Goal: Task Accomplishment & Management: Manage account settings

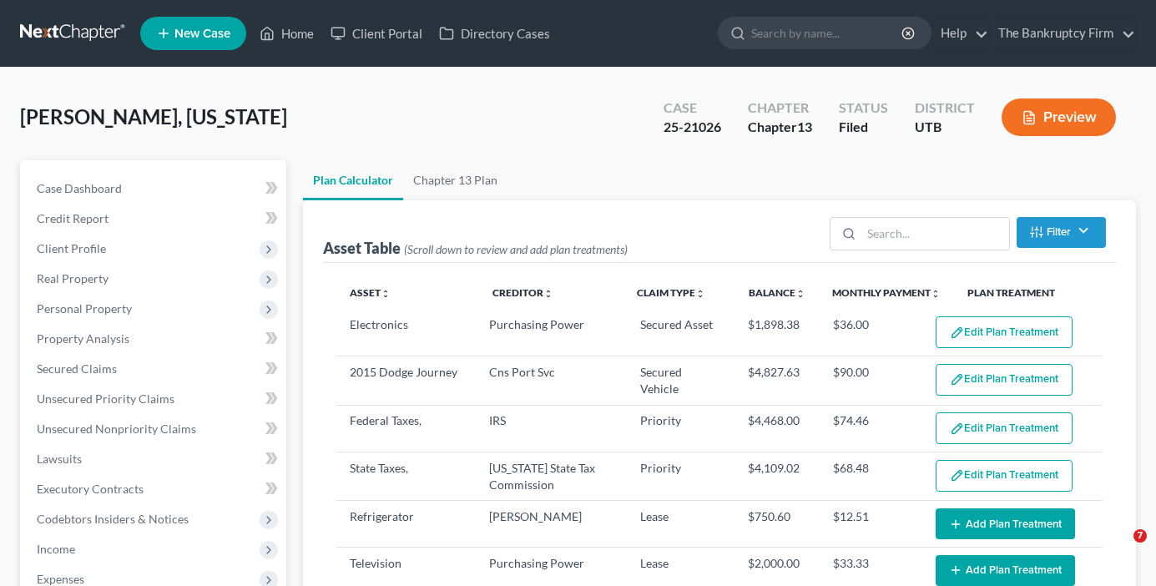
select select "59"
click at [295, 38] on link "Home" at bounding box center [286, 33] width 71 height 30
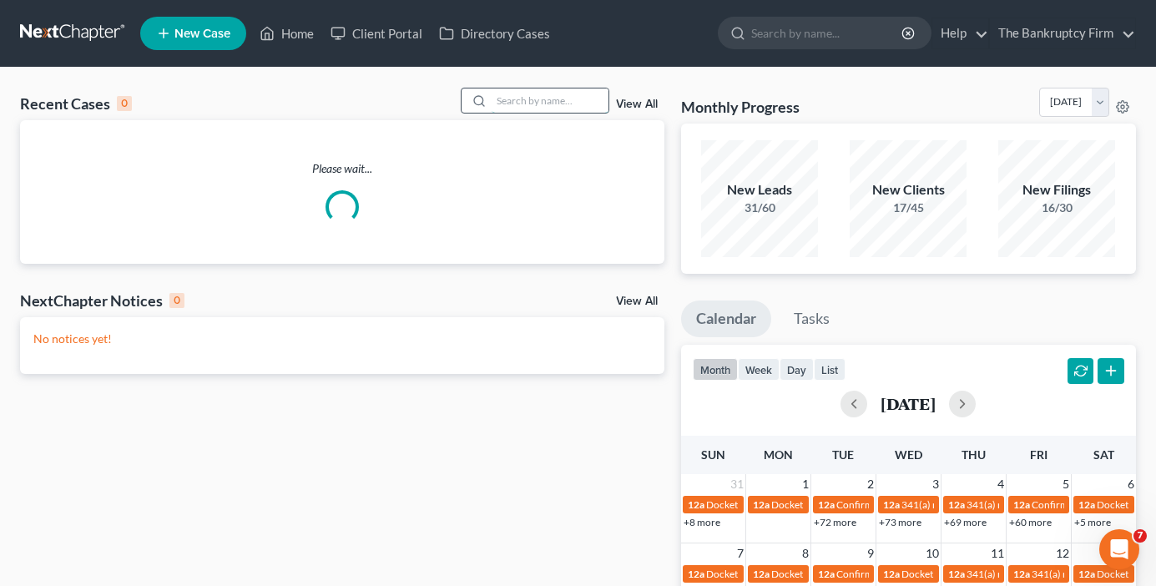
click at [527, 95] on input "search" at bounding box center [550, 100] width 117 height 24
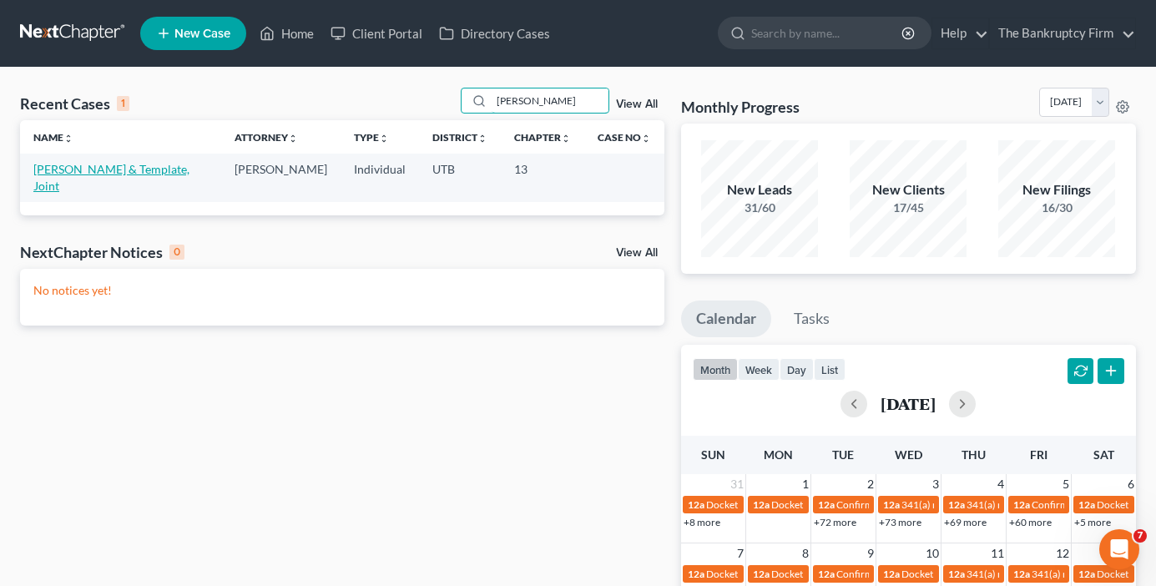
type input "[PERSON_NAME]"
click at [88, 176] on link "[PERSON_NAME] & Template, Joint" at bounding box center [111, 177] width 156 height 31
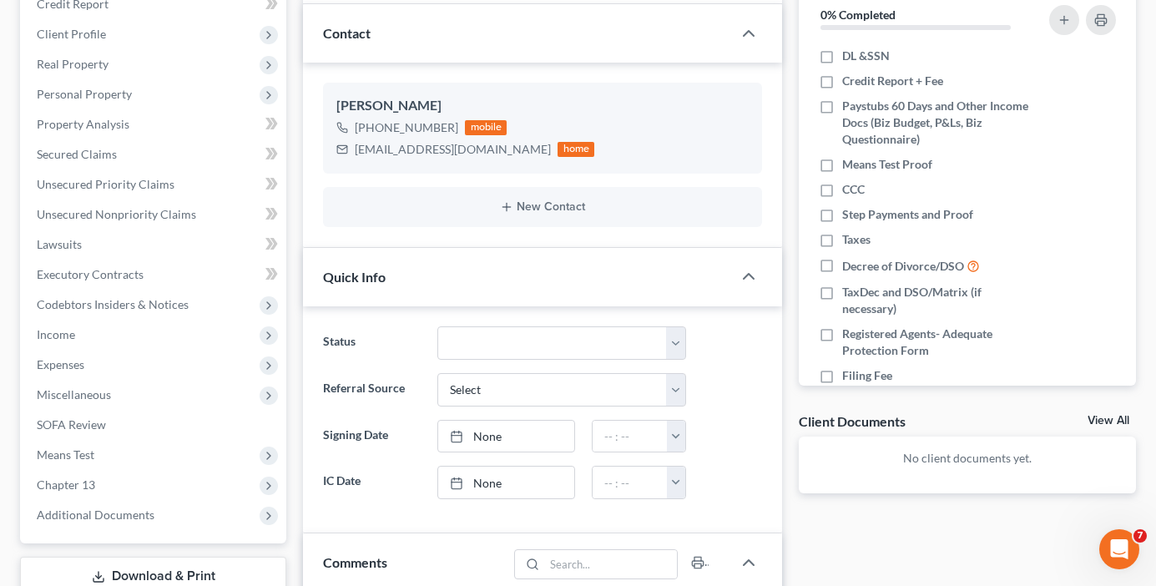
scroll to position [167, 0]
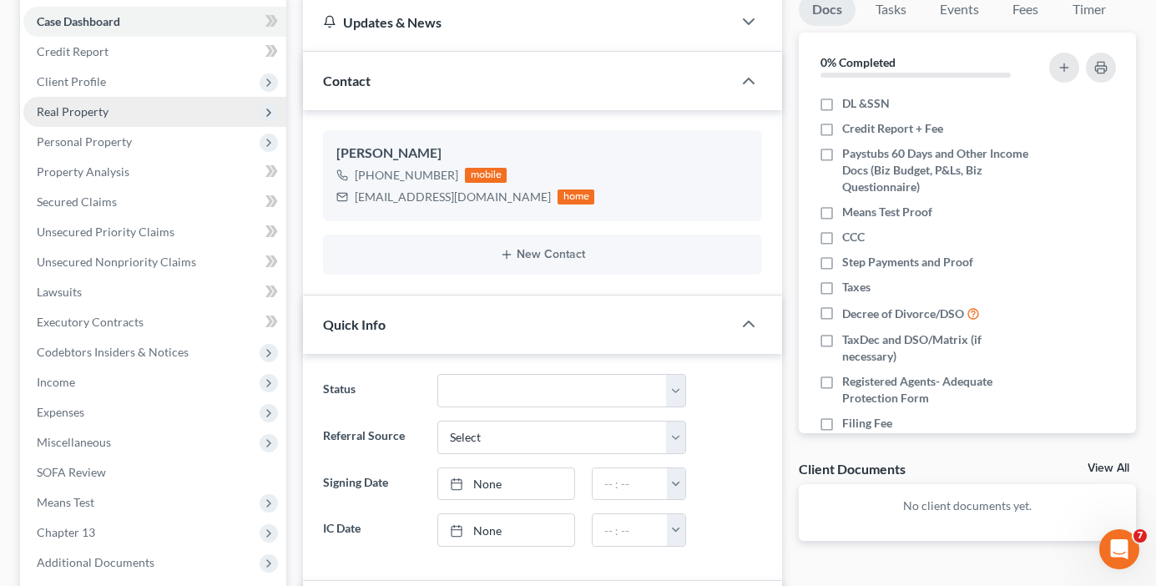
click at [62, 110] on span "Real Property" at bounding box center [73, 111] width 72 height 14
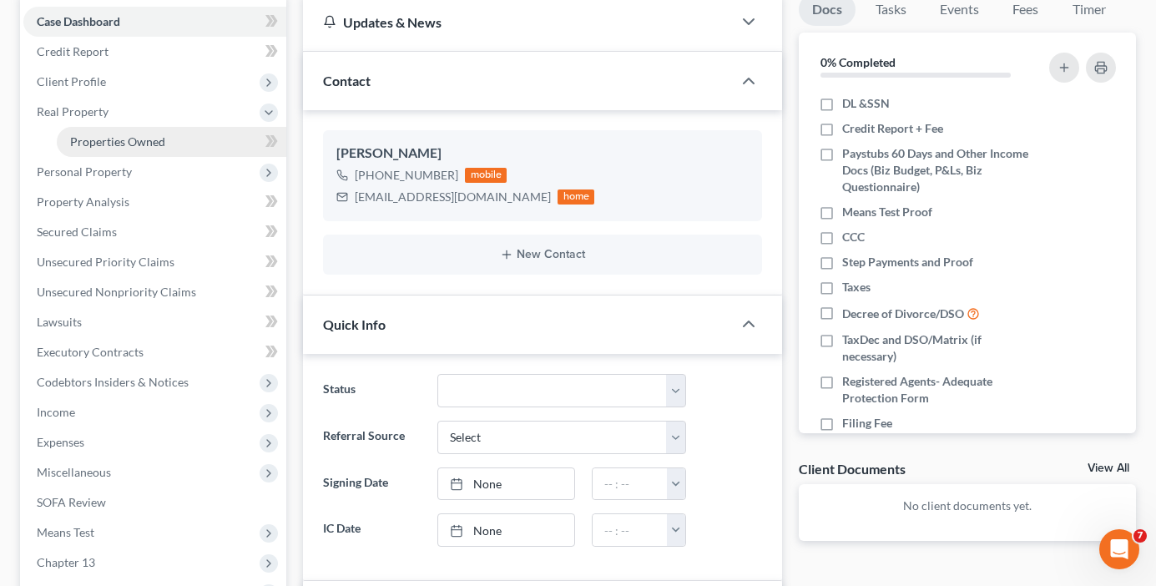
click at [135, 142] on span "Properties Owned" at bounding box center [117, 141] width 95 height 14
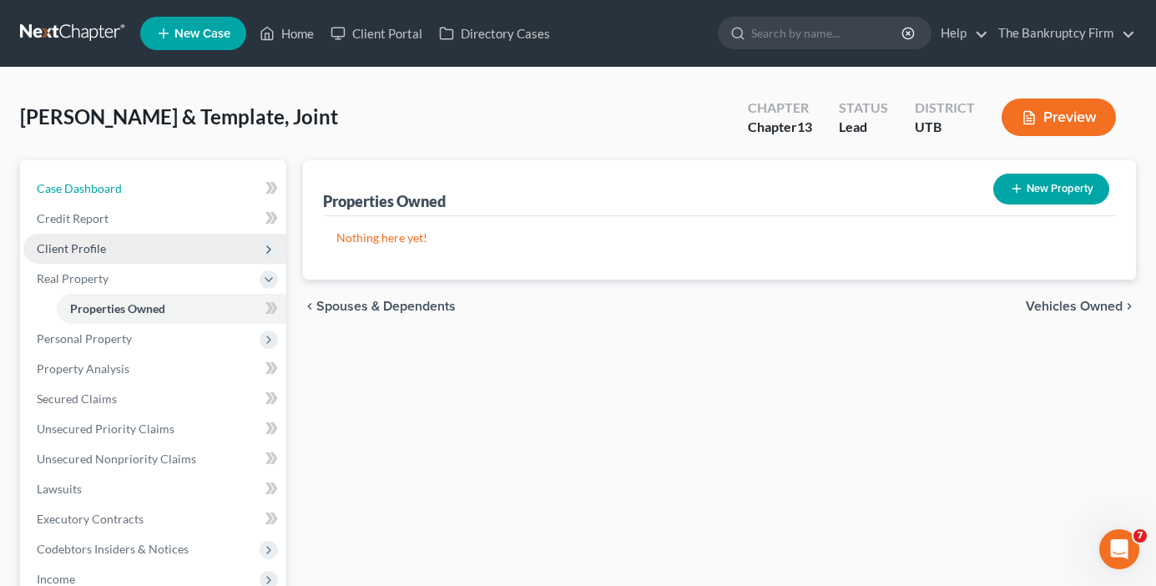
click at [147, 184] on link "Case Dashboard" at bounding box center [154, 189] width 263 height 30
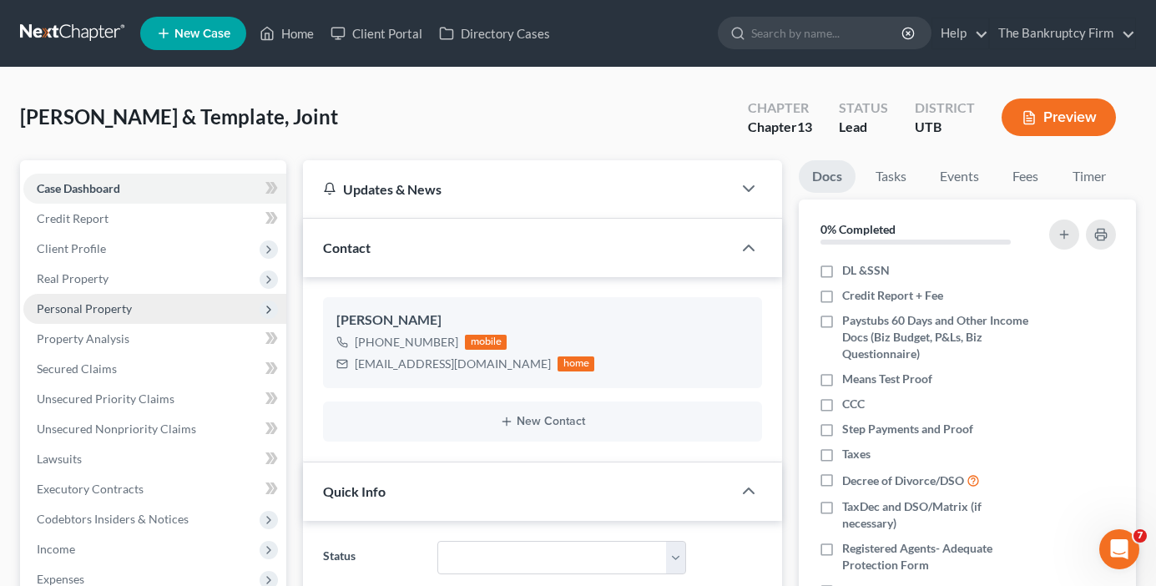
drag, startPoint x: 89, startPoint y: 309, endPoint x: 99, endPoint y: 315, distance: 12.0
click at [91, 308] on span "Personal Property" at bounding box center [84, 308] width 95 height 14
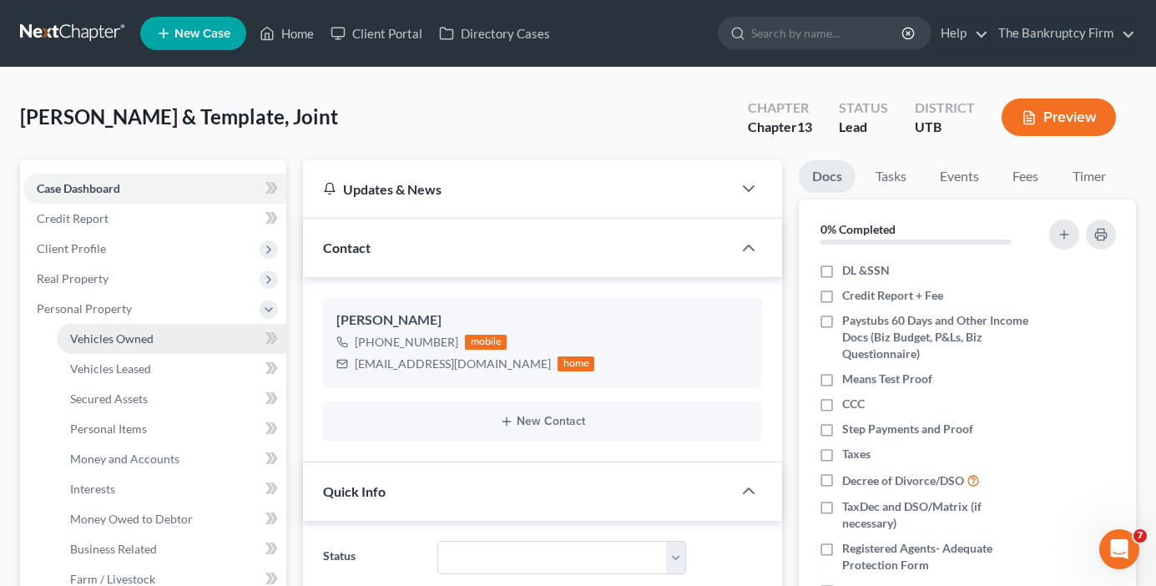
click at [151, 326] on link "Vehicles Owned" at bounding box center [171, 339] width 229 height 30
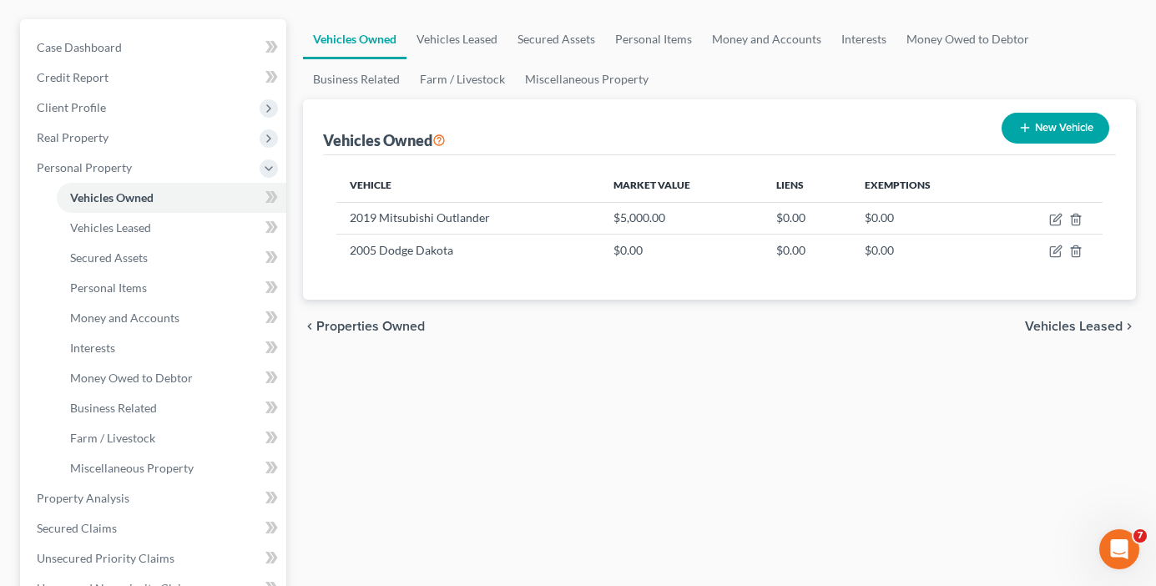
scroll to position [167, 0]
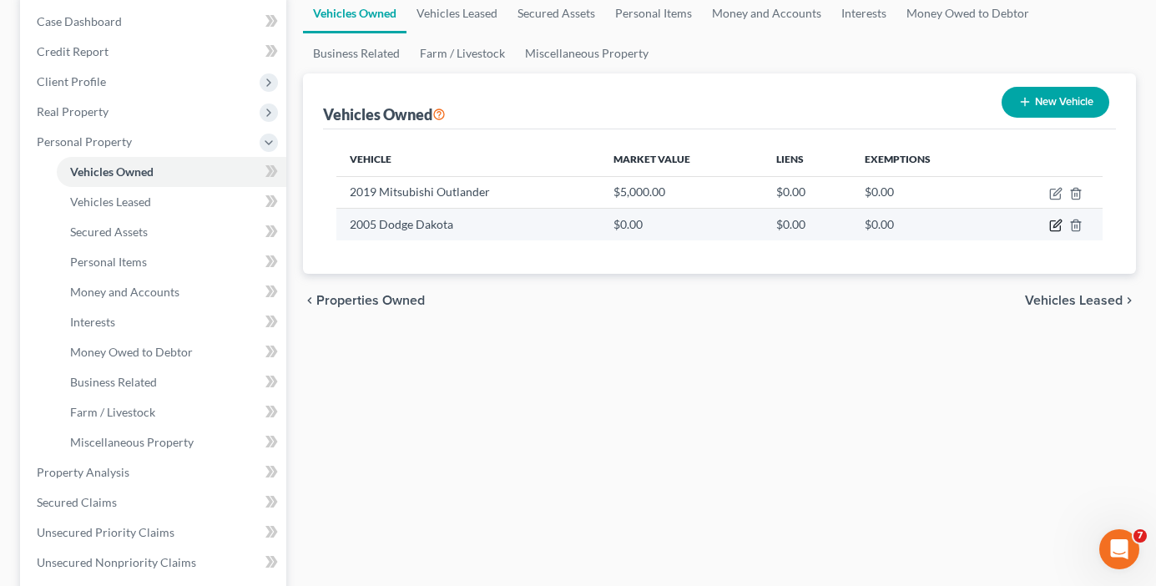
click at [1055, 227] on icon "button" at bounding box center [1057, 224] width 8 height 8
select select "0"
select select "21"
select select "2"
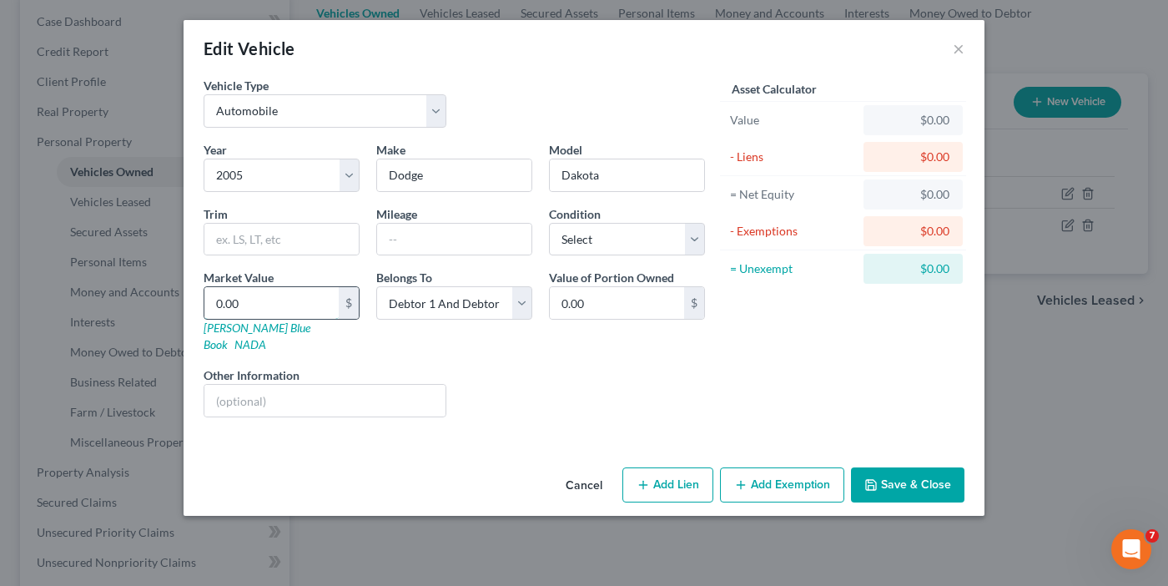
click at [268, 296] on input "0.00" at bounding box center [271, 303] width 134 height 32
type input "2"
type input "2.00"
type input "25"
type input "25.00"
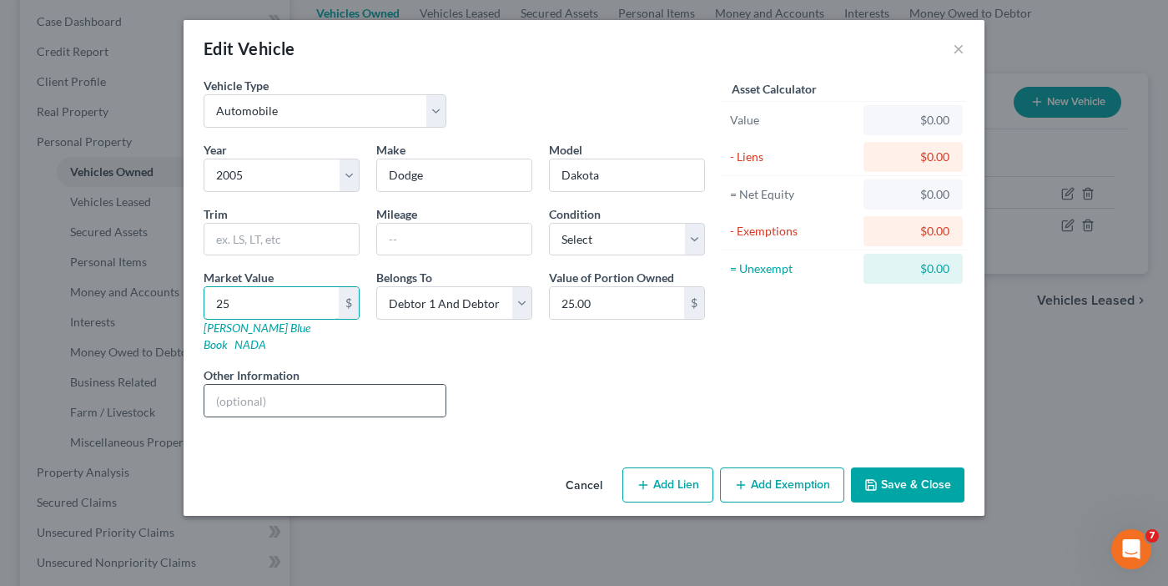
type input "250"
type input "250.00"
type input "2500"
type input "2,500.00"
type input "2,500"
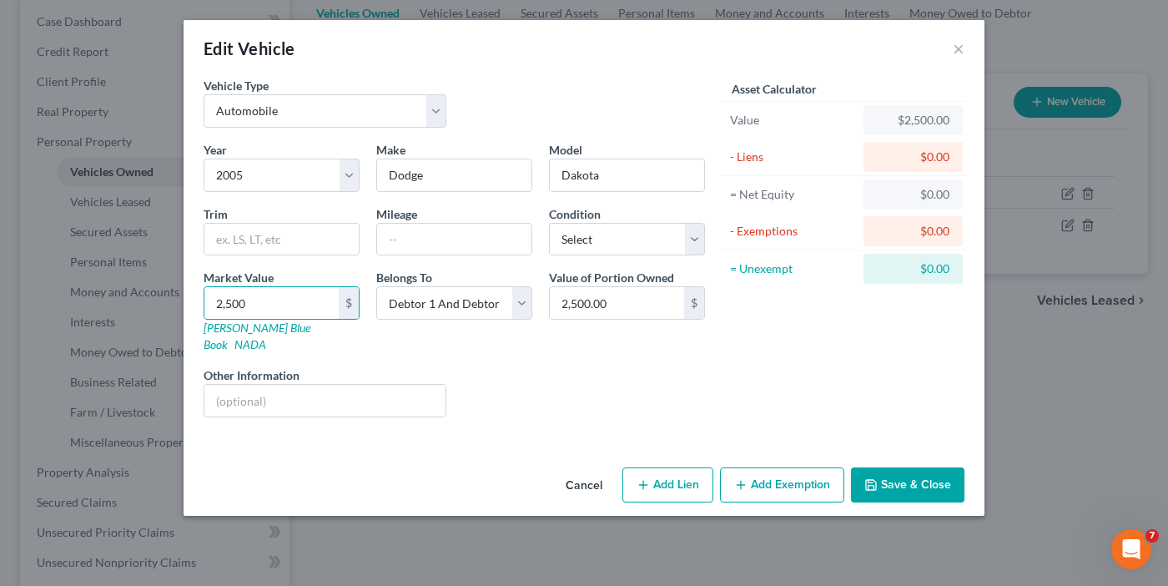
click at [903, 467] on button "Save & Close" at bounding box center [907, 484] width 113 height 35
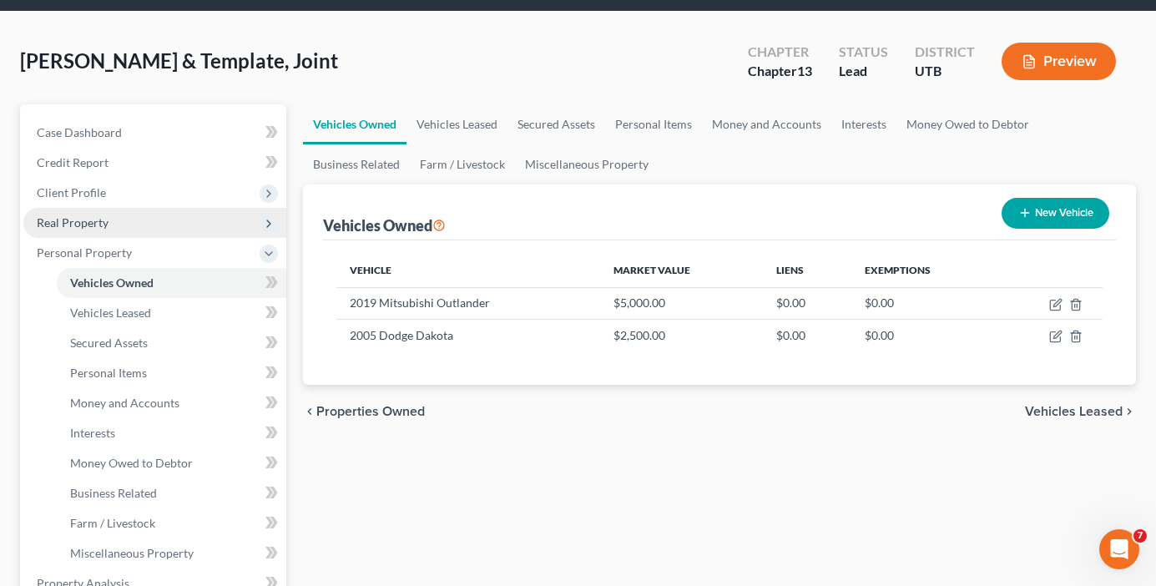
scroll to position [0, 0]
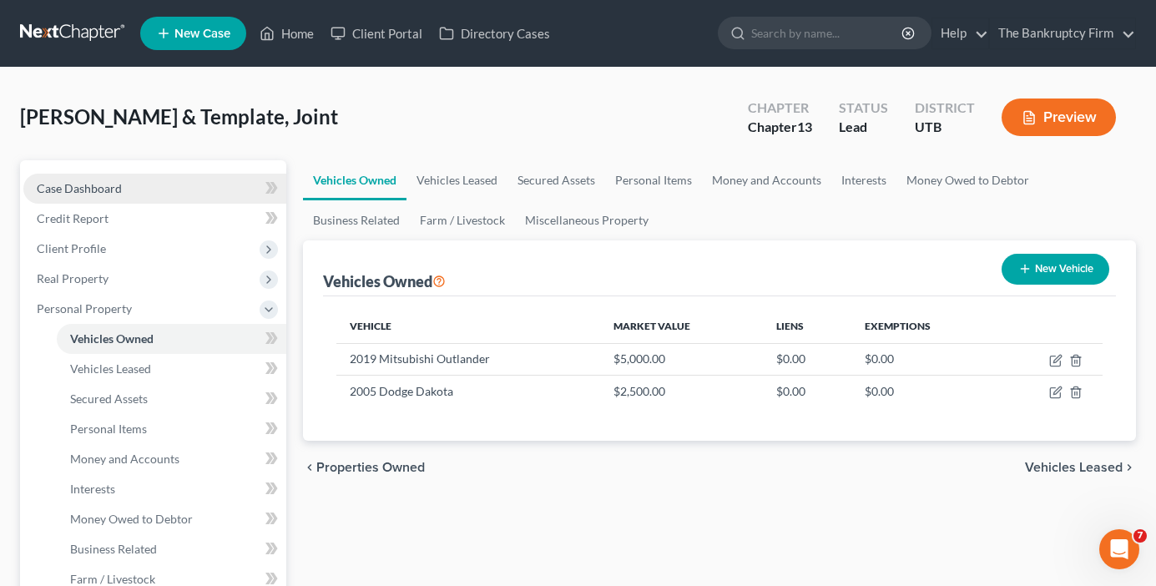
click at [142, 191] on link "Case Dashboard" at bounding box center [154, 189] width 263 height 30
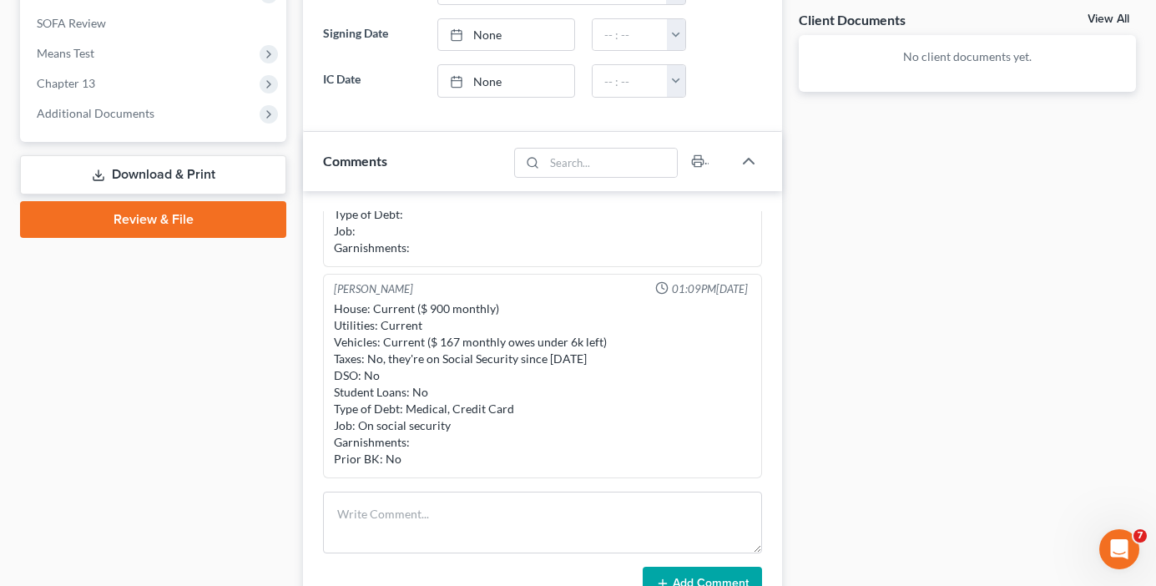
scroll to position [668, 0]
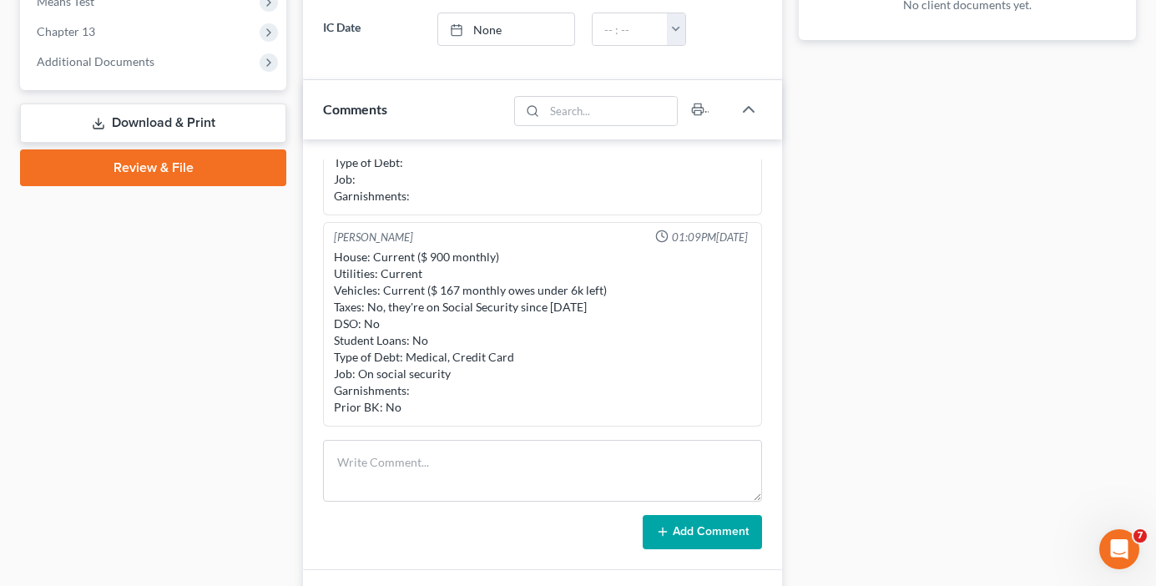
click at [532, 308] on div "House: Current ($ 900 monthly) Utilities: Current Vehicles: Current ($ 167 mont…" at bounding box center [542, 332] width 417 height 167
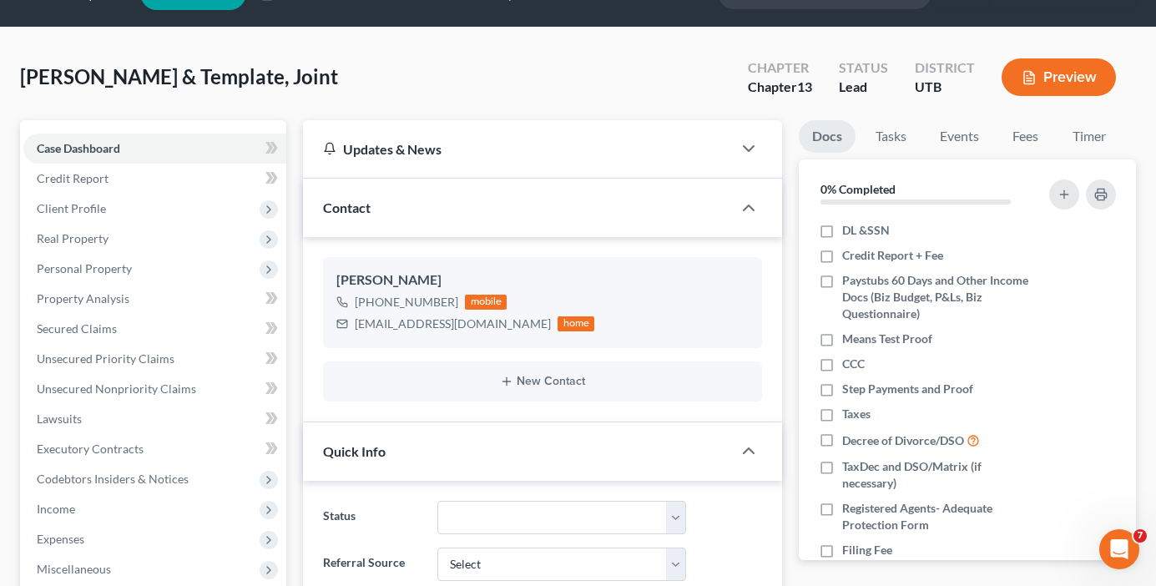
scroll to position [0, 0]
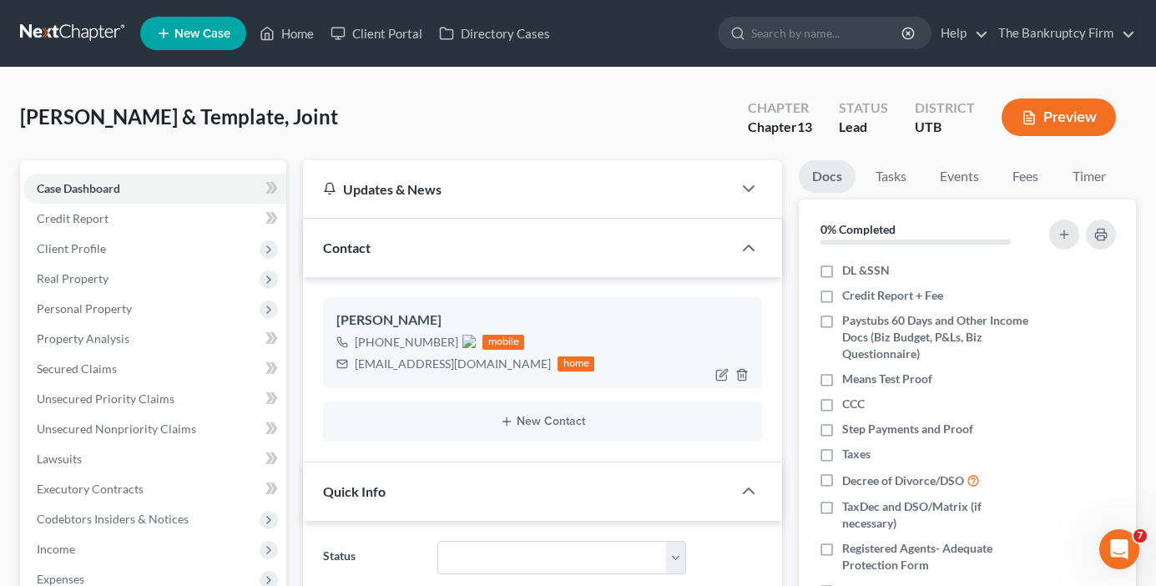
drag, startPoint x: 370, startPoint y: 340, endPoint x: 451, endPoint y: 335, distance: 81.9
click at [451, 335] on div "[PHONE_NUMBER]" at bounding box center [415, 342] width 121 height 17
copy span "[PHONE_NUMBER]"
click at [301, 37] on link "Home" at bounding box center [286, 33] width 71 height 30
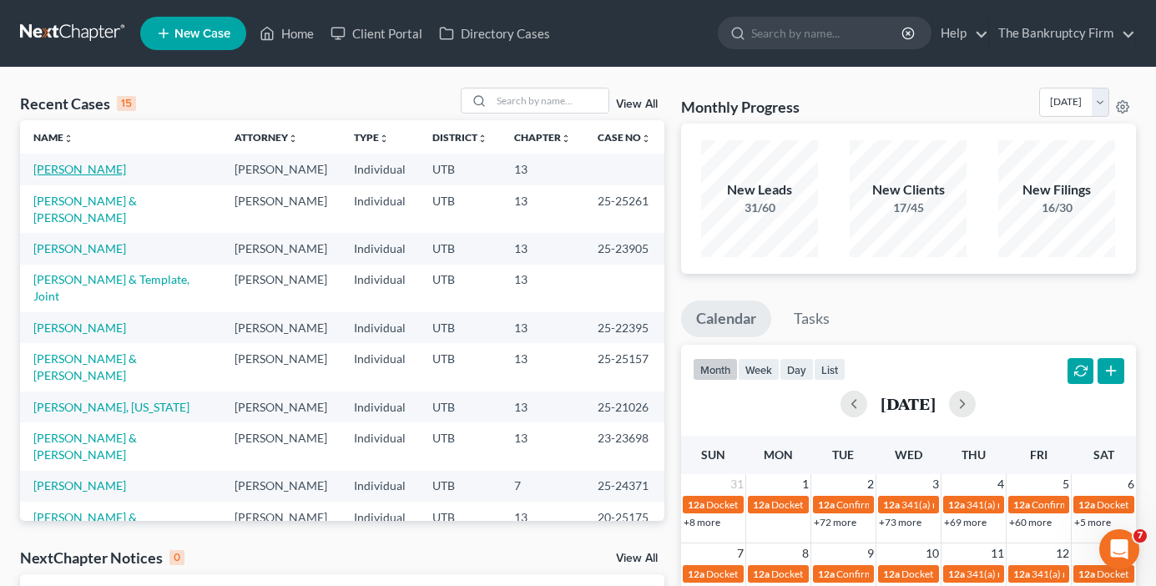
click at [88, 173] on link "[PERSON_NAME]" at bounding box center [79, 169] width 93 height 14
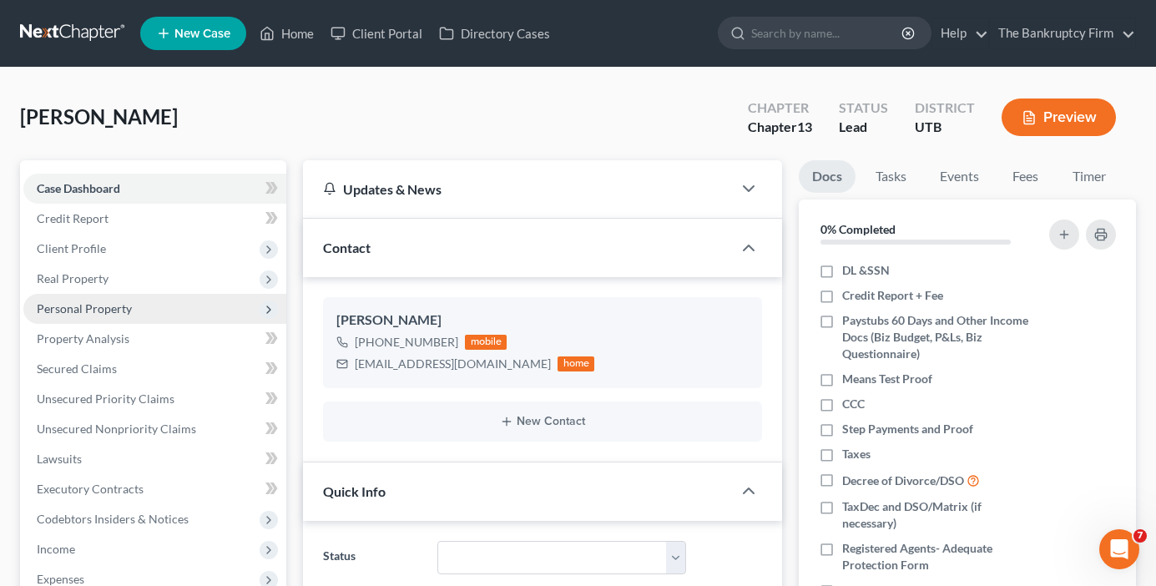
scroll to position [83, 0]
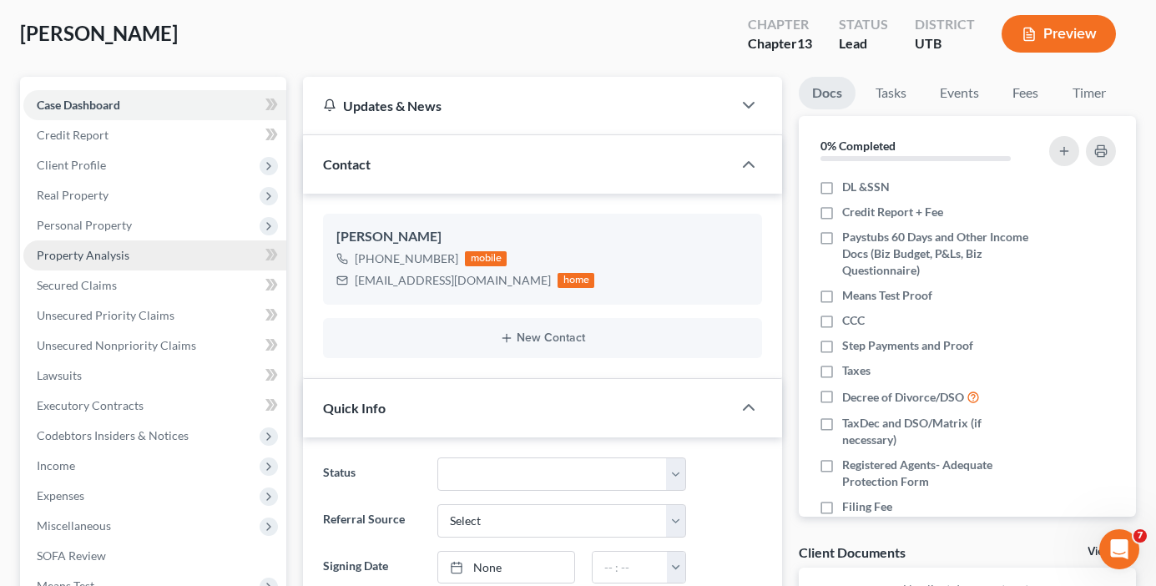
click at [107, 258] on span "Property Analysis" at bounding box center [83, 255] width 93 height 14
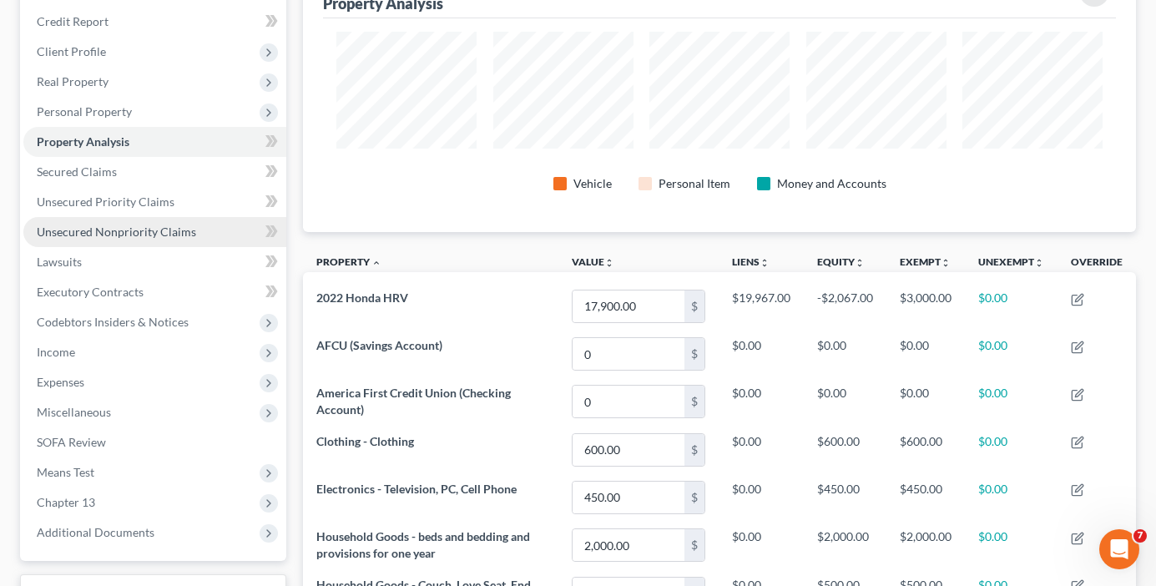
scroll to position [154, 0]
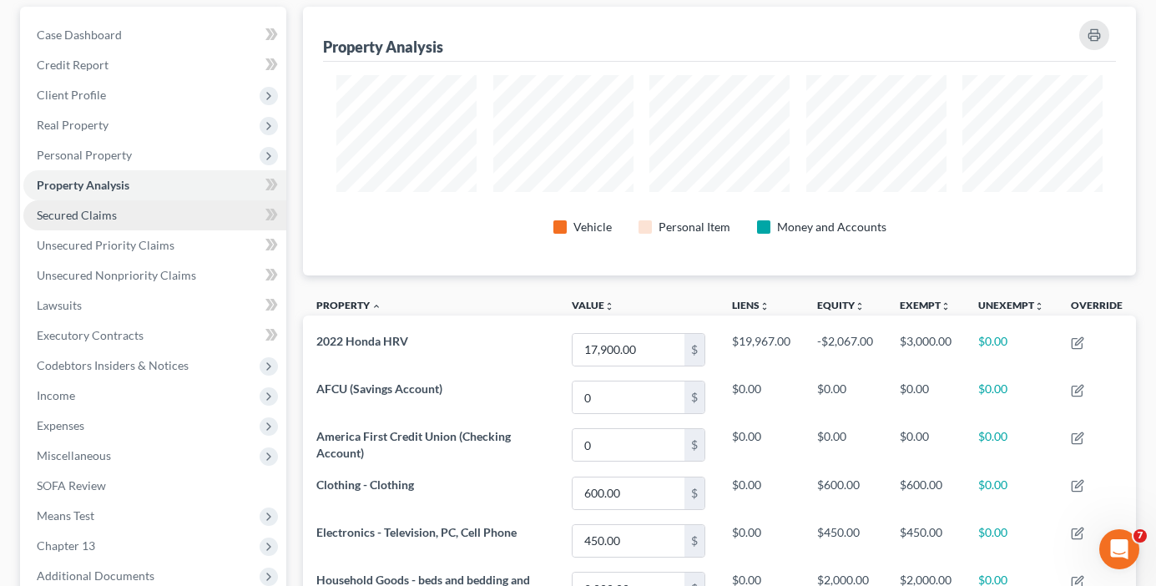
click at [73, 210] on span "Secured Claims" at bounding box center [77, 215] width 80 height 14
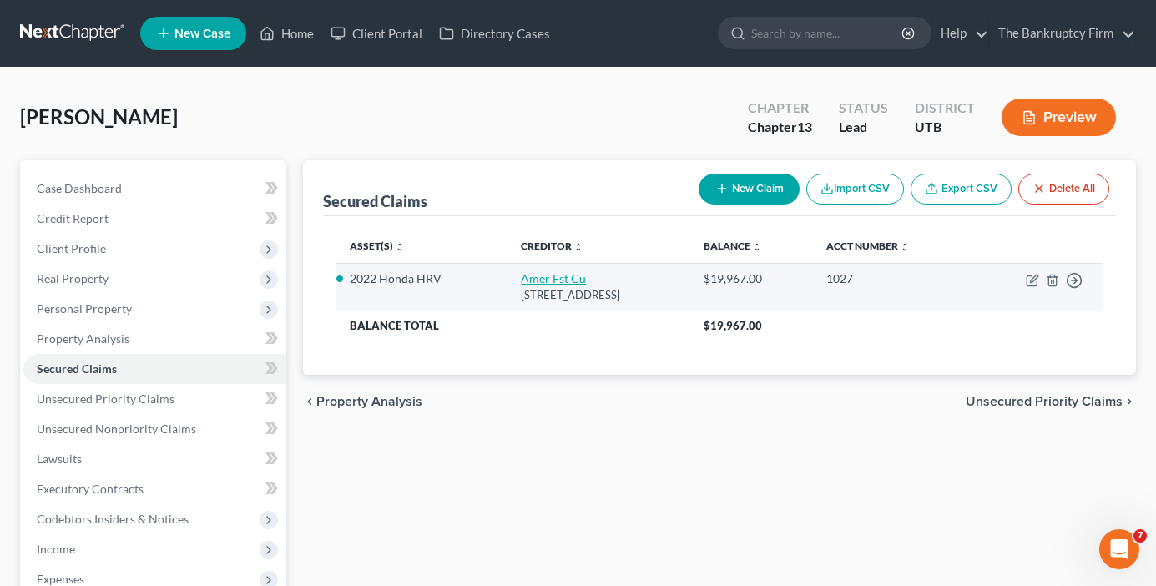
click at [521, 279] on link "Amer Fst Cu" at bounding box center [553, 278] width 65 height 14
select select "46"
select select "2"
select select "0"
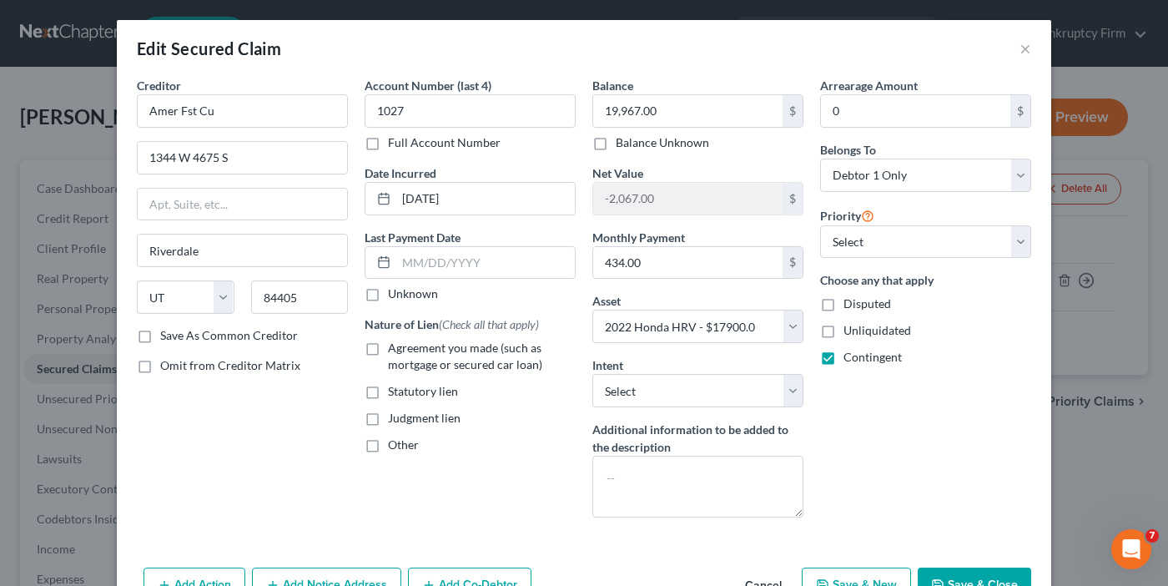
scroll to position [63, 0]
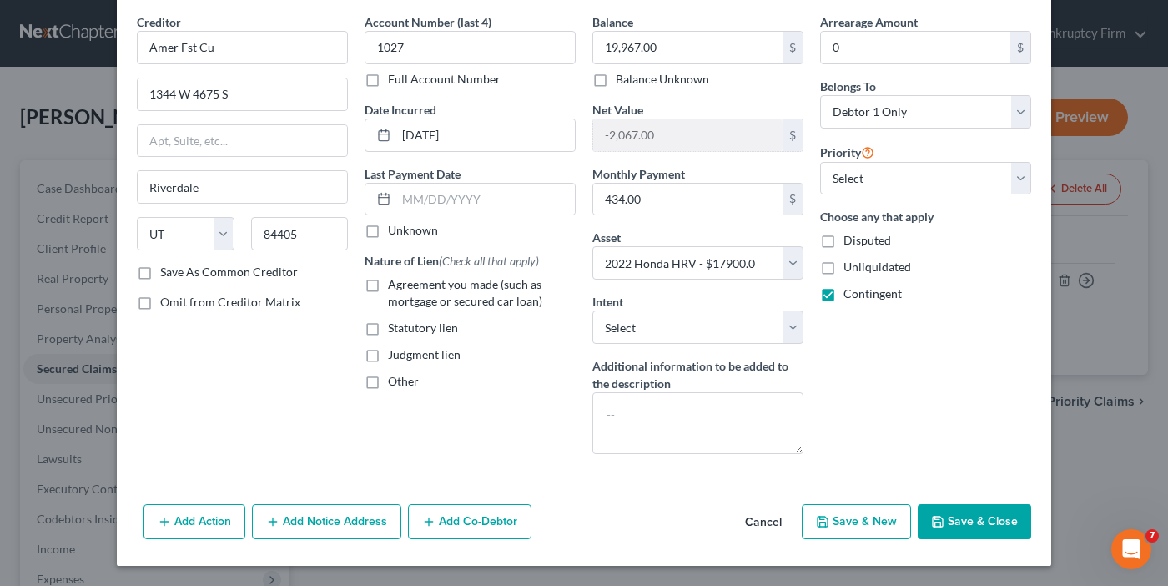
click at [285, 517] on button "Add Notice Address" at bounding box center [326, 521] width 149 height 35
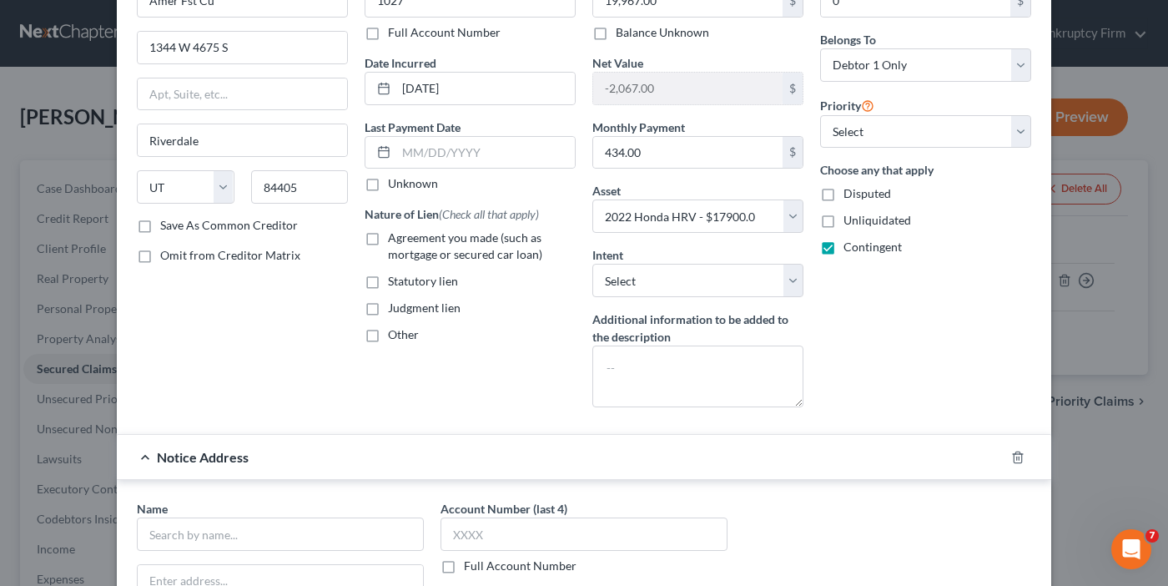
scroll to position [147, 0]
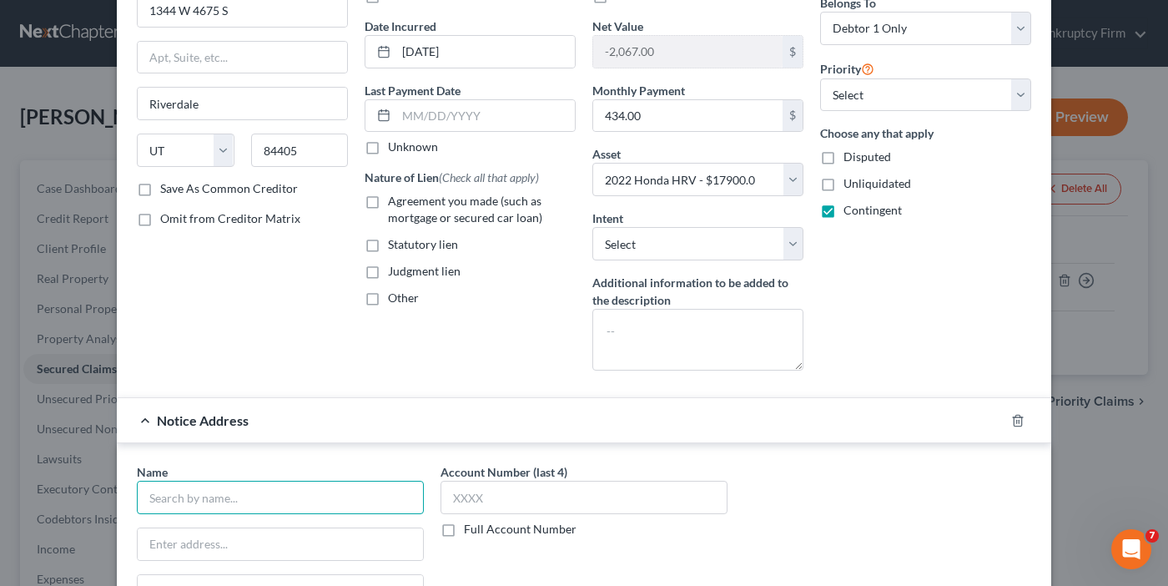
click at [233, 502] on input "text" at bounding box center [280, 497] width 287 height 33
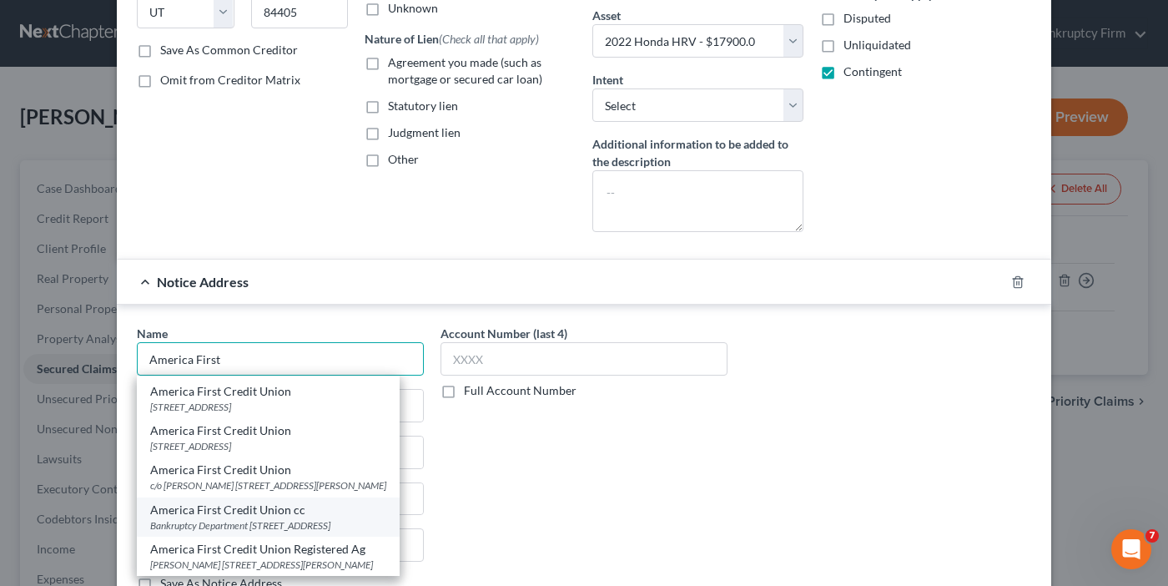
scroll to position [314, 0]
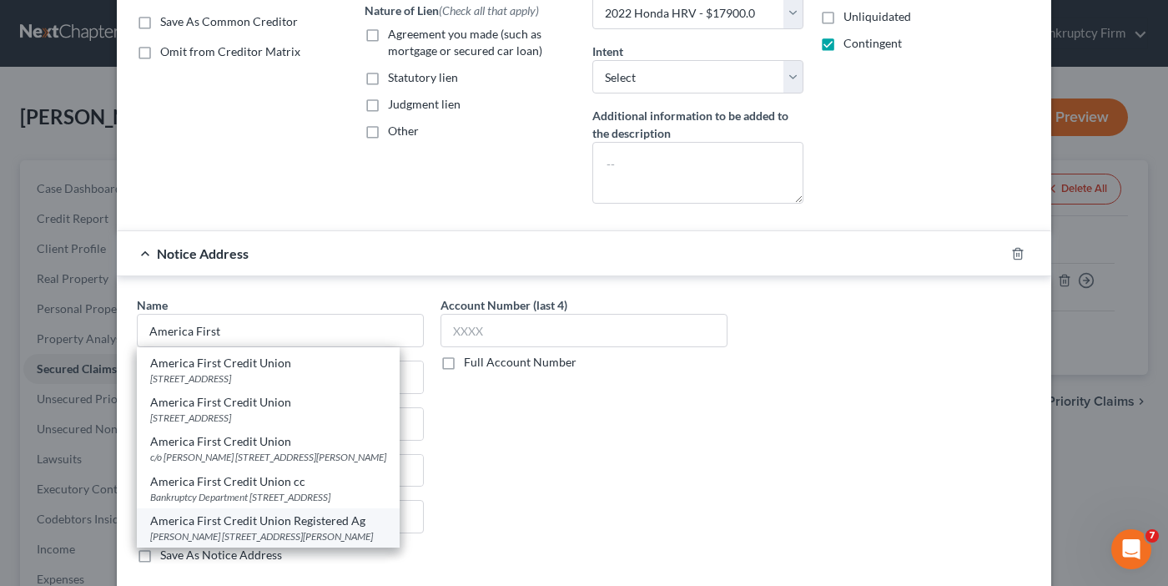
click at [339, 535] on div "[PERSON_NAME] [STREET_ADDRESS][PERSON_NAME]" at bounding box center [268, 536] width 236 height 14
type input "America First Credit Union Registered Ag"
type input "[PERSON_NAME]"
type input "4774 S 1300 W"
type input "[PERSON_NAME]"
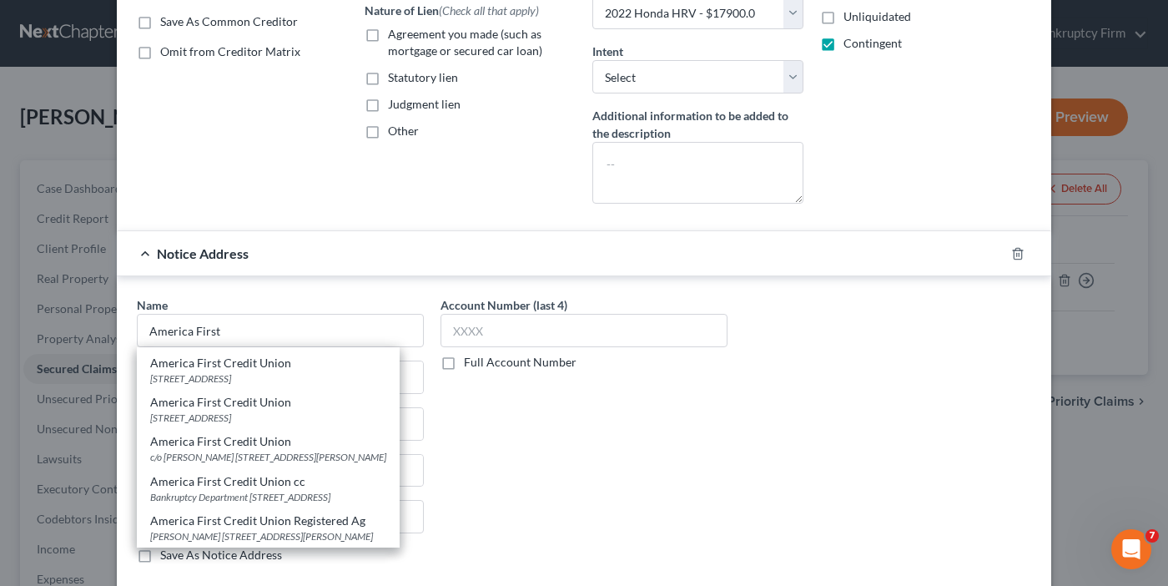
select select "46"
type input "84405-0000"
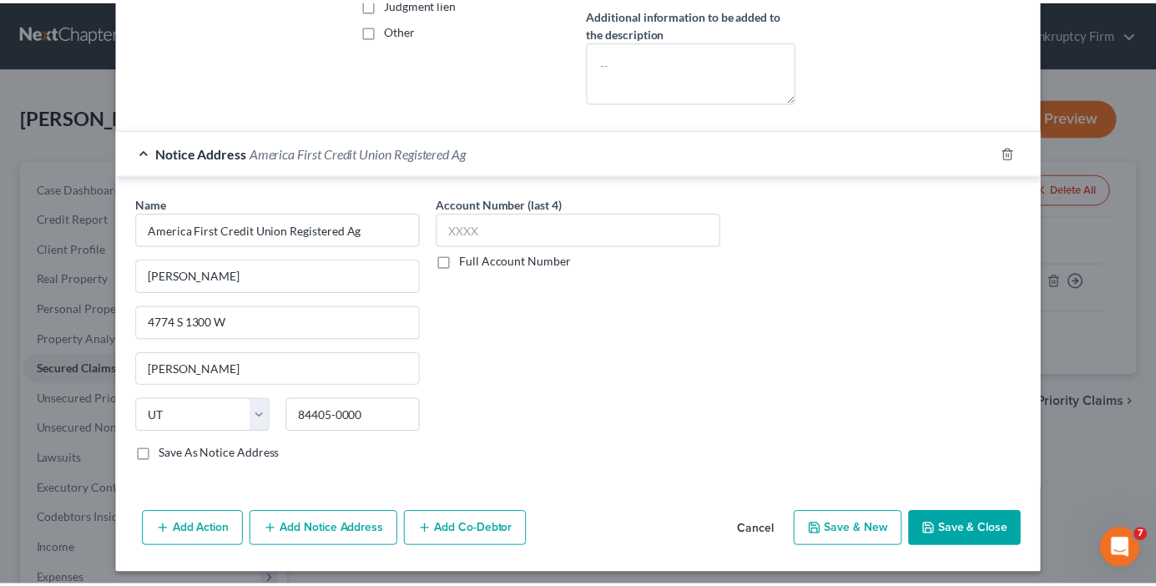
scroll to position [423, 0]
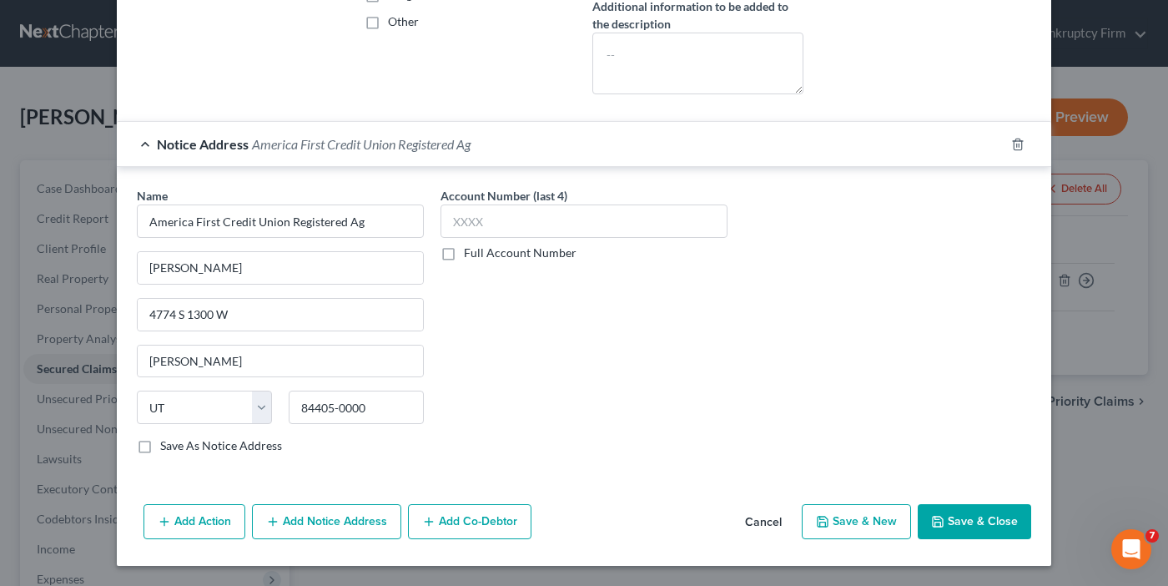
click at [957, 518] on button "Save & Close" at bounding box center [974, 521] width 113 height 35
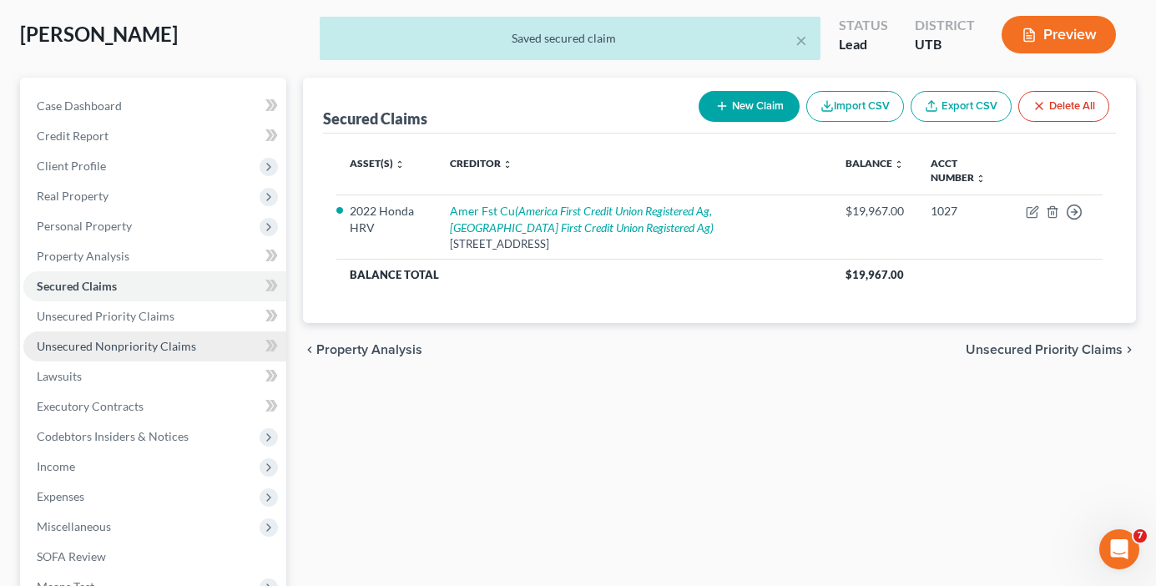
scroll to position [83, 0]
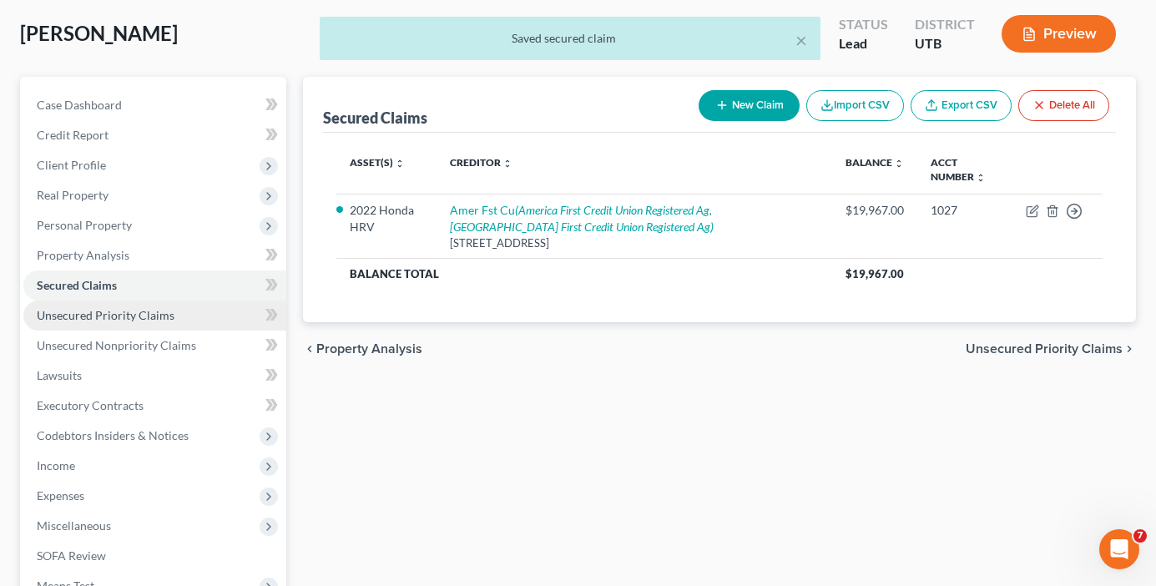
click at [111, 319] on span "Unsecured Priority Claims" at bounding box center [106, 315] width 138 height 14
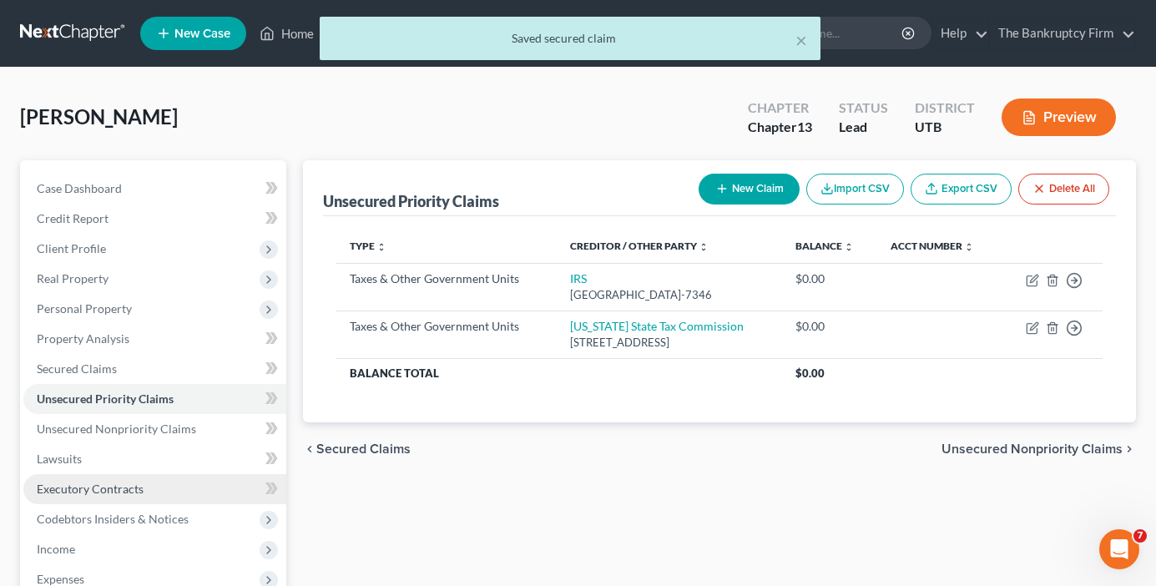
click at [79, 483] on span "Executory Contracts" at bounding box center [90, 489] width 107 height 14
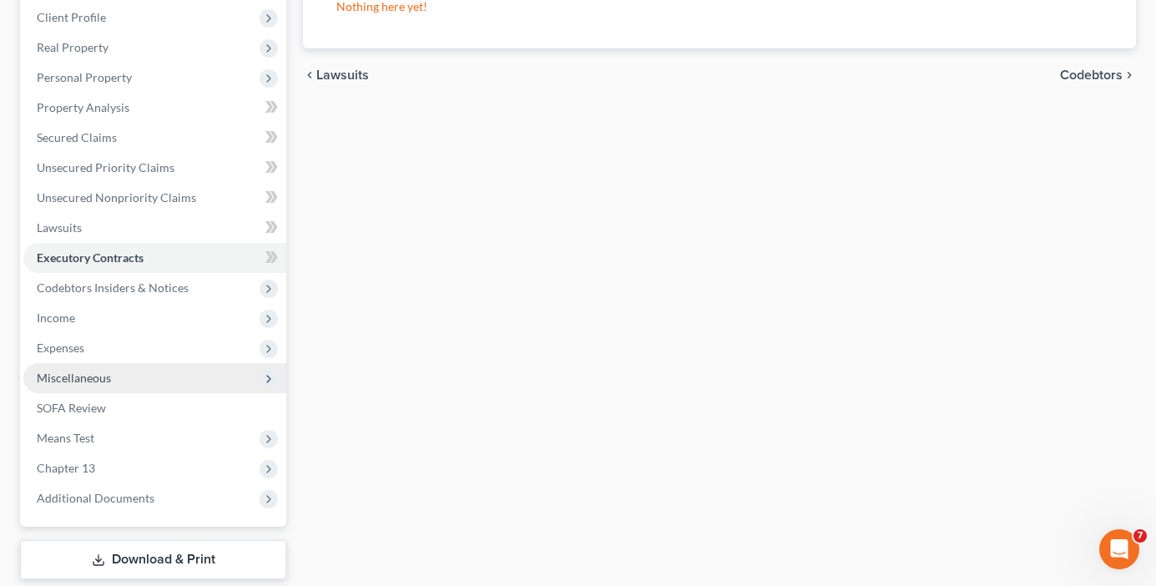
scroll to position [250, 0]
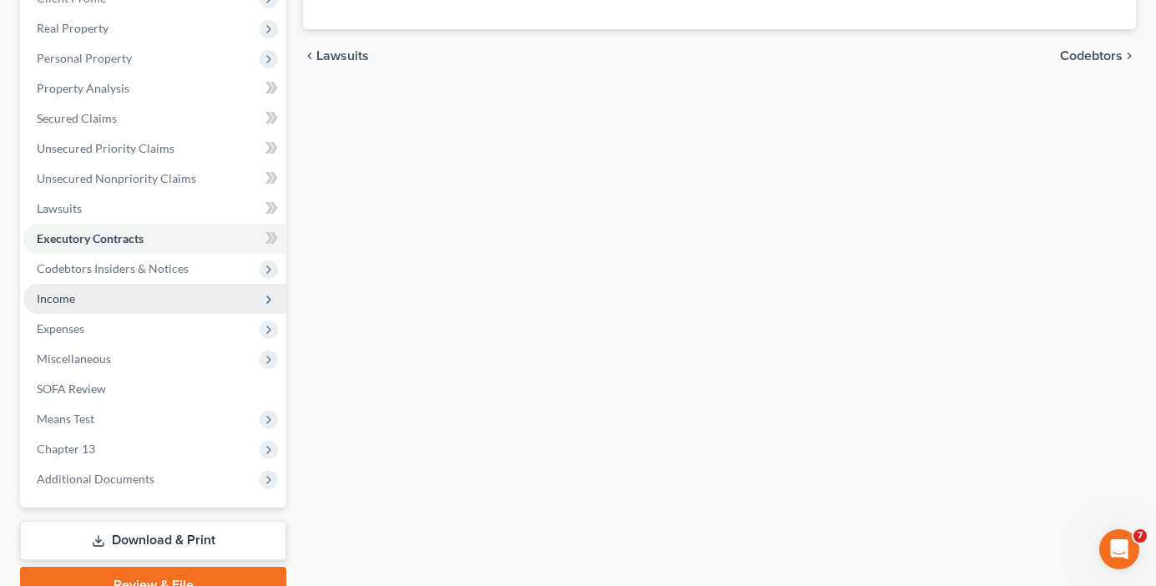
click at [63, 295] on span "Income" at bounding box center [56, 298] width 38 height 14
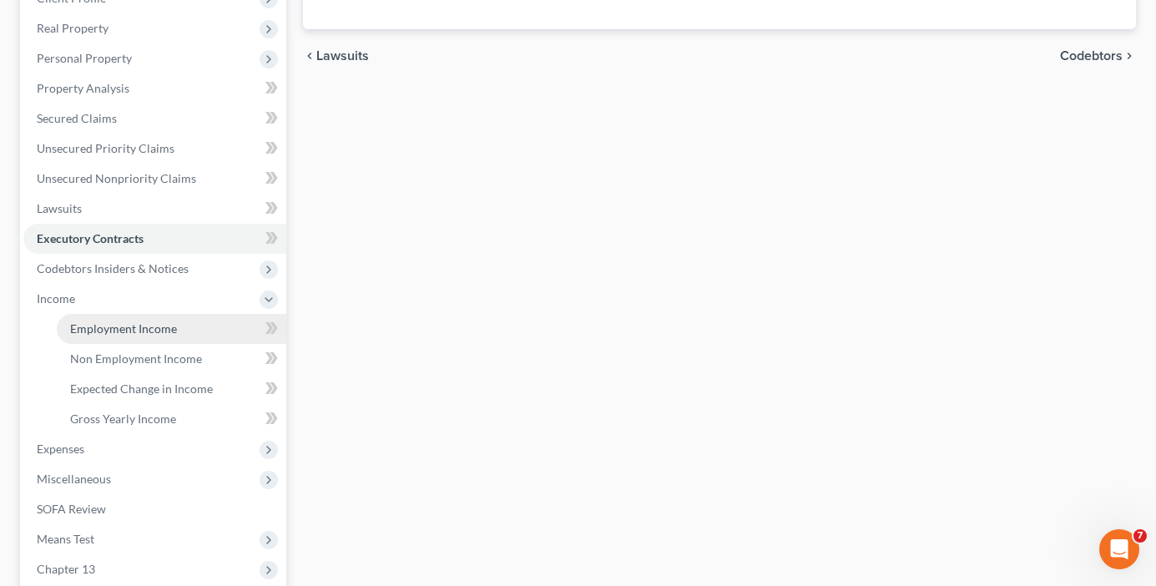
click at [171, 330] on span "Employment Income" at bounding box center [123, 328] width 107 height 14
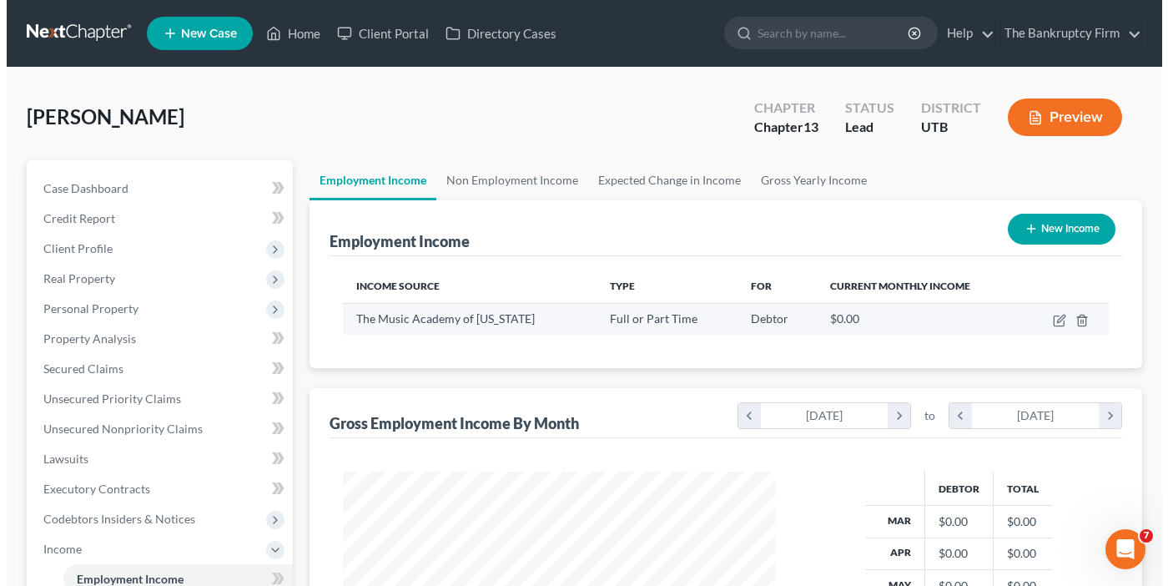
scroll to position [300, 466]
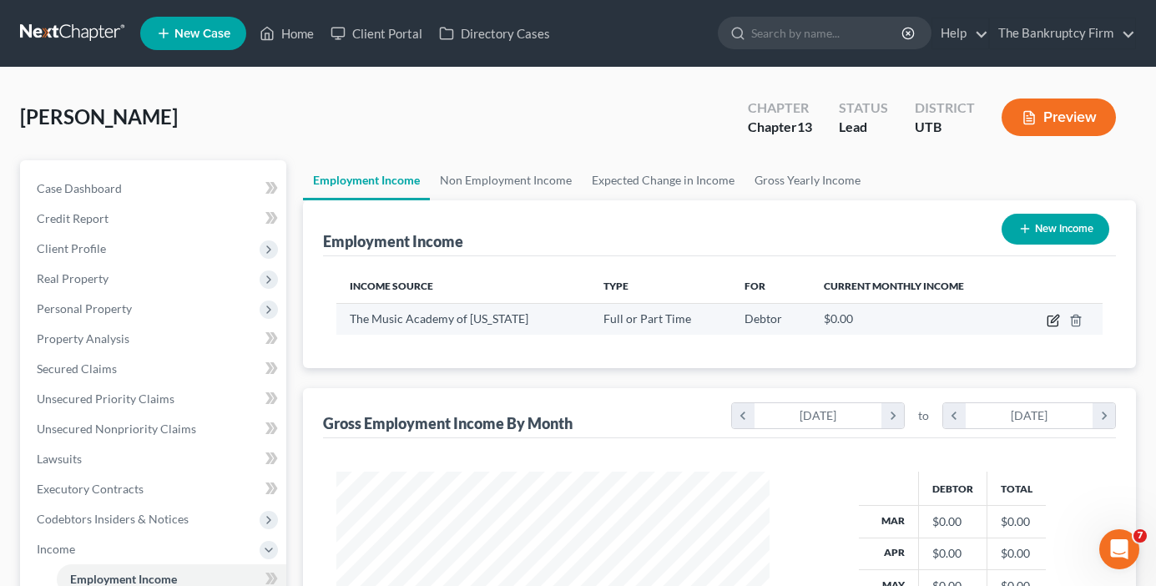
click at [1055, 318] on icon "button" at bounding box center [1055, 319] width 8 height 8
select select "0"
select select "46"
select select "2"
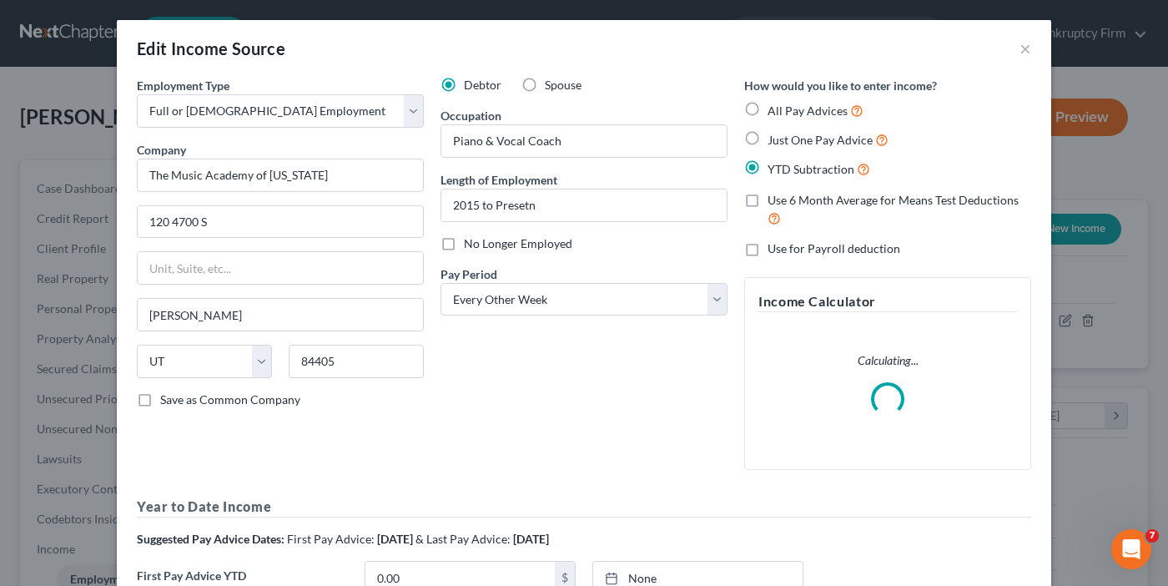
scroll to position [834232, 834060]
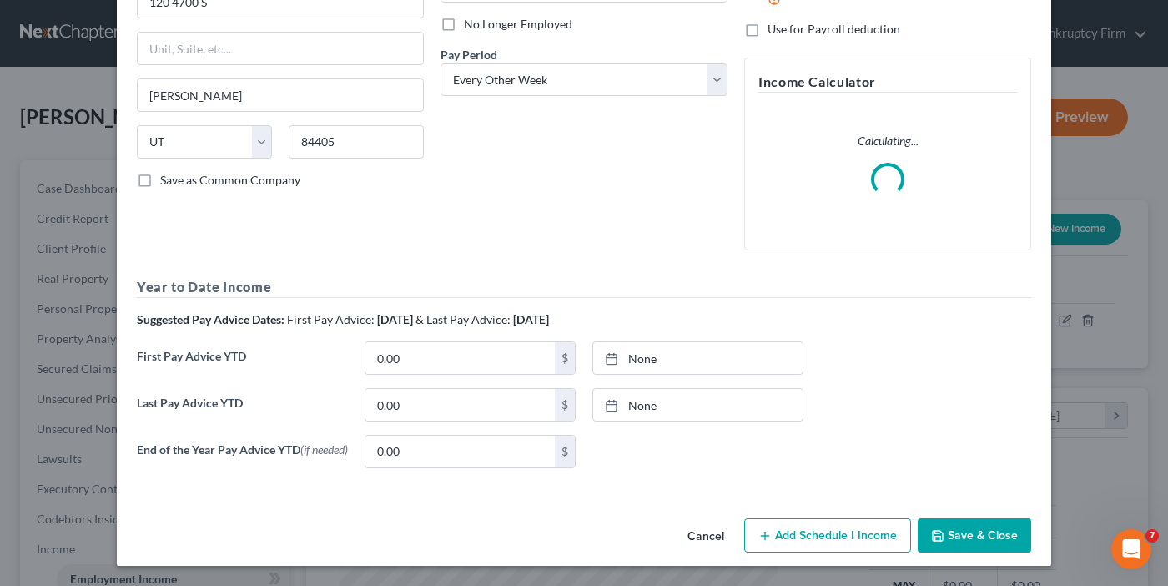
click at [702, 534] on button "Cancel" at bounding box center [705, 536] width 63 height 33
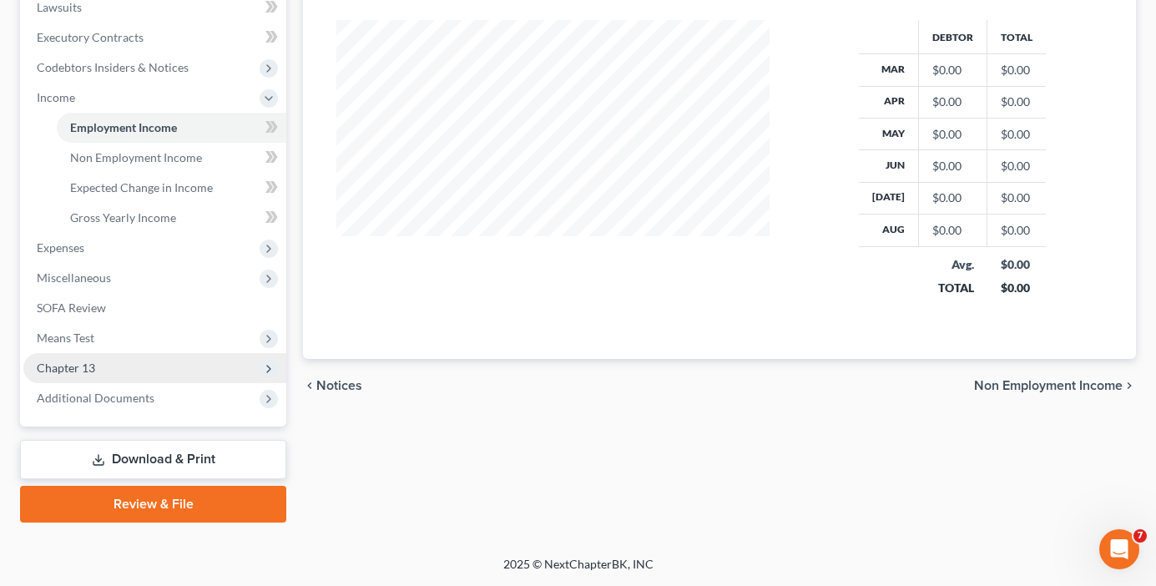
click at [81, 368] on span "Chapter 13" at bounding box center [66, 368] width 58 height 14
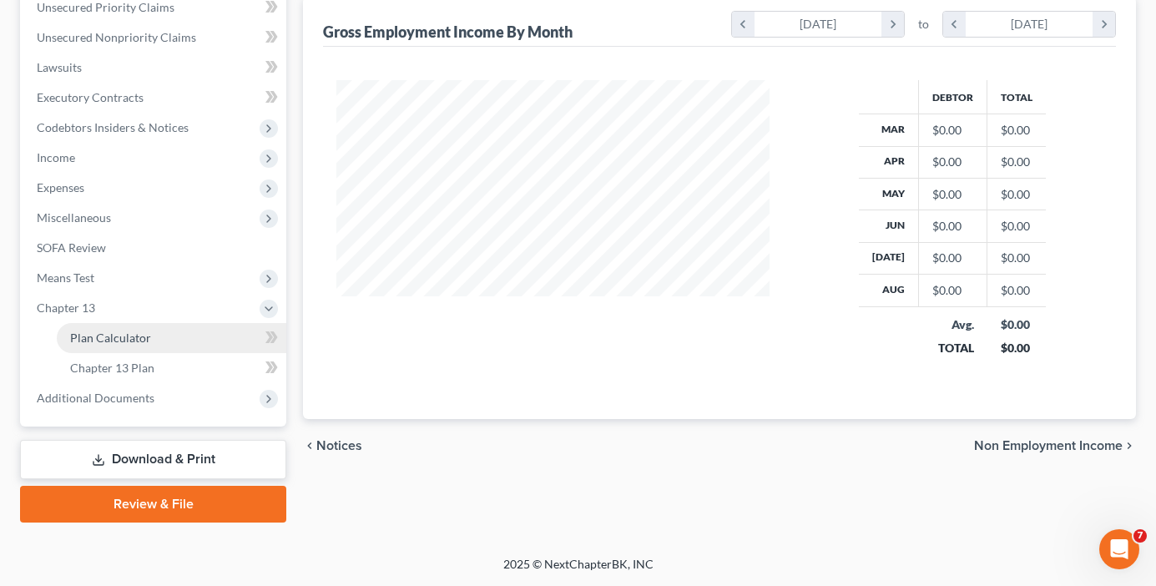
click at [118, 340] on span "Plan Calculator" at bounding box center [110, 337] width 81 height 14
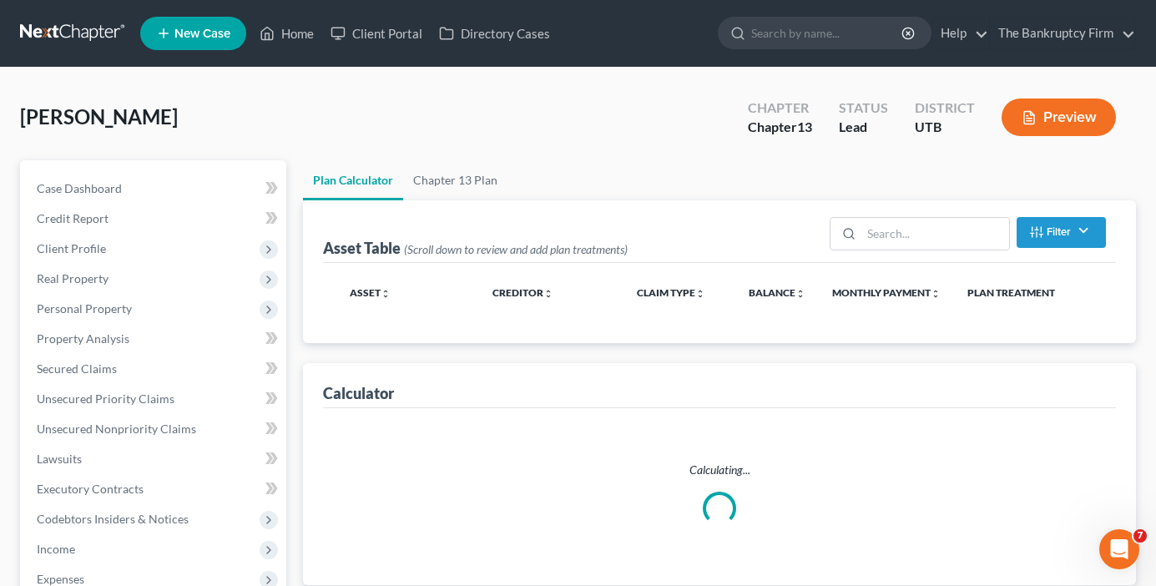
select select "59"
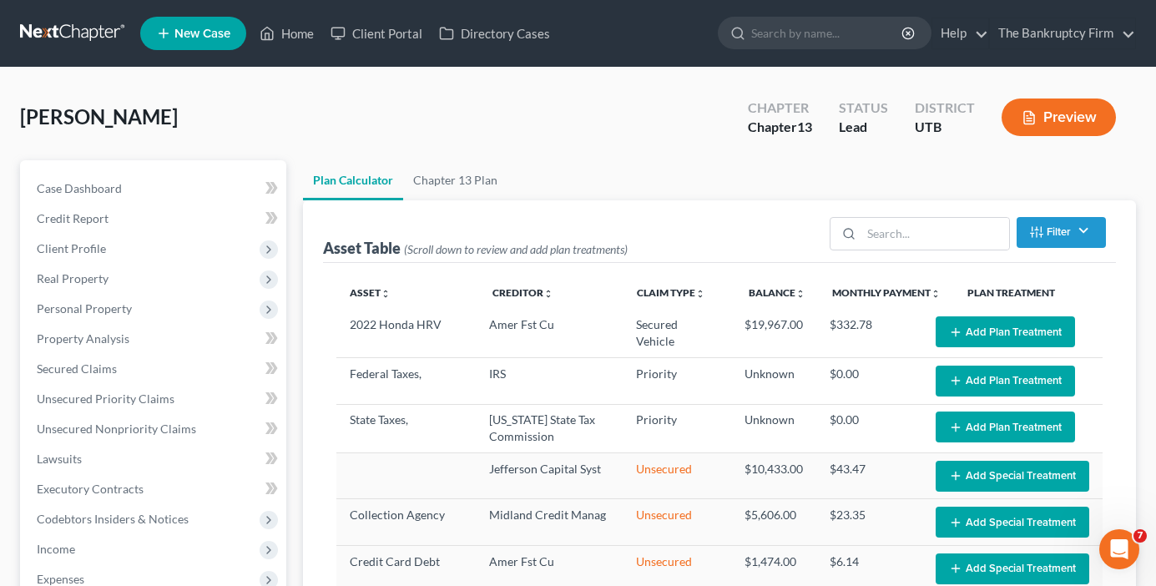
click at [1023, 330] on button "Add Plan Treatment" at bounding box center [1005, 331] width 139 height 31
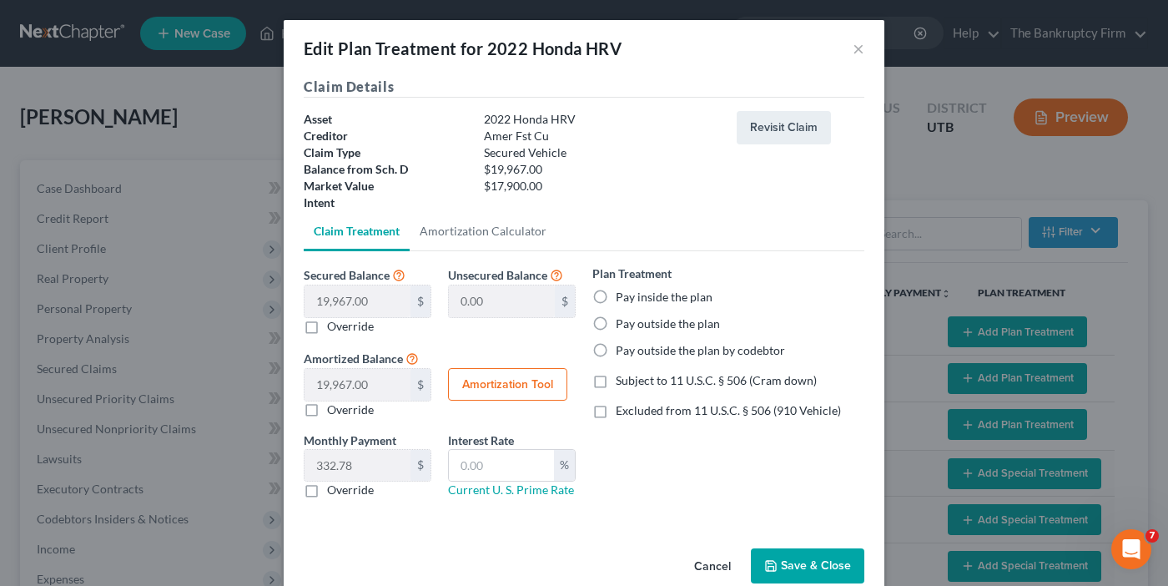
click at [327, 320] on label "Override" at bounding box center [350, 326] width 47 height 17
click at [334, 320] on input "Override" at bounding box center [339, 323] width 11 height 11
checkbox input "true"
click at [366, 301] on input "text" at bounding box center [358, 301] width 106 height 32
type input "1"
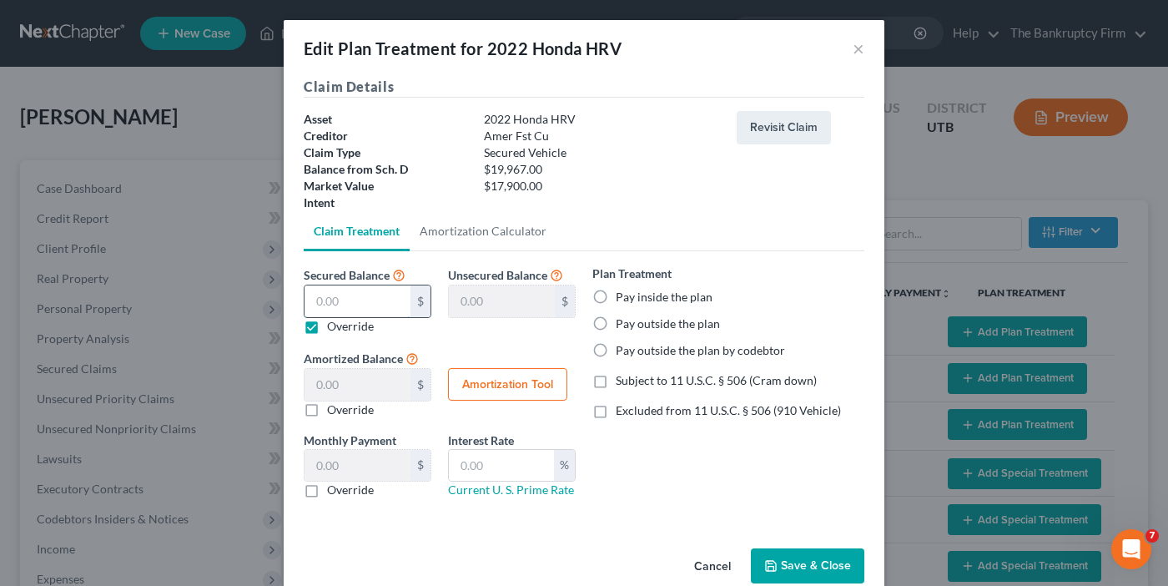
type input "19,966.00"
type input "1.00"
type input "0.01"
type input "17"
type input "19,950.00"
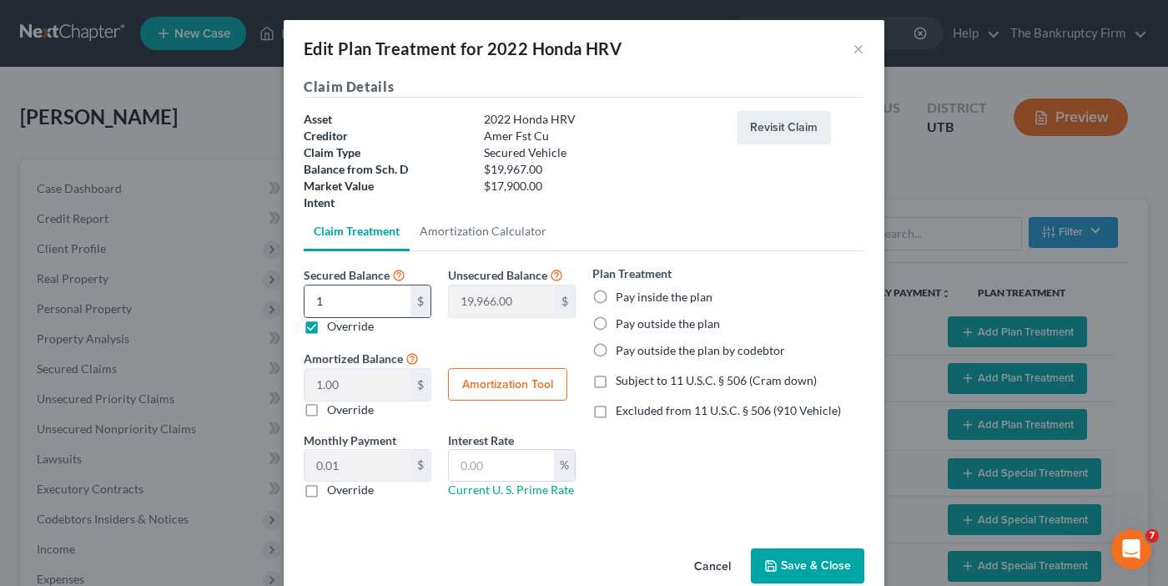
type input "17.00"
type input "0.28"
type input "179"
type input "19,788.00"
type input "179.00"
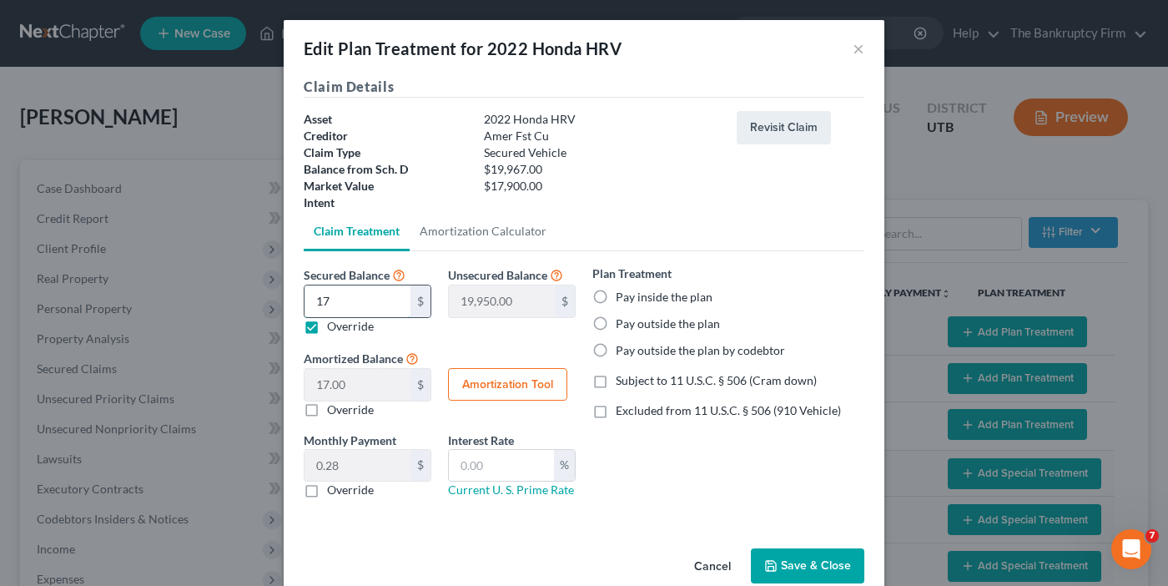
type input "2.98"
type input "1790"
type input "18,177.00"
type input "1,790.00"
type input "29.83"
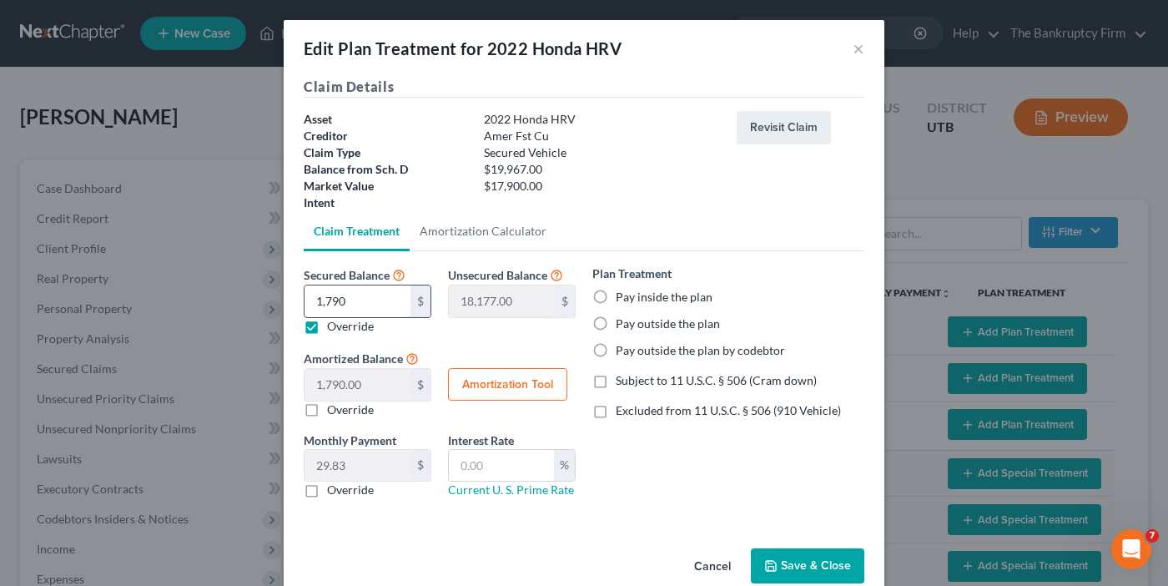
type input "1,7900"
type input "2,067.00"
type input "17,900.00"
type input "298.33"
type input "17,900"
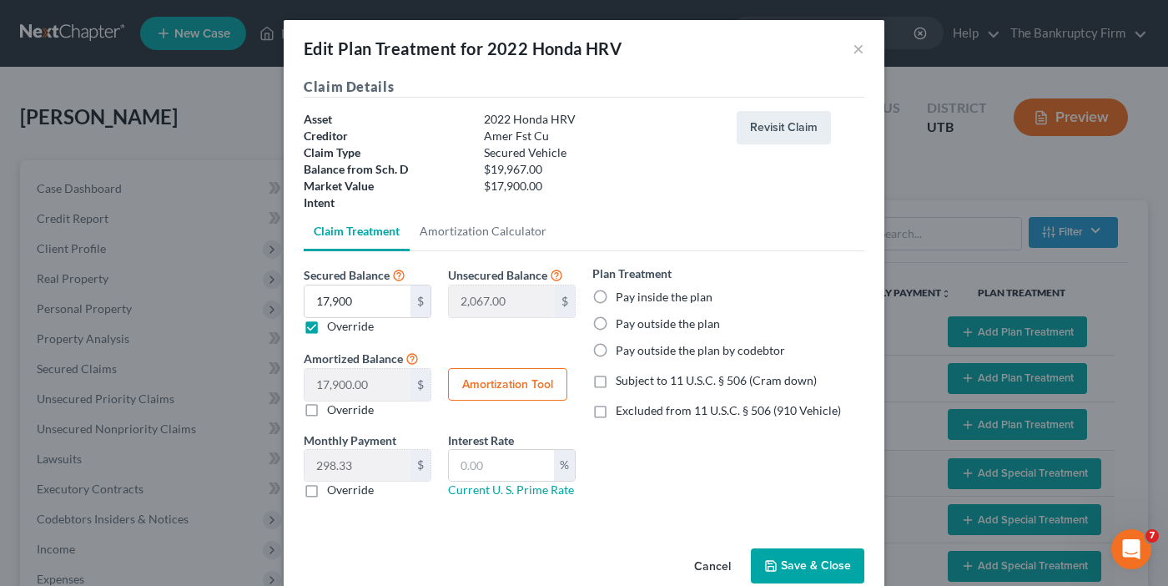
click at [616, 293] on label "Pay inside the plan" at bounding box center [664, 297] width 97 height 17
click at [623, 293] on input "Pay inside the plan" at bounding box center [628, 294] width 11 height 11
radio input "true"
click at [616, 383] on label "Subject to 11 U.S.C. § 506 (Cram down)" at bounding box center [716, 380] width 201 height 17
click at [623, 383] on input "Subject to 11 U.S.C. § 506 (Cram down)" at bounding box center [628, 377] width 11 height 11
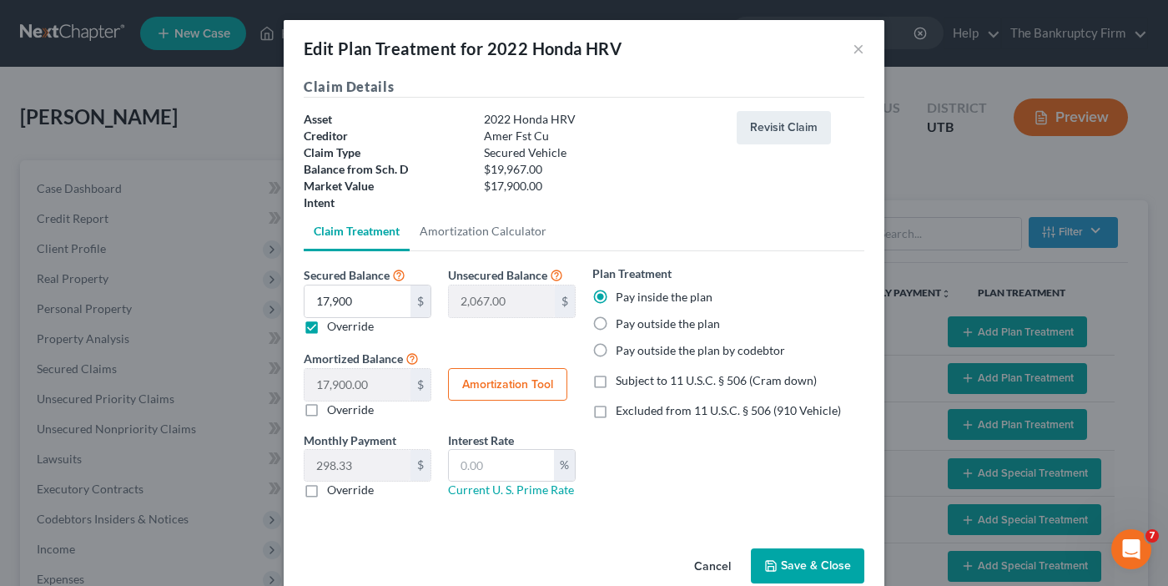
checkbox input "true"
click at [497, 386] on button "Amortization Tool" at bounding box center [507, 384] width 119 height 33
type input "17,900.00"
type input "60"
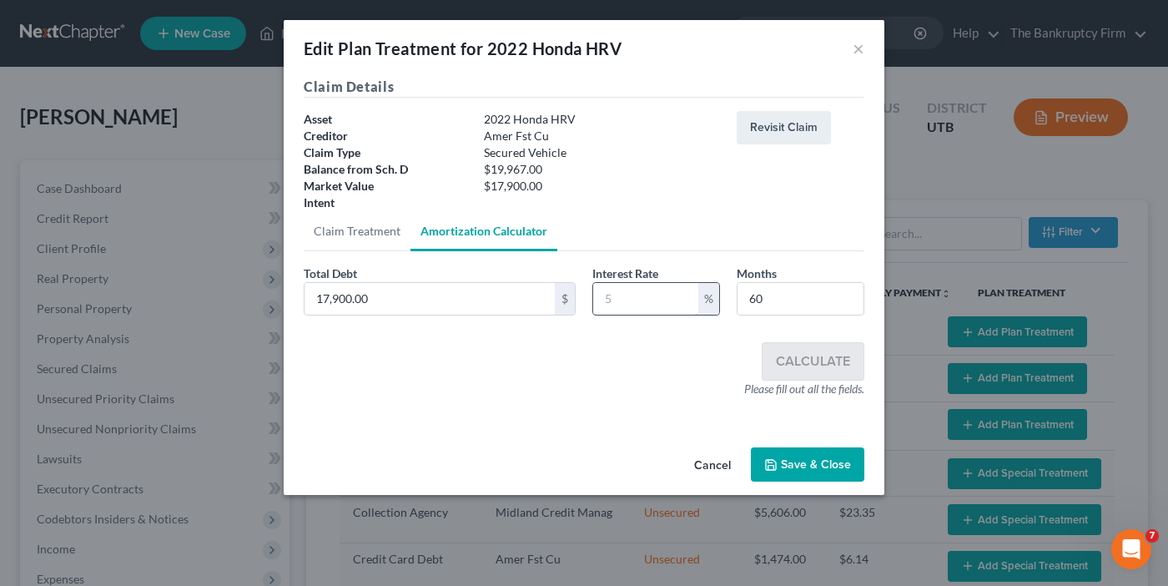
click at [633, 297] on input "text" at bounding box center [645, 299] width 105 height 32
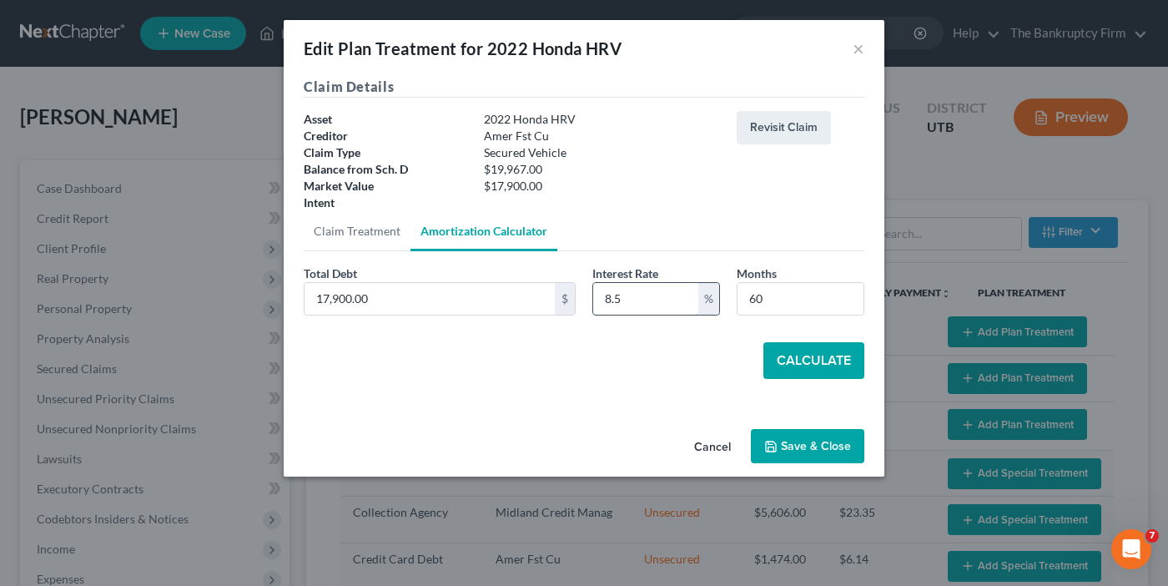
type input "8.5"
type input "54"
click at [800, 364] on button "Calculate" at bounding box center [814, 360] width 101 height 37
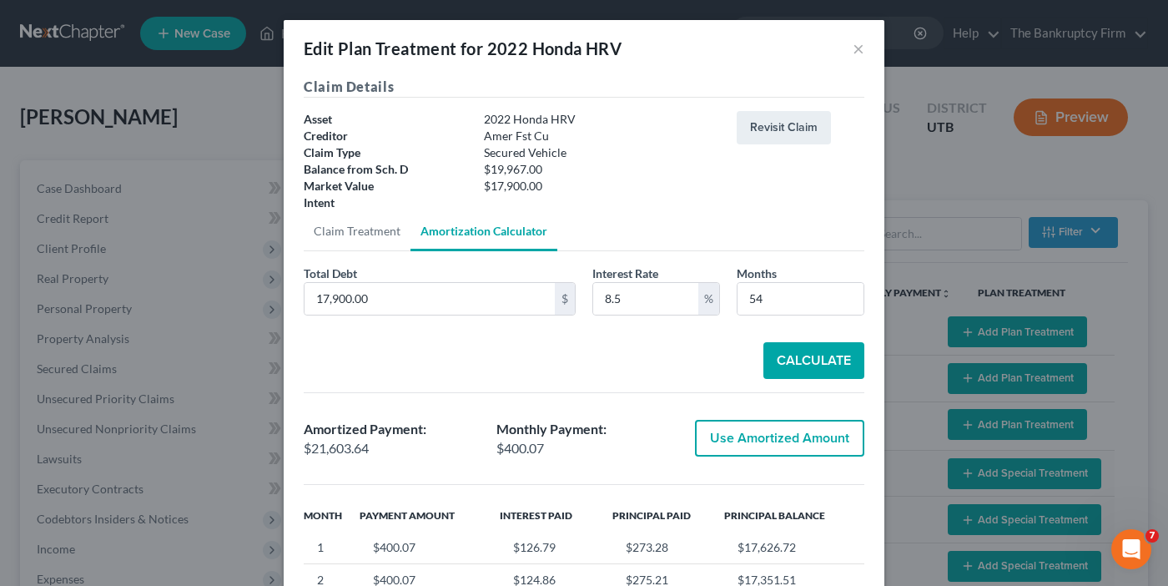
click at [748, 442] on button "Use Amortized Amount" at bounding box center [779, 438] width 169 height 37
type input "21,603.64"
checkbox input "true"
type input "360.06"
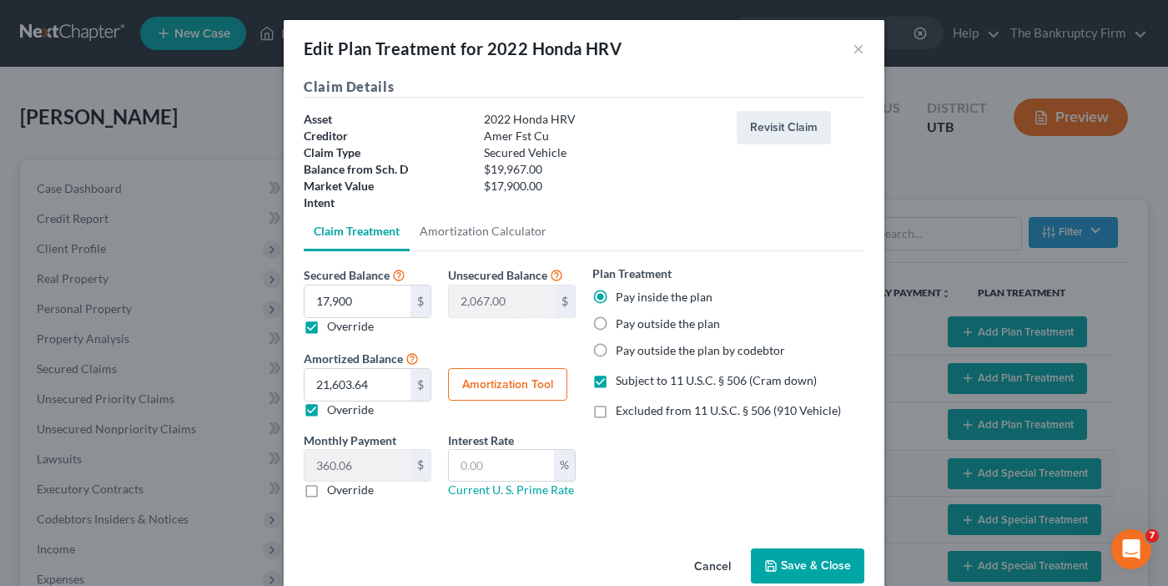
click at [327, 491] on label "Override" at bounding box center [350, 490] width 47 height 17
click at [334, 491] on input "Override" at bounding box center [339, 487] width 11 height 11
checkbox input "true"
click at [342, 466] on input "text" at bounding box center [358, 466] width 106 height 32
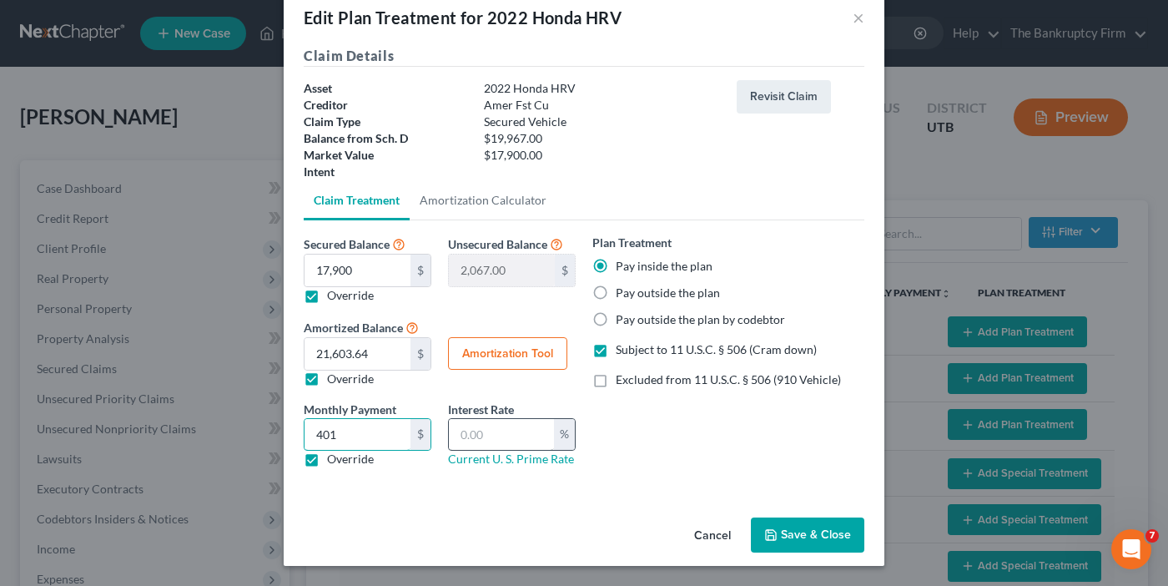
type input "401"
click at [478, 436] on input "text" at bounding box center [501, 435] width 105 height 32
type input "8.5"
click at [779, 542] on button "Save & Close" at bounding box center [807, 534] width 113 height 35
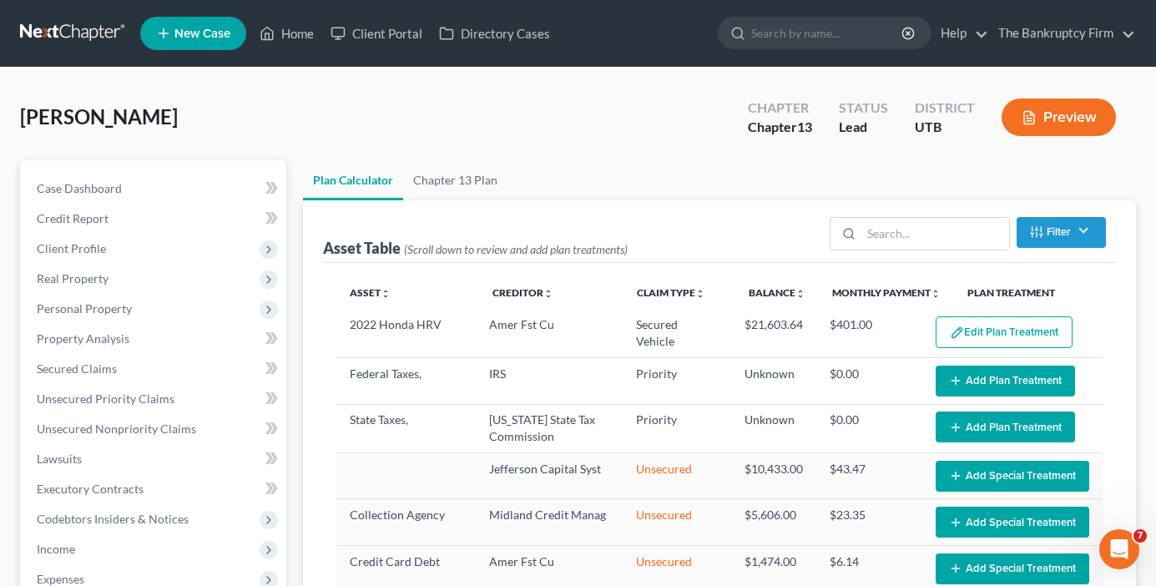
select select "59"
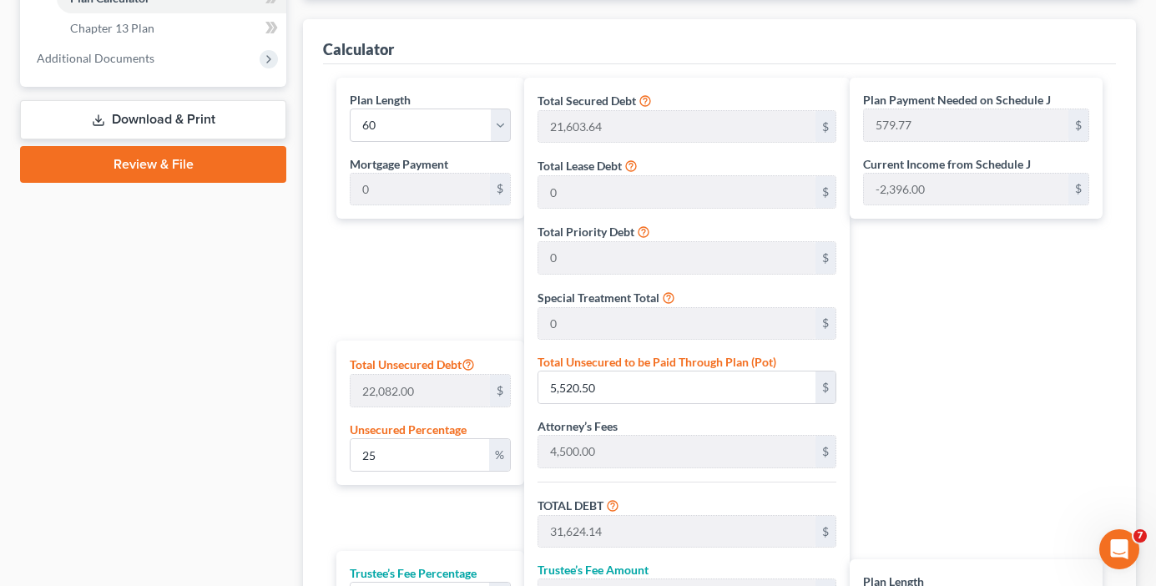
scroll to position [918, 0]
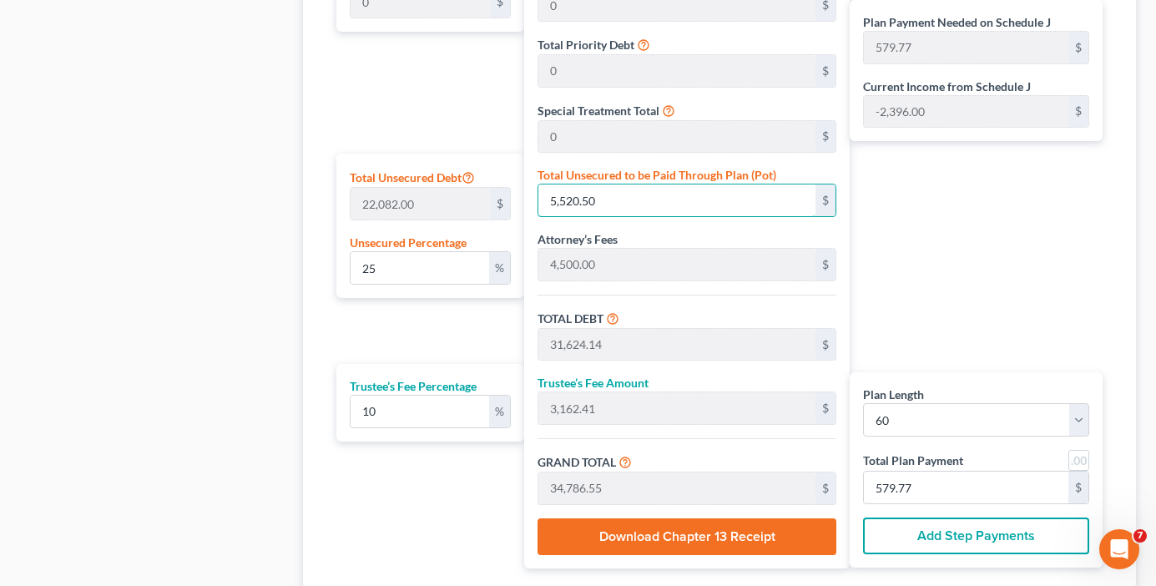
type input "0"
type input "26,103.64"
type input "2,610.36"
type input "28,714.00"
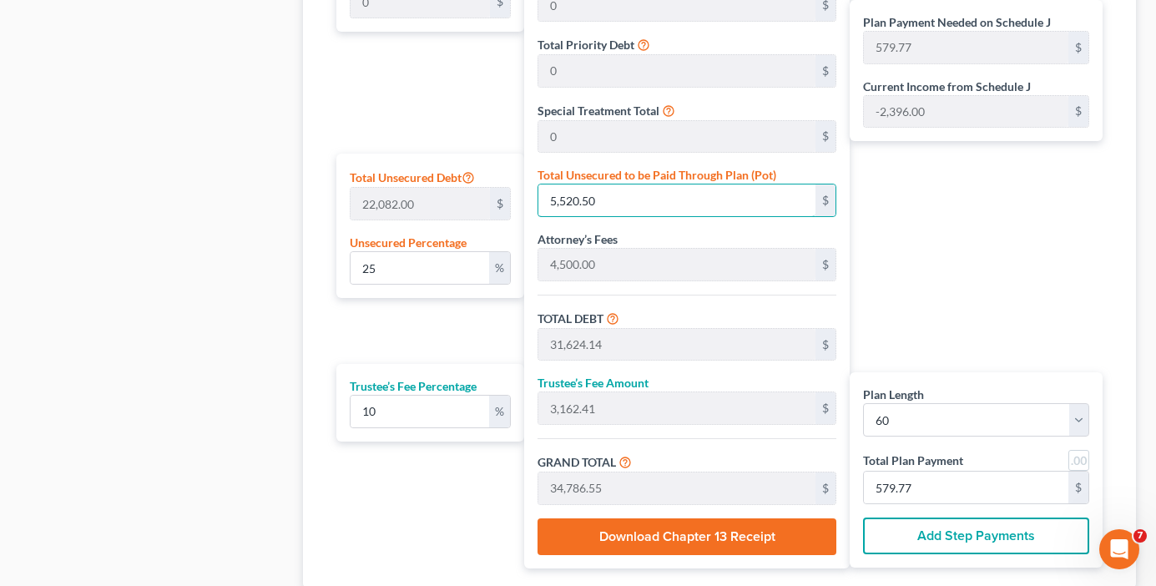
type input "478.56"
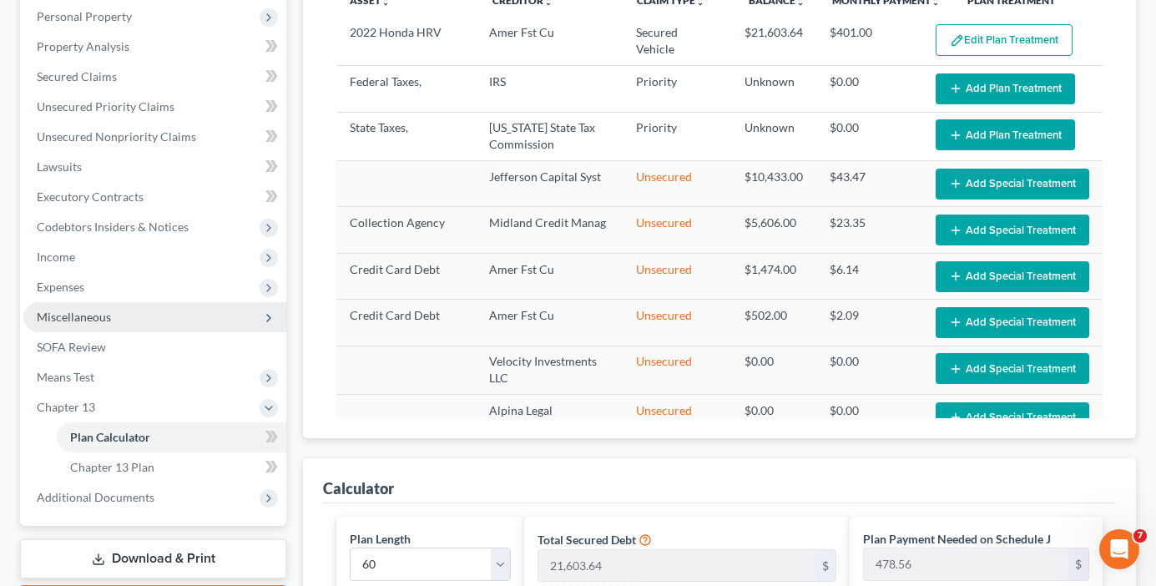
scroll to position [286, 0]
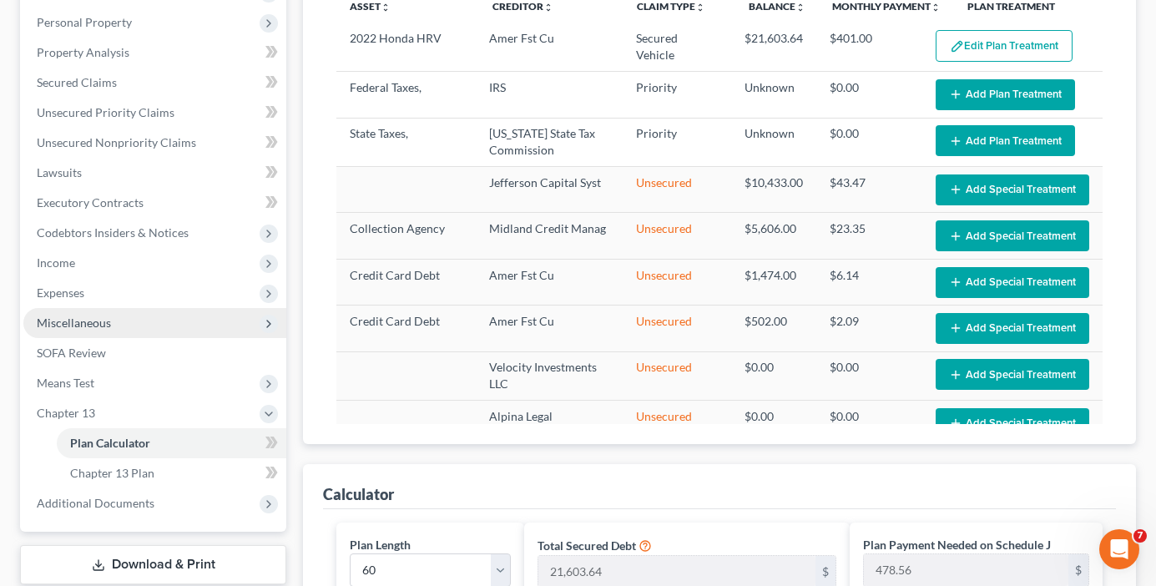
type input "0"
click at [78, 319] on span "Miscellaneous" at bounding box center [74, 322] width 74 height 14
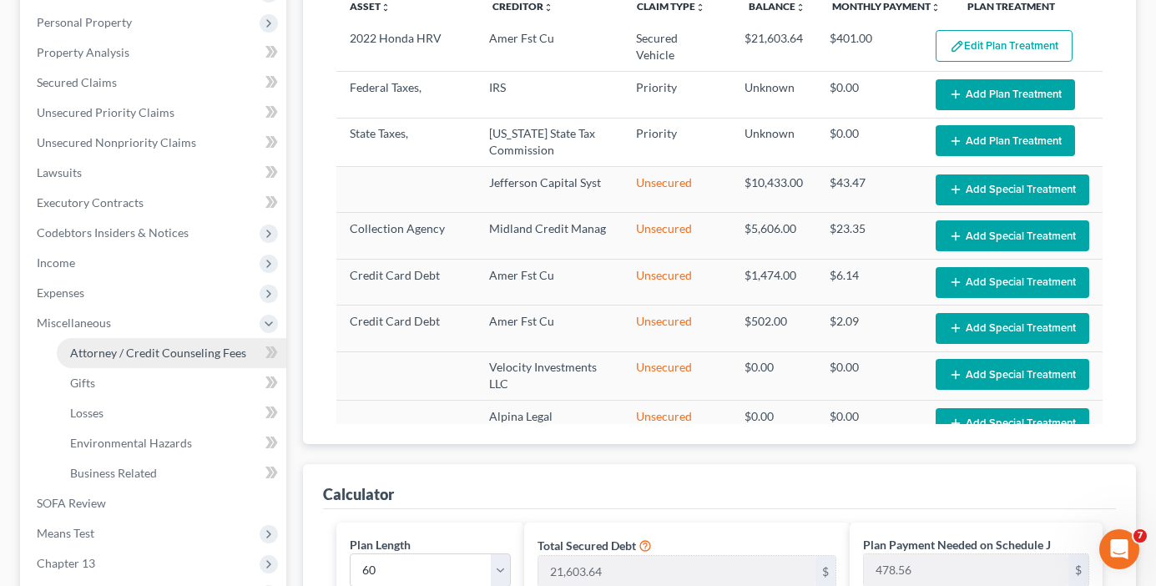
click at [134, 358] on span "Attorney / Credit Counseling Fees" at bounding box center [158, 352] width 176 height 14
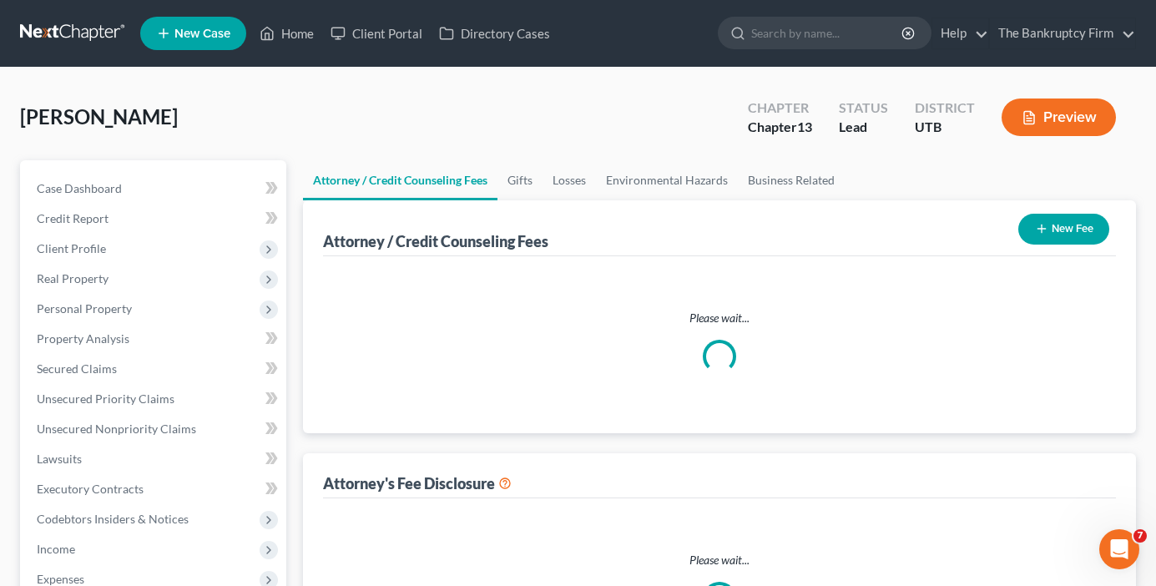
select select "0"
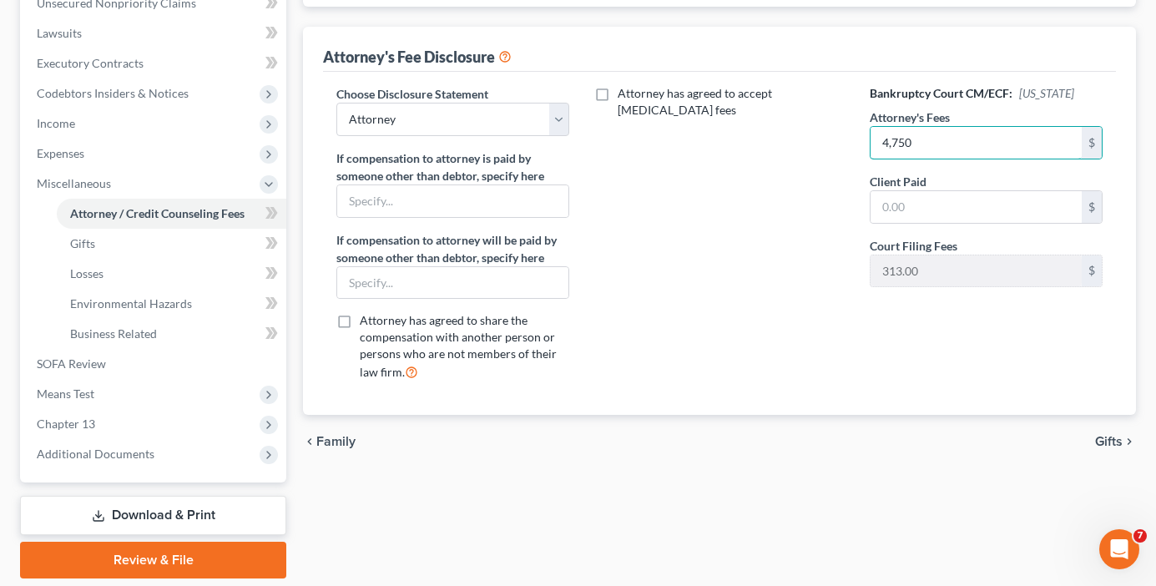
scroll to position [482, 0]
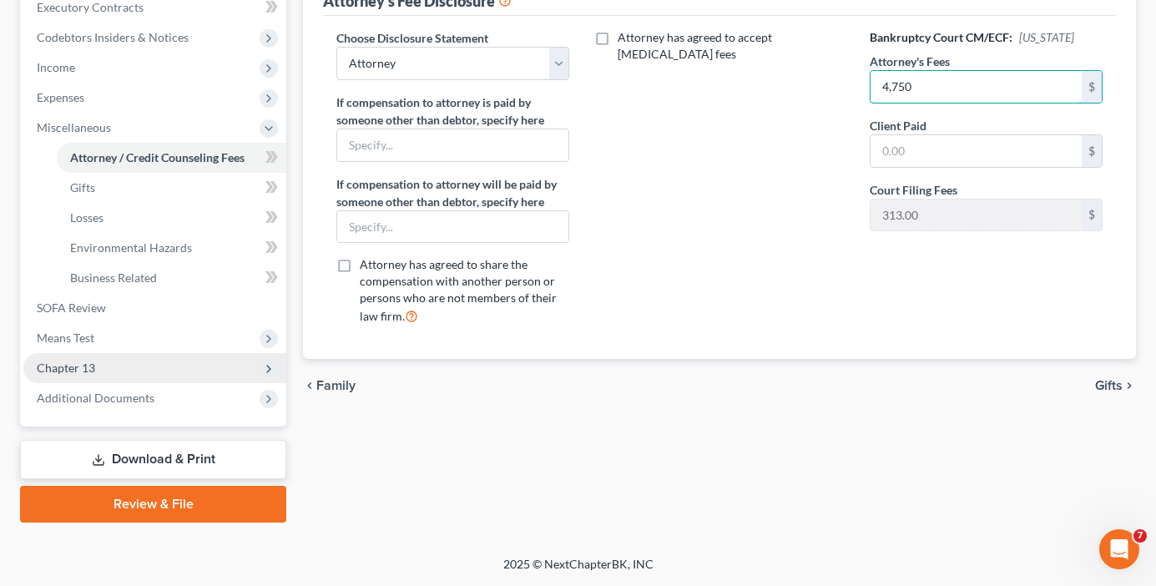
type input "4,750"
click at [88, 366] on span "Chapter 13" at bounding box center [66, 368] width 58 height 14
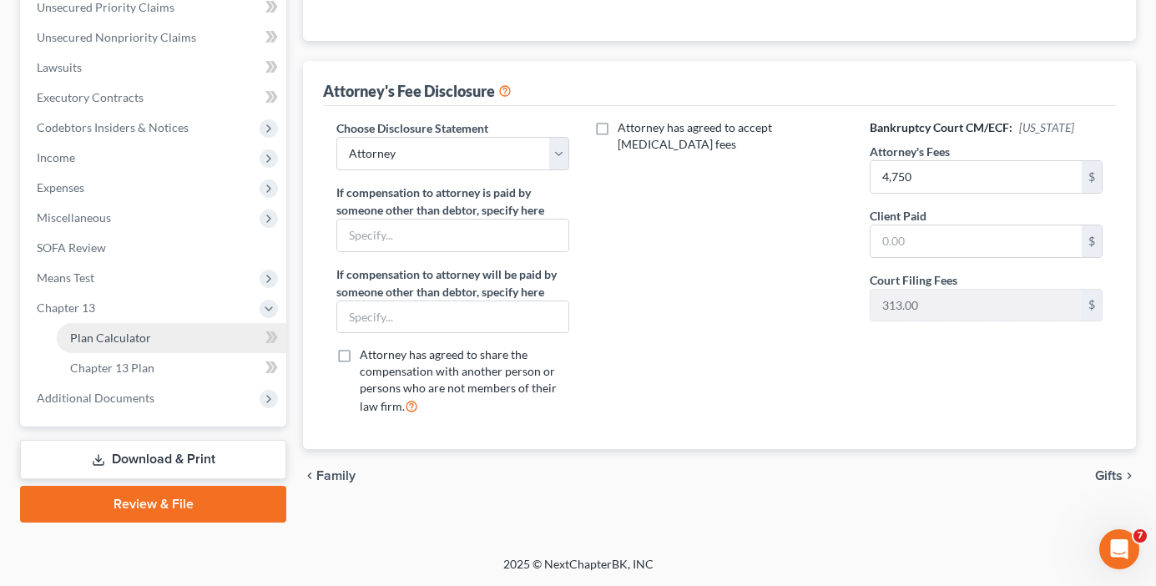
click at [131, 347] on link "Plan Calculator" at bounding box center [171, 338] width 229 height 30
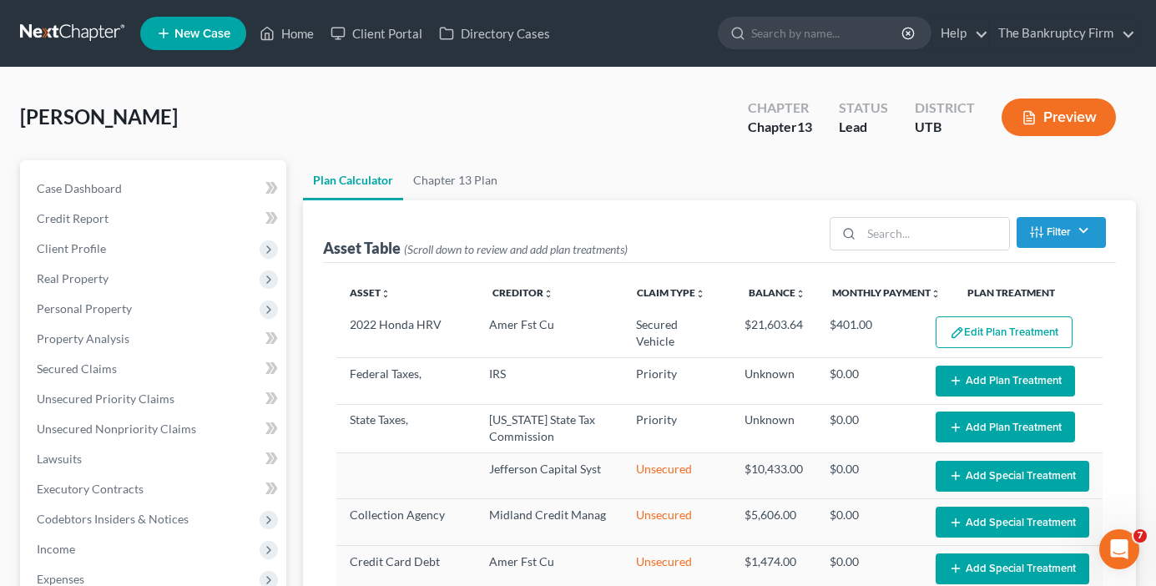
select select "59"
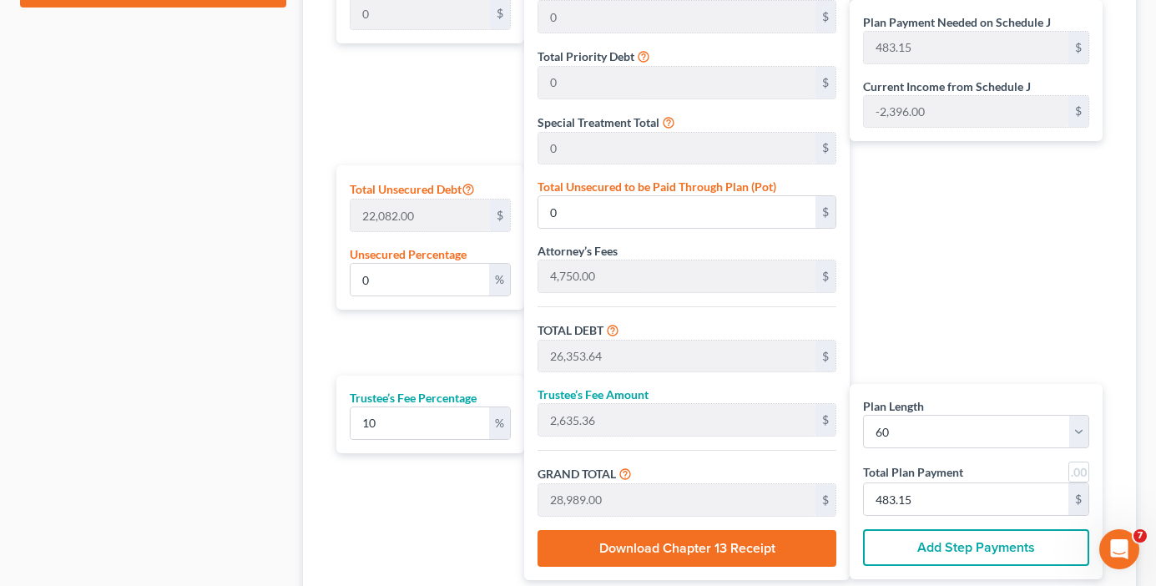
scroll to position [1037, 0]
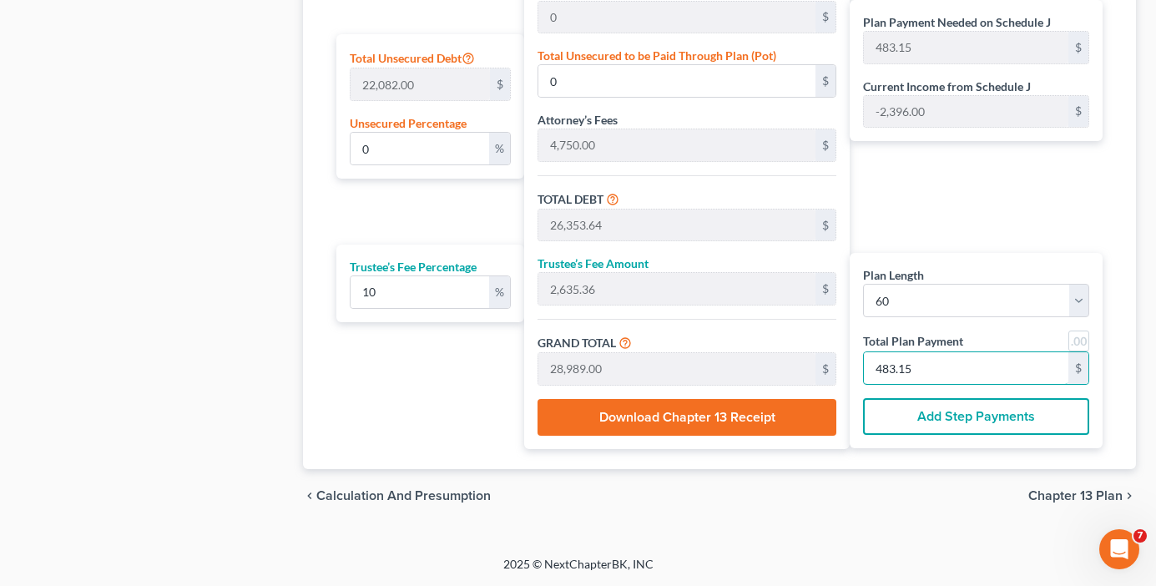
type input "218.18"
type input "21.81"
type input "240.00"
type input "4"
type input "2,618.18"
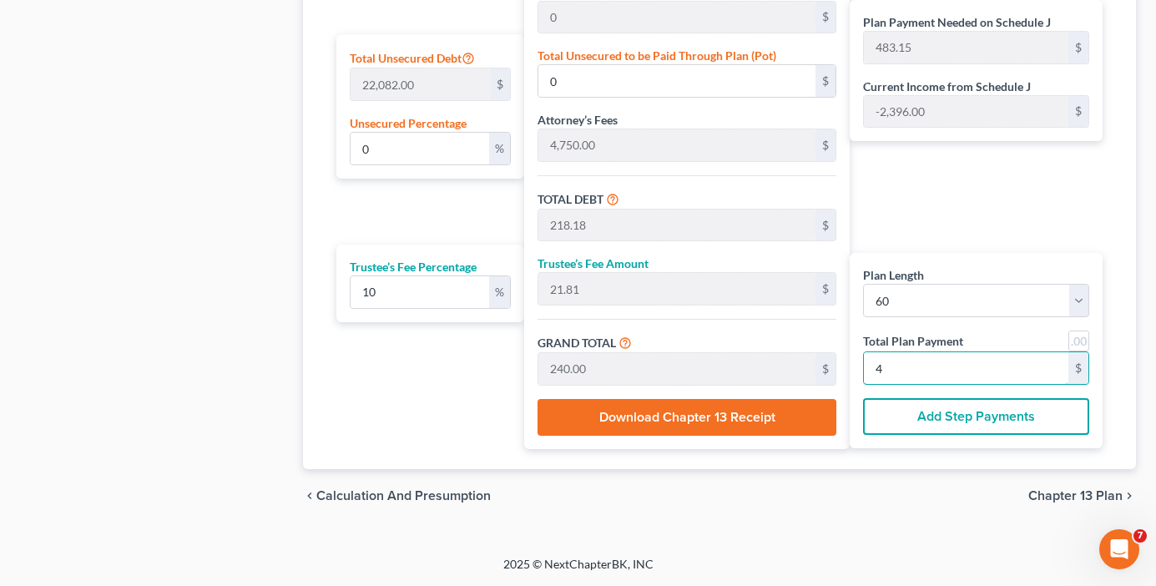
type input "261.81"
type input "2,880.00"
type input "48"
type input "0.46"
type input "100.90"
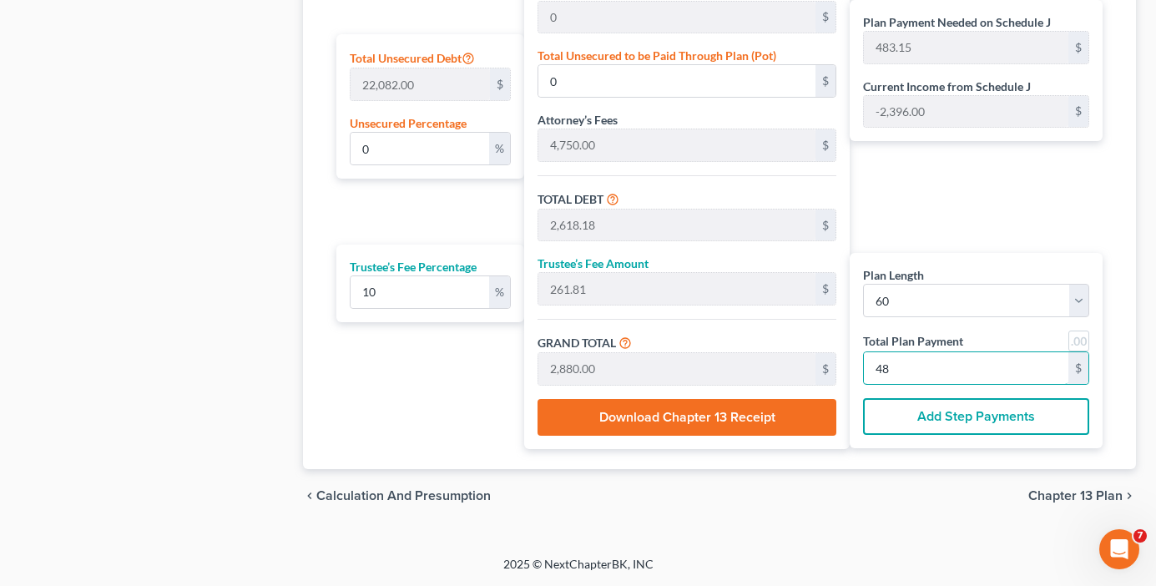
type input "26,454.54"
type input "2,645.45"
type input "29,100.00"
type input "485"
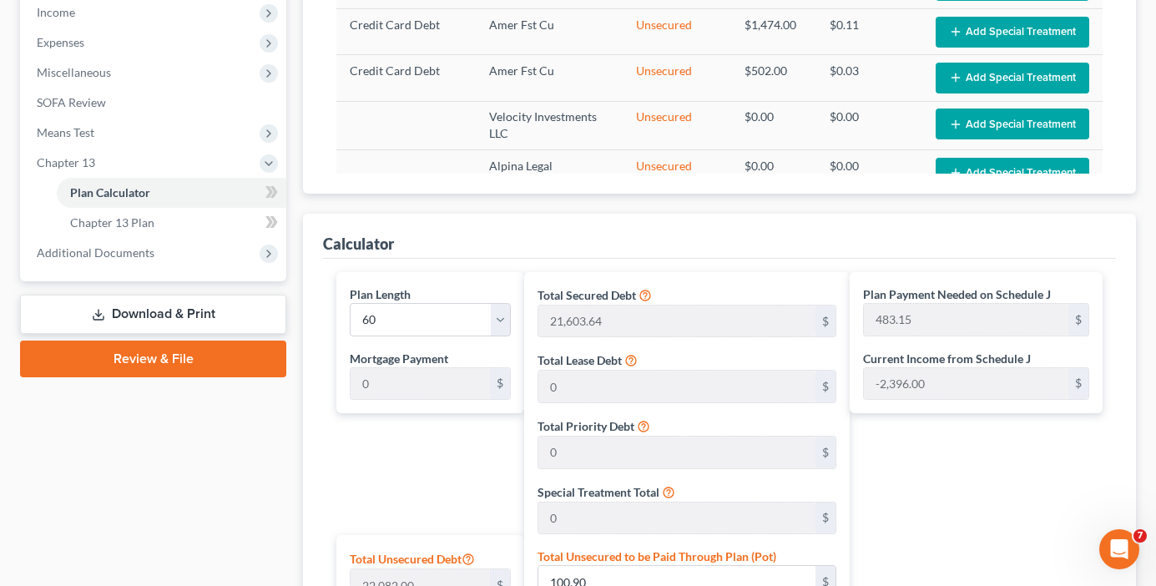
scroll to position [0, 0]
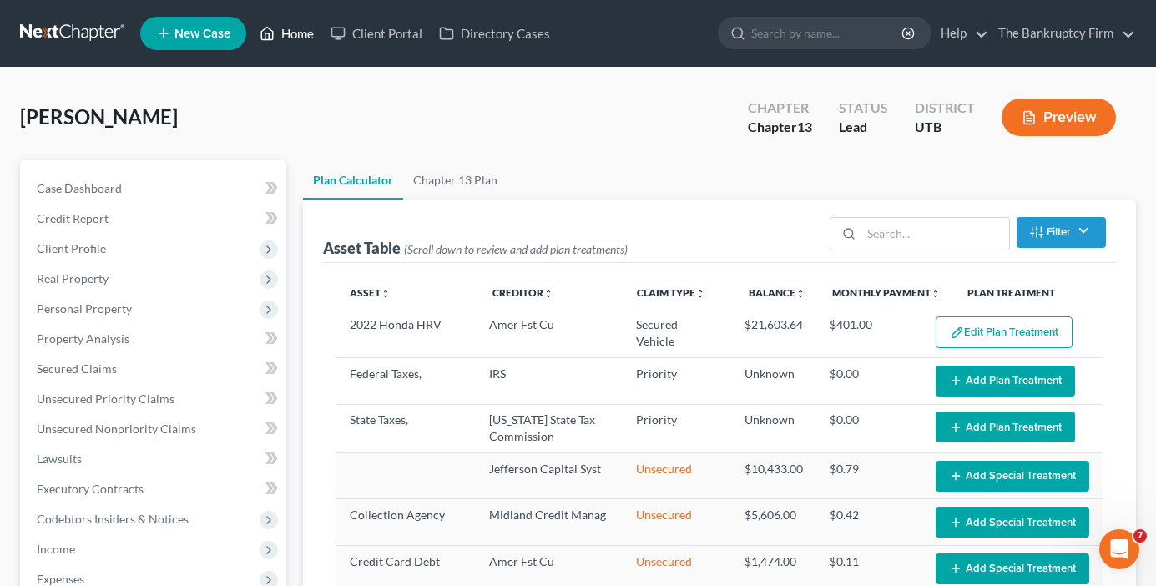
click at [299, 38] on link "Home" at bounding box center [286, 33] width 71 height 30
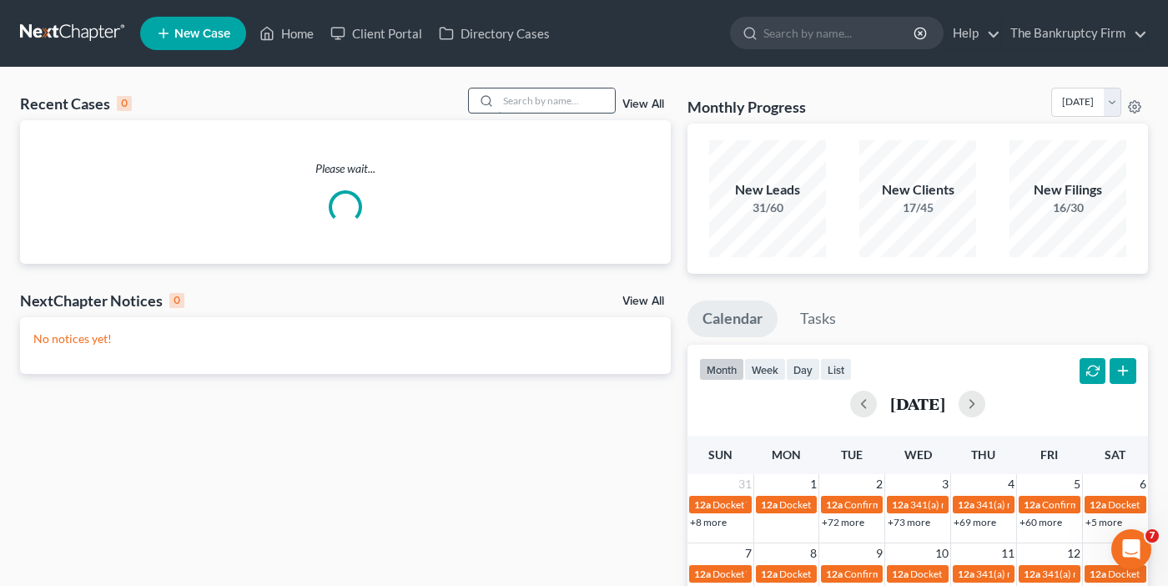
click at [532, 99] on input "search" at bounding box center [556, 100] width 117 height 24
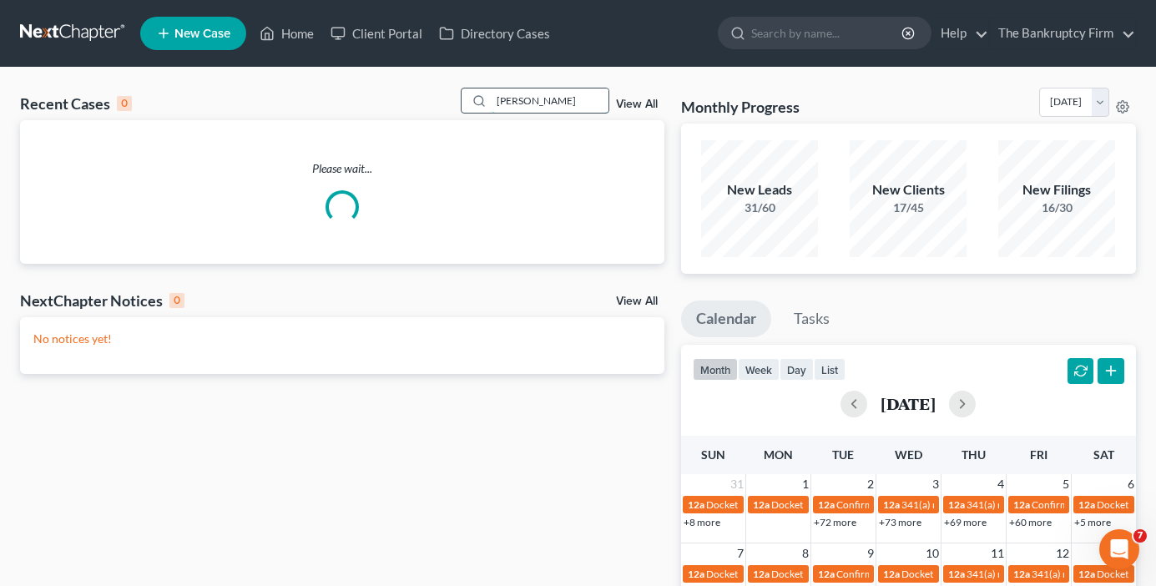
type input "[PERSON_NAME]"
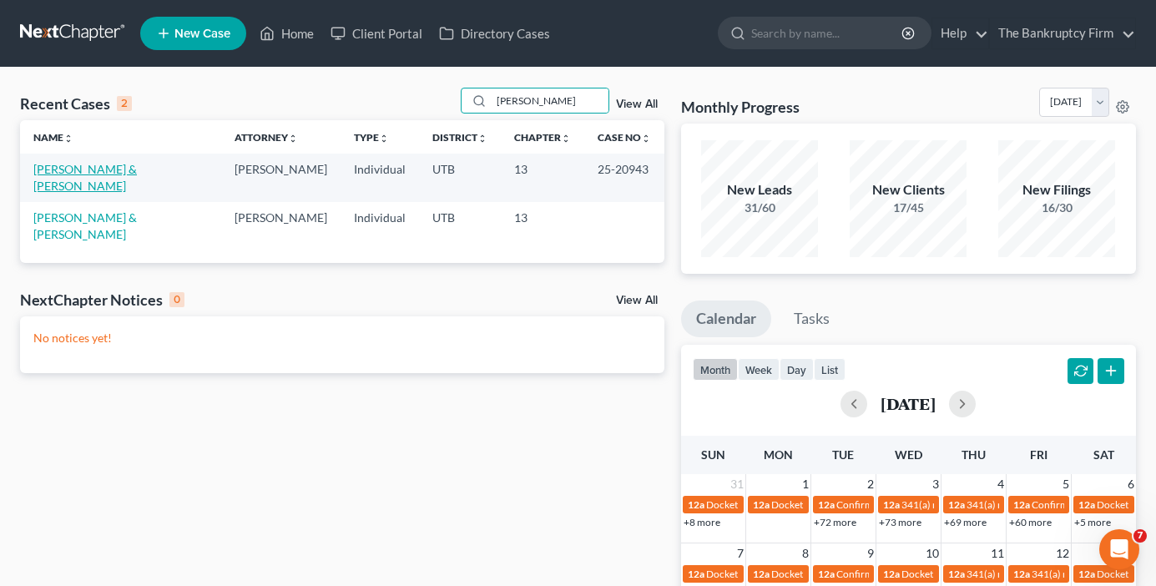
click at [93, 169] on link "[PERSON_NAME] & [PERSON_NAME]" at bounding box center [84, 177] width 103 height 31
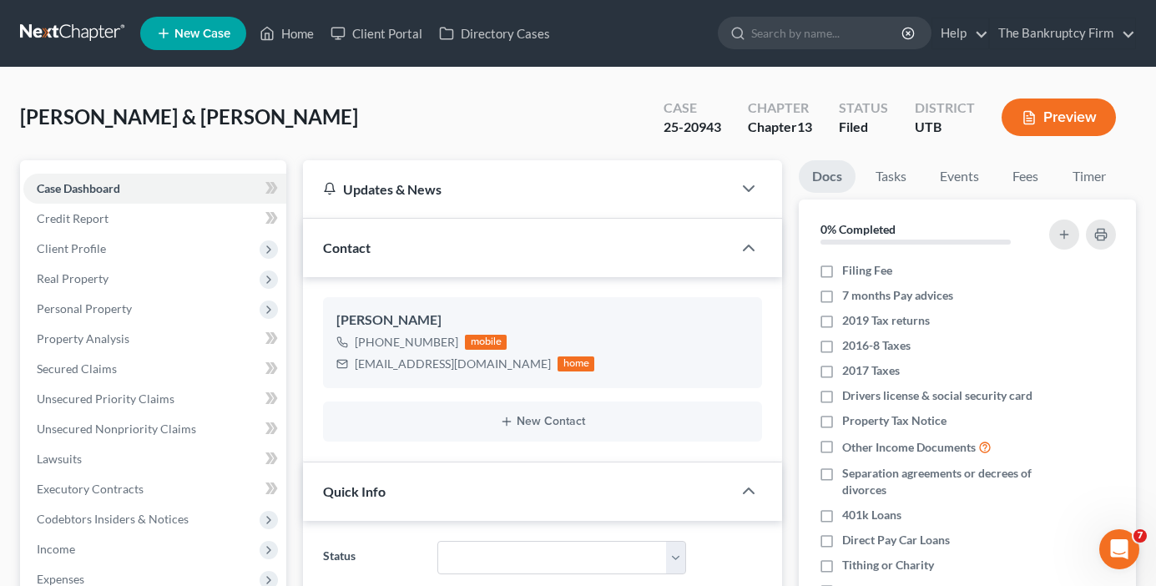
scroll to position [501, 0]
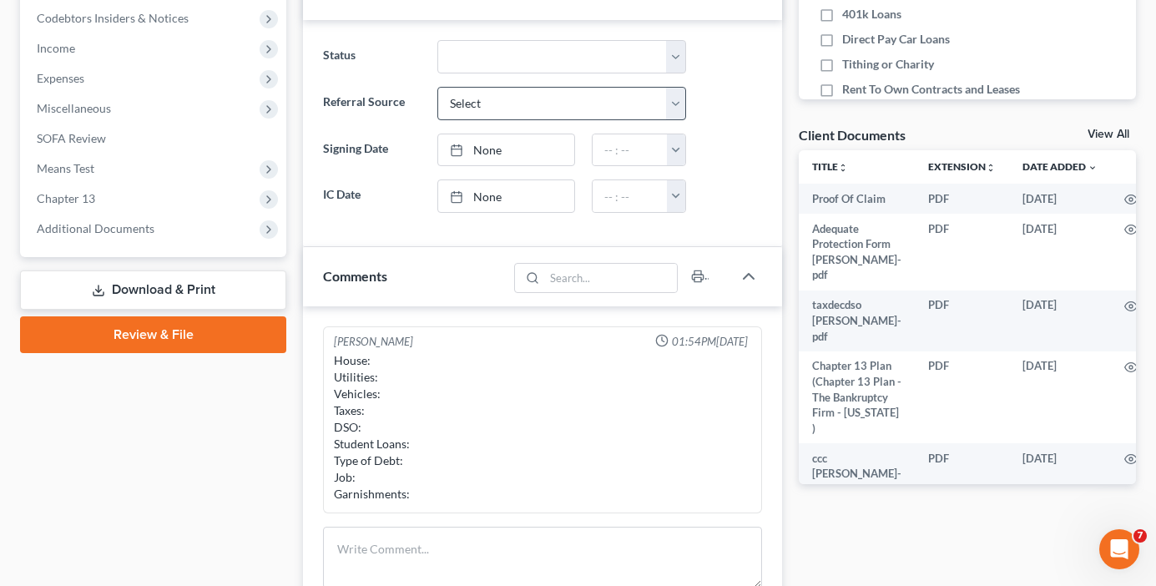
click at [1092, 131] on link "View All" at bounding box center [1108, 135] width 42 height 12
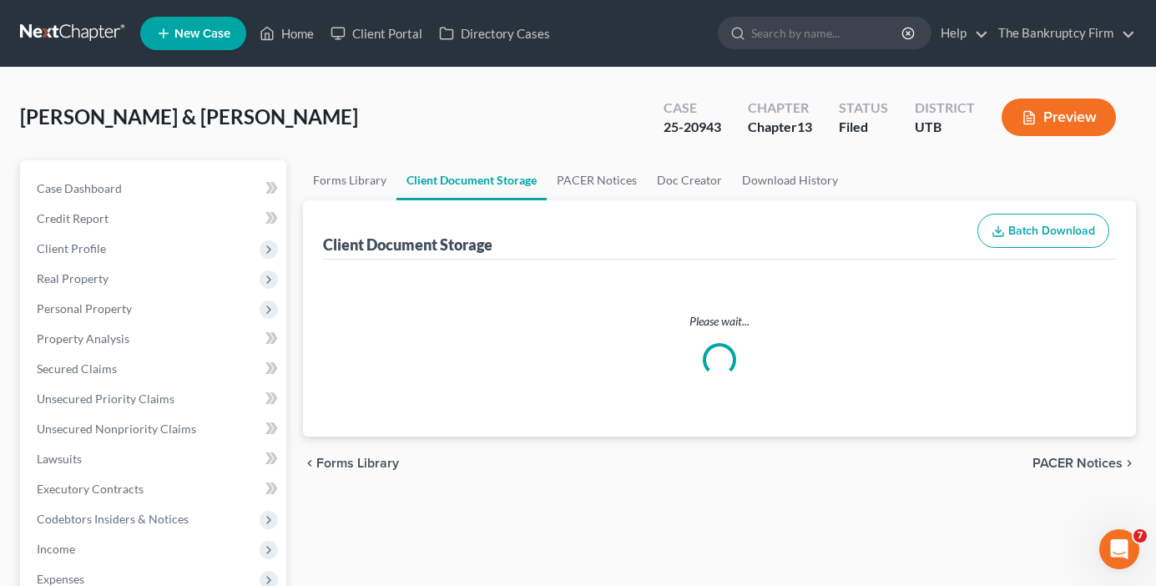
select select "30"
select select "26"
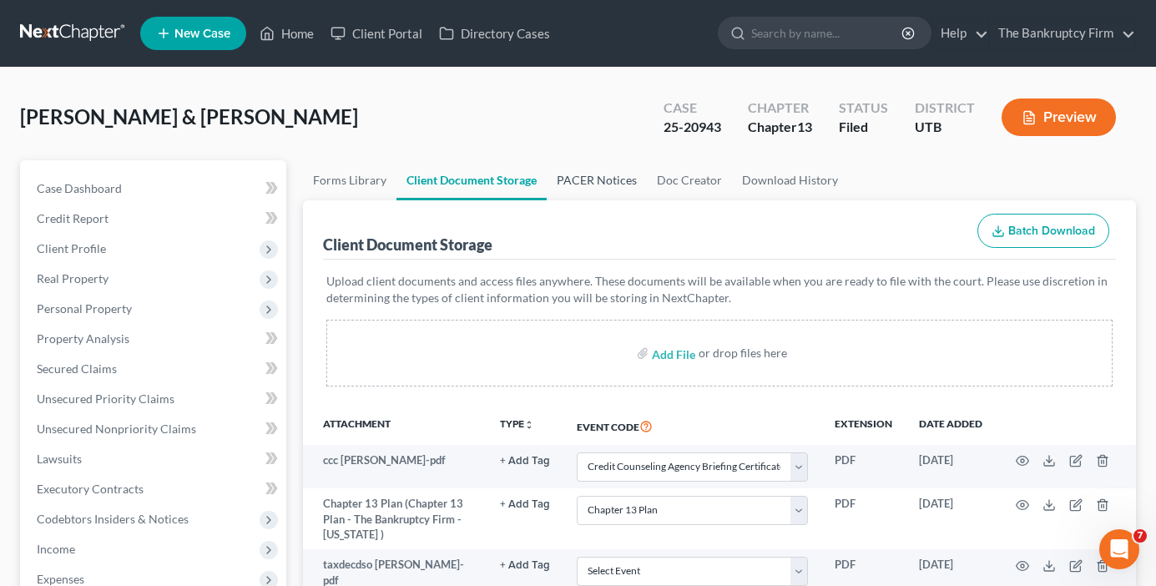
click at [585, 178] on link "PACER Notices" at bounding box center [597, 180] width 100 height 40
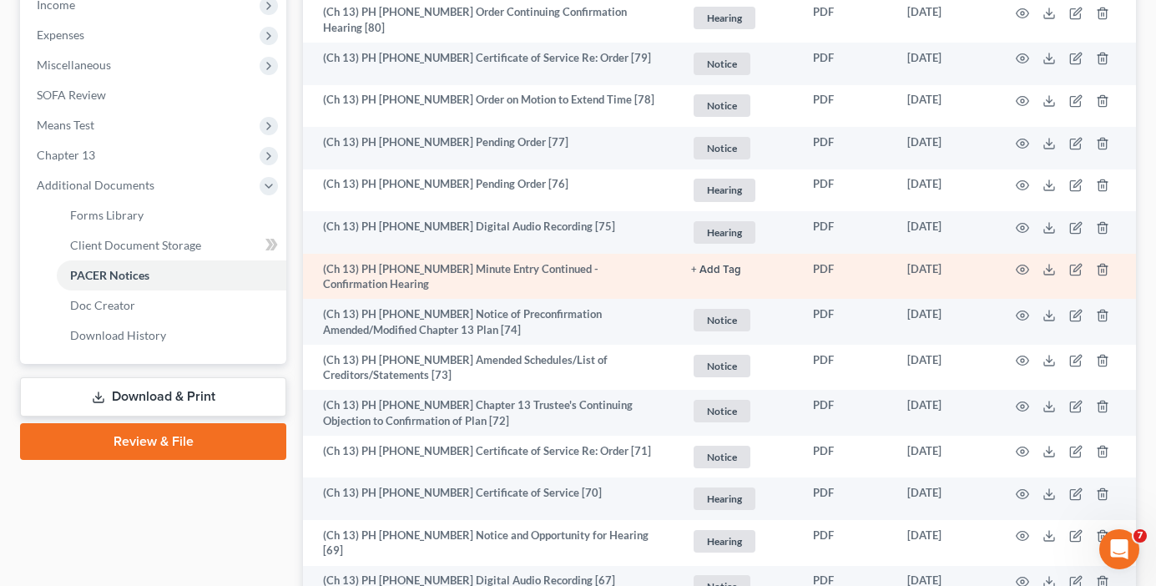
scroll to position [584, 0]
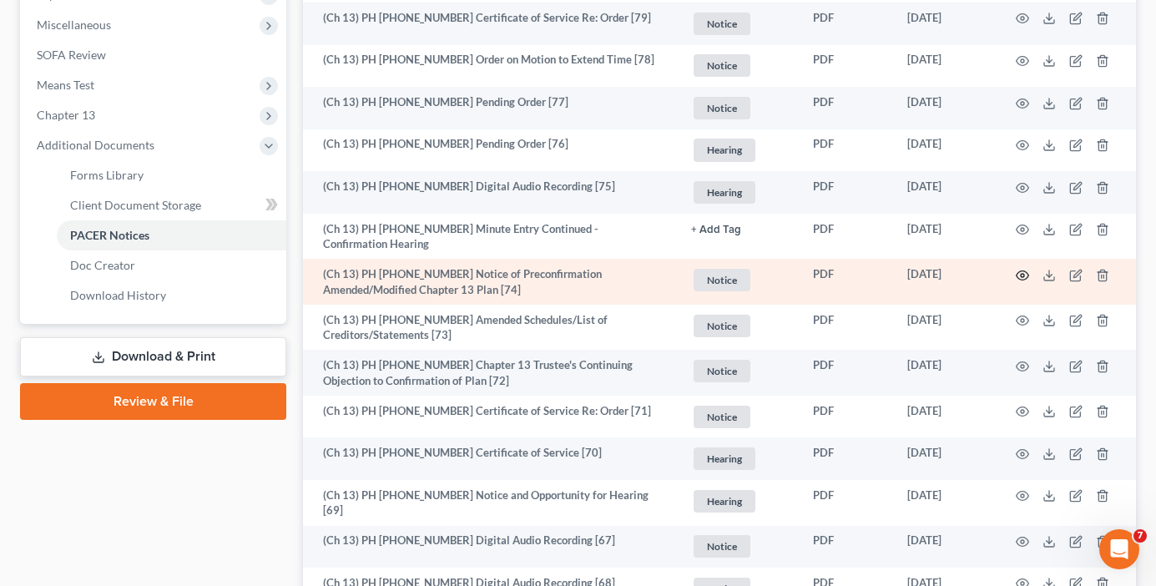
click at [1019, 269] on icon "button" at bounding box center [1022, 275] width 13 height 13
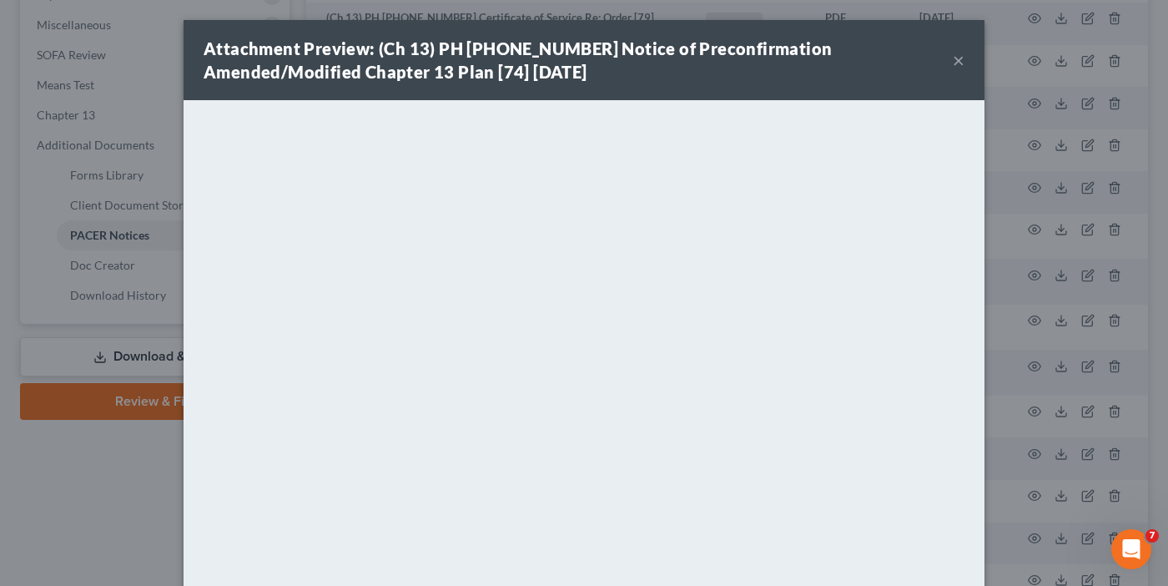
click at [953, 58] on button "×" at bounding box center [959, 60] width 12 height 20
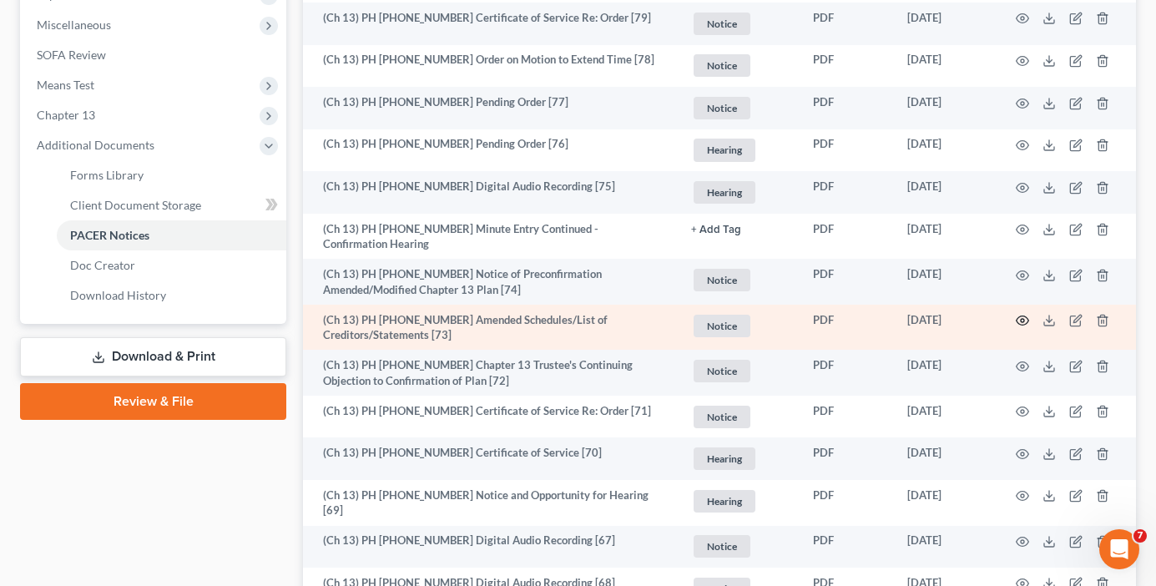
click at [1023, 314] on icon "button" at bounding box center [1022, 320] width 13 height 13
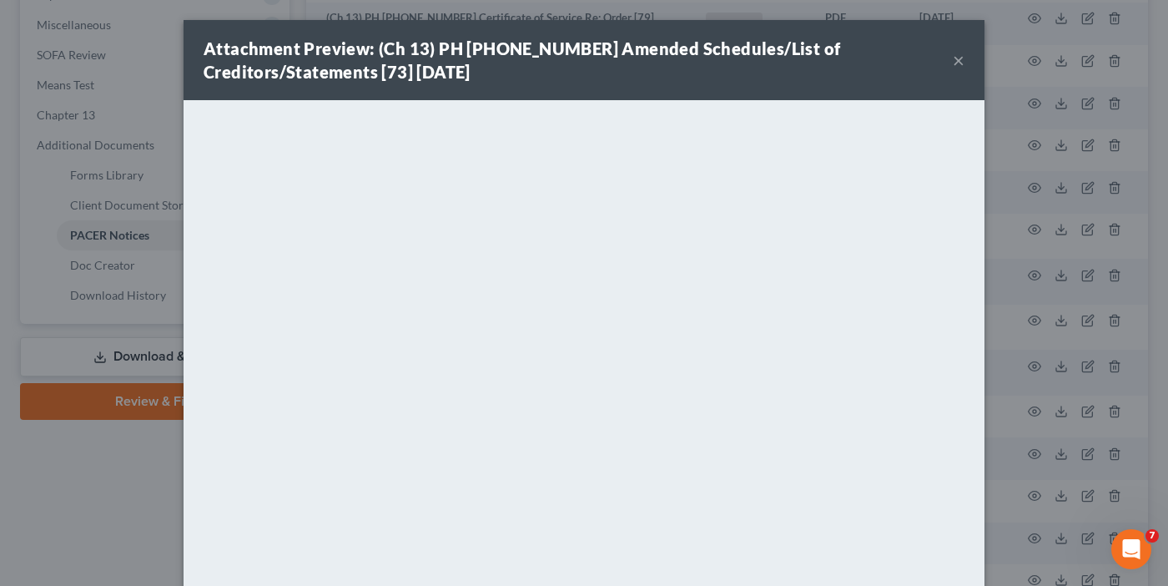
click at [953, 63] on button "×" at bounding box center [959, 60] width 12 height 20
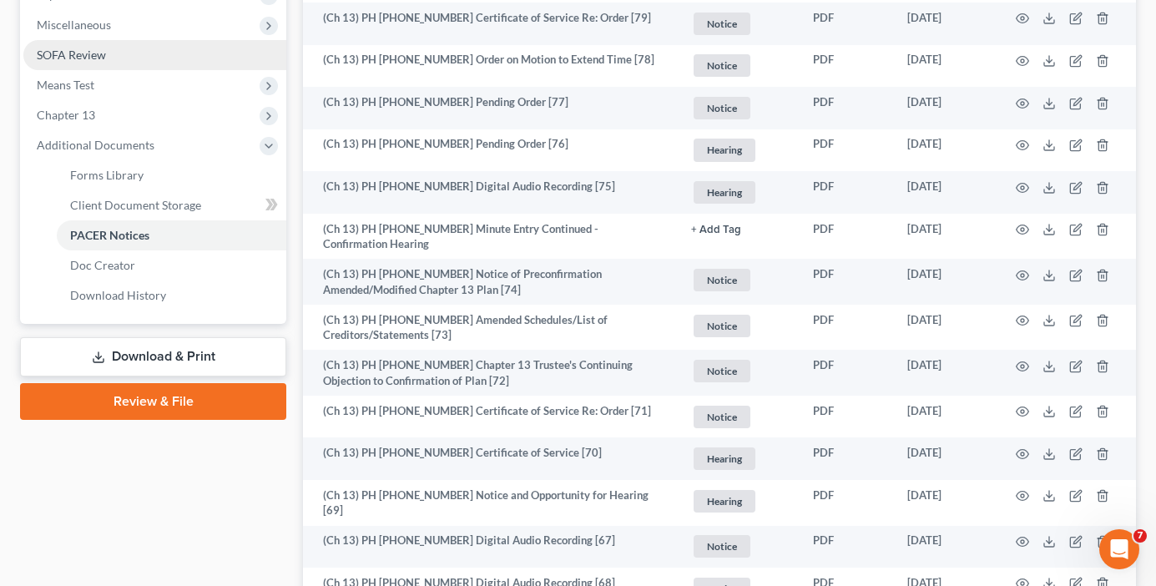
scroll to position [501, 0]
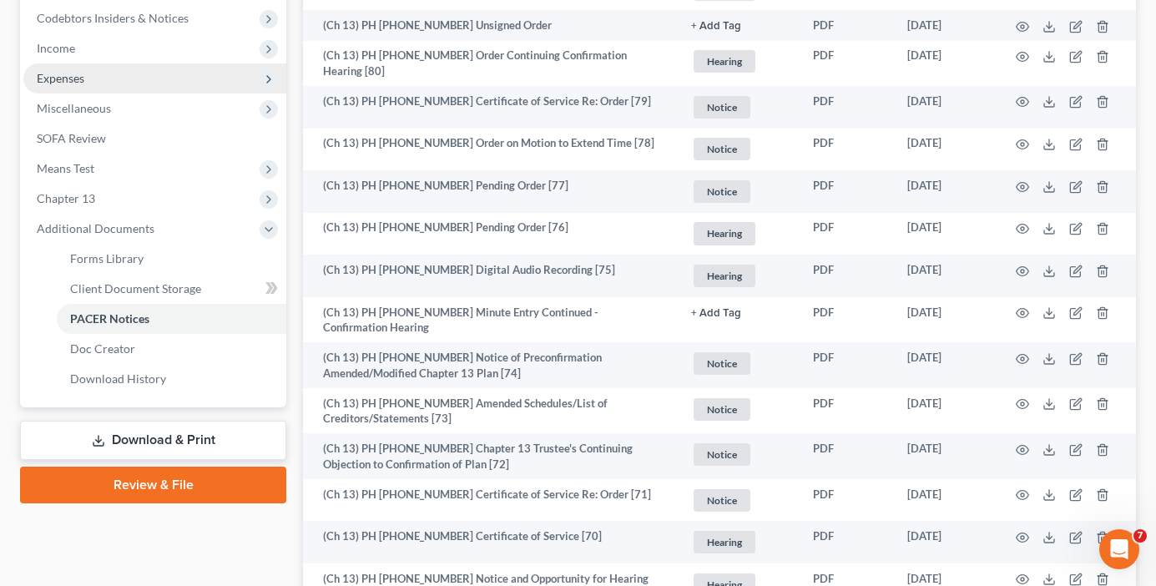
click at [76, 85] on span "Expenses" at bounding box center [154, 78] width 263 height 30
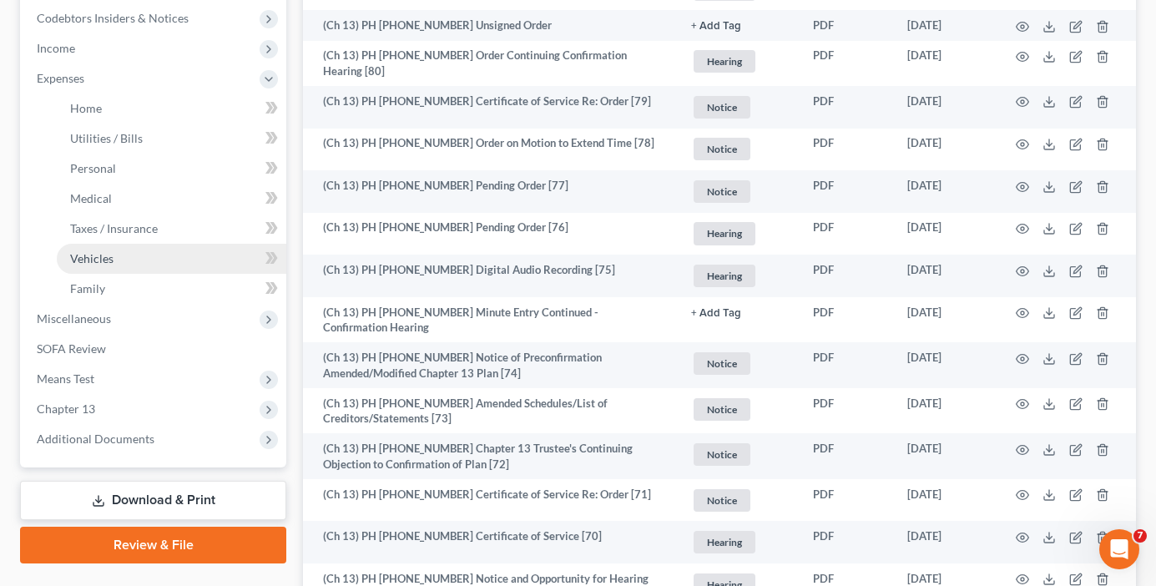
click at [108, 257] on span "Vehicles" at bounding box center [91, 258] width 43 height 14
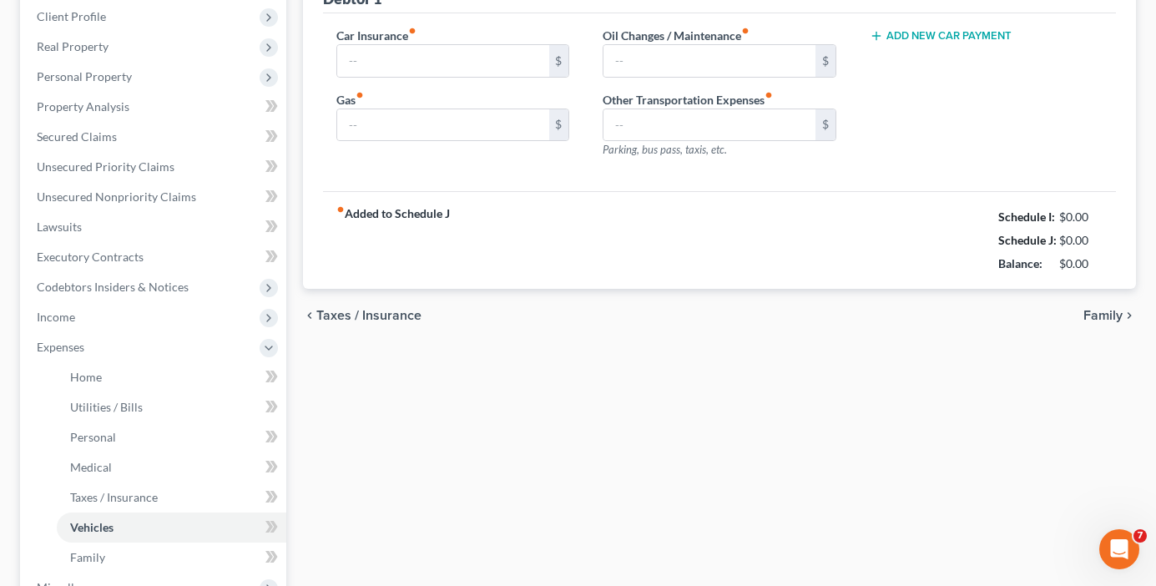
type input "300.00"
type input "150.00"
type input "30.00"
type input "0.00"
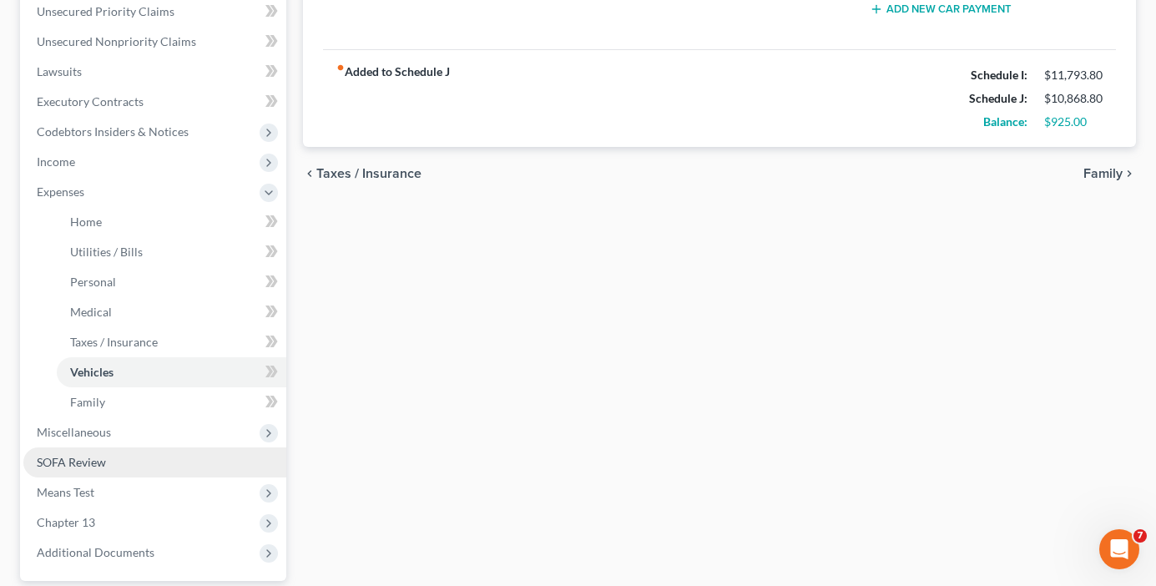
scroll to position [417, 0]
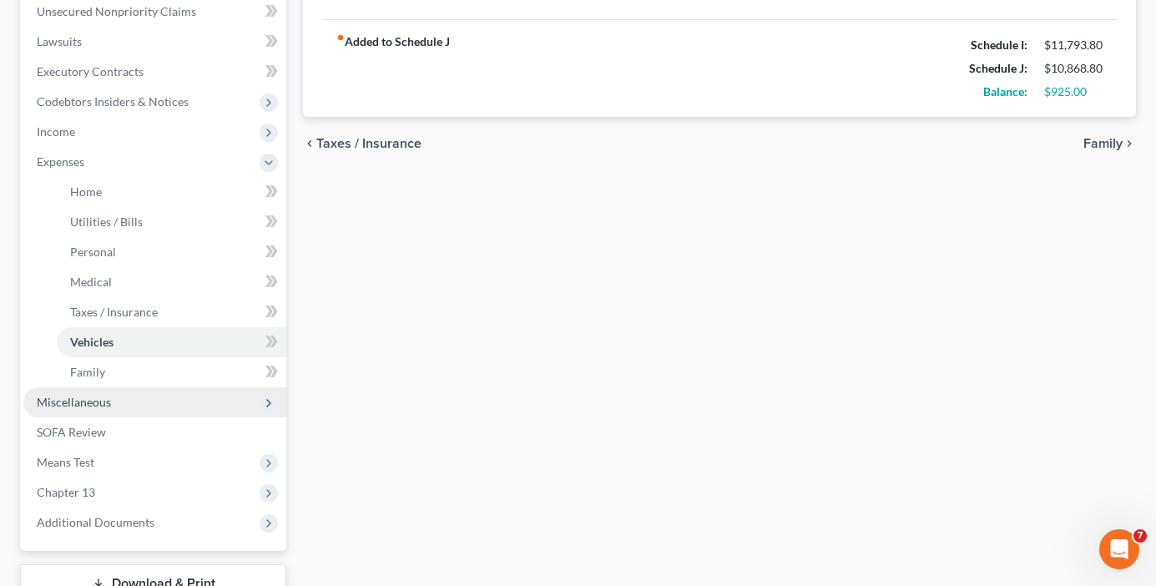
click at [65, 411] on span "Miscellaneous" at bounding box center [154, 402] width 263 height 30
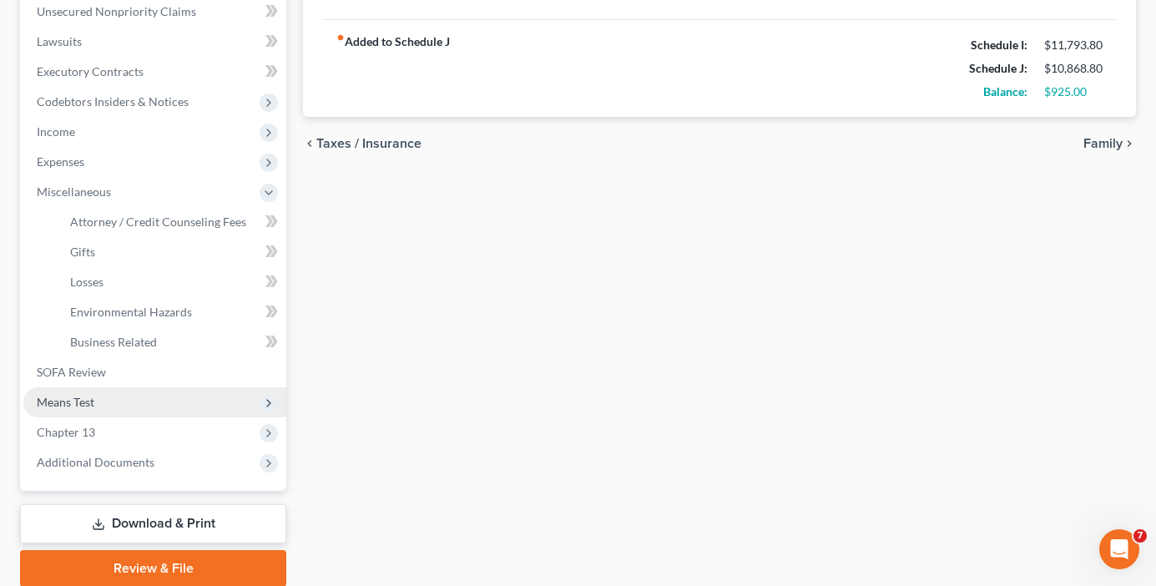
click at [68, 402] on span "Means Test" at bounding box center [66, 402] width 58 height 14
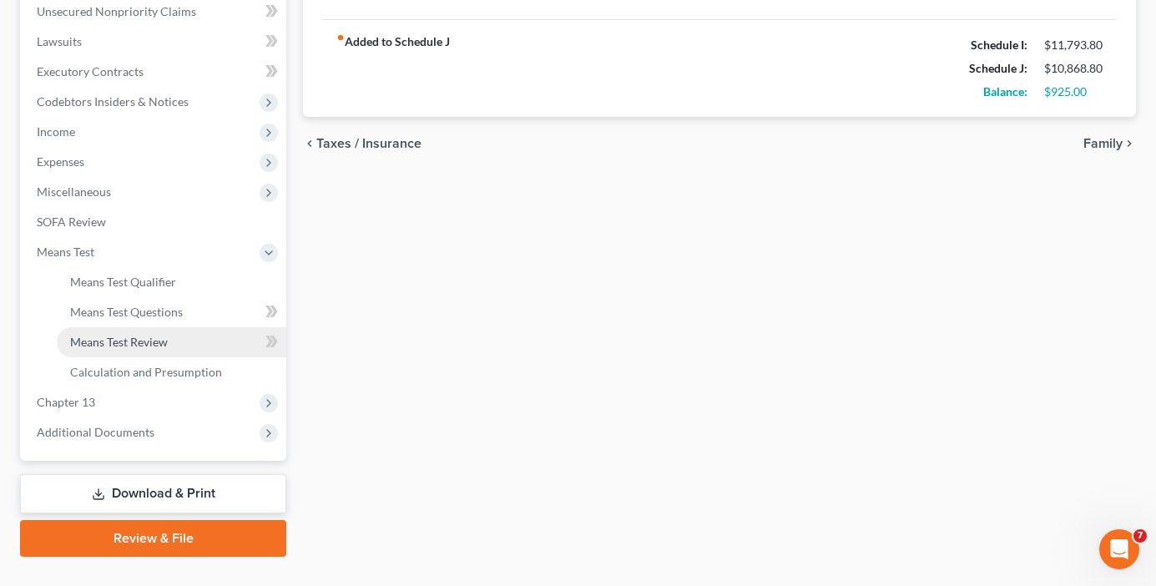
click at [125, 344] on span "Means Test Review" at bounding box center [119, 342] width 98 height 14
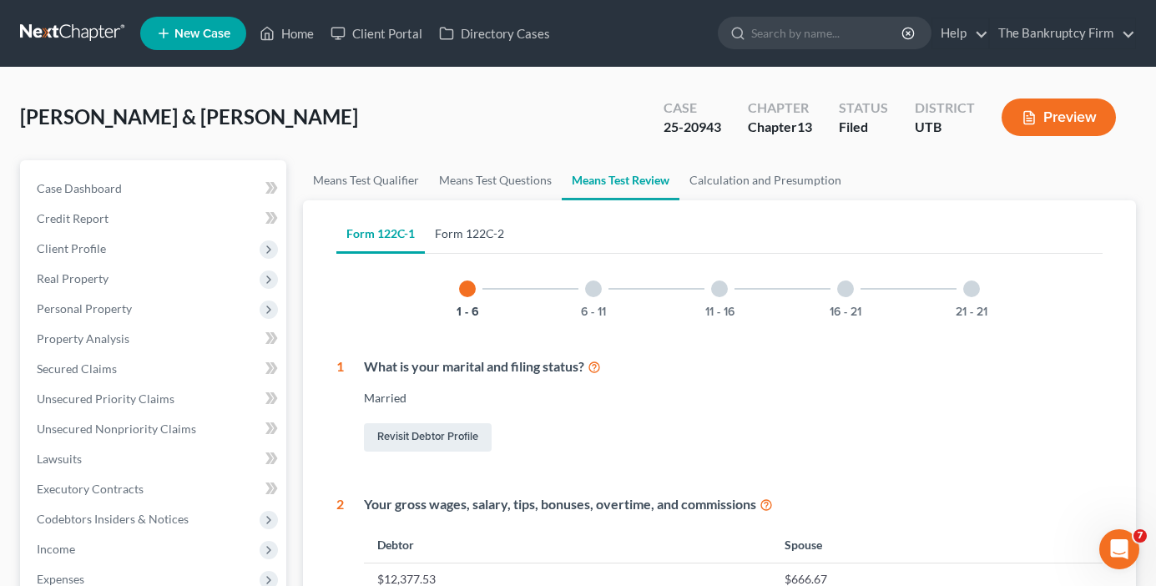
click at [487, 214] on link "Form 122C-2" at bounding box center [469, 234] width 89 height 40
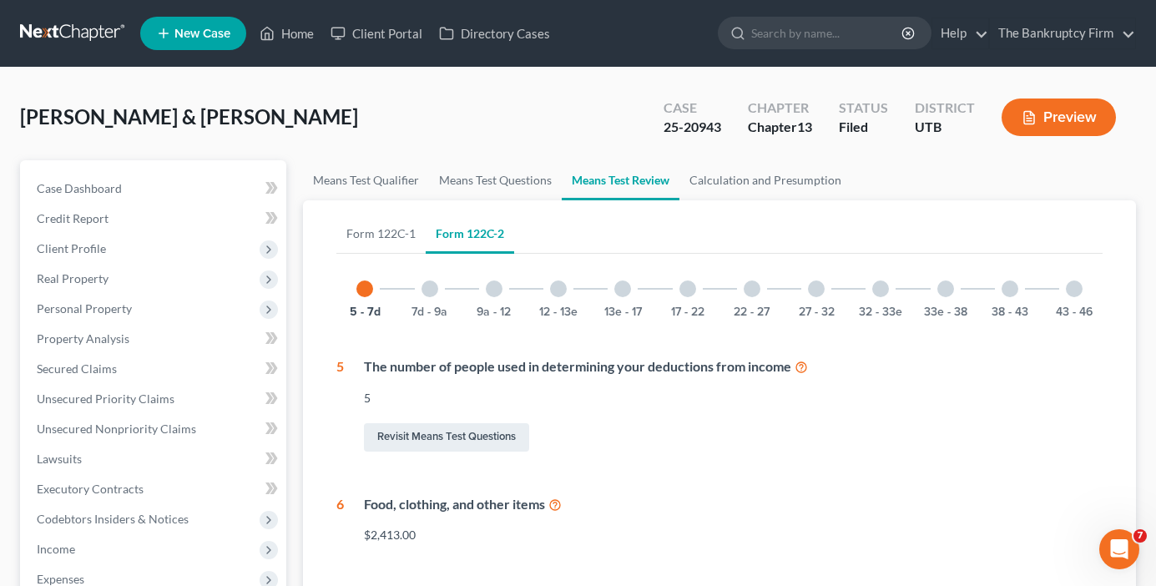
click at [688, 289] on div at bounding box center [687, 288] width 17 height 17
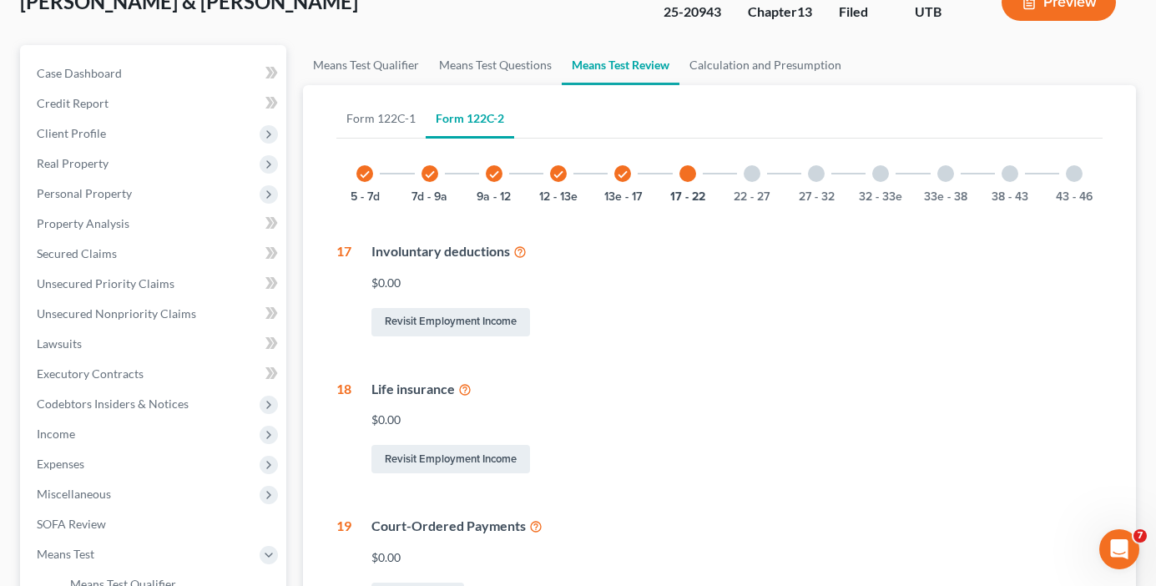
scroll to position [167, 0]
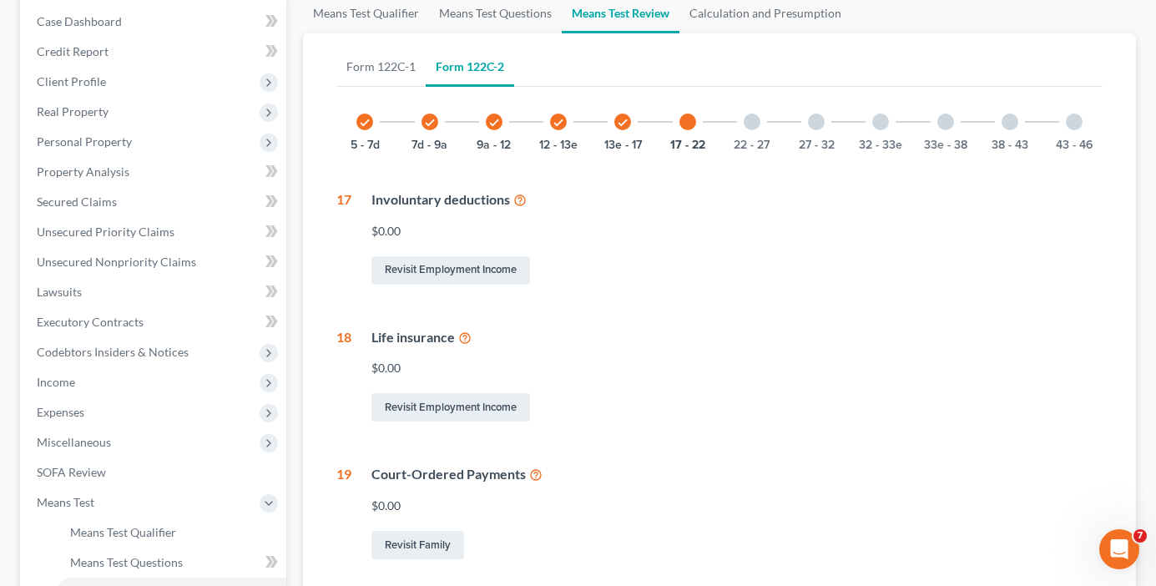
click at [299, 310] on div "Means Test Qualifier Means Test Questions Means Test Review Calculation and Pre…" at bounding box center [720, 472] width 850 height 958
click at [752, 124] on div at bounding box center [752, 121] width 17 height 17
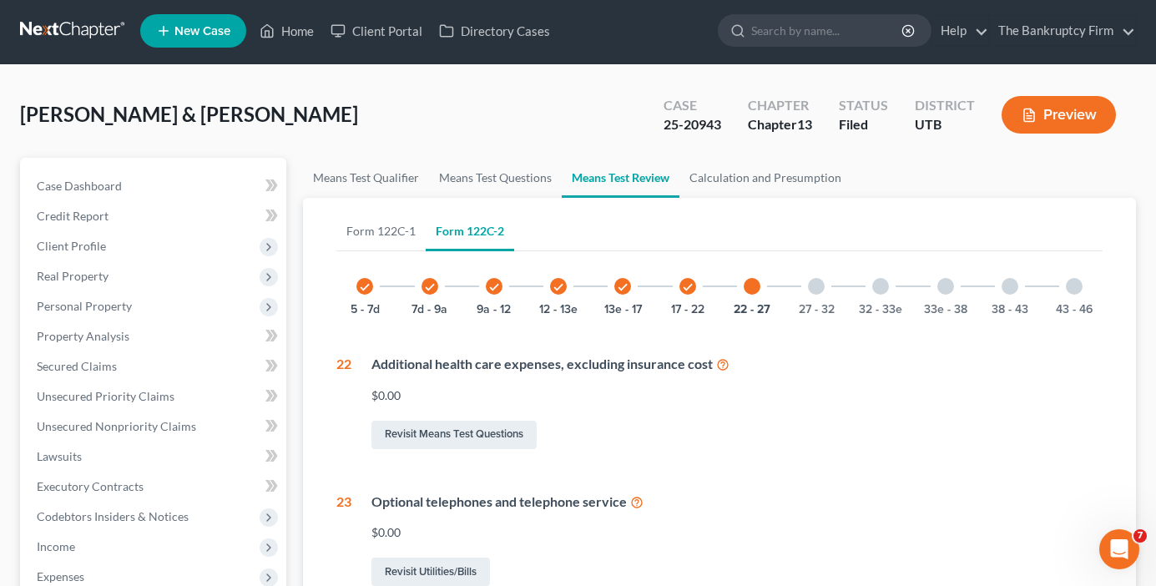
scroll to position [0, 0]
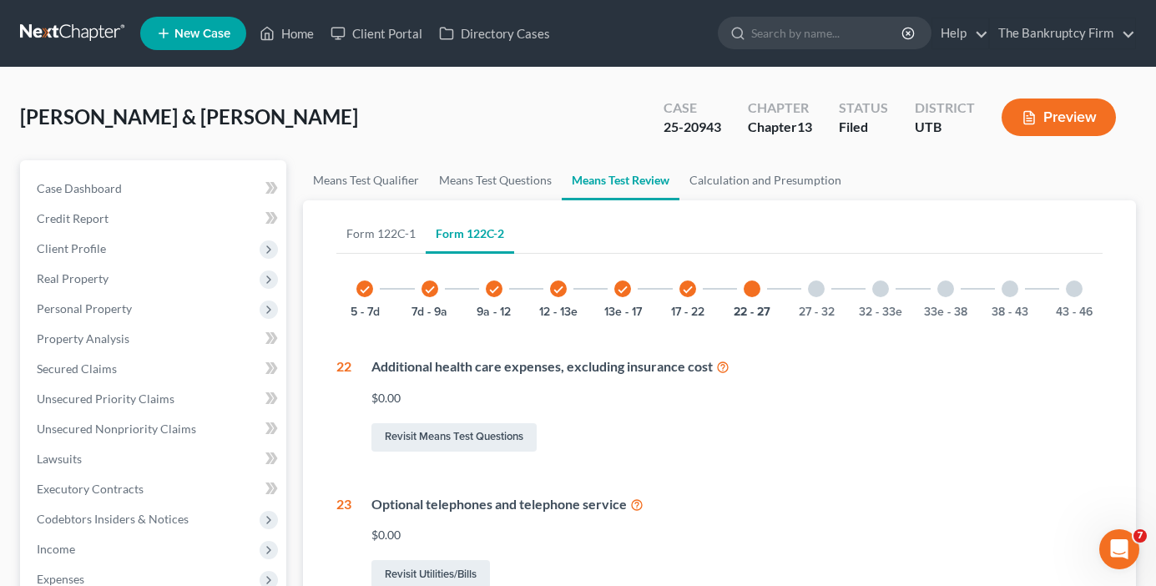
click at [362, 291] on icon "check" at bounding box center [365, 290] width 12 height 12
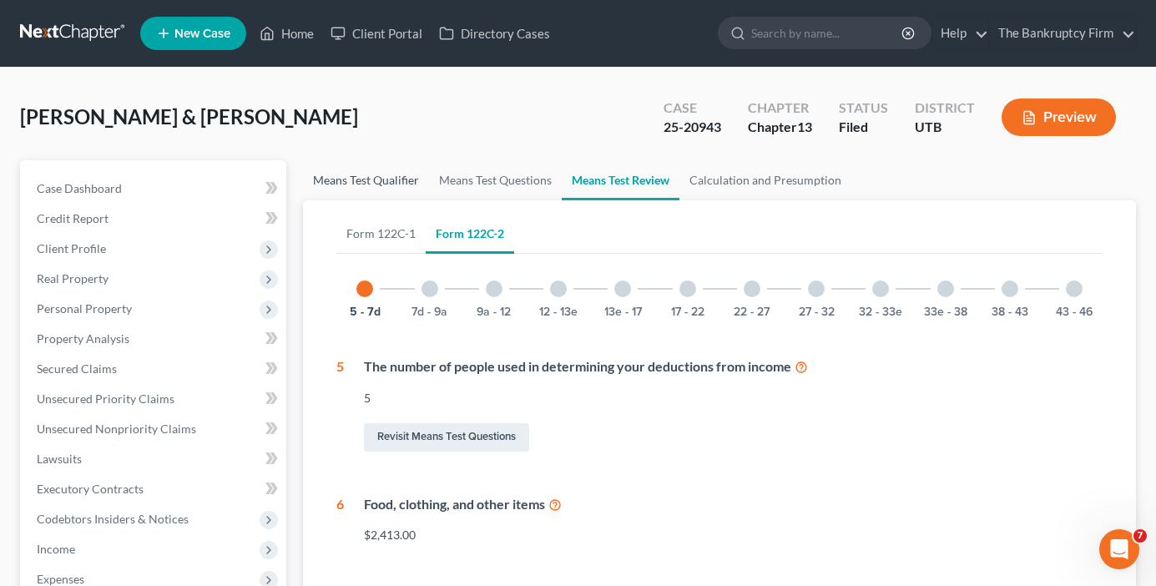
click at [365, 179] on link "Means Test Qualifier" at bounding box center [366, 180] width 126 height 40
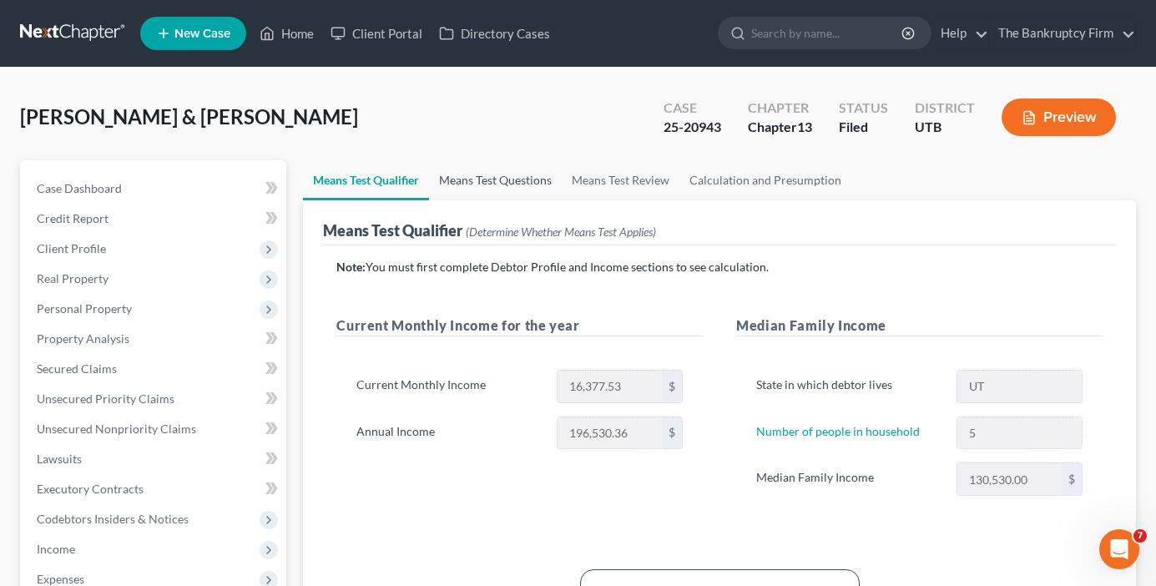
click at [491, 189] on link "Means Test Questions" at bounding box center [495, 180] width 133 height 40
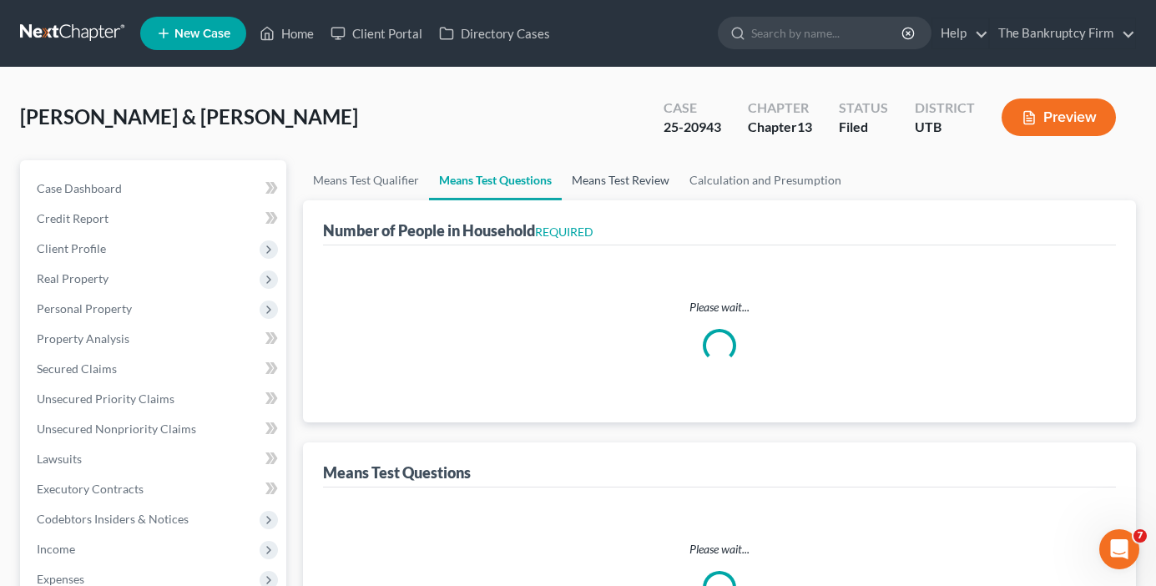
select select "0"
select select "60"
select select "0"
select select "60"
select select "1"
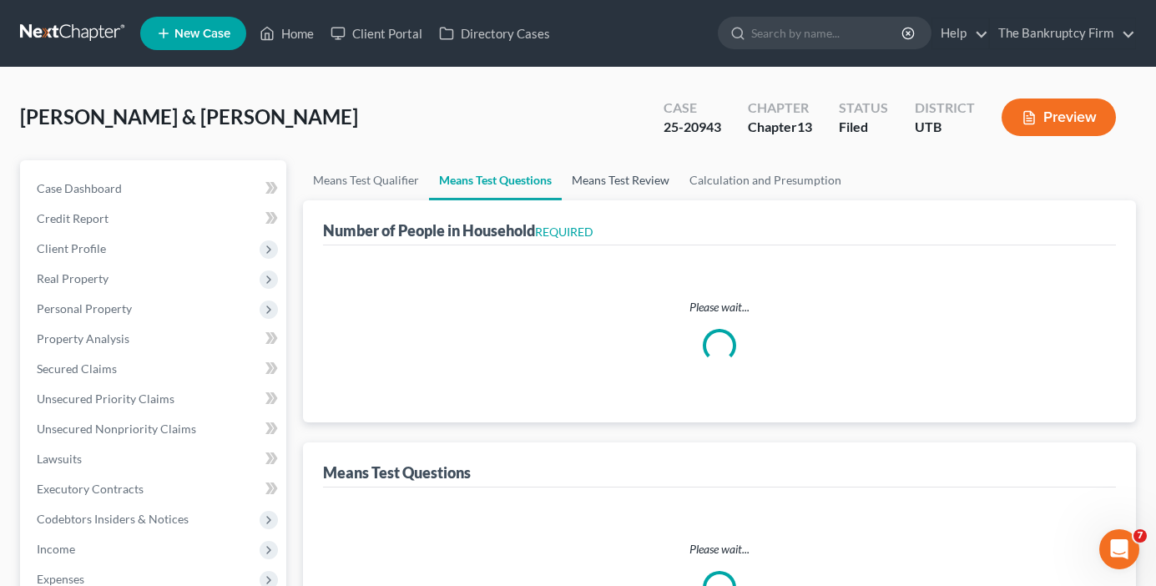
select select "60"
select select "1"
select select "36"
select select "5"
select select "2"
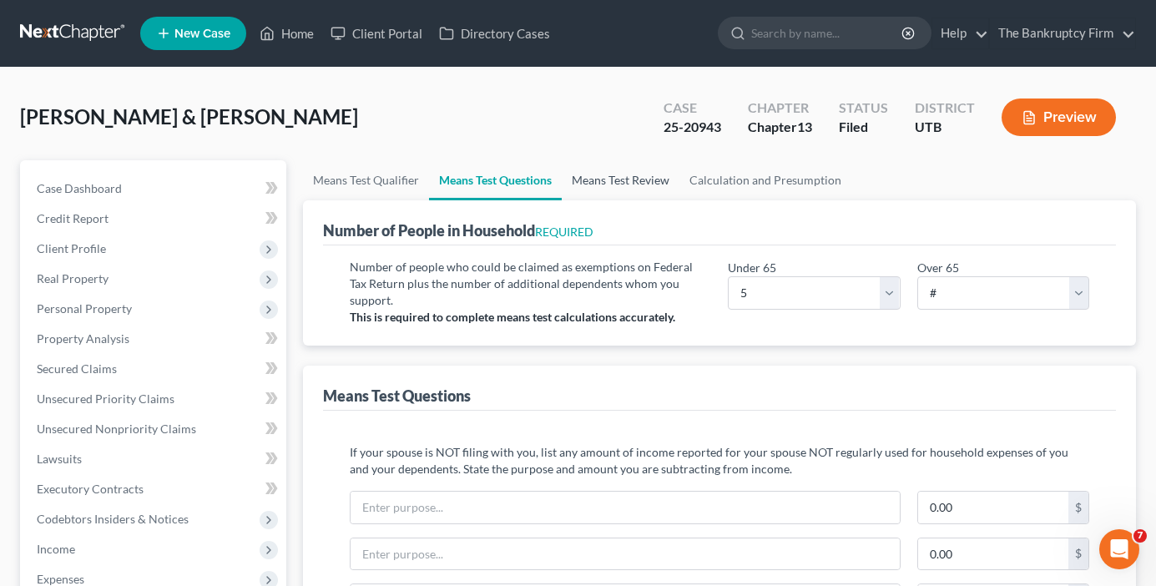
click at [621, 178] on link "Means Test Review" at bounding box center [621, 180] width 118 height 40
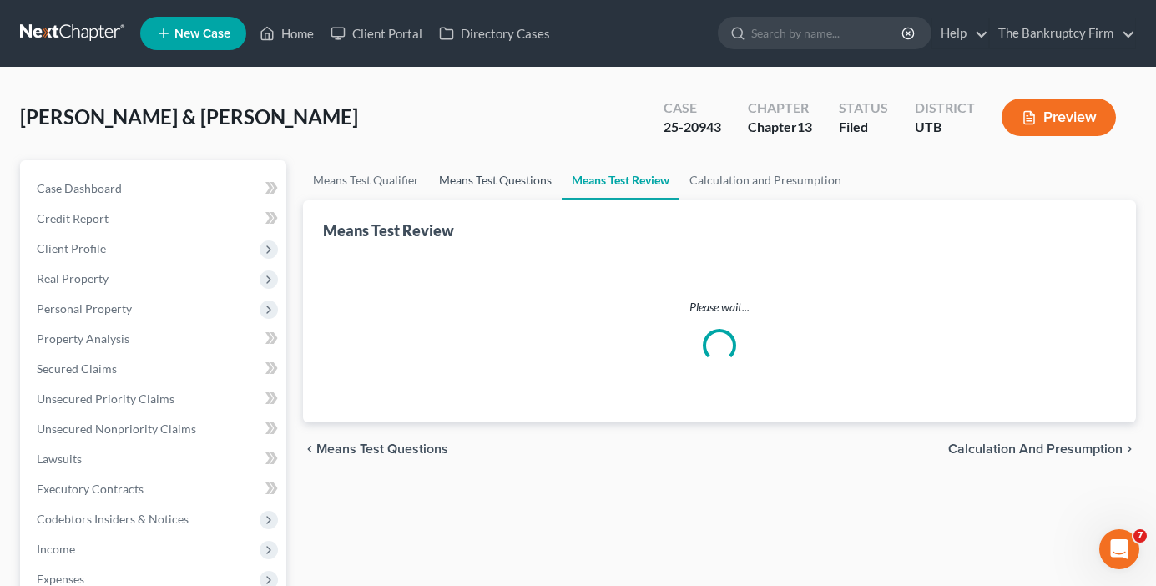
click at [468, 184] on link "Means Test Questions" at bounding box center [495, 180] width 133 height 40
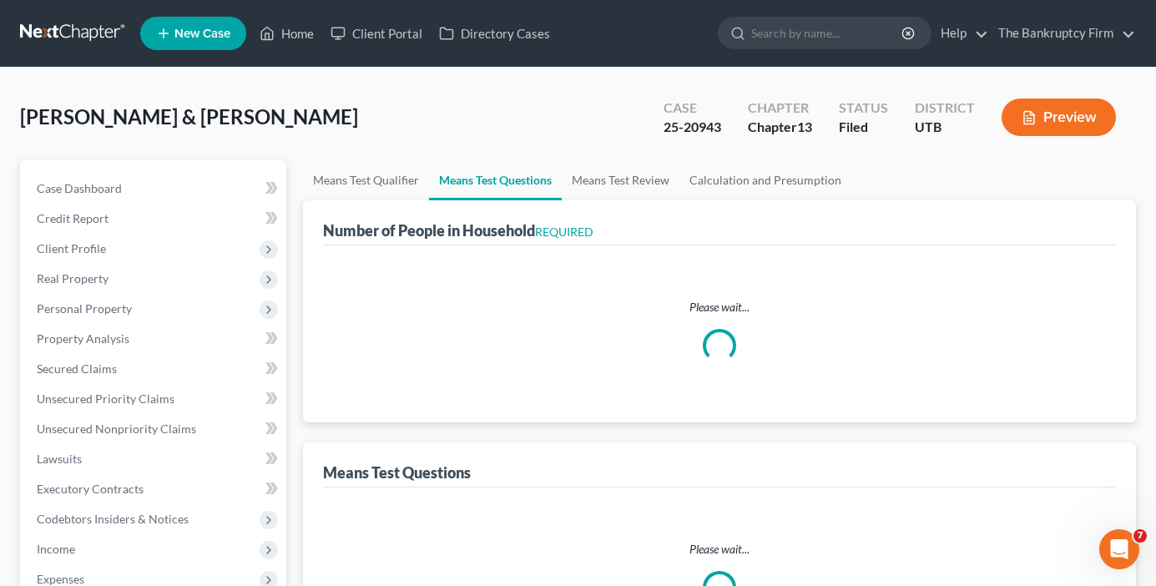
select select "0"
select select "60"
select select "0"
select select "60"
select select "1"
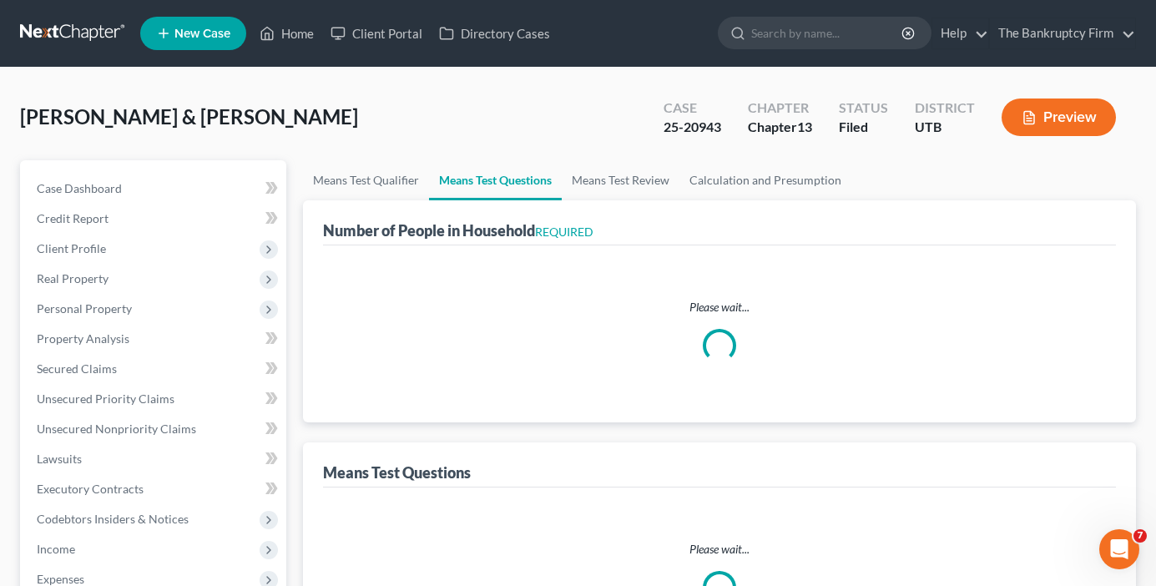
select select "60"
select select "1"
select select "36"
select select "5"
select select "2"
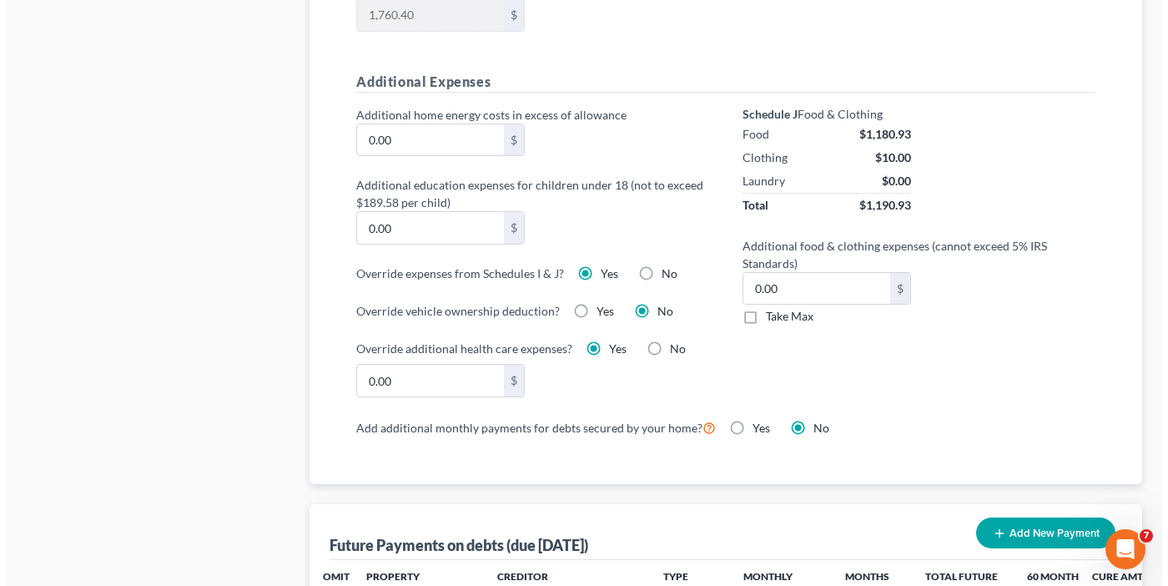
scroll to position [1168, 0]
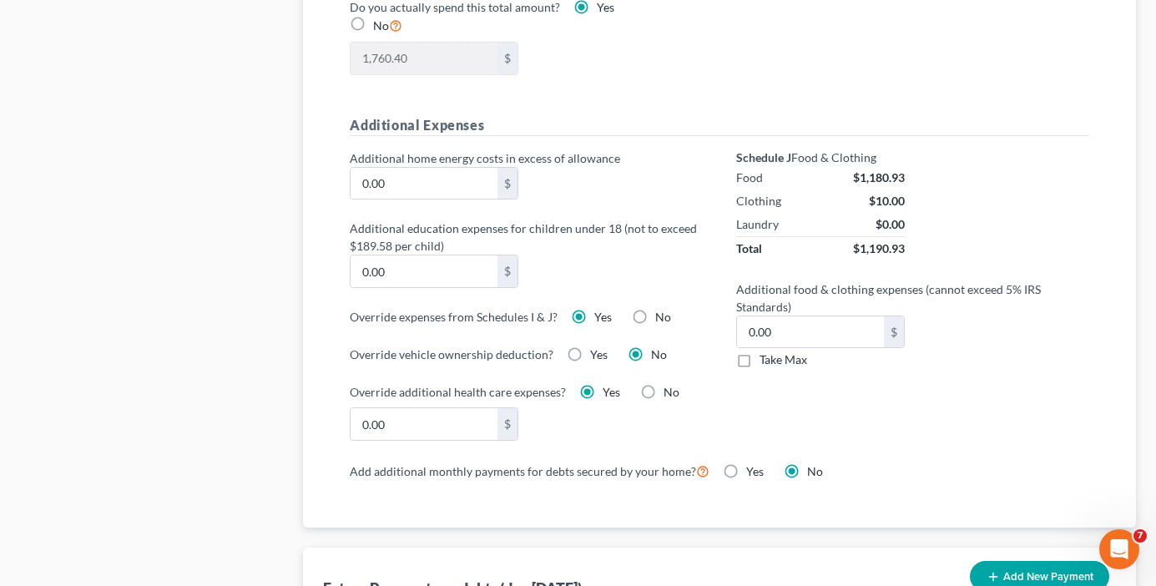
click at [655, 313] on label "No" at bounding box center [663, 317] width 16 height 17
click at [662, 313] on input "No" at bounding box center [667, 314] width 11 height 11
radio input "true"
click at [594, 315] on label "Yes" at bounding box center [603, 317] width 18 height 17
click at [601, 315] on input "Yes" at bounding box center [606, 314] width 11 height 11
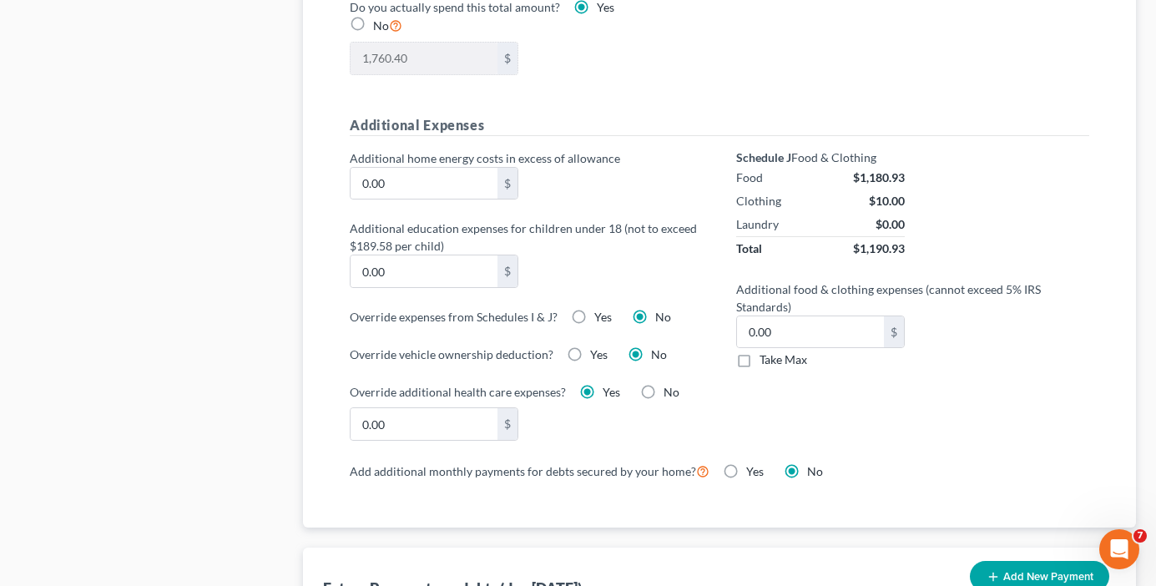
radio input "true"
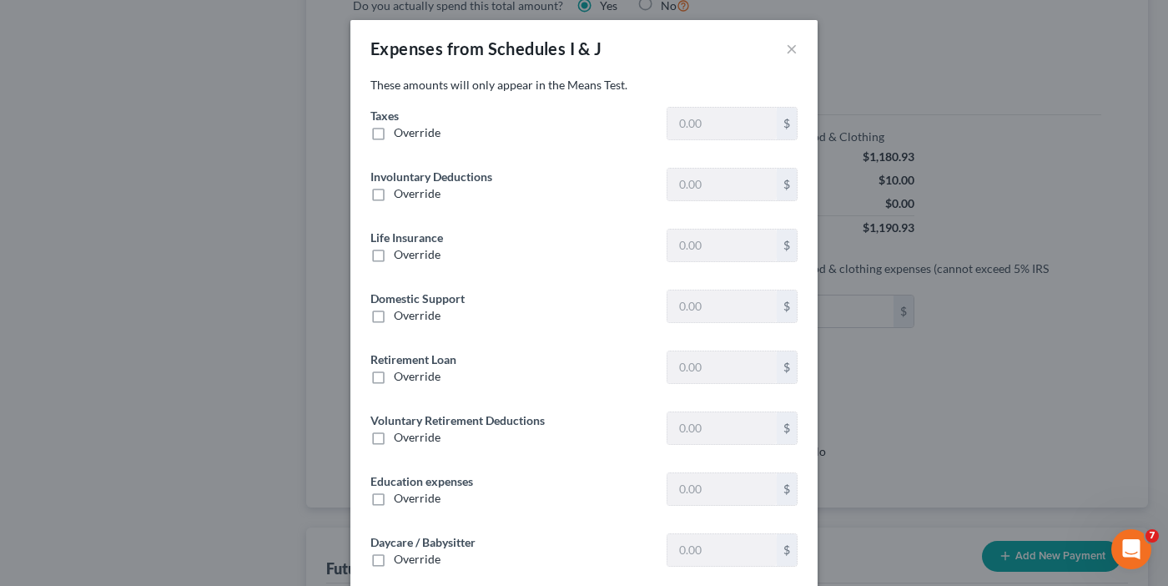
type input "2,606.66"
type input "0"
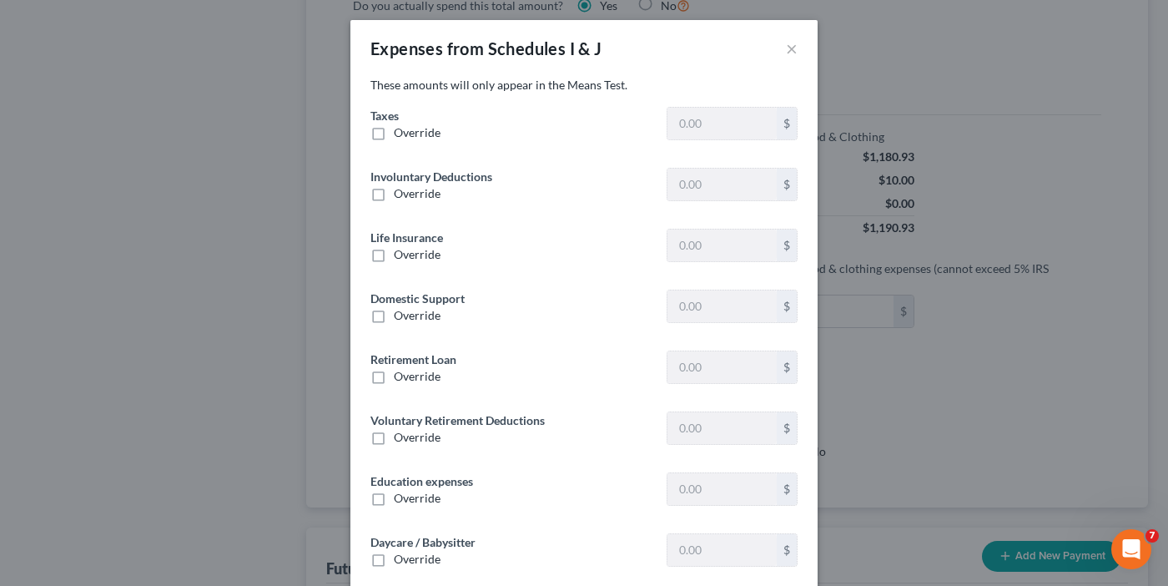
type input "0"
type input "400.00"
type input "0"
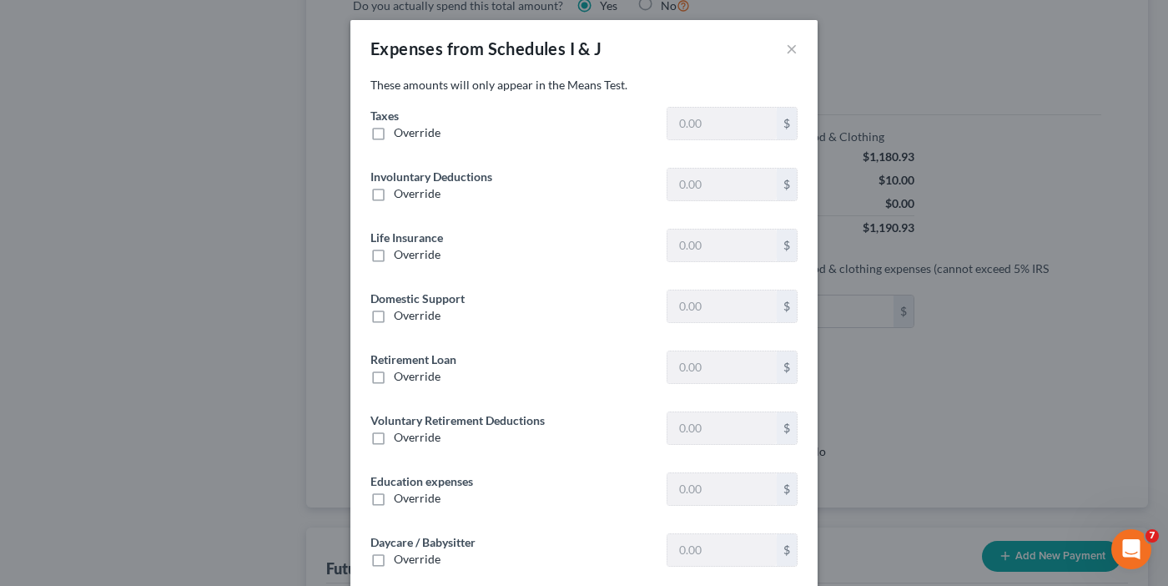
type input "0"
type input "400.00"
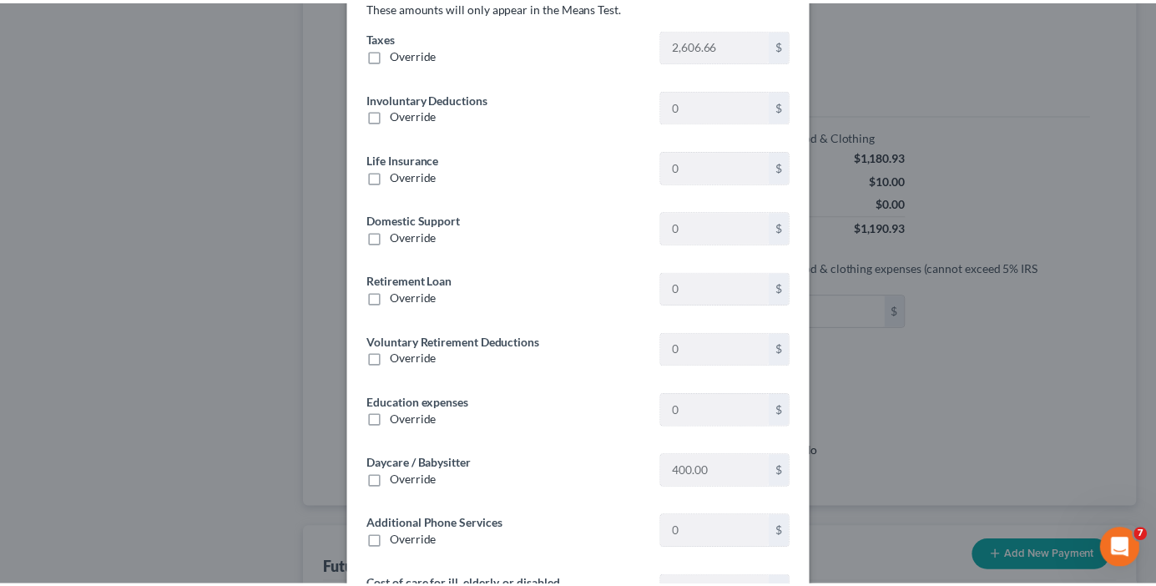
scroll to position [0, 0]
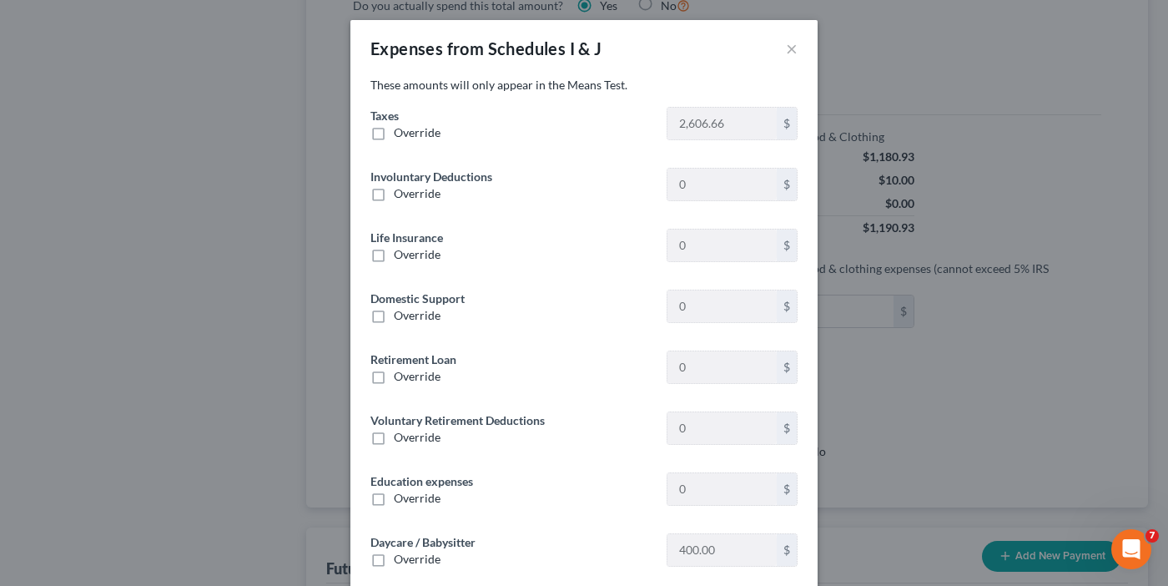
click at [774, 48] on div "Expenses from Schedules I & J ×" at bounding box center [584, 48] width 467 height 57
click at [786, 47] on button "×" at bounding box center [792, 48] width 12 height 20
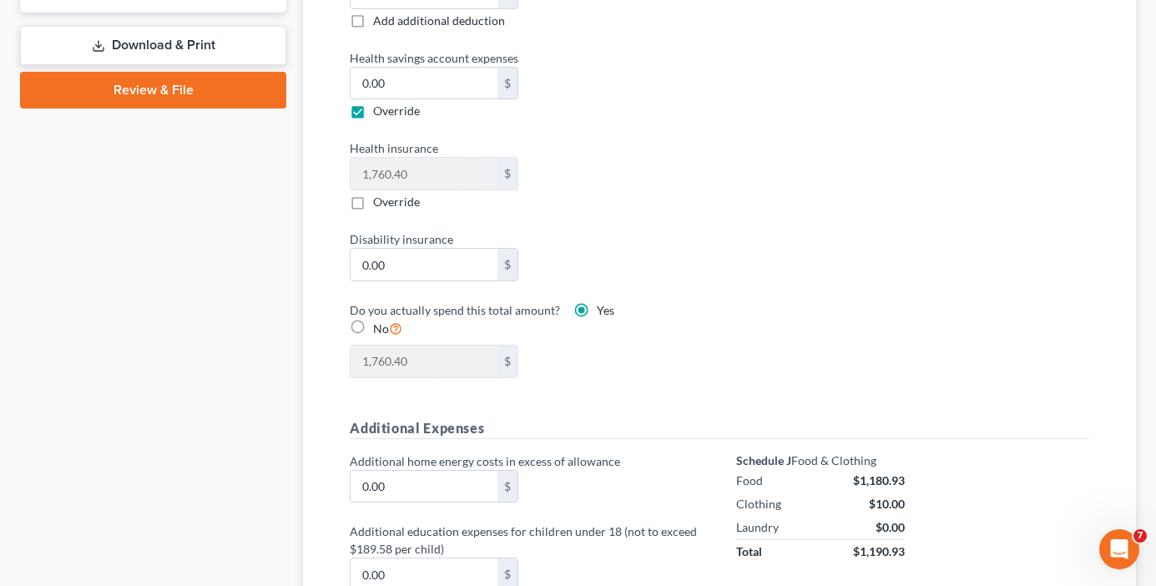
scroll to position [918, 0]
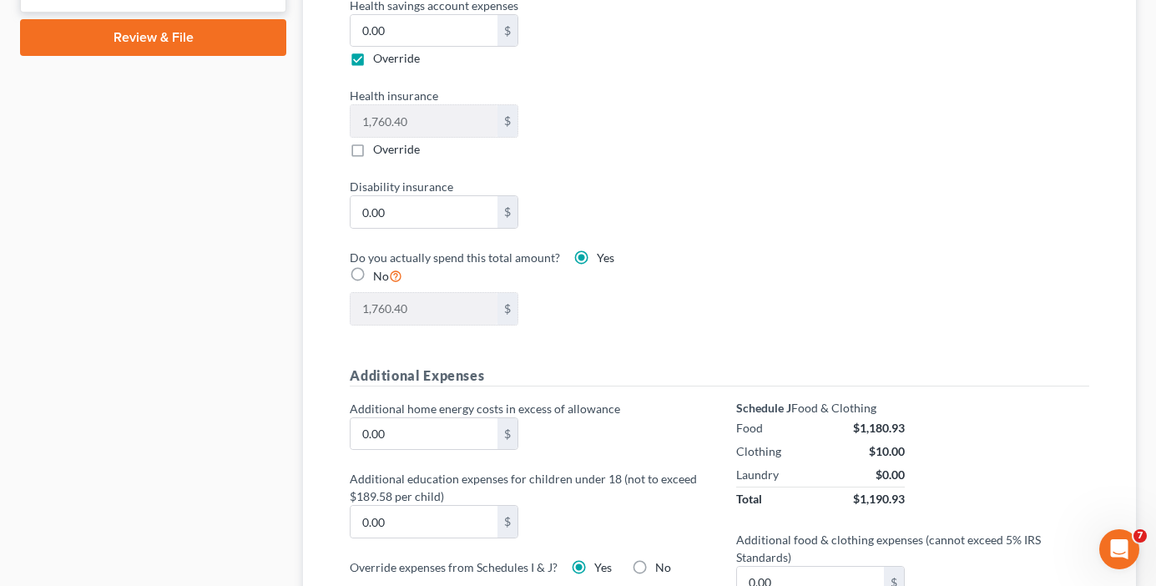
drag, startPoint x: 240, startPoint y: 121, endPoint x: 308, endPoint y: 4, distance: 135.4
click at [240, 121] on div "Case Dashboard Payments Invoices Payments Payments Credit Report Client Profile" at bounding box center [153, 407] width 283 height 2331
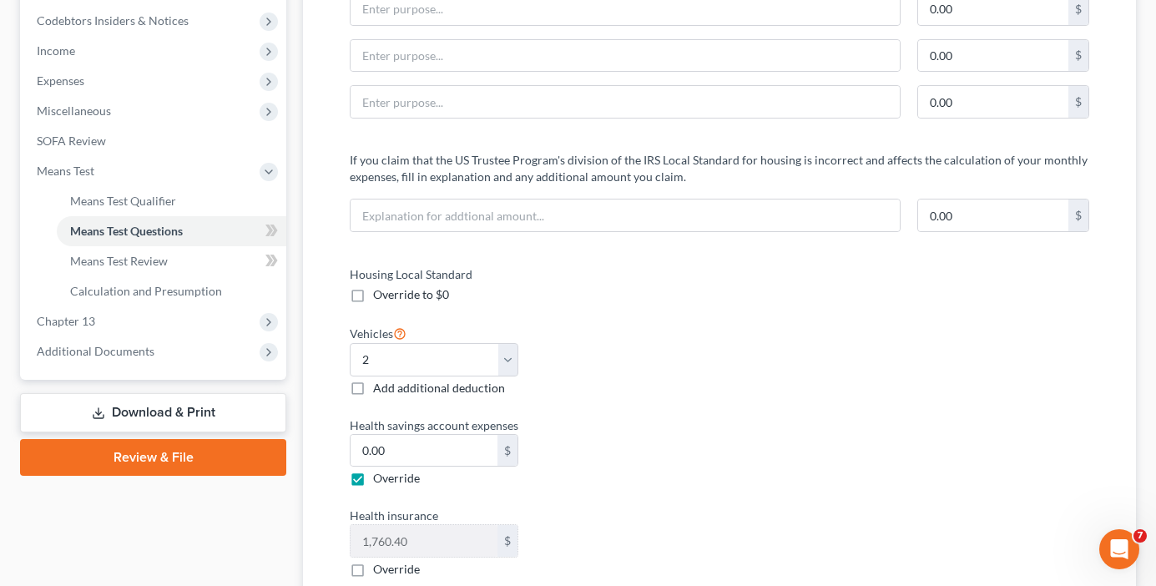
scroll to position [501, 0]
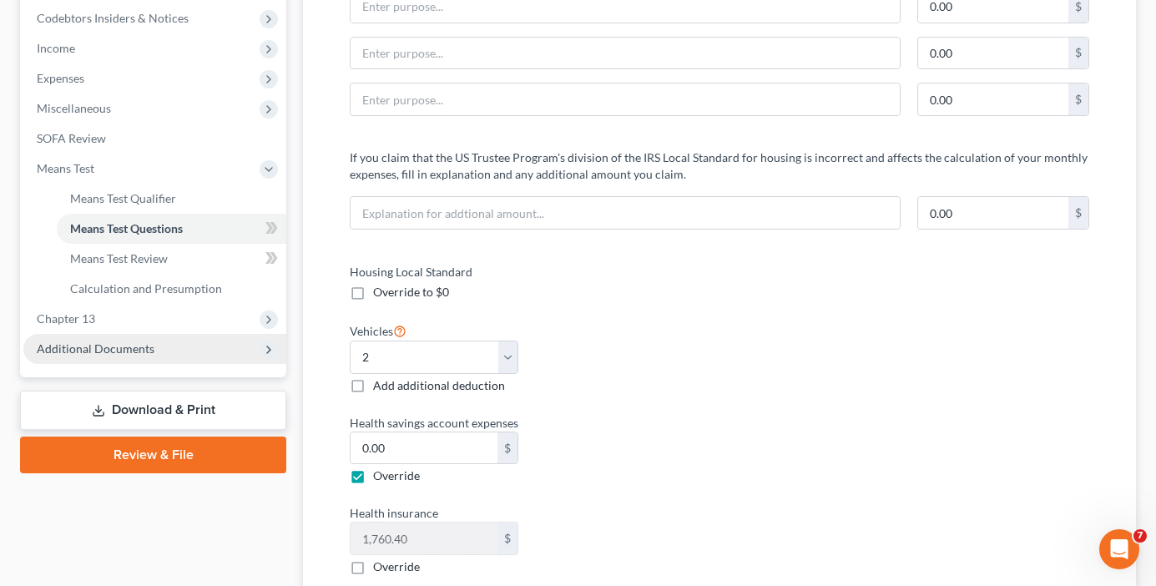
click at [111, 351] on span "Additional Documents" at bounding box center [96, 348] width 118 height 14
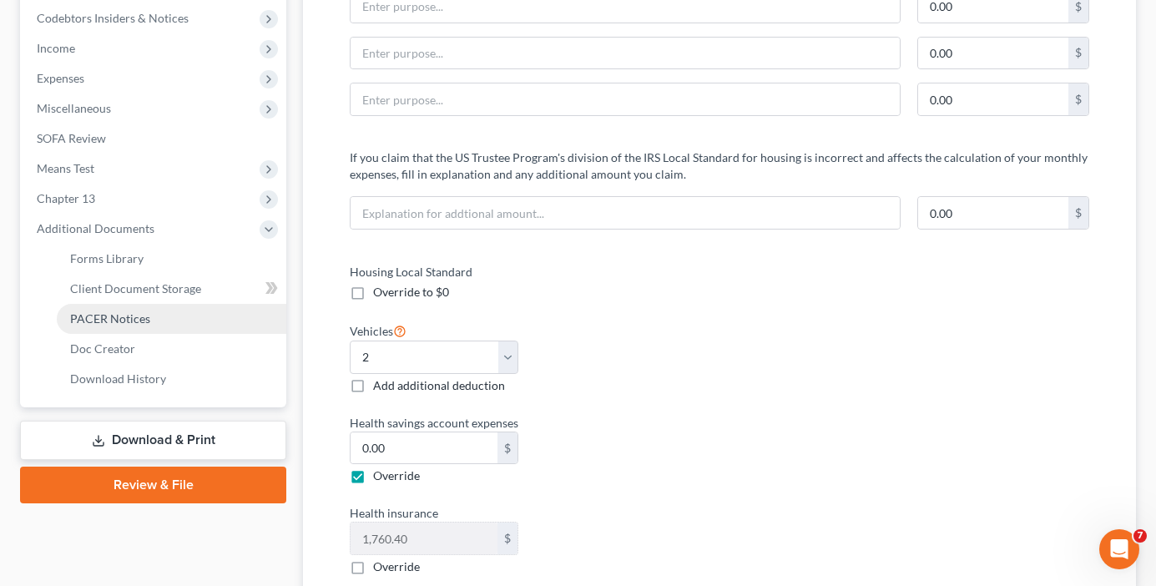
drag, startPoint x: 125, startPoint y: 317, endPoint x: 135, endPoint y: 322, distance: 11.2
click at [124, 317] on span "PACER Notices" at bounding box center [110, 318] width 80 height 14
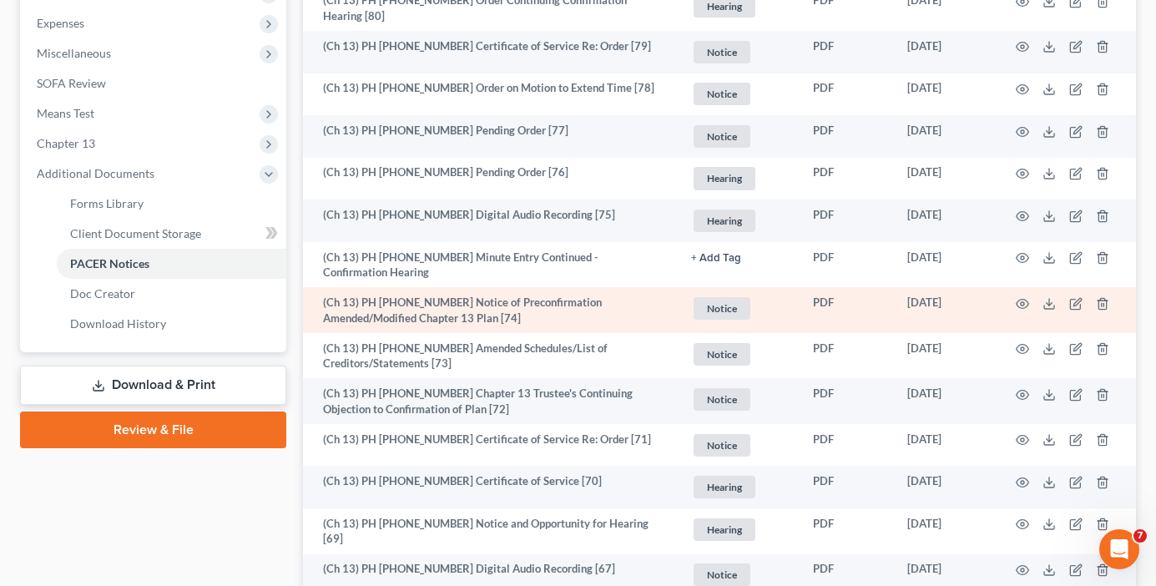
scroll to position [584, 0]
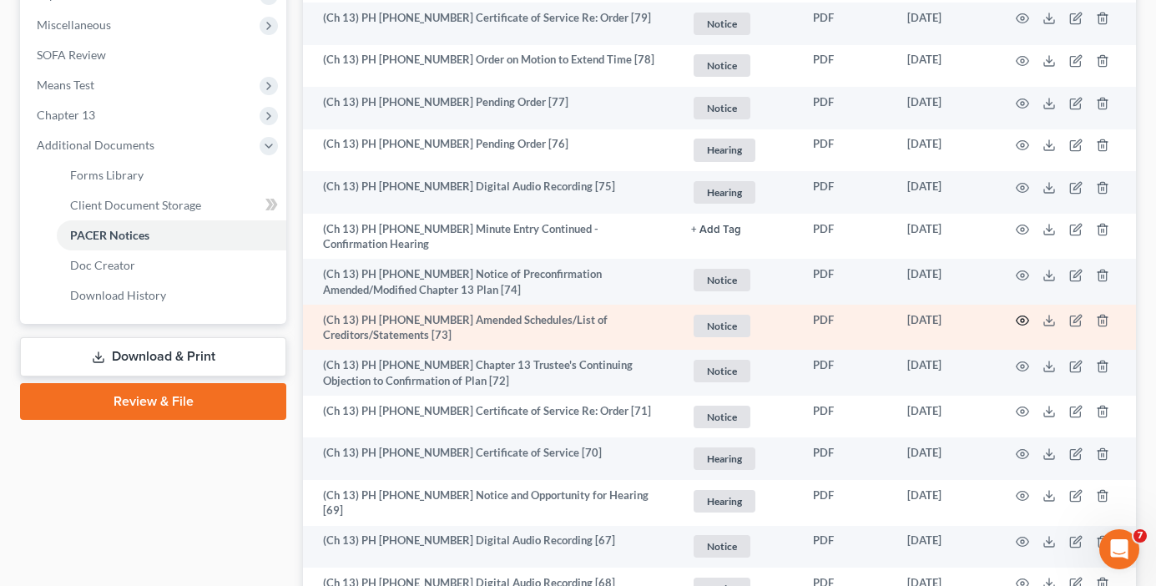
click at [1023, 314] on icon "button" at bounding box center [1022, 320] width 13 height 13
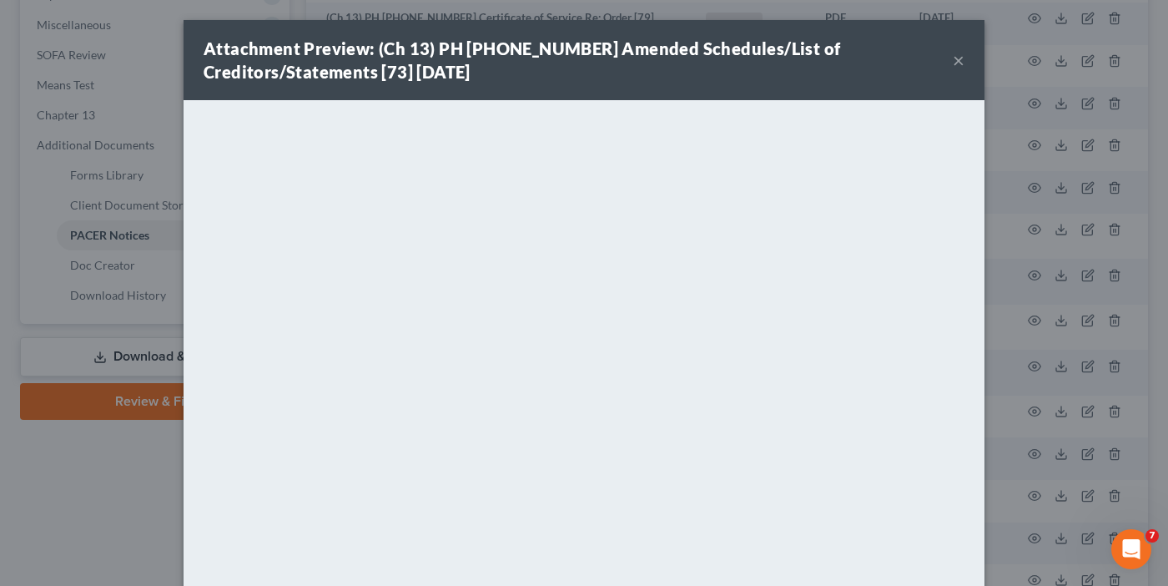
click at [954, 58] on button "×" at bounding box center [959, 60] width 12 height 20
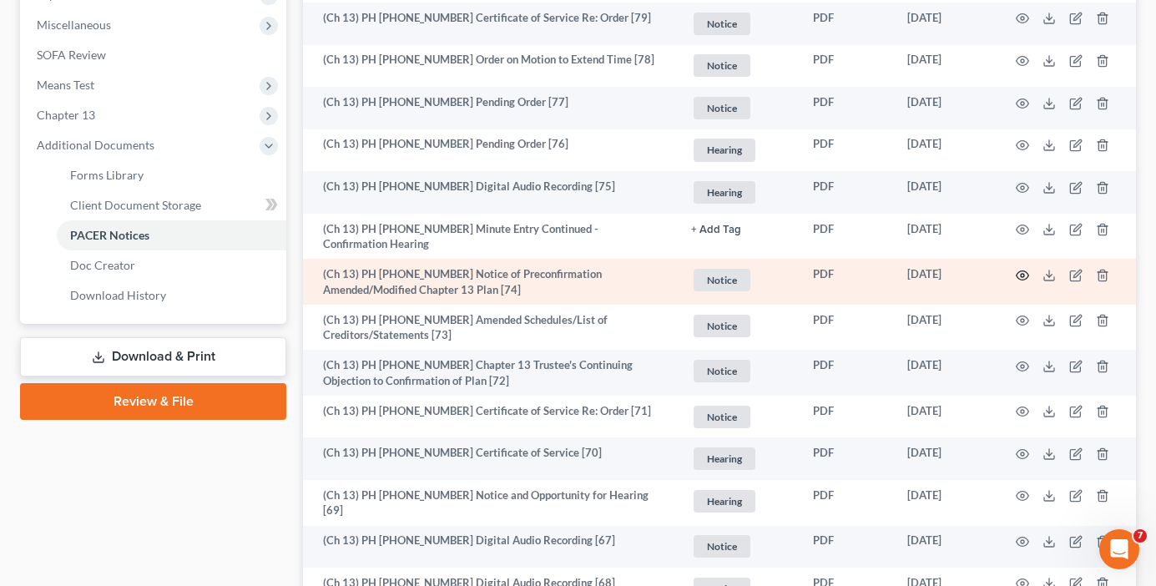
click at [1020, 269] on icon "button" at bounding box center [1022, 275] width 13 height 13
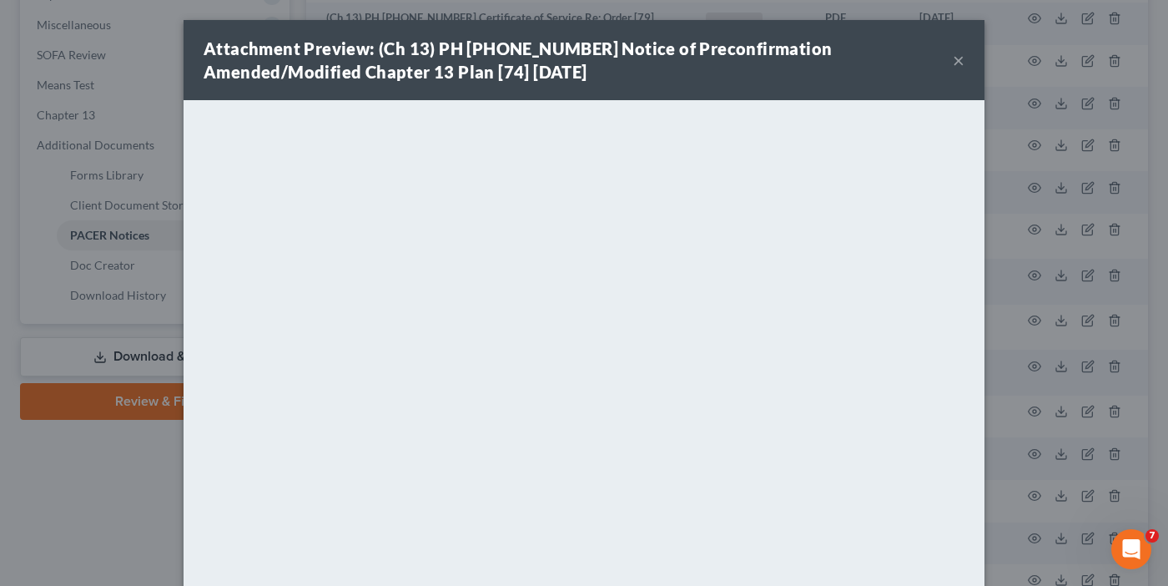
click at [954, 55] on button "×" at bounding box center [959, 60] width 12 height 20
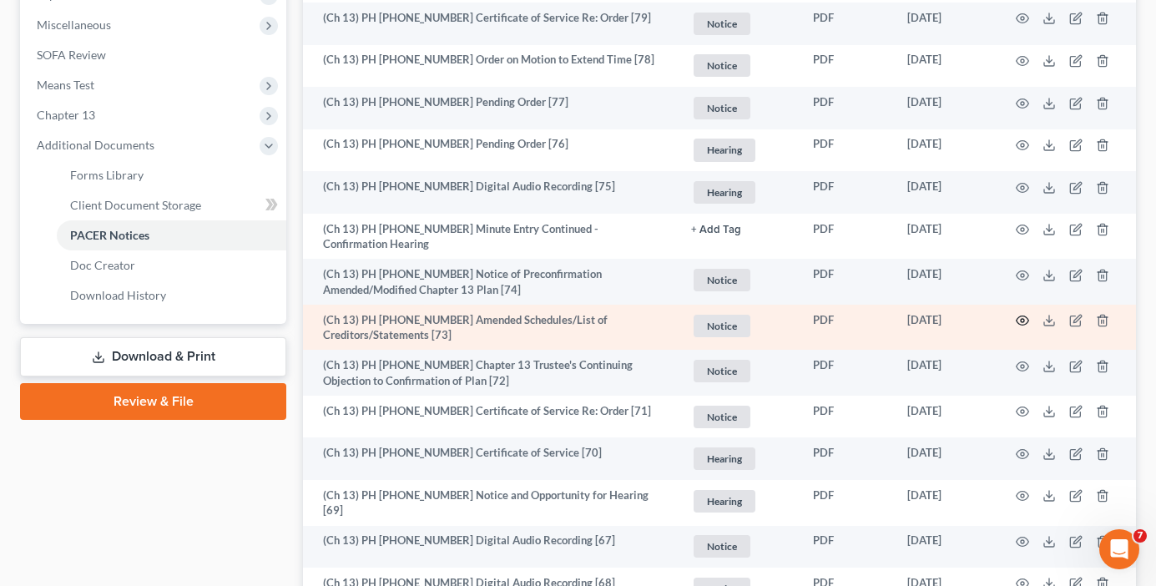
click at [1021, 316] on icon "button" at bounding box center [1022, 320] width 13 height 9
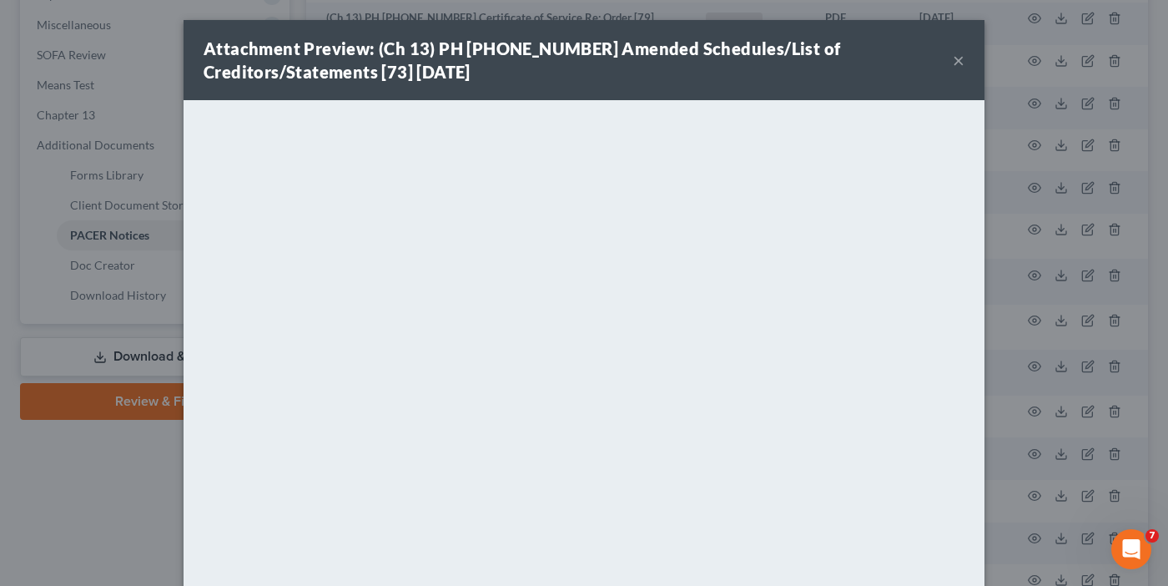
click at [131, 540] on div "Attachment Preview: (Ch 13) PH [PHONE_NUMBER] Amended Schedules/List of Credito…" at bounding box center [584, 293] width 1168 height 586
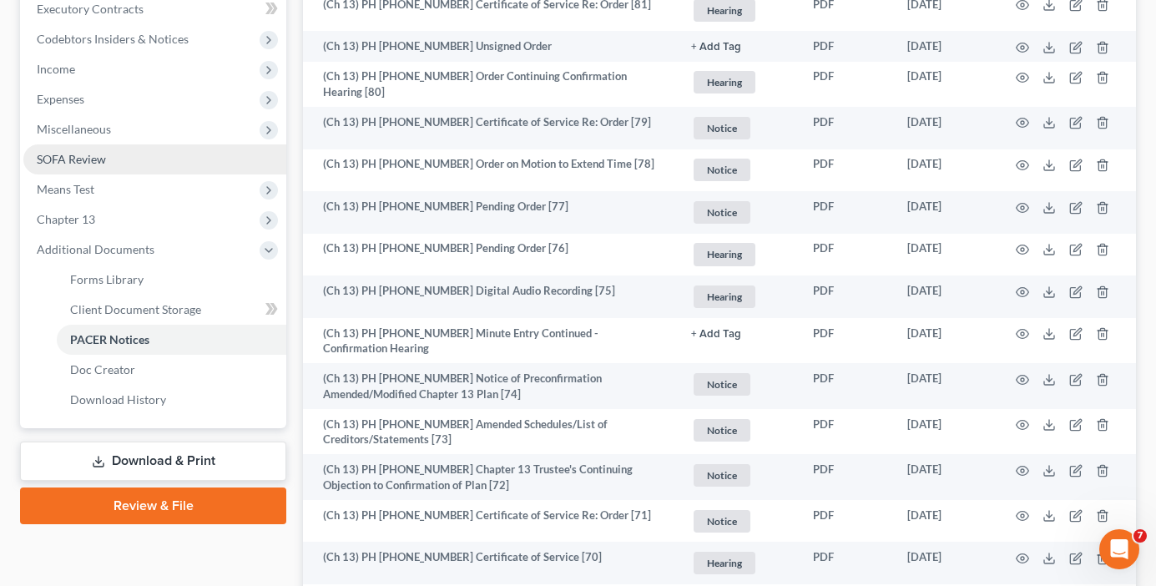
scroll to position [501, 0]
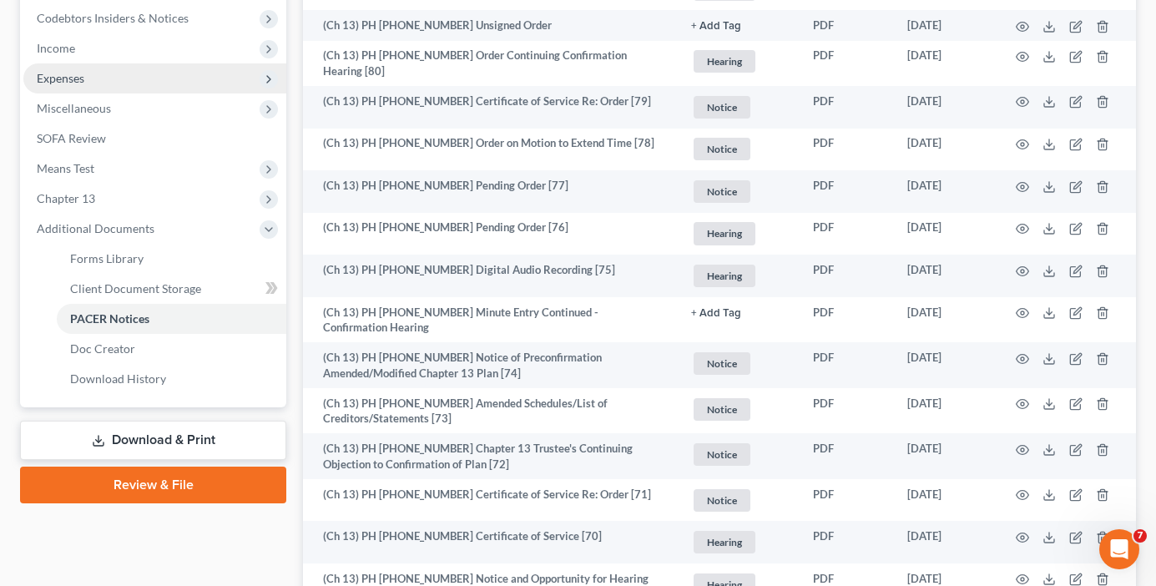
click at [65, 86] on span "Expenses" at bounding box center [154, 78] width 263 height 30
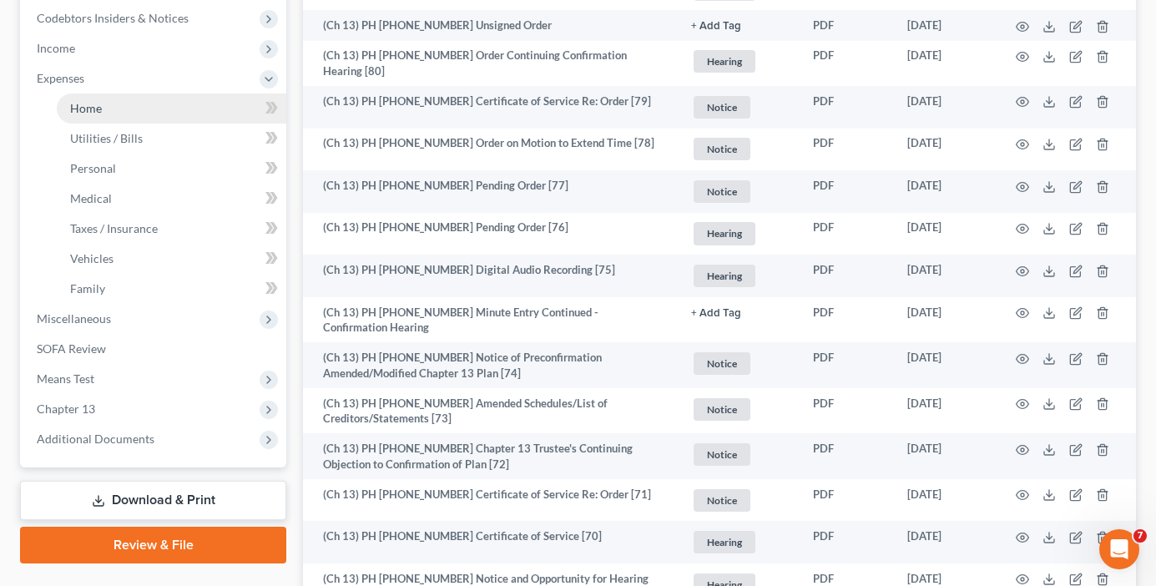
click at [92, 105] on span "Home" at bounding box center [86, 108] width 32 height 14
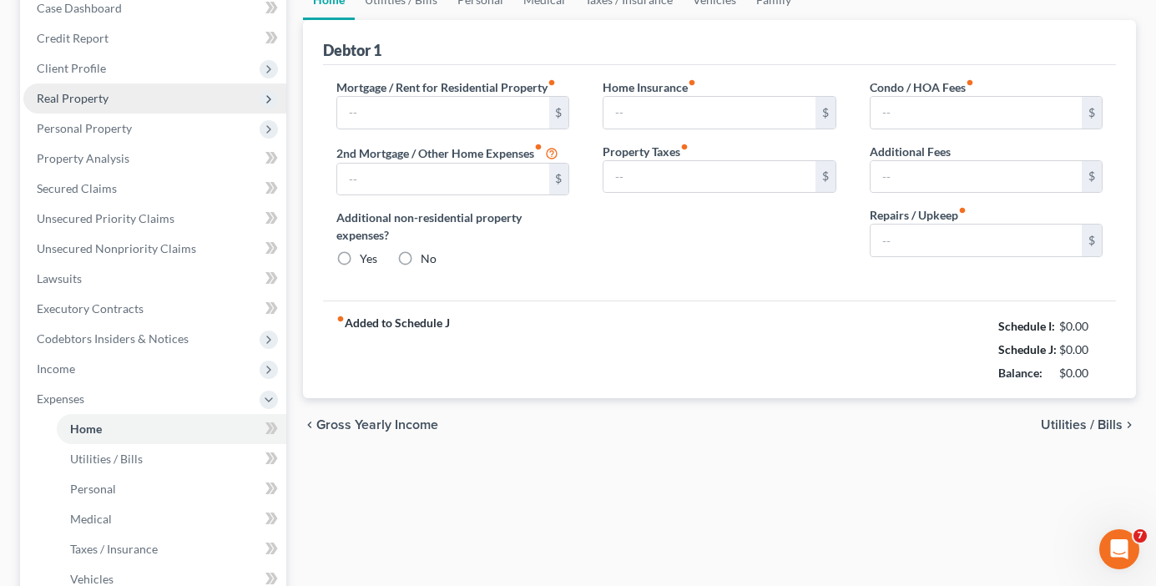
type input "2,900.00"
type input "581.00"
radio input "true"
type input "0.00"
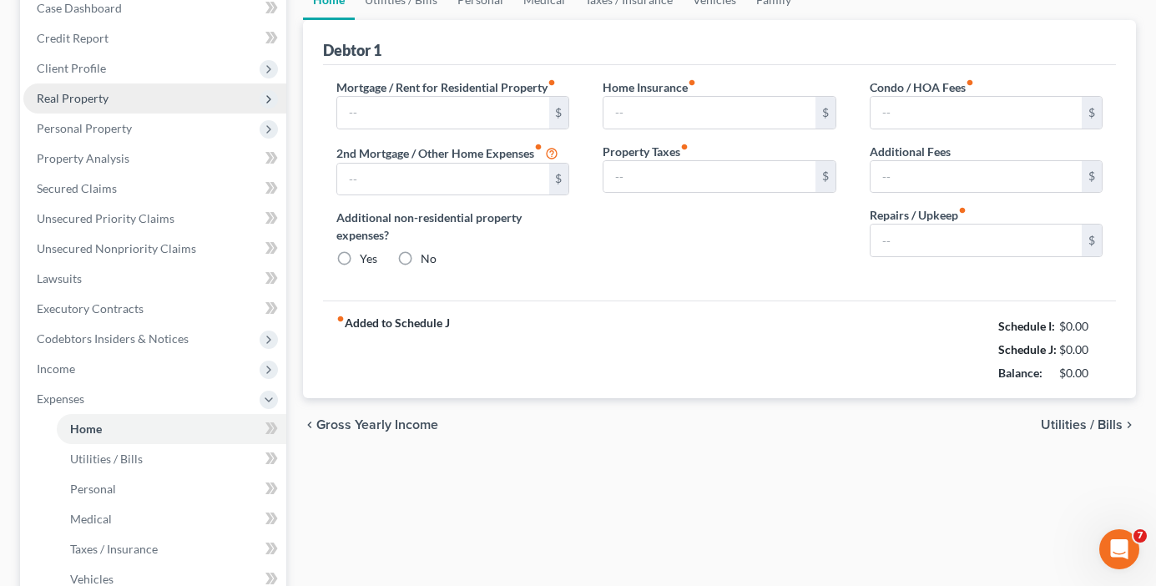
type input "0.00"
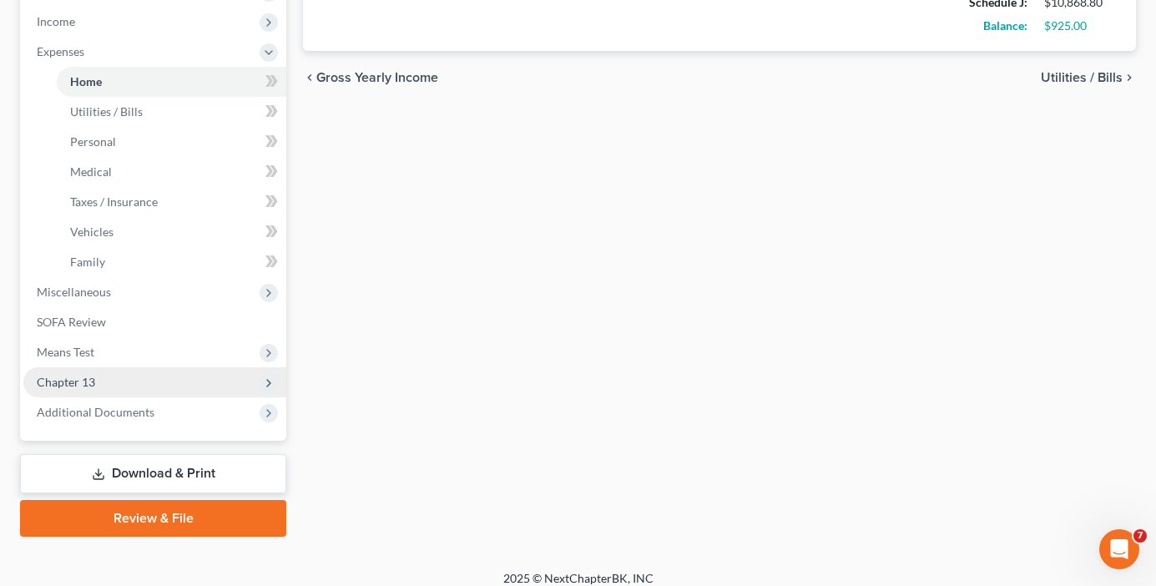
scroll to position [542, 0]
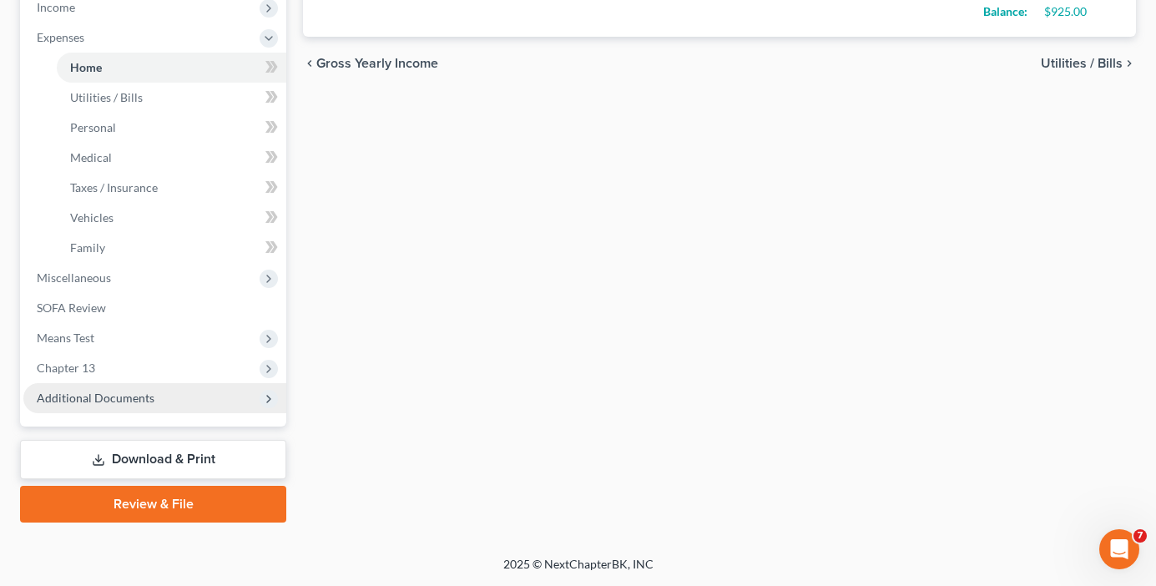
click at [114, 394] on span "Additional Documents" at bounding box center [96, 398] width 118 height 14
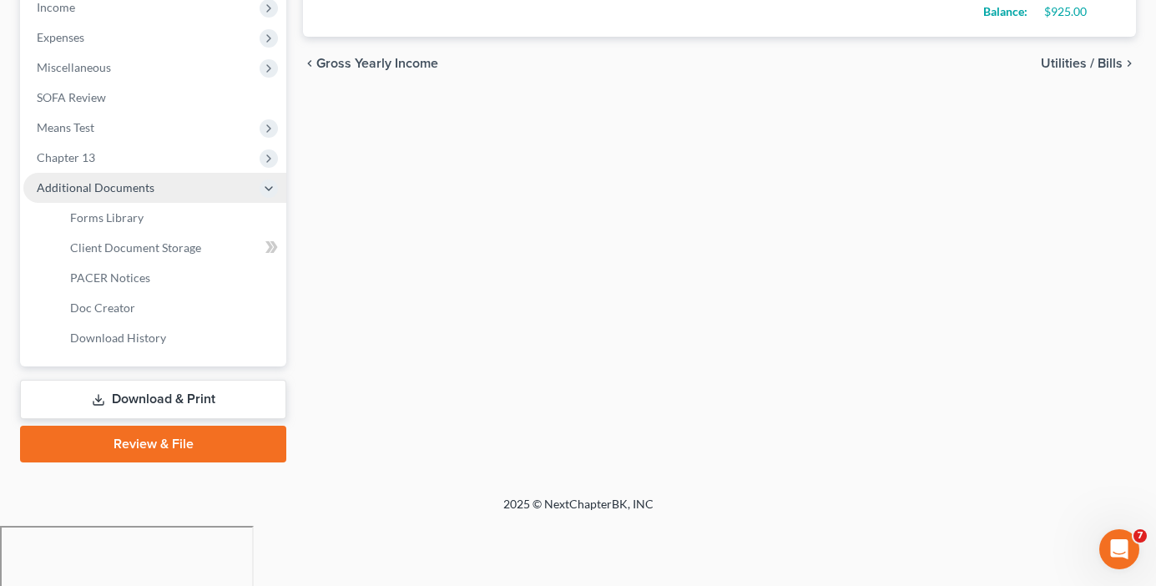
scroll to position [482, 0]
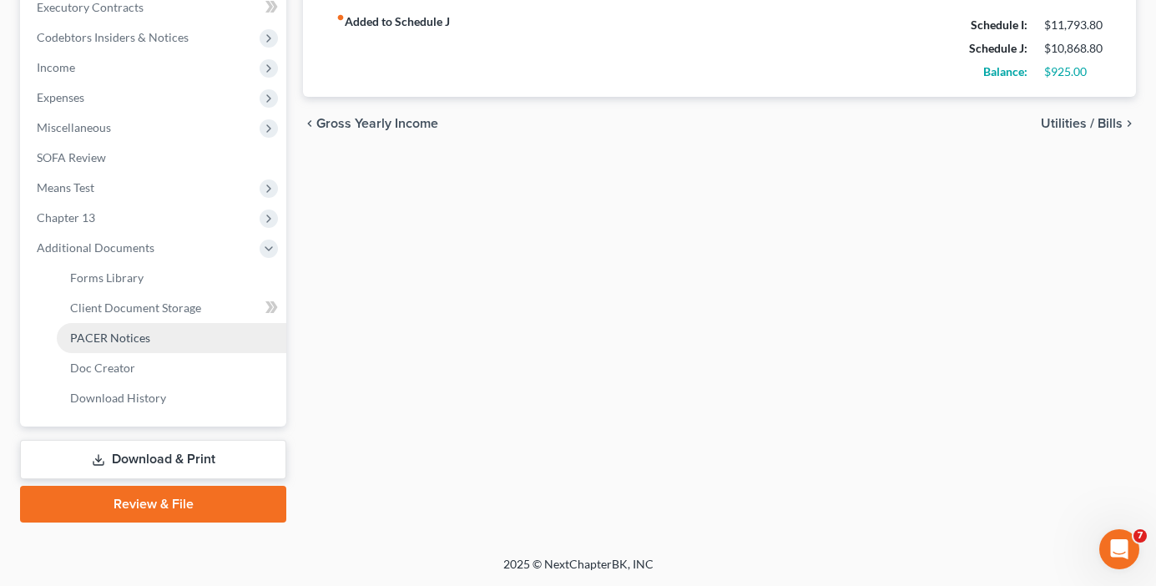
click at [103, 338] on span "PACER Notices" at bounding box center [110, 337] width 80 height 14
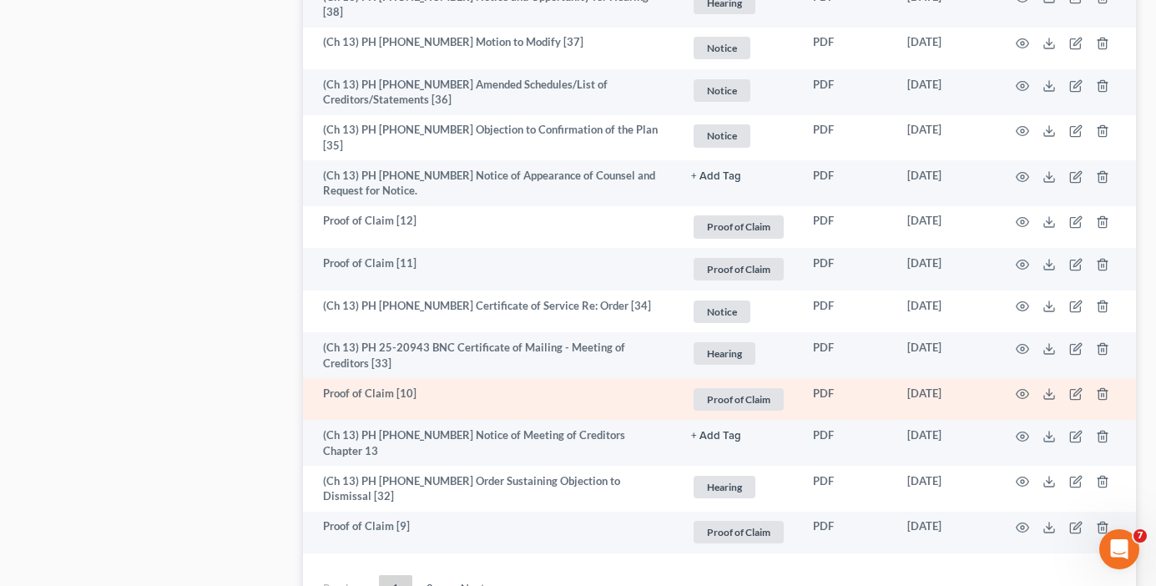
scroll to position [3088, 0]
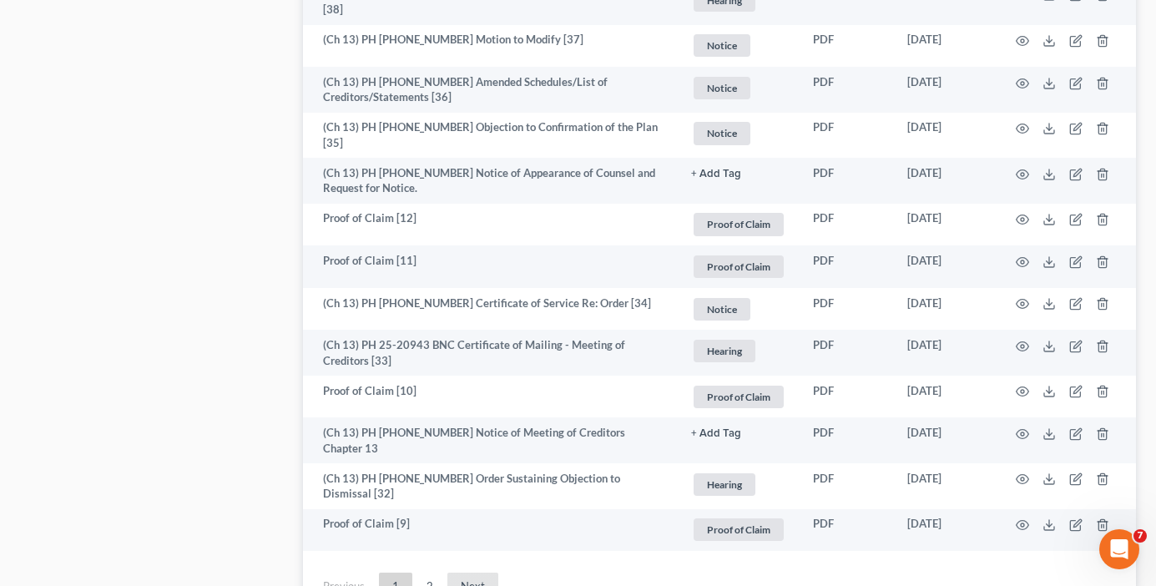
click at [472, 572] on link "Next" at bounding box center [472, 585] width 51 height 27
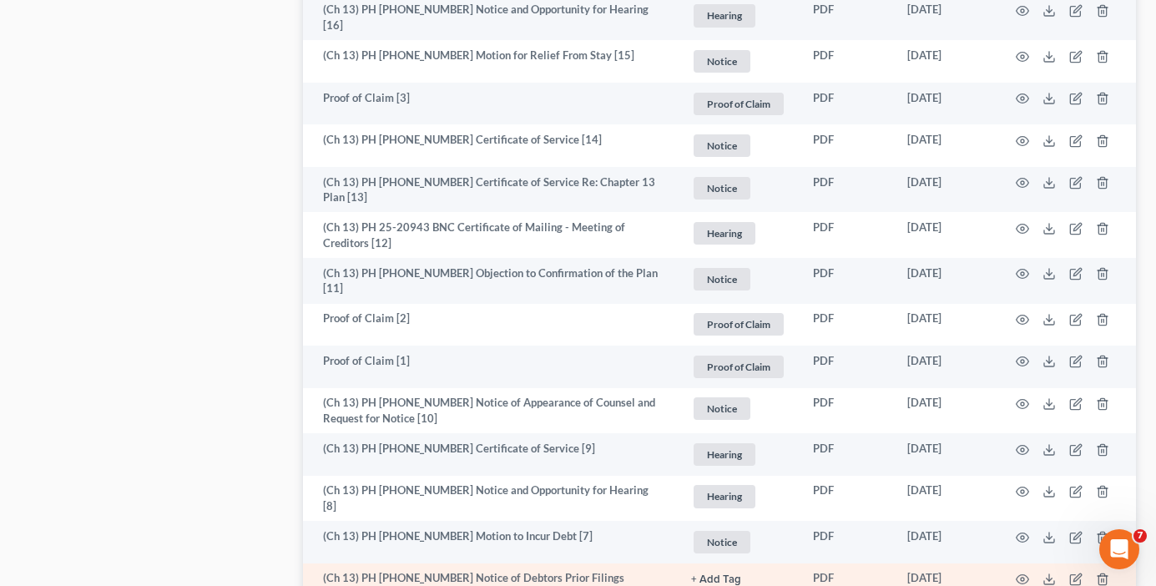
scroll to position [1669, 0]
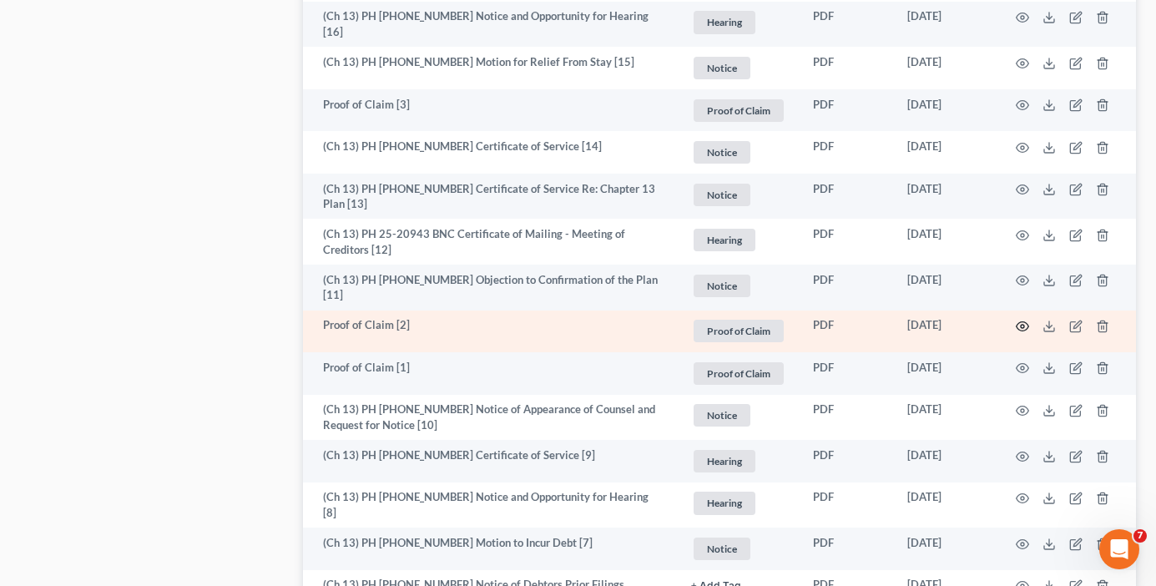
click at [1016, 322] on icon "button" at bounding box center [1022, 326] width 13 height 9
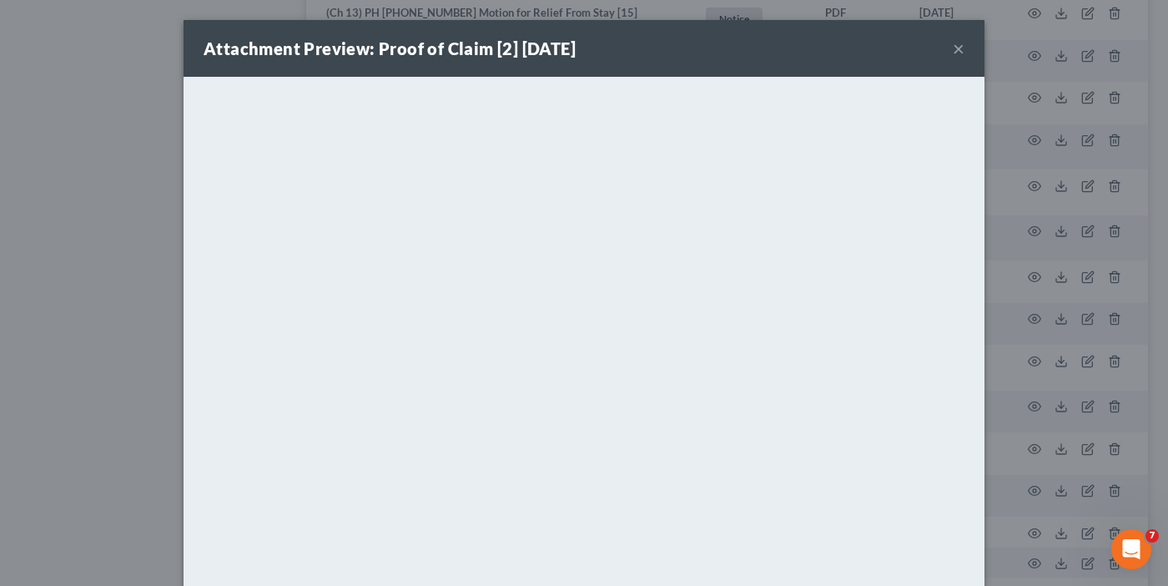
click at [946, 55] on div "Attachment Preview: Proof of Claim [2] [DATE] ×" at bounding box center [584, 48] width 801 height 57
click at [113, 328] on div "Attachment Preview: Proof of Claim [2] [DATE] × <object ng-attr-data='[URL][DOM…" at bounding box center [584, 293] width 1168 height 586
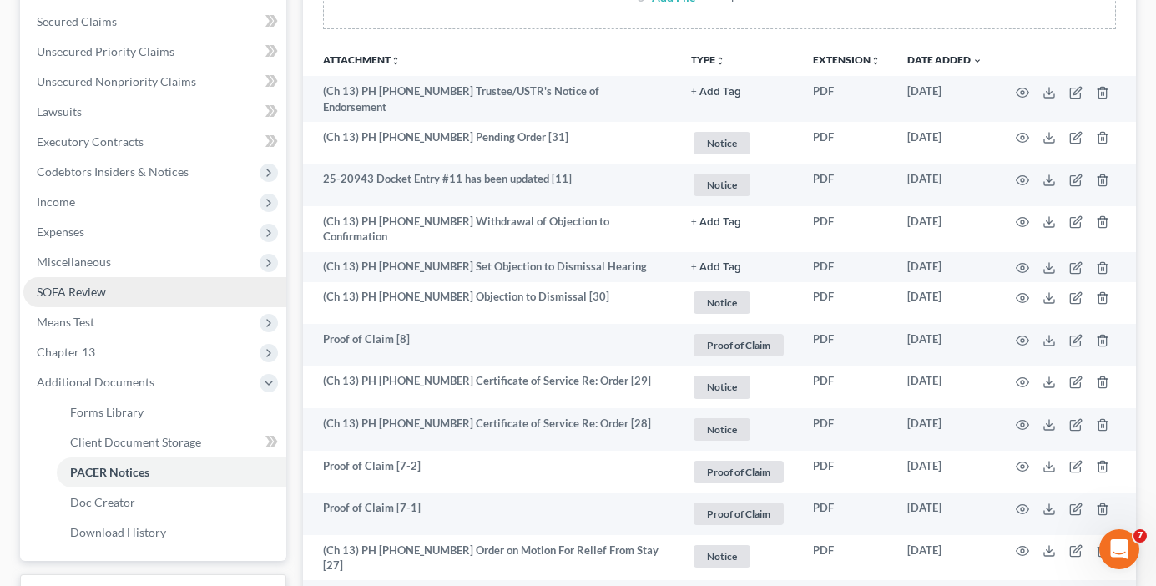
scroll to position [334, 0]
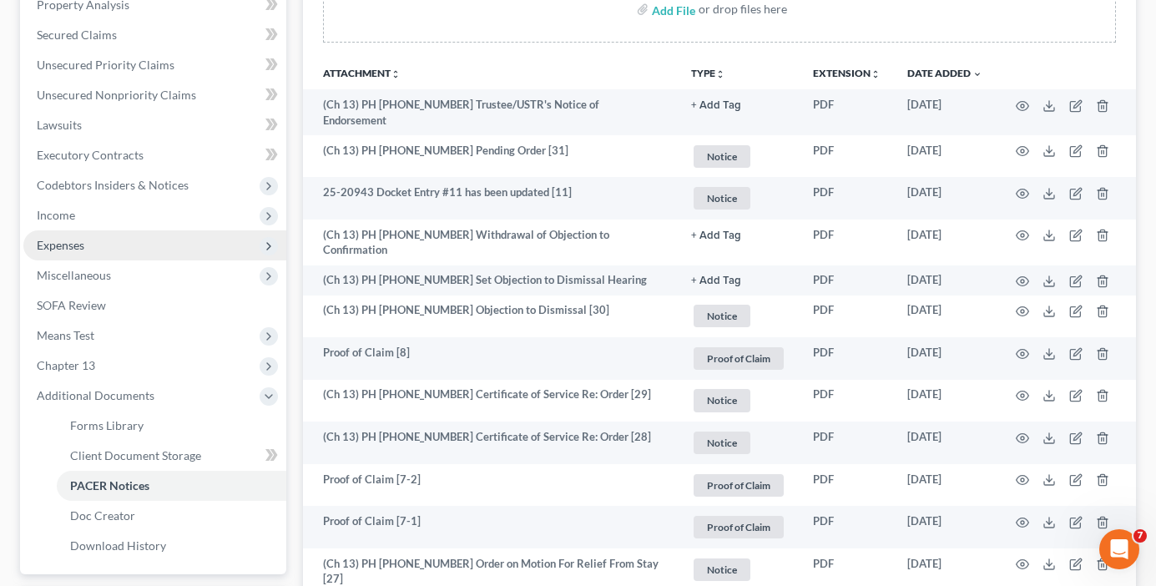
click at [62, 245] on span "Expenses" at bounding box center [61, 245] width 48 height 14
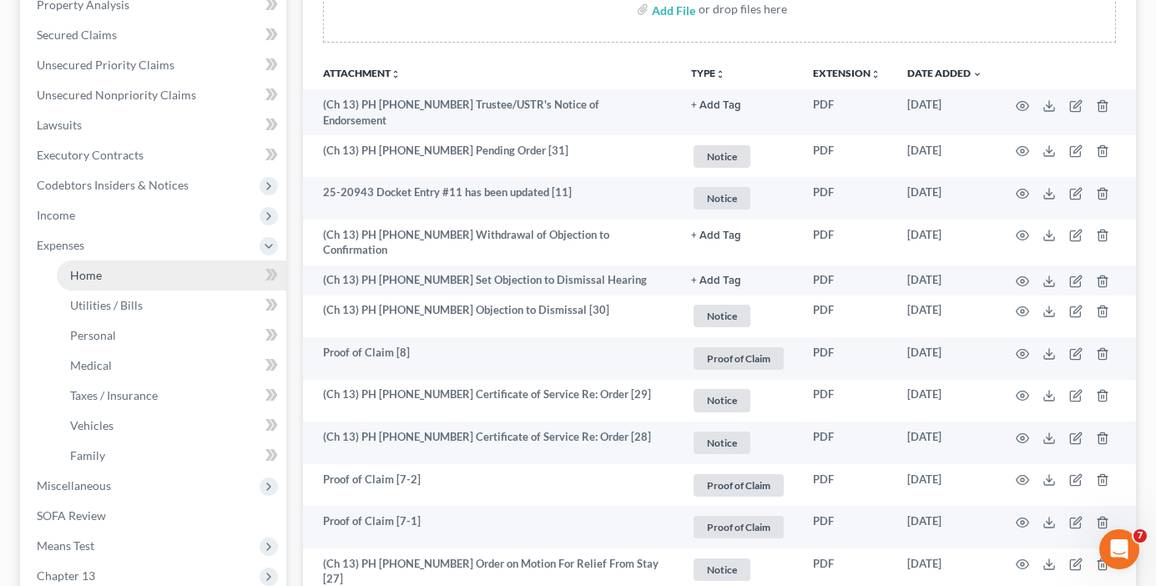
click at [107, 274] on link "Home" at bounding box center [171, 275] width 229 height 30
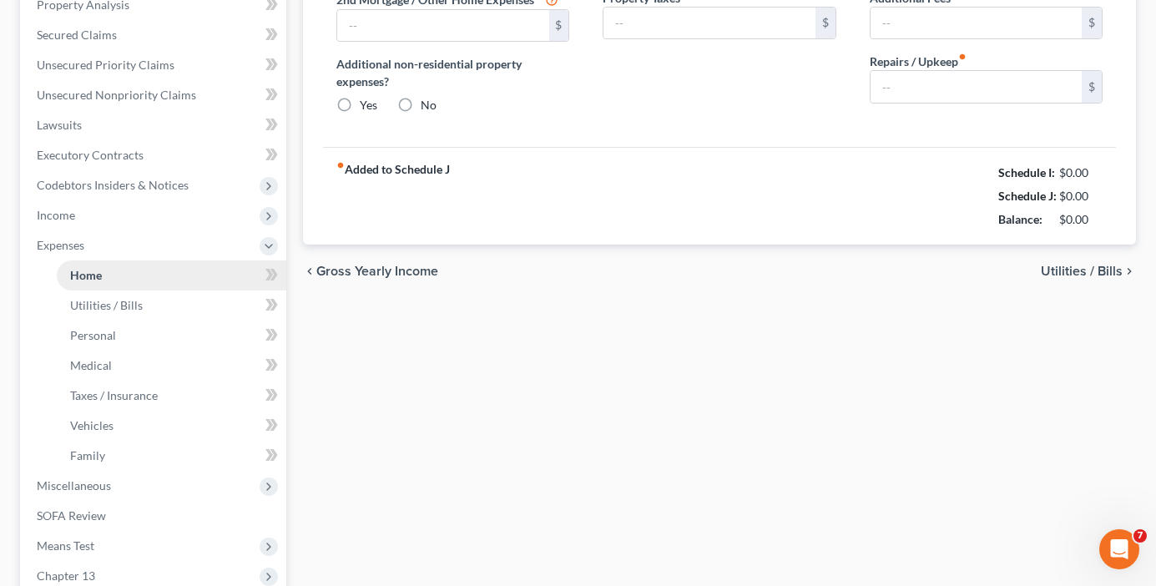
scroll to position [104, 0]
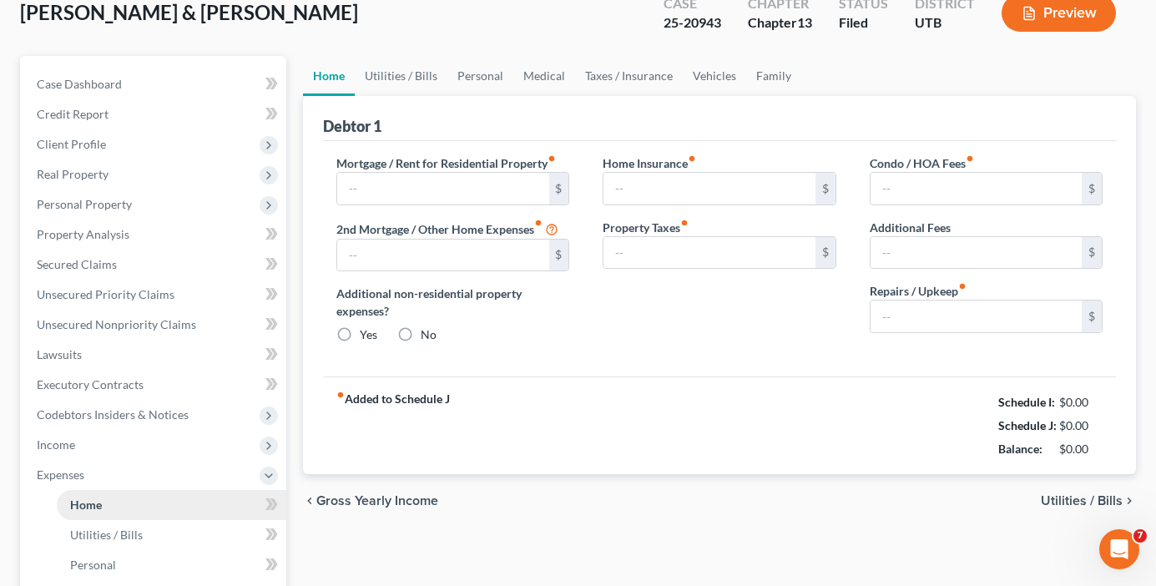
type input "2,900.00"
type input "581.00"
radio input "true"
type input "0.00"
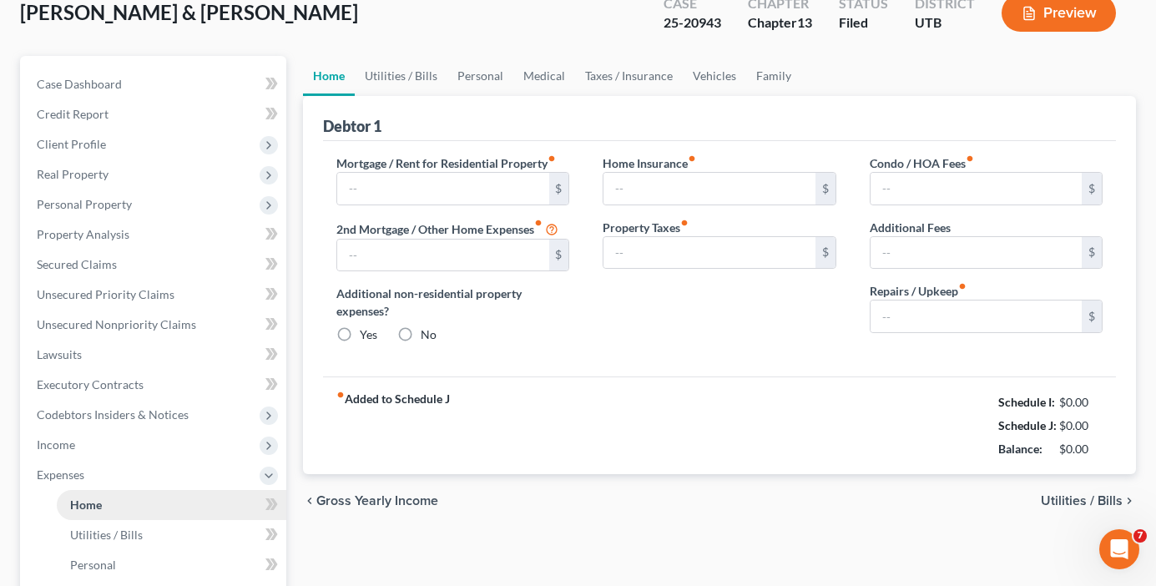
type input "0.00"
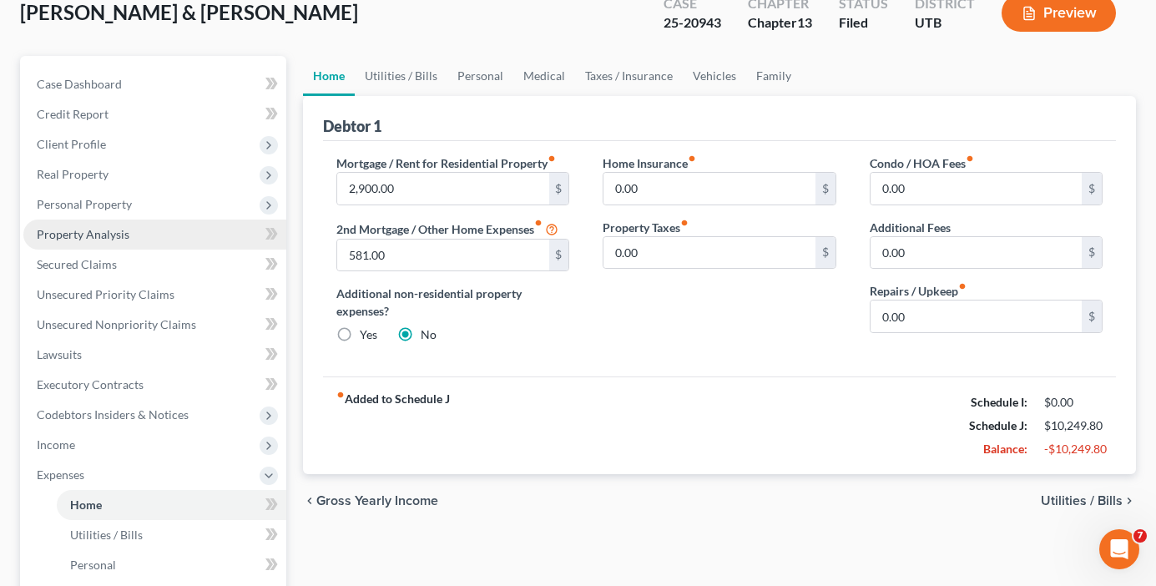
scroll to position [0, 0]
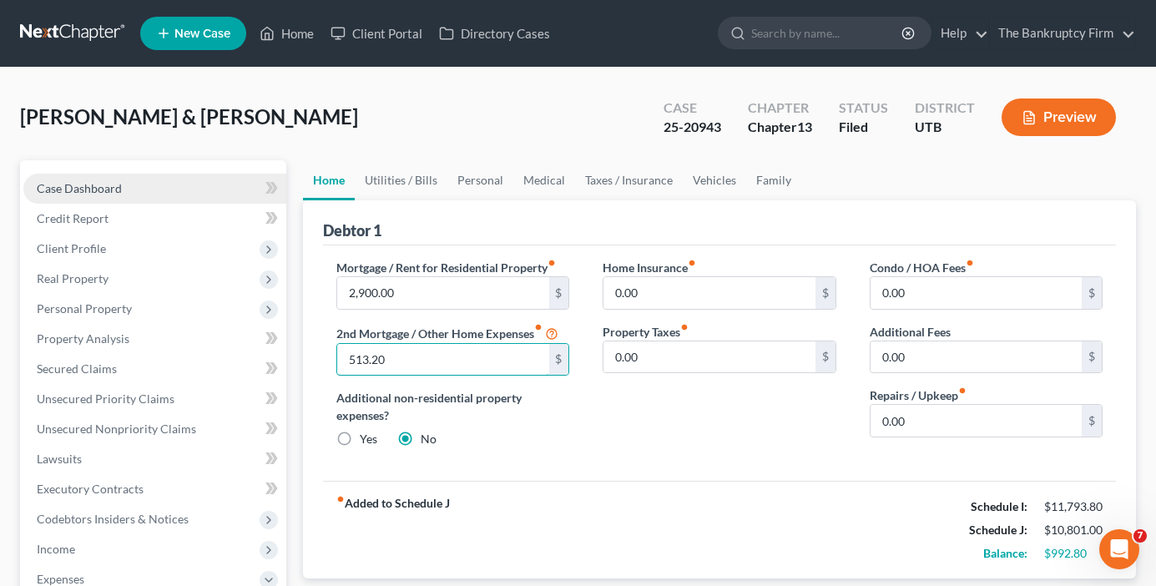
type input "513.20"
click at [166, 193] on link "Case Dashboard" at bounding box center [154, 189] width 263 height 30
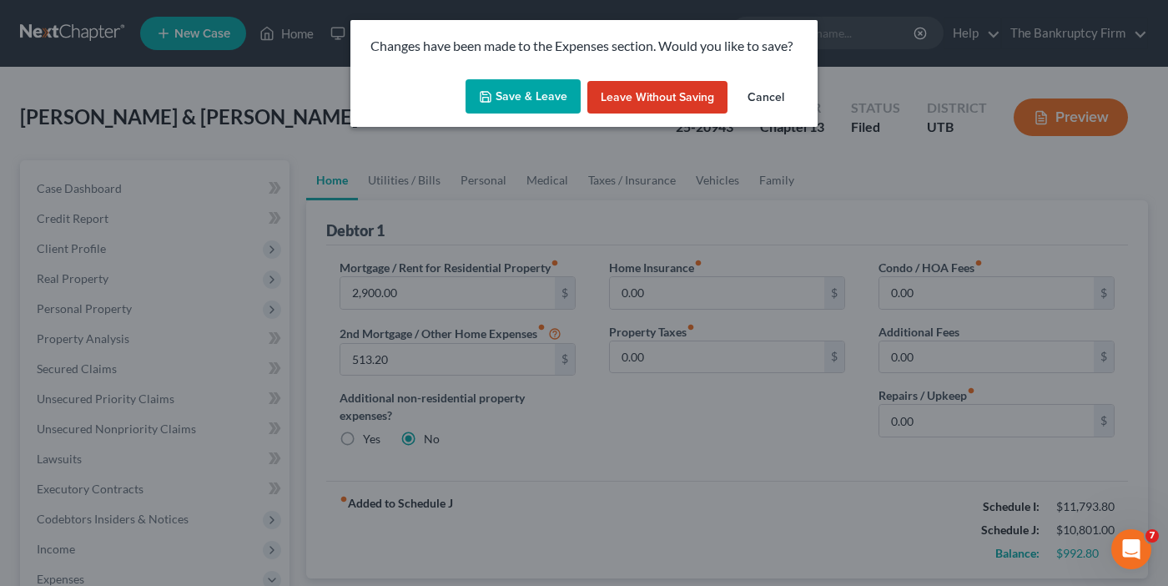
click at [531, 94] on button "Save & Leave" at bounding box center [523, 96] width 115 height 35
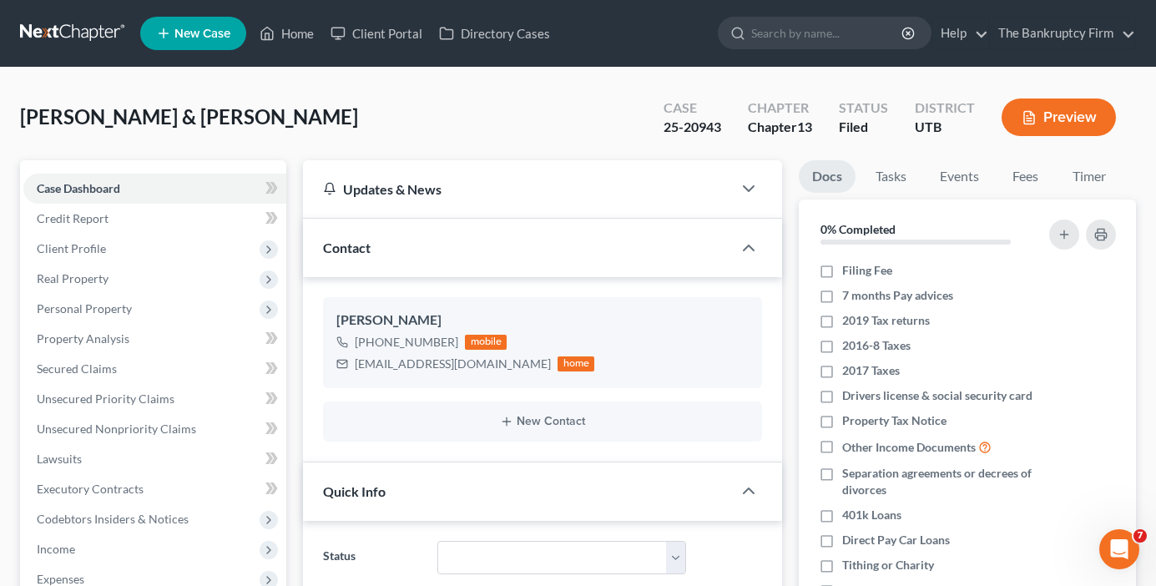
click at [262, 132] on div "[PERSON_NAME] & [PERSON_NAME] Upgraded Case 25-20943 Chapter Chapter 13 Status …" at bounding box center [578, 124] width 1116 height 73
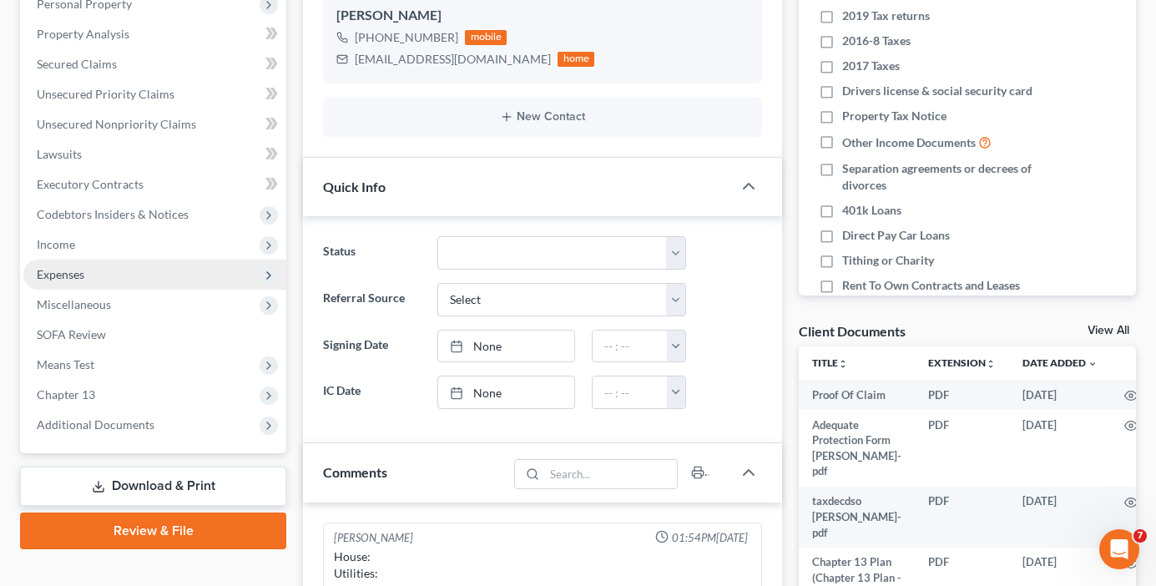
scroll to position [334, 0]
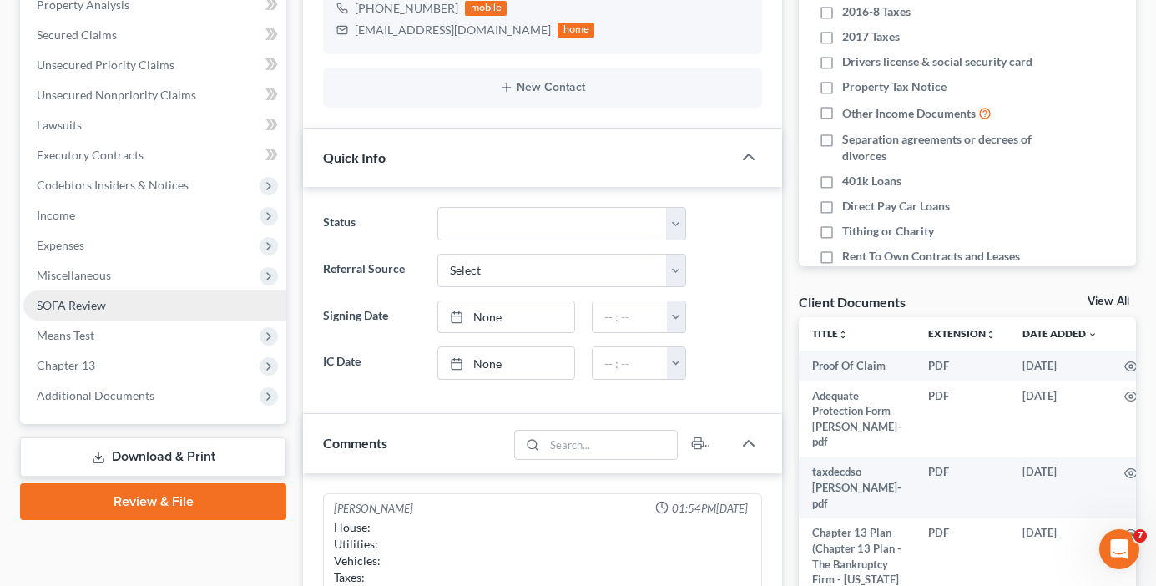
click at [73, 305] on span "SOFA Review" at bounding box center [71, 305] width 69 height 14
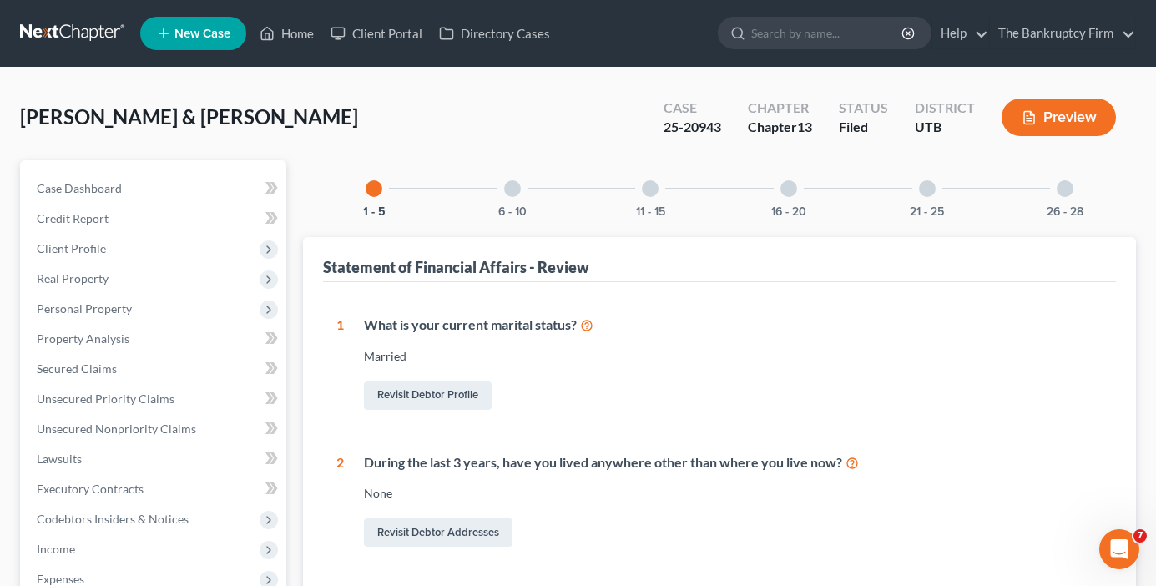
click at [517, 193] on div at bounding box center [512, 188] width 17 height 17
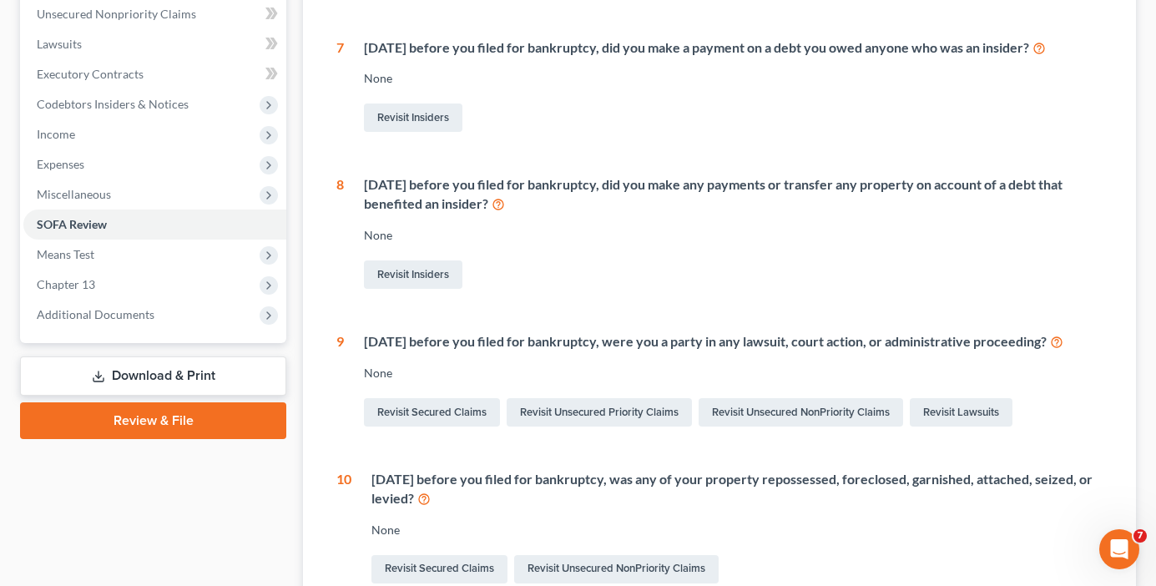
scroll to position [167, 0]
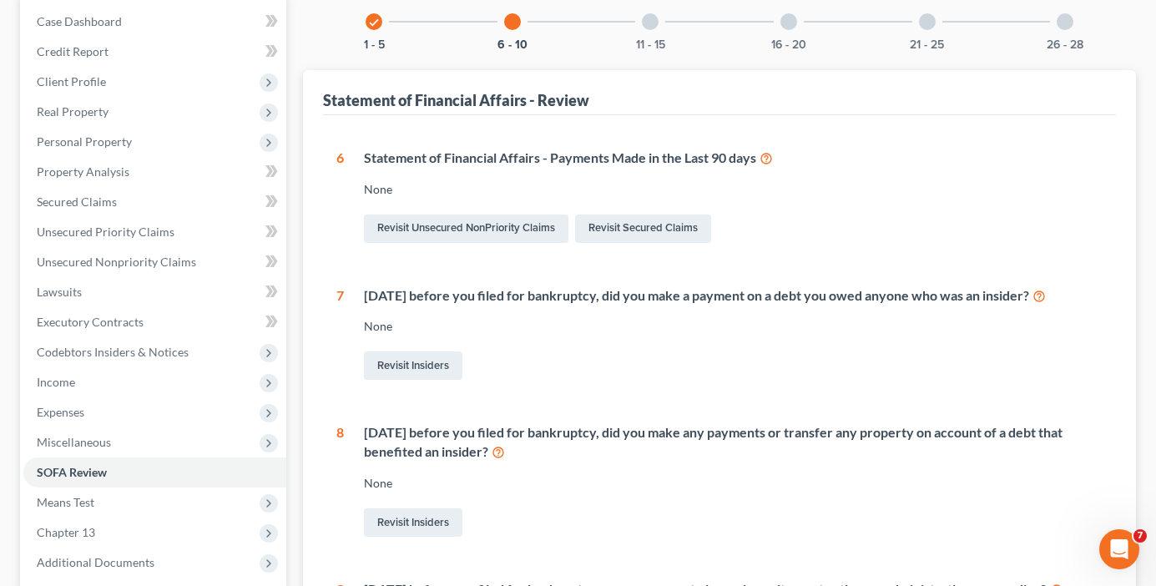
click at [658, 24] on div "11 - 15" at bounding box center [650, 21] width 57 height 57
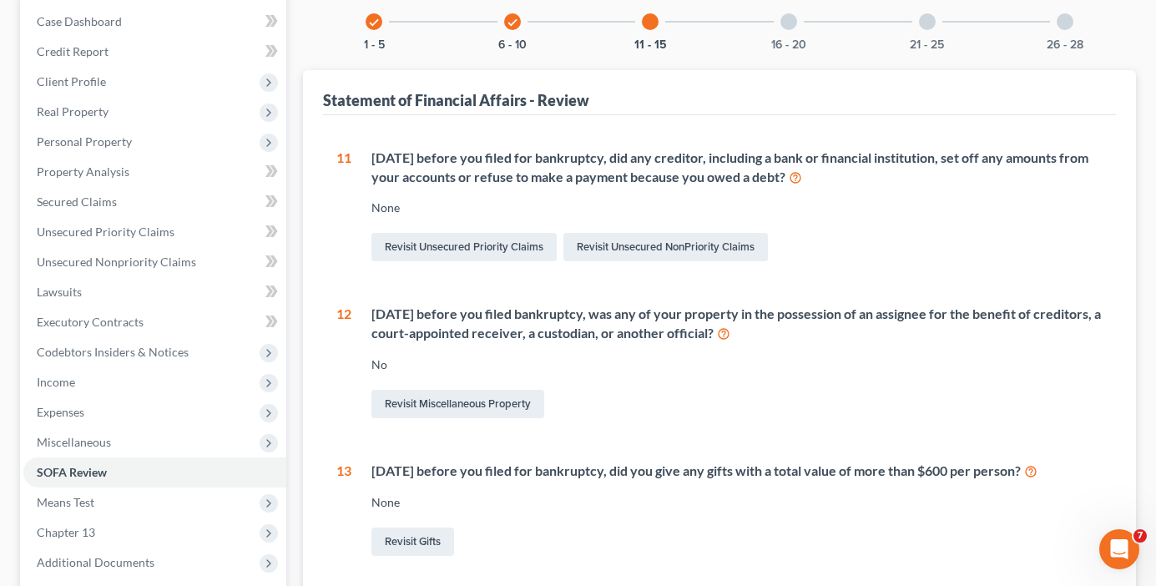
click at [782, 23] on div at bounding box center [788, 21] width 17 height 17
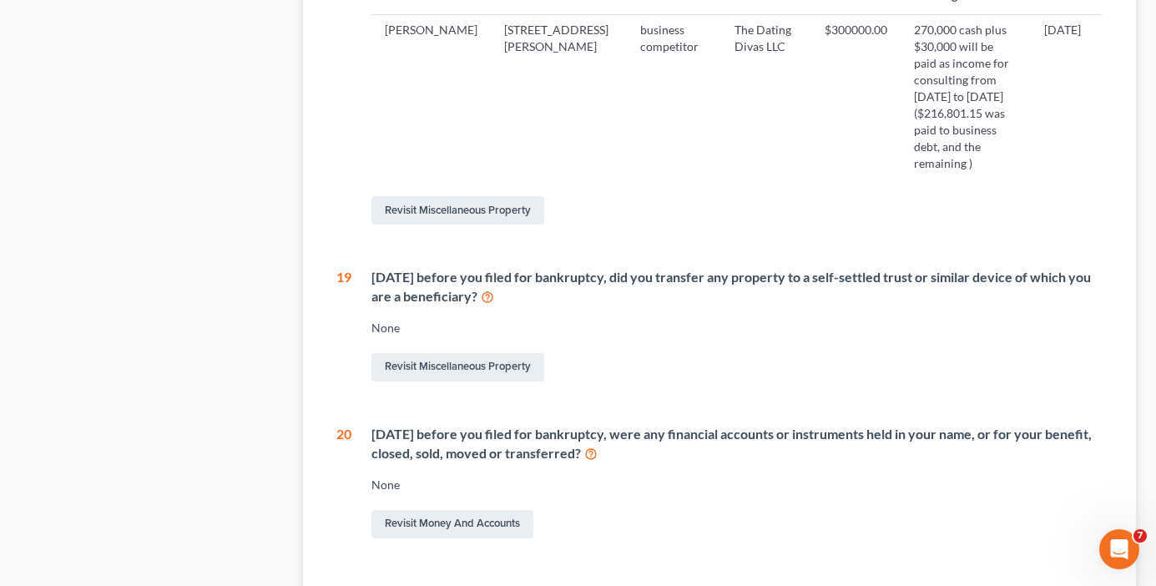
scroll to position [983, 0]
drag, startPoint x: 129, startPoint y: 268, endPoint x: 245, endPoint y: 219, distance: 125.7
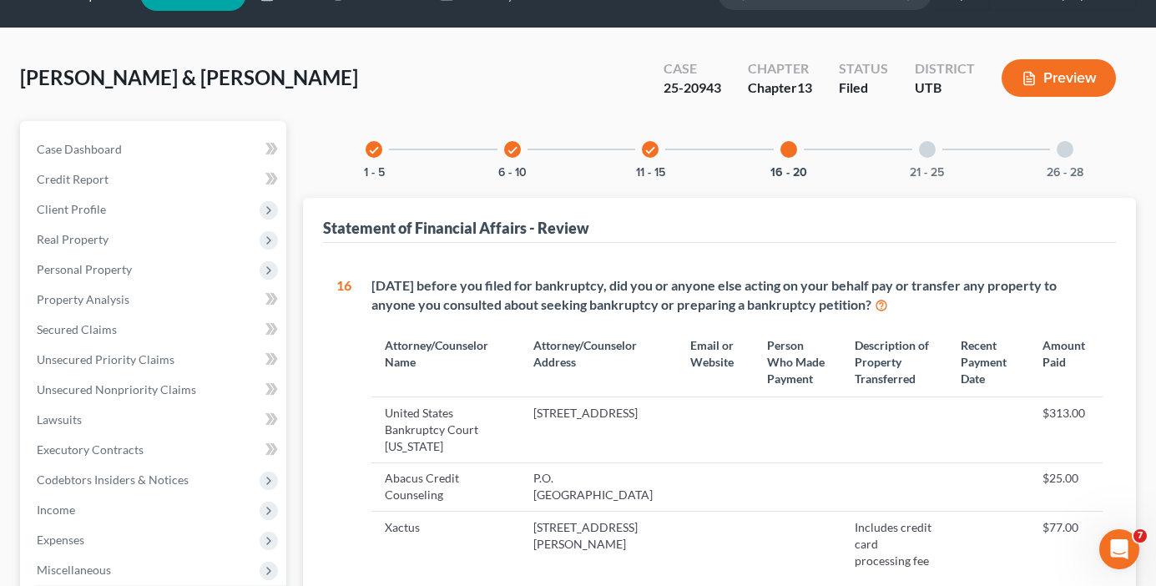
scroll to position [0, 0]
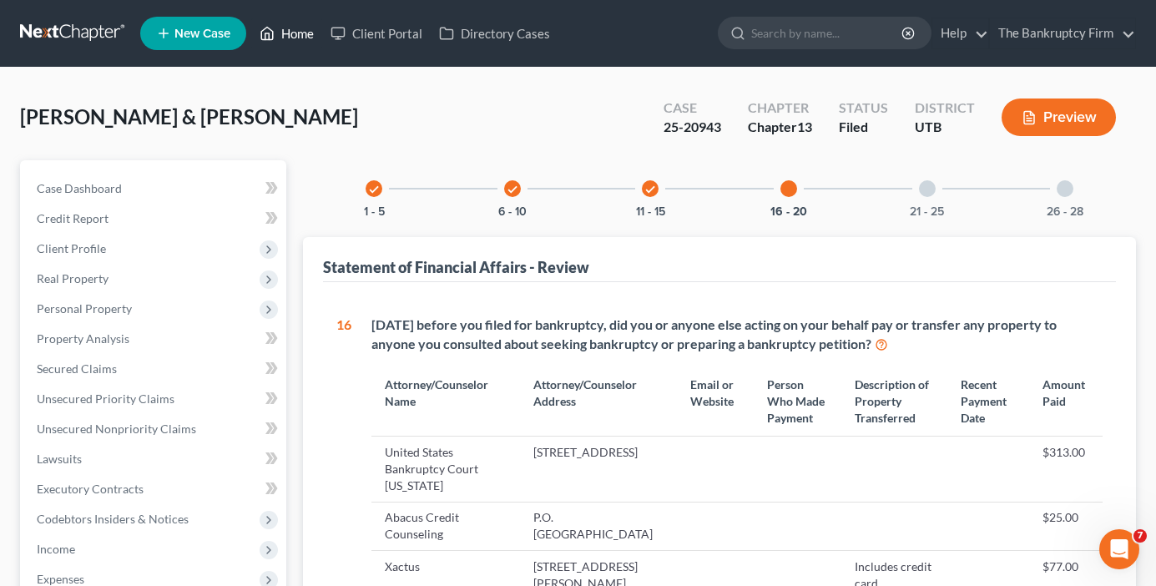
click at [292, 34] on link "Home" at bounding box center [286, 33] width 71 height 30
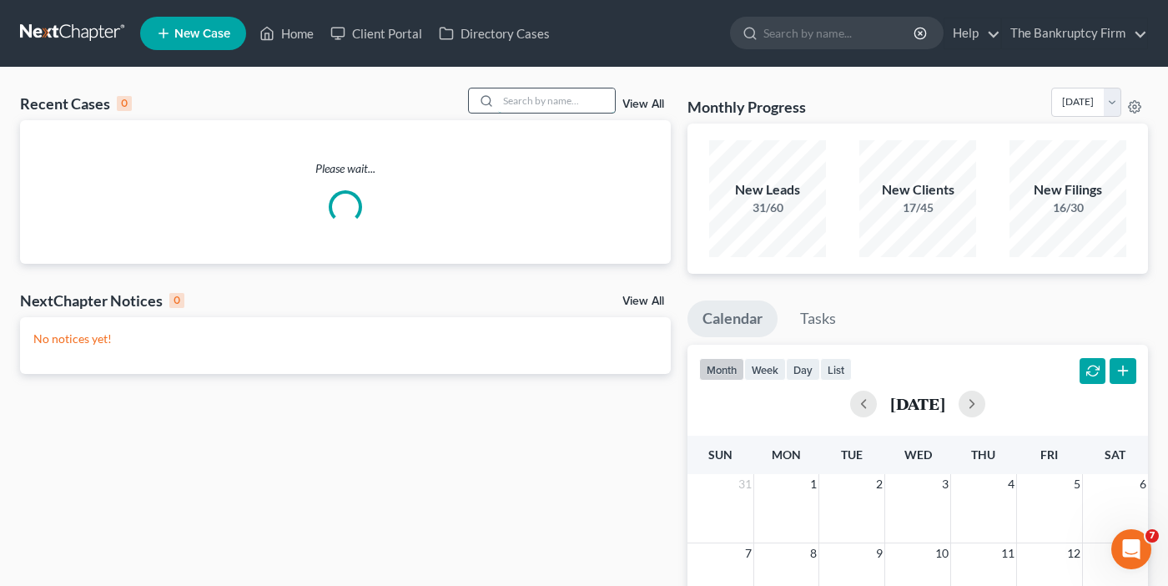
click at [537, 99] on input "search" at bounding box center [556, 100] width 117 height 24
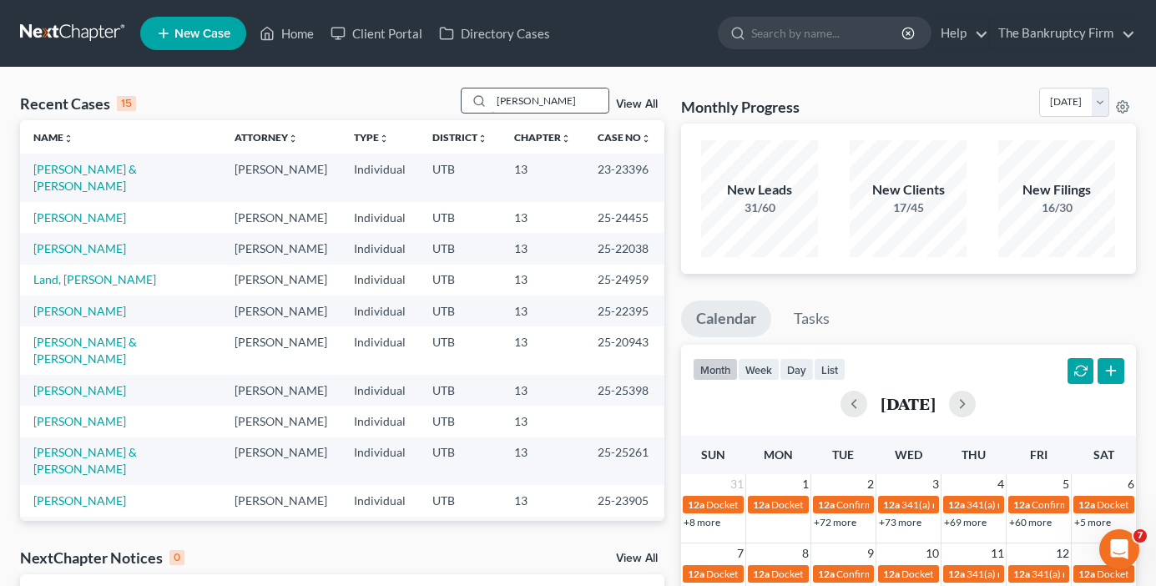
type input "[PERSON_NAME]"
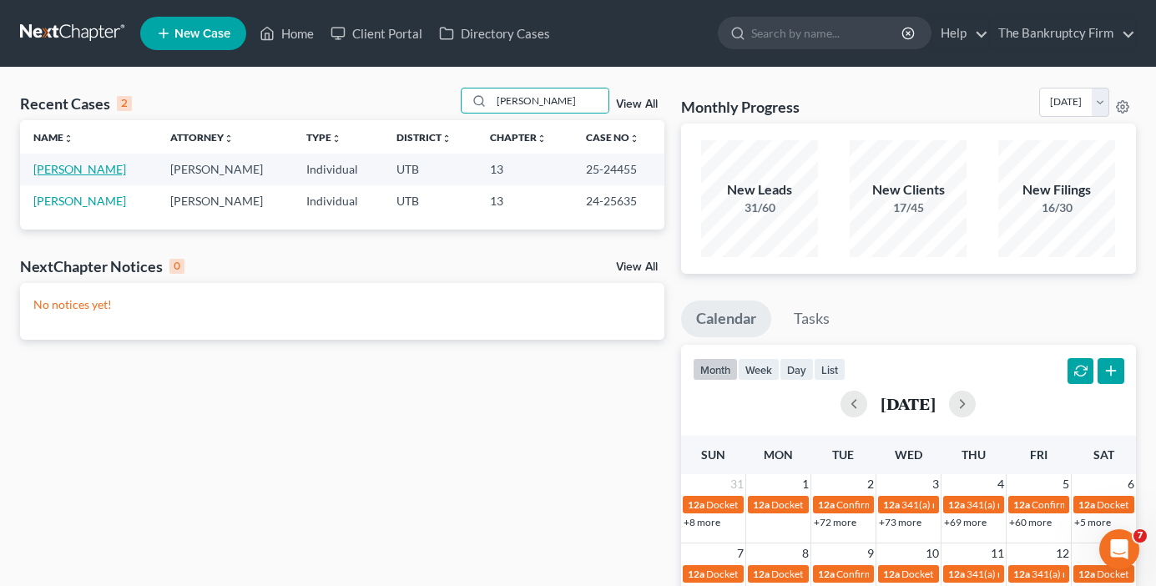
click at [93, 165] on link "[PERSON_NAME]" at bounding box center [79, 169] width 93 height 14
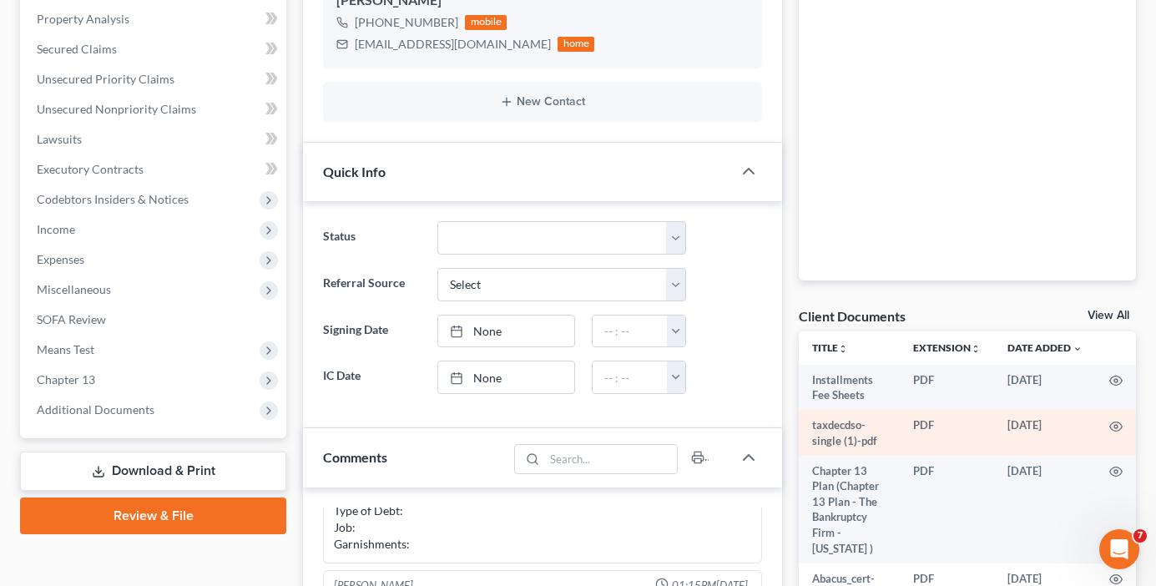
scroll to position [334, 0]
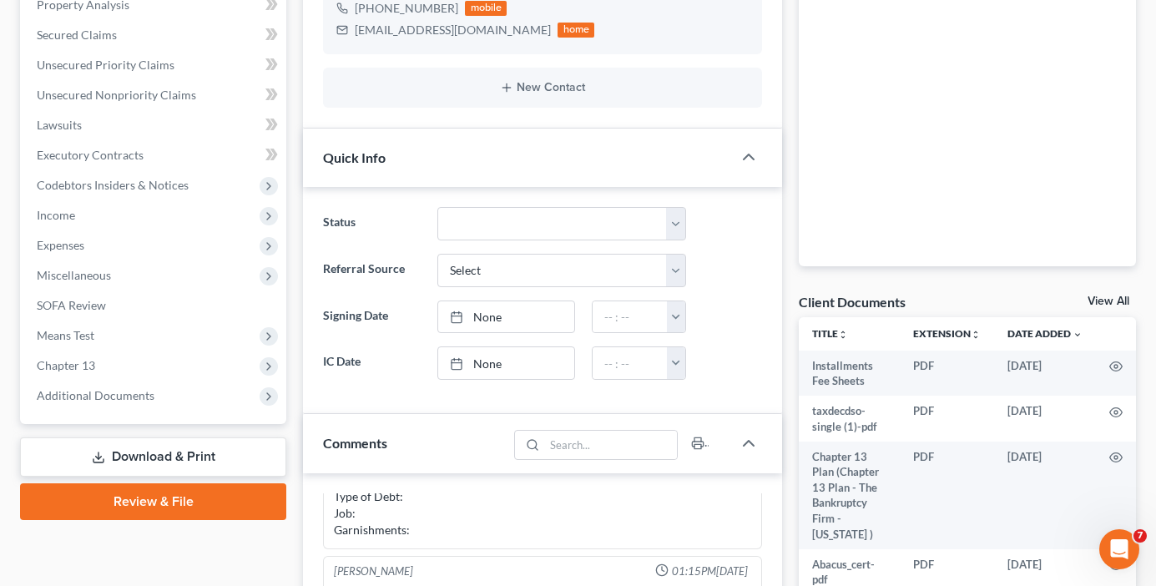
click at [1108, 295] on link "View All" at bounding box center [1108, 301] width 42 height 12
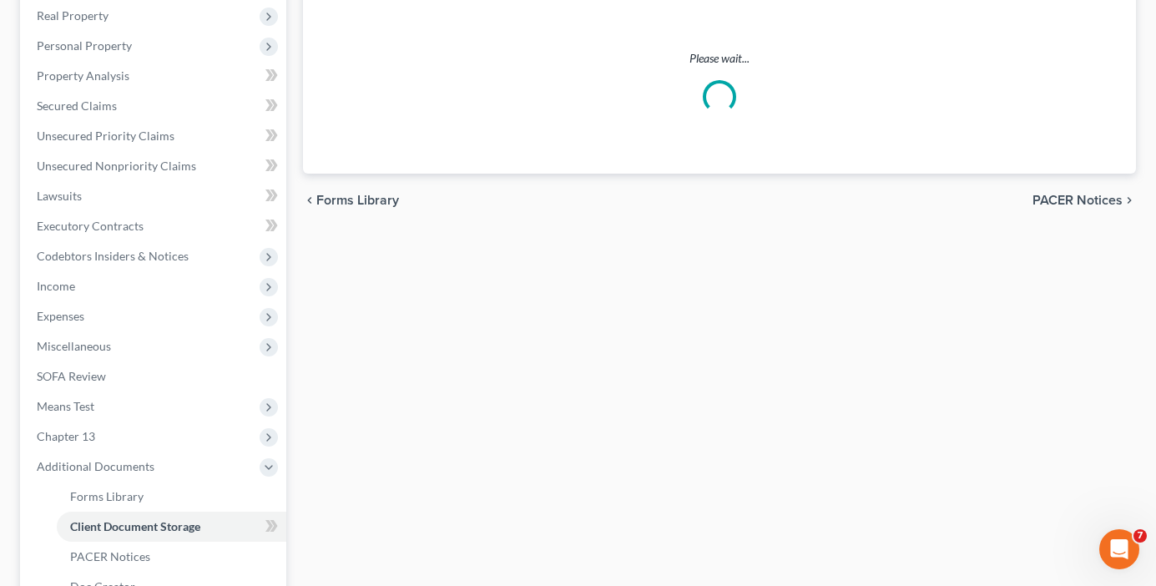
scroll to position [18, 0]
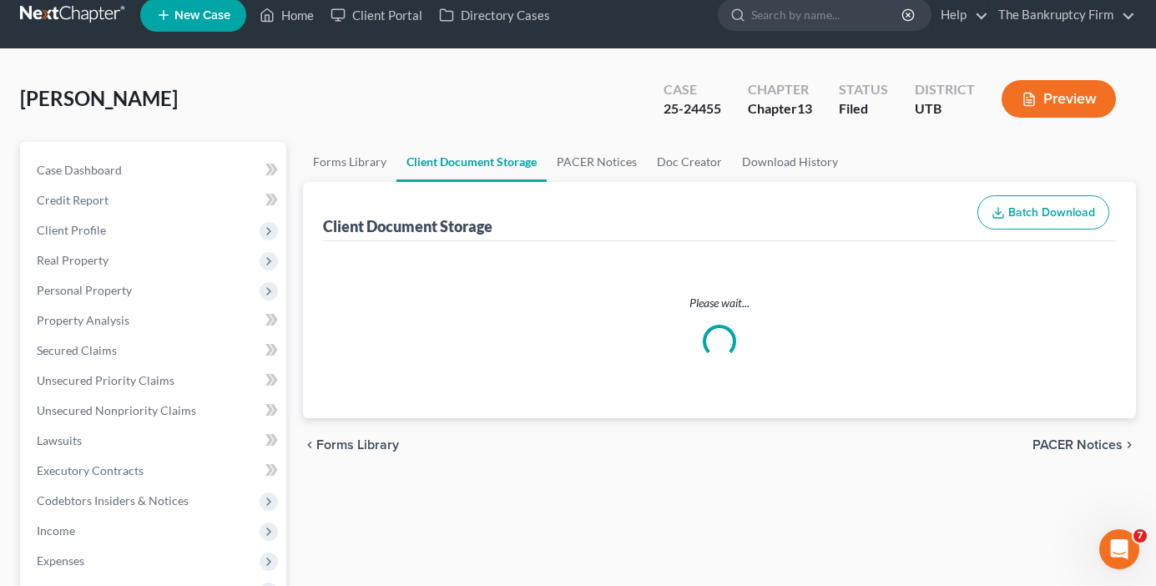
select select "30"
select select "26"
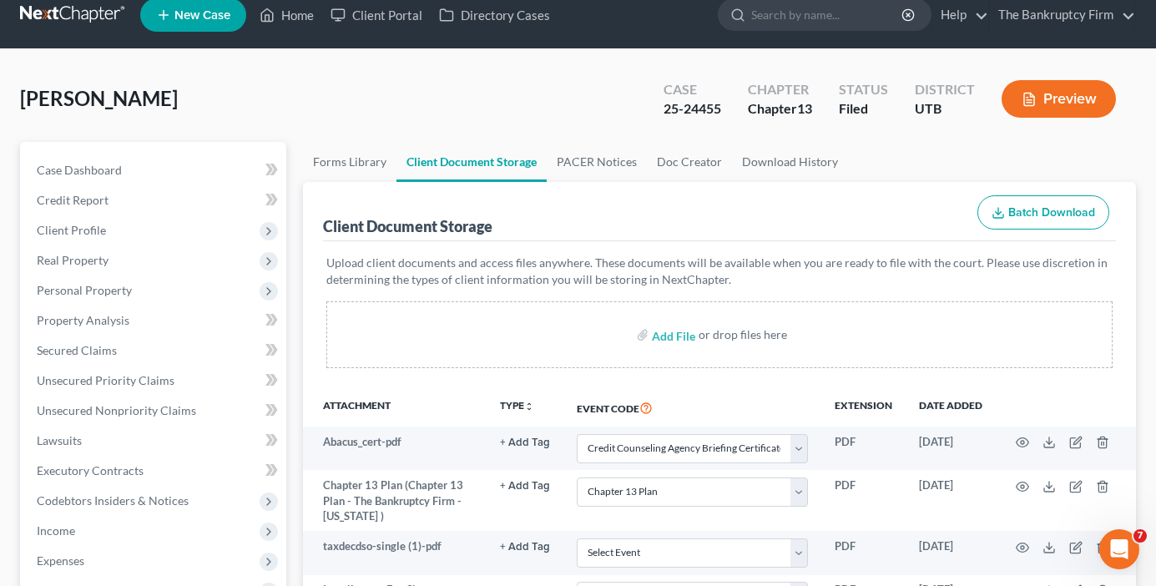
scroll to position [0, 0]
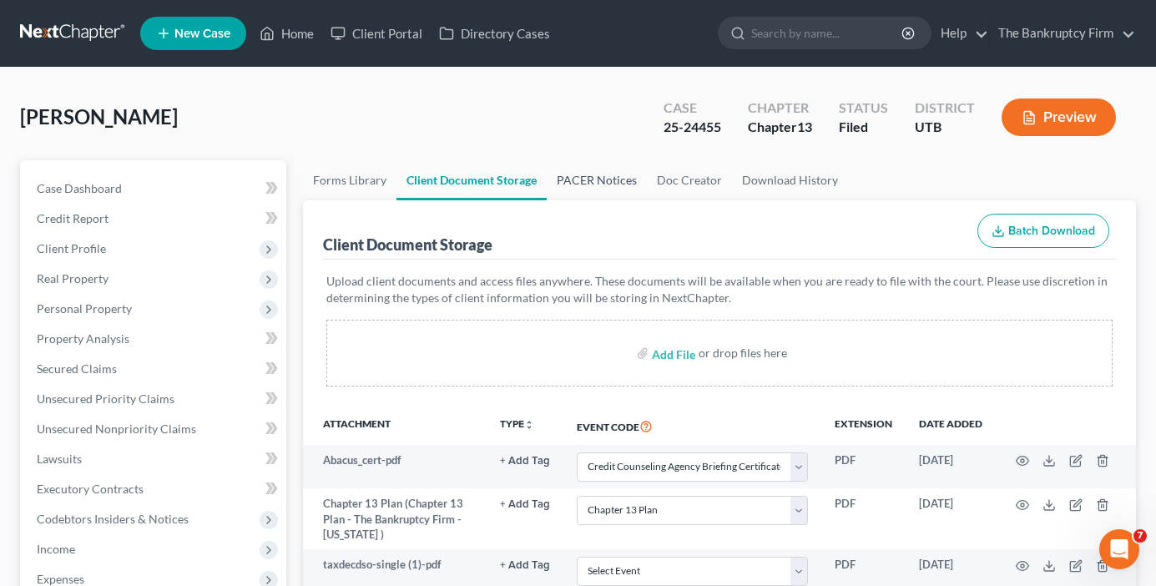
click at [590, 171] on link "PACER Notices" at bounding box center [597, 180] width 100 height 40
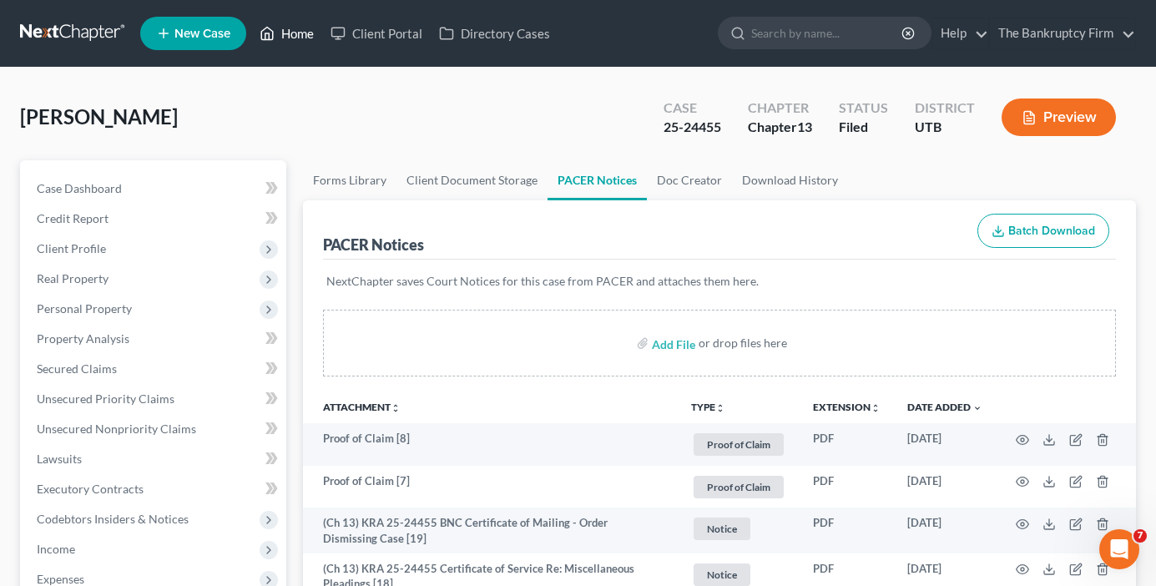
click at [291, 27] on link "Home" at bounding box center [286, 33] width 71 height 30
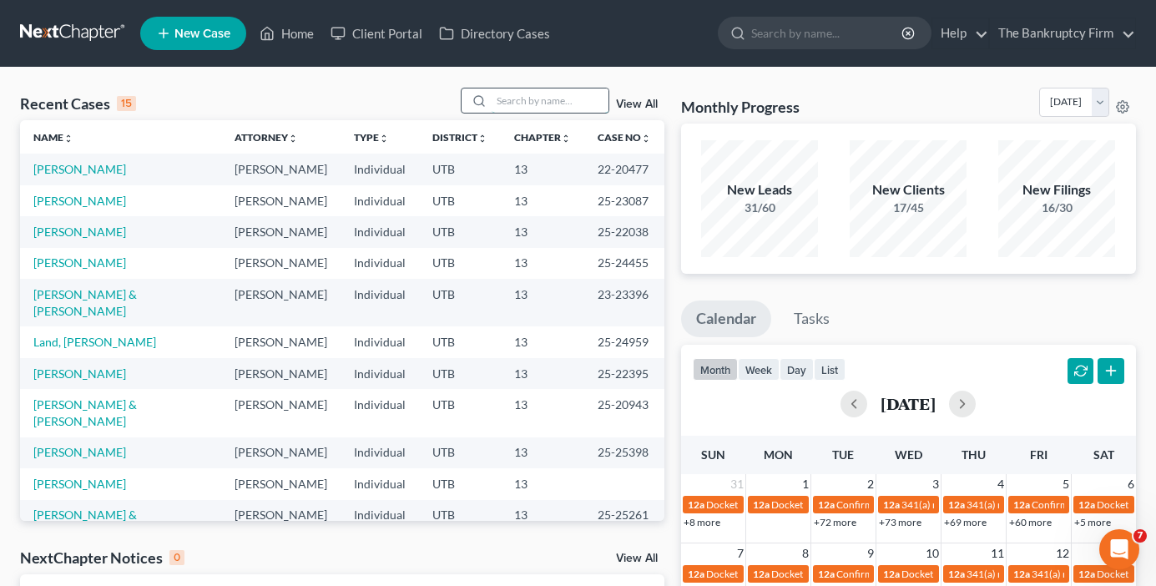
click at [512, 99] on input "search" at bounding box center [550, 100] width 117 height 24
type input "[PERSON_NAME]"
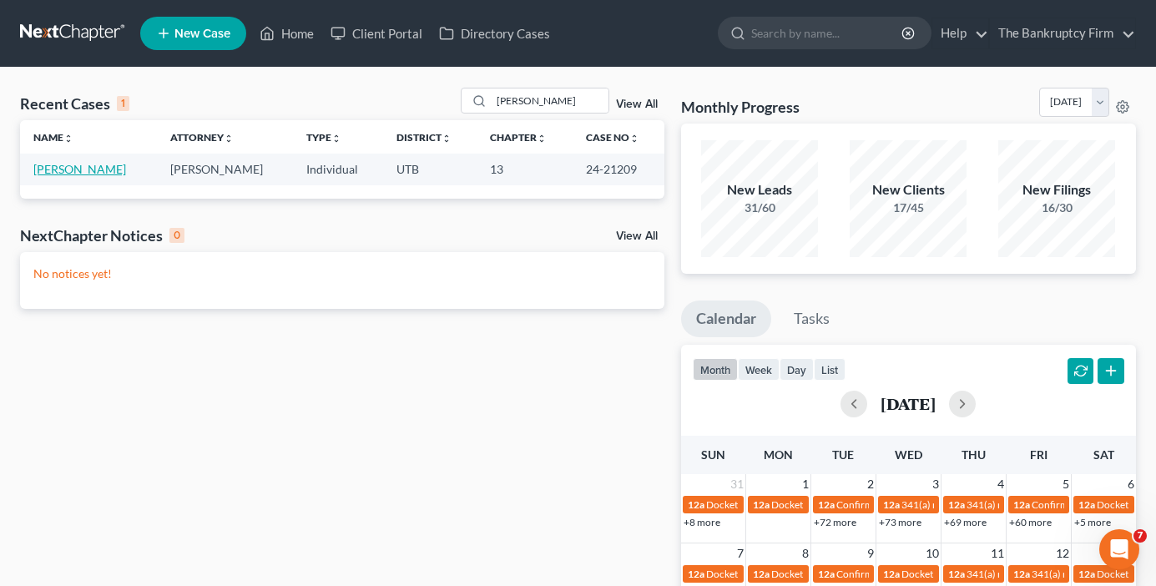
click at [83, 173] on link "[PERSON_NAME]" at bounding box center [79, 169] width 93 height 14
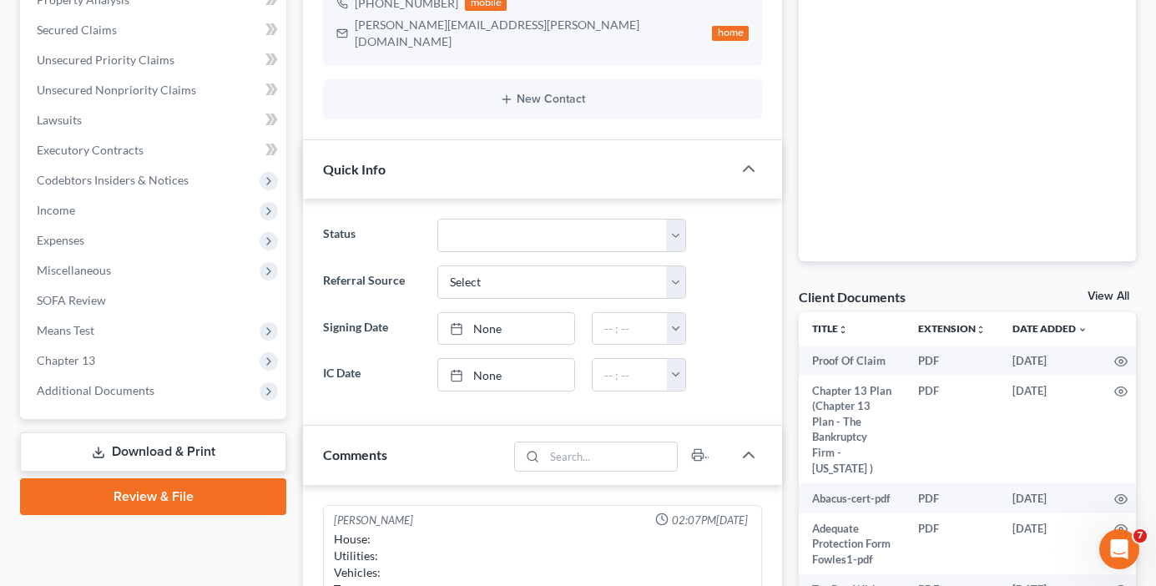
scroll to position [417, 0]
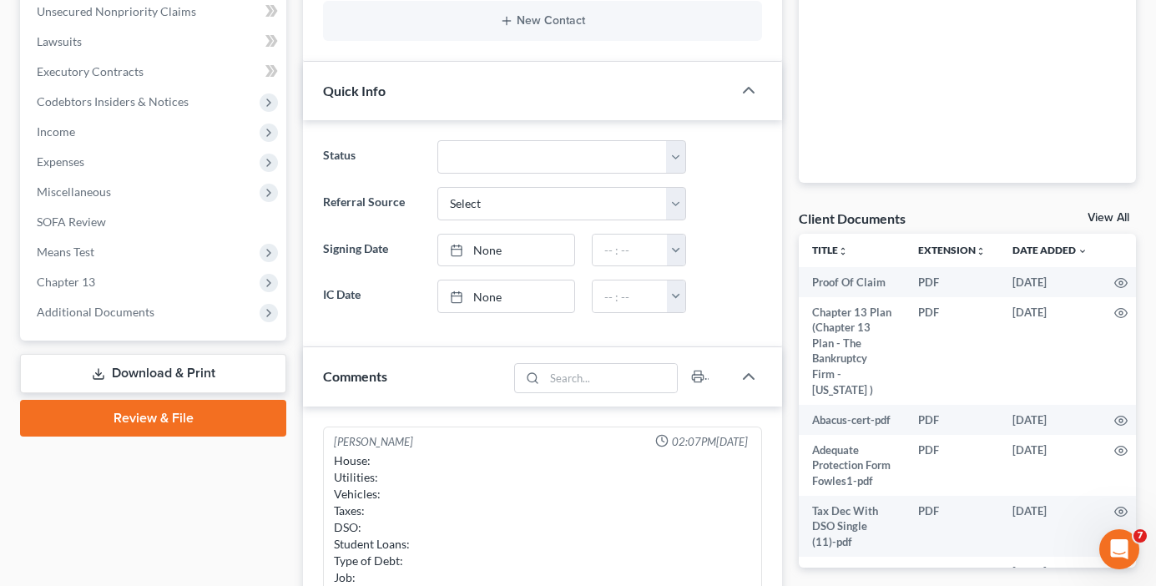
click at [1093, 229] on div "Client Documents View All" at bounding box center [967, 221] width 337 height 24
click at [1105, 222] on link "View All" at bounding box center [1108, 218] width 42 height 12
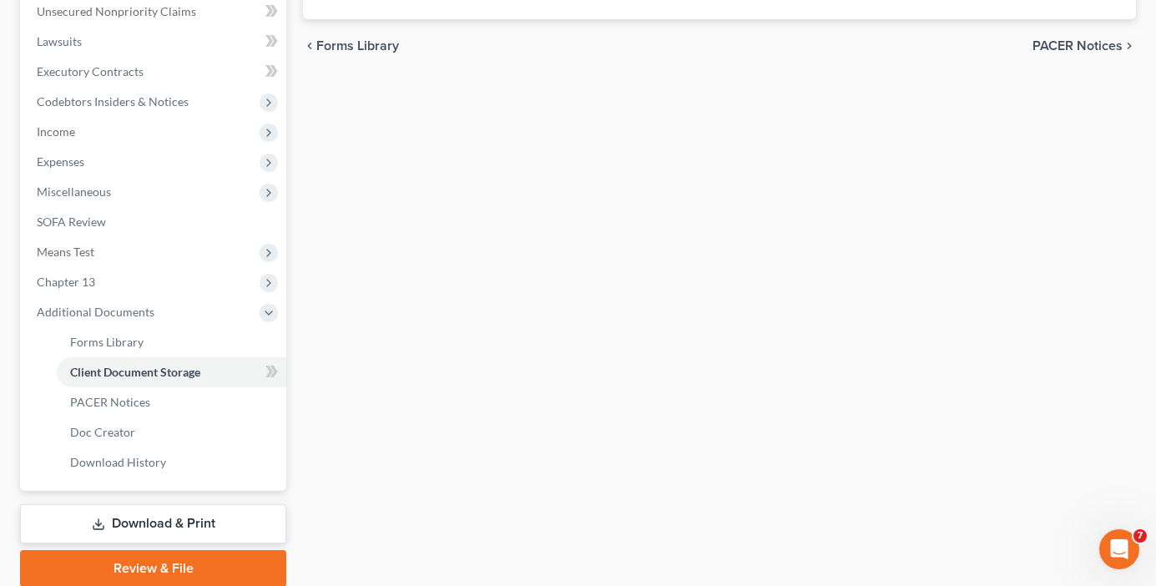
scroll to position [140, 0]
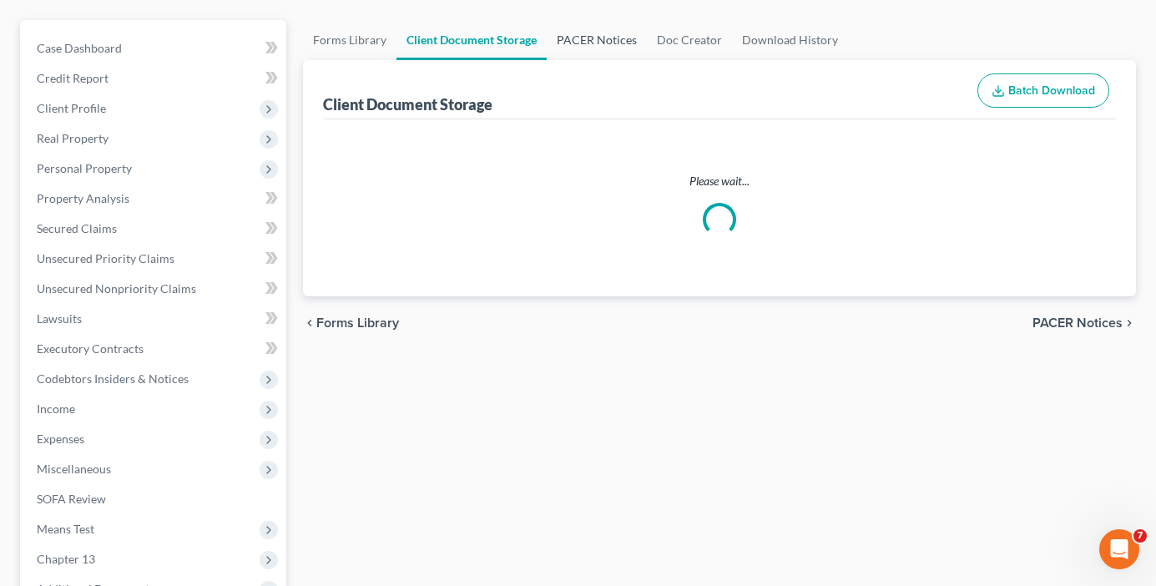
select select "41"
select select "37"
select select "30"
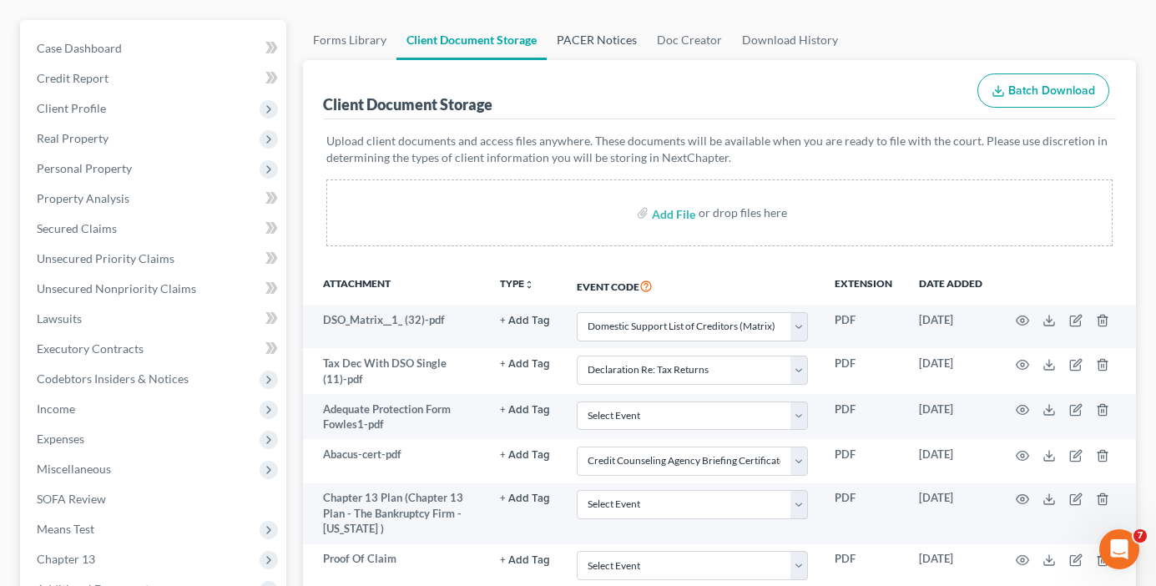
scroll to position [0, 0]
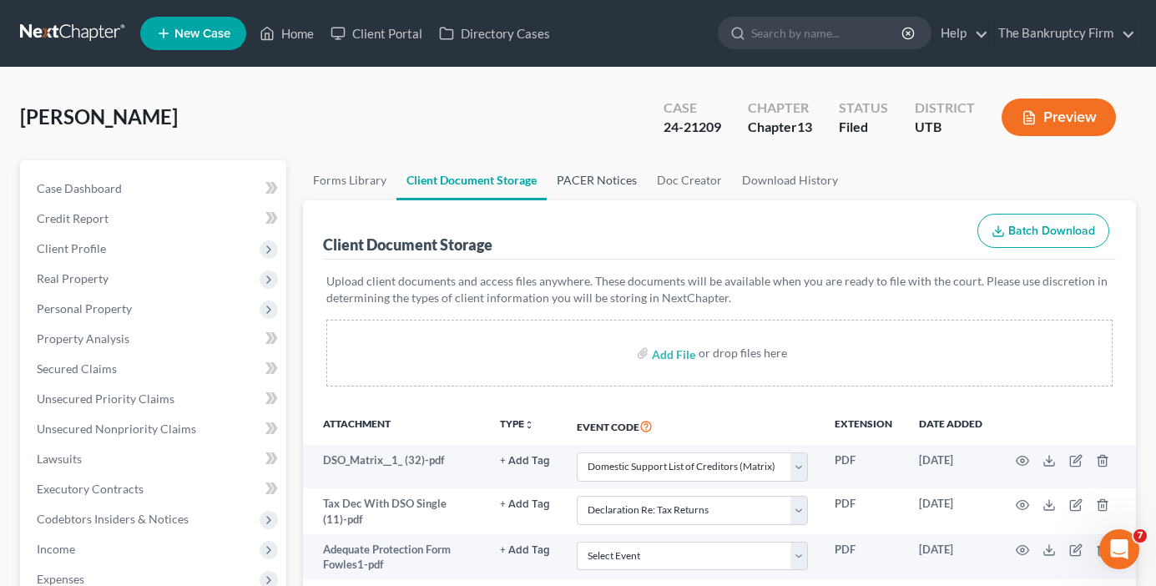
click at [577, 184] on link "PACER Notices" at bounding box center [597, 180] width 100 height 40
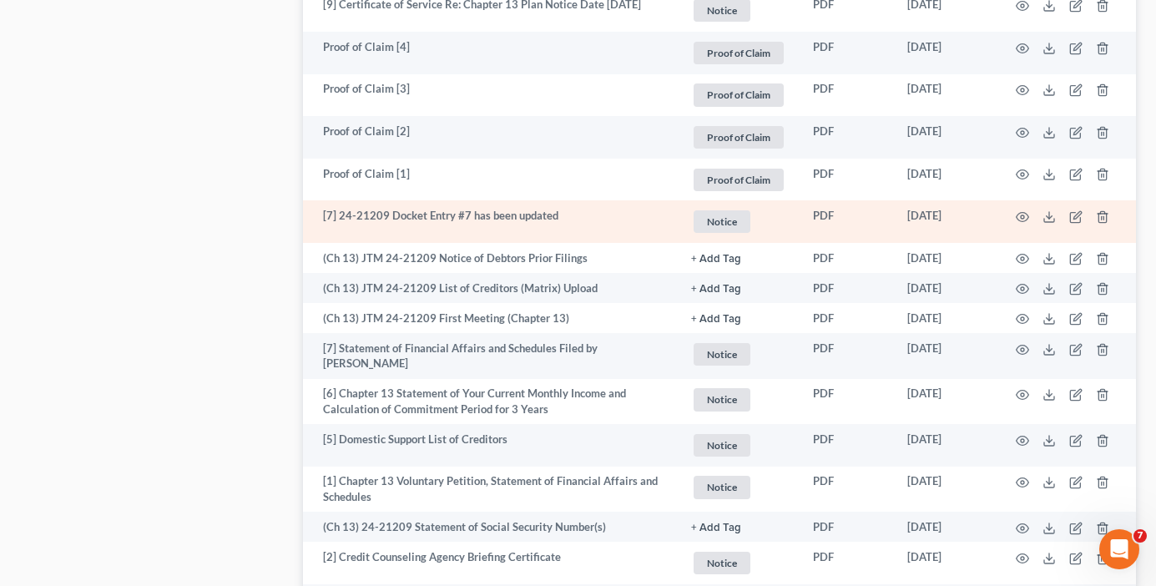
scroll to position [2420, 0]
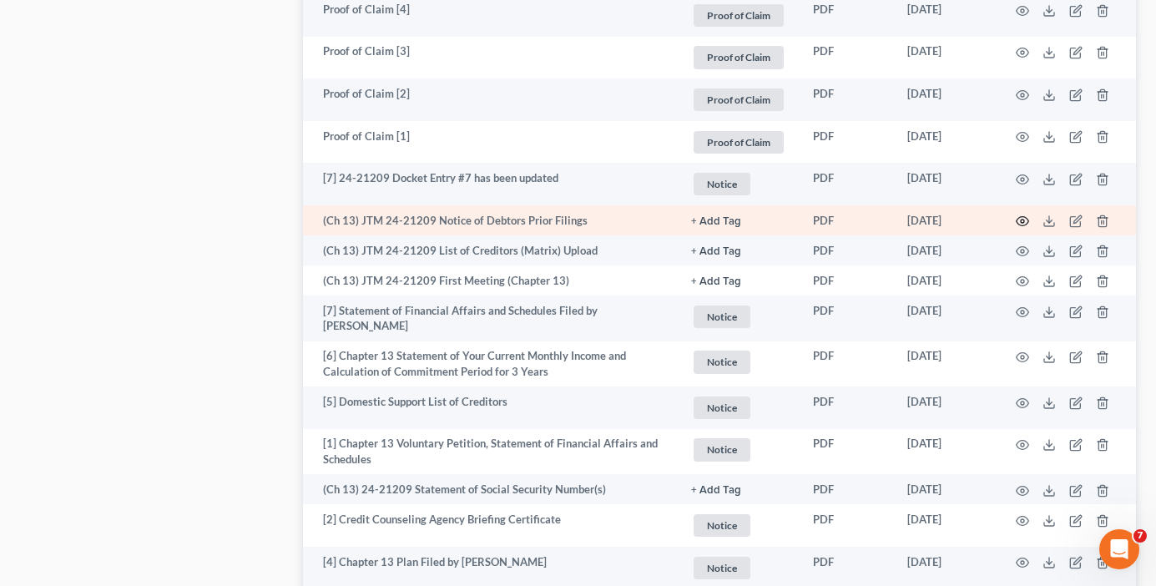
click at [1017, 223] on icon "button" at bounding box center [1022, 221] width 13 height 9
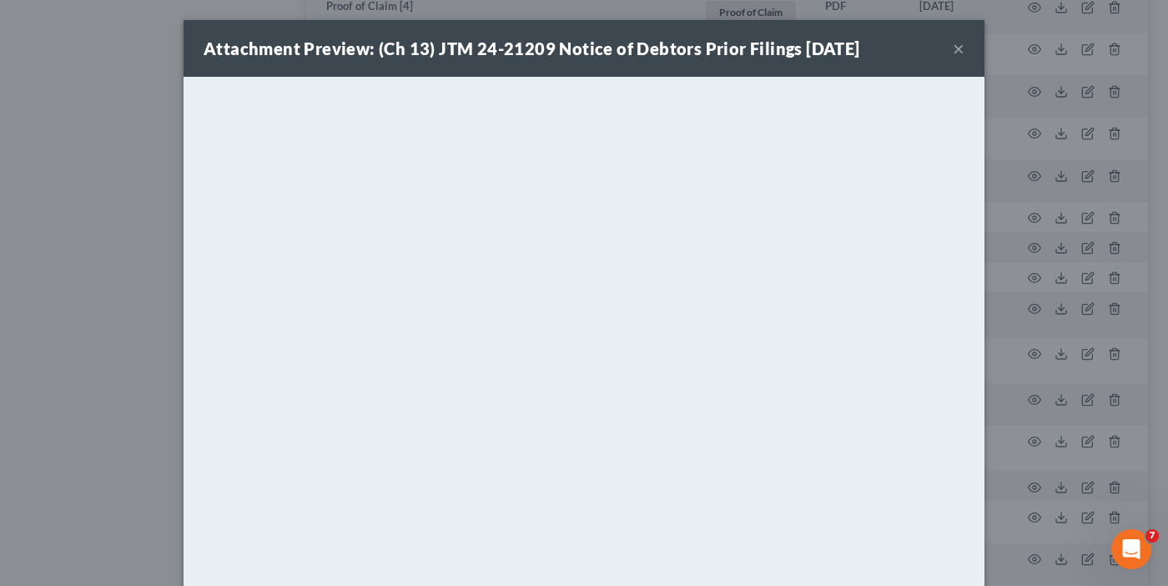
click at [953, 48] on button "×" at bounding box center [959, 48] width 12 height 20
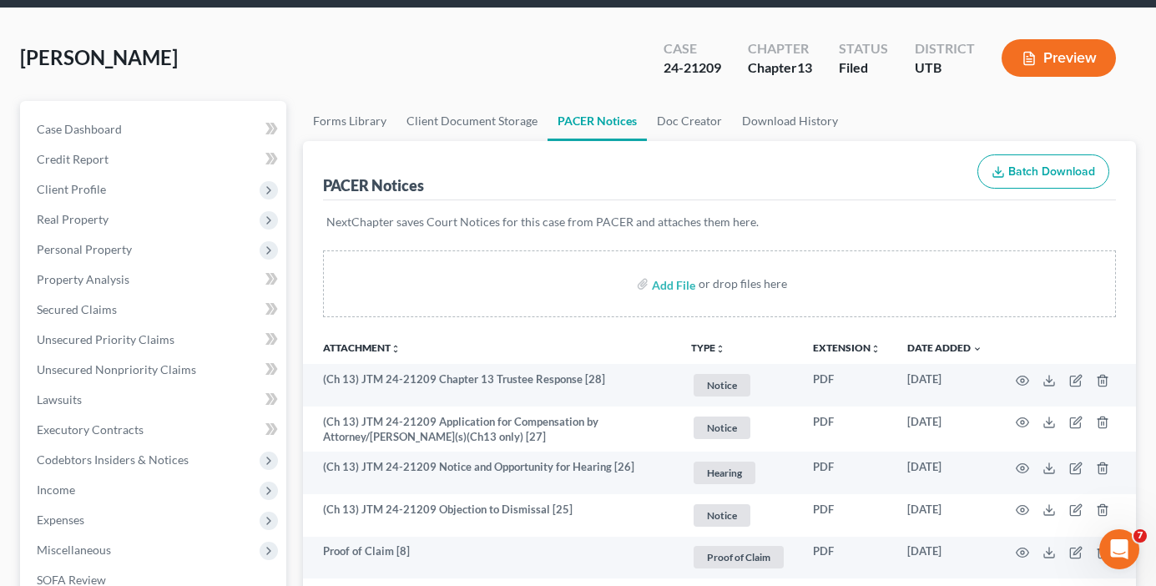
scroll to position [0, 0]
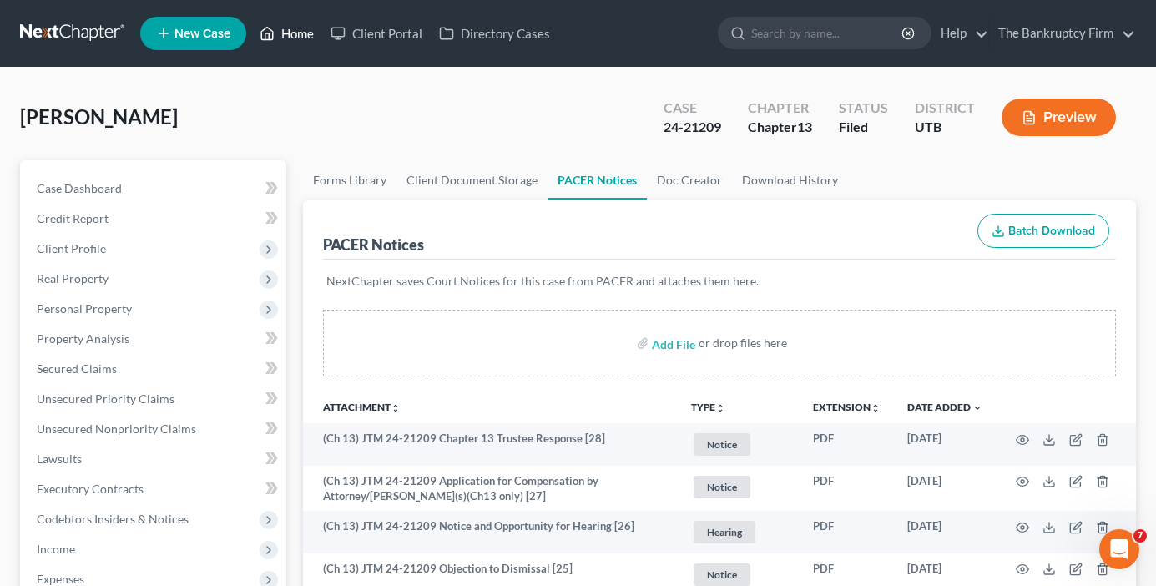
click at [304, 18] on ul "New Case Home Client Portal Directory Cases - No Result - See all results Or Pr…" at bounding box center [638, 33] width 996 height 43
click at [300, 28] on link "Home" at bounding box center [286, 33] width 71 height 30
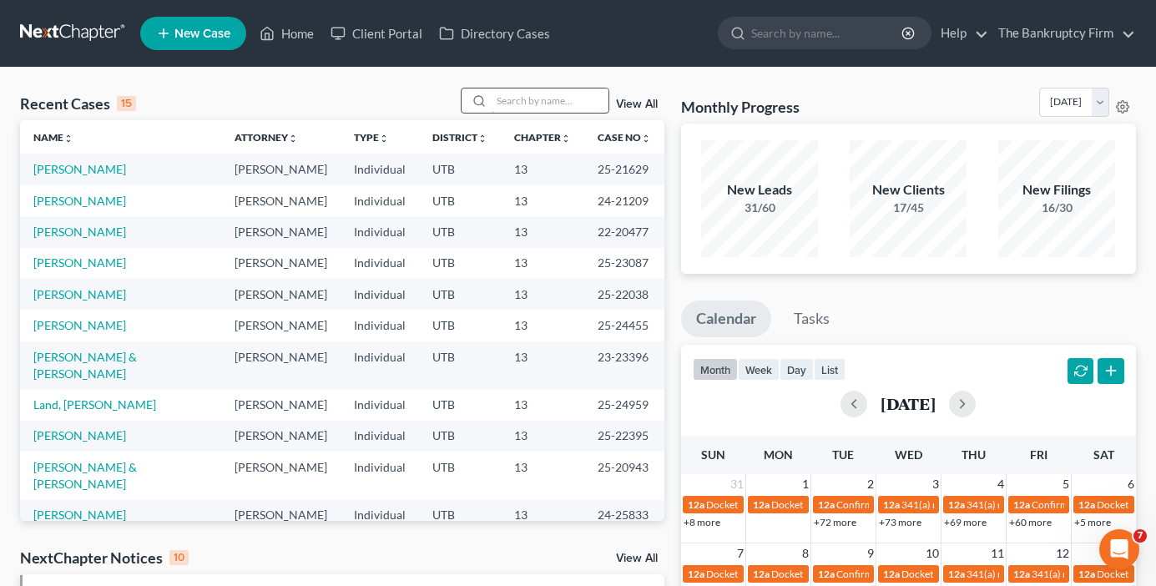
click at [529, 103] on input "search" at bounding box center [550, 100] width 117 height 24
type input "povey"
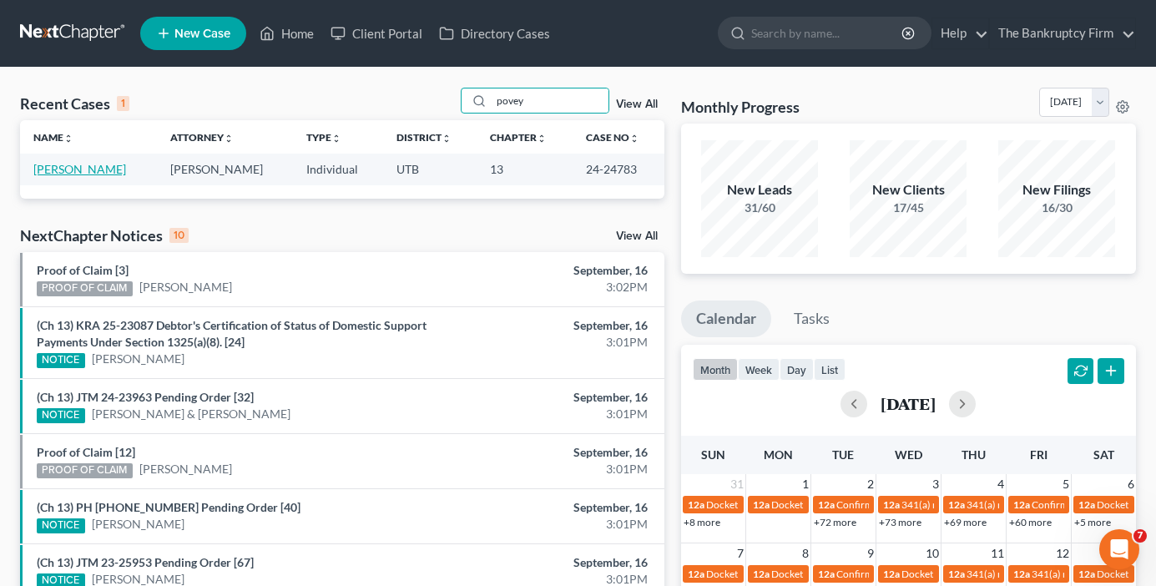
click at [76, 169] on link "[PERSON_NAME]" at bounding box center [79, 169] width 93 height 14
select select "3"
select select "4"
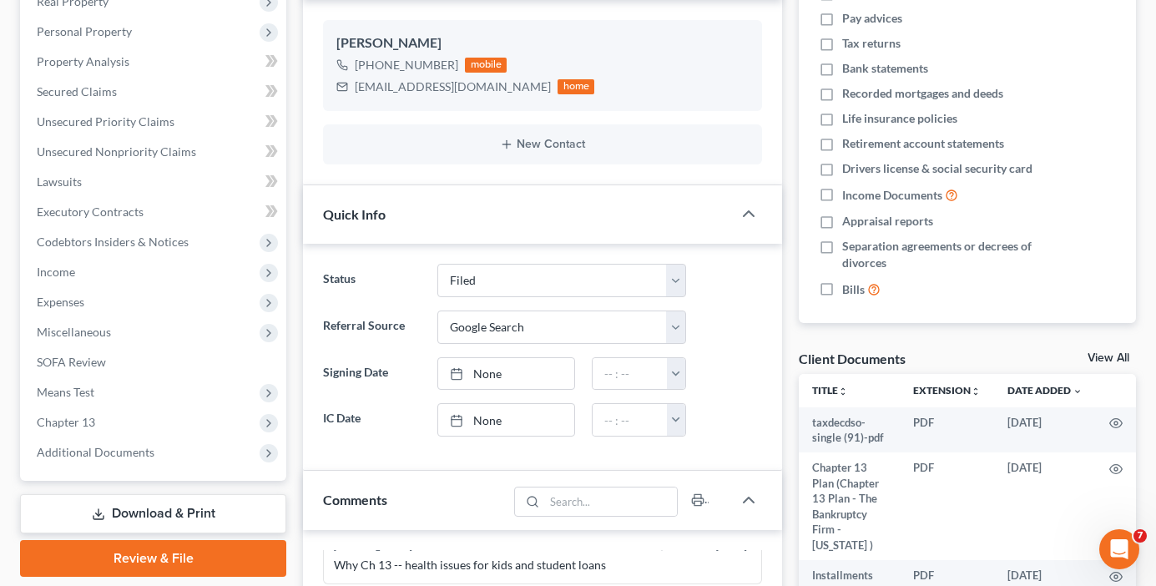
scroll to position [334, 0]
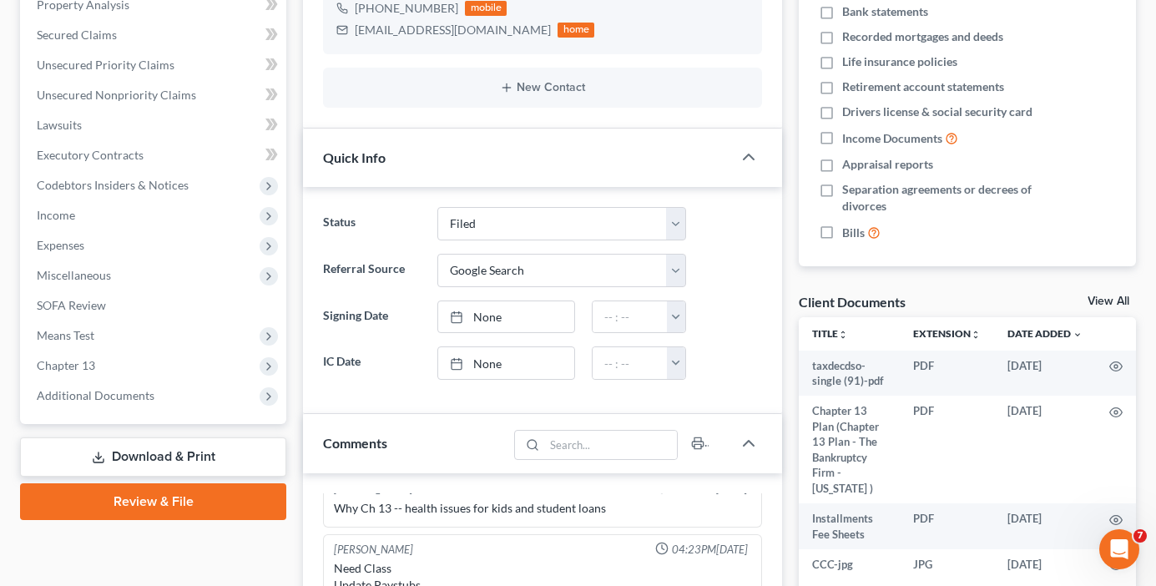
click at [1113, 296] on link "View All" at bounding box center [1108, 301] width 42 height 12
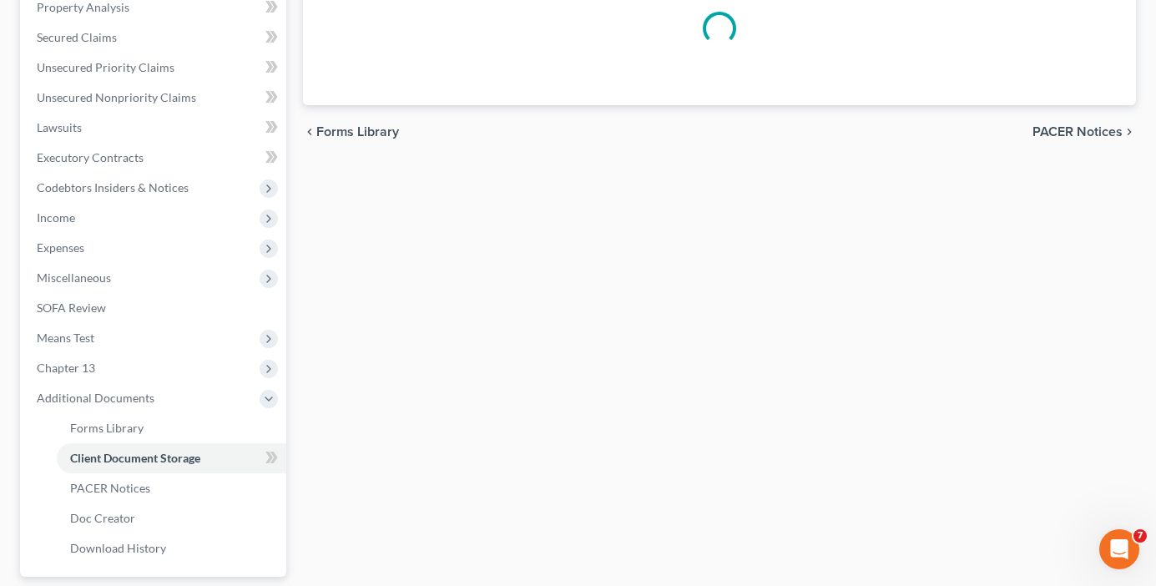
scroll to position [139, 0]
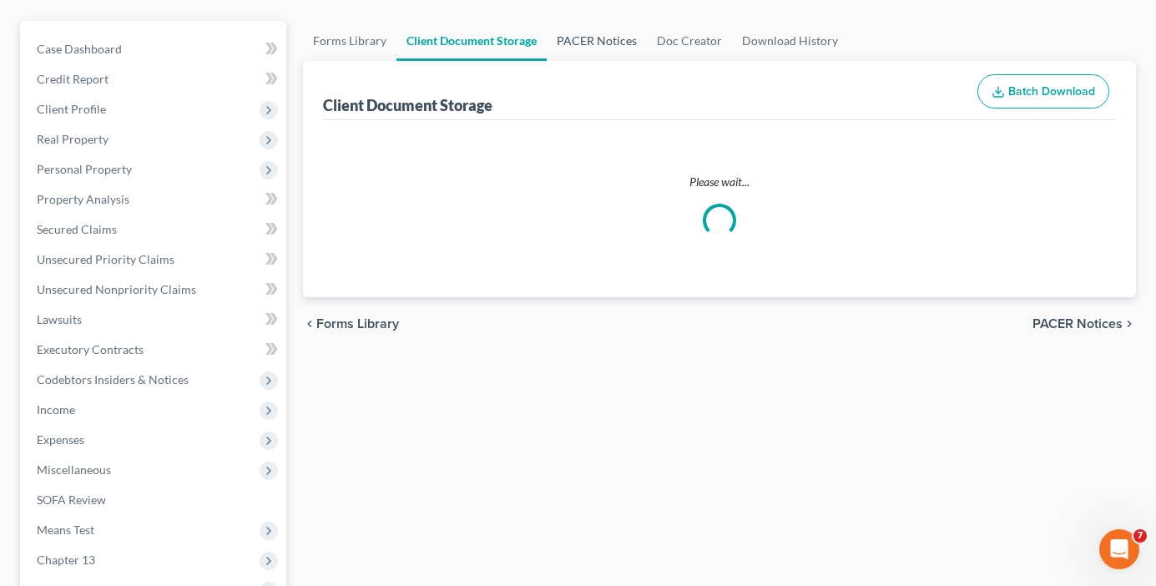
select select "30"
select select "53"
select select "26"
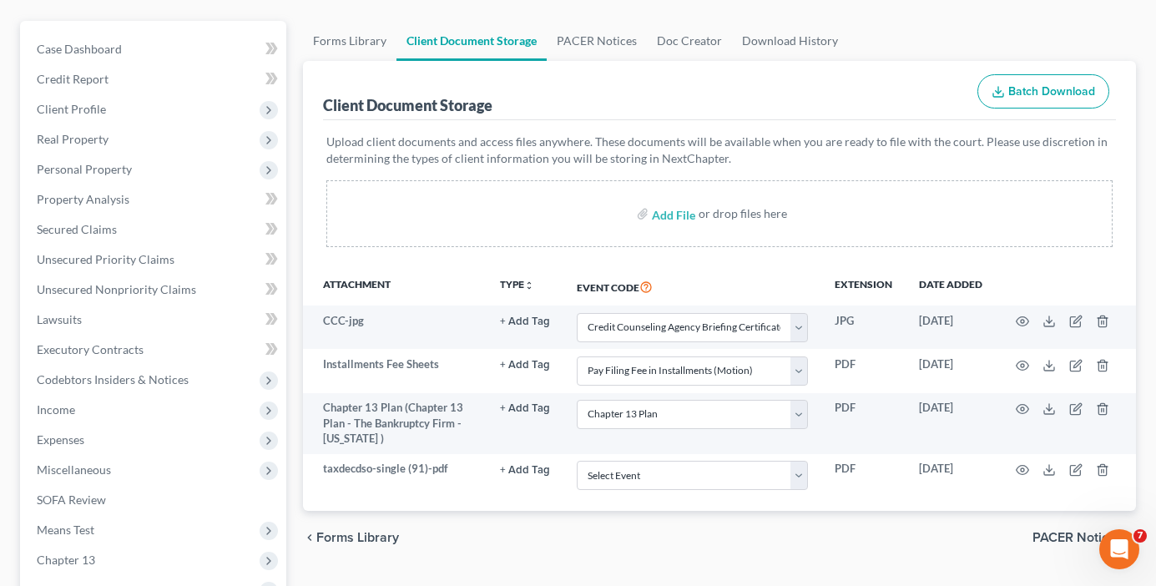
scroll to position [0, 0]
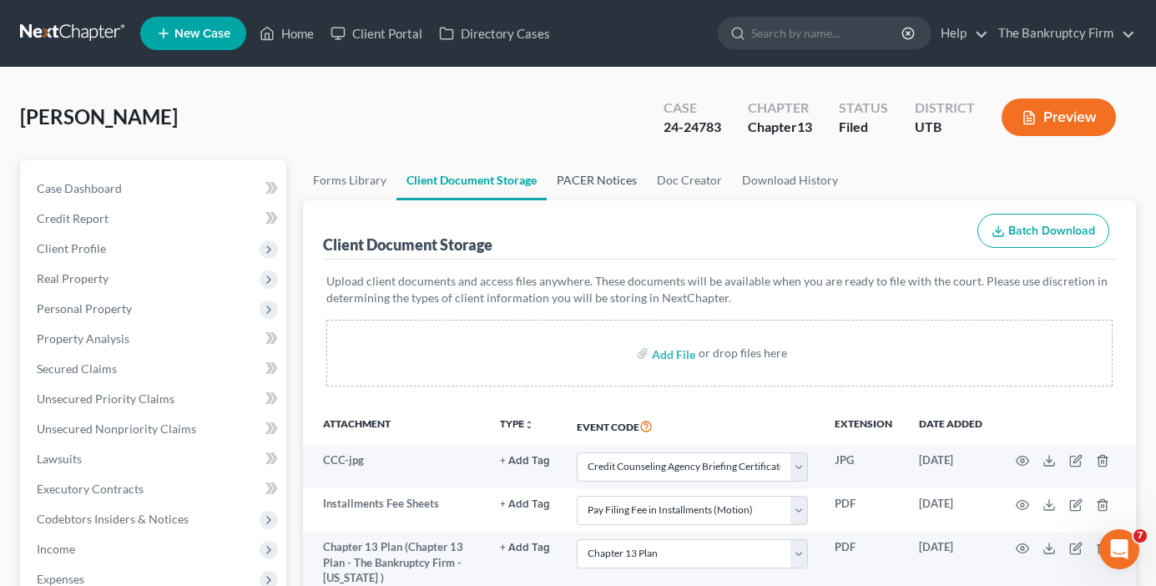
click at [586, 184] on link "PACER Notices" at bounding box center [597, 180] width 100 height 40
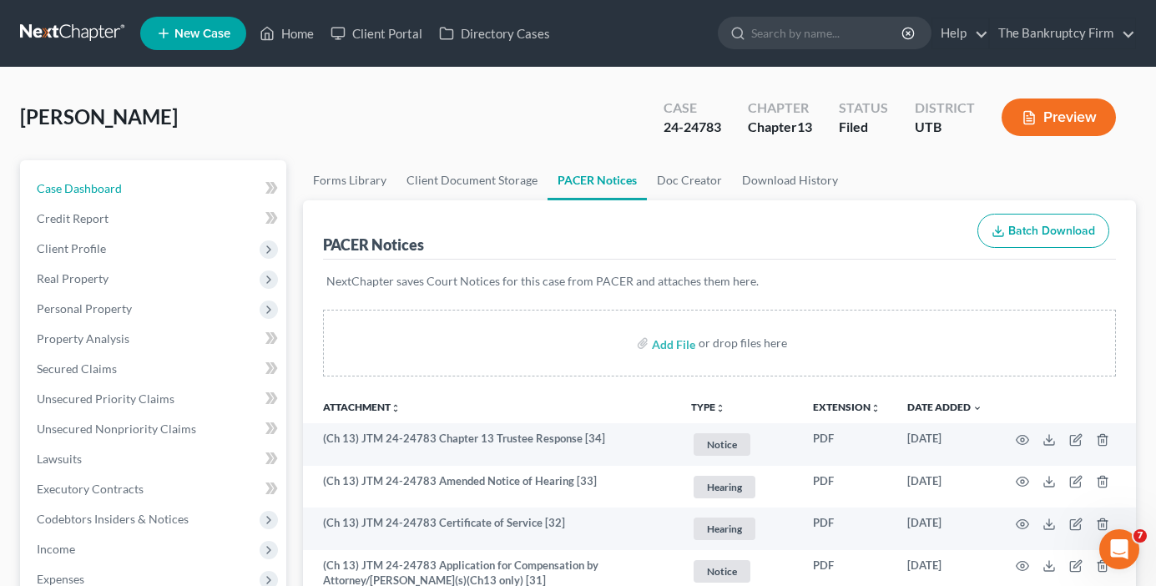
drag, startPoint x: 73, startPoint y: 184, endPoint x: 331, endPoint y: 265, distance: 271.3
click at [73, 184] on span "Case Dashboard" at bounding box center [79, 188] width 85 height 14
select select "4"
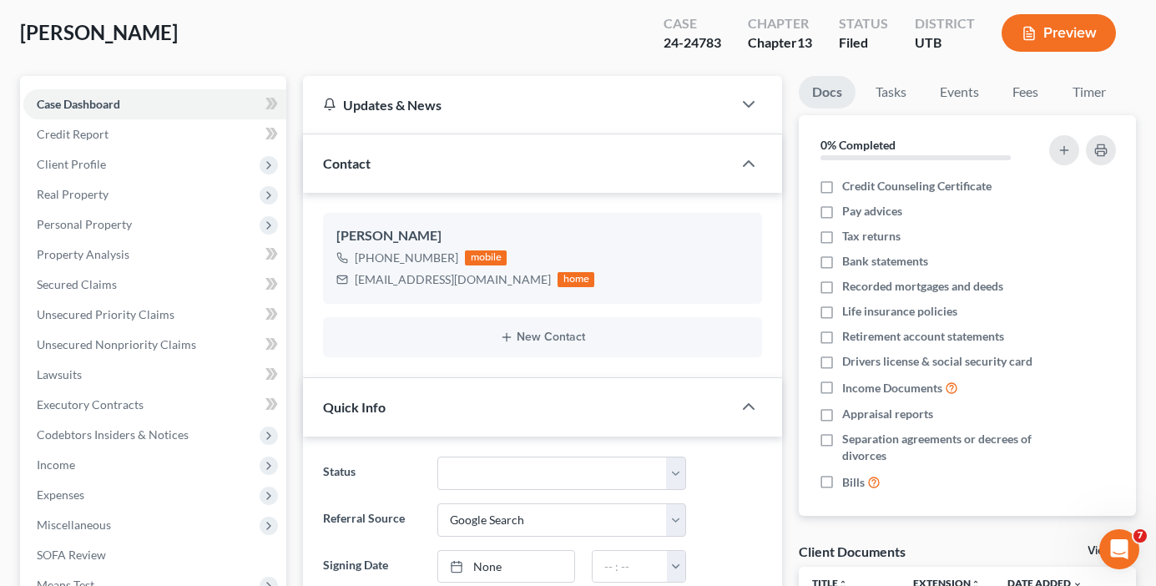
scroll to position [83, 0]
drag, startPoint x: 85, startPoint y: 281, endPoint x: 93, endPoint y: 288, distance: 10.0
click at [85, 280] on span "Secured Claims" at bounding box center [77, 285] width 80 height 14
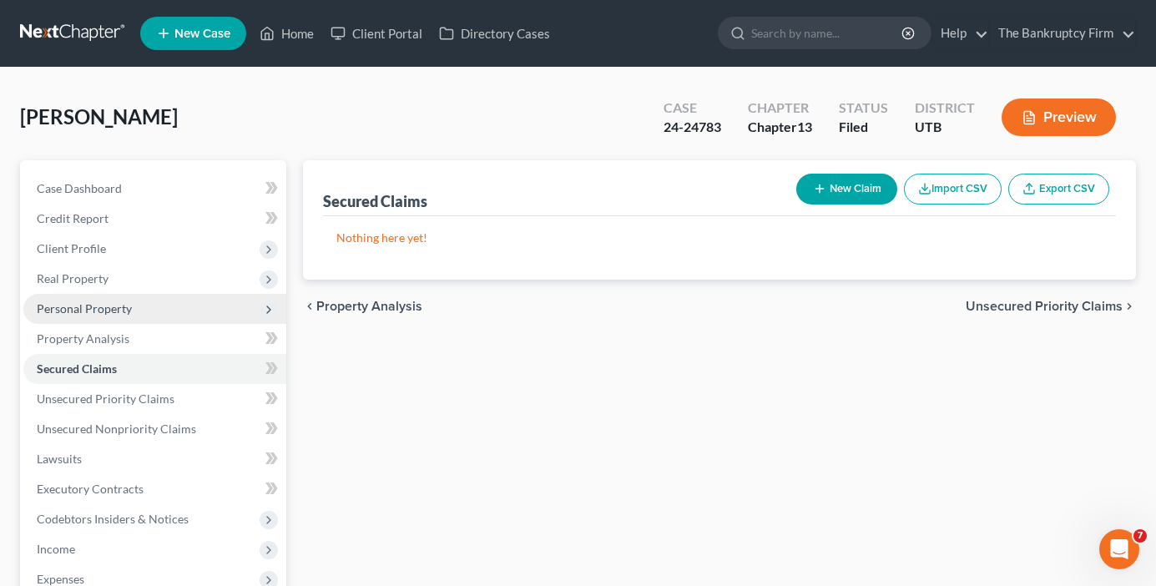
click at [84, 314] on span "Personal Property" at bounding box center [84, 308] width 95 height 14
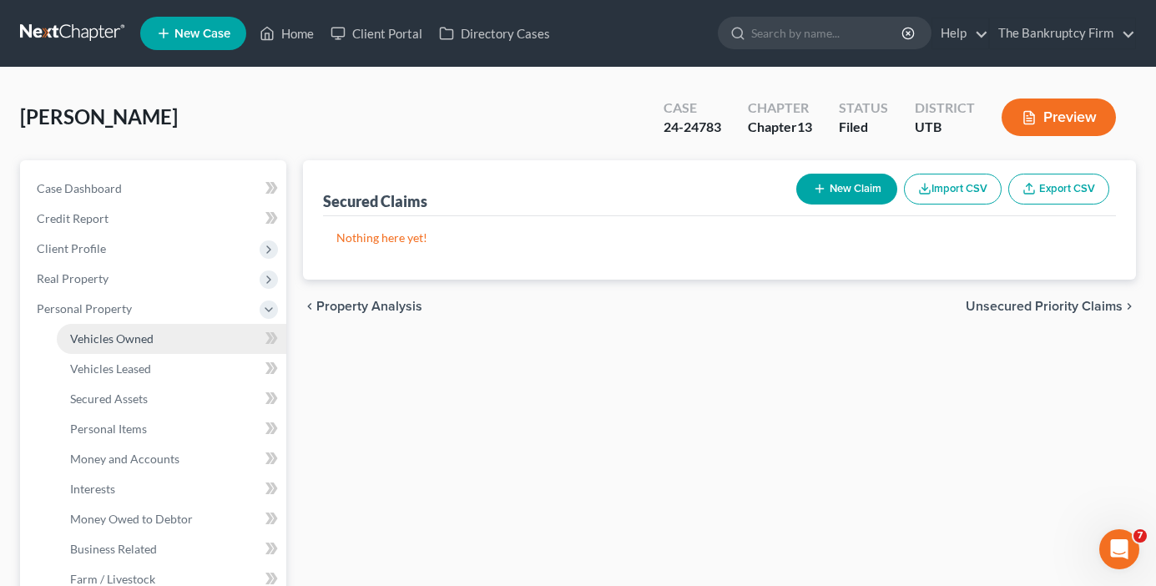
click at [83, 336] on span "Vehicles Owned" at bounding box center [111, 338] width 83 height 14
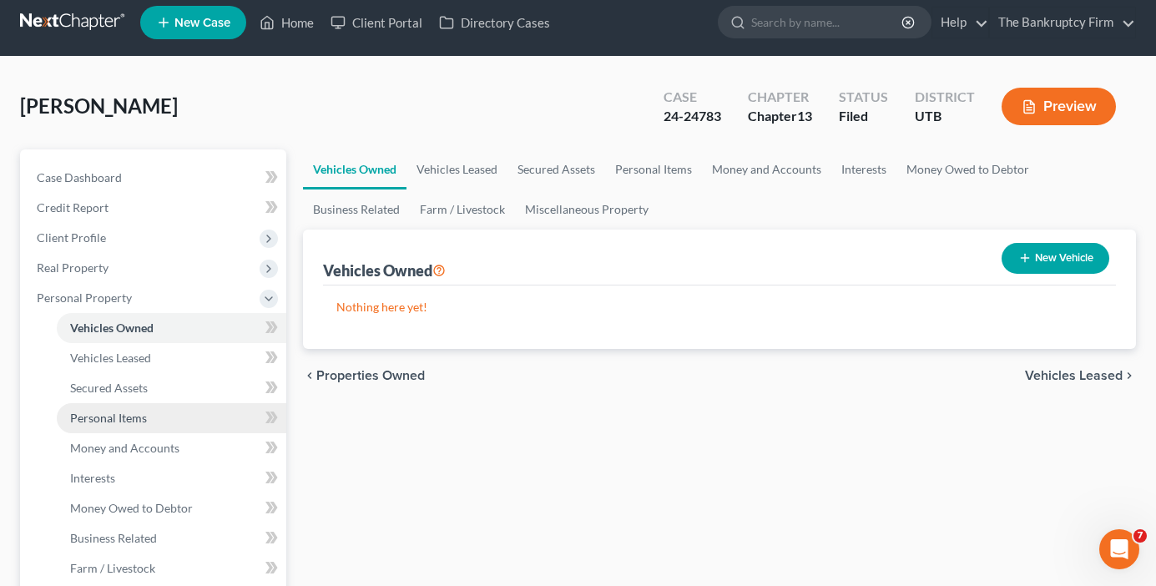
scroll to position [83, 0]
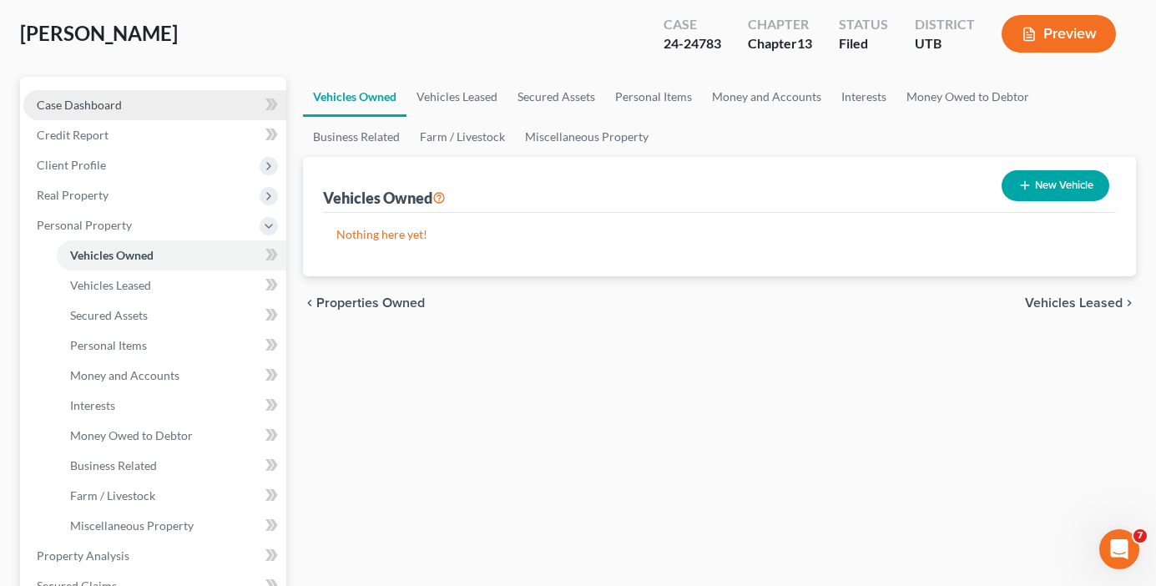
click at [105, 108] on span "Case Dashboard" at bounding box center [79, 105] width 85 height 14
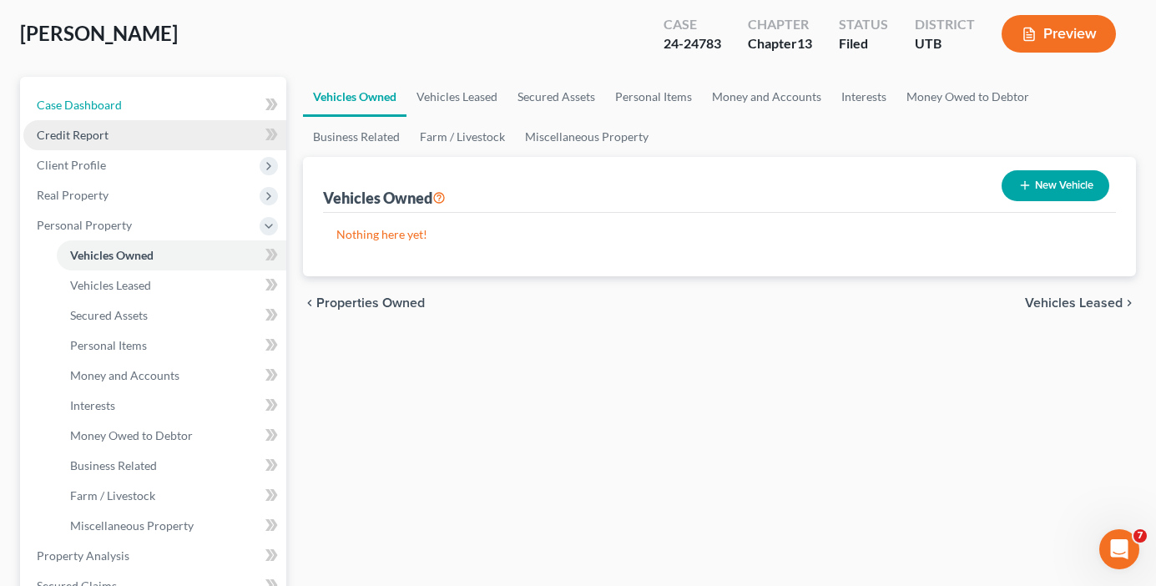
select select "4"
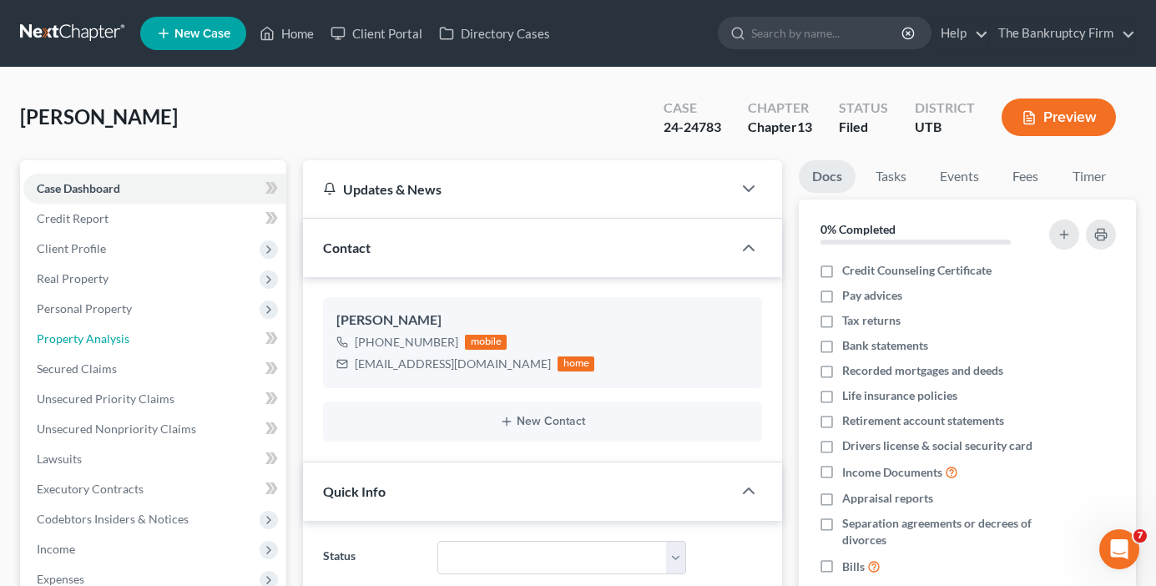
drag, startPoint x: 82, startPoint y: 339, endPoint x: 293, endPoint y: 378, distance: 214.7
click at [82, 339] on span "Property Analysis" at bounding box center [83, 338] width 93 height 14
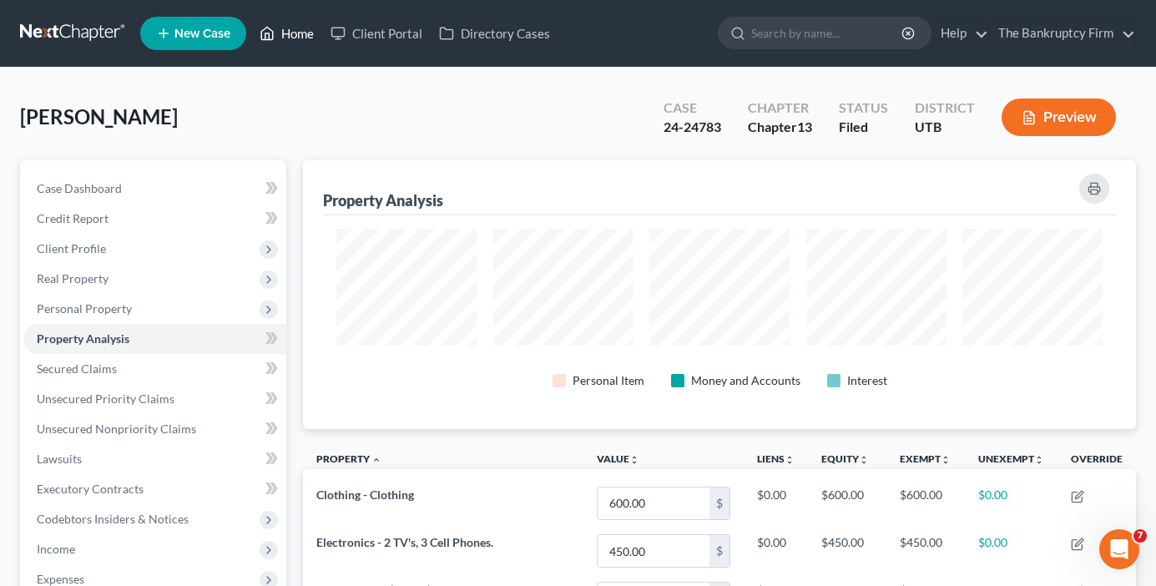
click at [293, 43] on link "Home" at bounding box center [286, 33] width 71 height 30
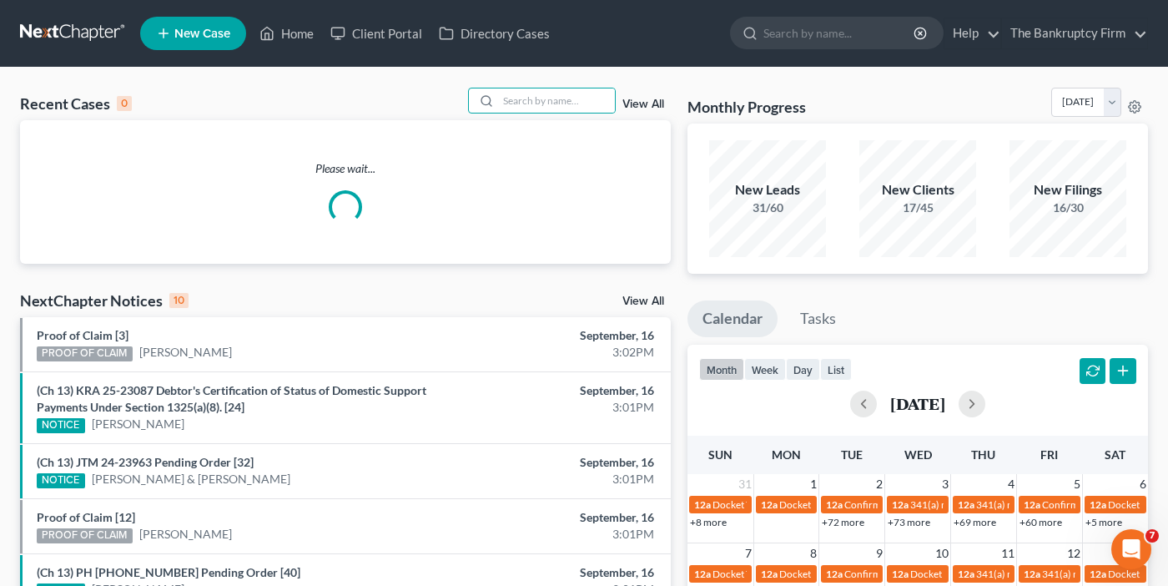
click at [545, 98] on input "search" at bounding box center [556, 100] width 117 height 24
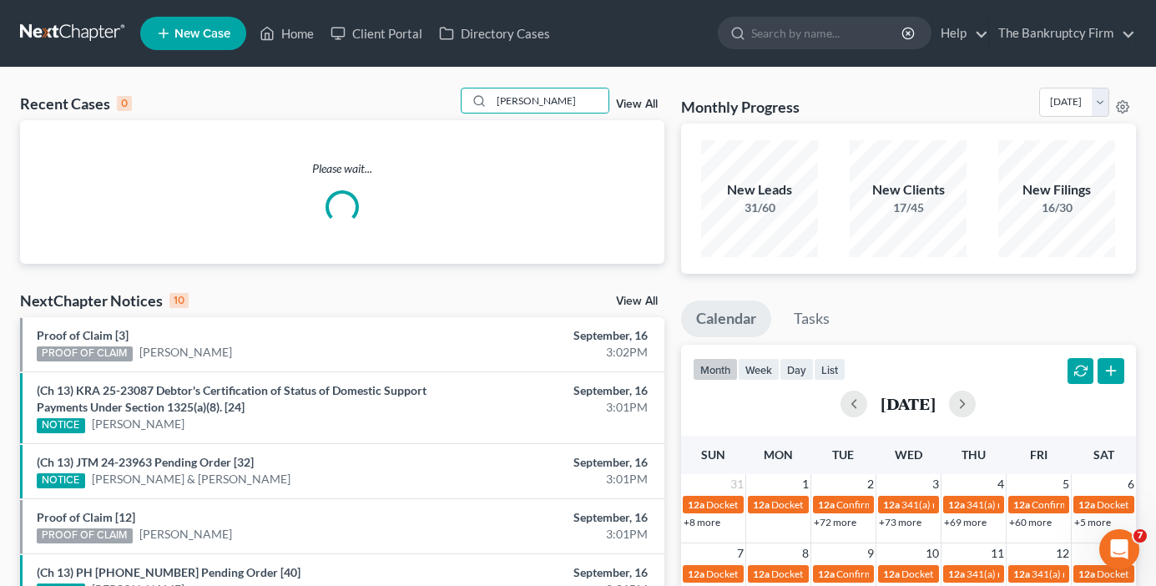
type input "[PERSON_NAME]"
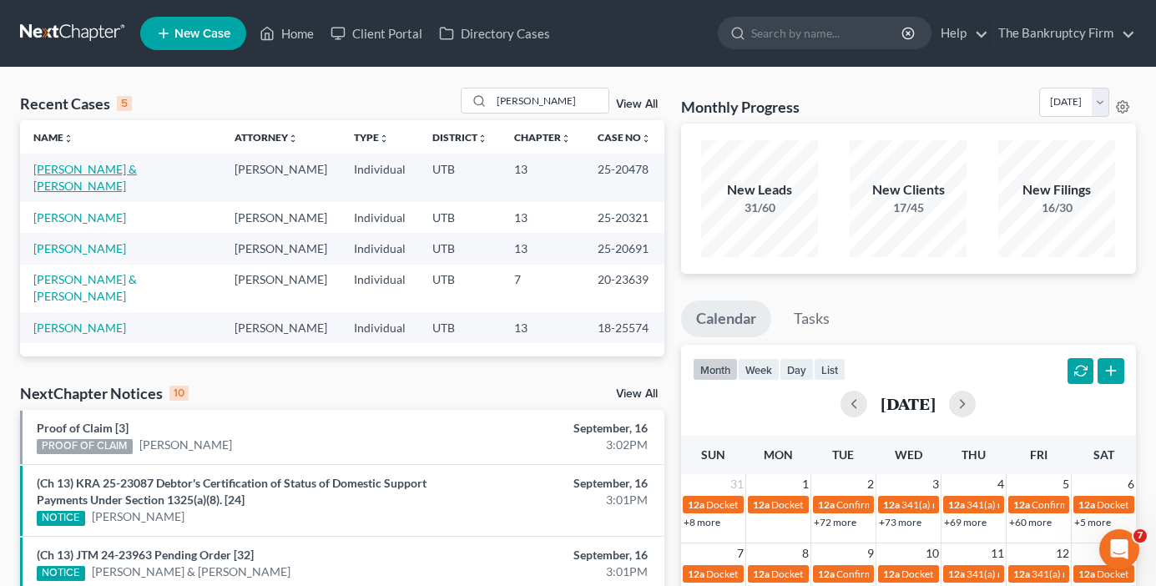
click at [83, 164] on link "[PERSON_NAME] & [PERSON_NAME]" at bounding box center [84, 177] width 103 height 31
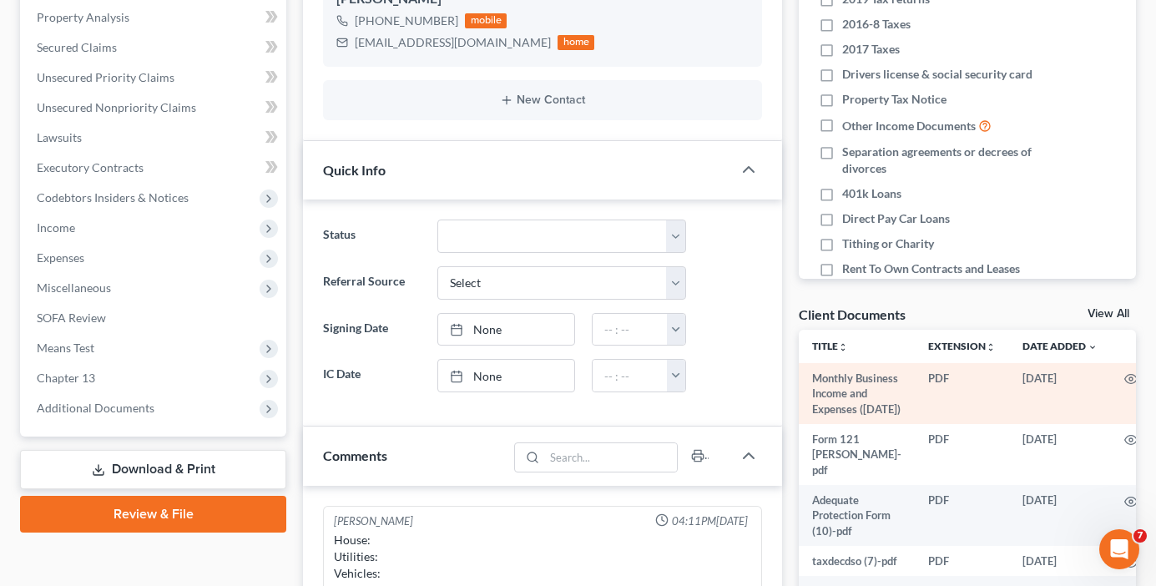
scroll to position [417, 0]
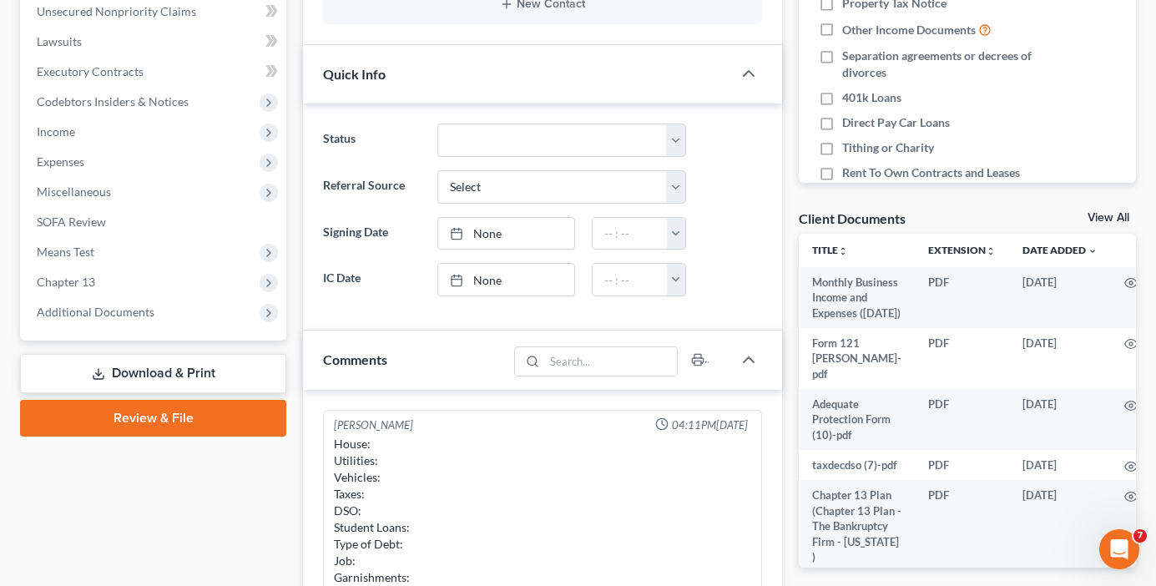
click at [1094, 215] on link "View All" at bounding box center [1108, 218] width 42 height 12
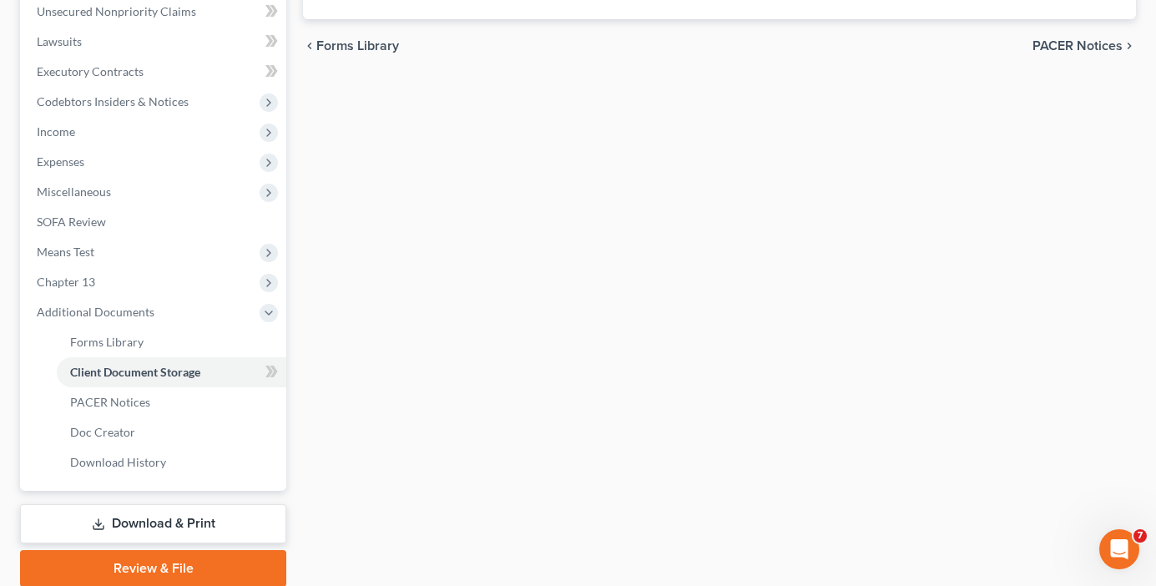
scroll to position [139, 0]
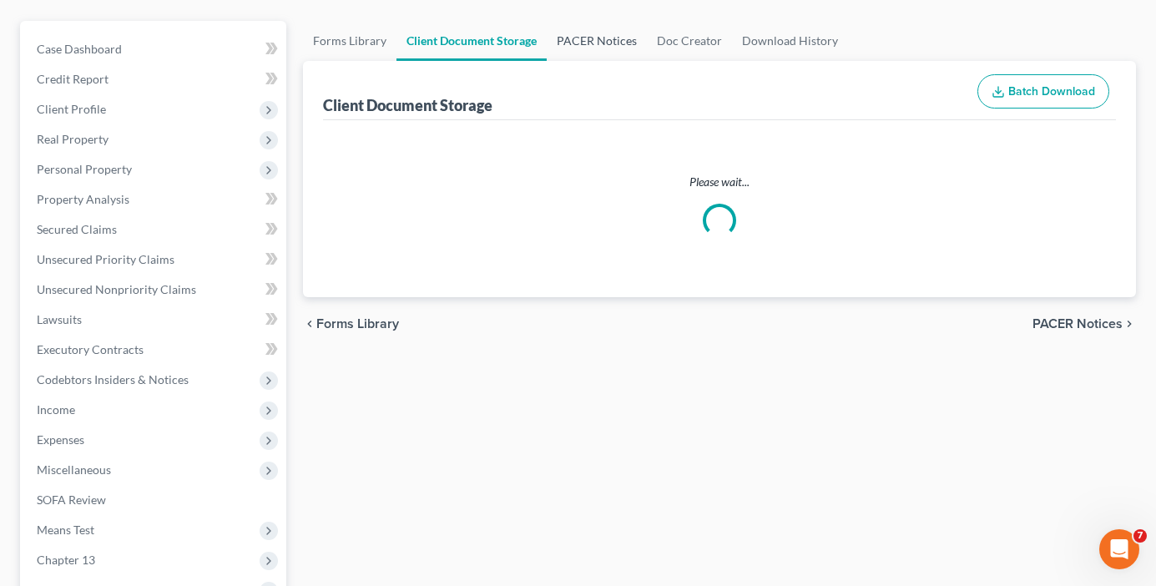
select select "30"
select select "26"
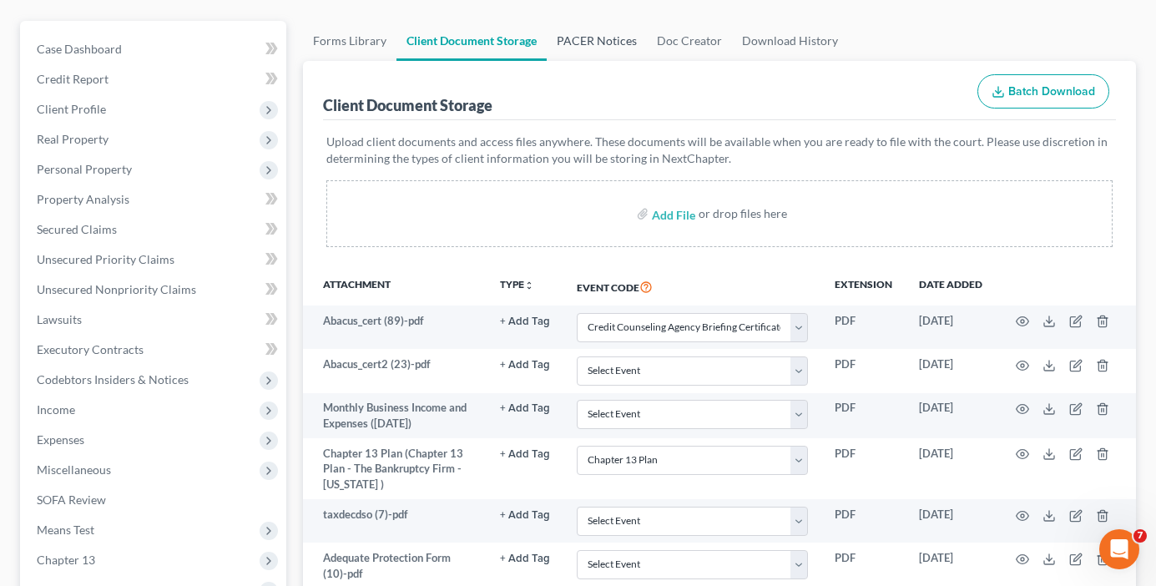
scroll to position [0, 0]
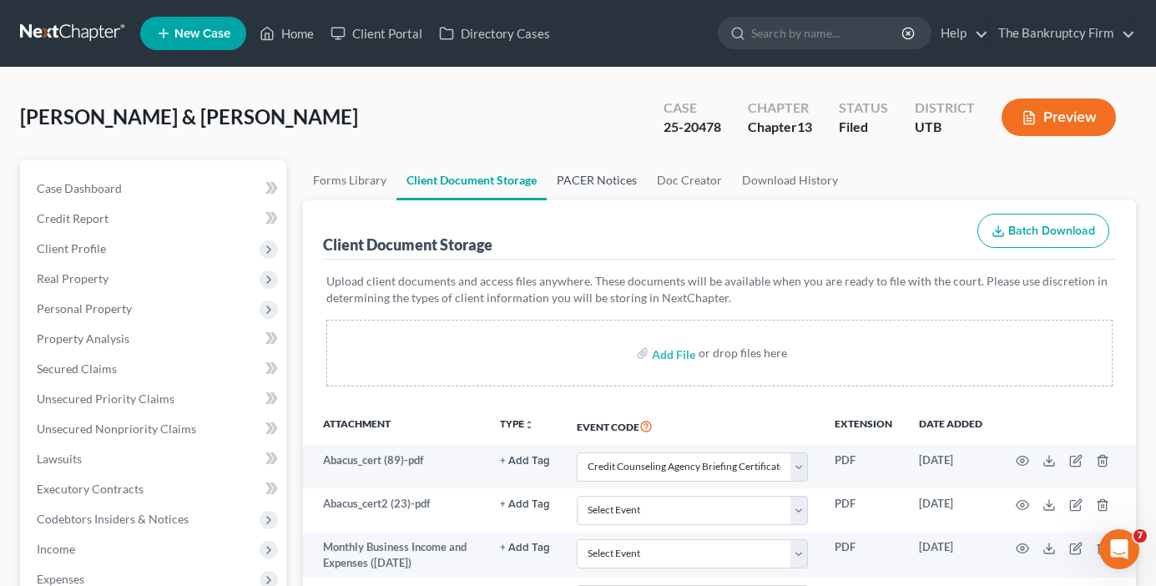
click at [598, 179] on link "PACER Notices" at bounding box center [597, 180] width 100 height 40
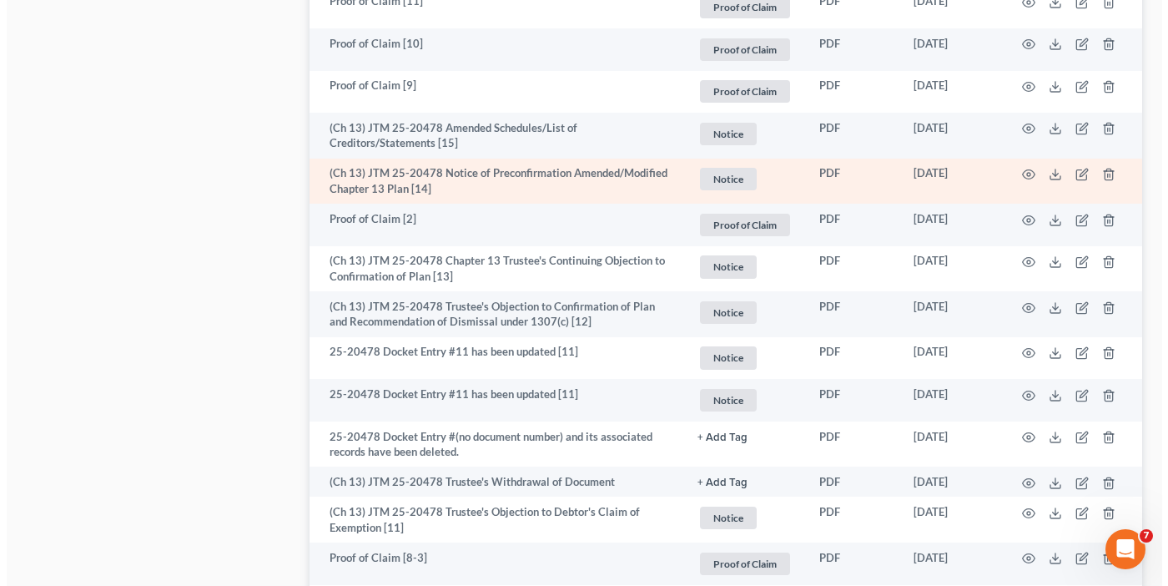
scroll to position [2170, 0]
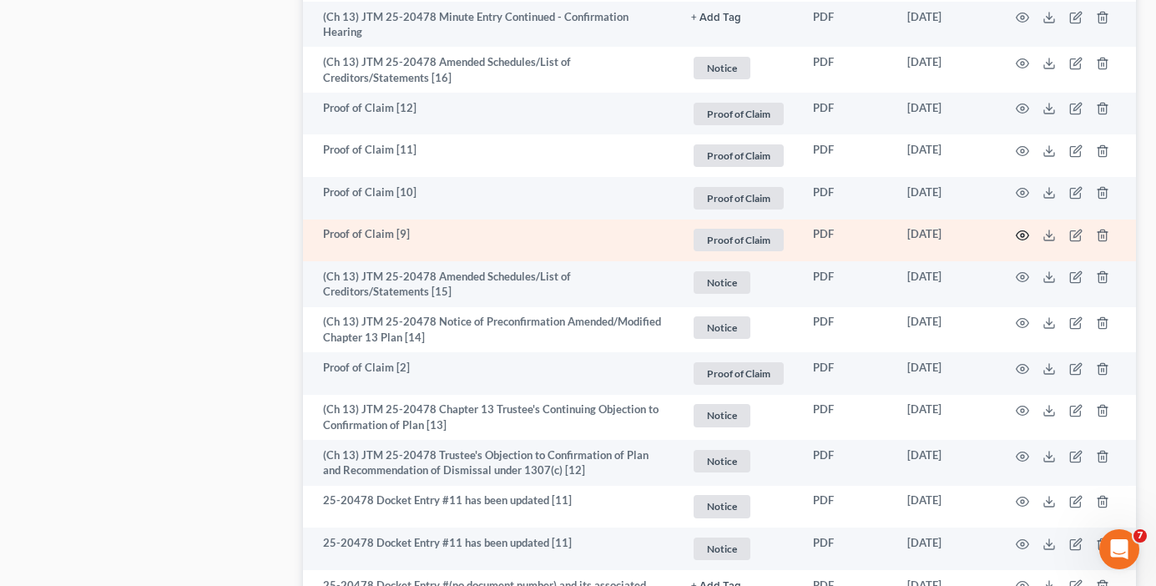
click at [1020, 233] on icon "button" at bounding box center [1022, 235] width 13 height 13
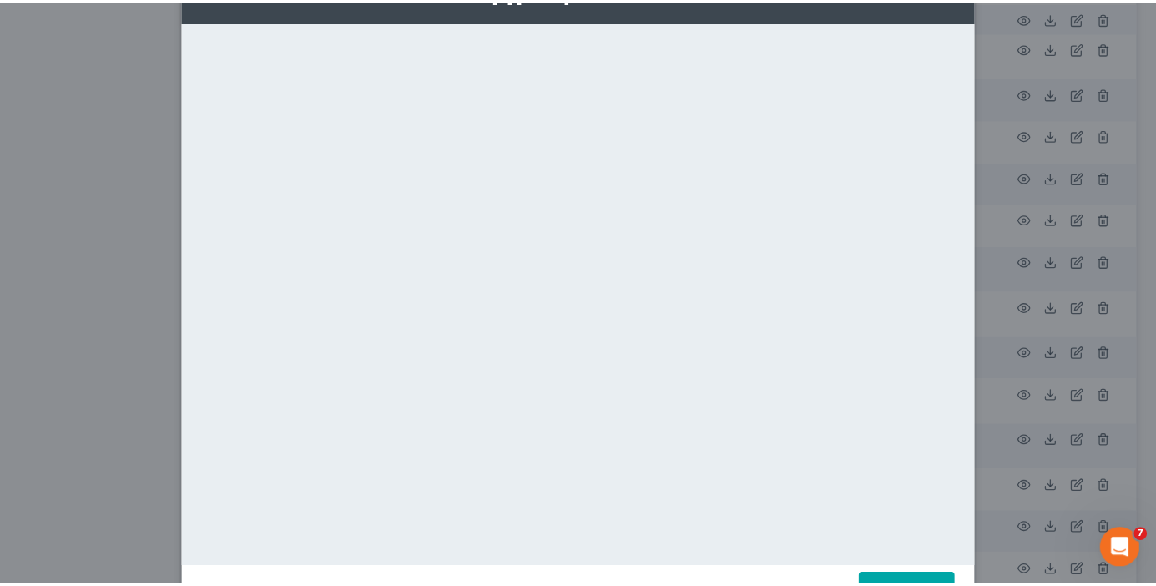
scroll to position [0, 0]
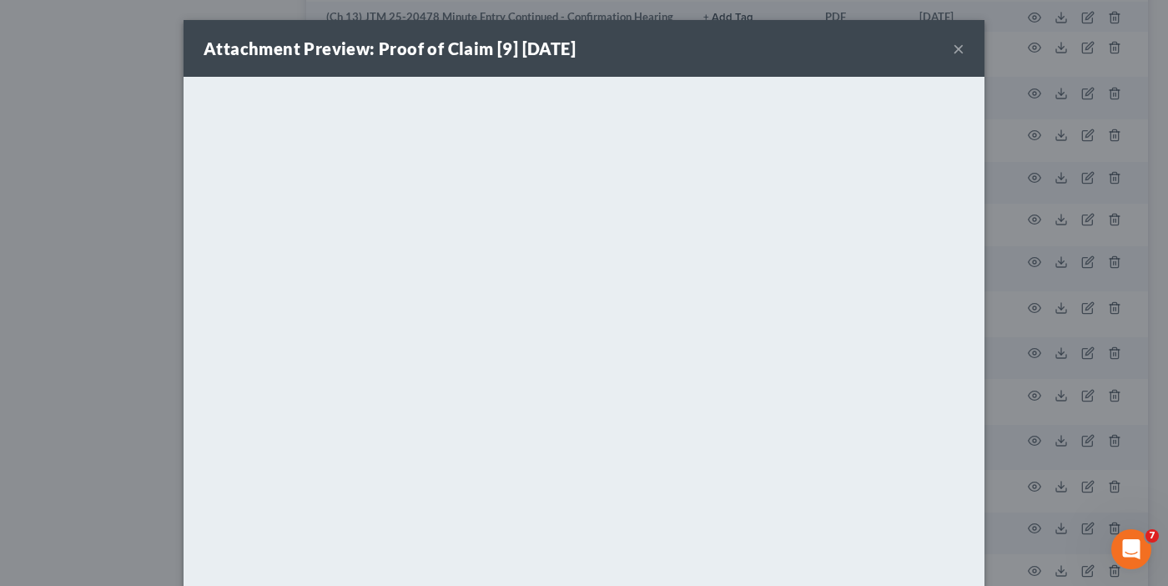
click at [953, 45] on button "×" at bounding box center [959, 48] width 12 height 20
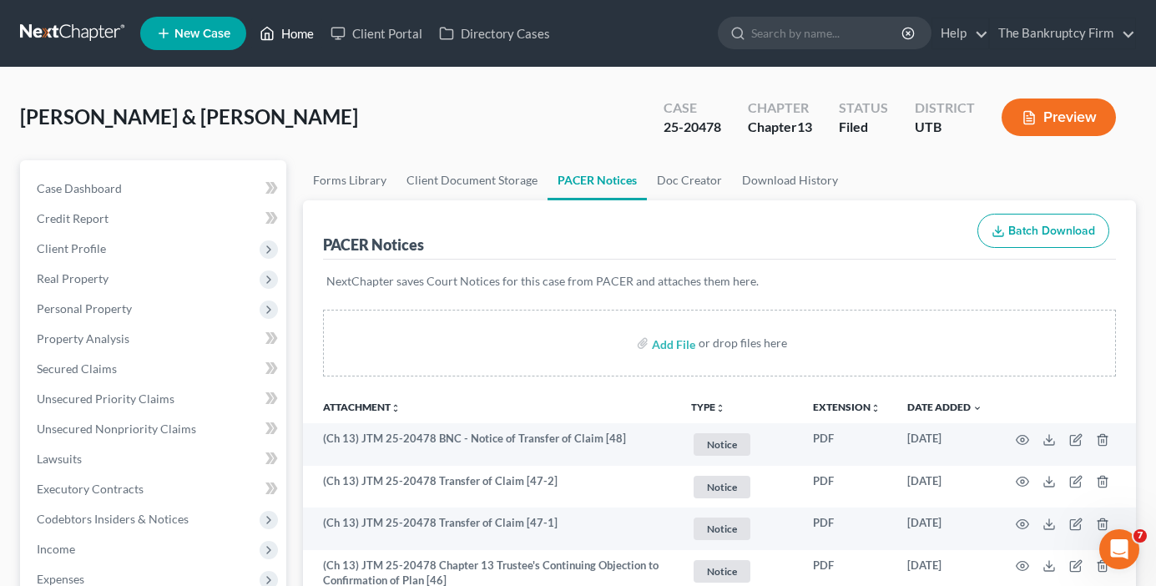
drag, startPoint x: 301, startPoint y: 33, endPoint x: 562, endPoint y: 200, distance: 309.7
click at [301, 33] on link "Home" at bounding box center [286, 33] width 71 height 30
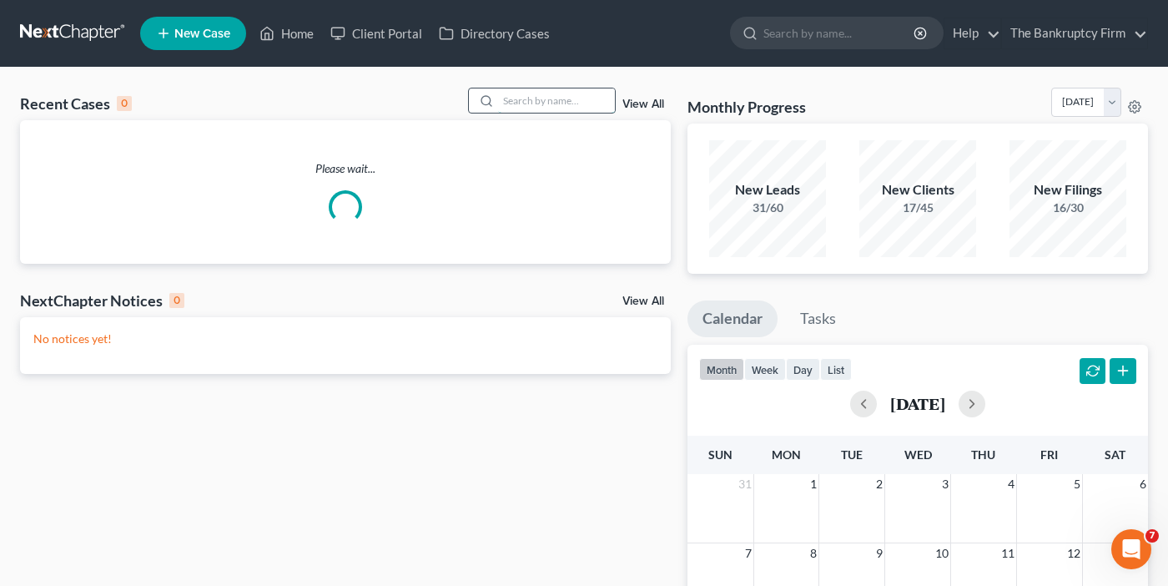
click at [550, 98] on input "search" at bounding box center [556, 100] width 117 height 24
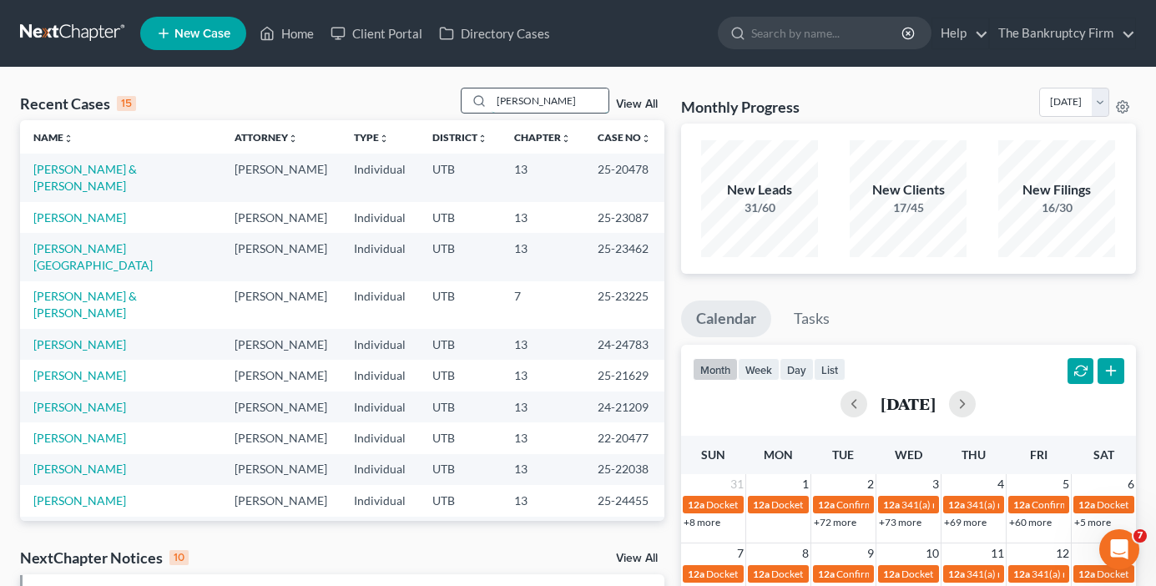
type input "[PERSON_NAME]"
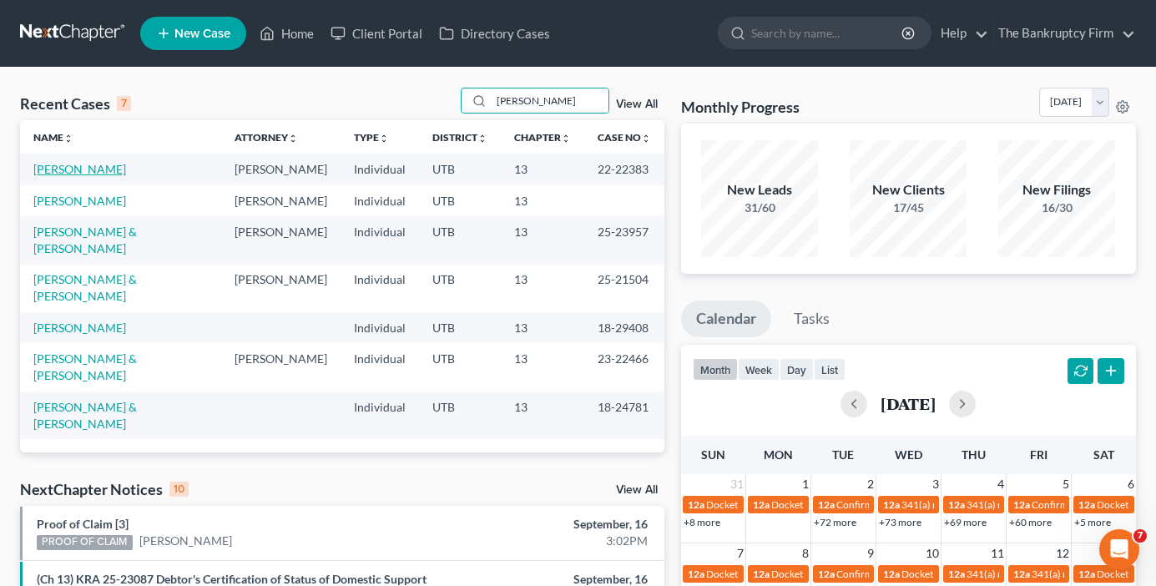
click at [82, 169] on link "[PERSON_NAME]" at bounding box center [79, 169] width 93 height 14
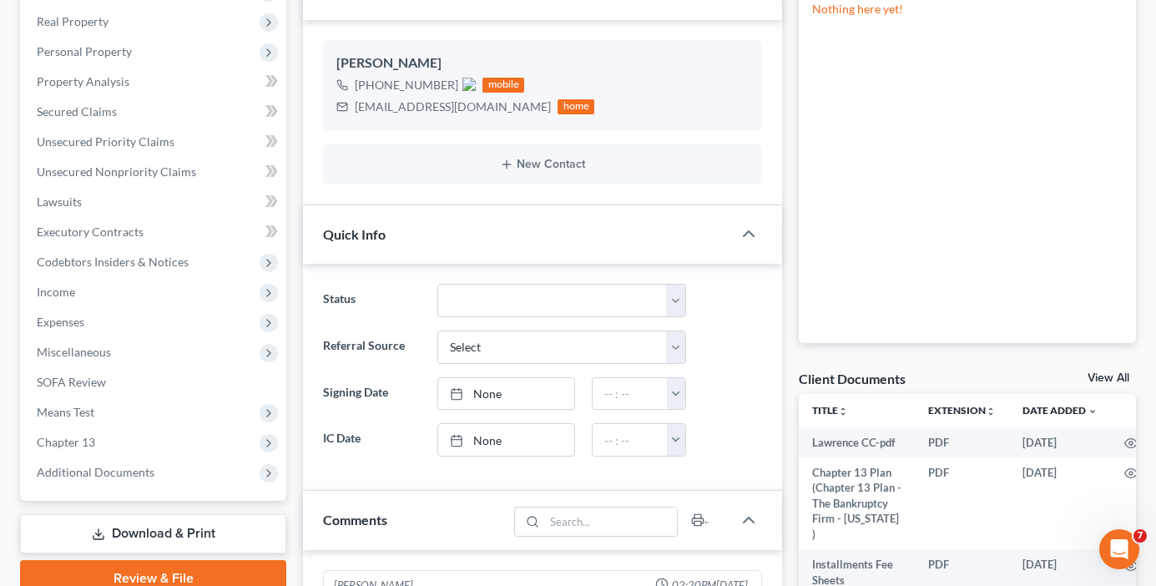
scroll to position [501, 0]
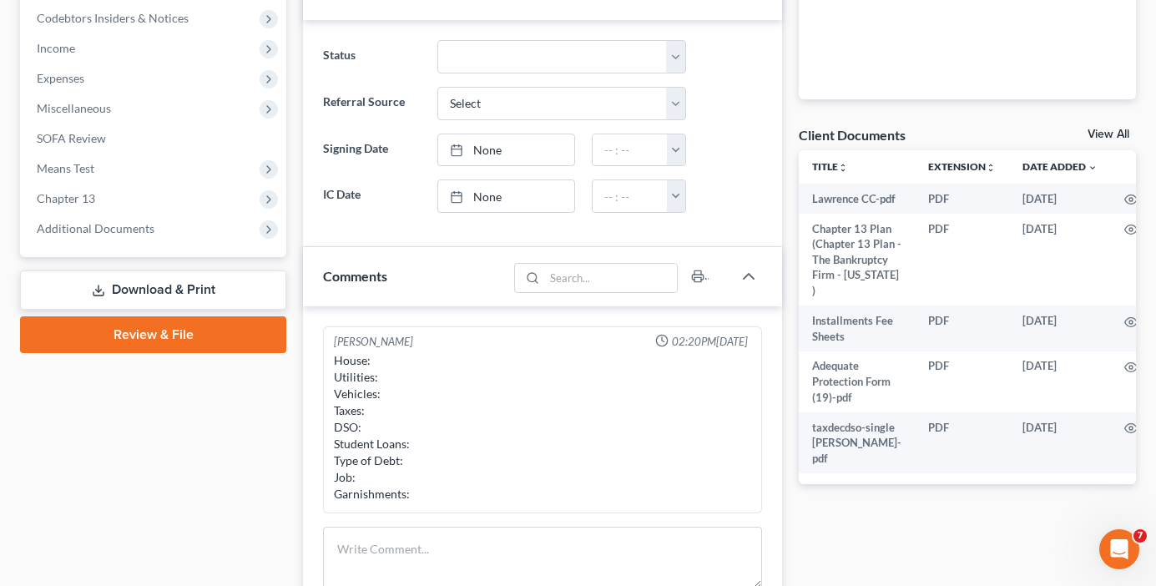
click at [1103, 135] on link "View All" at bounding box center [1108, 135] width 42 height 12
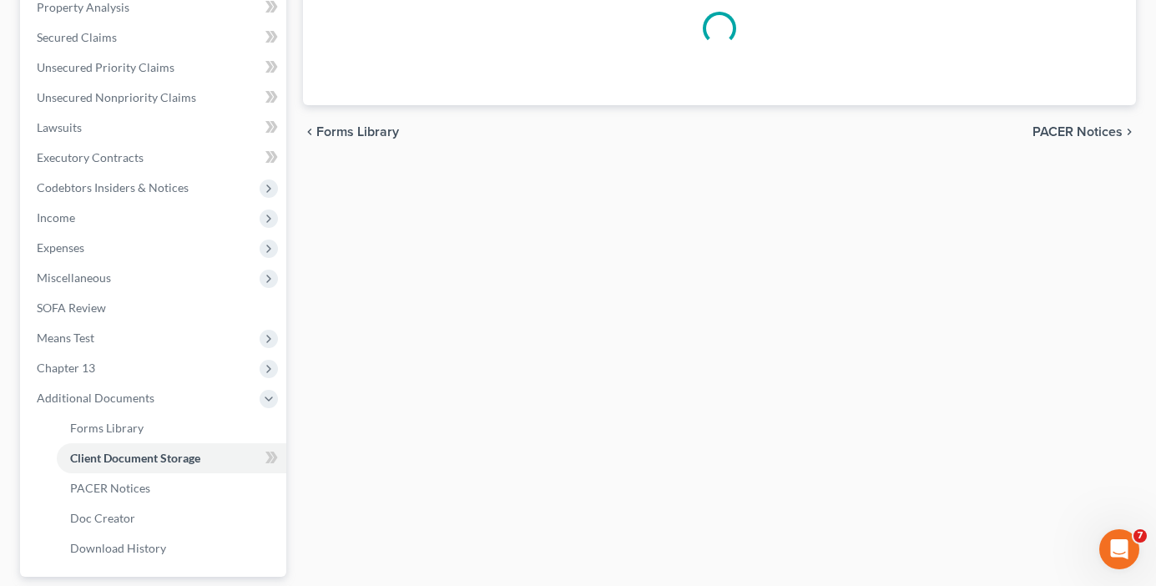
scroll to position [139, 0]
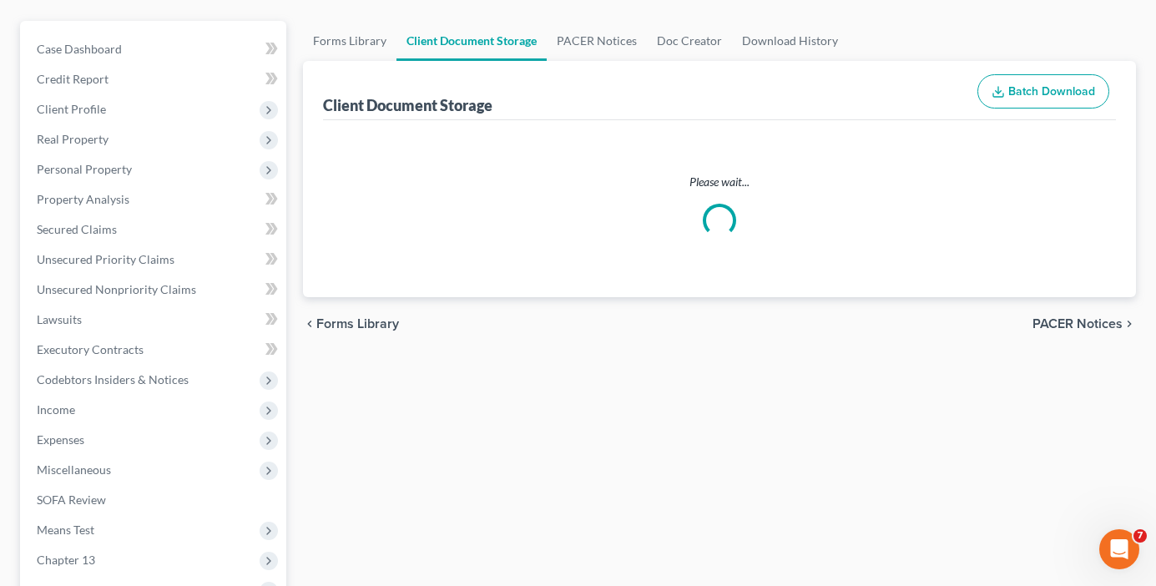
select select "26"
select select "30"
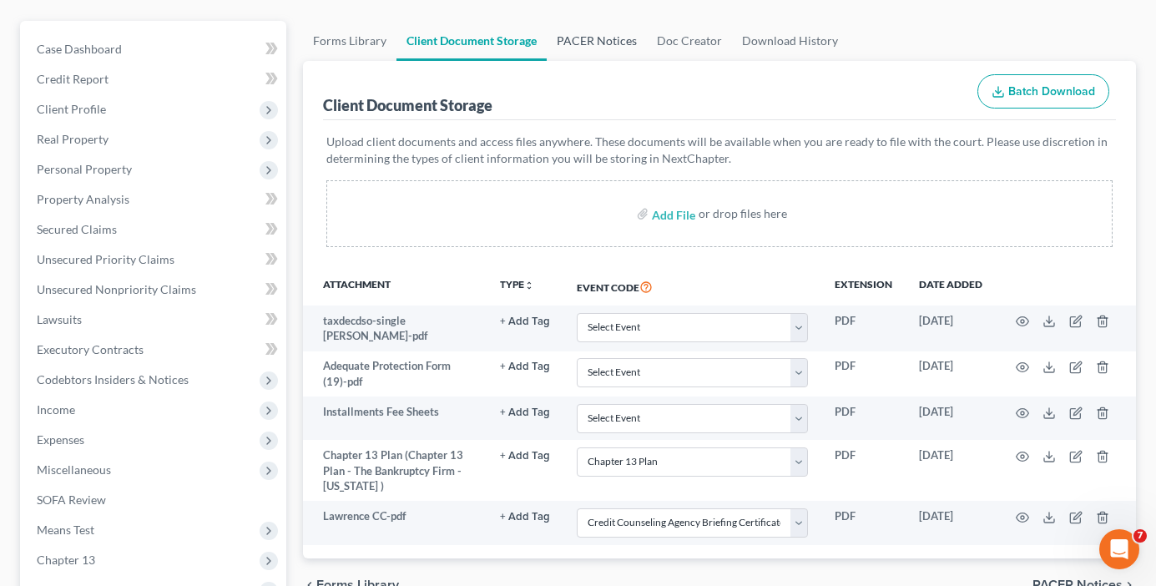
scroll to position [0, 0]
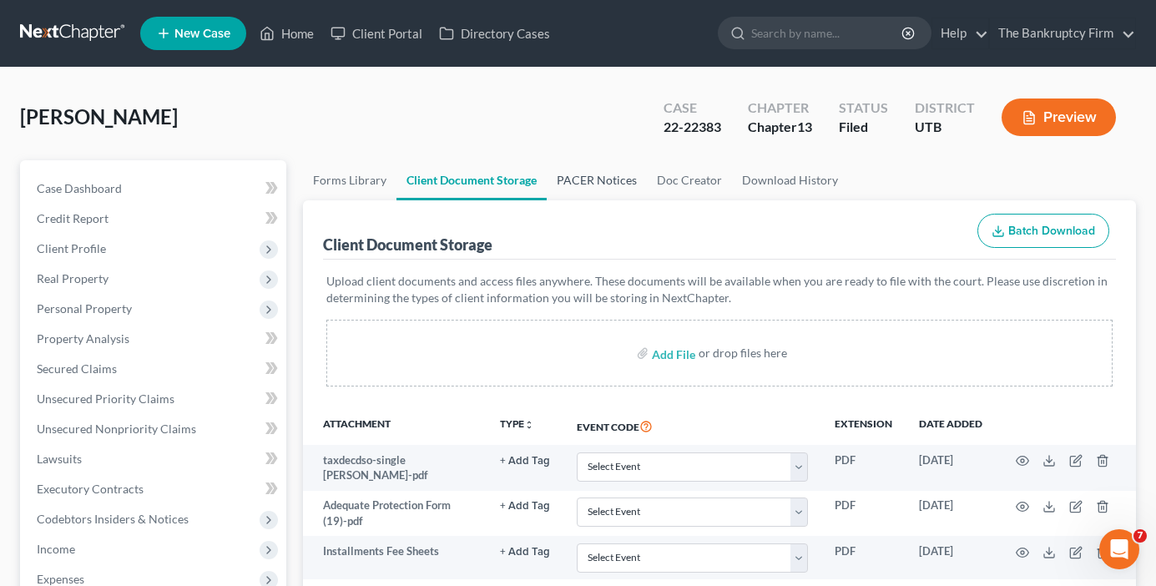
click at [588, 178] on link "PACER Notices" at bounding box center [597, 180] width 100 height 40
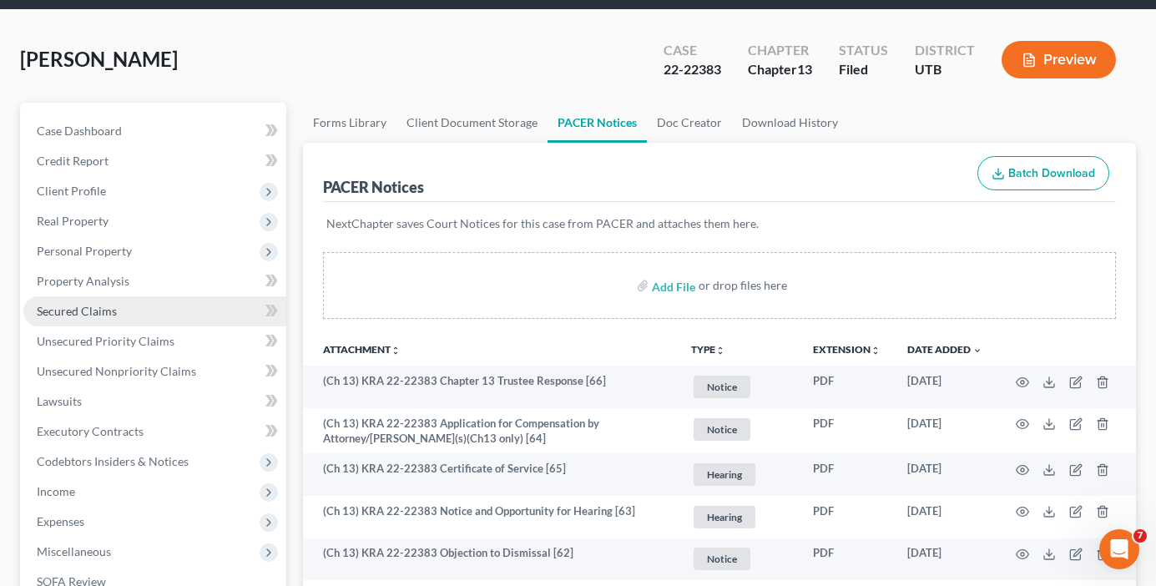
scroll to position [167, 0]
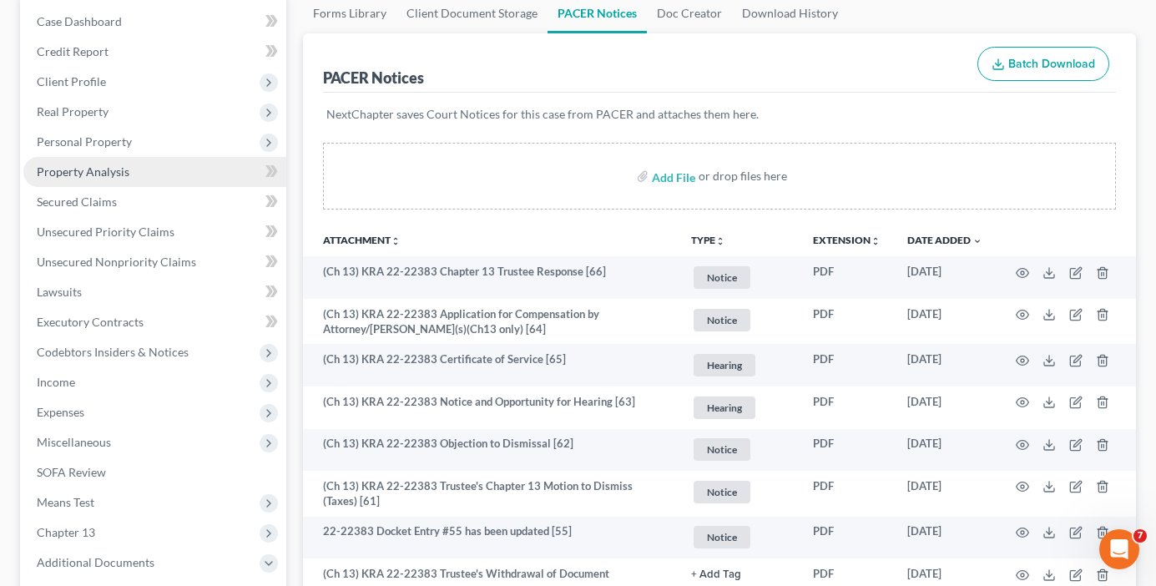
click at [84, 179] on link "Property Analysis" at bounding box center [154, 172] width 263 height 30
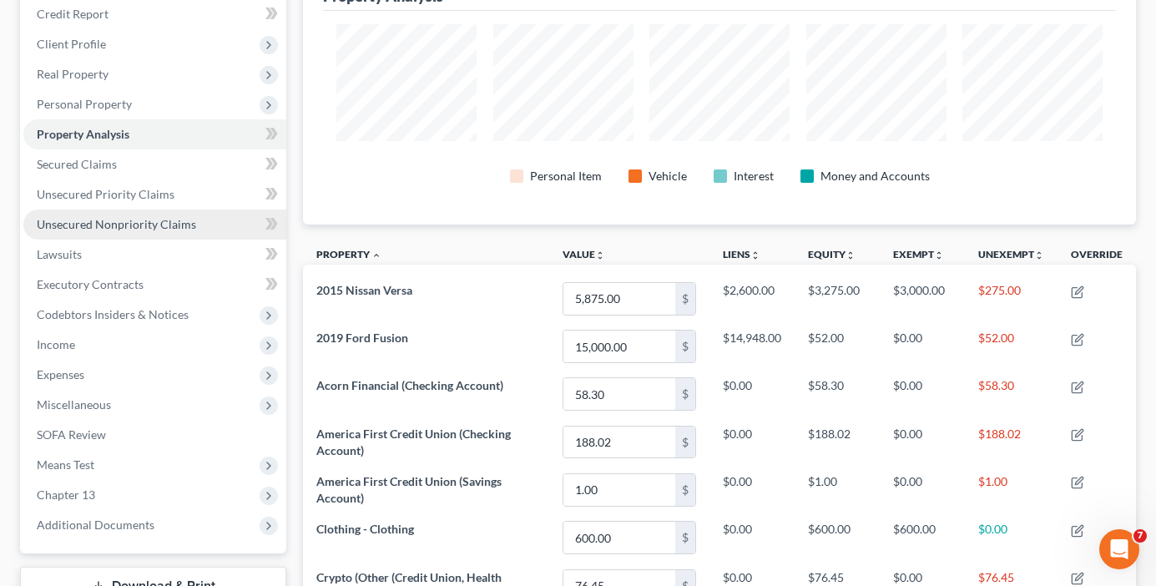
scroll to position [219, 0]
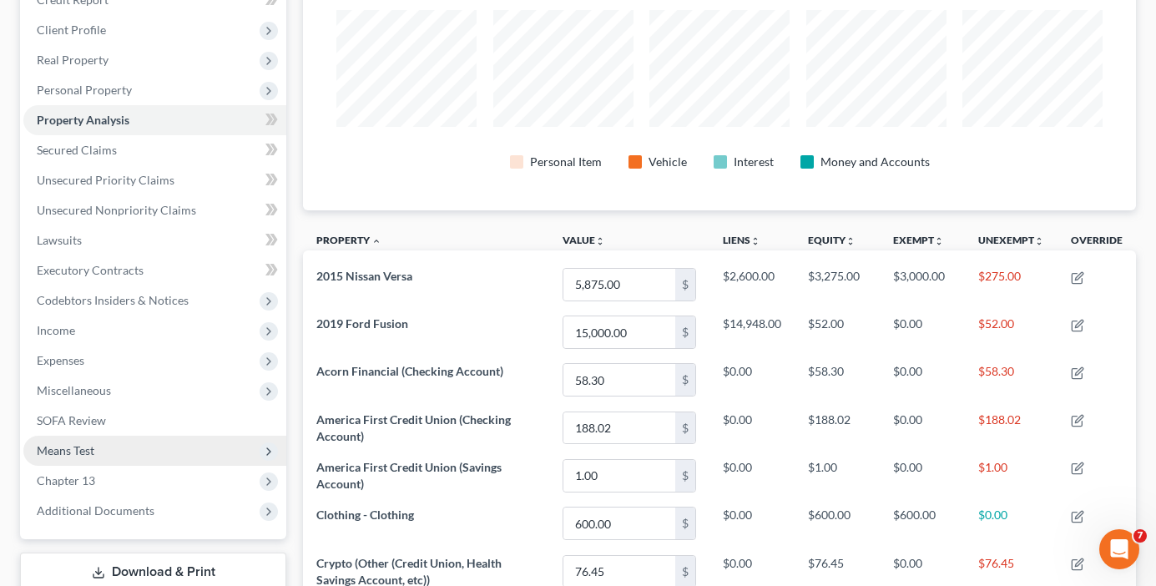
drag, startPoint x: 83, startPoint y: 460, endPoint x: 125, endPoint y: 447, distance: 43.6
click at [83, 460] on span "Means Test" at bounding box center [154, 451] width 263 height 30
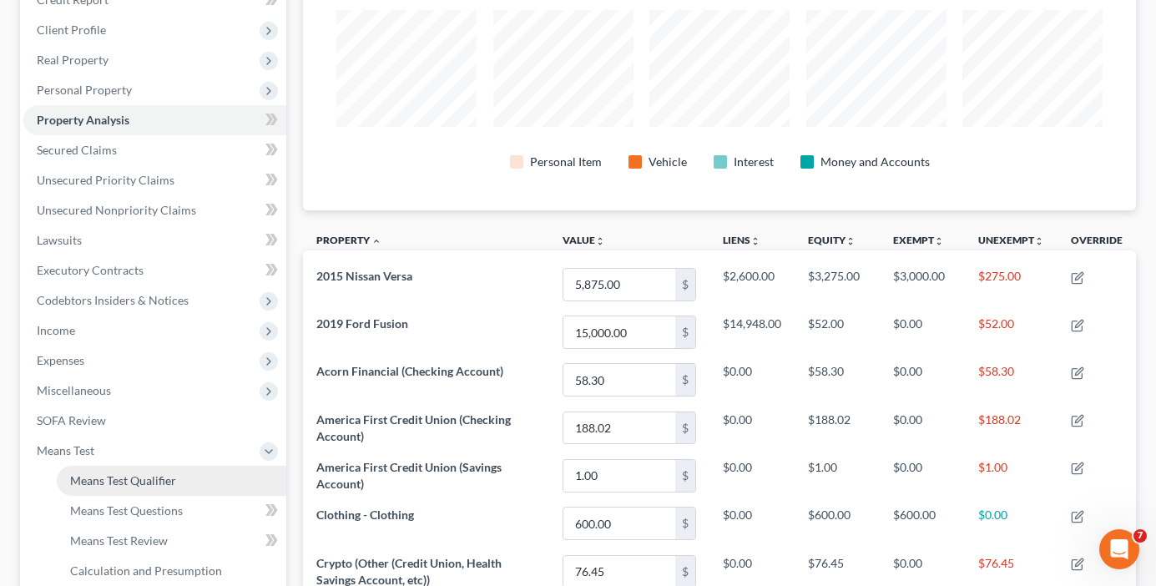
click at [127, 480] on span "Means Test Qualifier" at bounding box center [123, 480] width 106 height 14
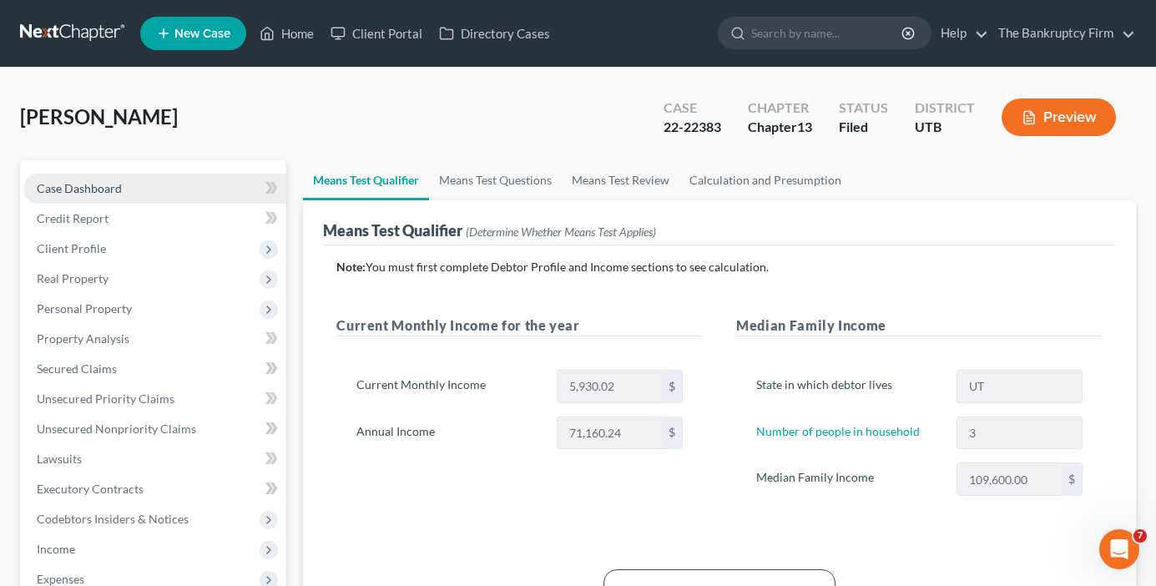
click at [103, 186] on span "Case Dashboard" at bounding box center [79, 188] width 85 height 14
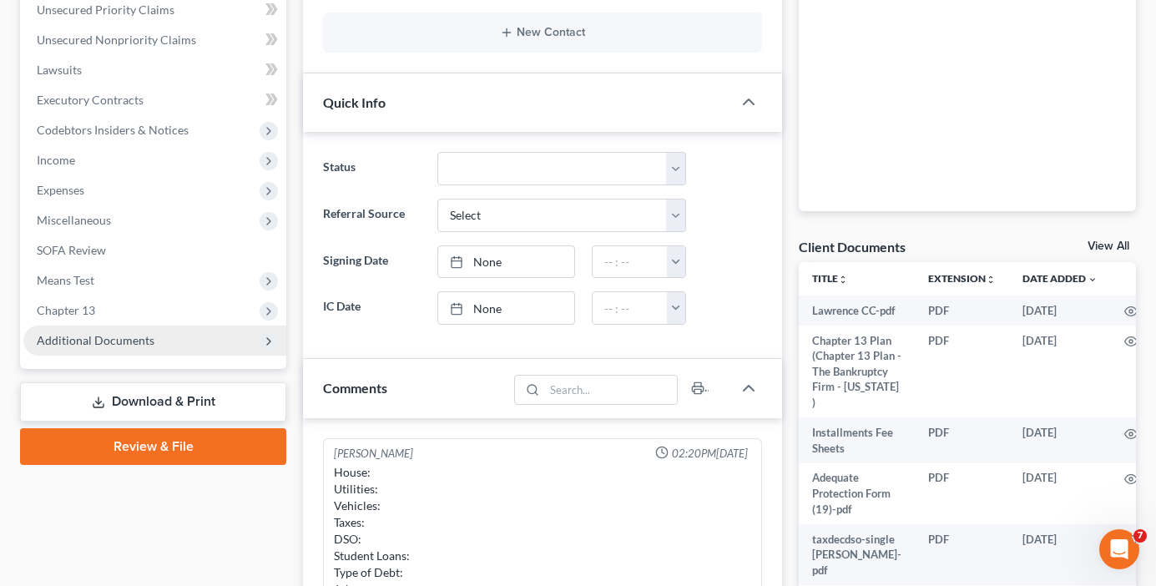
scroll to position [417, 0]
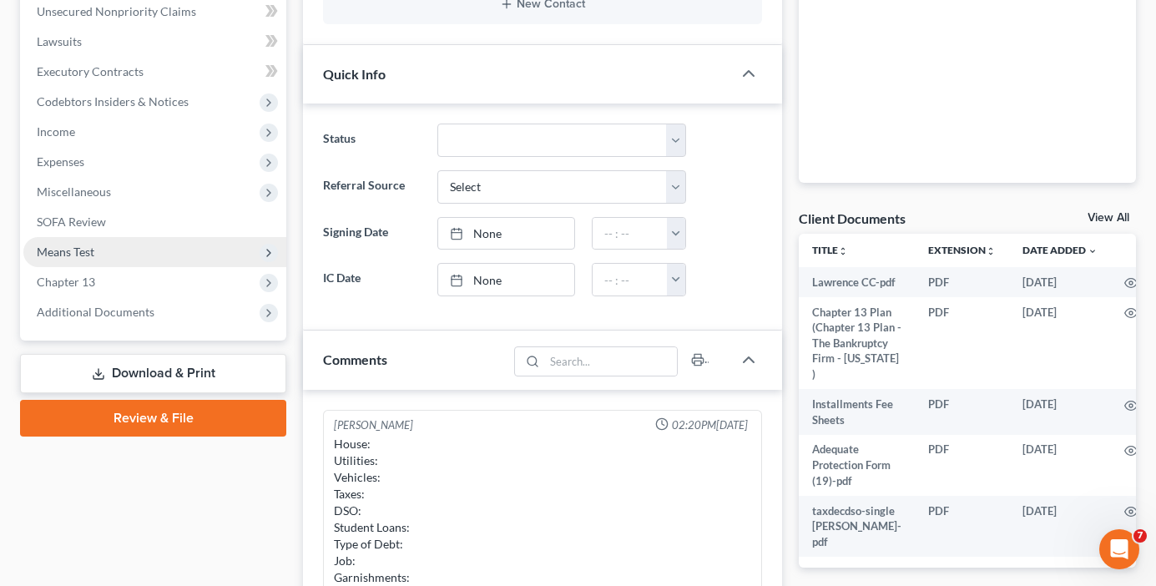
click at [108, 315] on span "Additional Documents" at bounding box center [96, 312] width 118 height 14
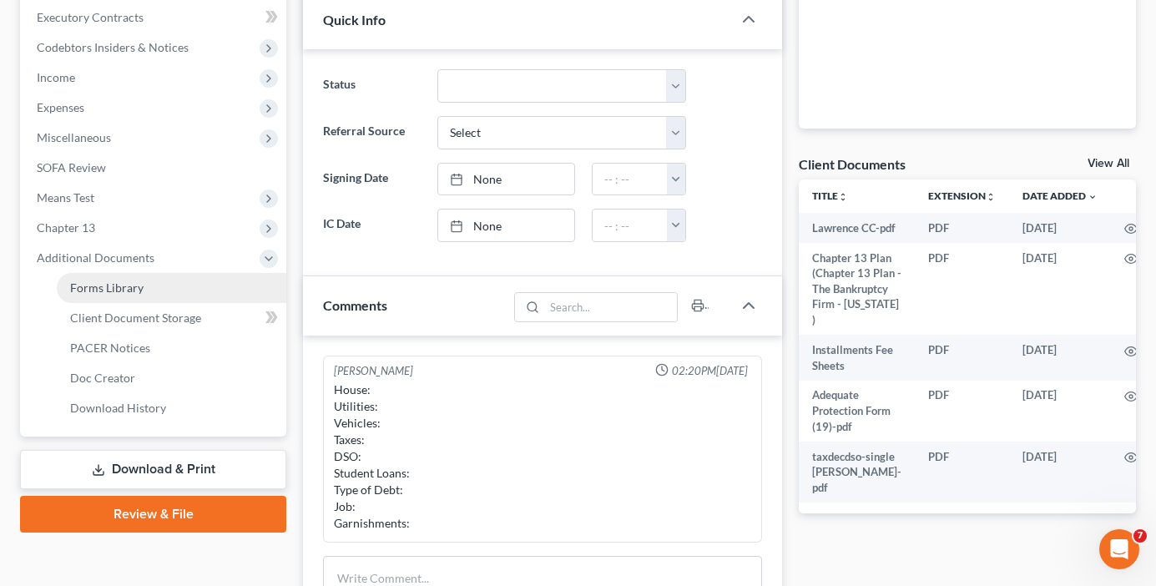
scroll to position [501, 0]
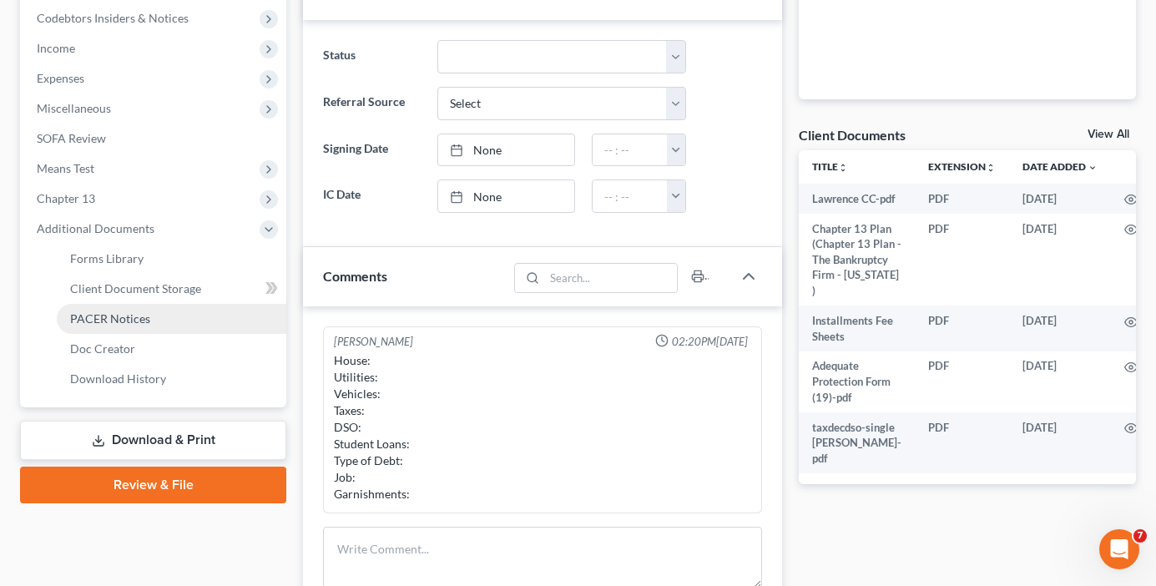
click at [117, 321] on span "PACER Notices" at bounding box center [110, 318] width 80 height 14
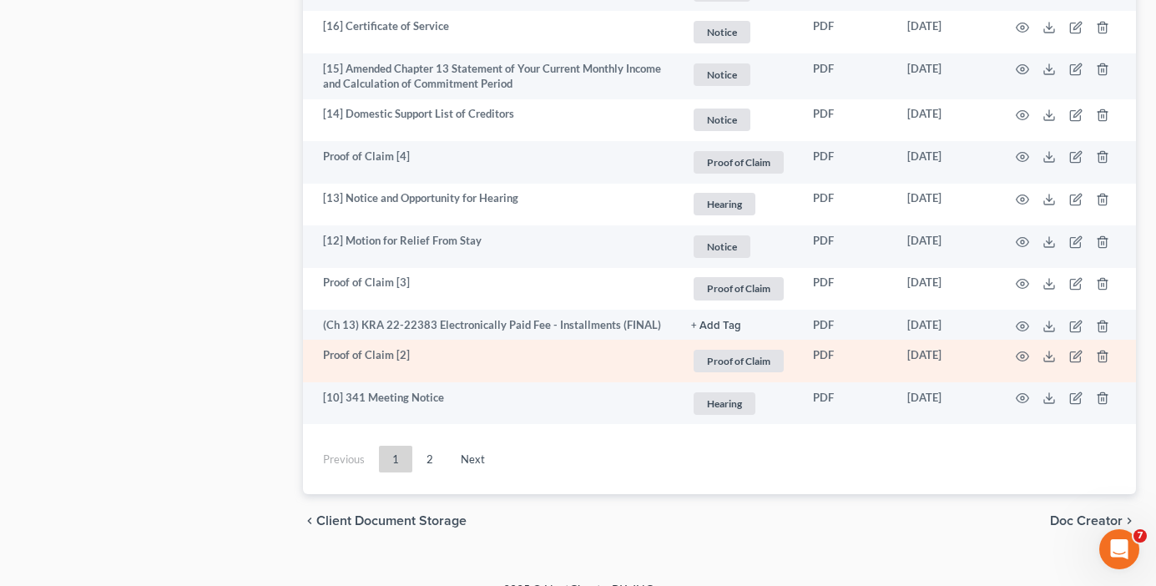
scroll to position [3134, 0]
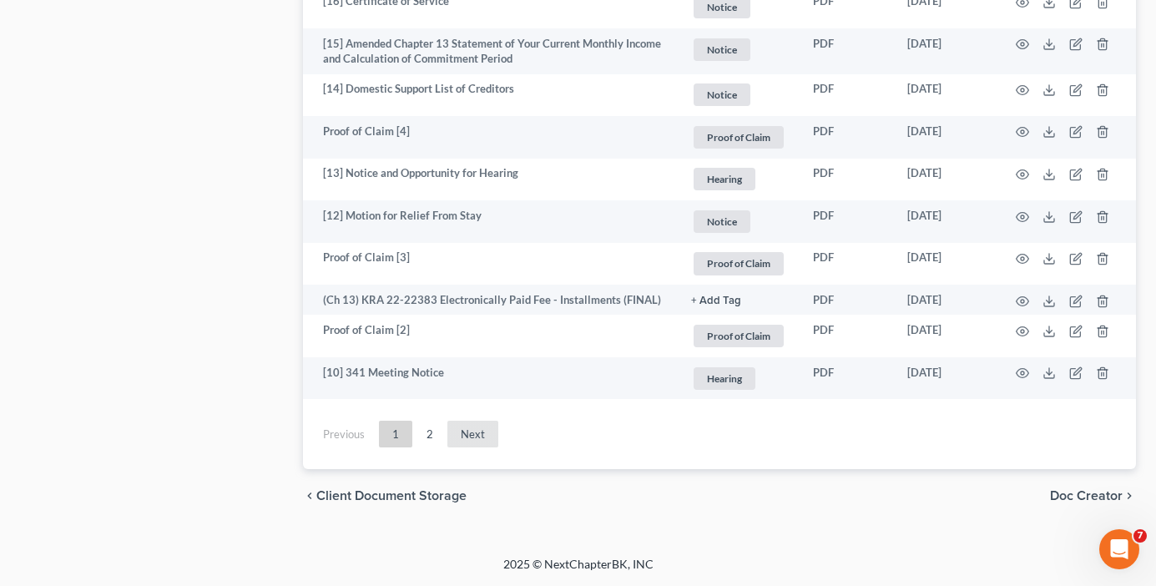
click at [453, 427] on link "Next" at bounding box center [472, 434] width 51 height 27
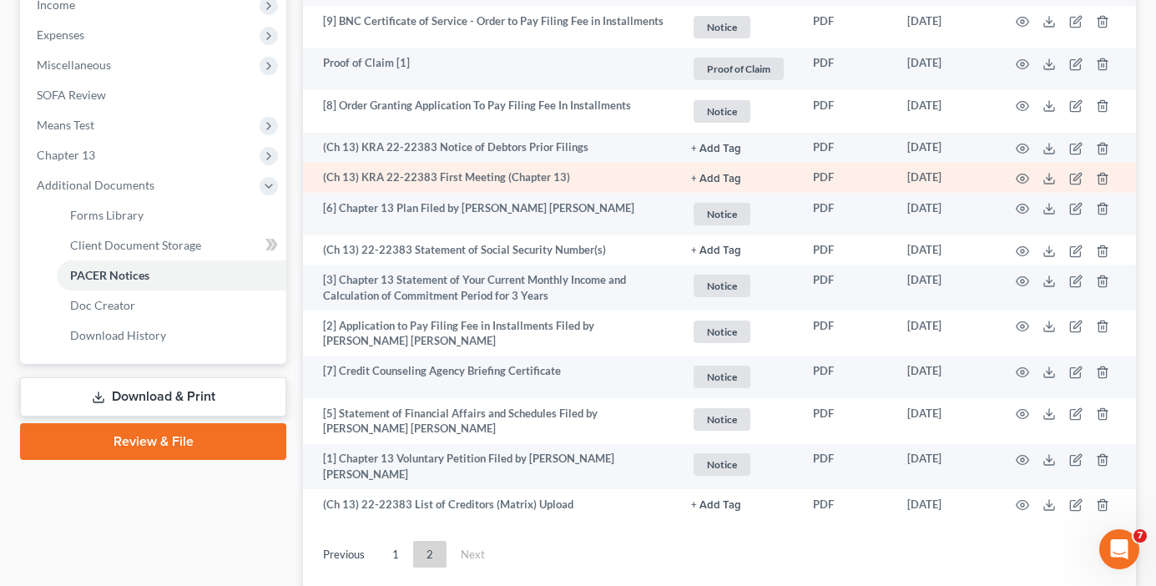
scroll to position [501, 0]
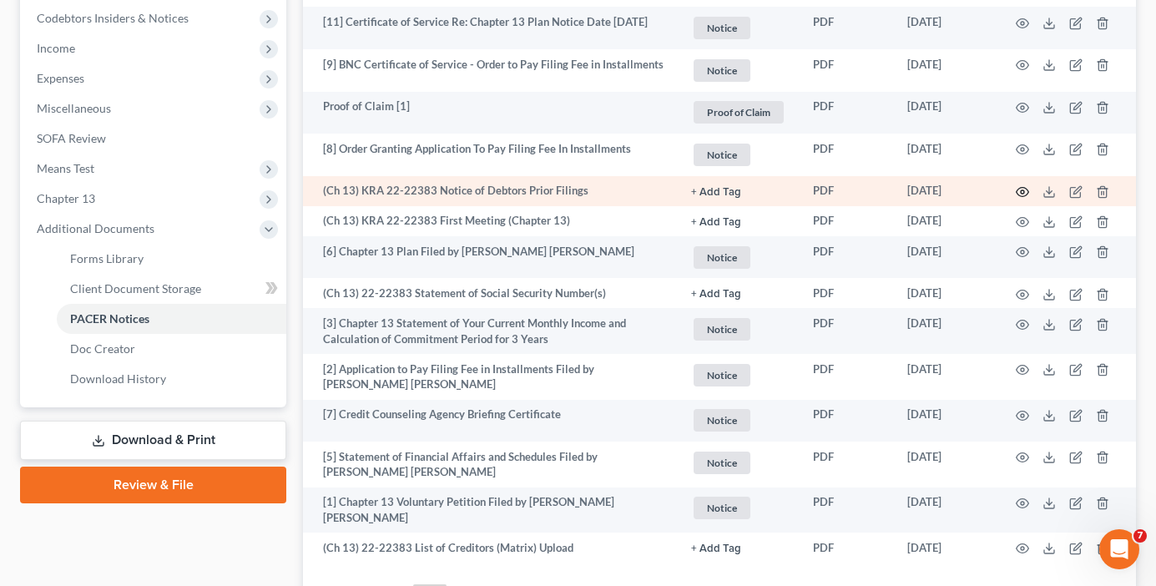
click at [1018, 194] on icon "button" at bounding box center [1022, 191] width 13 height 13
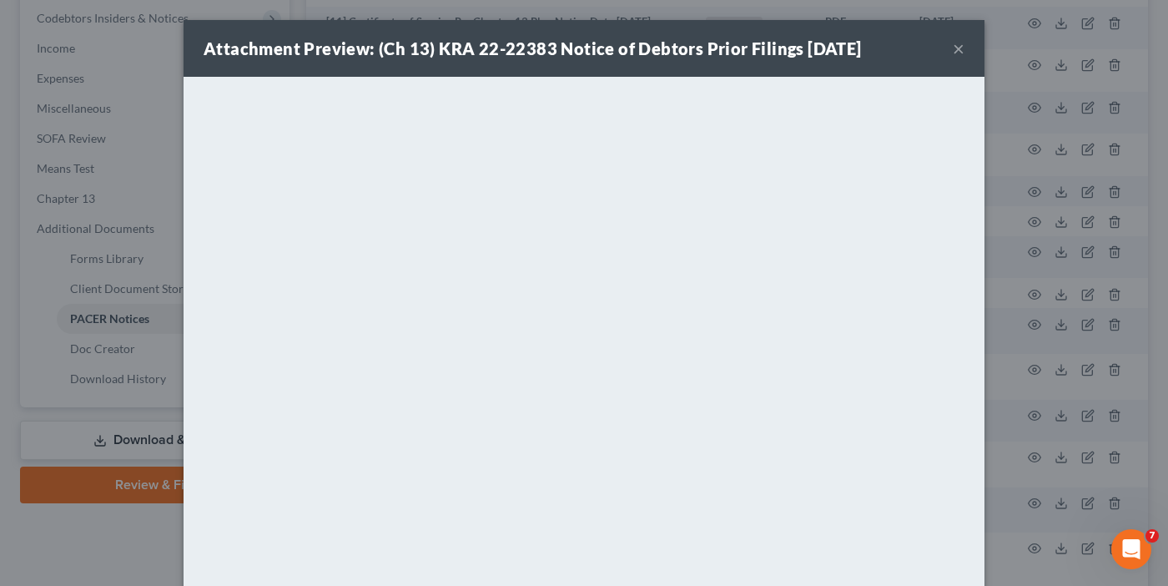
click at [953, 46] on button "×" at bounding box center [959, 48] width 12 height 20
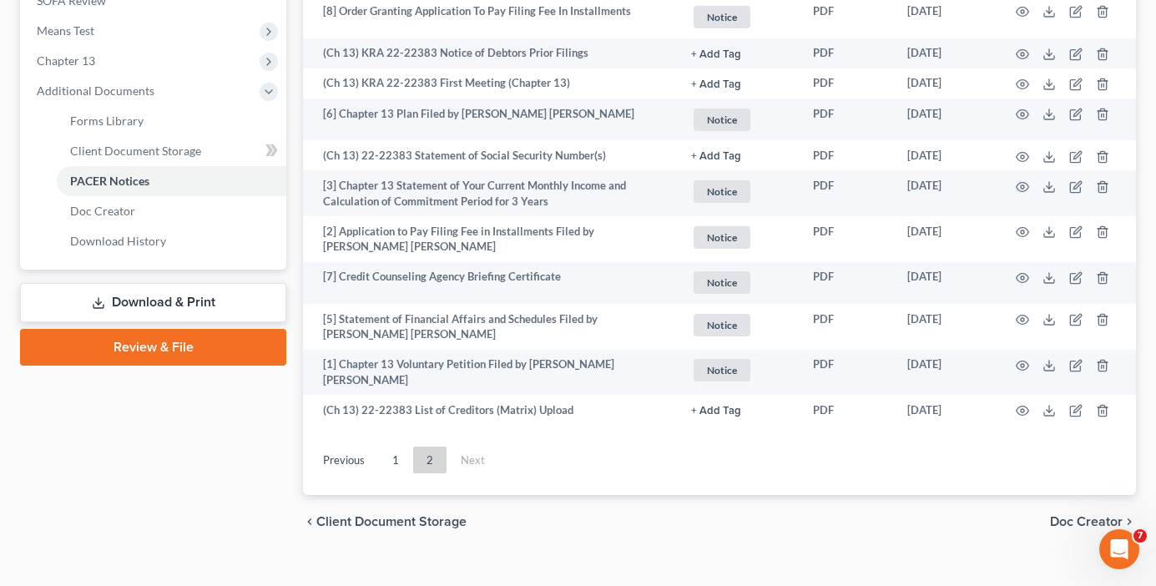
scroll to position [668, 0]
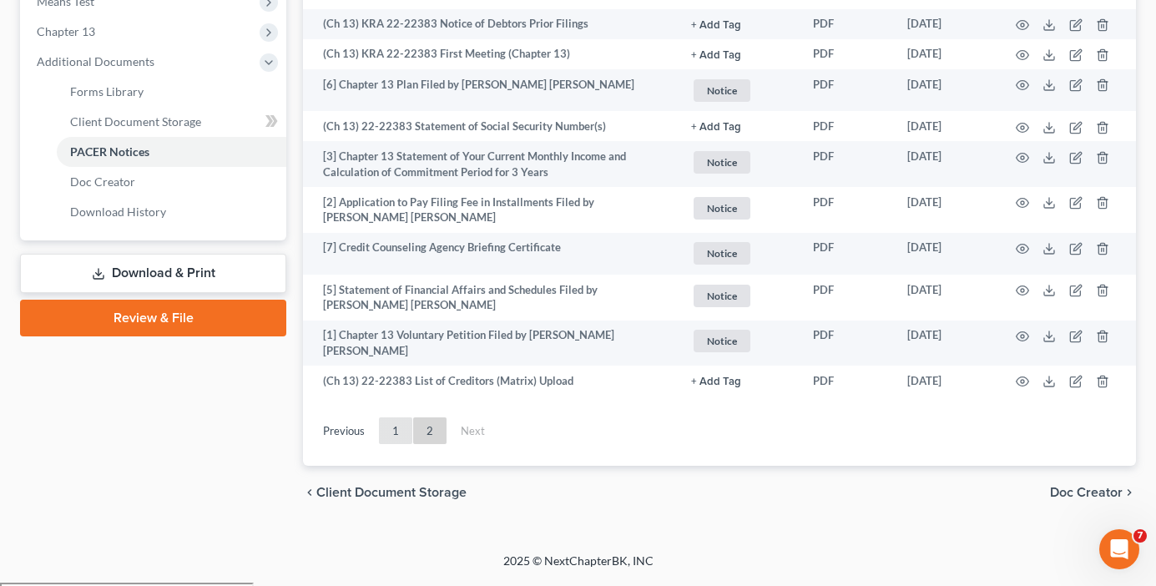
click at [397, 434] on link "1" at bounding box center [395, 430] width 33 height 27
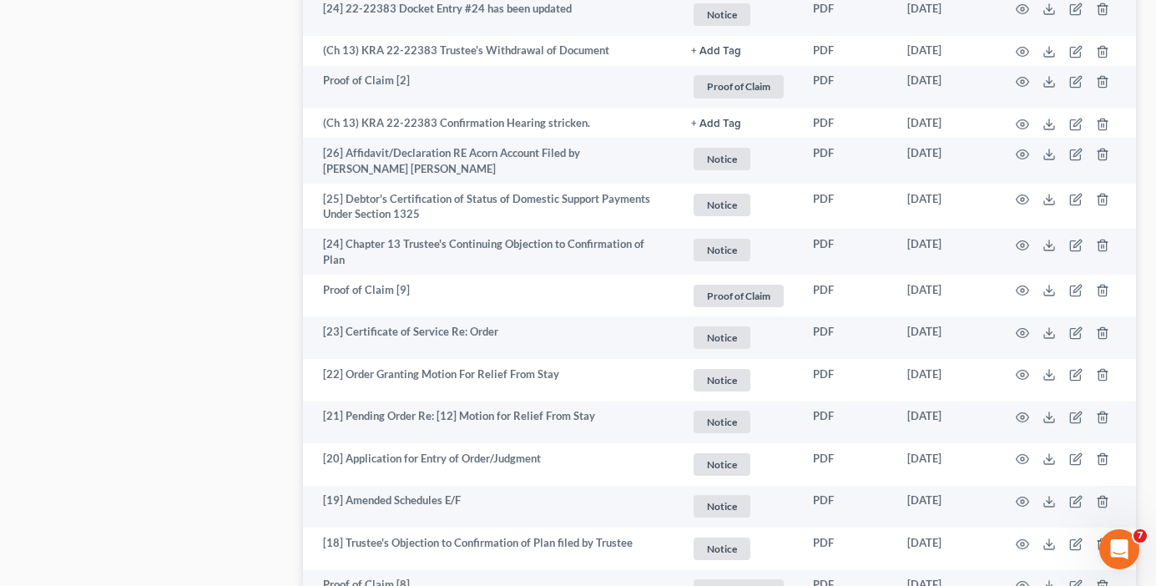
scroll to position [2337, 0]
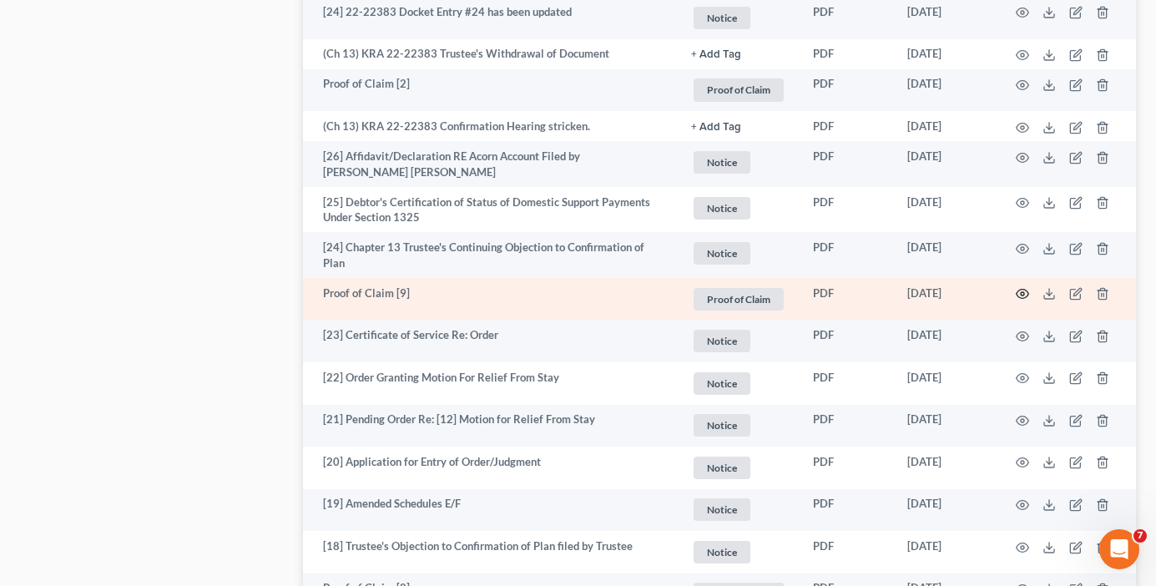
click at [1019, 290] on icon "button" at bounding box center [1022, 294] width 13 height 9
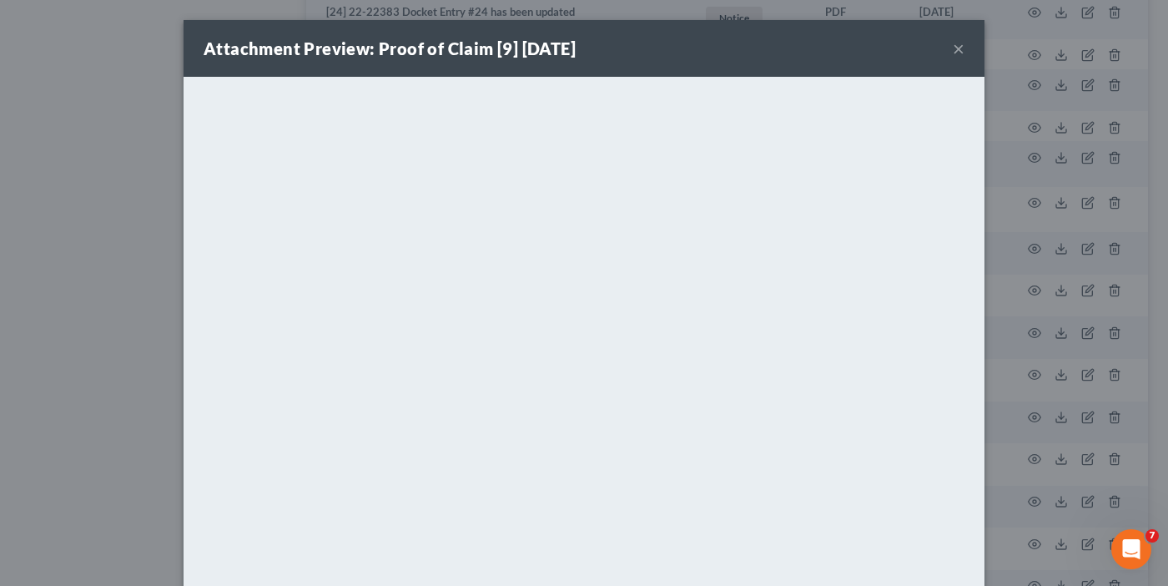
click at [953, 49] on button "×" at bounding box center [959, 48] width 12 height 20
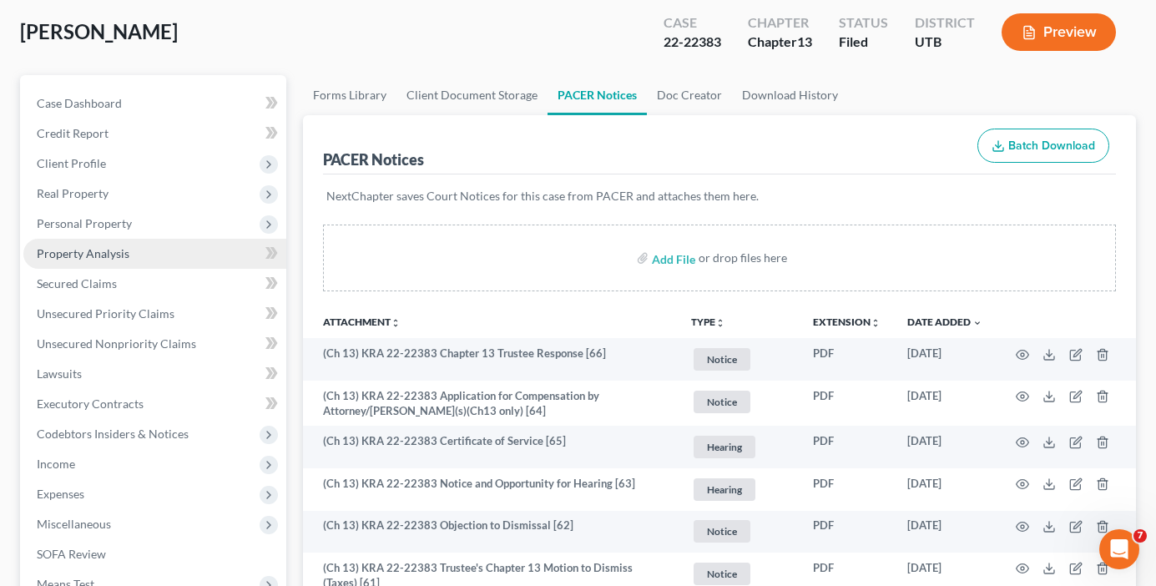
scroll to position [83, 0]
click at [80, 257] on span "Property Analysis" at bounding box center [83, 255] width 93 height 14
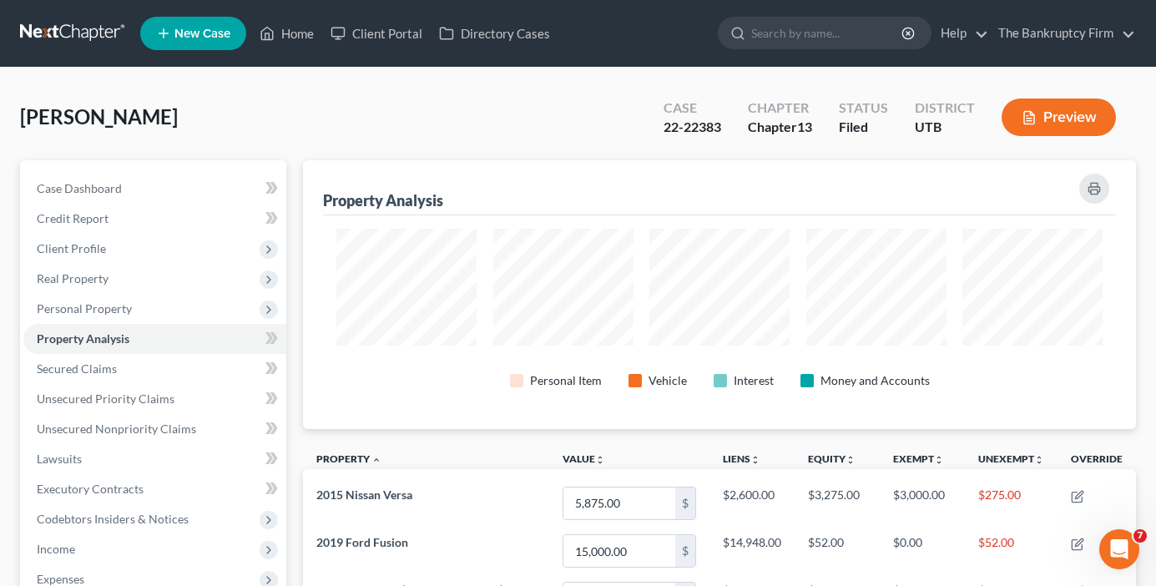
click at [80, 245] on span "Client Profile" at bounding box center [71, 248] width 69 height 14
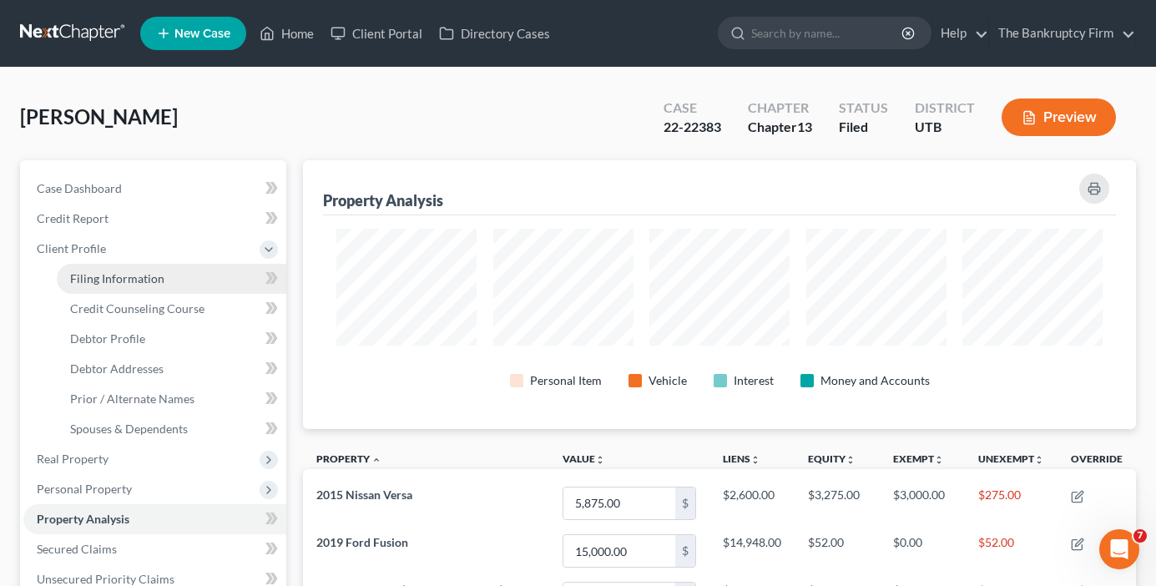
click at [138, 274] on span "Filing Information" at bounding box center [117, 278] width 94 height 14
select select "1"
select select "0"
select select "3"
select select "46"
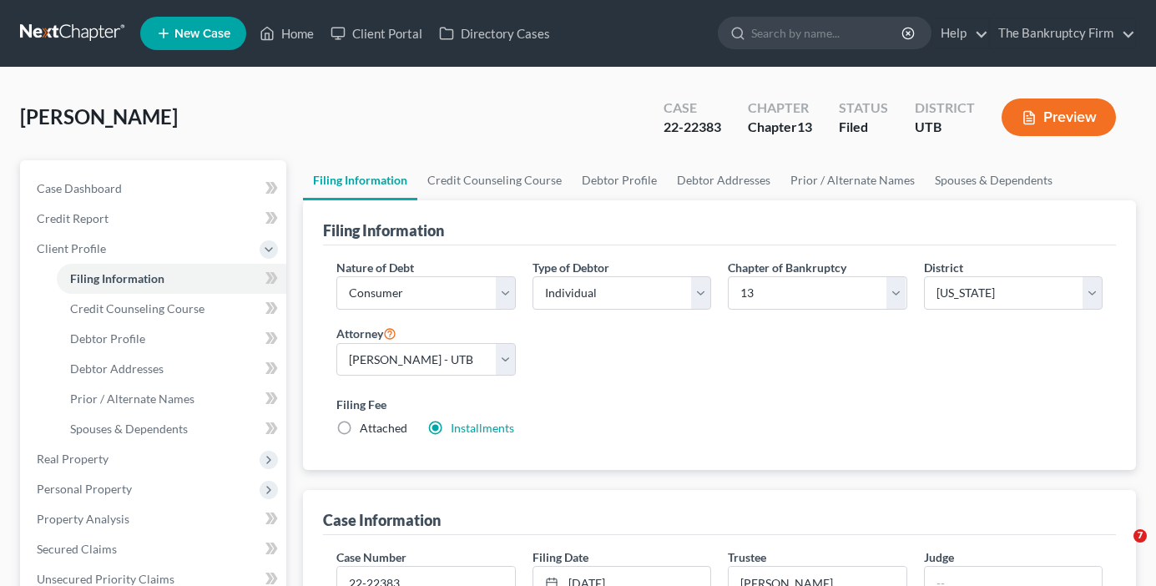
select select "1"
select select "0"
select select "3"
select select "81"
select select "0"
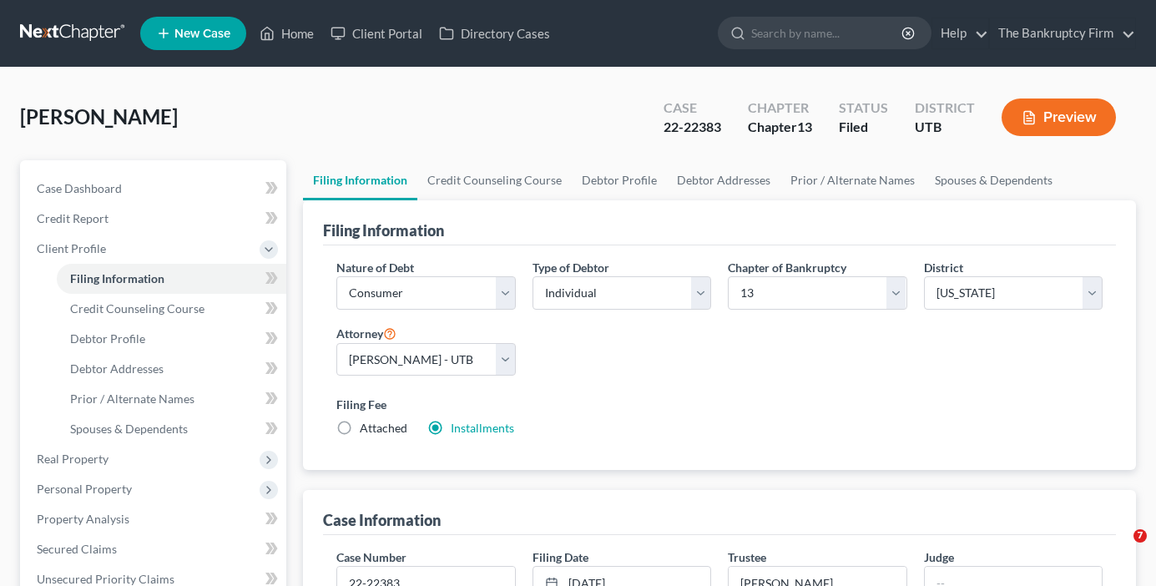
select select "46"
click at [799, 283] on select "Select 7 11 12 13" at bounding box center [817, 292] width 179 height 33
select select "0"
click at [728, 276] on select "Select 7 11 12 13" at bounding box center [817, 292] width 179 height 33
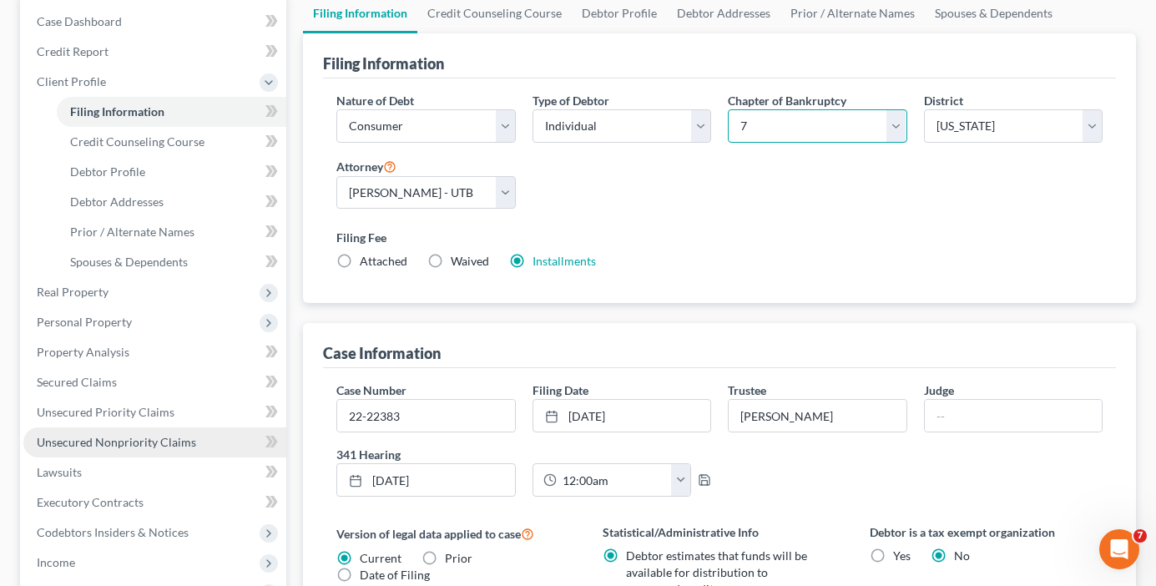
scroll to position [250, 0]
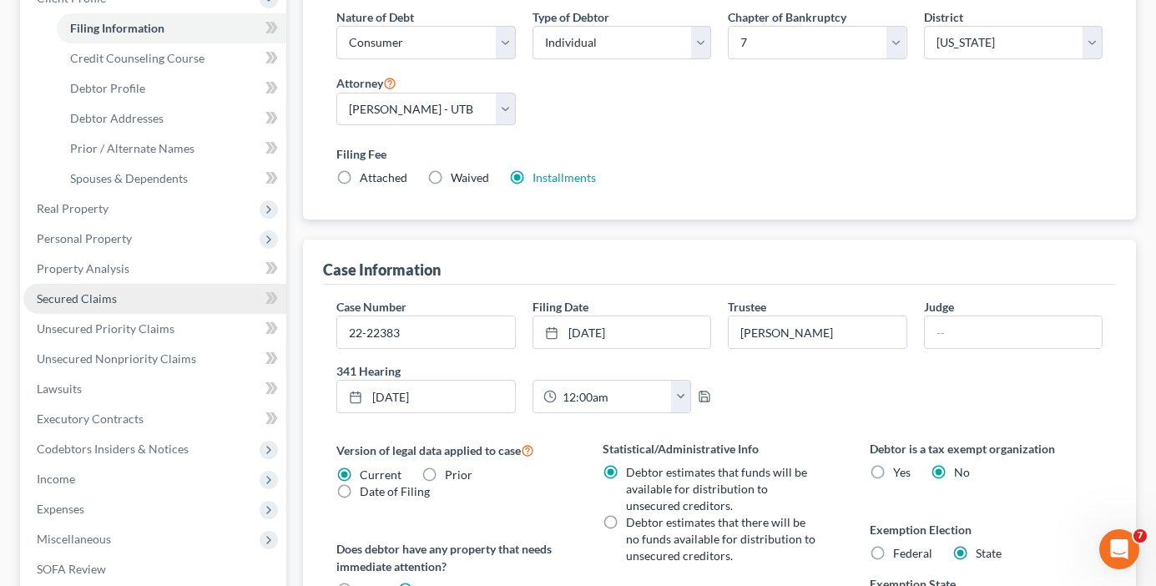
click at [93, 300] on span "Secured Claims" at bounding box center [77, 298] width 80 height 14
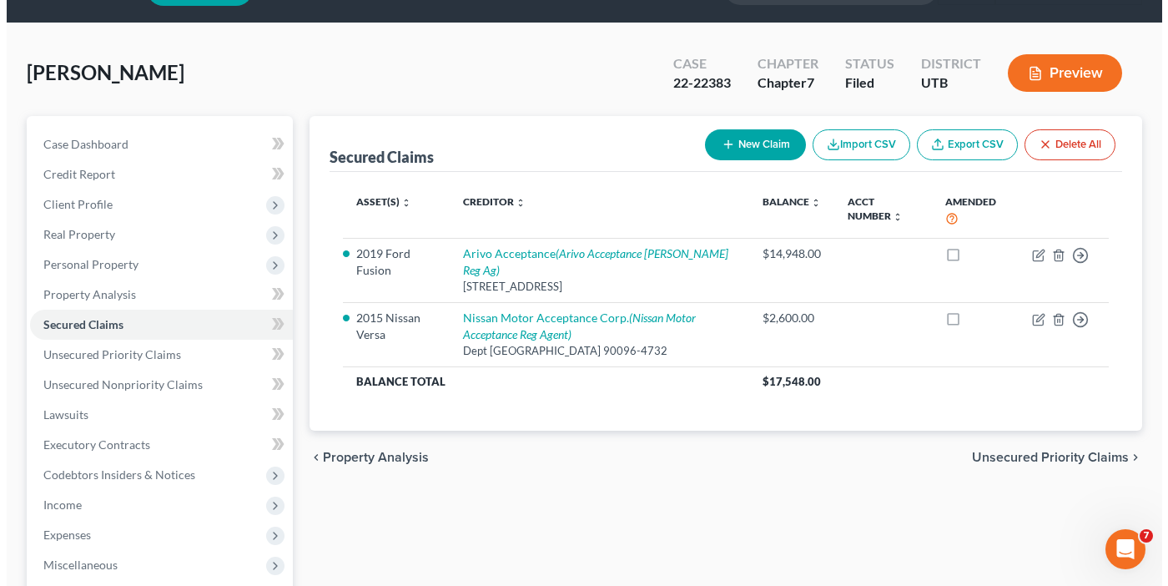
scroll to position [83, 0]
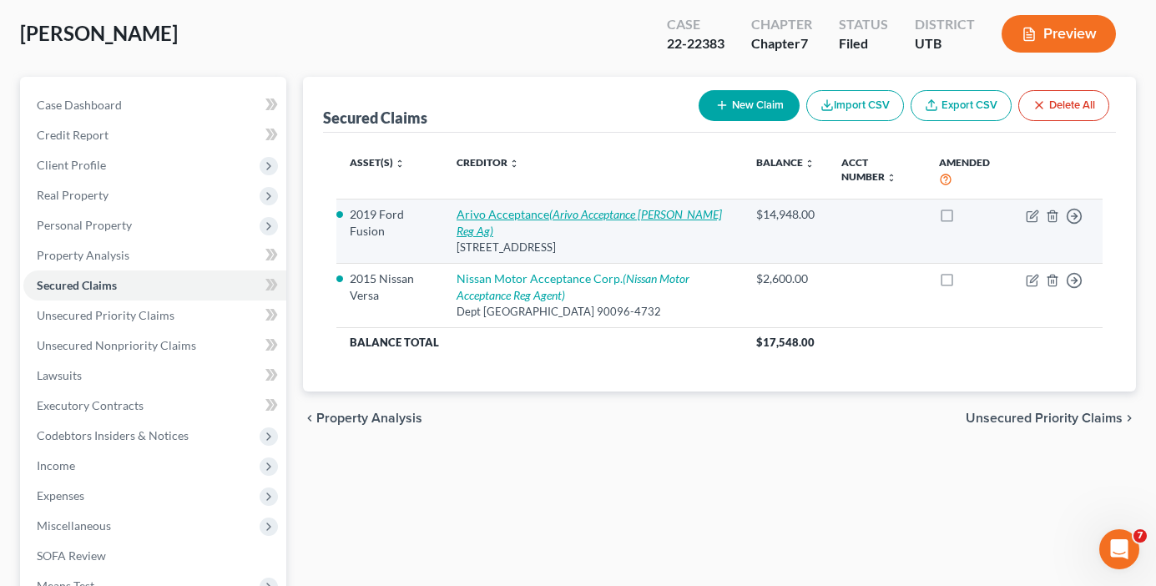
click at [492, 214] on link "Arivo Acceptance (Arivo Acceptance Michael D. Creer Reg Ag)" at bounding box center [588, 222] width 265 height 31
select select "46"
select select "15"
select select "0"
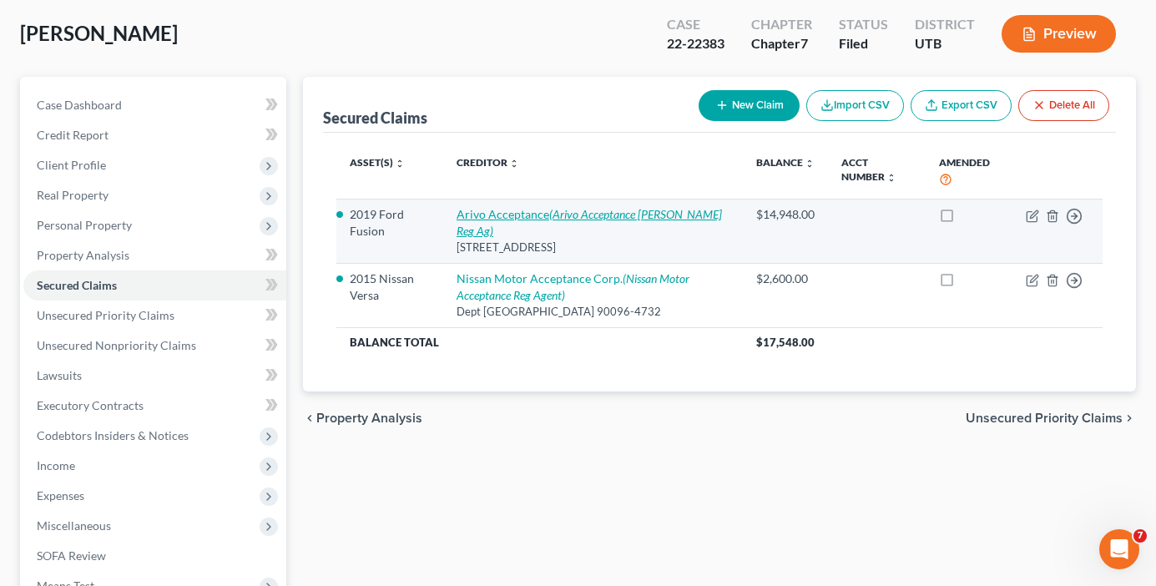
select select "0"
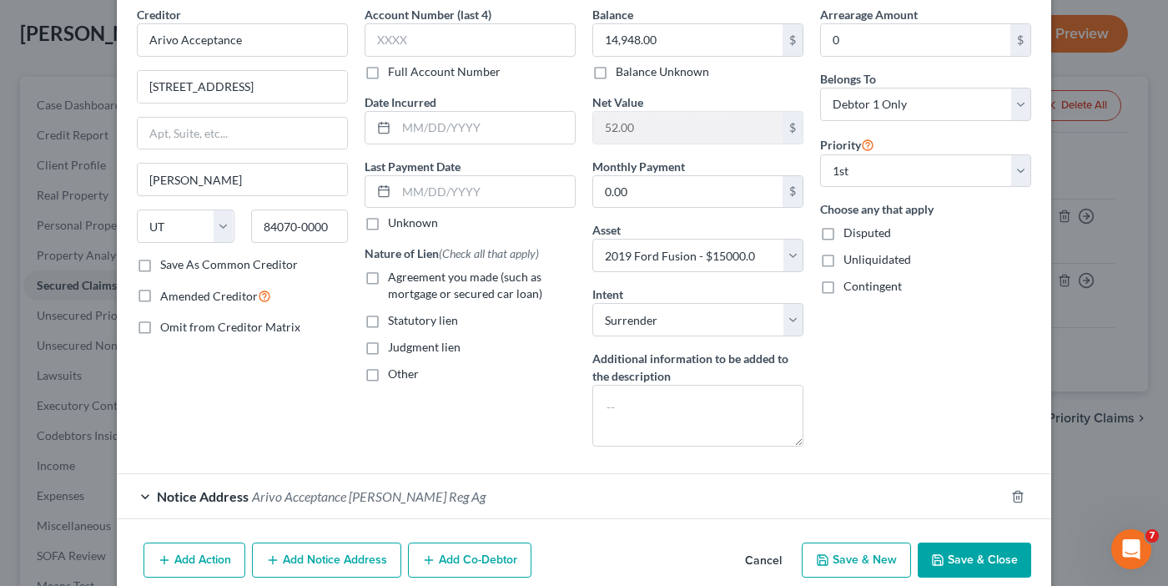
scroll to position [144, 0]
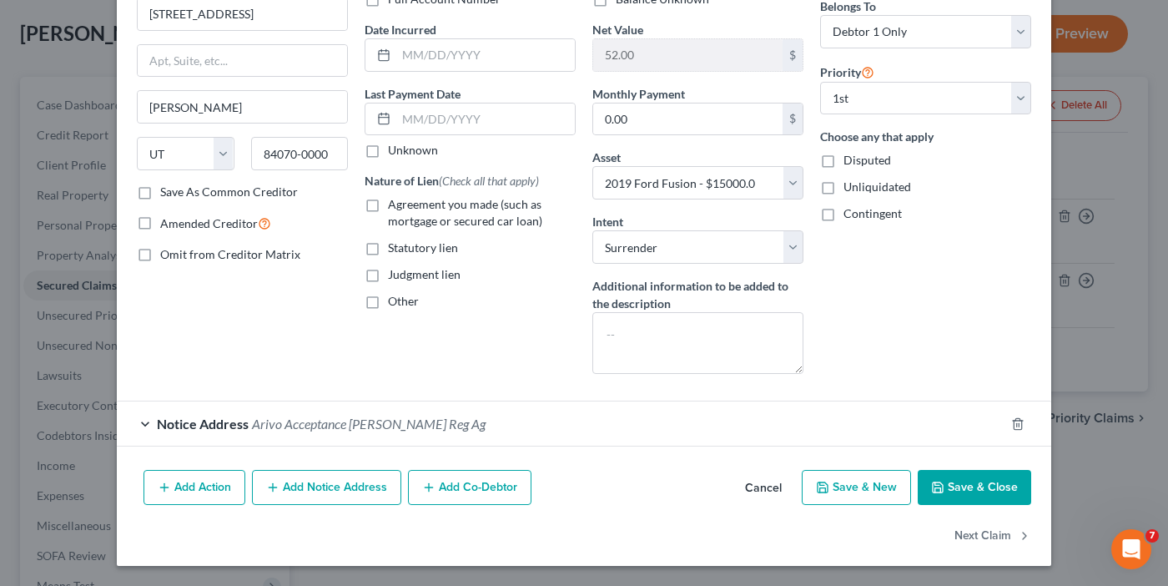
click at [955, 488] on button "Save & Close" at bounding box center [974, 487] width 113 height 35
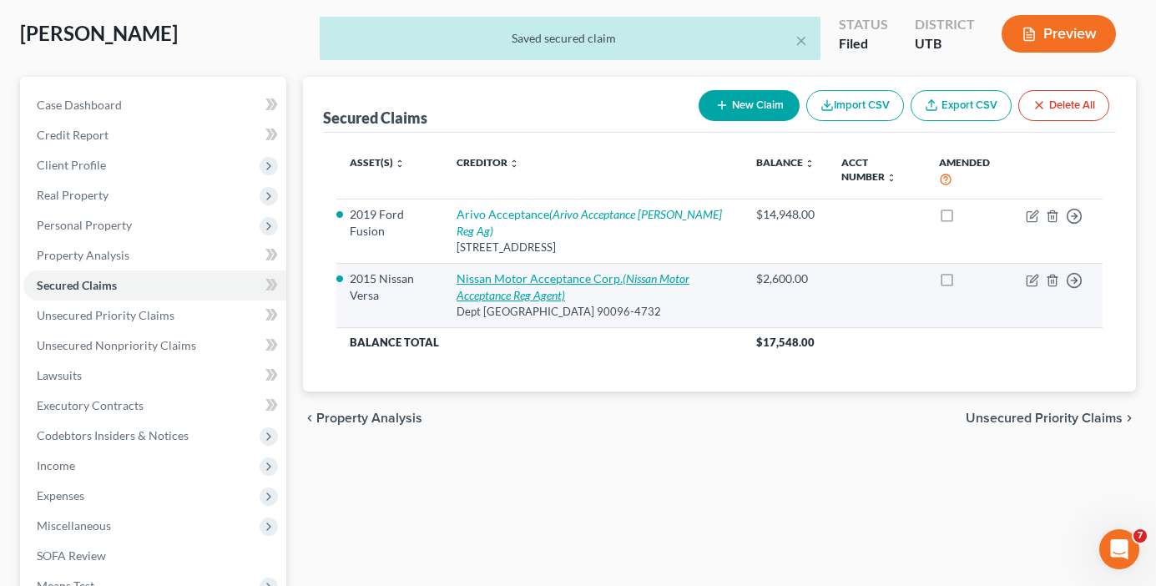
click at [508, 280] on link "Nissan Motor Acceptance Corp. (Nissan Motor Acceptance Reg Agent)" at bounding box center [572, 286] width 233 height 31
select select "4"
select select "2"
select select "0"
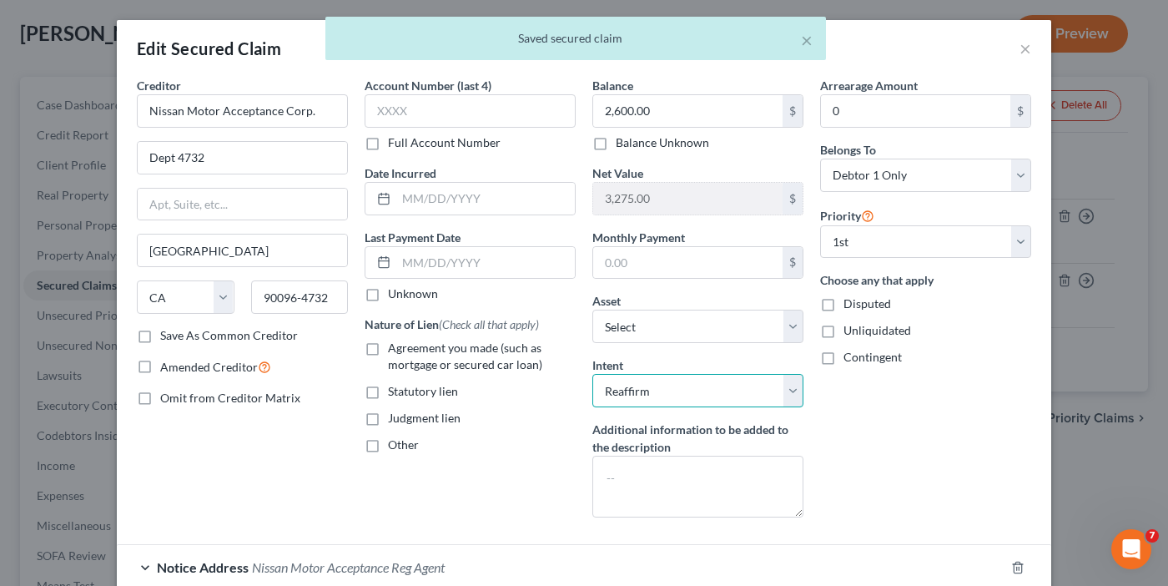
click at [692, 386] on select "Select Surrender Redeem Reaffirm Avoid Other" at bounding box center [698, 390] width 211 height 33
drag, startPoint x: 692, startPoint y: 386, endPoint x: 847, endPoint y: 423, distance: 159.7
click at [692, 386] on select "Select Surrender Redeem Reaffirm Avoid Other" at bounding box center [698, 390] width 211 height 33
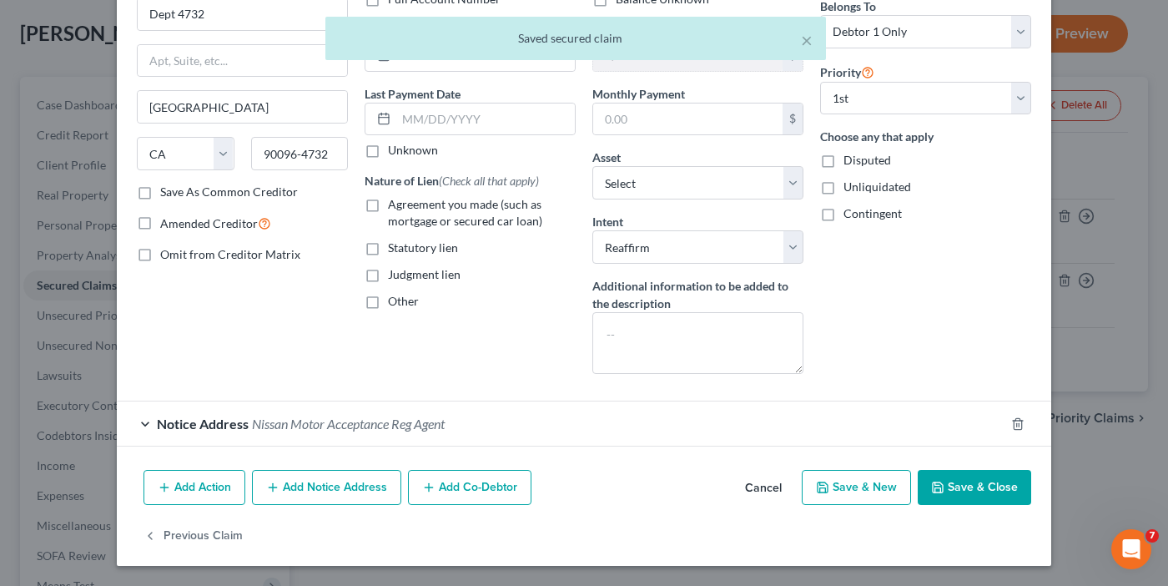
click at [953, 494] on button "Save & Close" at bounding box center [974, 487] width 113 height 35
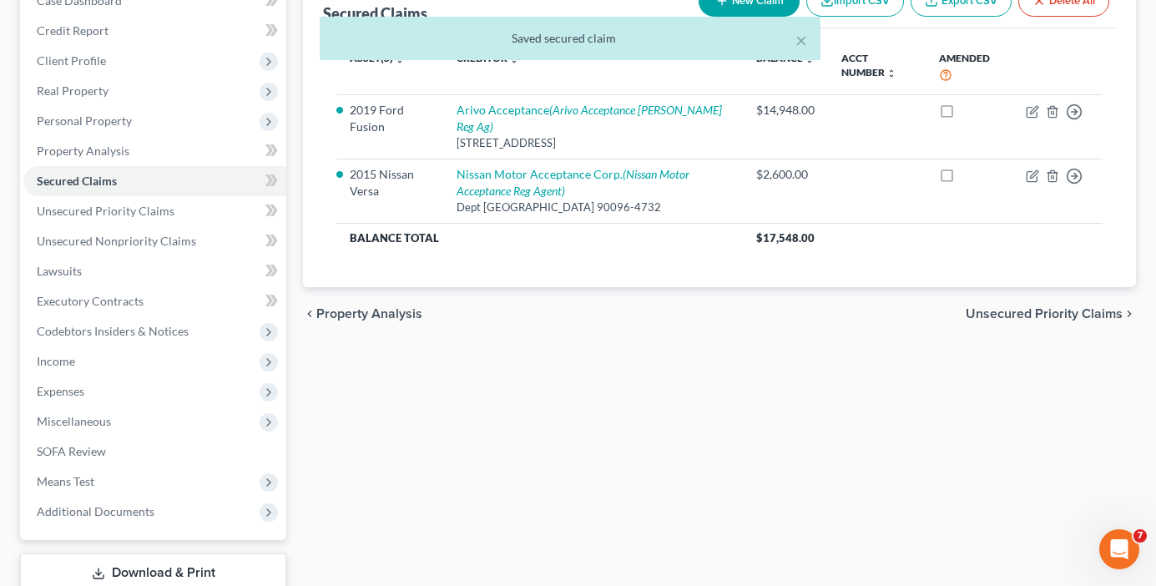
scroll to position [301, 0]
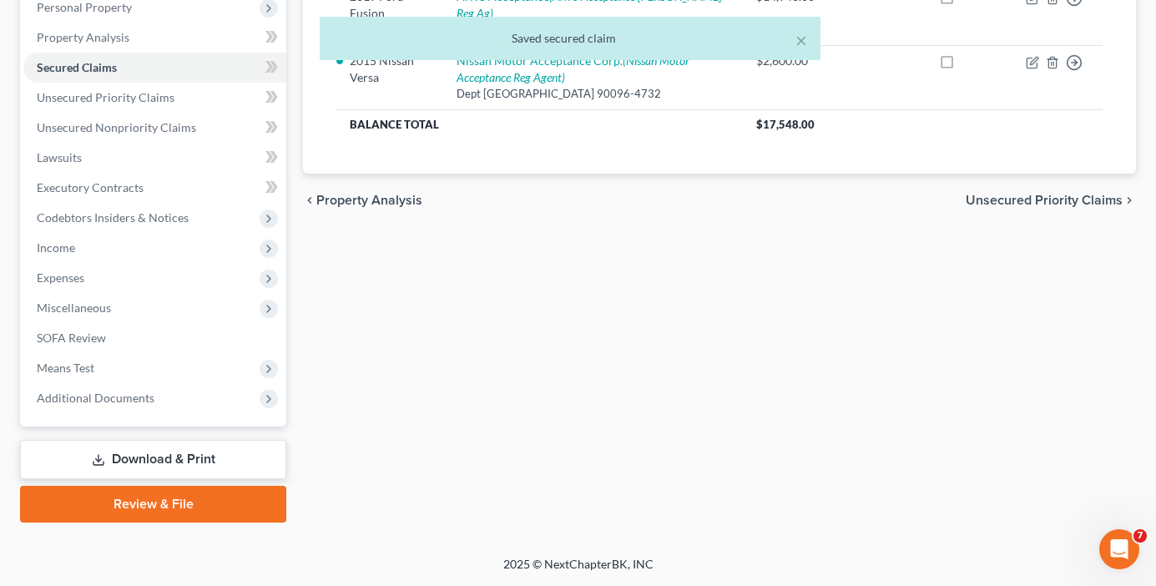
click at [154, 449] on link "Download & Print" at bounding box center [153, 459] width 266 height 39
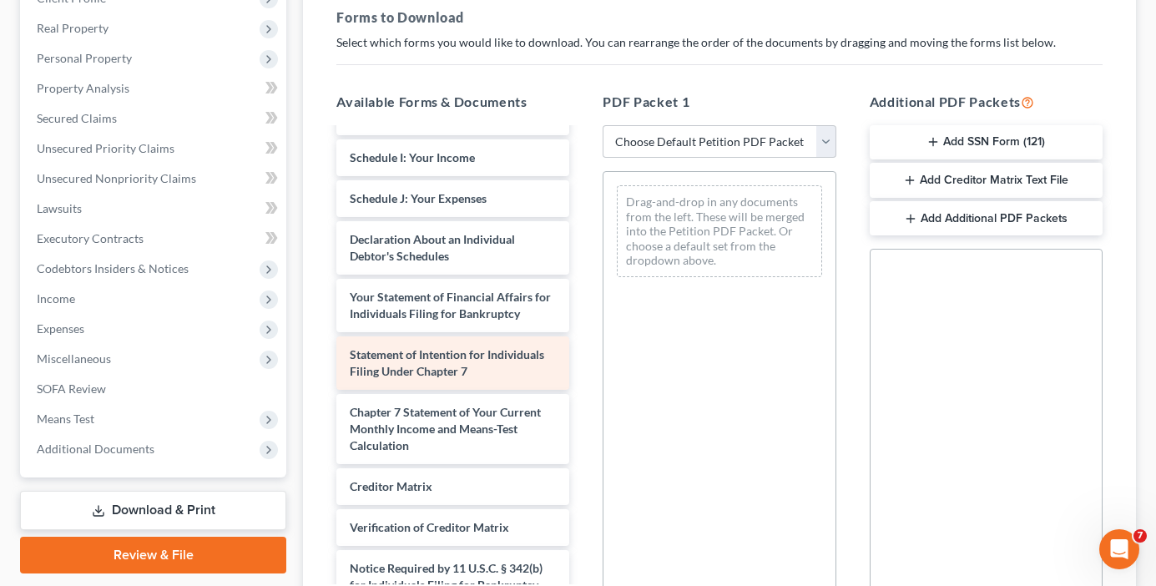
scroll to position [668, 0]
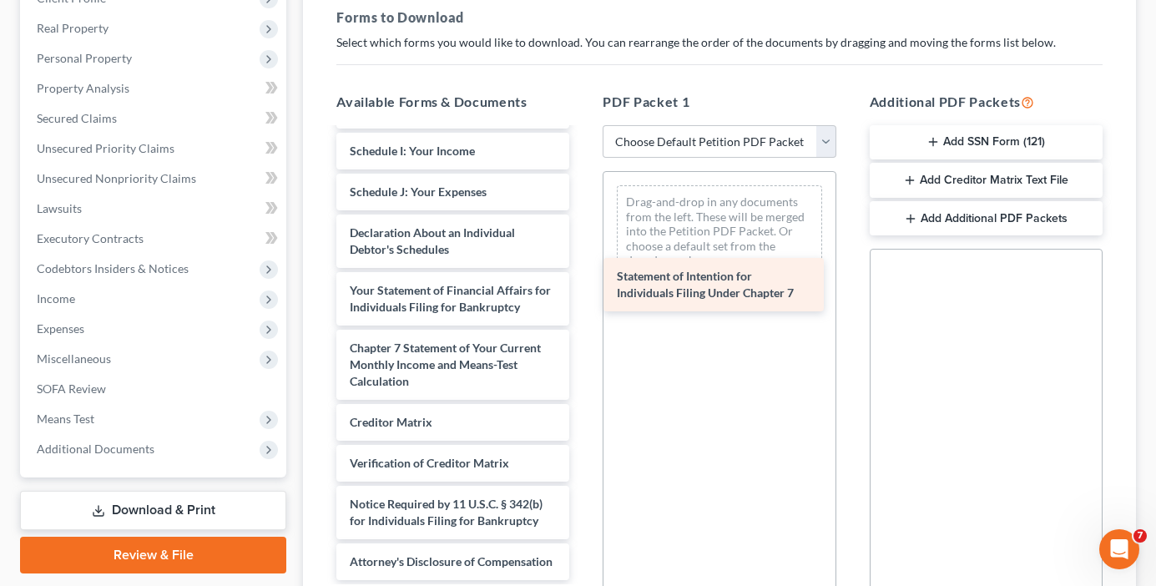
drag, startPoint x: 390, startPoint y: 360, endPoint x: 657, endPoint y: 295, distance: 274.9
click at [583, 295] on div "Statement of Intention for Individuals Filing Under Chapter 7 Lawrence CC-pdf C…" at bounding box center [453, 32] width 260 height 1096
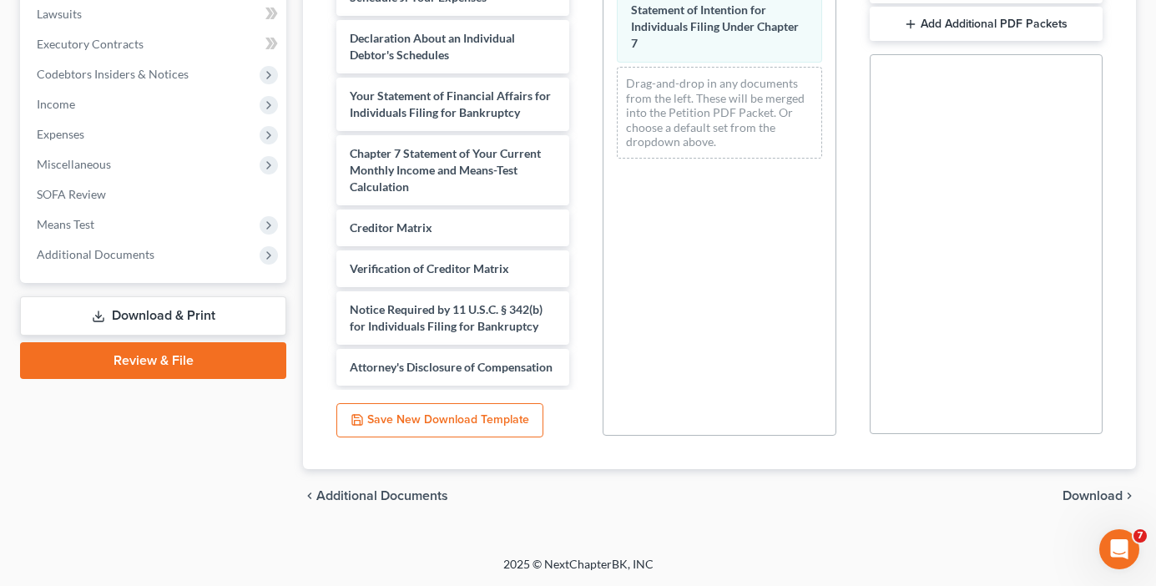
click at [1080, 493] on span "Download" at bounding box center [1092, 495] width 60 height 13
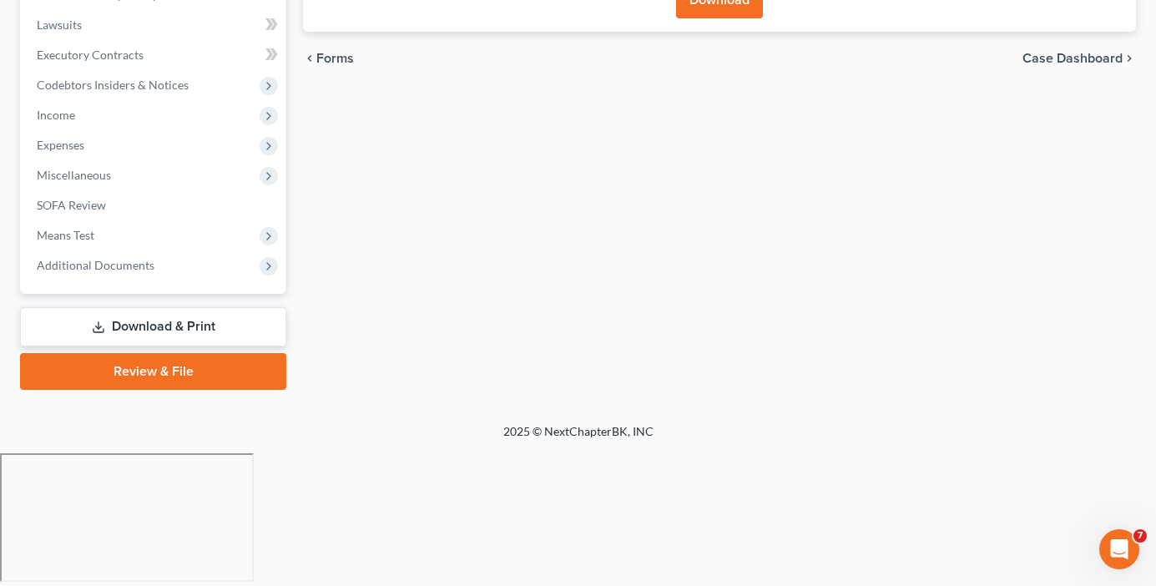
scroll to position [301, 0]
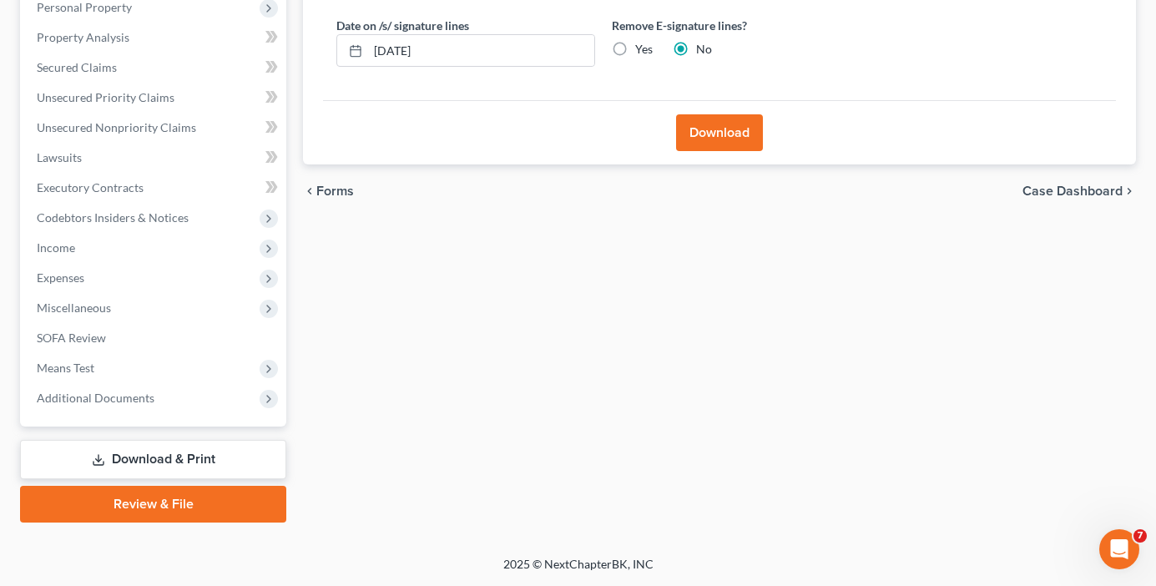
click at [716, 137] on button "Download" at bounding box center [719, 132] width 87 height 37
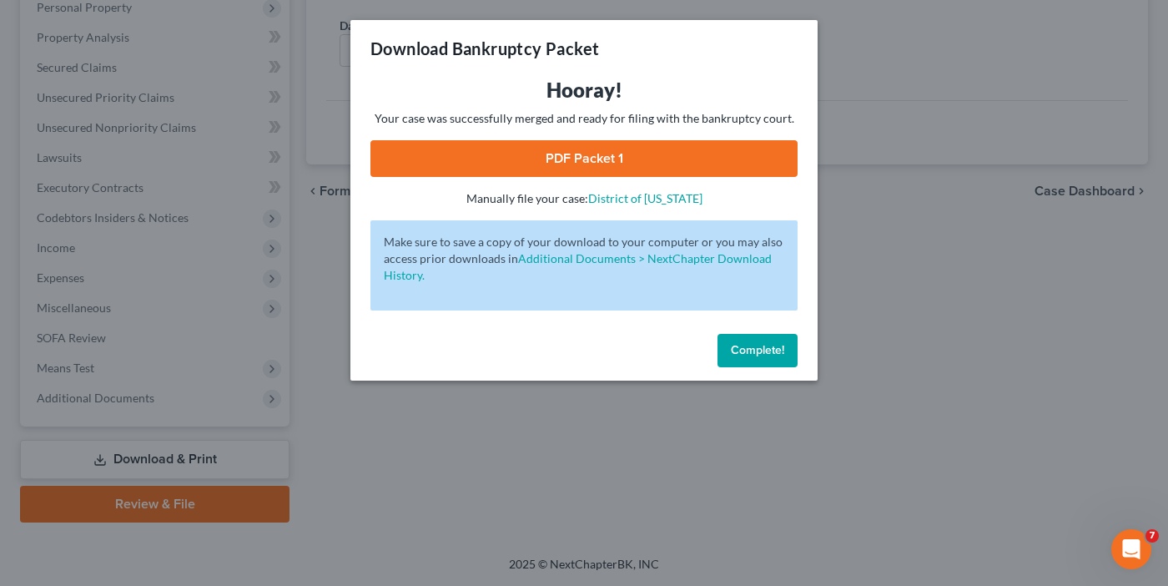
click at [567, 157] on link "PDF Packet 1" at bounding box center [584, 158] width 427 height 37
click at [749, 339] on button "Complete!" at bounding box center [758, 350] width 80 height 33
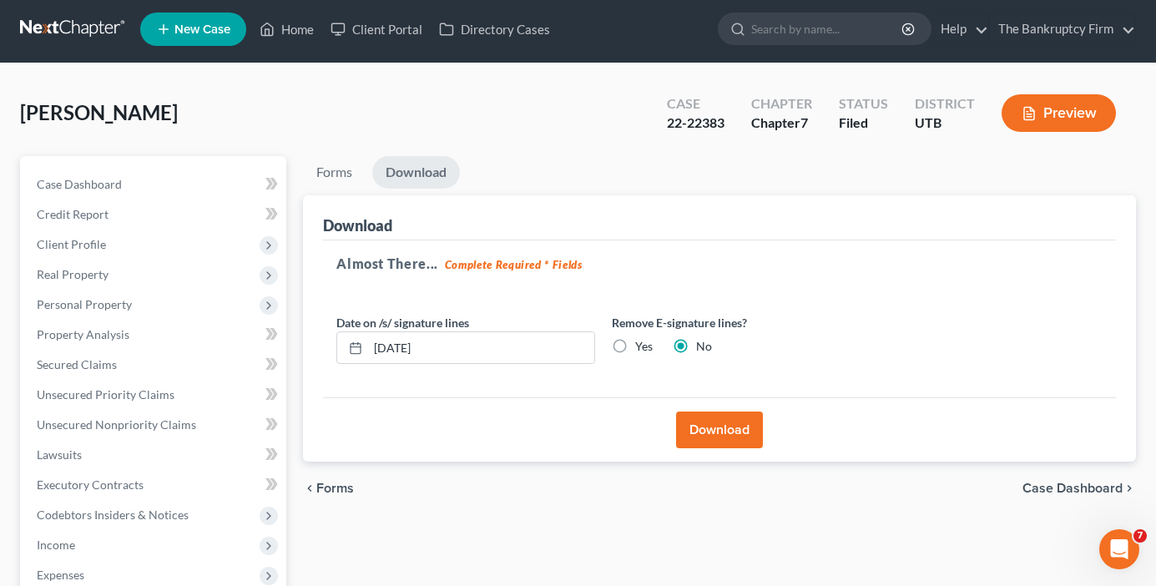
scroll to position [0, 0]
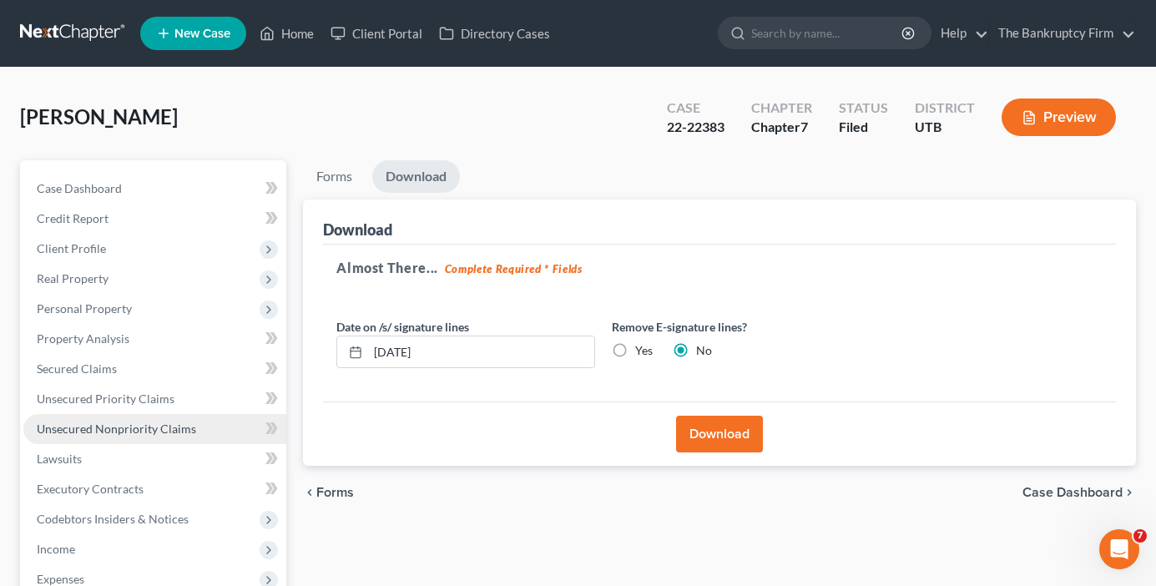
click at [104, 431] on span "Unsecured Nonpriority Claims" at bounding box center [116, 428] width 159 height 14
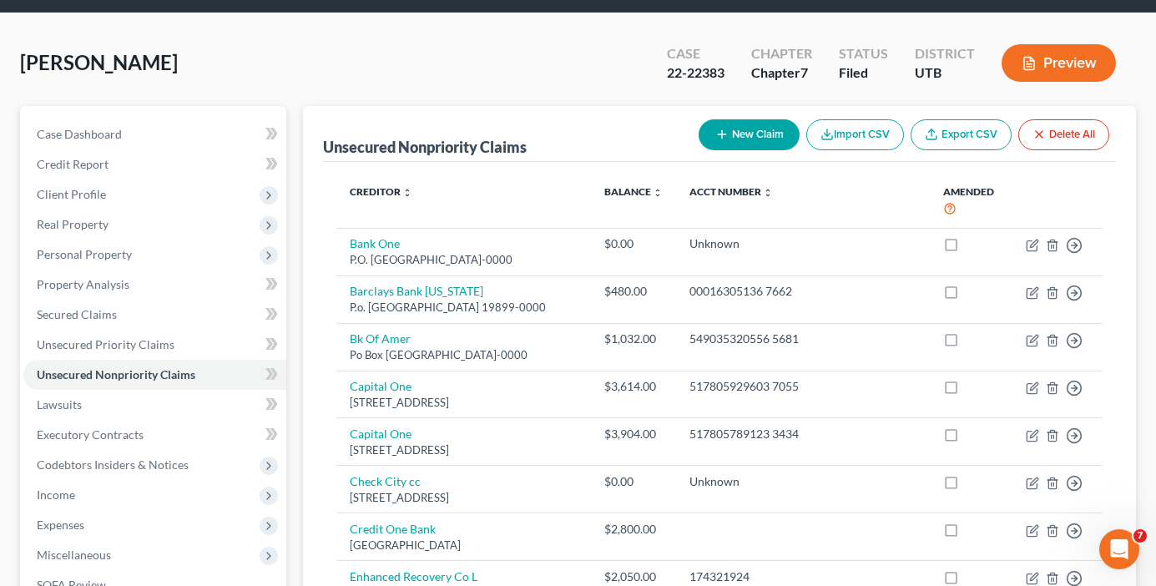
scroll to position [83, 0]
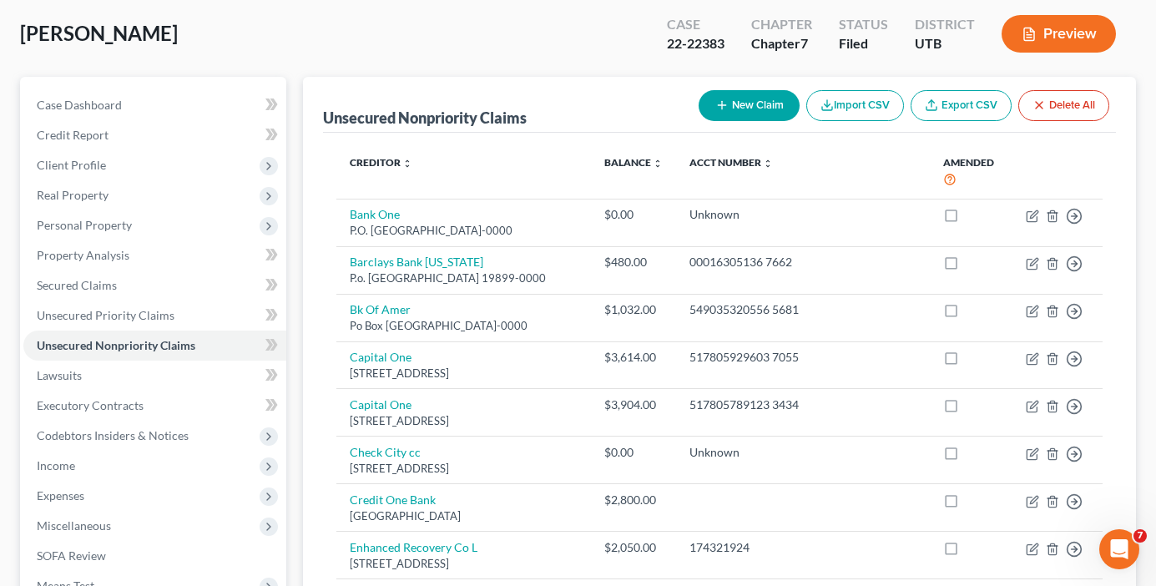
click at [729, 104] on button "New Claim" at bounding box center [749, 105] width 101 height 31
select select "0"
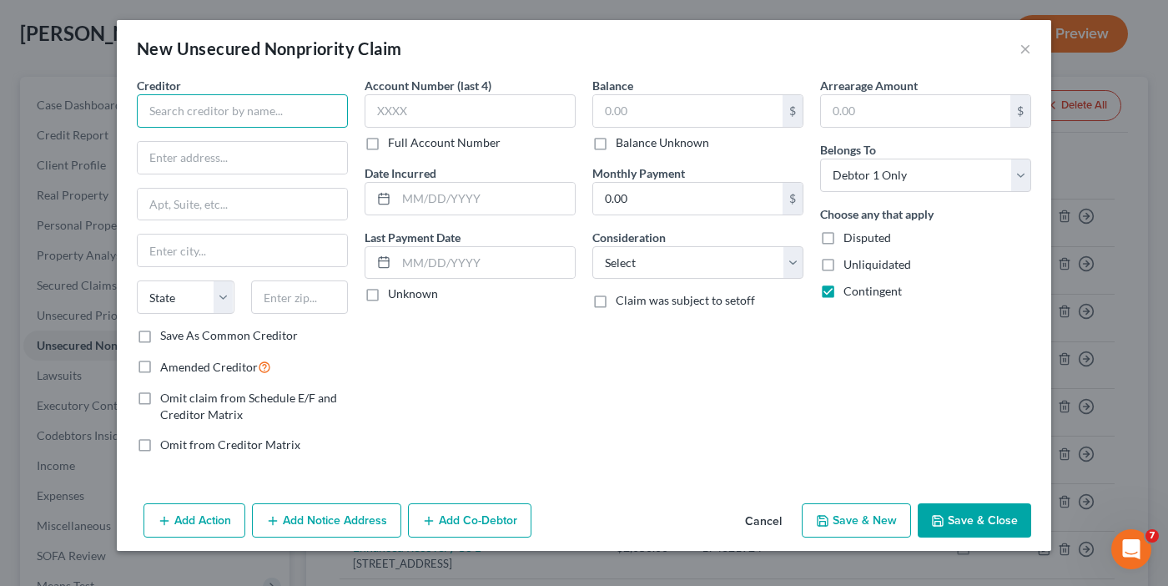
click at [219, 103] on input "text" at bounding box center [242, 110] width 211 height 33
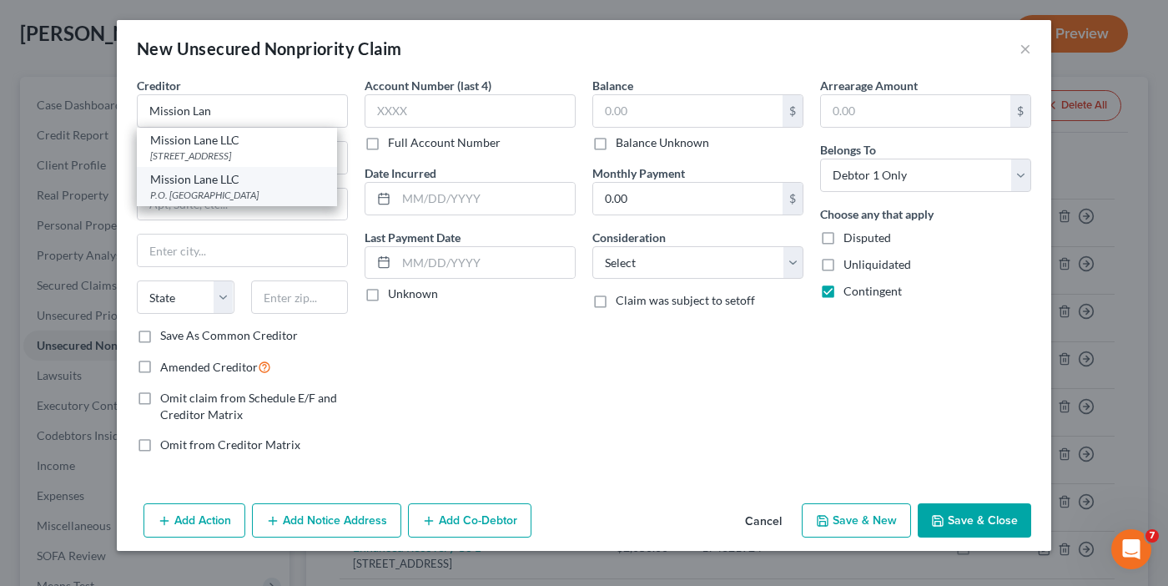
click at [227, 188] on div "P.O. Box 105286, Atlanta, GA 30348" at bounding box center [237, 195] width 174 height 14
type input "Mission Lane LLC"
type input "P.O. Box 105286"
type input "Atlanta"
select select "10"
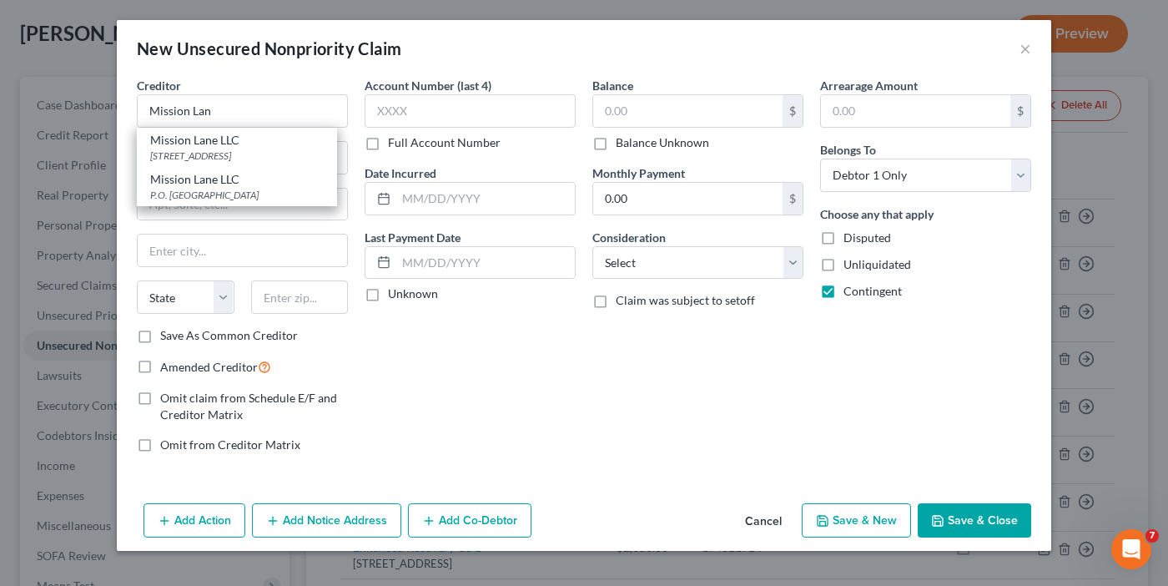
type input "30348"
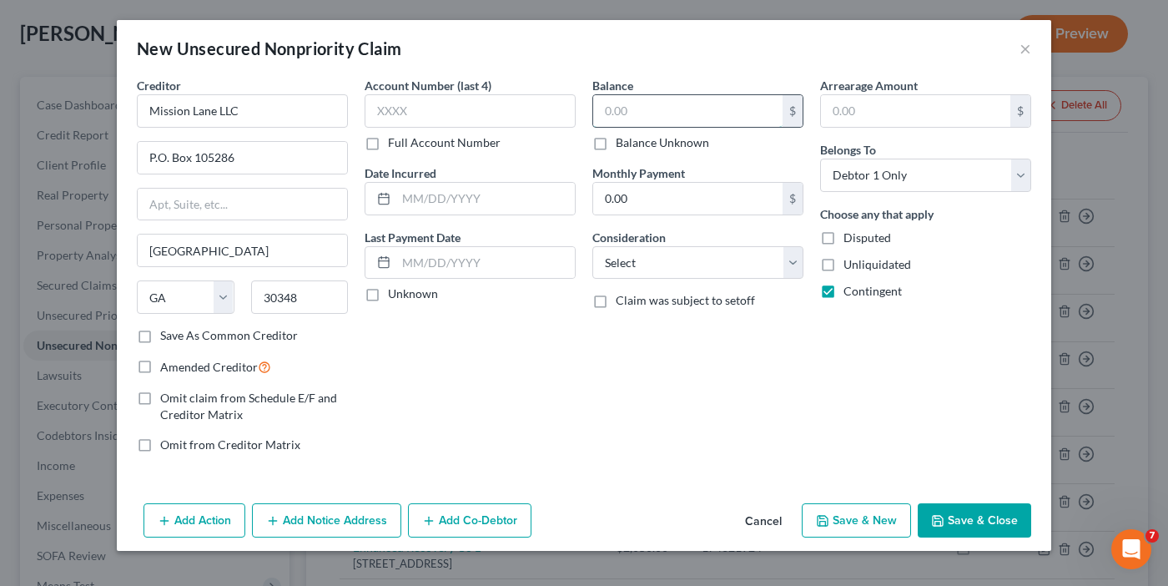
click at [643, 117] on input "text" at bounding box center [687, 111] width 189 height 32
click at [160, 373] on label "Amended Creditor" at bounding box center [215, 366] width 111 height 19
click at [167, 368] on input "Amended Creditor" at bounding box center [172, 362] width 11 height 11
checkbox input "true"
click at [678, 107] on input "text" at bounding box center [687, 111] width 189 height 32
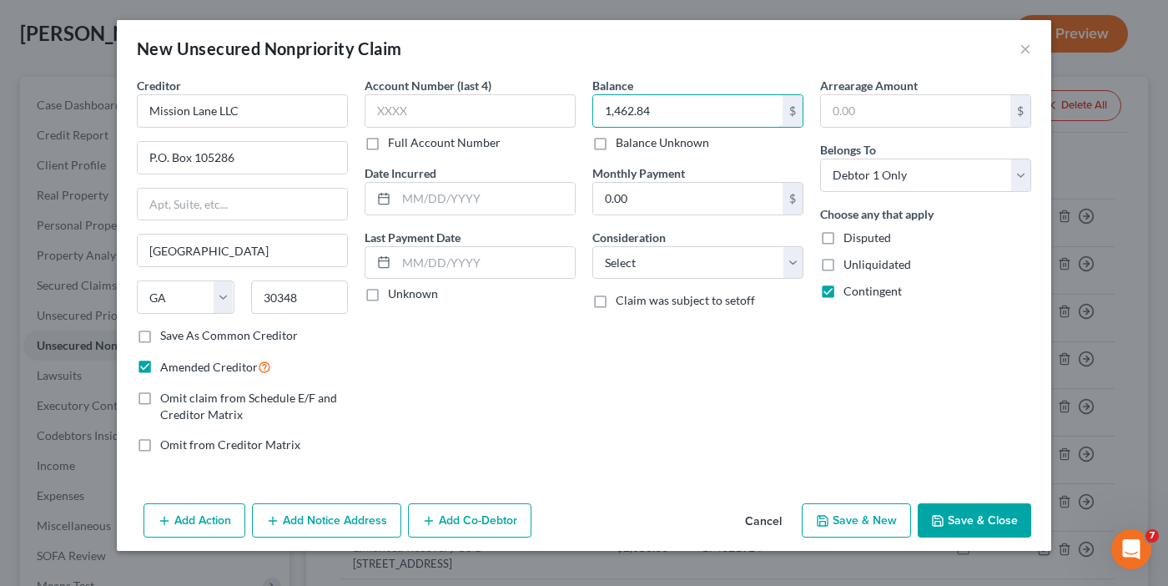
type input "1,462.84"
click at [976, 529] on button "Save & Close" at bounding box center [974, 520] width 113 height 35
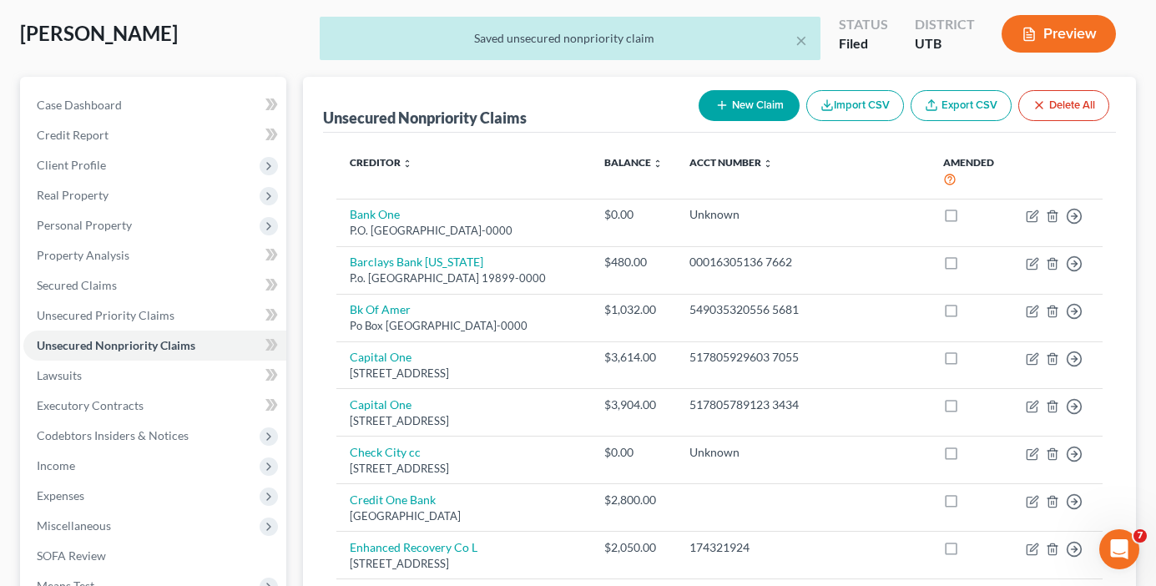
click at [755, 103] on button "New Claim" at bounding box center [749, 105] width 101 height 31
select select "0"
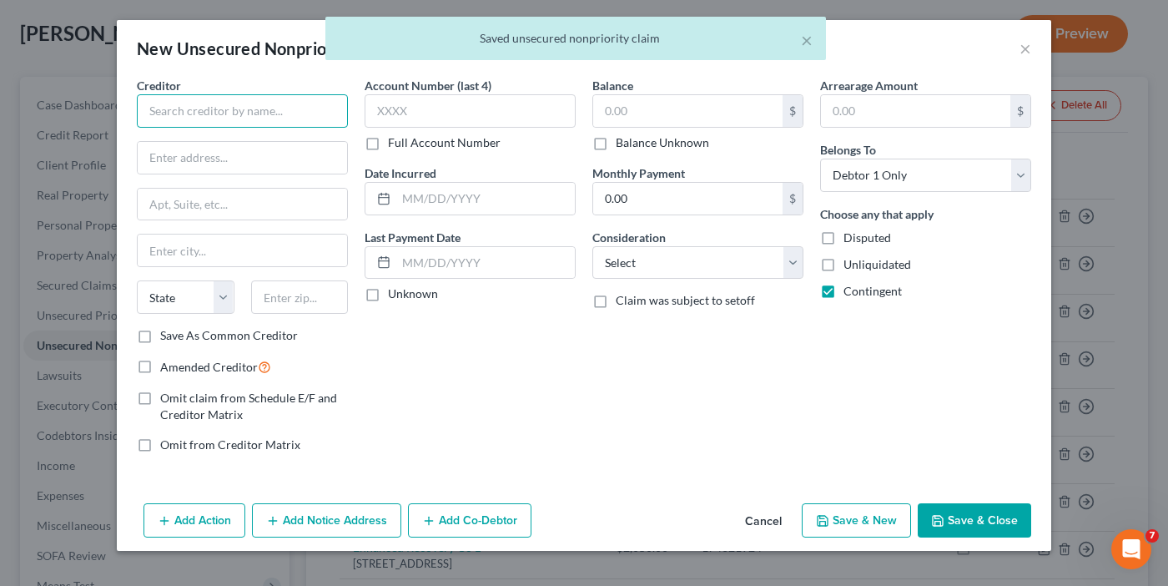
click at [249, 114] on input "text" at bounding box center [242, 110] width 211 height 33
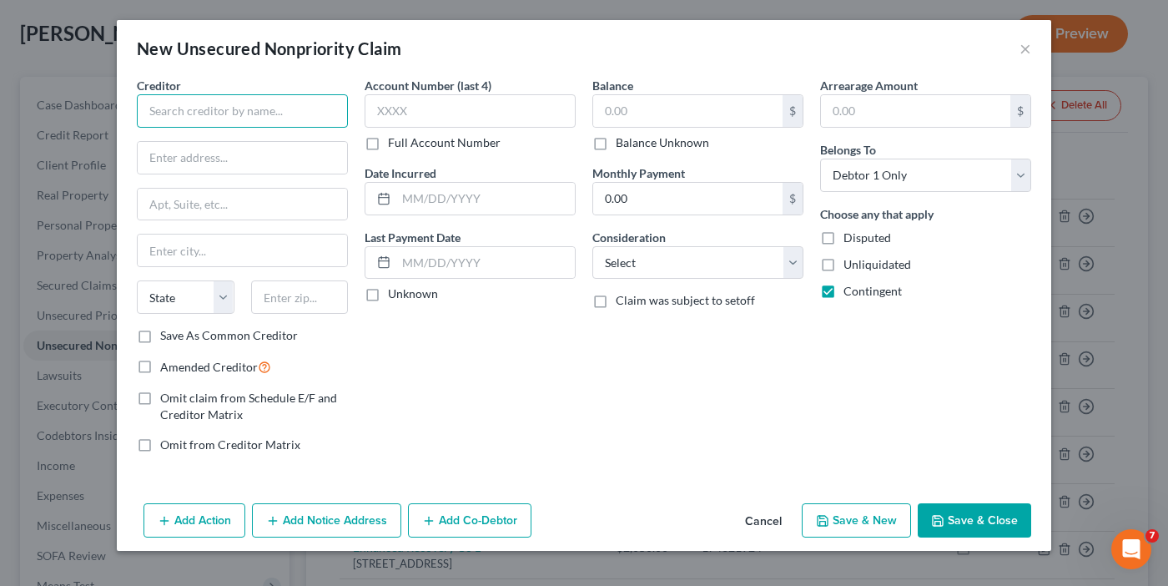
click at [249, 114] on input "text" at bounding box center [242, 110] width 211 height 33
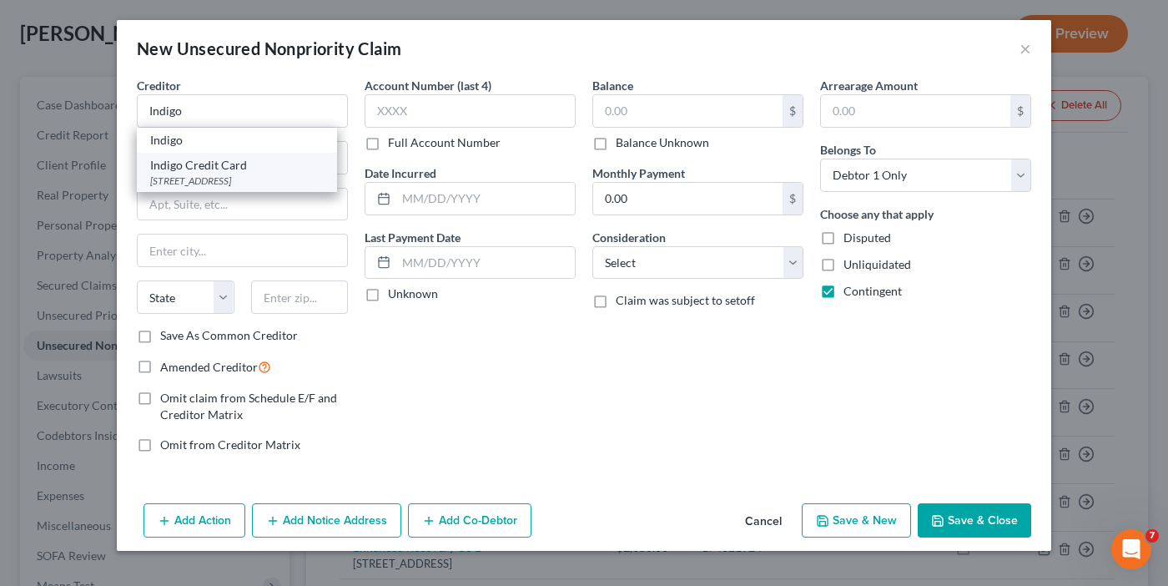
click at [280, 180] on div "PO Box 4477, Beaverton, OR 97076-4477" at bounding box center [237, 181] width 174 height 14
type input "Indigo Credit Card"
type input "PO Box 4477"
type input "Beaverton"
select select "38"
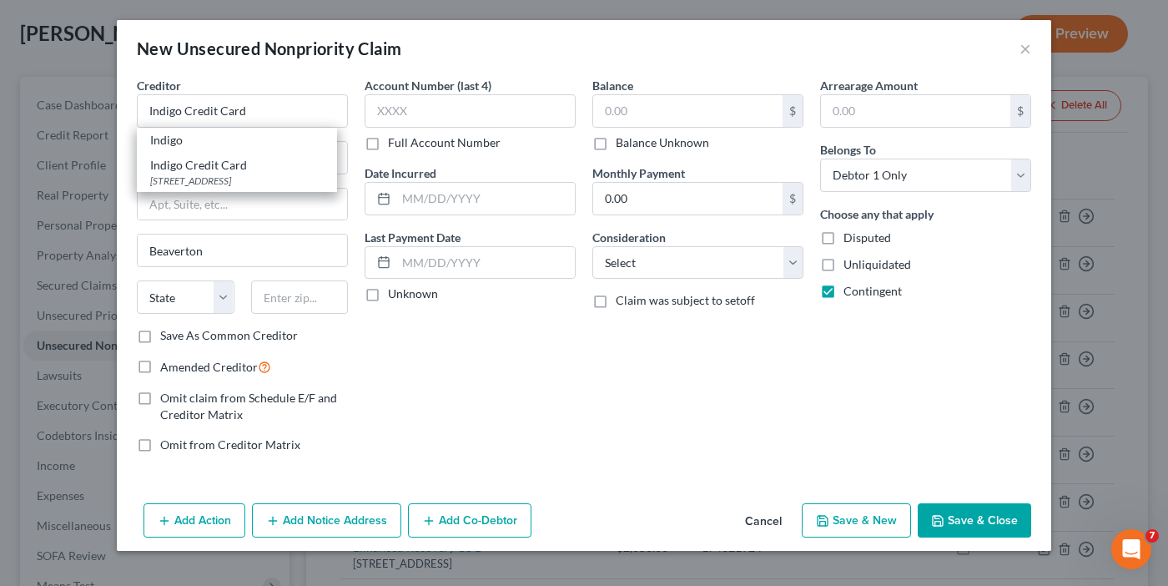
type input "97076-4477"
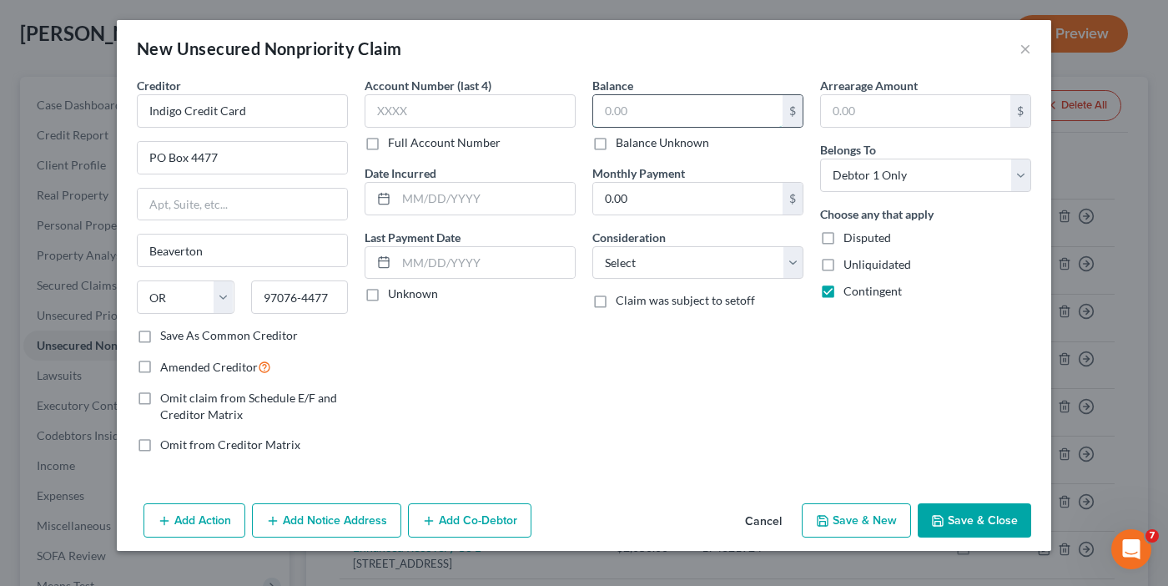
click at [666, 120] on input "text" at bounding box center [687, 111] width 189 height 32
type input "981.27"
click at [160, 366] on label "Amended Creditor" at bounding box center [215, 366] width 111 height 19
click at [167, 366] on input "Amended Creditor" at bounding box center [172, 362] width 11 height 11
click at [948, 526] on button "Save & Close" at bounding box center [974, 520] width 113 height 35
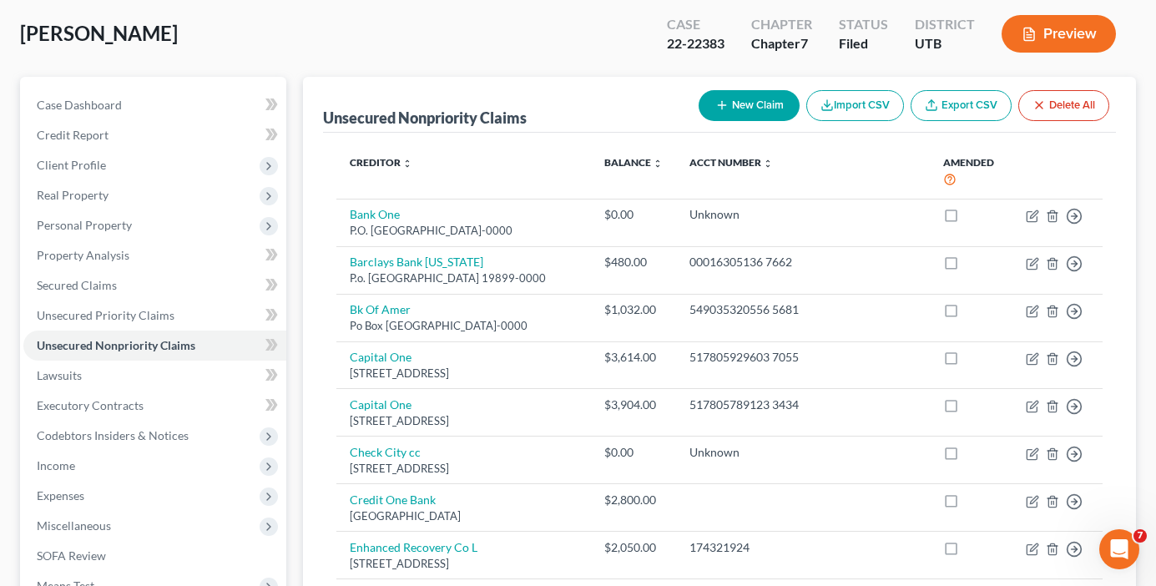
click at [735, 108] on button "New Claim" at bounding box center [749, 105] width 101 height 31
select select "0"
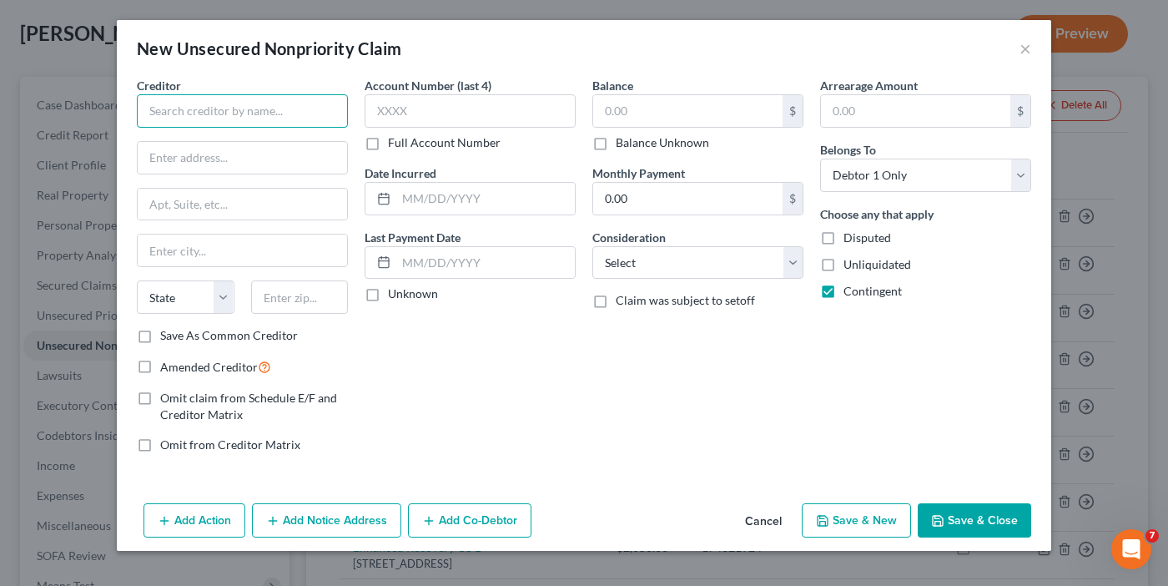
click at [184, 110] on input "text" at bounding box center [242, 110] width 211 height 33
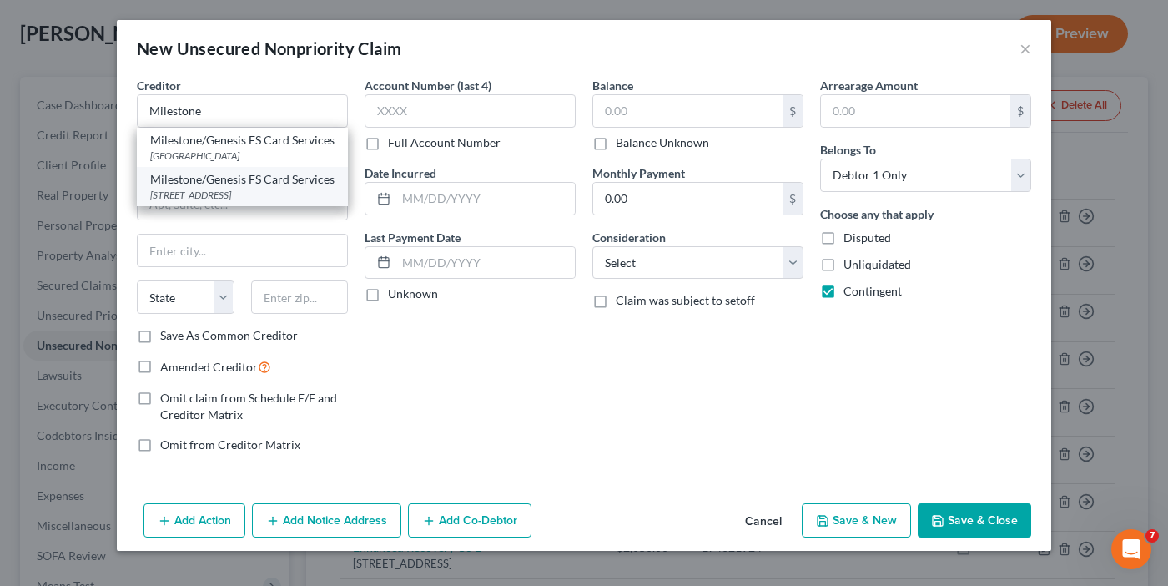
click at [194, 188] on div "Milestone/Genesis FS Card Services" at bounding box center [242, 179] width 184 height 17
type input "Milestone/Genesis FS Card Services"
type input "PO Box 4477"
type input "Beaverton"
select select "38"
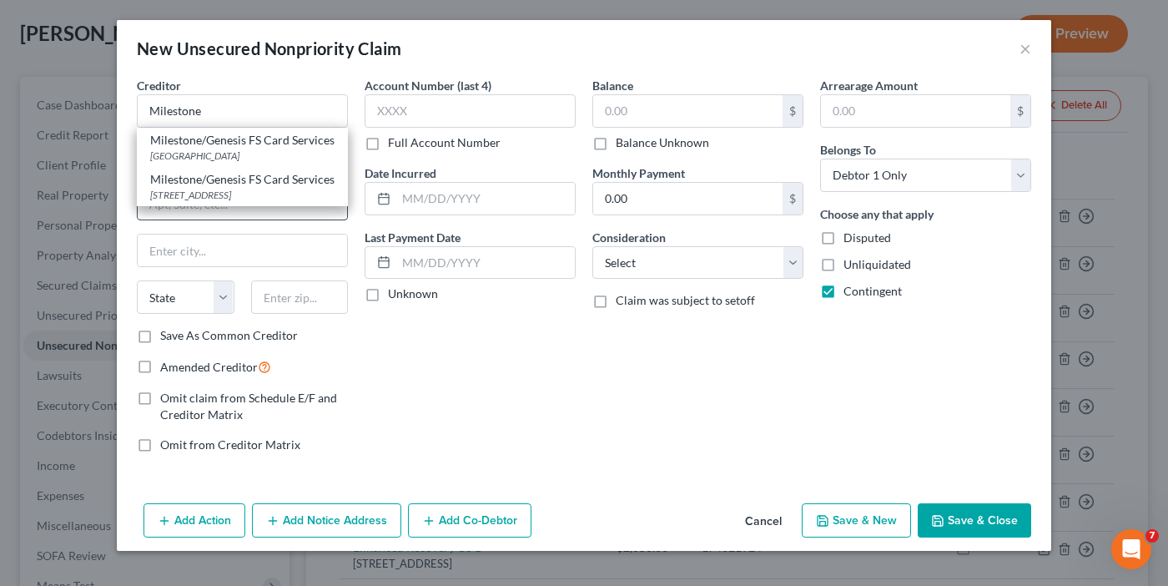
type input "97076-4477"
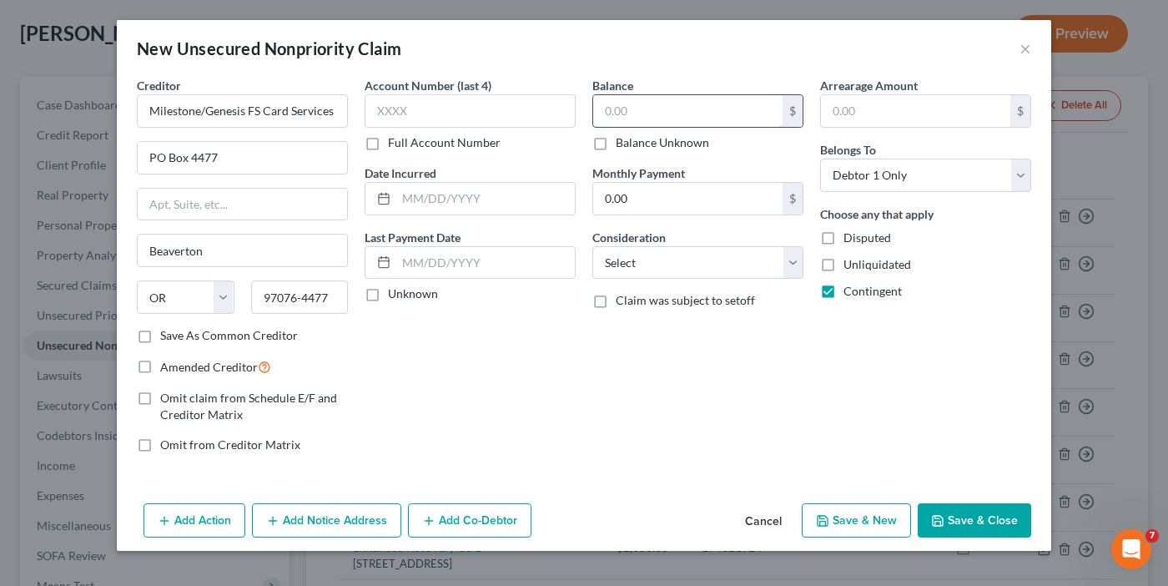
click at [683, 109] on input "text" at bounding box center [687, 111] width 189 height 32
type input "1,013.58"
click at [160, 369] on label "Amended Creditor" at bounding box center [215, 366] width 111 height 19
click at [167, 368] on input "Amended Creditor" at bounding box center [172, 362] width 11 height 11
click at [945, 506] on button "Save & Close" at bounding box center [974, 520] width 113 height 35
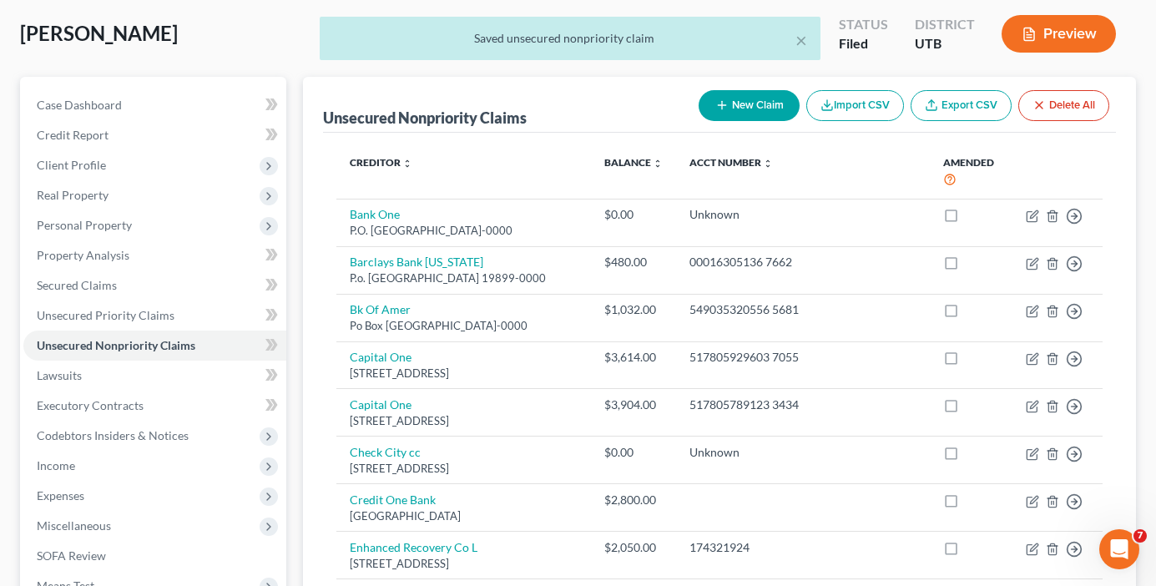
click at [732, 112] on button "New Claim" at bounding box center [749, 105] width 101 height 31
select select "0"
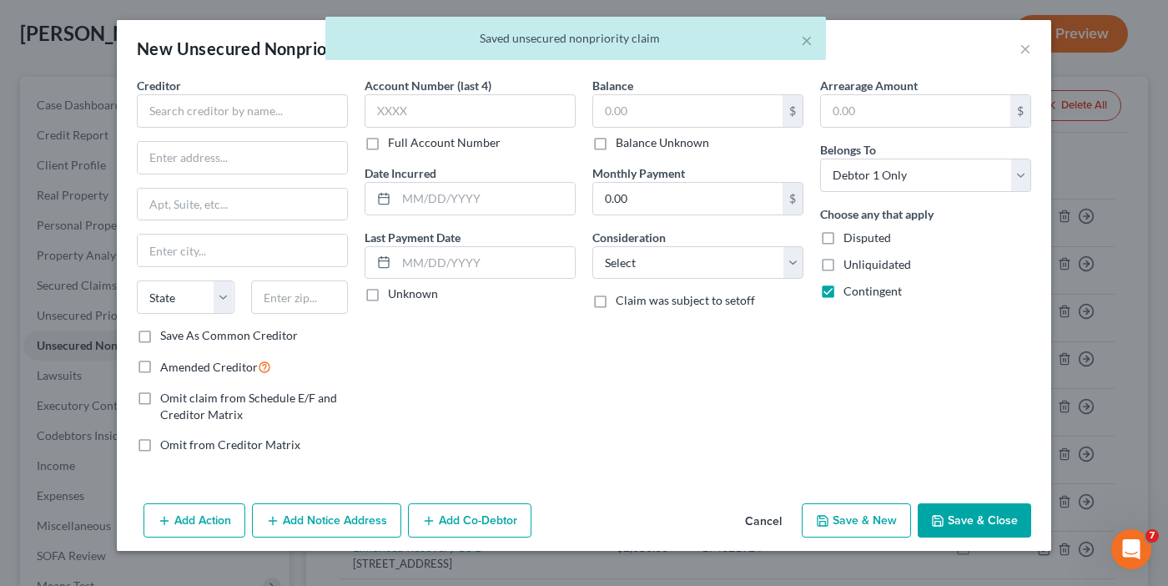
click at [767, 518] on button "Cancel" at bounding box center [763, 521] width 63 height 33
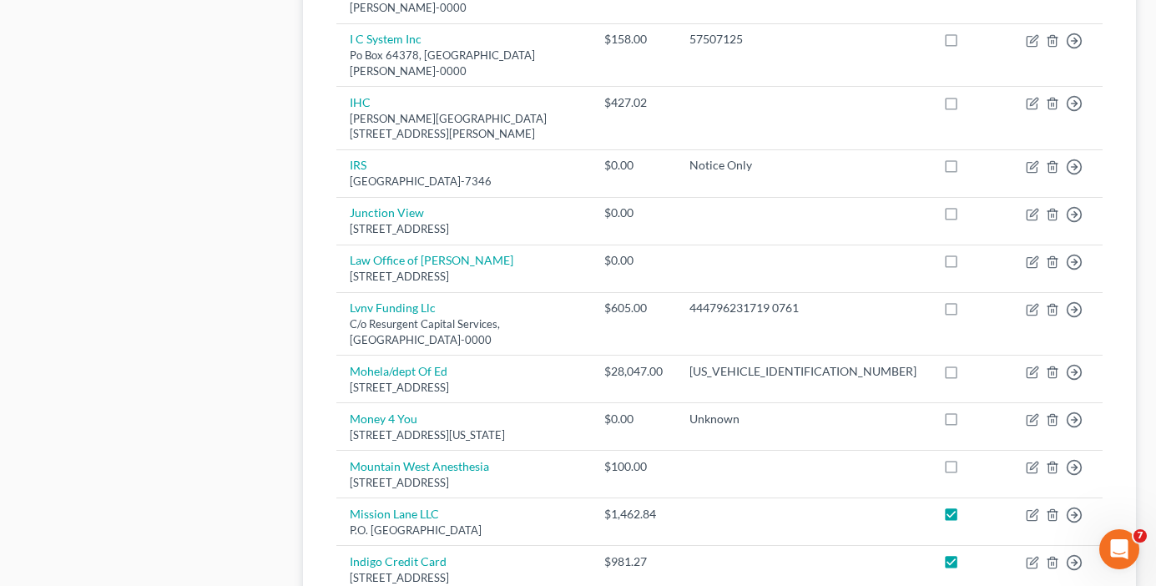
scroll to position [1520, 0]
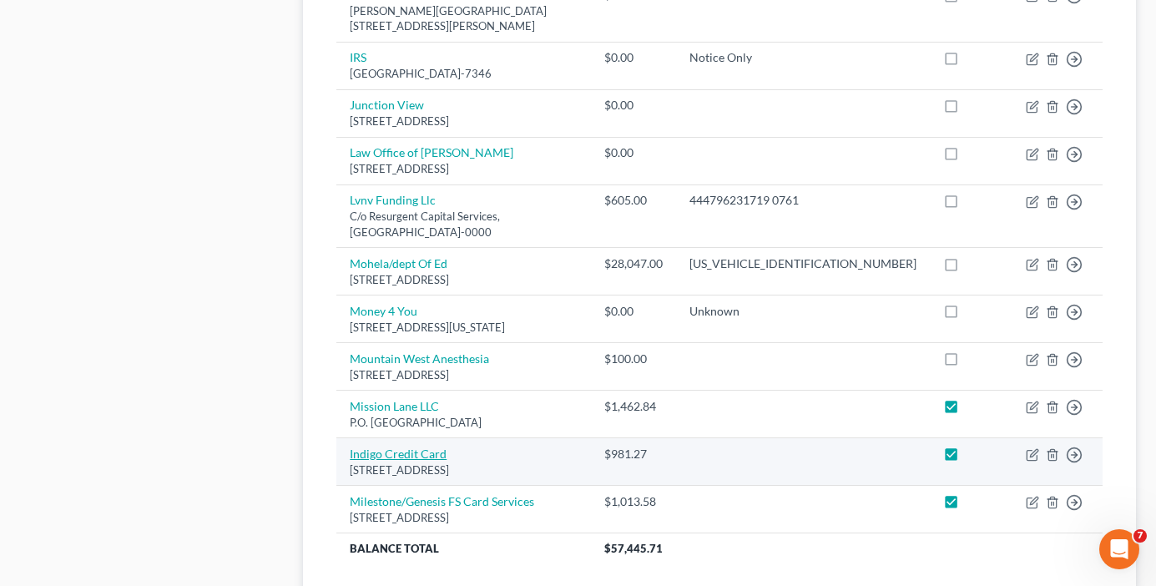
click at [383, 446] on link "Indigo Credit Card" at bounding box center [398, 453] width 97 height 14
select select "38"
select select "0"
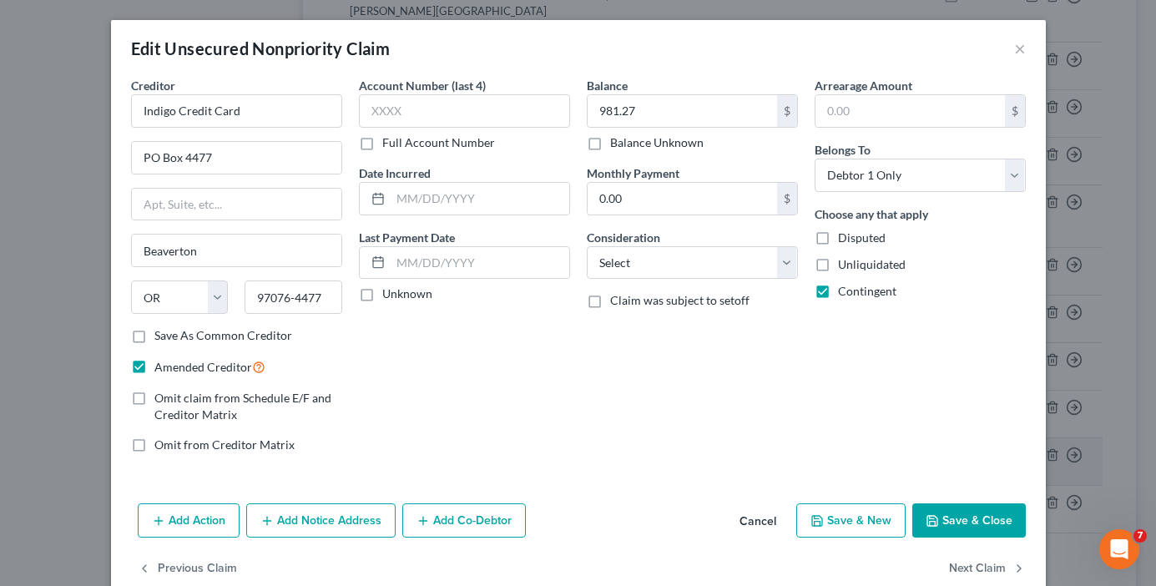
scroll to position [1518, 0]
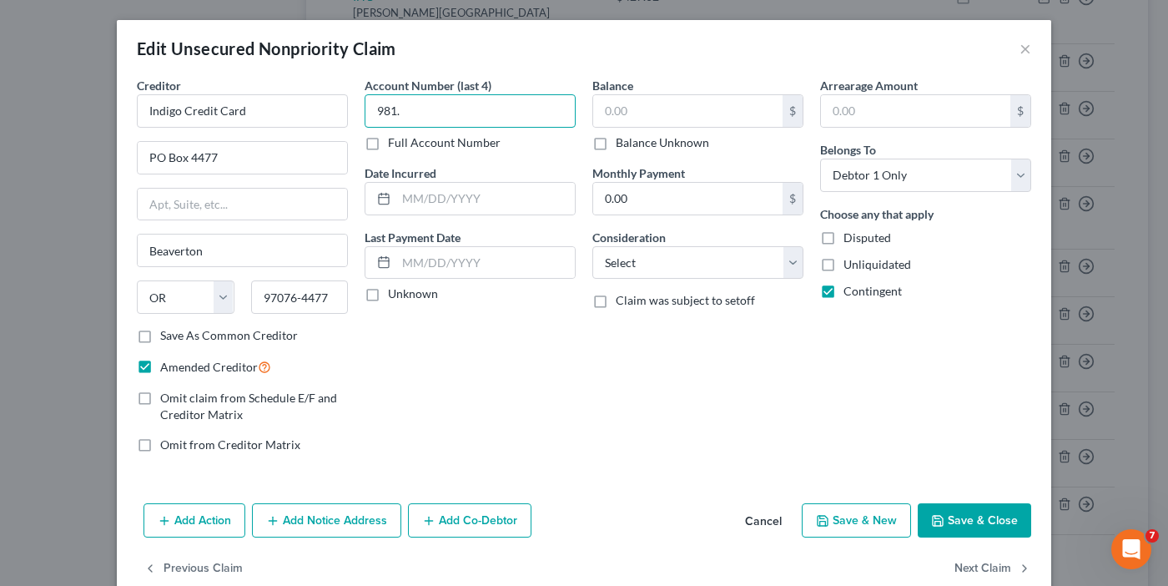
type input "981."
drag, startPoint x: 384, startPoint y: 113, endPoint x: 365, endPoint y: 215, distance: 103.6
click at [183, 133] on div "Creditor * Indigo Credit Card PO Box 4477 Beaverton State AL AK AR AZ CA CO CT …" at bounding box center [584, 272] width 911 height 390
click at [632, 103] on input "text" at bounding box center [687, 111] width 189 height 32
type input "2,200"
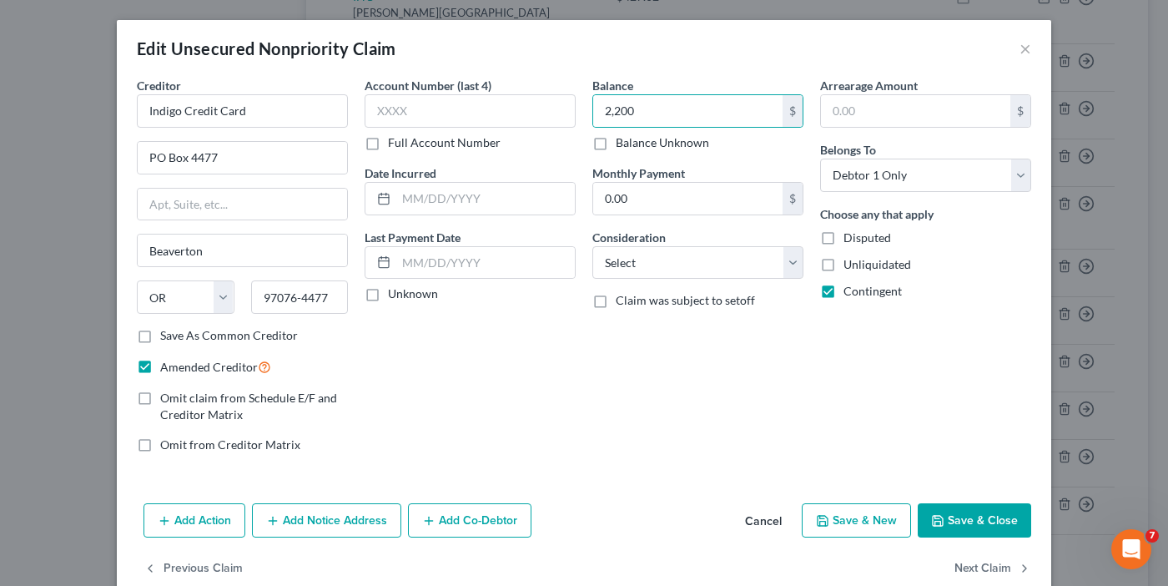
click at [972, 524] on button "Save & Close" at bounding box center [974, 520] width 113 height 35
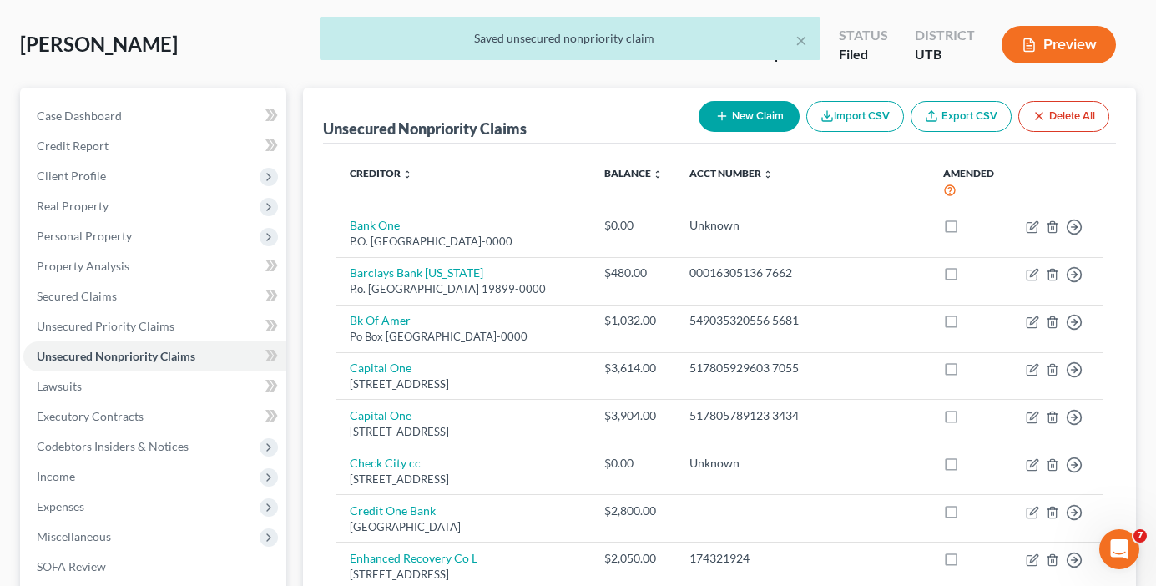
scroll to position [0, 0]
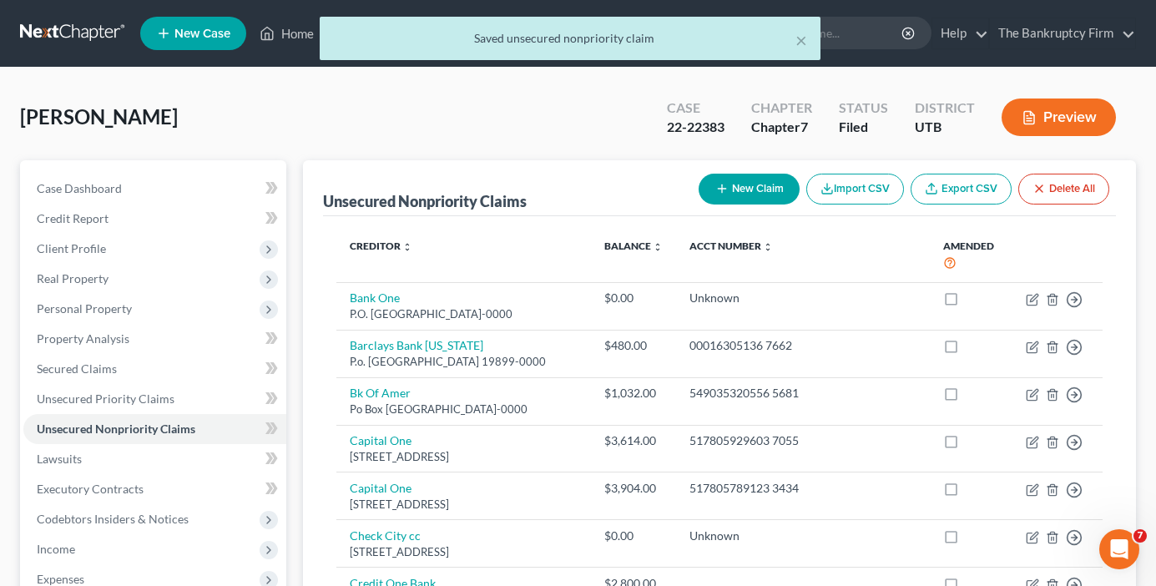
click at [751, 178] on button "New Claim" at bounding box center [749, 189] width 101 height 31
select select "0"
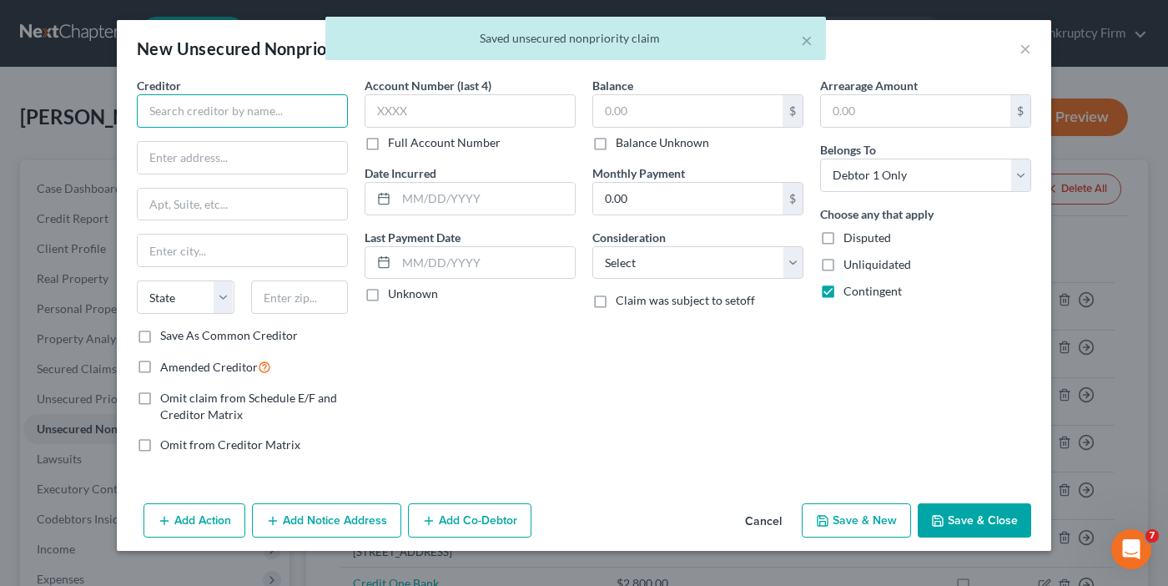
click at [261, 102] on input "text" at bounding box center [242, 110] width 211 height 33
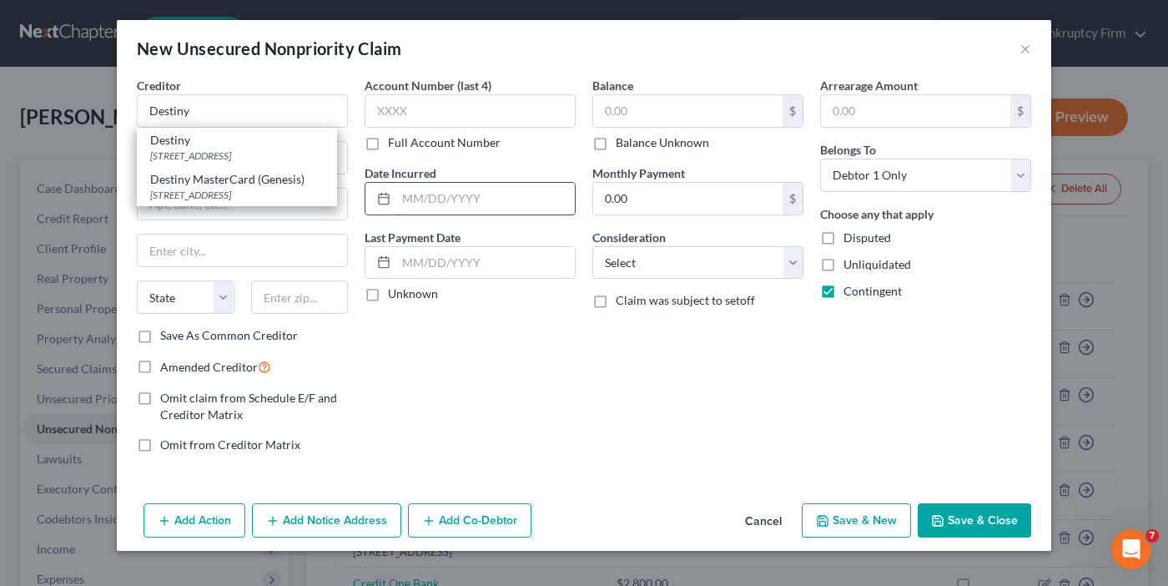
click at [229, 179] on div "Destiny MasterCard (Genesis)" at bounding box center [237, 179] width 174 height 17
type input "Destiny MasterCard (Genesis)"
type input "PO box 4477"
type input "Beaverton"
select select "38"
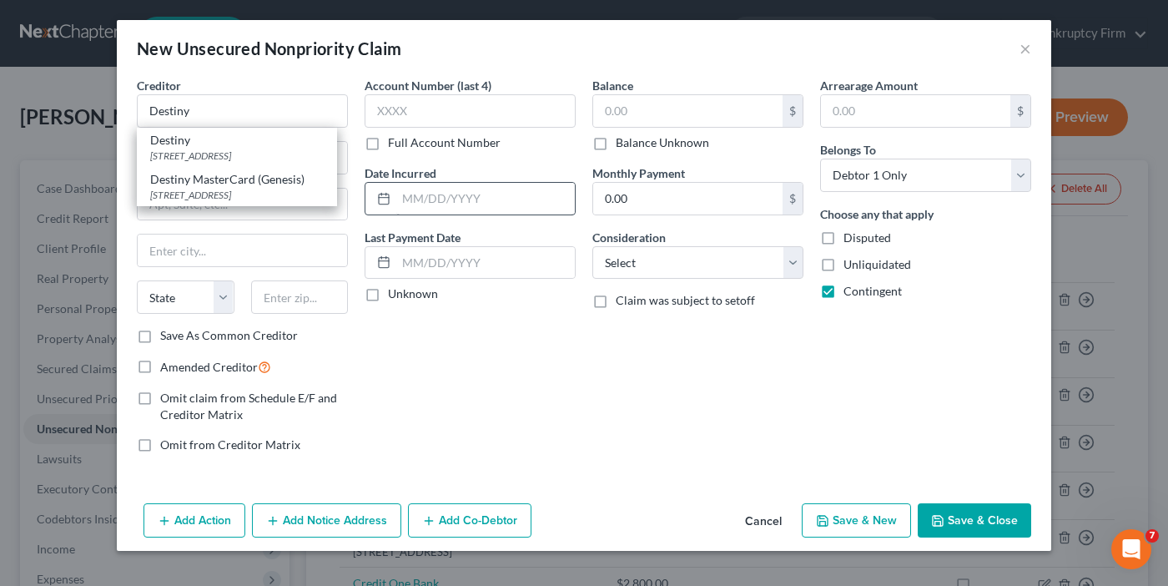
type input "97076"
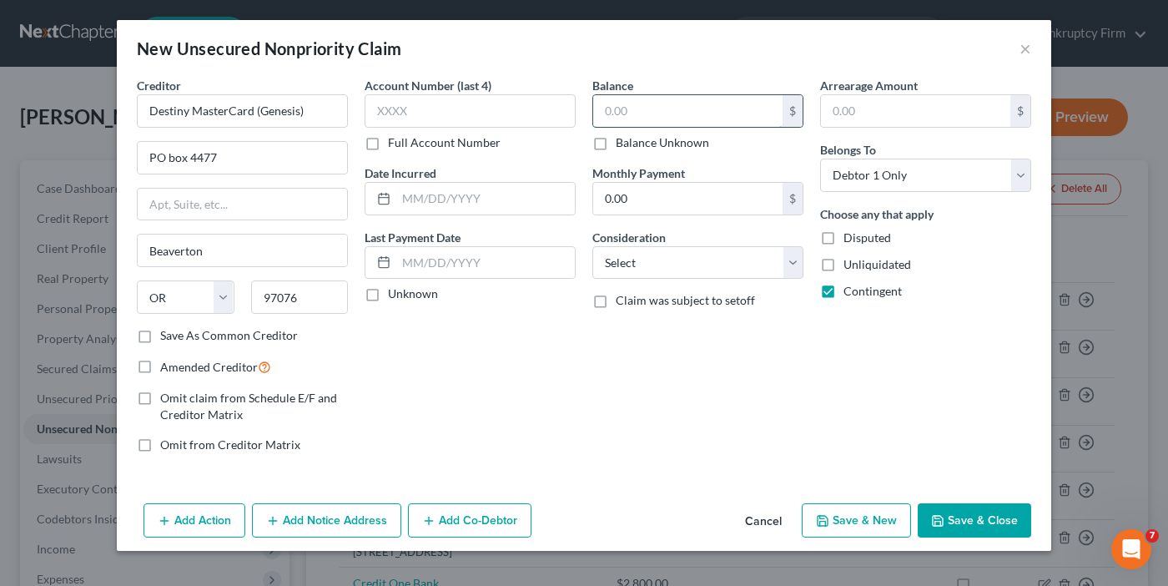
click at [676, 113] on input "text" at bounding box center [687, 111] width 189 height 32
type input "1,031.18"
click at [160, 368] on label "Amended Creditor" at bounding box center [215, 366] width 111 height 19
click at [167, 368] on input "Amended Creditor" at bounding box center [172, 362] width 11 height 11
checkbox input "true"
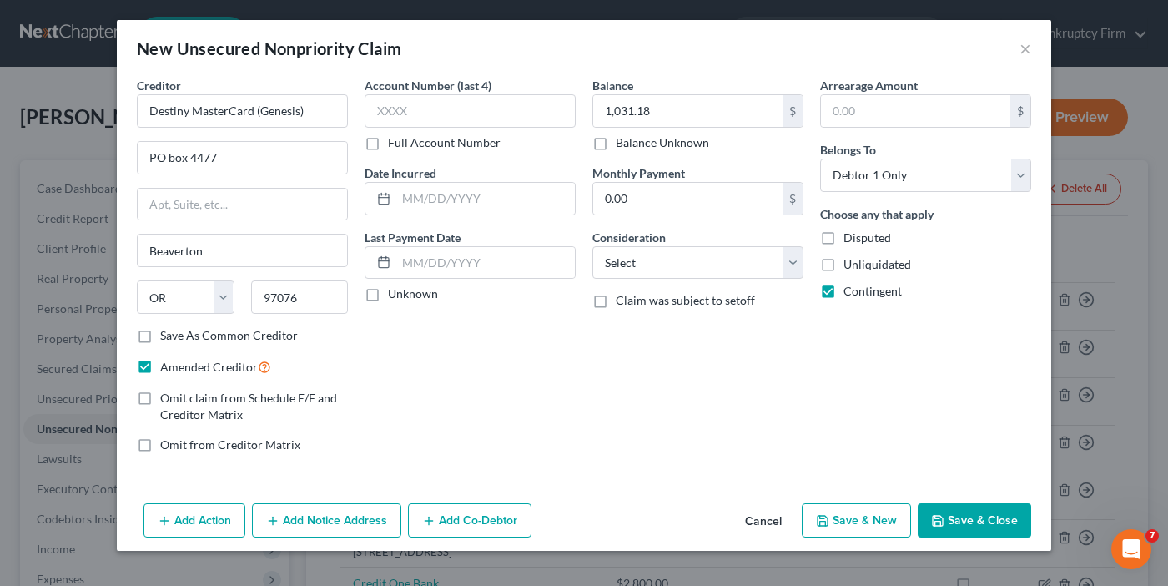
click at [971, 522] on button "Save & Close" at bounding box center [974, 520] width 113 height 35
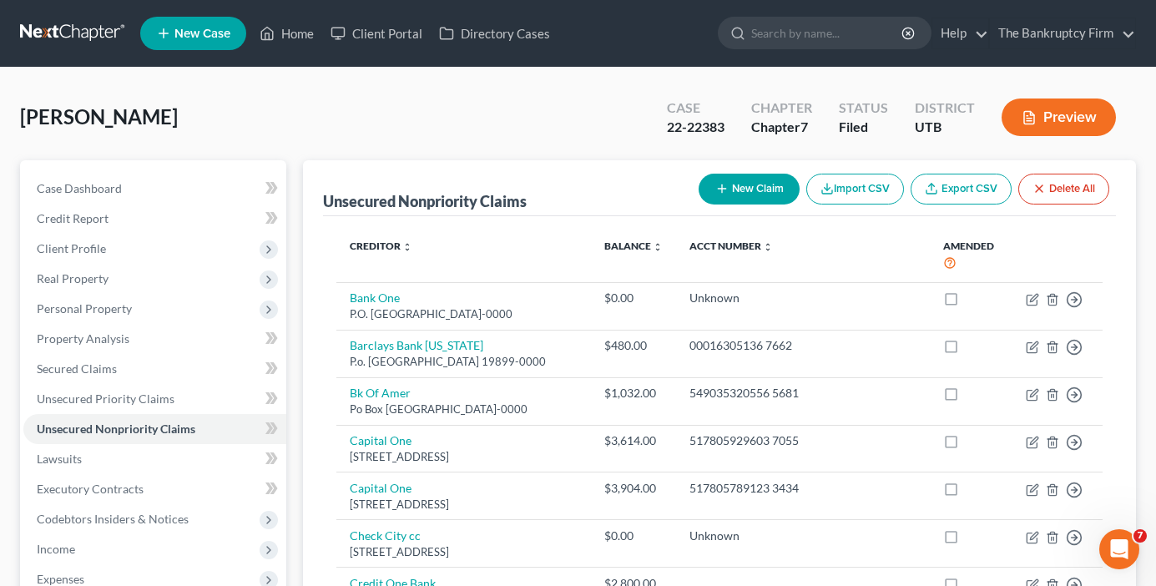
click at [738, 187] on button "New Claim" at bounding box center [749, 189] width 101 height 31
select select "0"
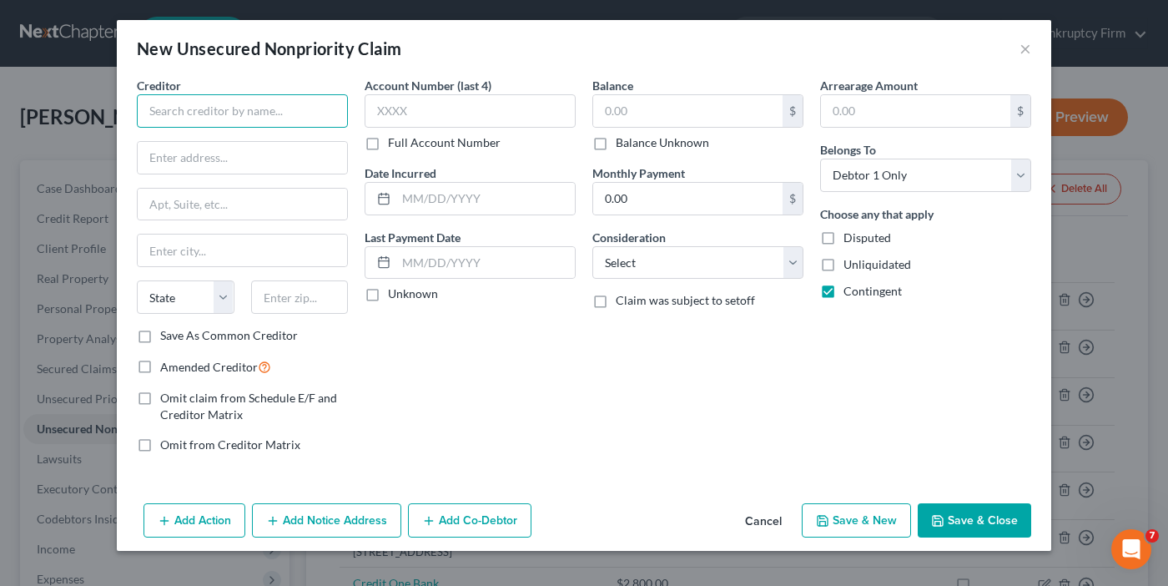
click at [192, 107] on input "text" at bounding box center [242, 110] width 211 height 33
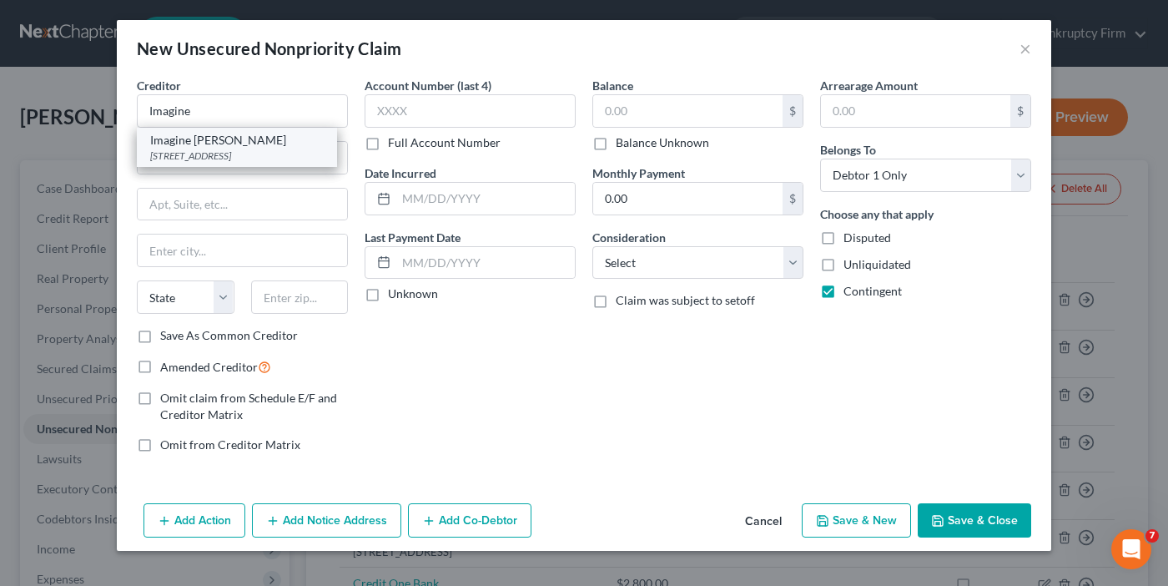
click at [247, 149] on div "510 25th St,, Ogden, UT 84401-0000" at bounding box center [237, 156] width 174 height 14
type input "Imagine Jefferson"
type input "510 25th St,"
type input "[PERSON_NAME]"
select select "46"
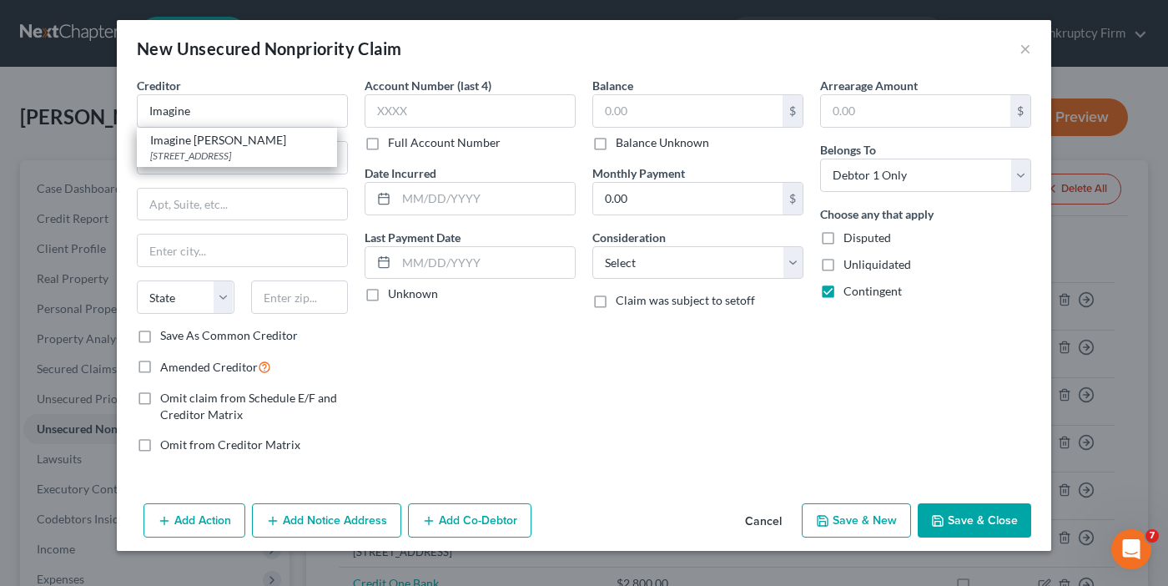
type input "84401-0000"
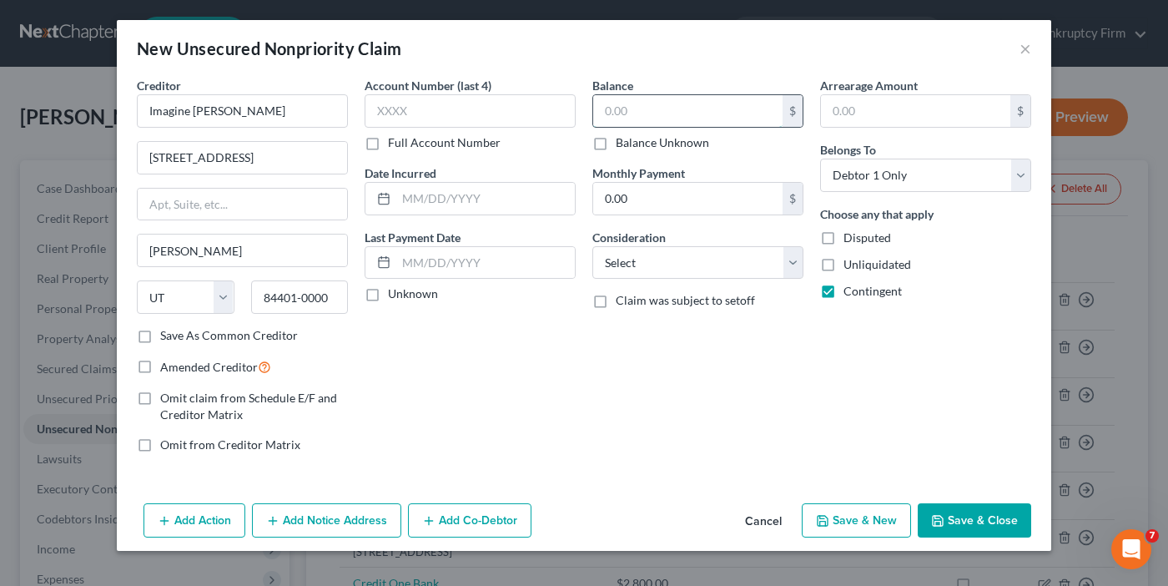
click at [618, 115] on input "text" at bounding box center [687, 111] width 189 height 32
type input "758.24"
click at [966, 509] on button "Save & Close" at bounding box center [974, 520] width 113 height 35
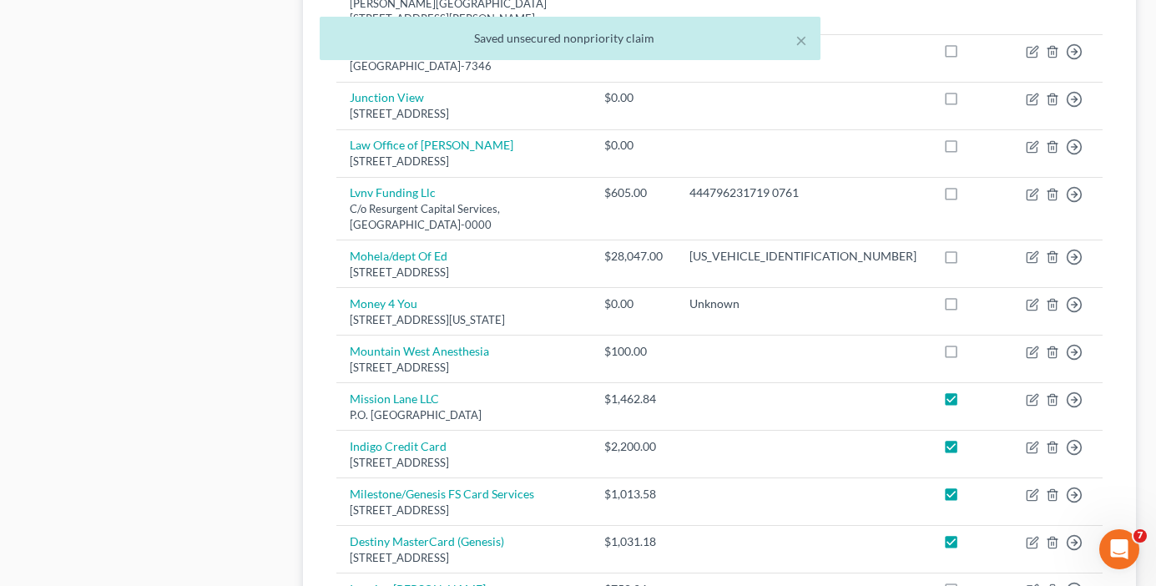
scroll to position [1614, 0]
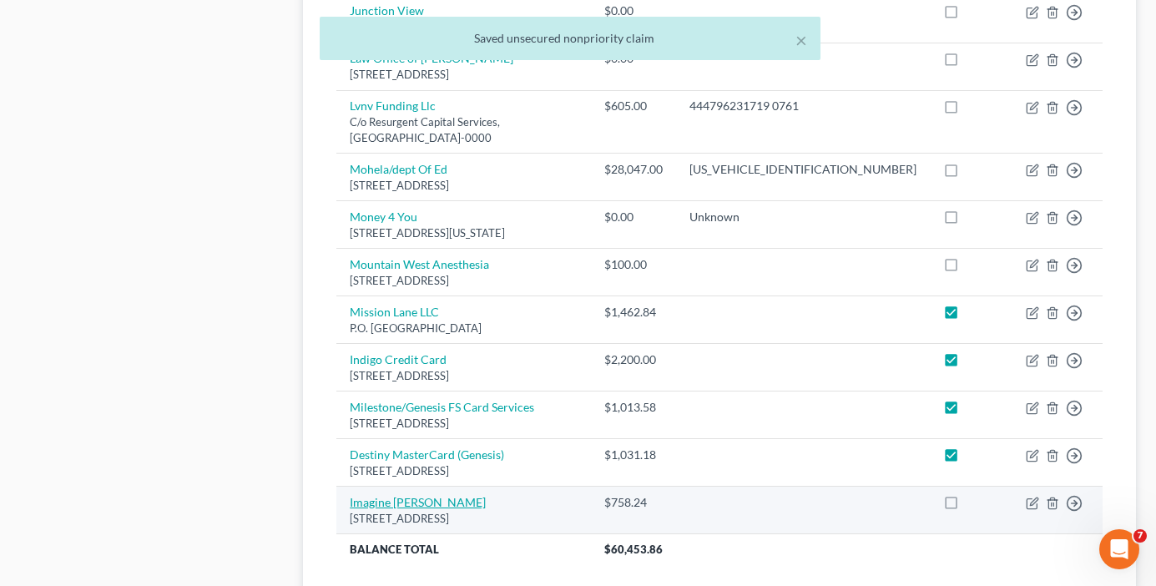
click at [403, 495] on link "Imagine Jefferson" at bounding box center [418, 502] width 136 height 14
select select "46"
select select "0"
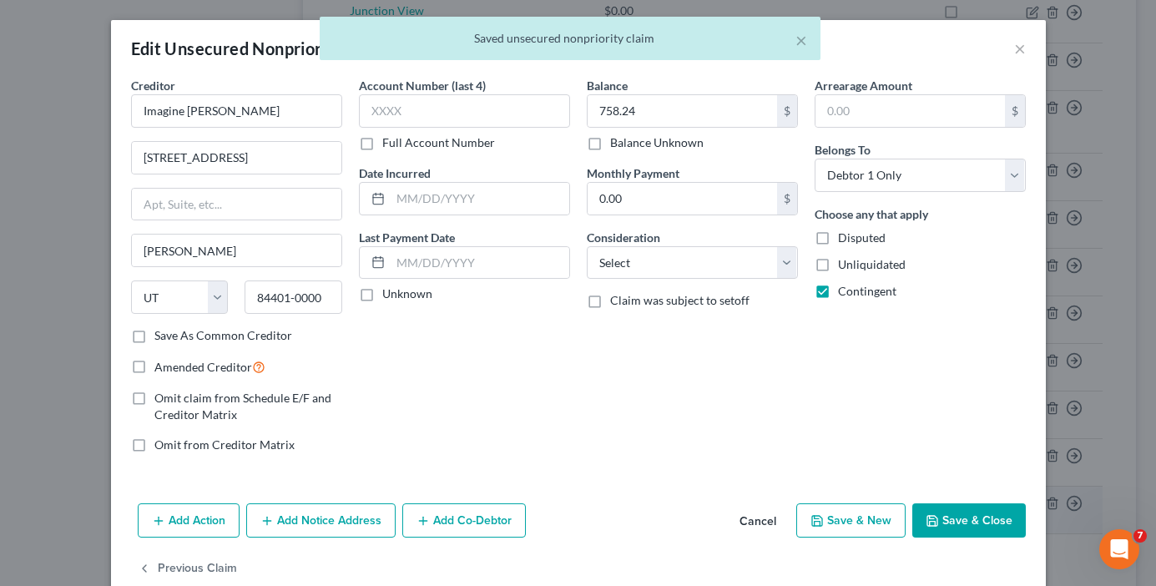
scroll to position [1613, 0]
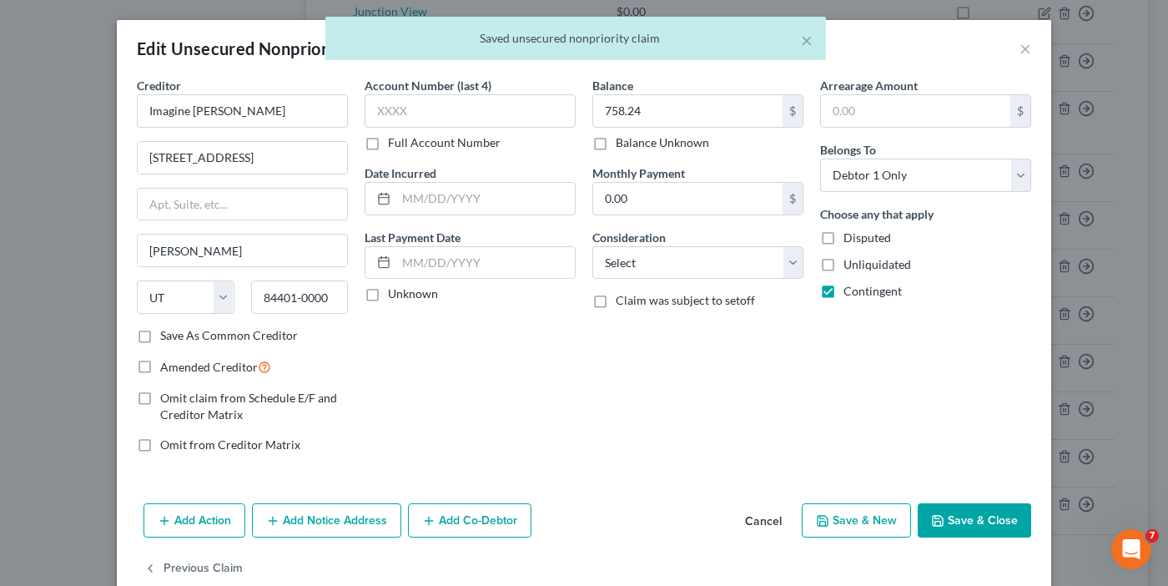
click at [160, 371] on label "Amended Creditor" at bounding box center [215, 366] width 111 height 19
click at [167, 368] on input "Amended Creditor" at bounding box center [172, 362] width 11 height 11
click at [957, 505] on button "Save & Close" at bounding box center [974, 520] width 113 height 35
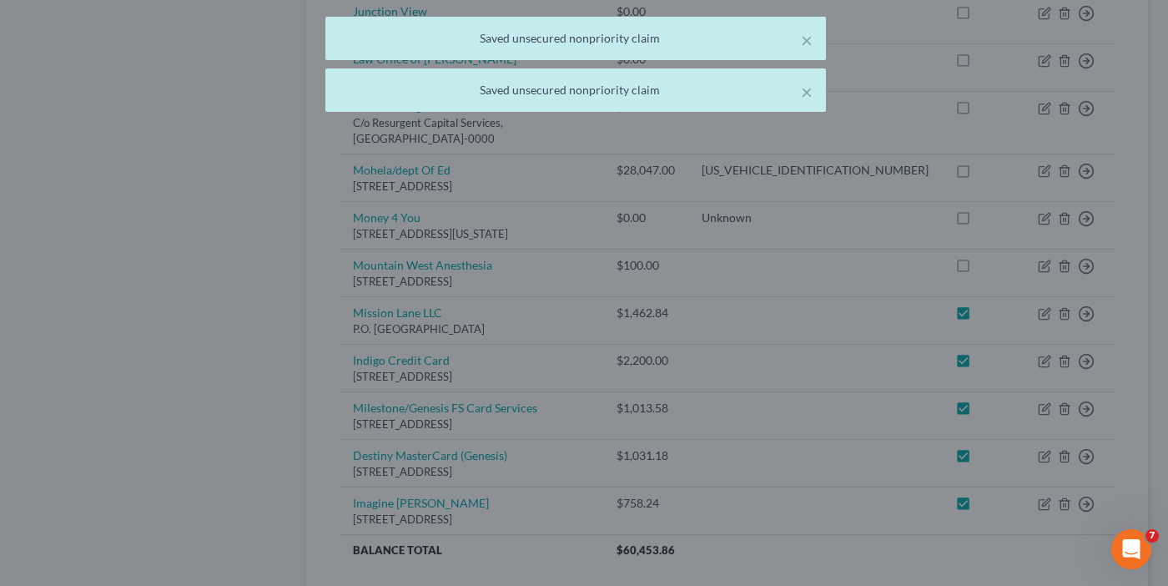
checkbox input "true"
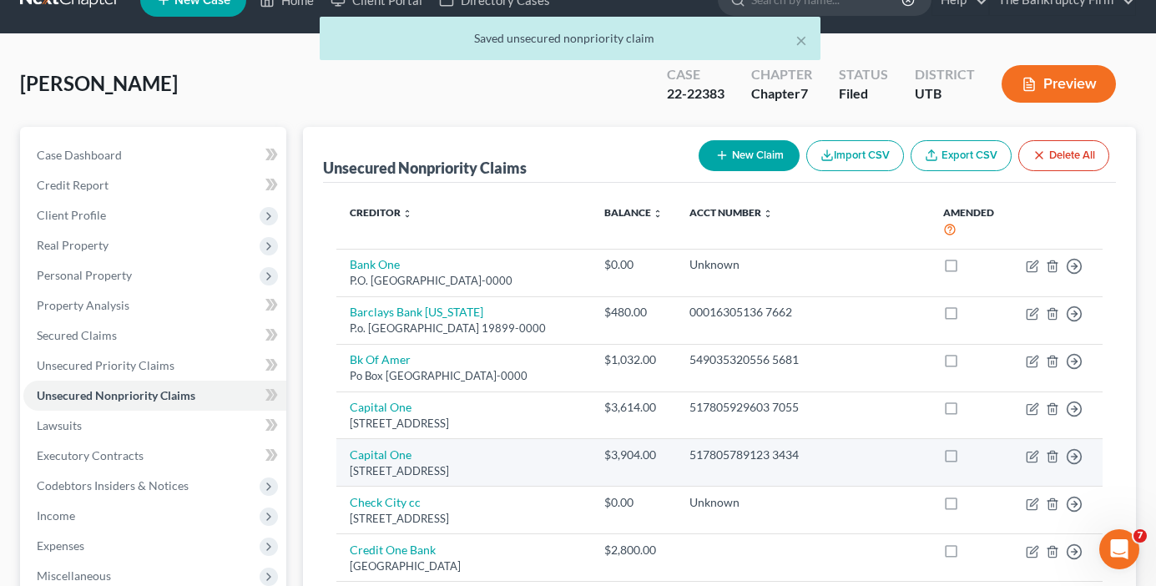
scroll to position [0, 0]
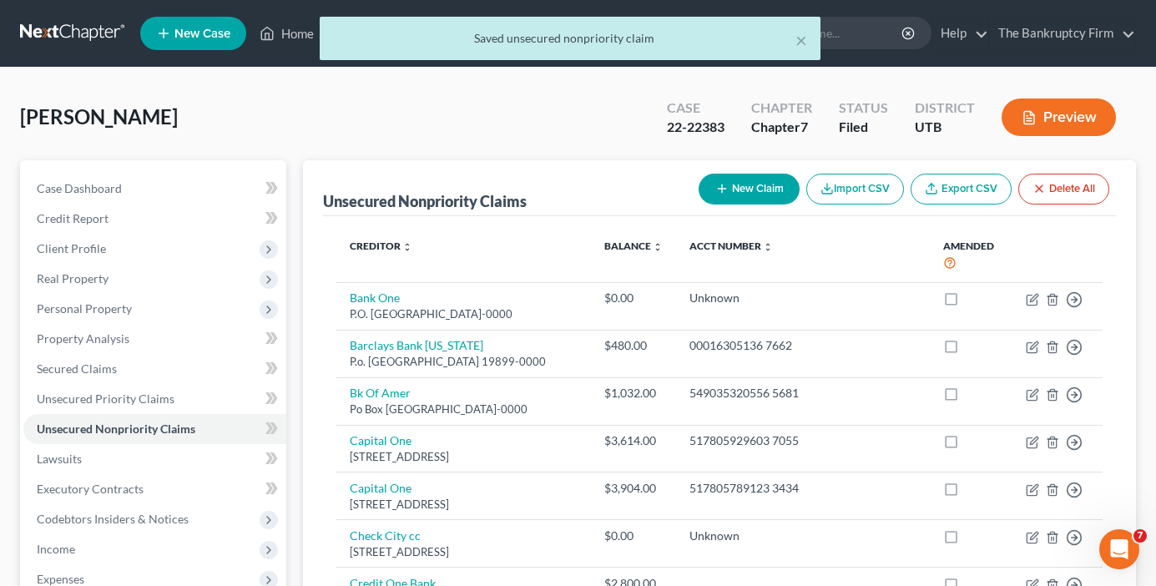
click at [744, 187] on button "New Claim" at bounding box center [749, 189] width 101 height 31
select select "0"
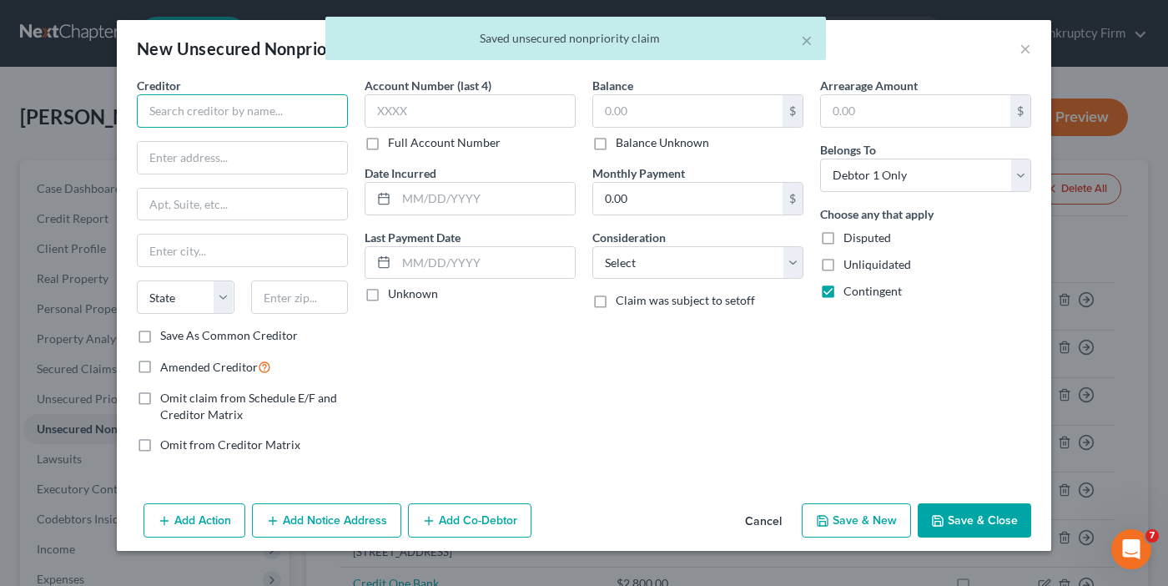
click at [259, 114] on input "text" at bounding box center [242, 110] width 211 height 33
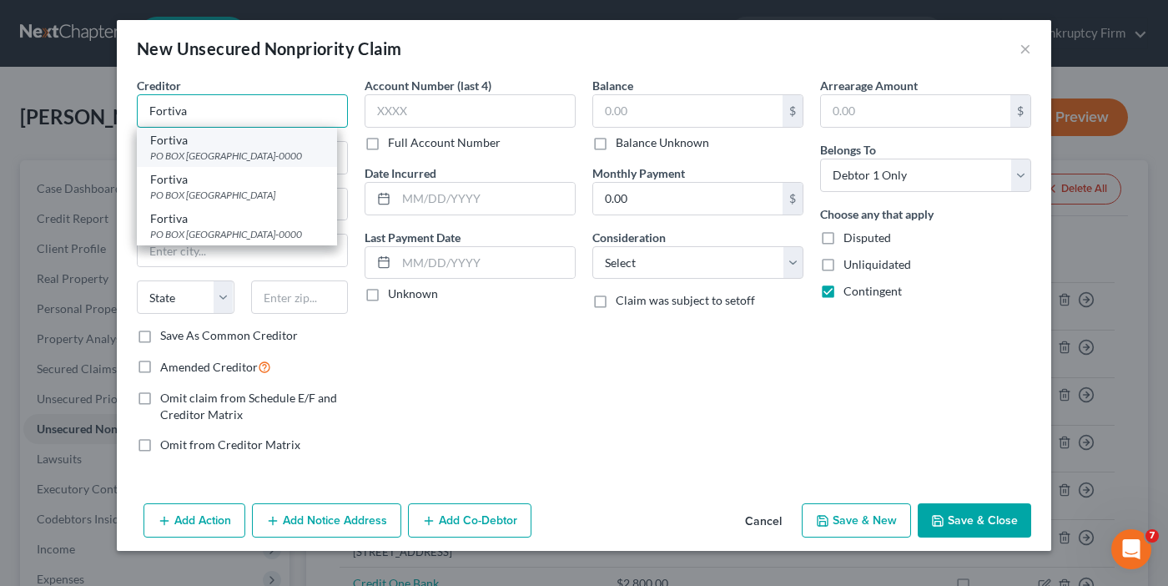
type input "Fortiva"
click at [205, 154] on div "PO BOX 105555, Atlanta, GA 30384-0000" at bounding box center [237, 156] width 174 height 14
type input "PO BOX 105555"
type input "Atlanta"
select select "10"
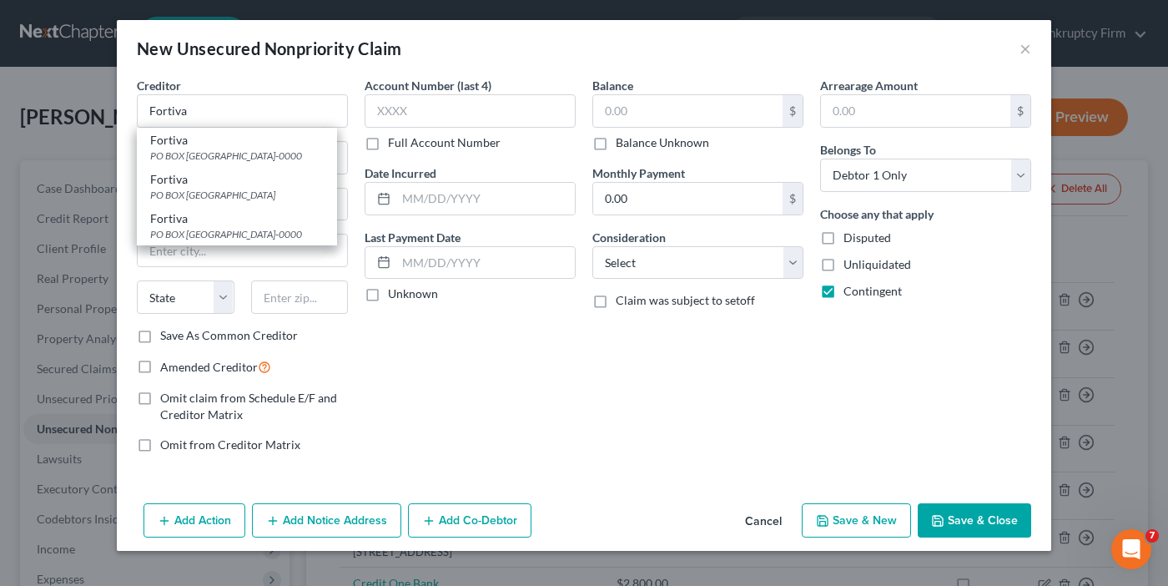
type input "30384-0000"
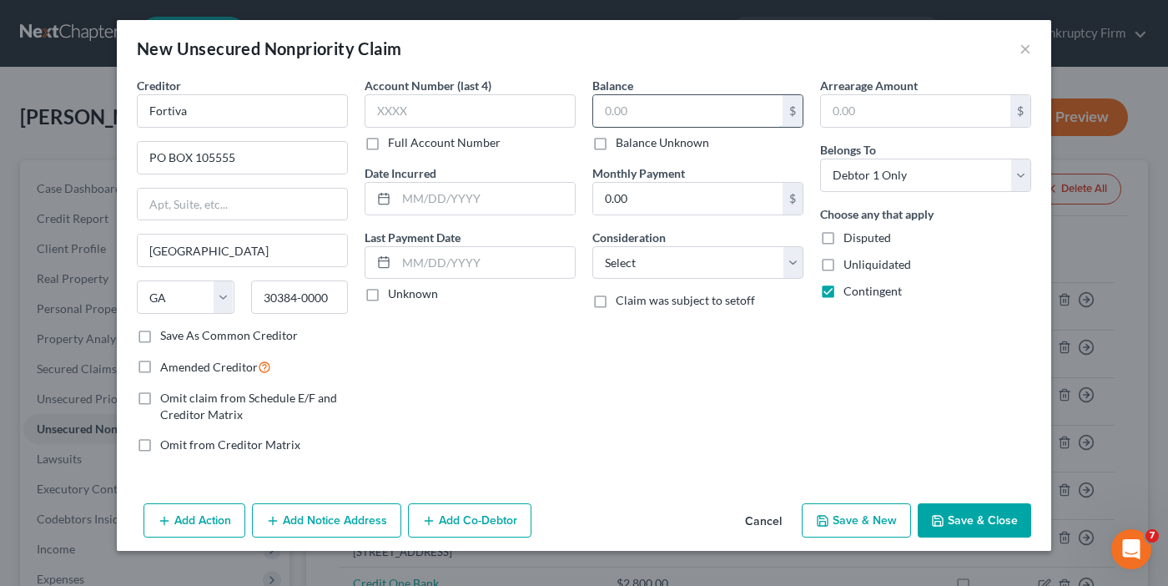
click at [677, 112] on input "text" at bounding box center [687, 111] width 189 height 32
type input "1,500"
click at [160, 366] on label "Amended Creditor" at bounding box center [215, 366] width 111 height 19
click at [167, 366] on input "Amended Creditor" at bounding box center [172, 362] width 11 height 11
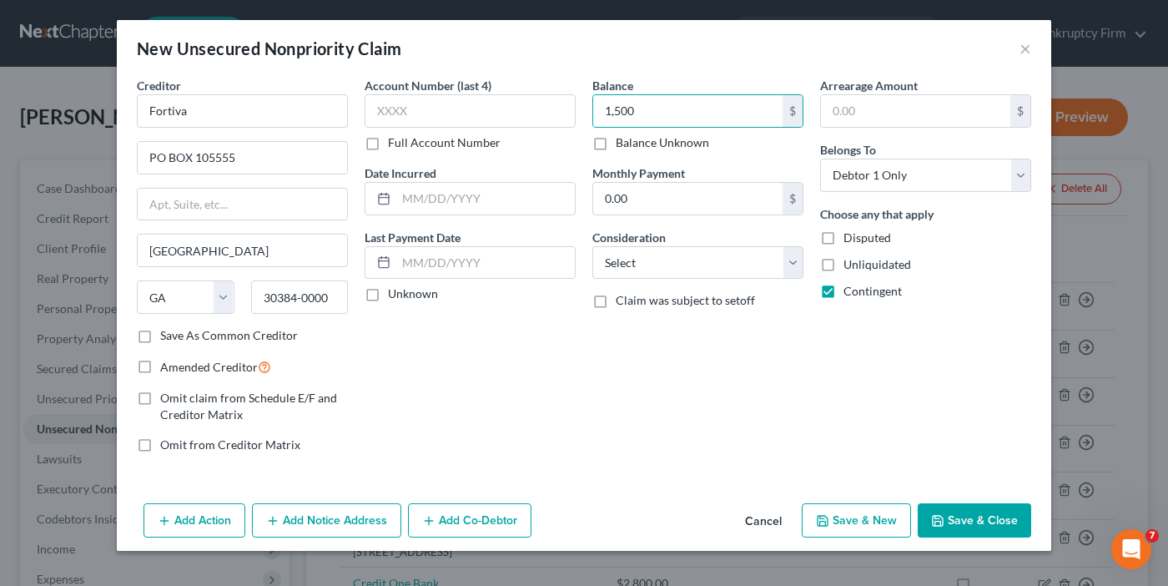
checkbox input "true"
click at [952, 517] on button "Save & Close" at bounding box center [974, 520] width 113 height 35
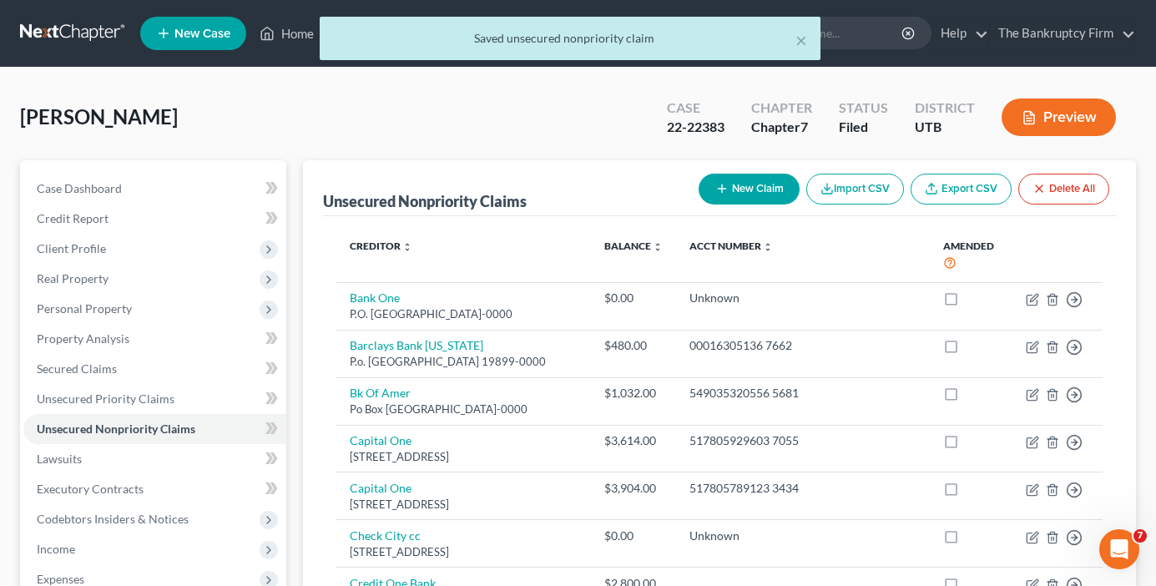
click at [742, 188] on button "New Claim" at bounding box center [749, 189] width 101 height 31
select select "0"
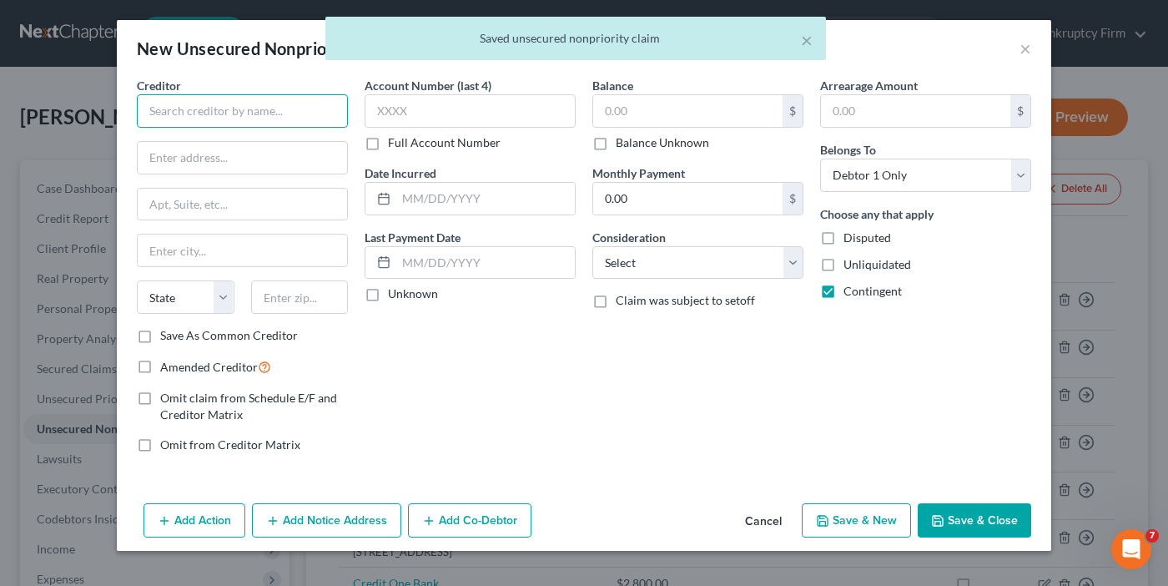
click at [281, 114] on input "text" at bounding box center [242, 110] width 211 height 33
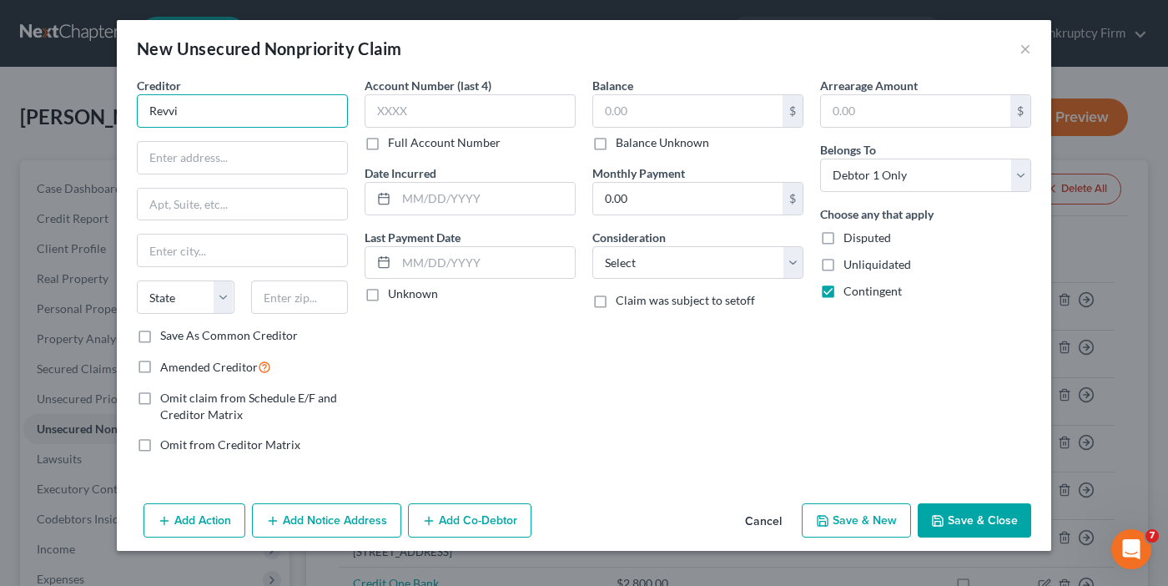
click at [202, 109] on input "Revvi" at bounding box center [242, 110] width 211 height 33
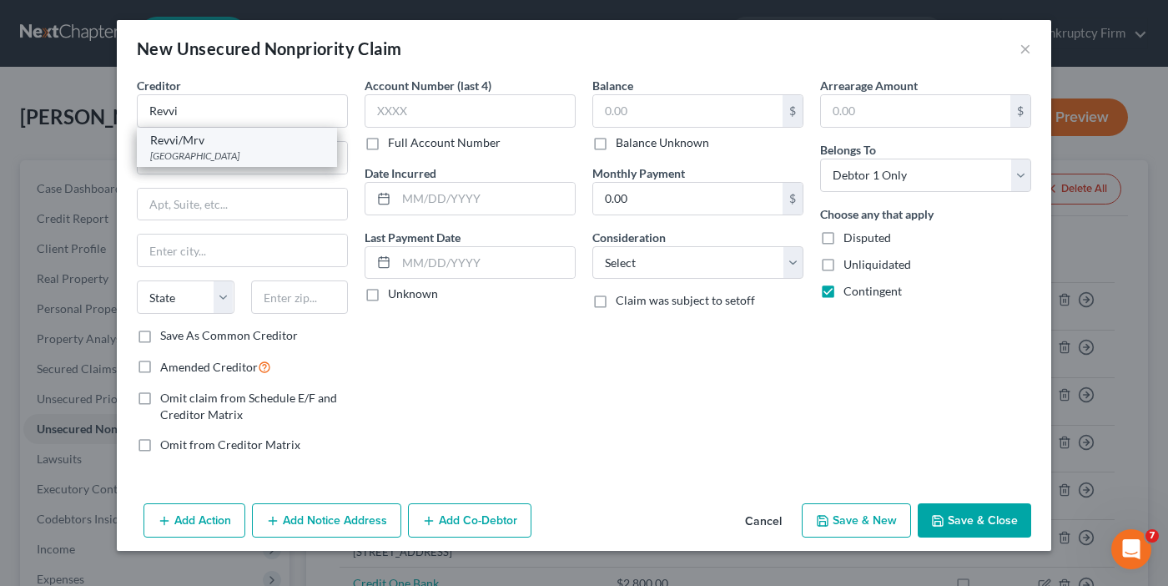
click at [199, 149] on div "PO Box 85800, Sioux Falls, SD 57118" at bounding box center [237, 156] width 174 height 14
type input "Revvi/Mrv"
type input "PO Box 85800"
type input "Sioux Falls"
select select "43"
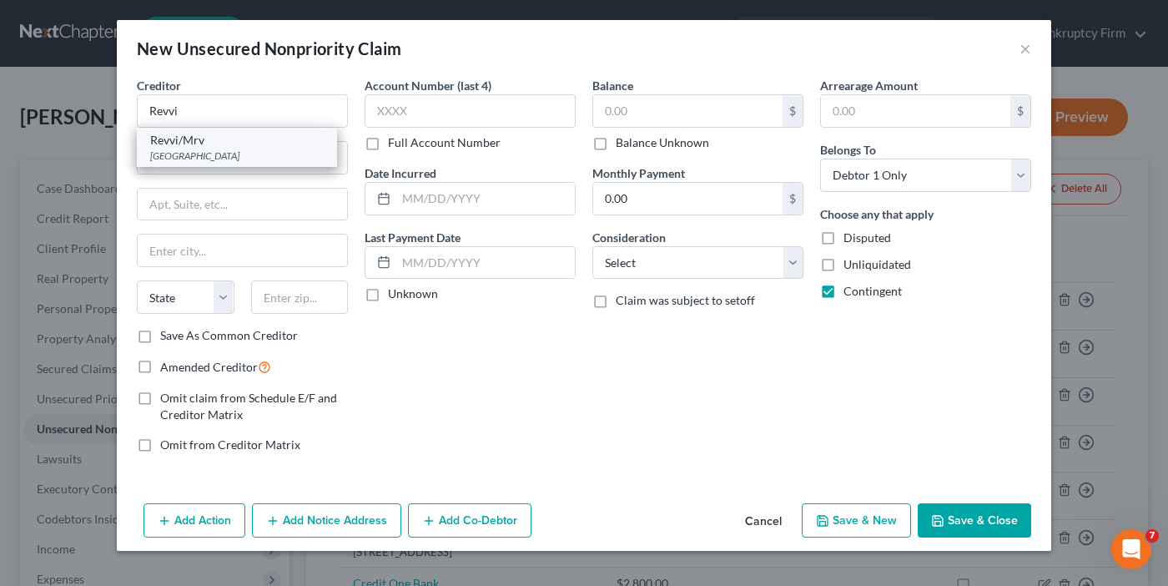
type input "57118"
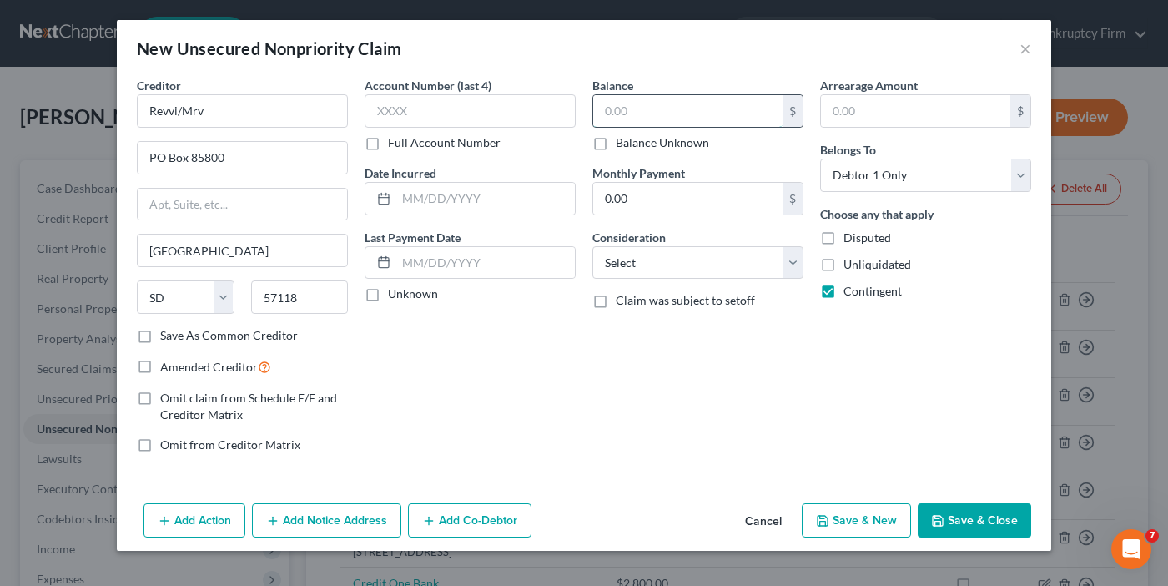
click at [683, 116] on input "text" at bounding box center [687, 111] width 189 height 32
type input "307.36"
click at [160, 369] on label "Amended Creditor" at bounding box center [215, 366] width 111 height 19
click at [167, 368] on input "Amended Creditor" at bounding box center [172, 362] width 11 height 11
checkbox input "true"
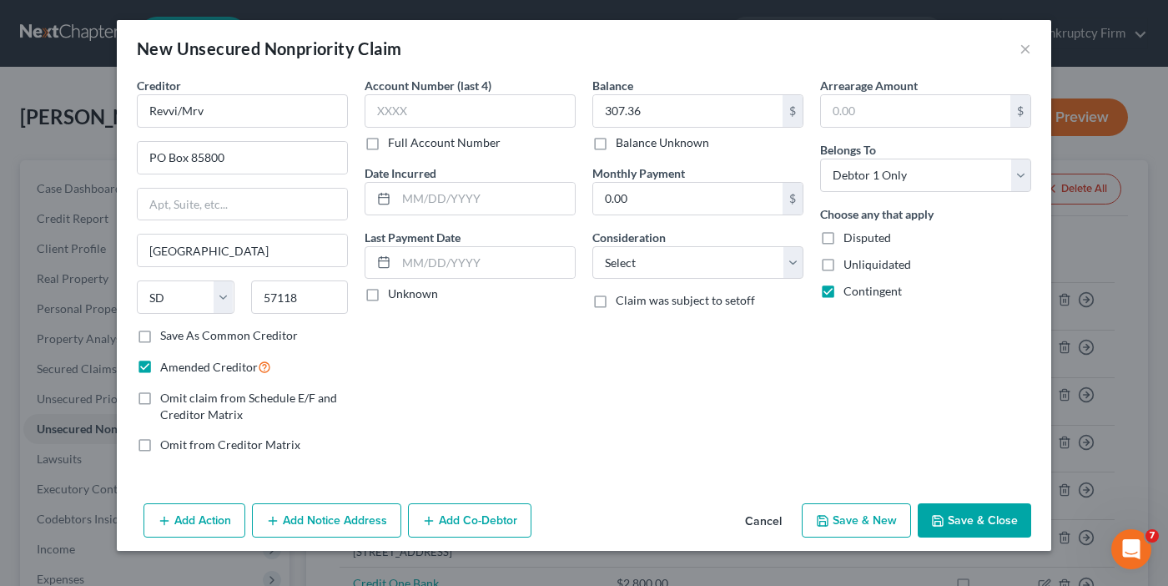
click at [964, 509] on button "Save & Close" at bounding box center [974, 520] width 113 height 35
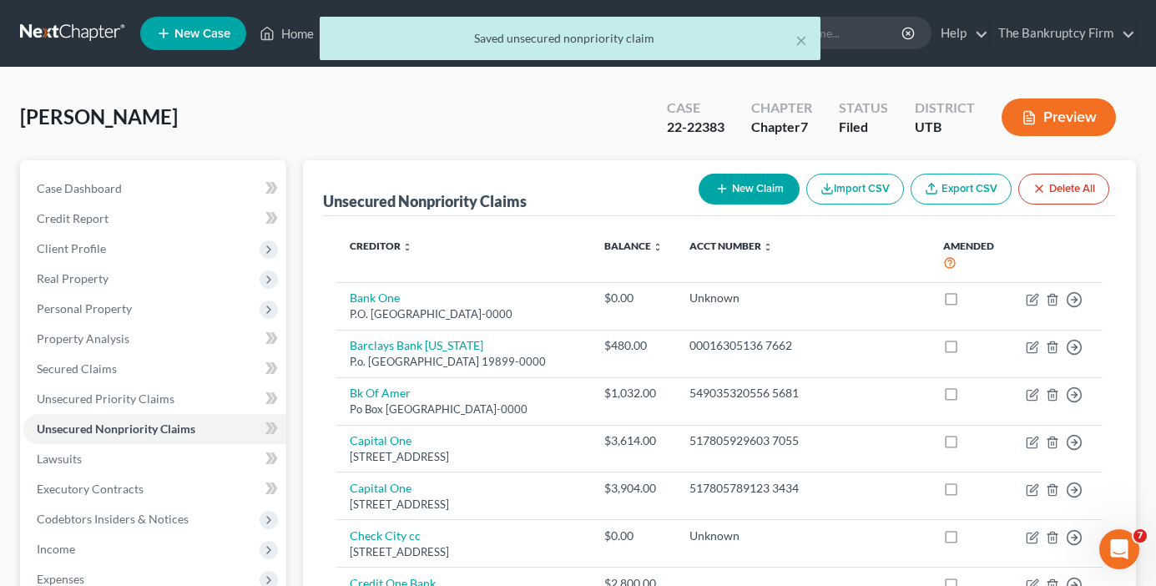
click at [721, 179] on button "New Claim" at bounding box center [749, 189] width 101 height 31
select select "0"
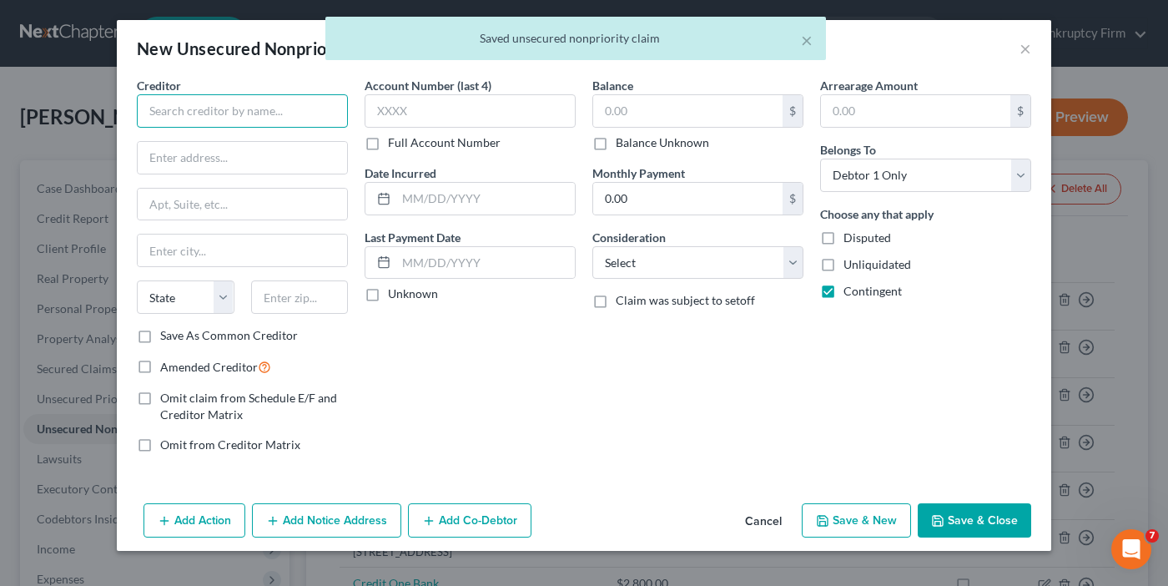
click at [262, 114] on input "text" at bounding box center [242, 110] width 211 height 33
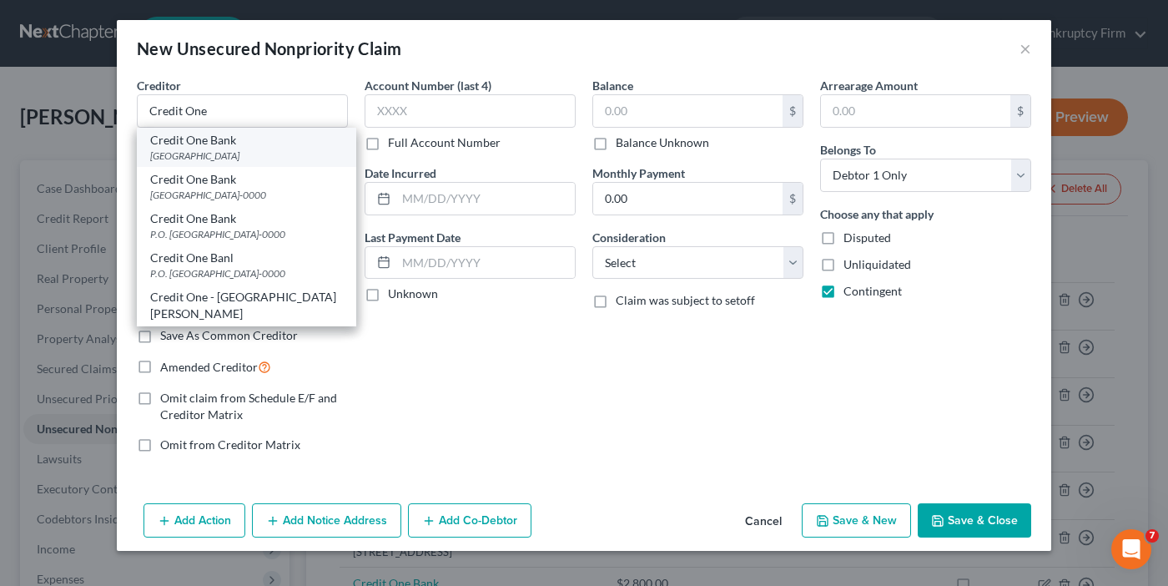
click at [232, 149] on div "PO Box 60500, City Of Industry, CA 91716" at bounding box center [246, 156] width 193 height 14
type input "Credit One Bank"
type input "PO Box 60500"
type input "City Of Industry"
select select "4"
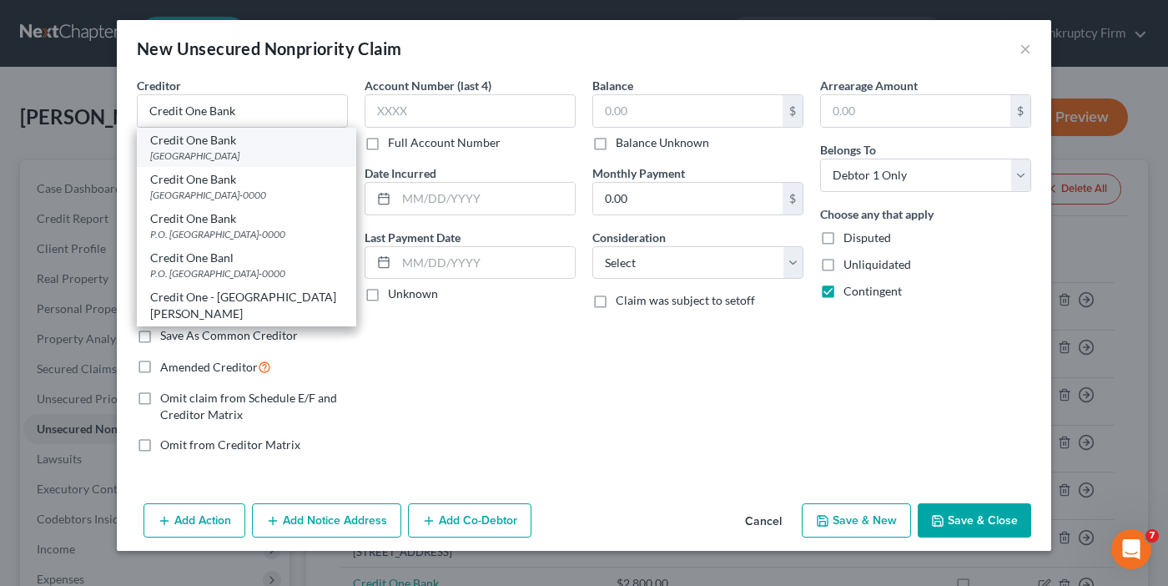
type input "91716"
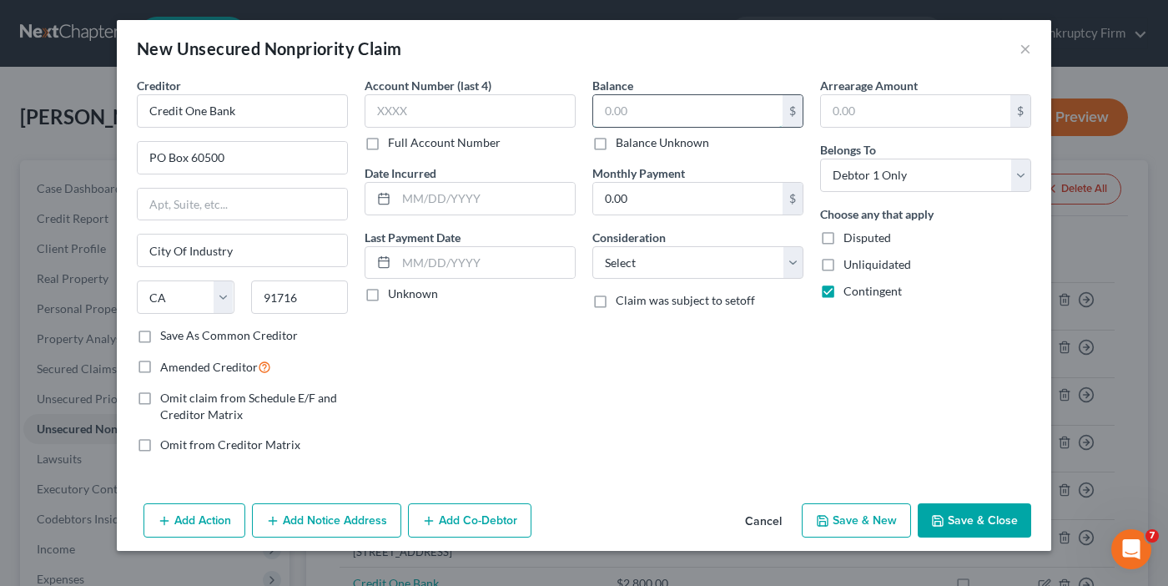
click at [637, 115] on input "text" at bounding box center [687, 111] width 189 height 32
type input "602.69"
click at [160, 368] on label "Amended Creditor" at bounding box center [215, 366] width 111 height 19
click at [167, 368] on input "Amended Creditor" at bounding box center [172, 362] width 11 height 11
click at [944, 511] on button "Save & Close" at bounding box center [974, 520] width 113 height 35
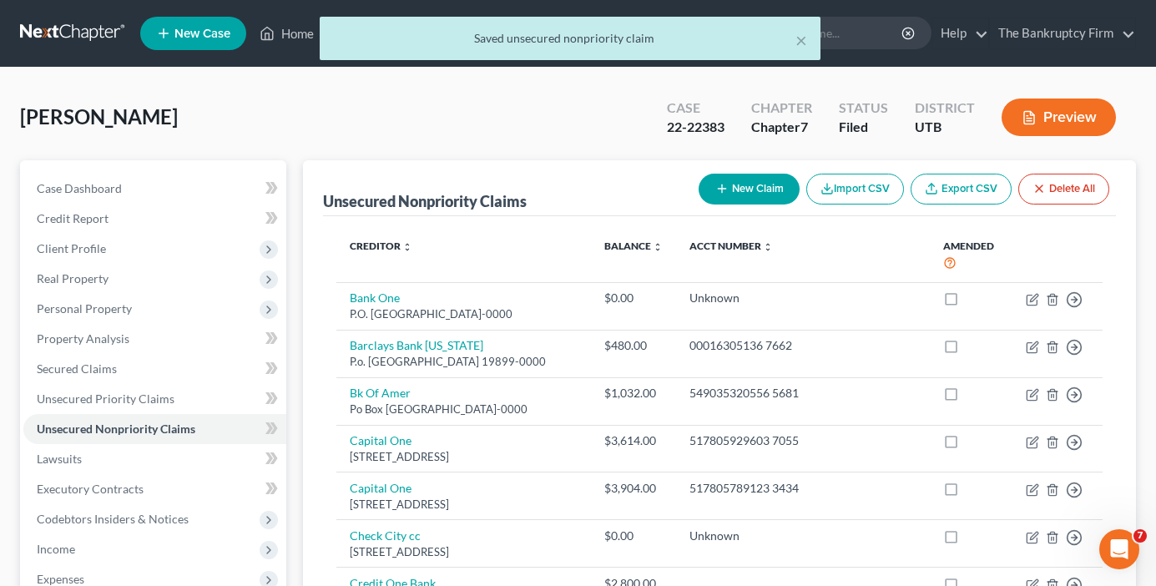
click at [738, 194] on button "New Claim" at bounding box center [749, 189] width 101 height 31
select select "0"
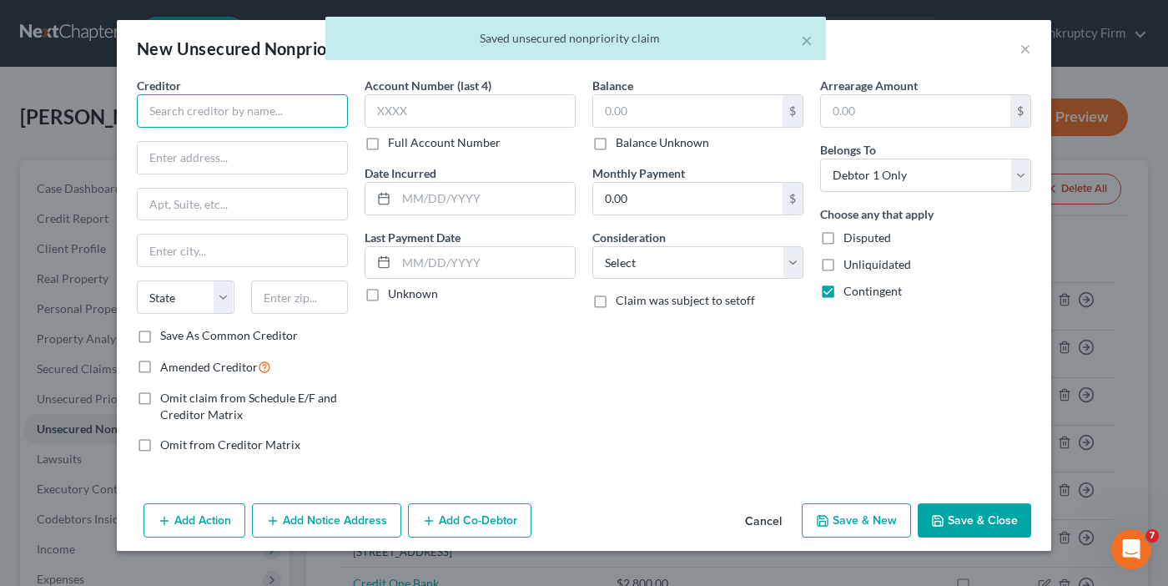
click at [265, 113] on input "text" at bounding box center [242, 110] width 211 height 33
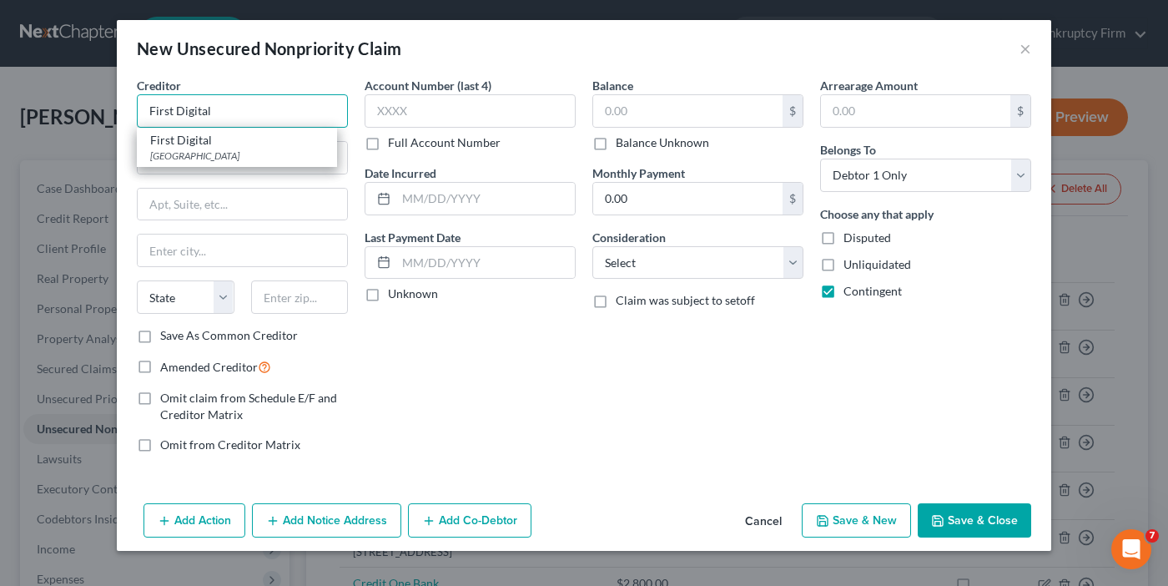
type input "First Digital"
click at [218, 154] on div "Po Box 85650, Sioux Falls, SD 57118" at bounding box center [237, 156] width 174 height 14
type input "Po Box 85650"
type input "Sioux Falls"
select select "43"
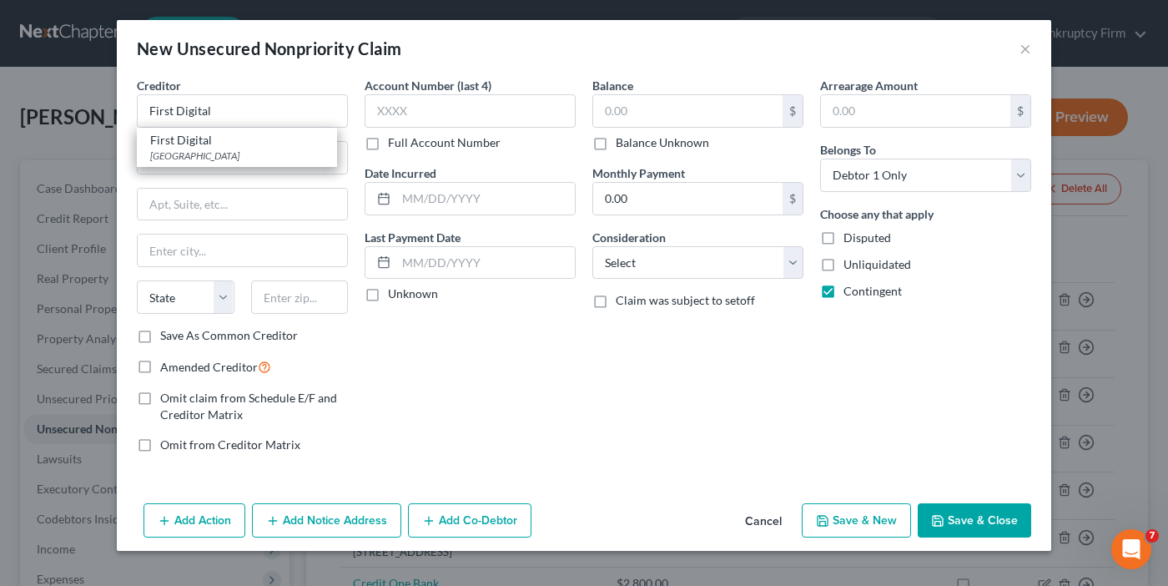
type input "57118"
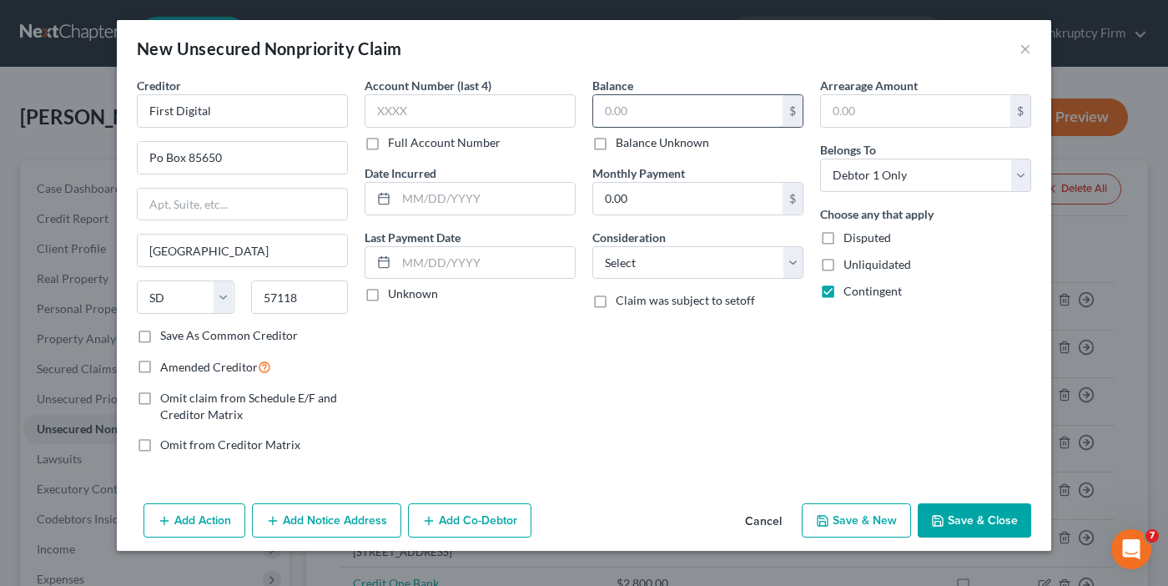
click at [624, 111] on input "text" at bounding box center [687, 111] width 189 height 32
drag, startPoint x: 144, startPoint y: 366, endPoint x: 634, endPoint y: 107, distance: 554.7
click at [160, 365] on label "Amended Creditor" at bounding box center [215, 366] width 111 height 19
click at [167, 365] on input "Amended Creditor" at bounding box center [172, 362] width 11 height 11
checkbox input "true"
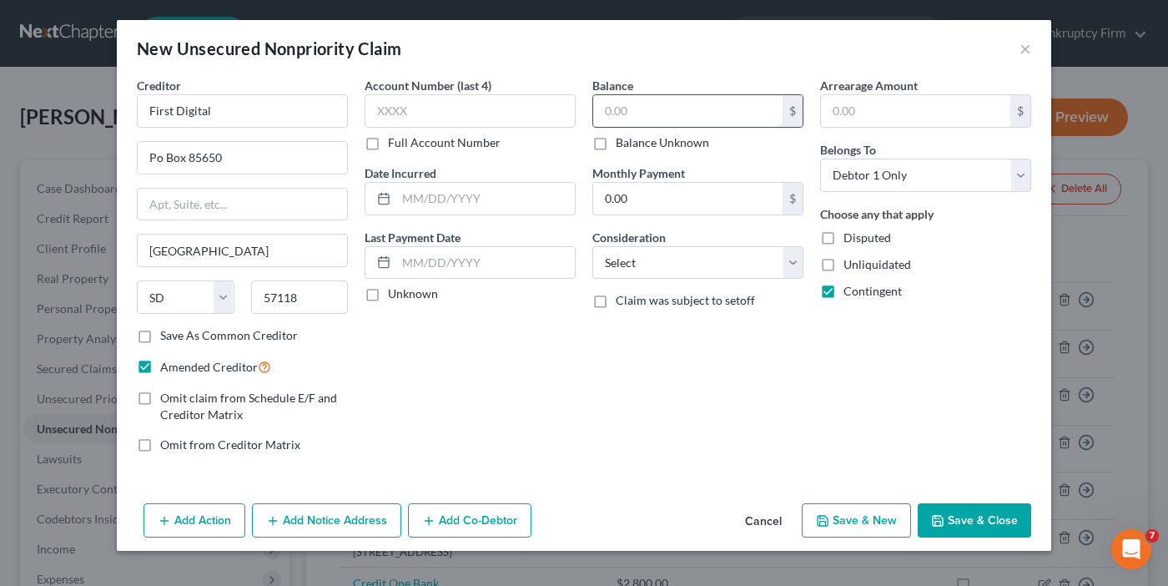
click at [634, 107] on input "text" at bounding box center [687, 111] width 189 height 32
type input "256.67"
click at [961, 520] on button "Save & Close" at bounding box center [974, 520] width 113 height 35
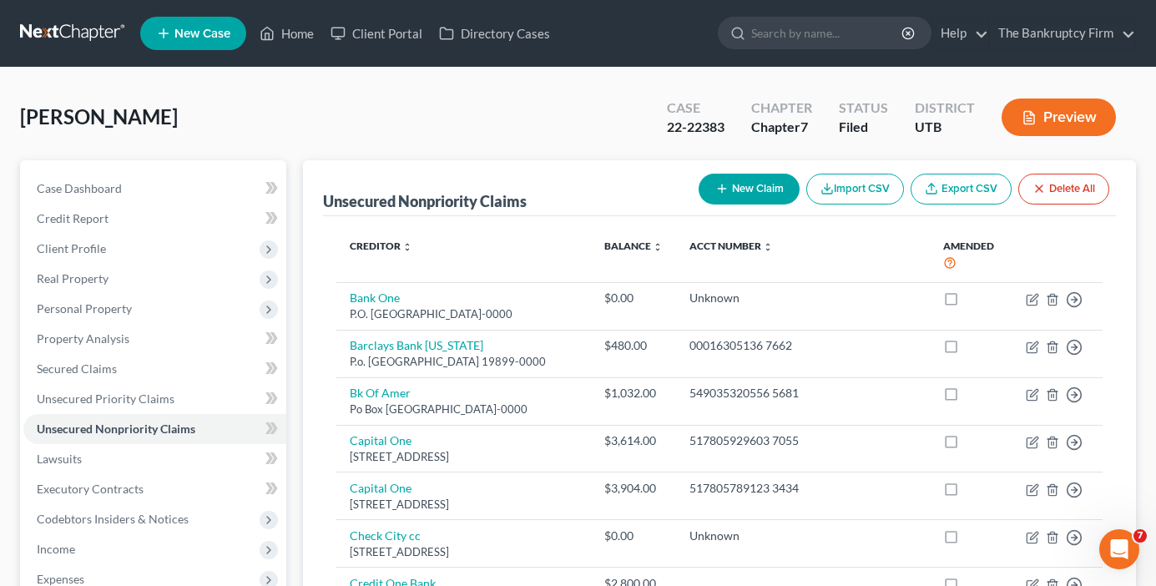
drag, startPoint x: 498, startPoint y: 131, endPoint x: 477, endPoint y: 135, distance: 22.1
click at [497, 129] on div "Lawrence, Robert Upgraded Case 22-22383 Chapter Chapter 7 Status Filed District…" at bounding box center [578, 124] width 1116 height 73
click at [744, 187] on button "New Claim" at bounding box center [749, 189] width 101 height 31
select select "0"
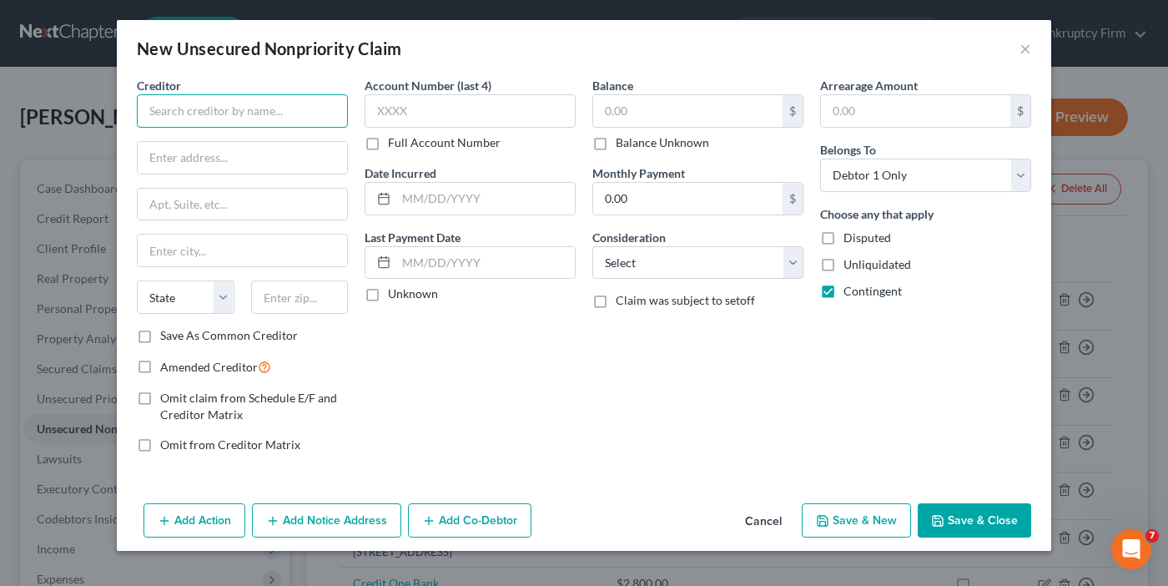
click at [207, 118] on input "text" at bounding box center [242, 110] width 211 height 33
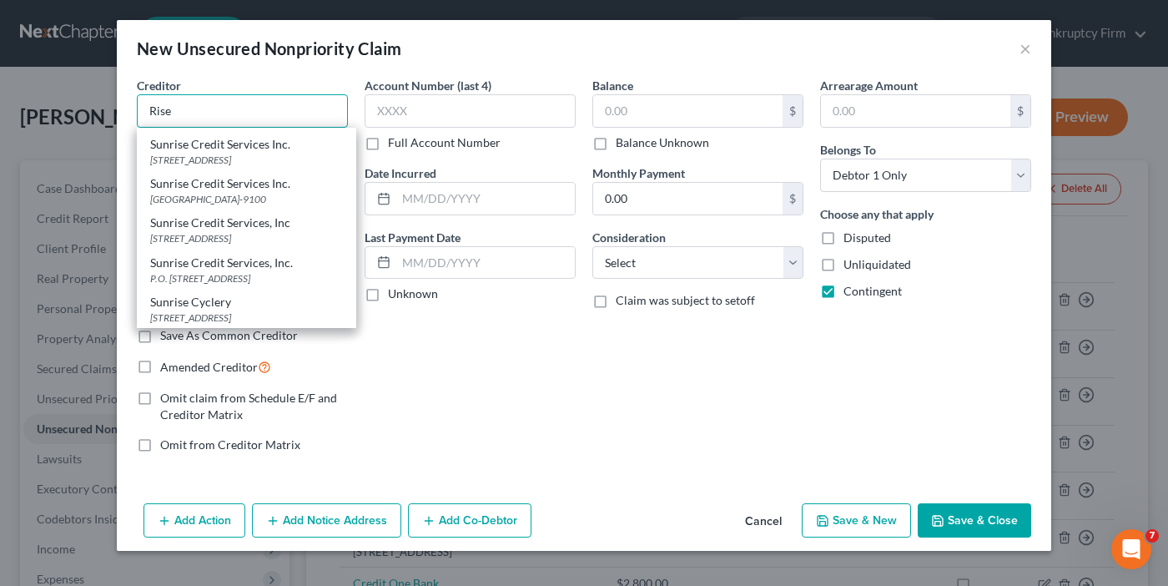
scroll to position [1753, 0]
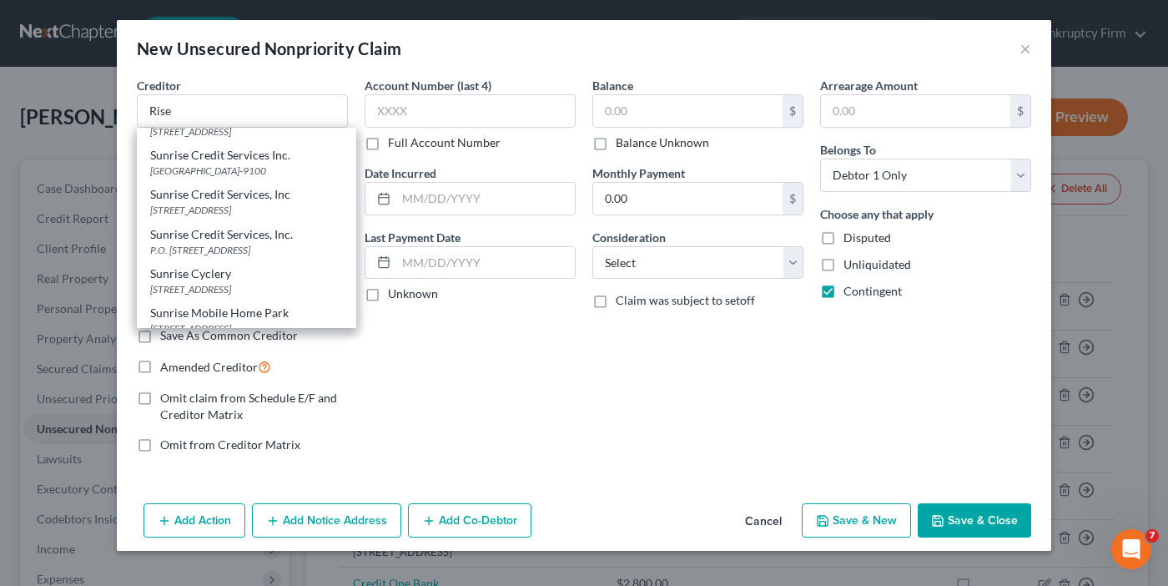
type input "Rise Credit"
type input "PO Box 101808"
type input "Fort Worth"
select select "45"
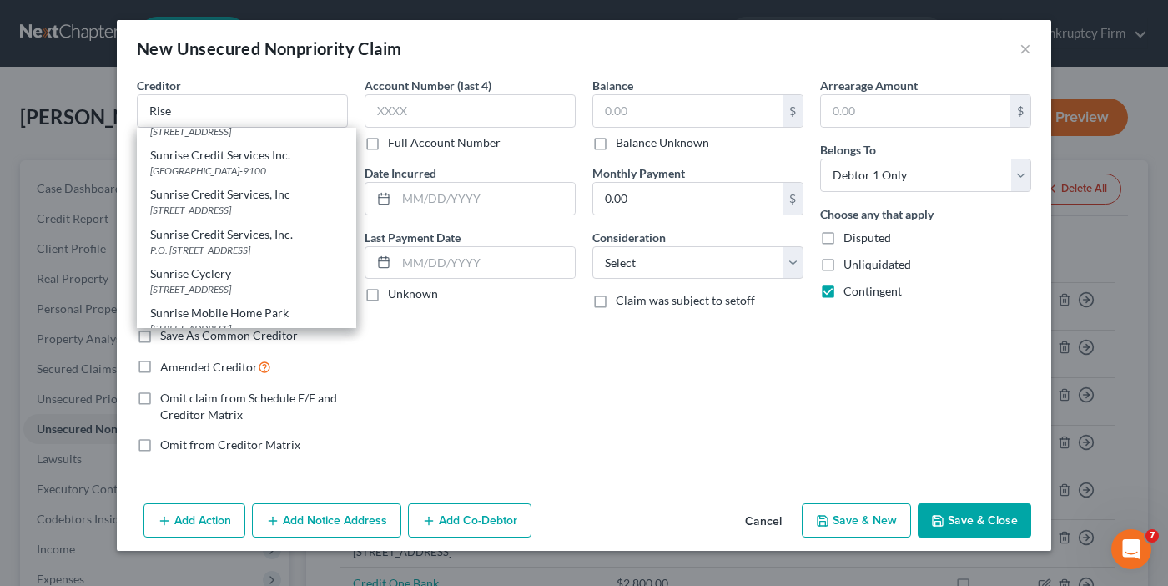
type input "76185-0000"
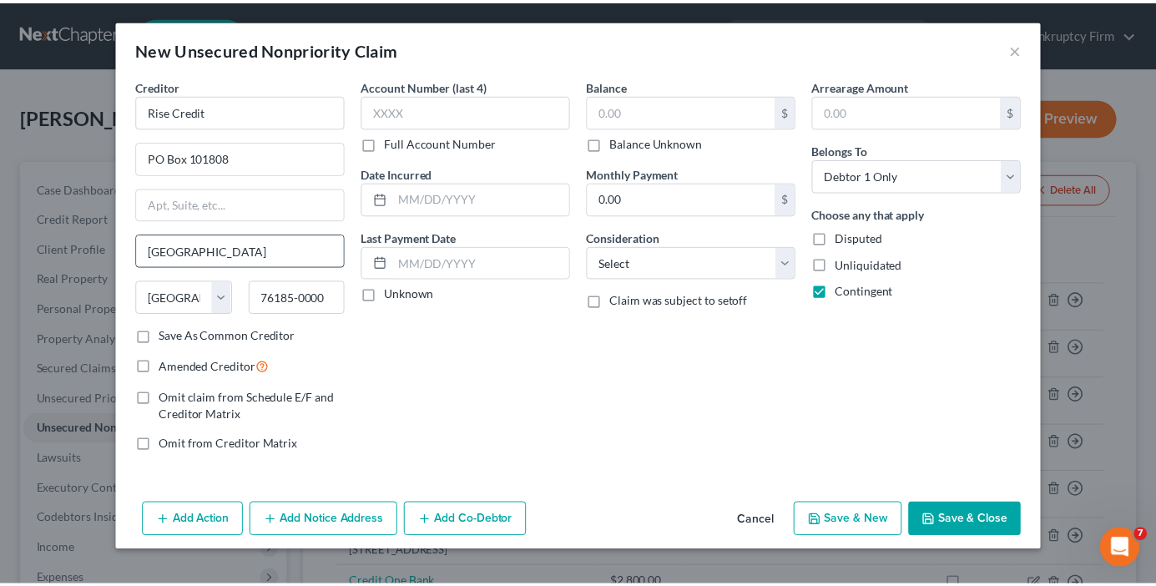
scroll to position [0, 0]
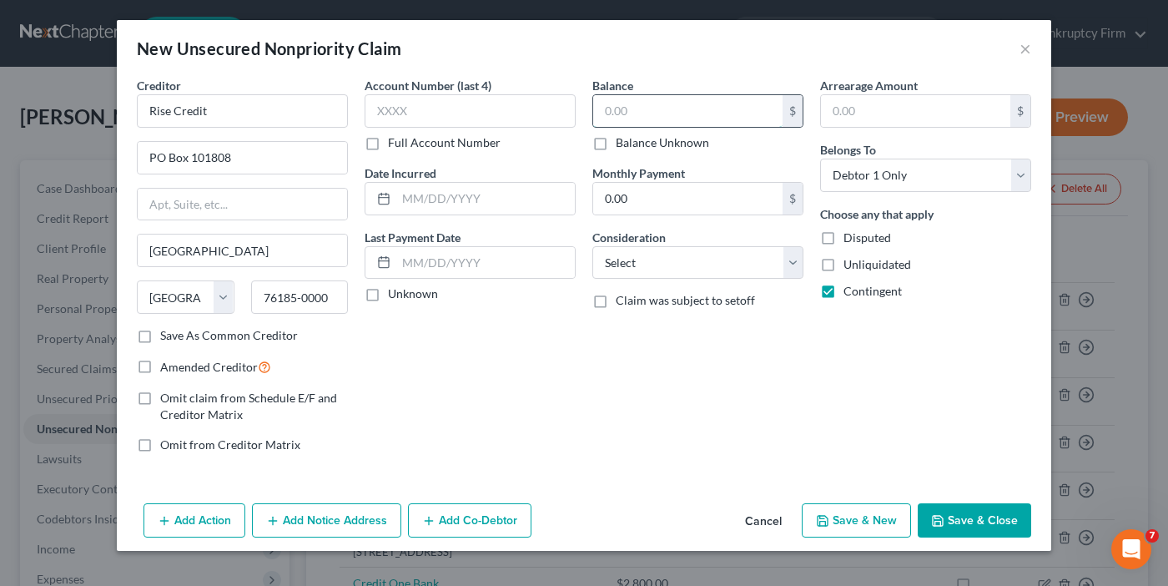
click at [726, 124] on input "text" at bounding box center [687, 111] width 189 height 32
type input "1,500"
click at [160, 366] on label "Amended Creditor" at bounding box center [215, 366] width 111 height 19
click at [167, 366] on input "Amended Creditor" at bounding box center [172, 362] width 11 height 11
click at [951, 515] on button "Save & Close" at bounding box center [974, 520] width 113 height 35
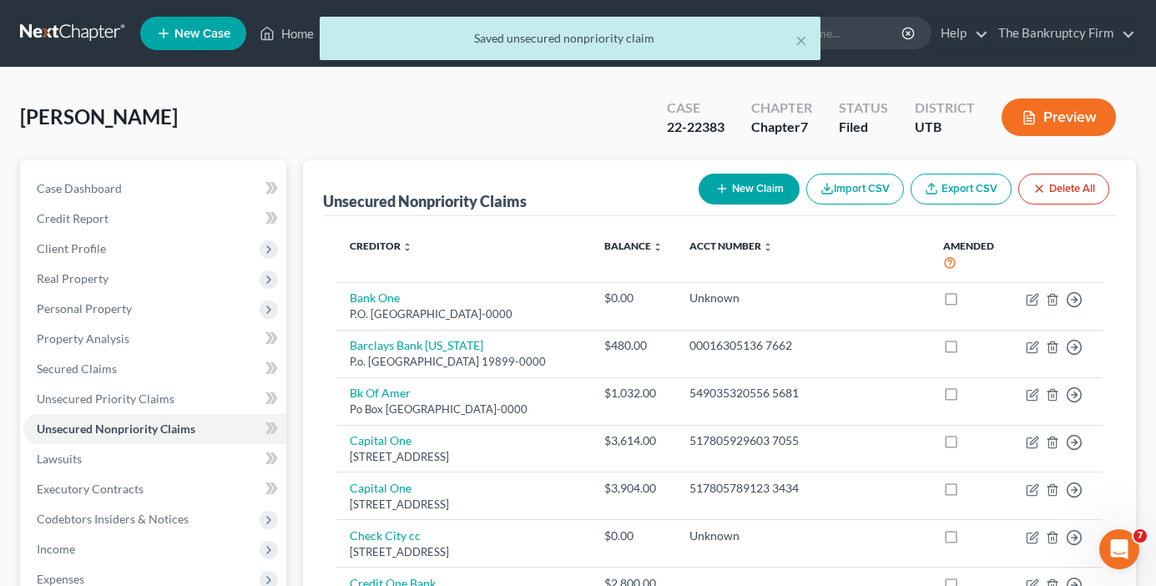
click at [750, 192] on button "New Claim" at bounding box center [749, 189] width 101 height 31
select select "0"
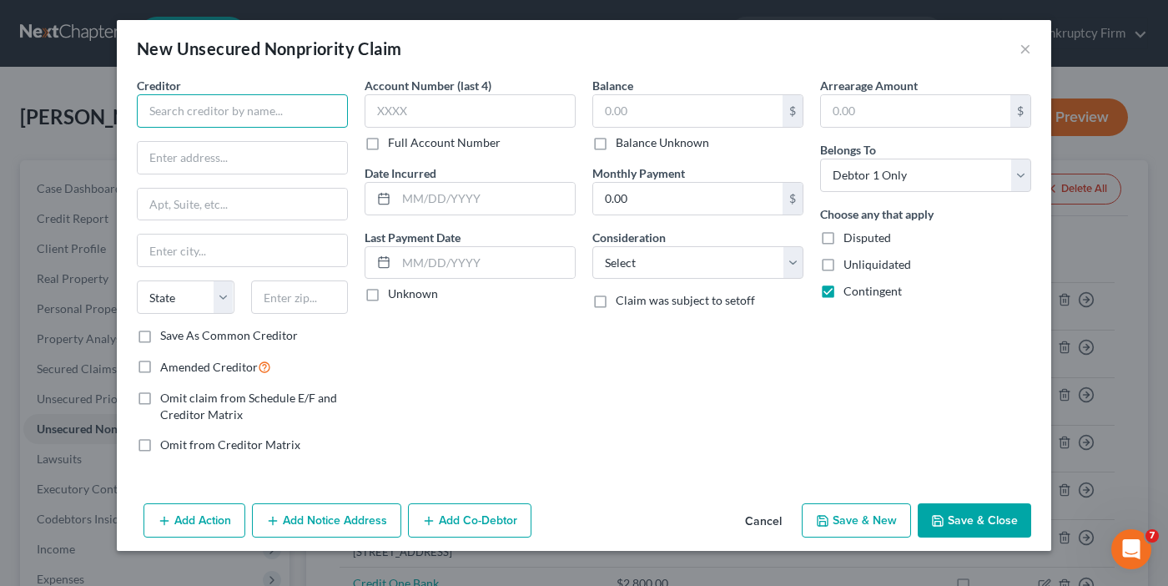
drag, startPoint x: 155, startPoint y: 122, endPoint x: 159, endPoint y: 113, distance: 9.3
click at [158, 117] on input "text" at bounding box center [242, 110] width 211 height 33
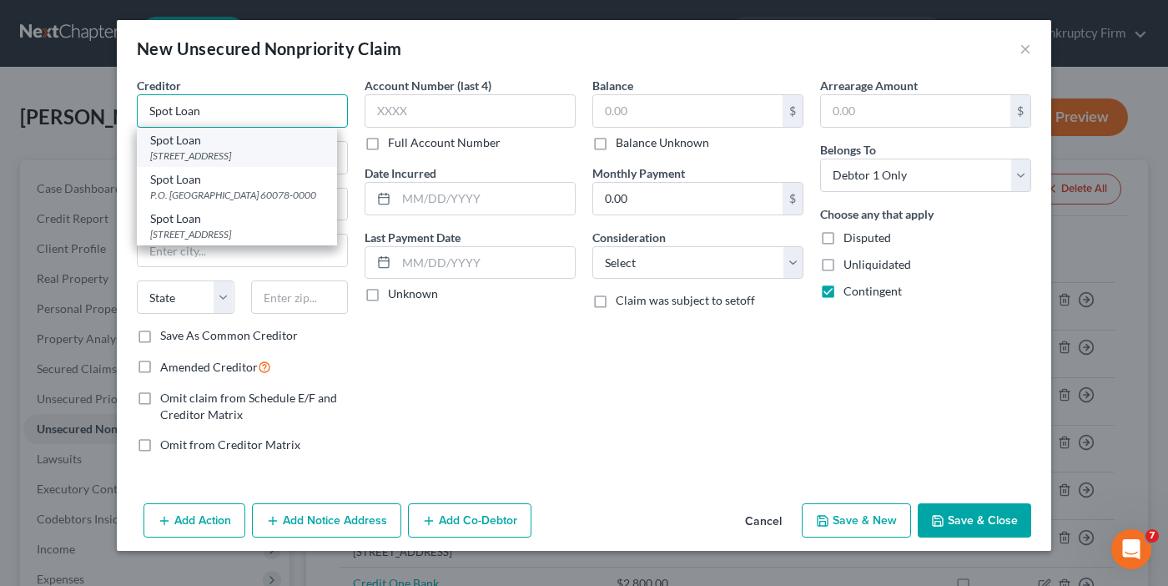
type input "Spot Loan"
click at [179, 151] on div "918 Cheif Wittle shell, Belcourt, ND 58316-0000" at bounding box center [237, 156] width 174 height 14
type input "918 Cheif Wittle shell"
type input "Belcourt"
select select "29"
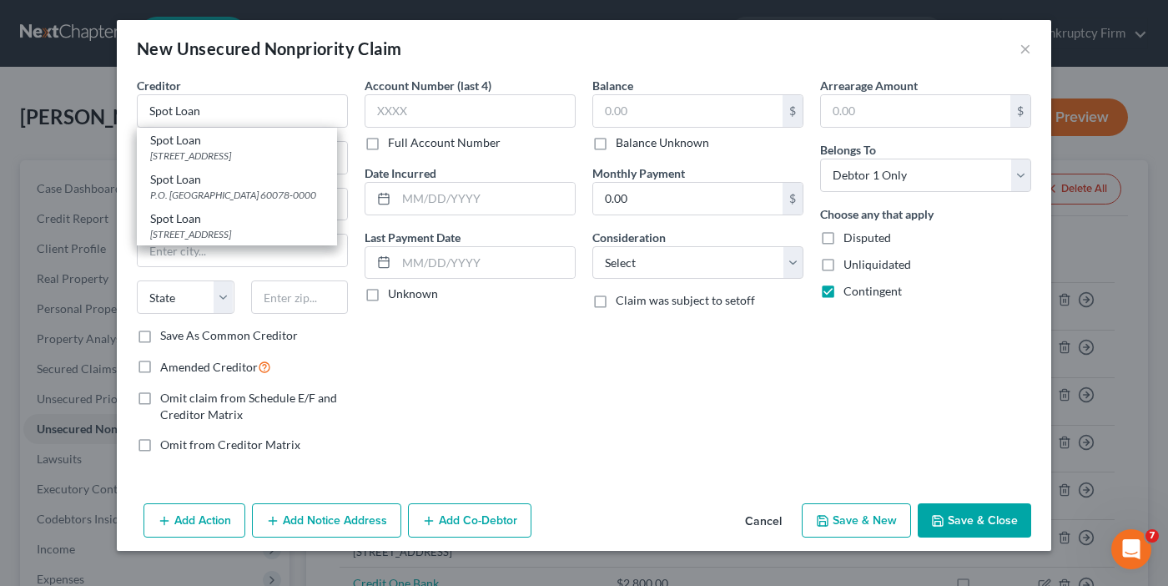
type input "58316-0000"
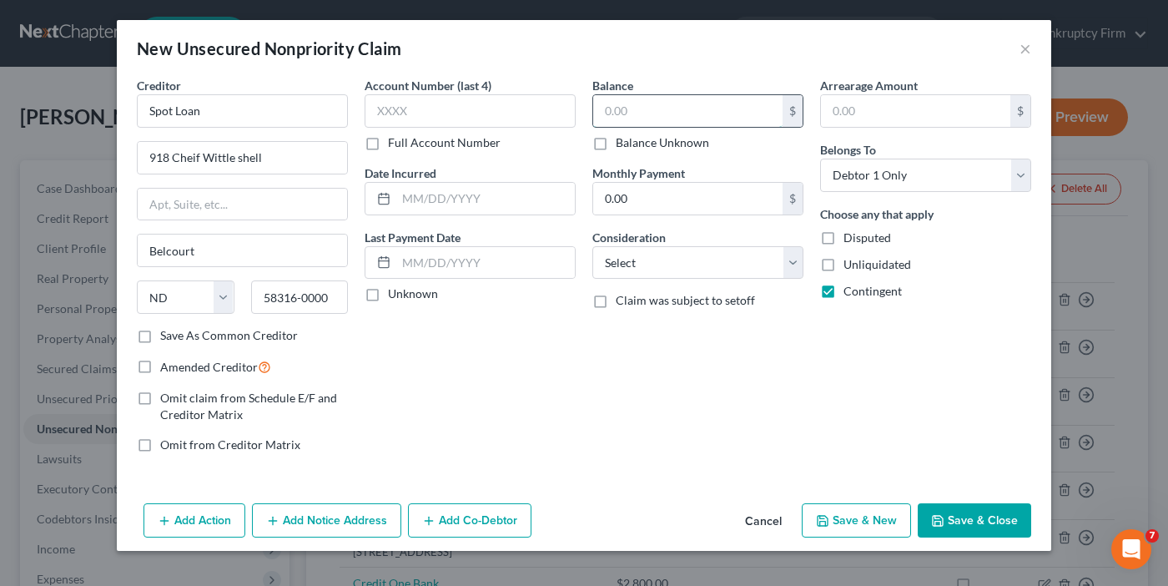
click at [712, 113] on input "text" at bounding box center [687, 111] width 189 height 32
type input "1,500"
click at [160, 368] on label "Amended Creditor" at bounding box center [215, 366] width 111 height 19
click at [167, 368] on input "Amended Creditor" at bounding box center [172, 362] width 11 height 11
checkbox input "true"
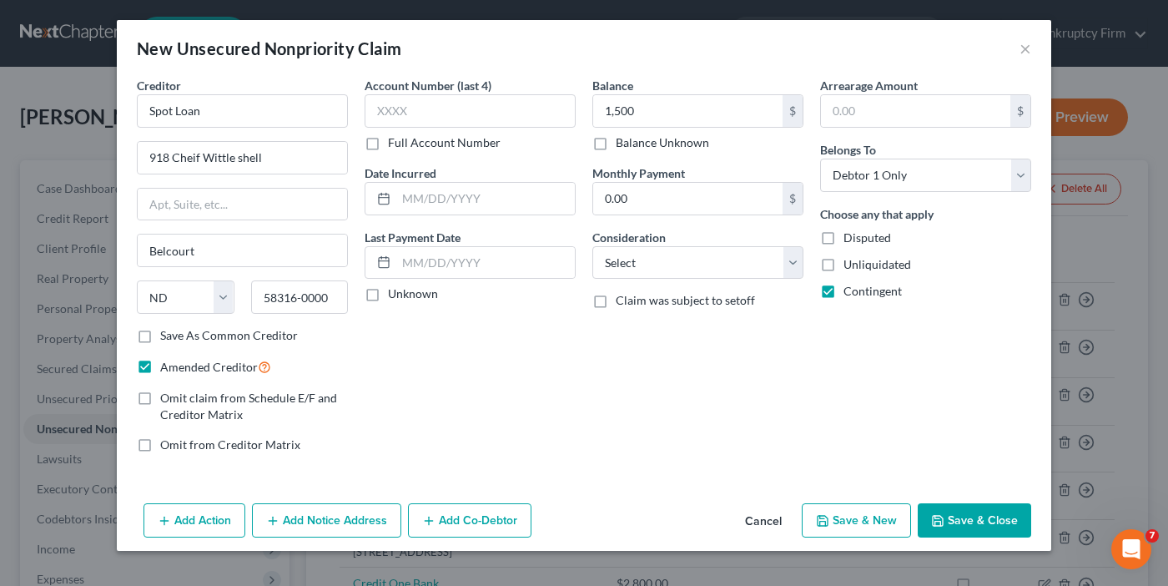
click at [952, 515] on button "Save & Close" at bounding box center [974, 520] width 113 height 35
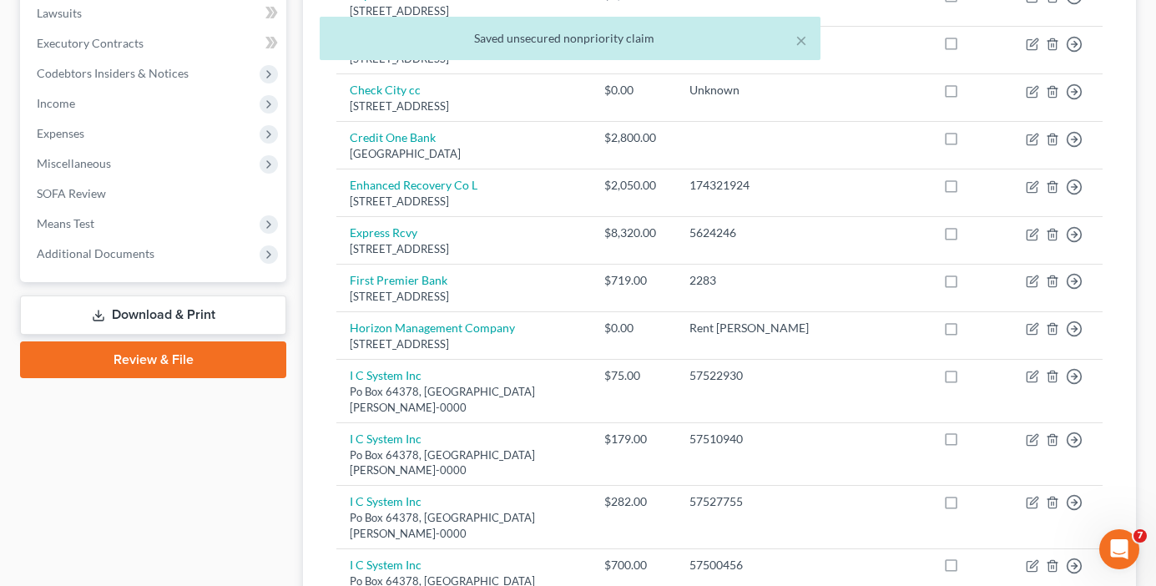
scroll to position [417, 0]
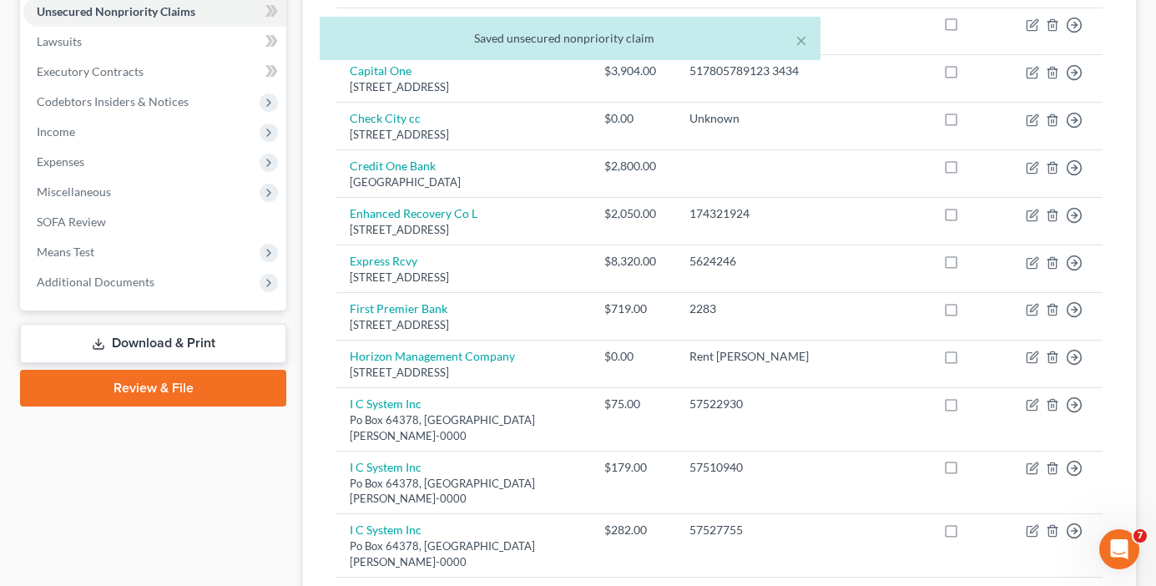
click at [141, 345] on link "Download & Print" at bounding box center [153, 343] width 266 height 39
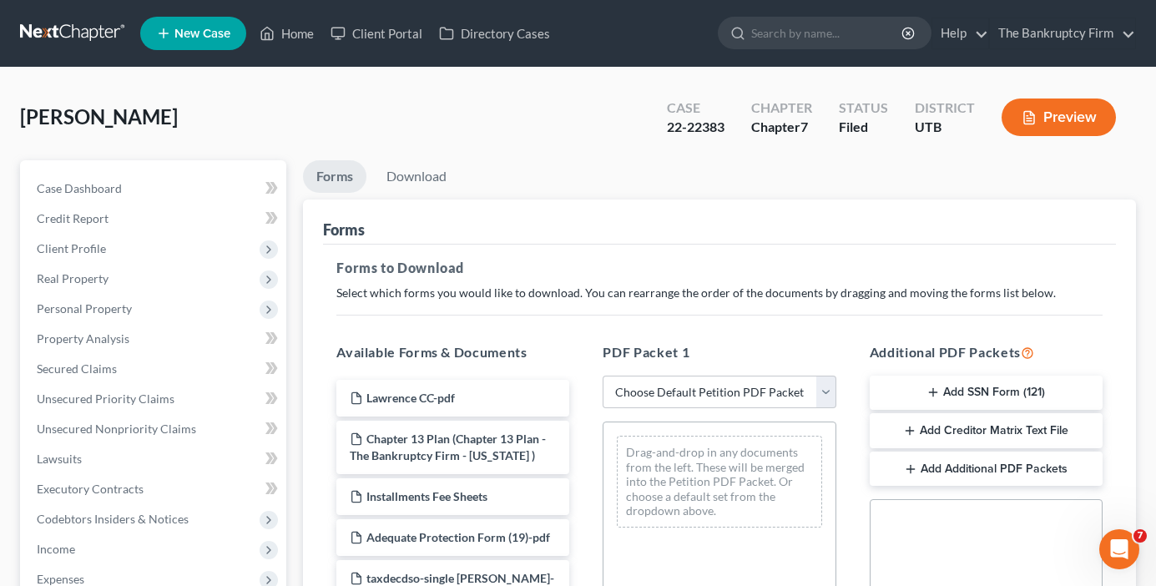
click at [976, 431] on button "Add Creditor Matrix Text File" at bounding box center [986, 430] width 233 height 35
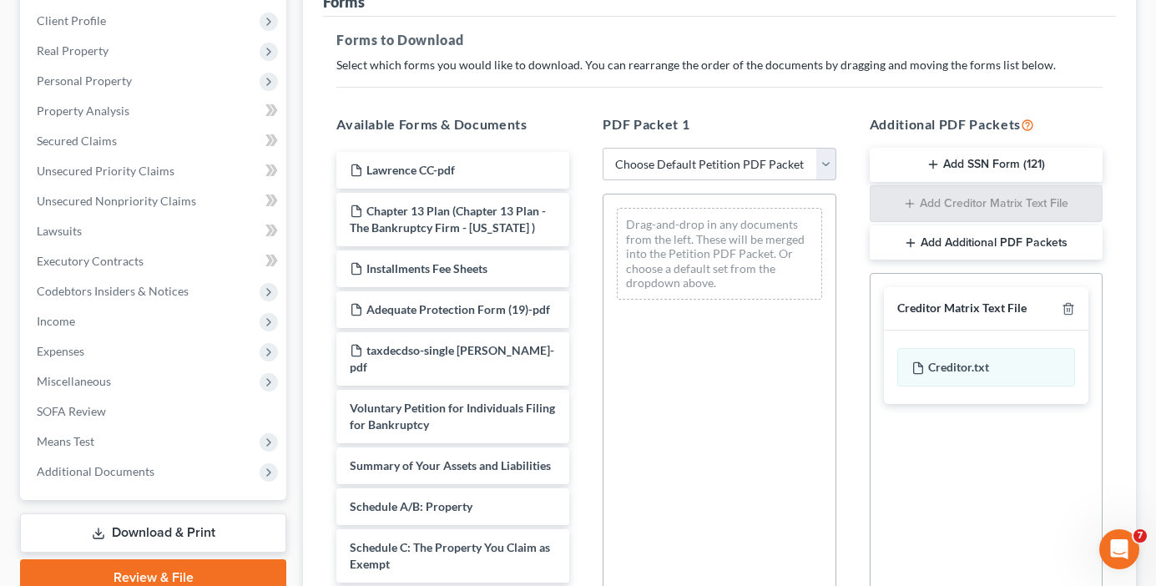
scroll to position [445, 0]
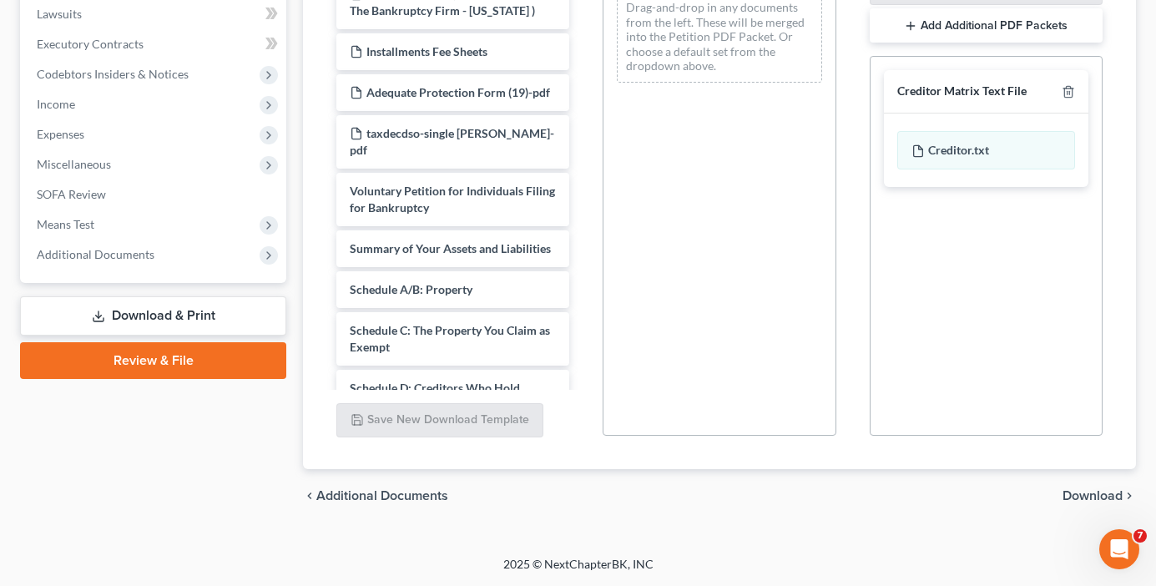
click at [1085, 491] on span "Download" at bounding box center [1092, 495] width 60 height 13
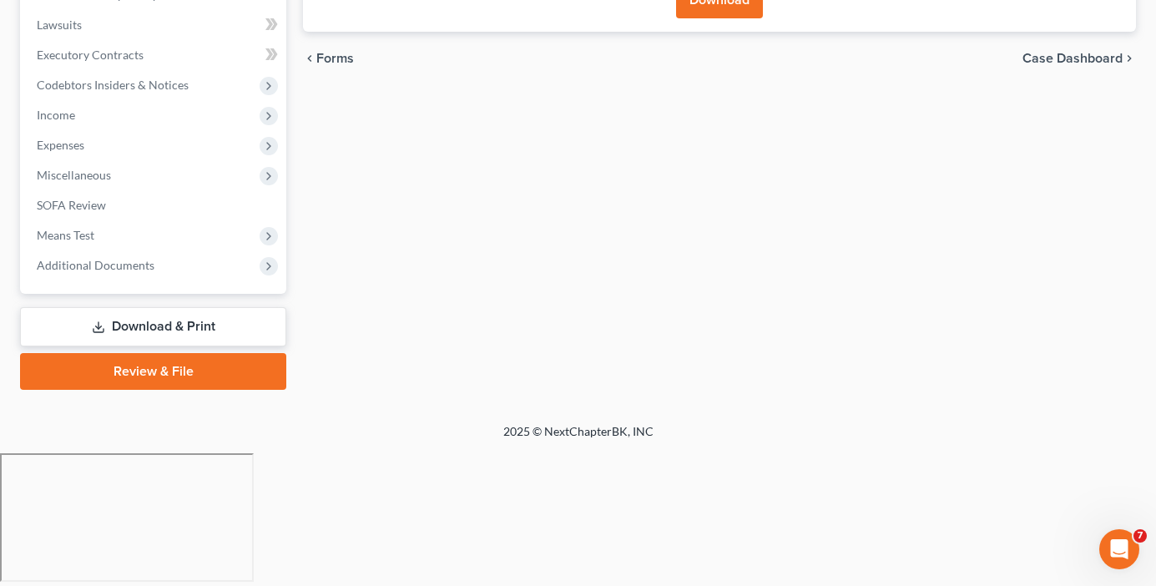
scroll to position [301, 0]
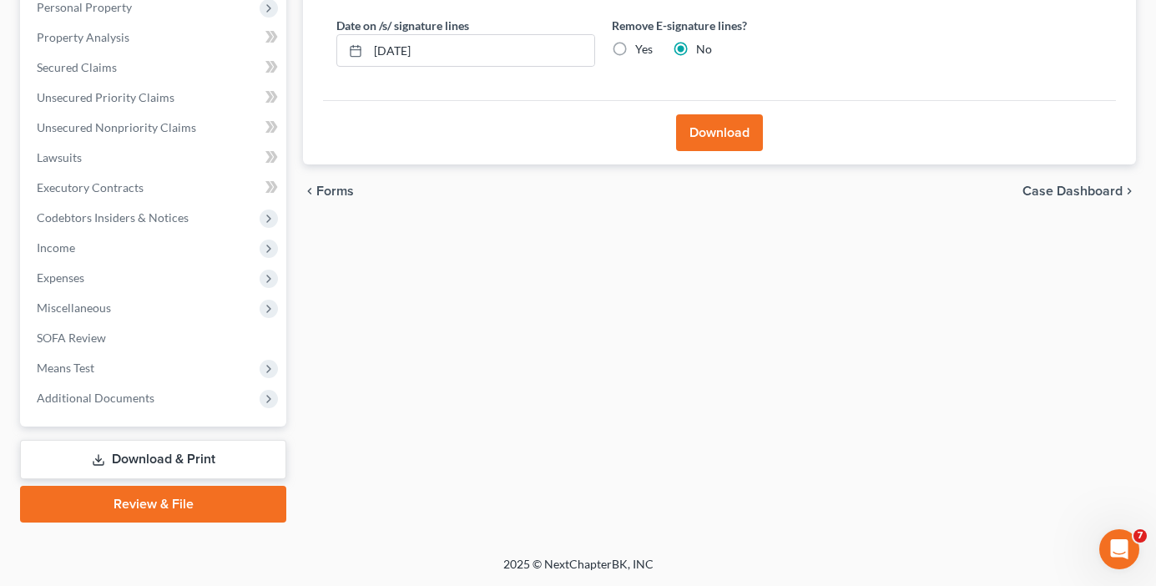
click at [716, 126] on button "Download" at bounding box center [719, 132] width 87 height 37
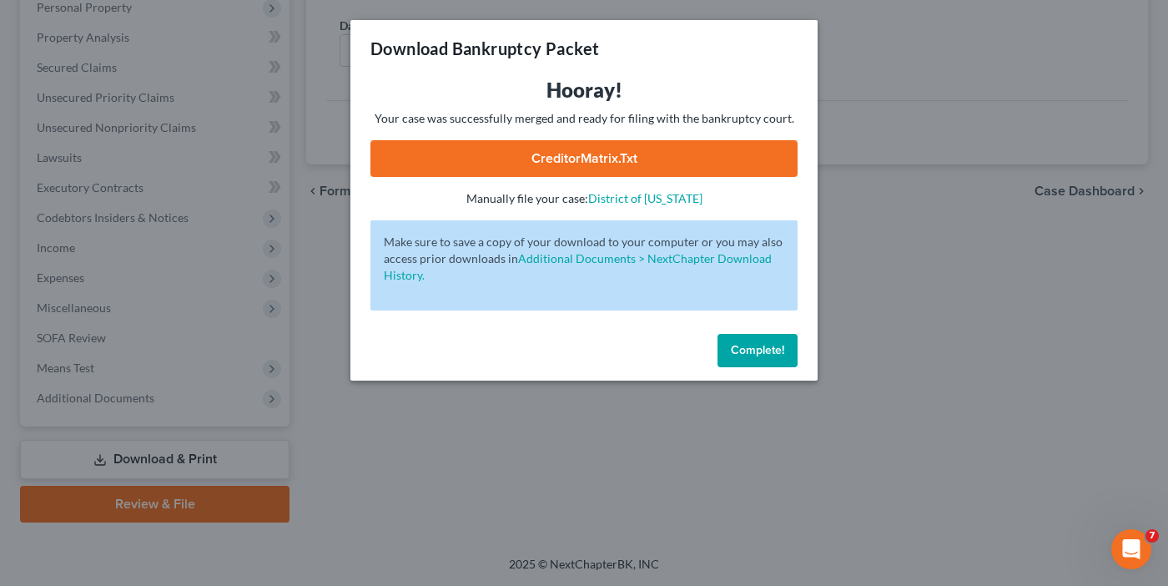
click at [663, 159] on link "CreditorMatrix.txt" at bounding box center [584, 158] width 427 height 37
drag, startPoint x: 154, startPoint y: 581, endPoint x: 143, endPoint y: 433, distance: 148.1
click at [154, 581] on div "Download Bankruptcy Packet Hooray! Your case was successfully merged and ready …" at bounding box center [584, 293] width 1168 height 586
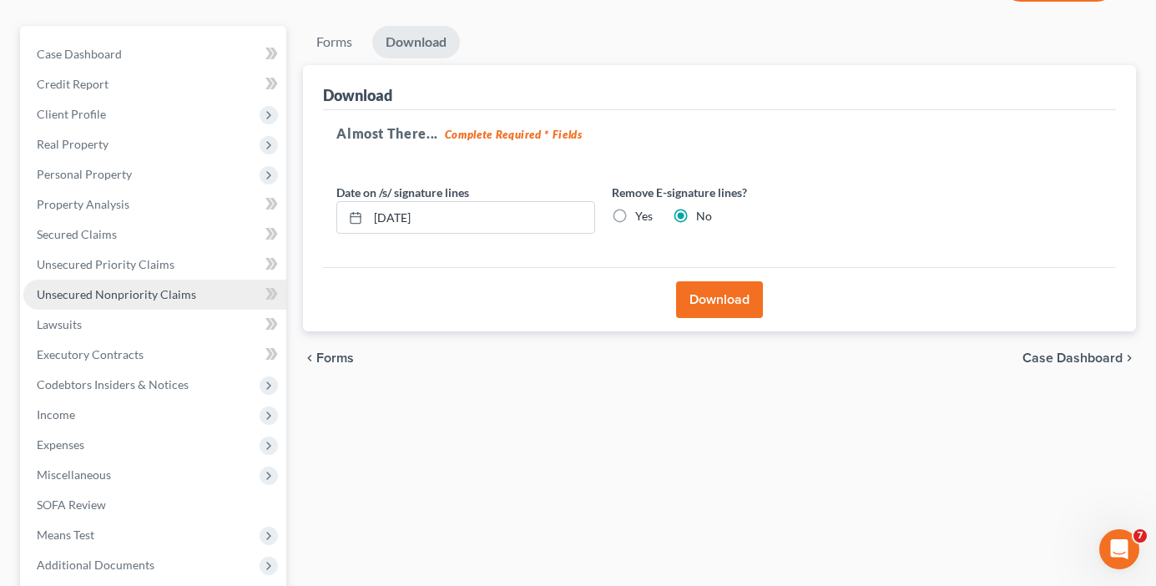
click at [130, 298] on span "Unsecured Nonpriority Claims" at bounding box center [116, 294] width 159 height 14
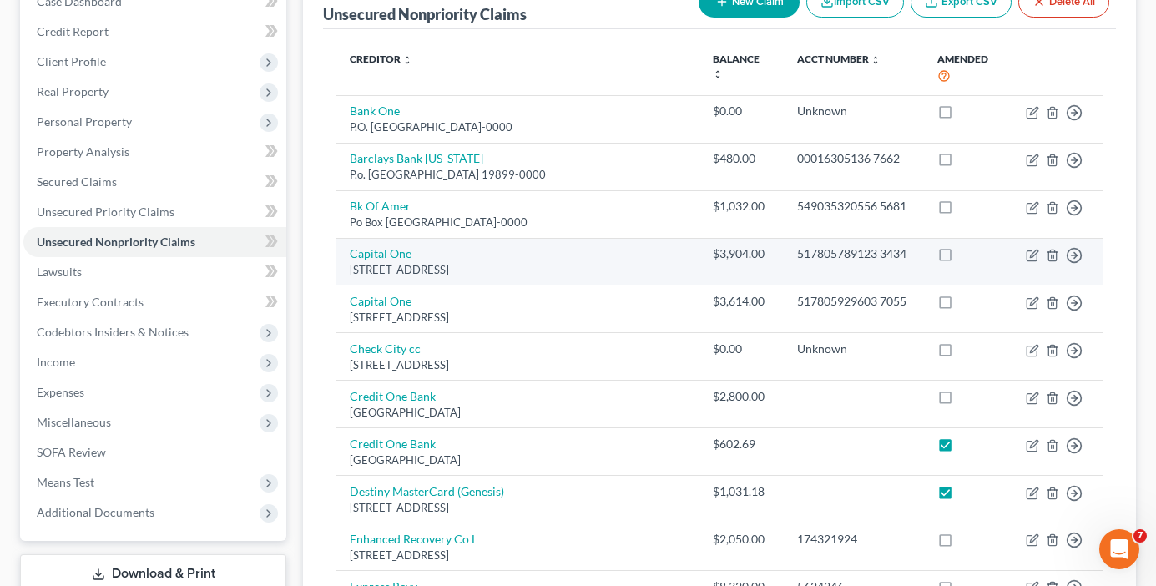
scroll to position [167, 0]
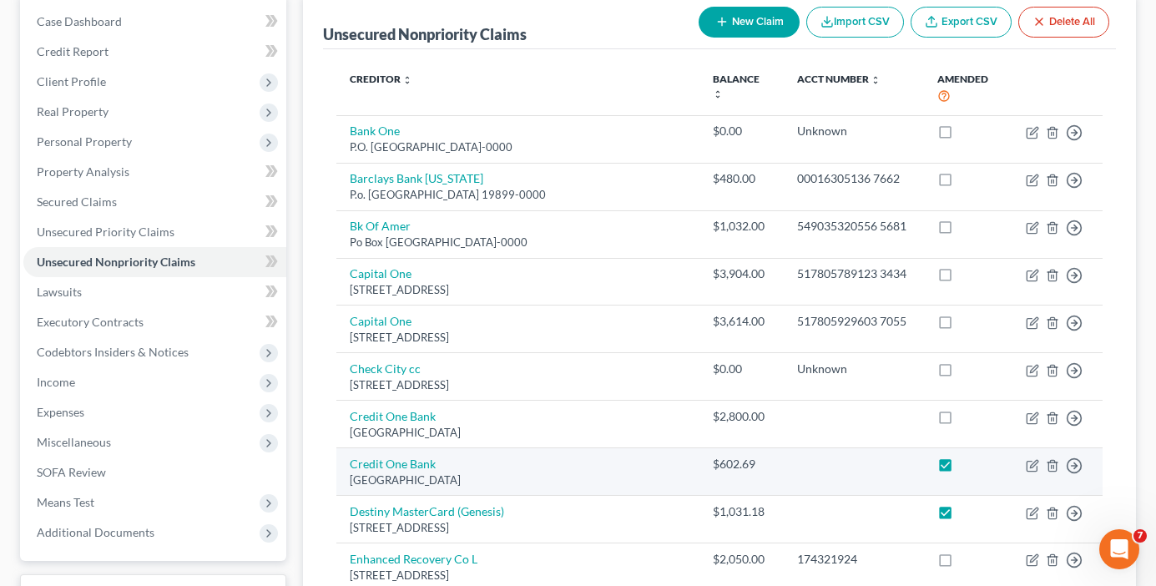
click at [961, 468] on label at bounding box center [961, 468] width 0 height 0
click at [967, 465] on input "checkbox" at bounding box center [972, 461] width 11 height 11
checkbox input "false"
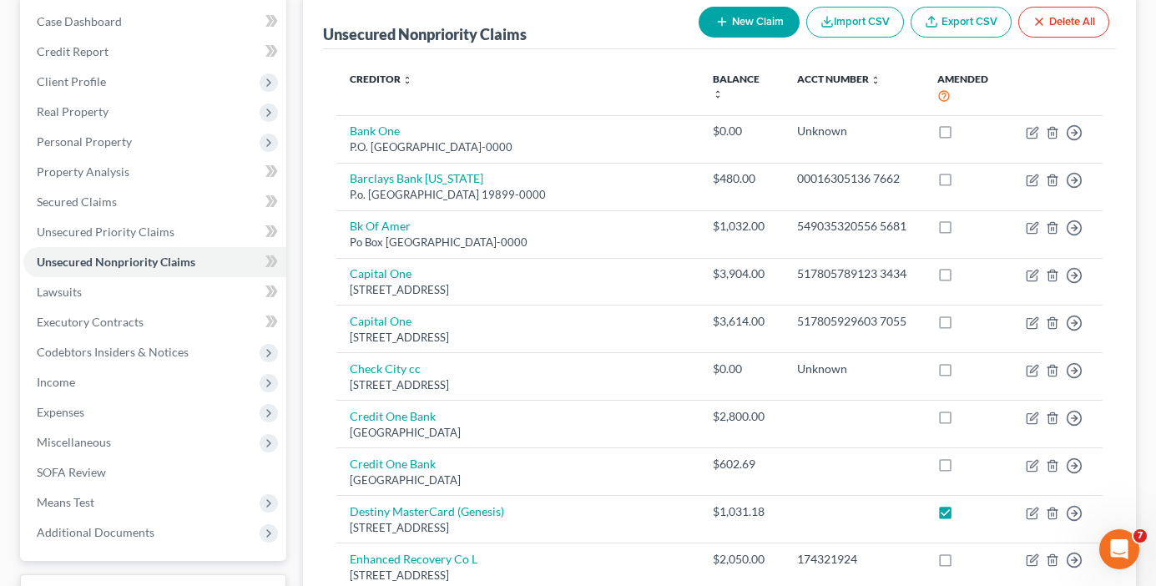
click at [961, 516] on label at bounding box center [961, 516] width 0 height 0
click at [967, 511] on input "checkbox" at bounding box center [972, 508] width 11 height 11
checkbox input "false"
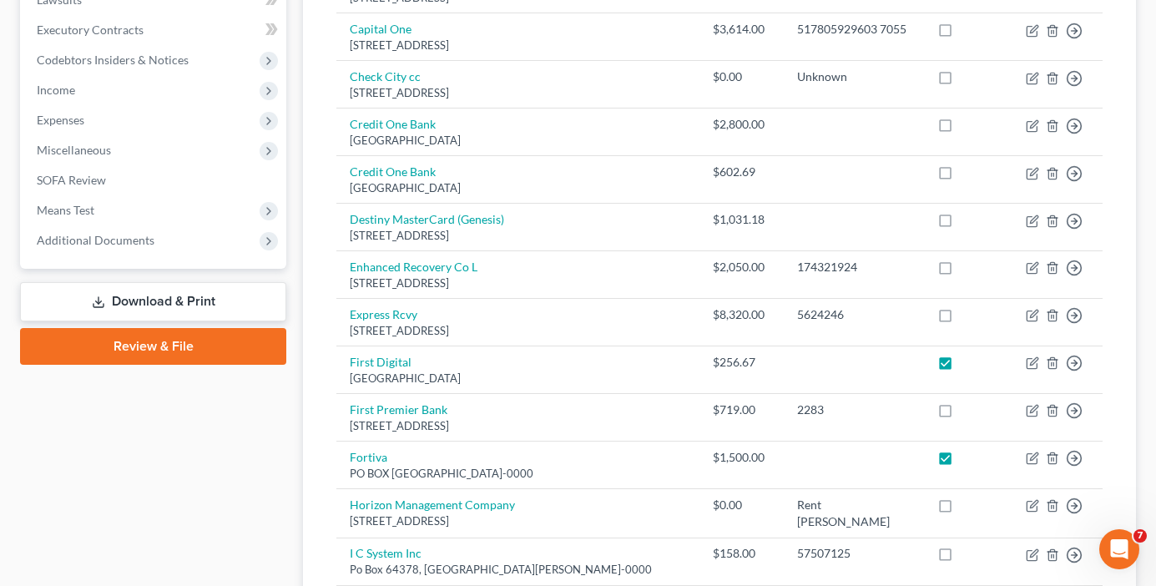
scroll to position [501, 0]
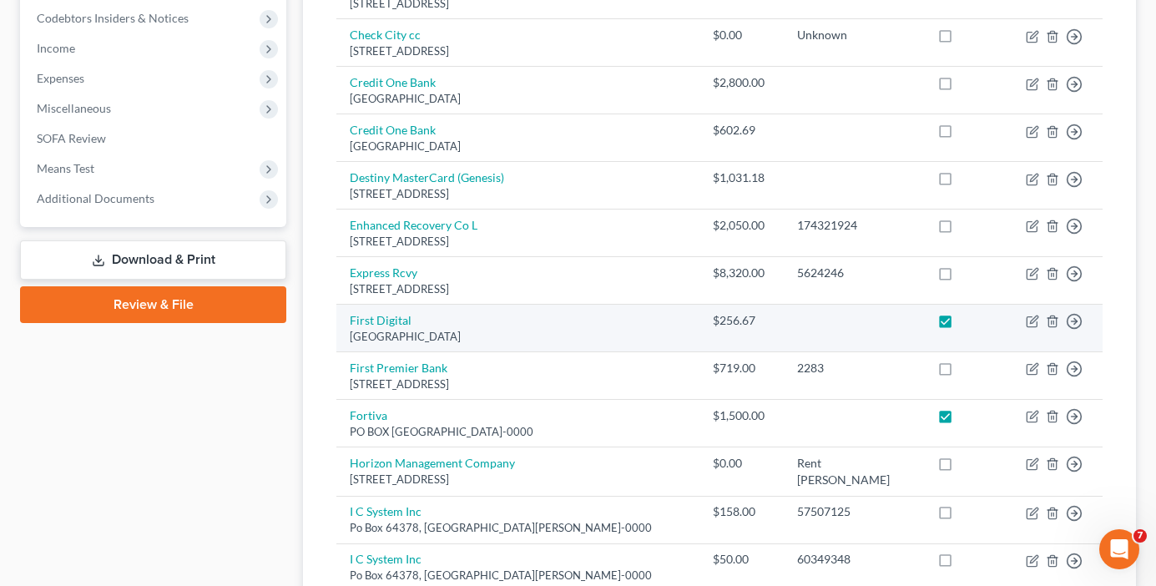
click at [961, 325] on label at bounding box center [961, 325] width 0 height 0
click at [967, 320] on input "checkbox" at bounding box center [972, 317] width 11 height 11
checkbox input "false"
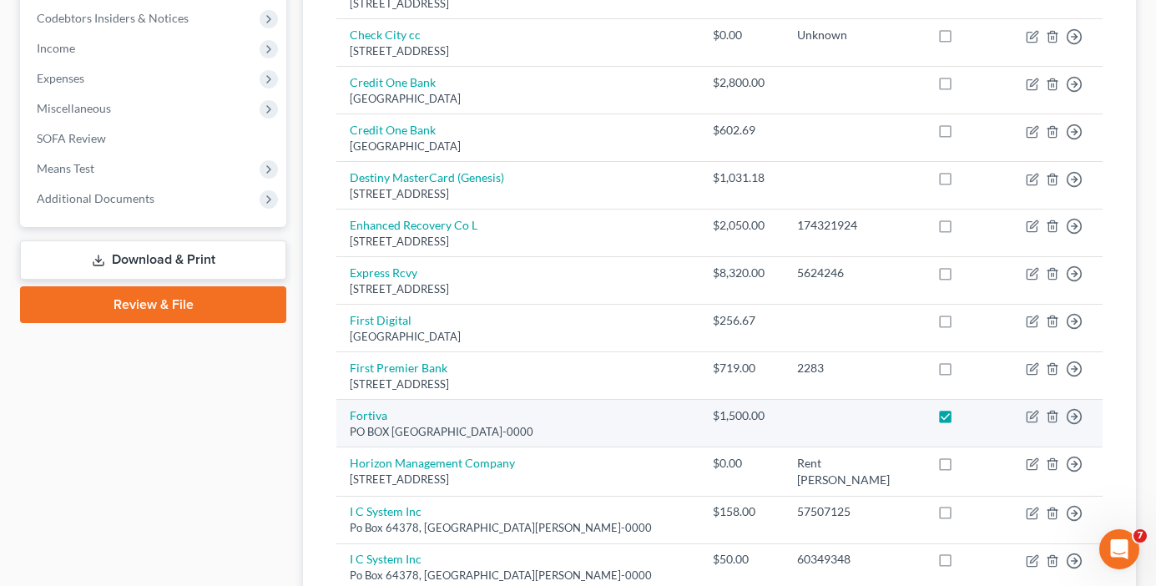
click at [961, 420] on label at bounding box center [961, 420] width 0 height 0
click at [967, 415] on input "checkbox" at bounding box center [972, 412] width 11 height 11
checkbox input "false"
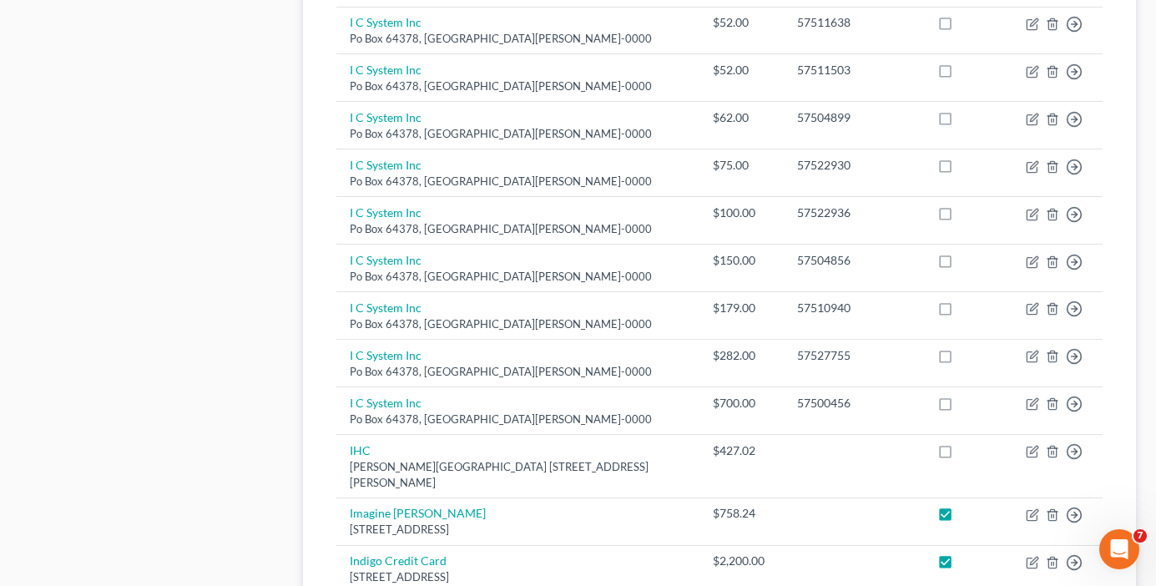
scroll to position [1377, 0]
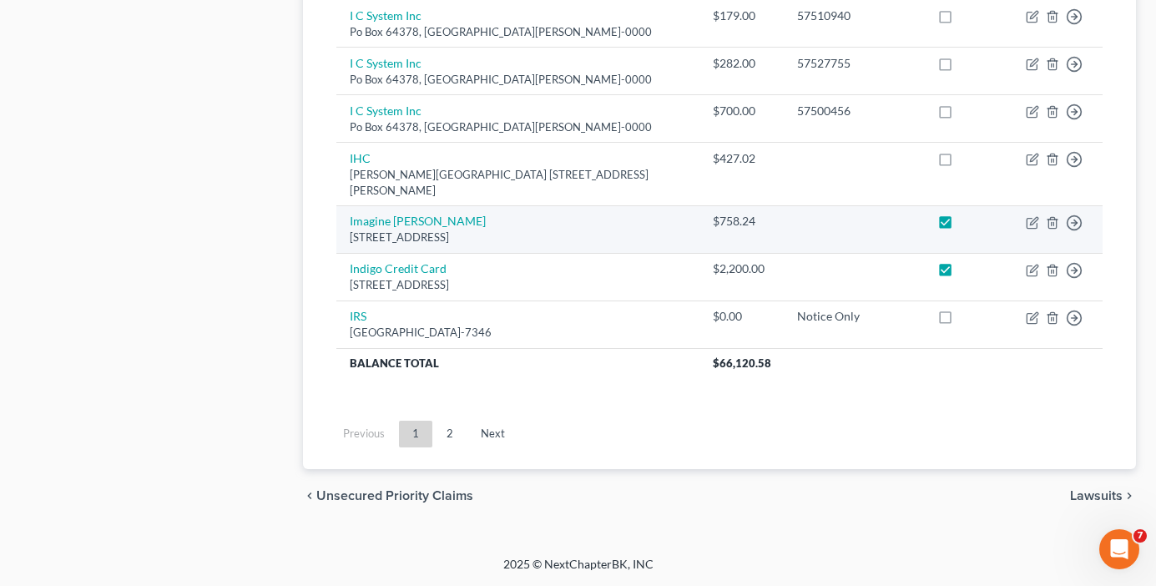
click at [961, 225] on label at bounding box center [961, 225] width 0 height 0
click at [967, 224] on input "checkbox" at bounding box center [972, 218] width 11 height 11
checkbox input "false"
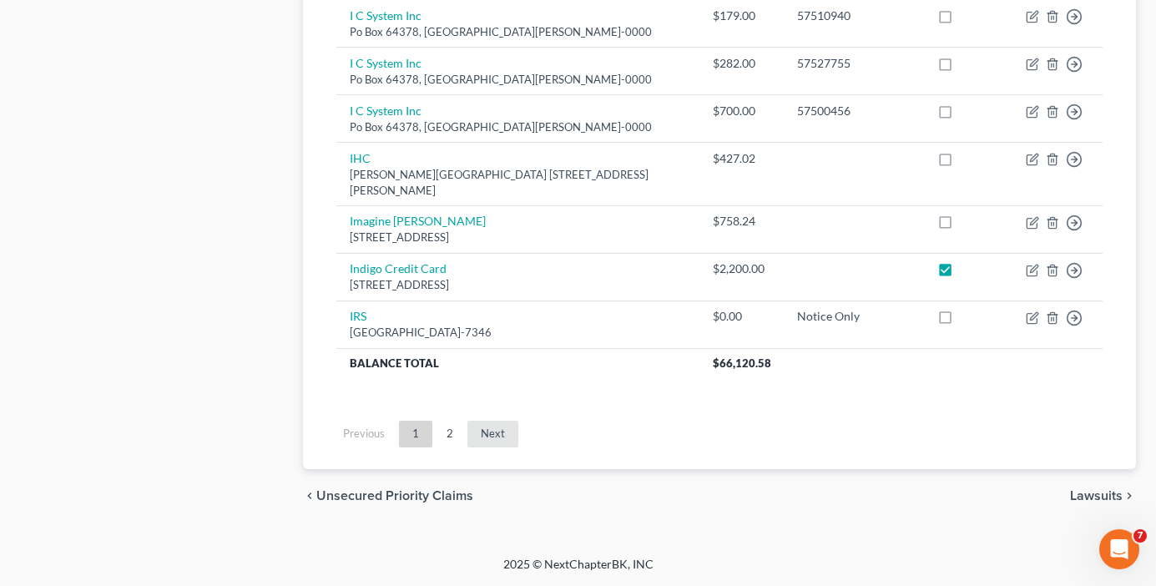
click at [961, 273] on label at bounding box center [961, 273] width 0 height 0
click at [967, 267] on input "checkbox" at bounding box center [972, 265] width 11 height 11
checkbox input "false"
click at [455, 437] on link "2" at bounding box center [449, 434] width 33 height 27
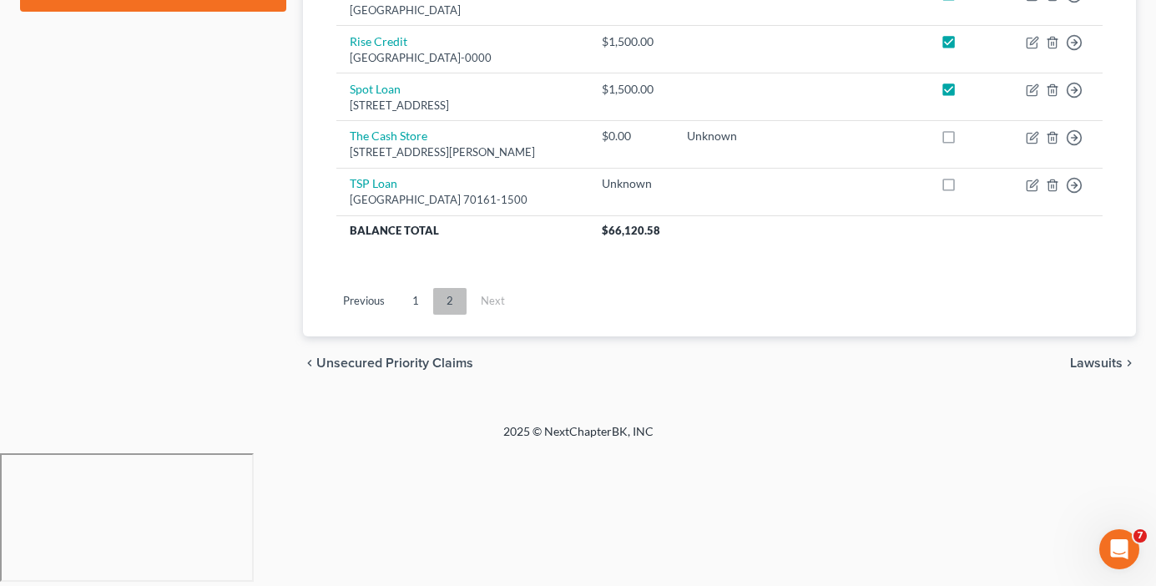
scroll to position [633, 0]
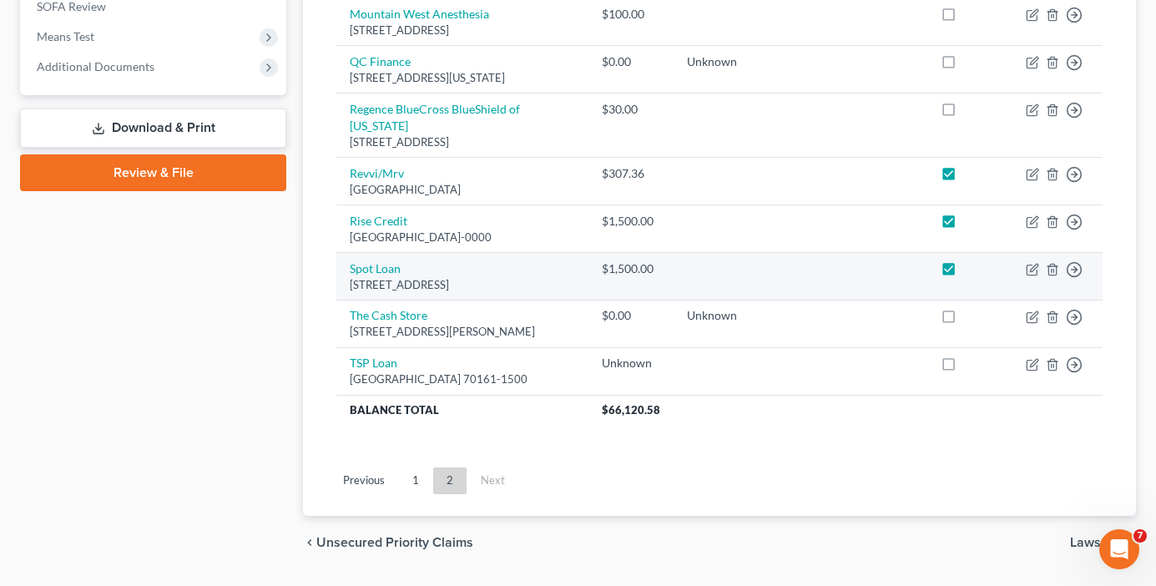
click at [964, 273] on label at bounding box center [964, 273] width 0 height 0
click at [971, 260] on input "checkbox" at bounding box center [976, 265] width 11 height 11
checkbox input "false"
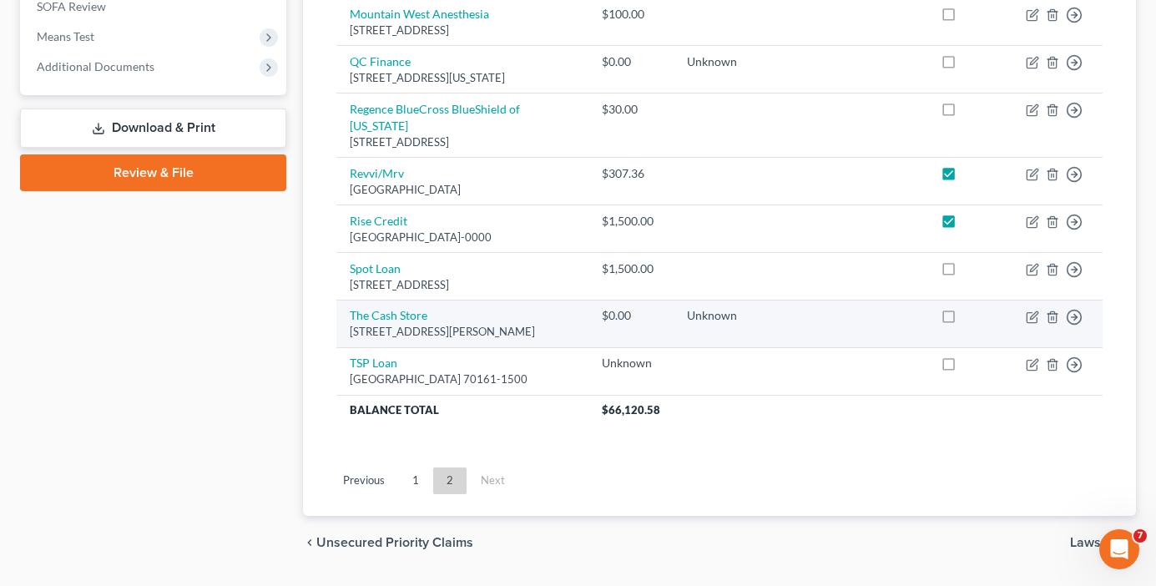
click at [964, 225] on label at bounding box center [964, 225] width 0 height 0
click at [971, 213] on input "checkbox" at bounding box center [976, 218] width 11 height 11
checkbox input "false"
click at [964, 178] on label at bounding box center [964, 178] width 0 height 0
click at [971, 165] on input "checkbox" at bounding box center [976, 170] width 11 height 11
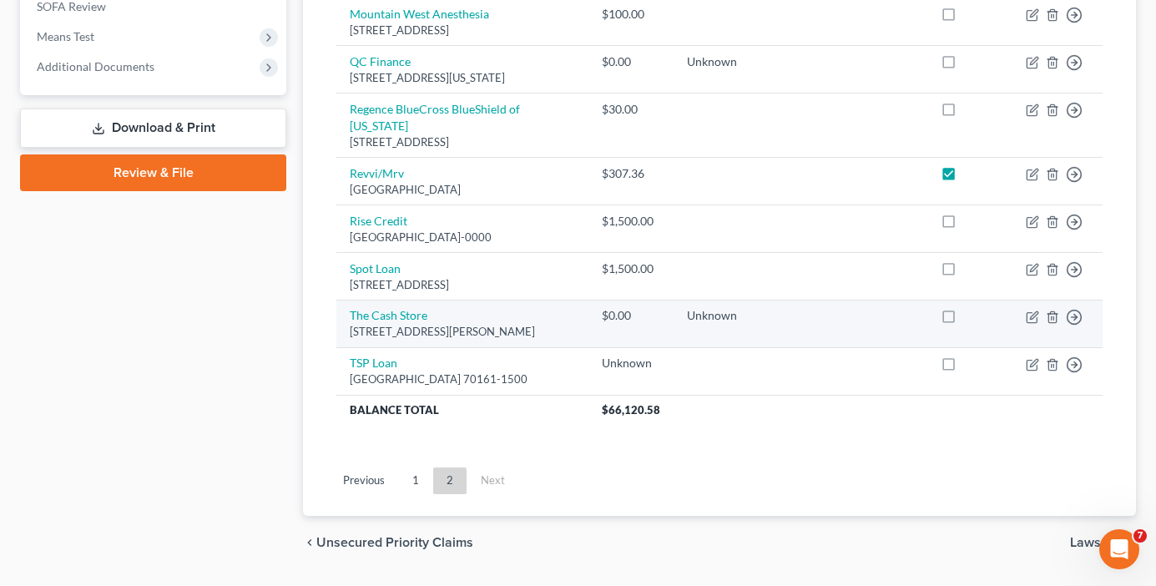
checkbox input "false"
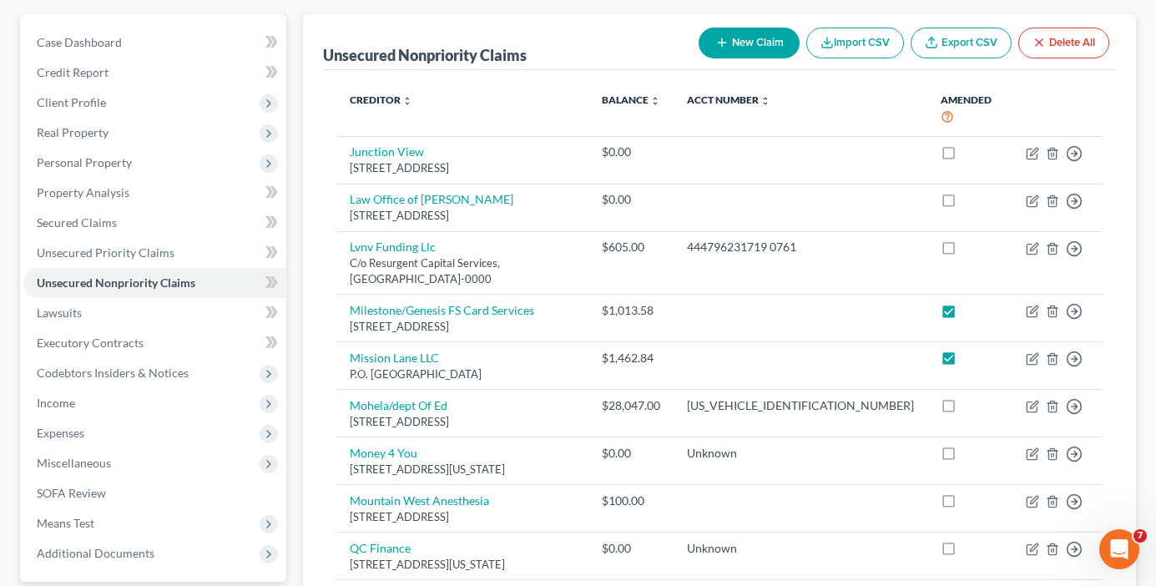
scroll to position [132, 0]
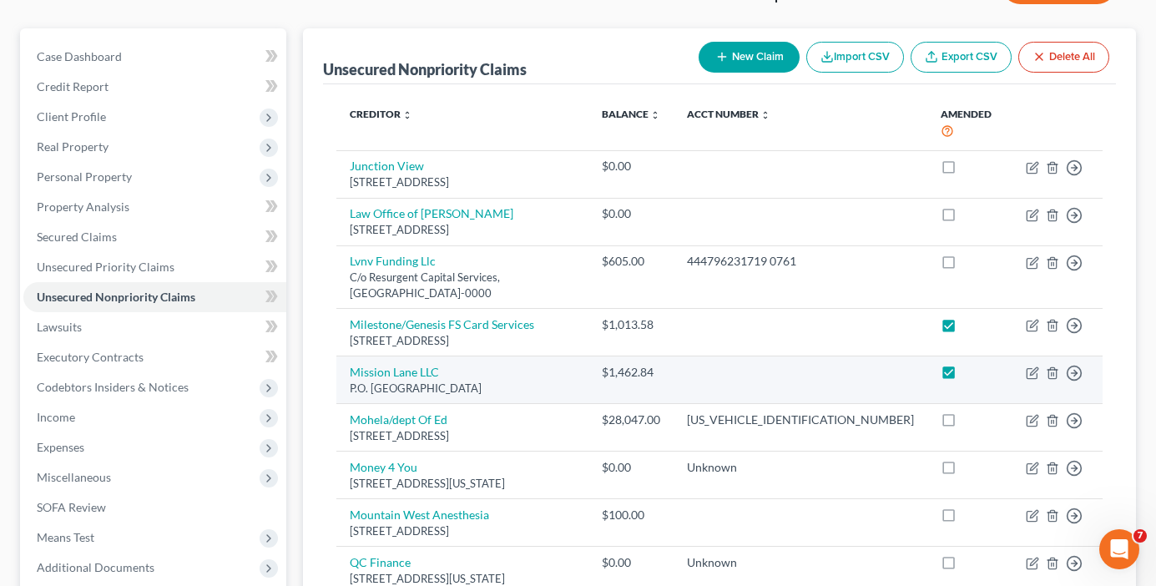
click at [964, 376] on label at bounding box center [964, 376] width 0 height 0
click at [971, 364] on input "checkbox" at bounding box center [976, 369] width 11 height 11
checkbox input "false"
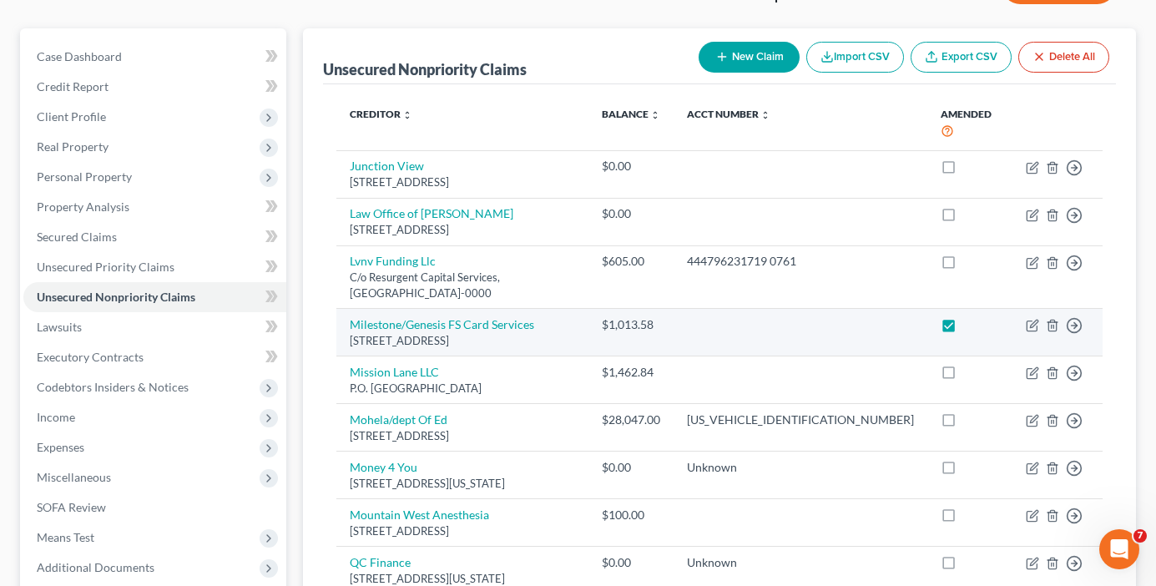
click at [964, 329] on label at bounding box center [964, 329] width 0 height 0
click at [971, 316] on input "checkbox" at bounding box center [976, 321] width 11 height 11
checkbox input "false"
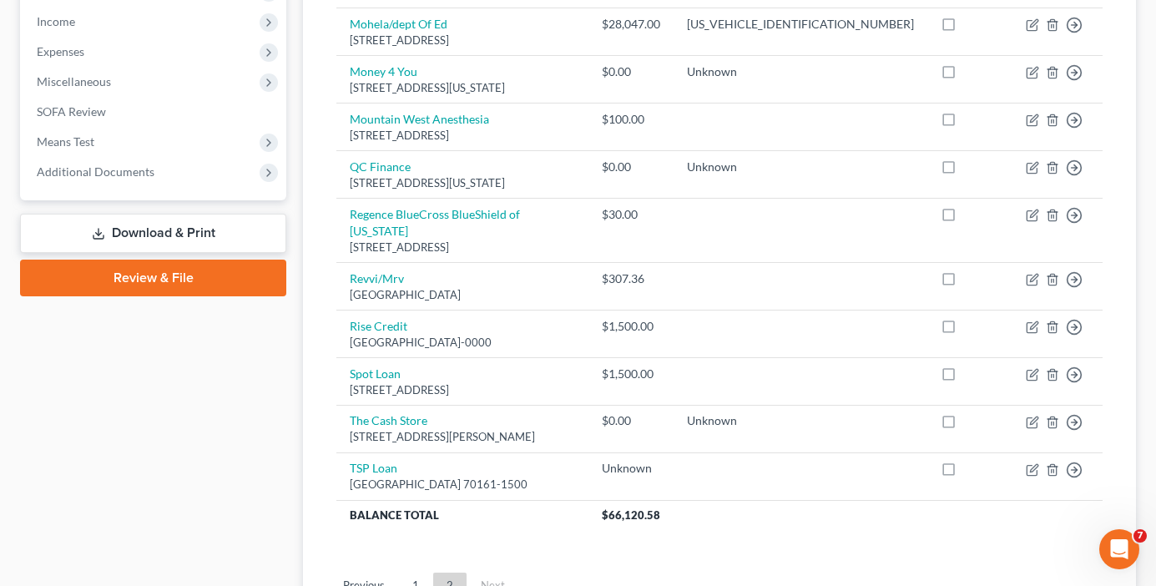
scroll to position [549, 0]
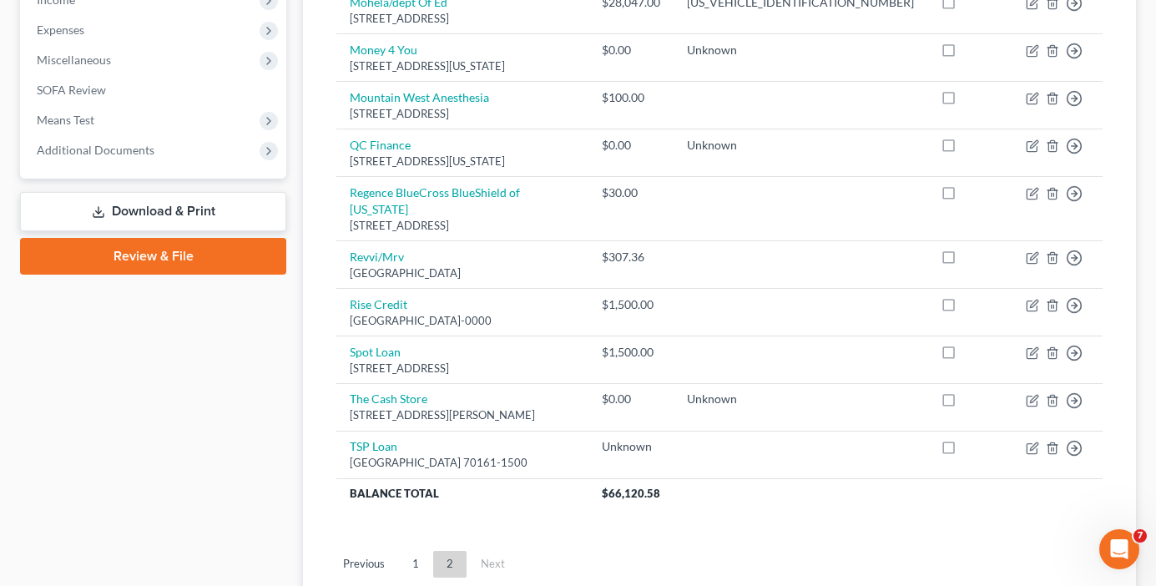
click at [139, 203] on link "Download & Print" at bounding box center [153, 211] width 266 height 39
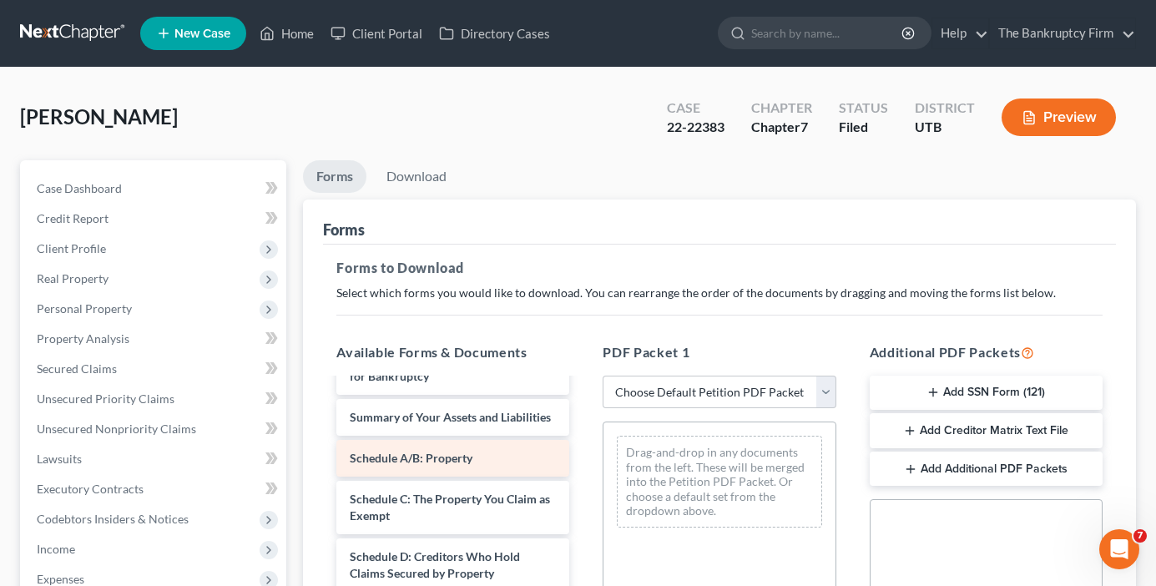
scroll to position [334, 0]
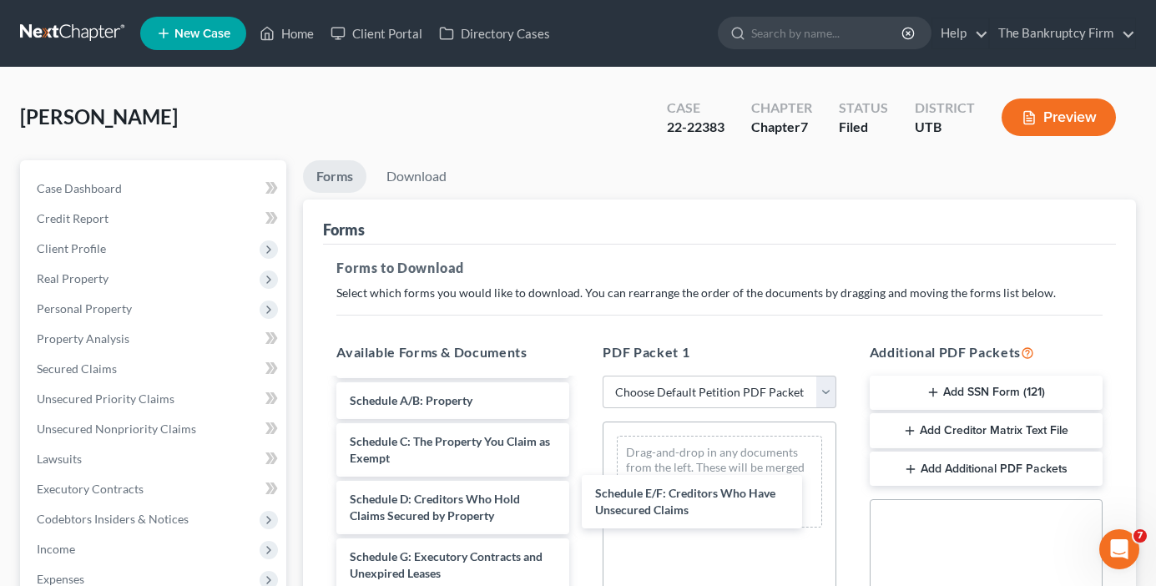
drag, startPoint x: 418, startPoint y: 565, endPoint x: 632, endPoint y: 499, distance: 223.6
click at [583, 485] on div "Schedule E/F: Creditors Who Have Unsecured Claims Lawrence CC-pdf Chapter 13 Pl…" at bounding box center [453, 594] width 260 height 1096
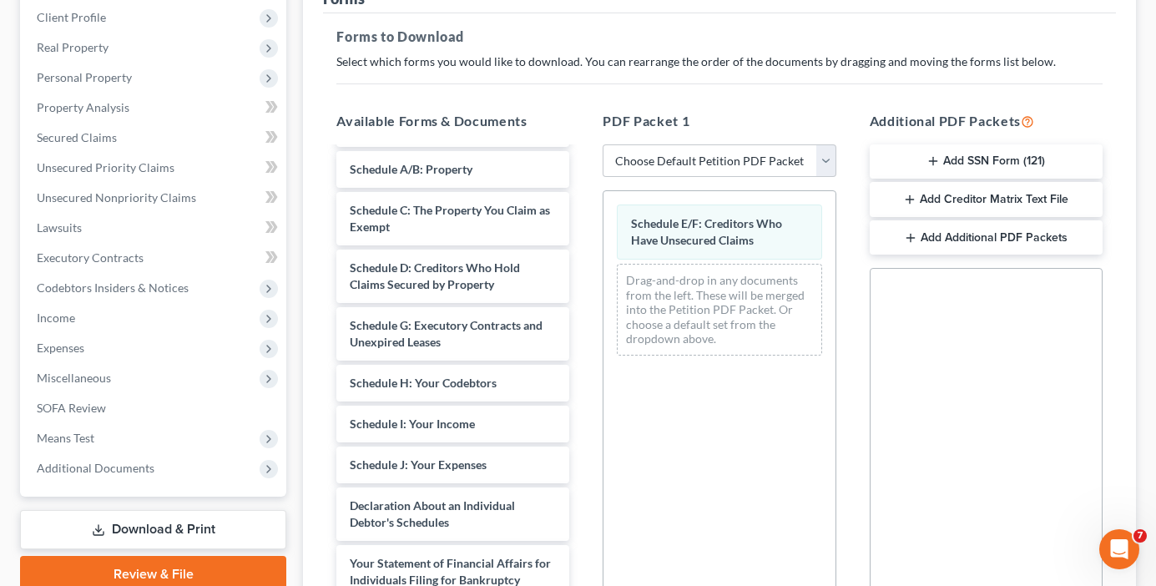
scroll to position [445, 0]
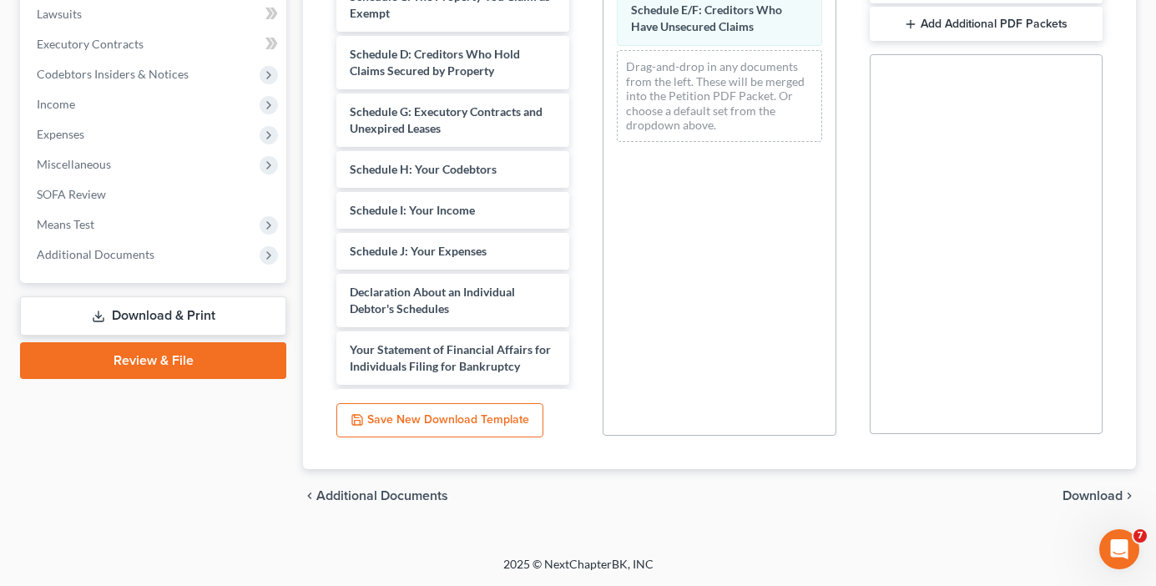
click at [1095, 491] on span "Download" at bounding box center [1092, 495] width 60 height 13
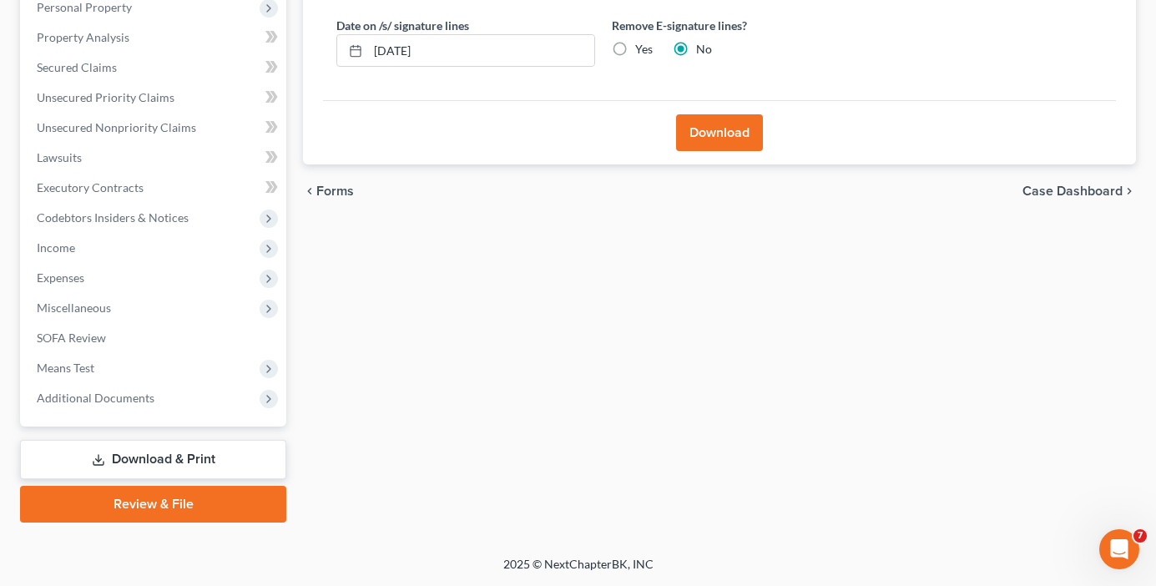
click at [728, 136] on button "Download" at bounding box center [719, 132] width 87 height 37
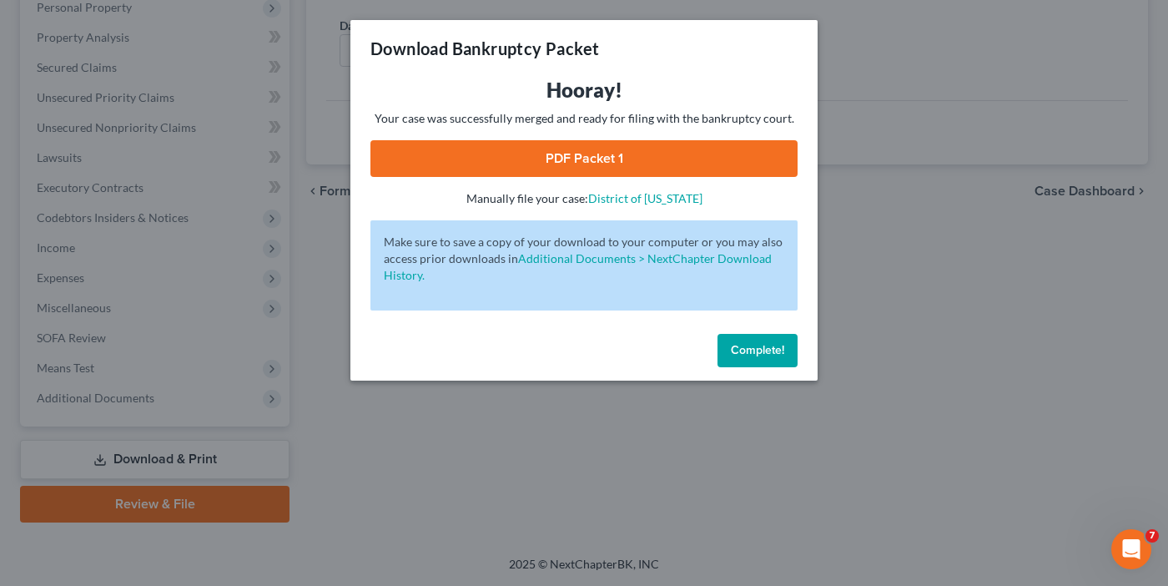
click at [581, 157] on link "PDF Packet 1" at bounding box center [584, 158] width 427 height 37
click at [740, 351] on span "Complete!" at bounding box center [757, 350] width 53 height 14
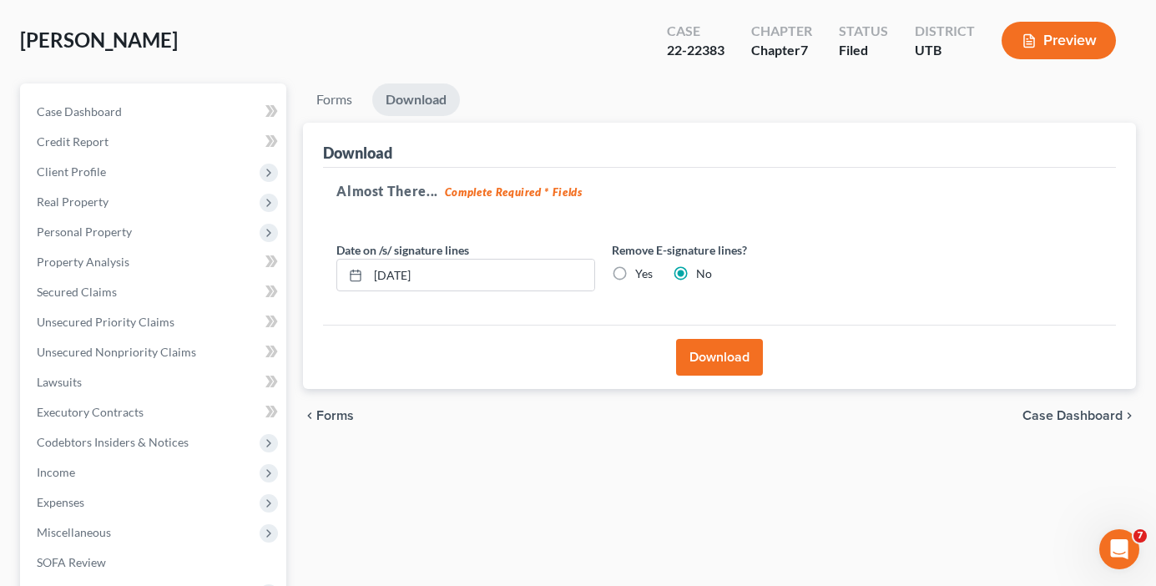
scroll to position [0, 0]
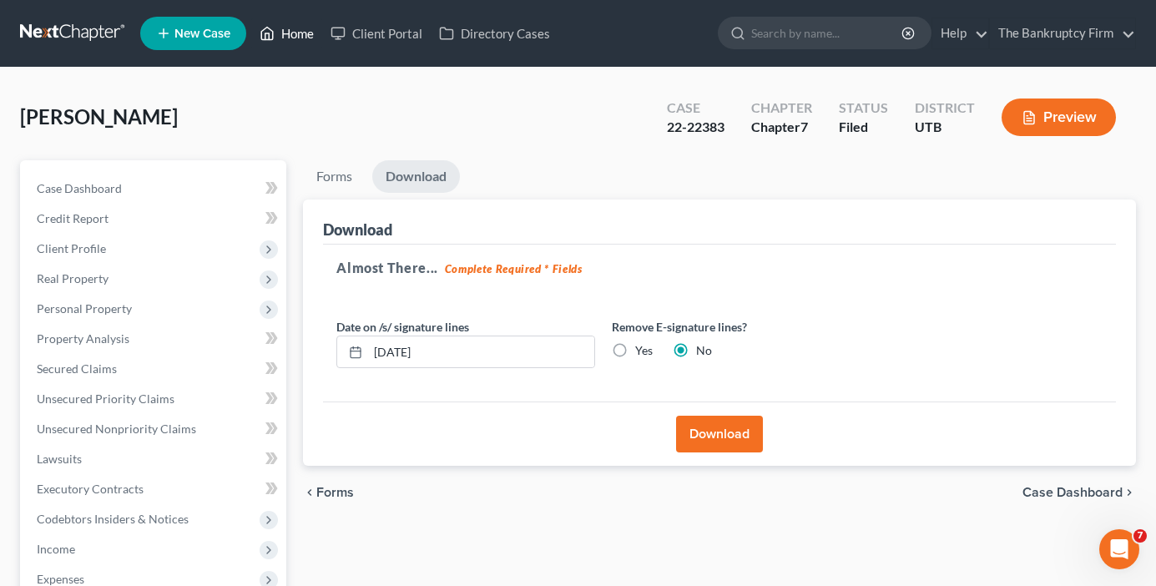
click at [300, 28] on link "Home" at bounding box center [286, 33] width 71 height 30
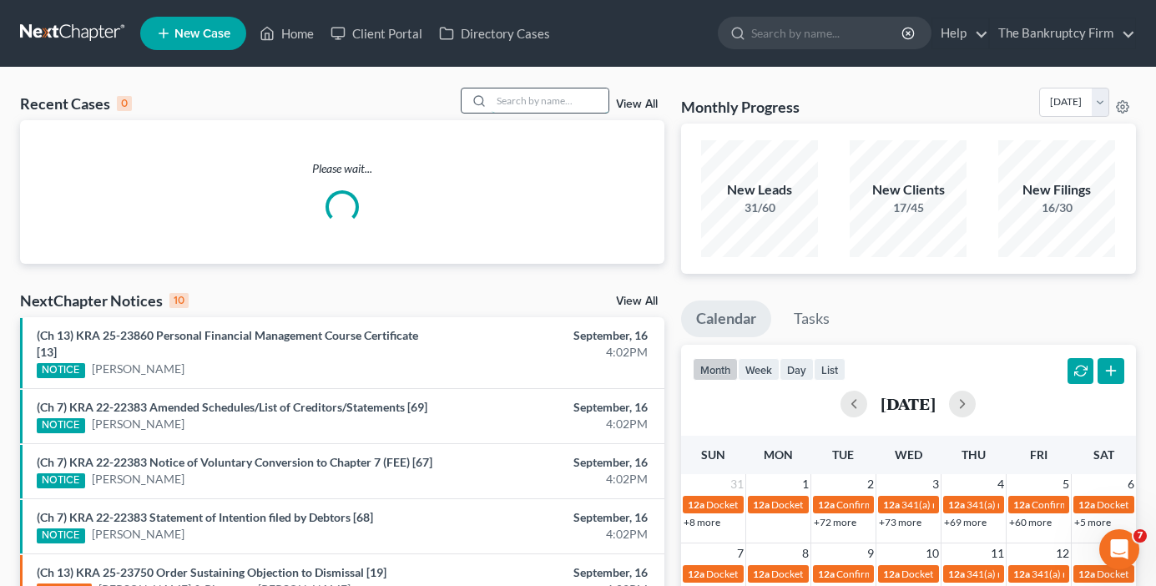
click at [524, 105] on input "search" at bounding box center [550, 100] width 117 height 24
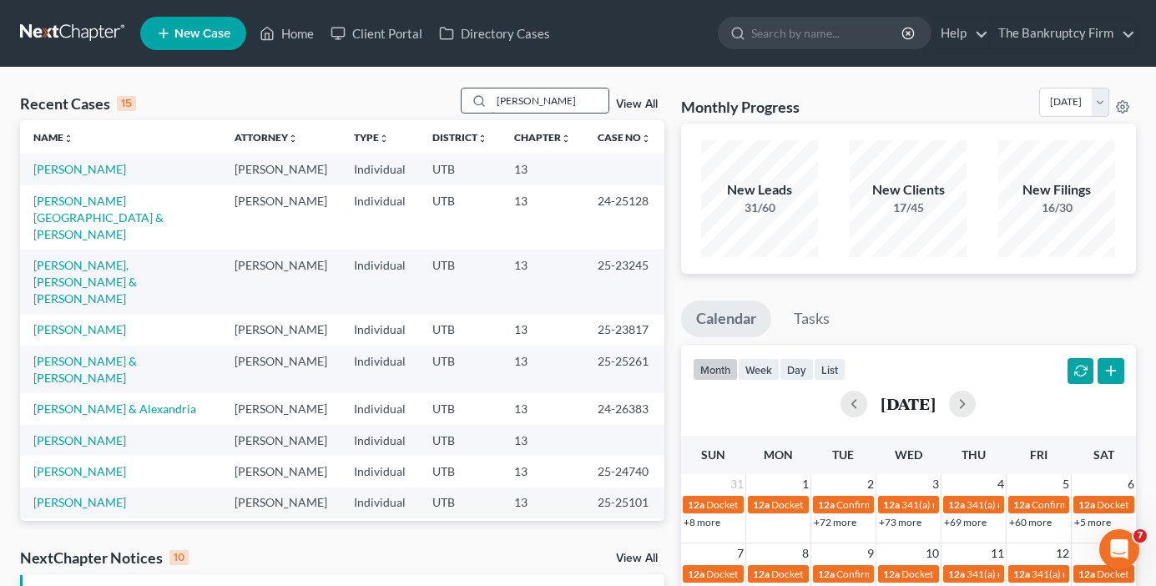
type input "esquibel"
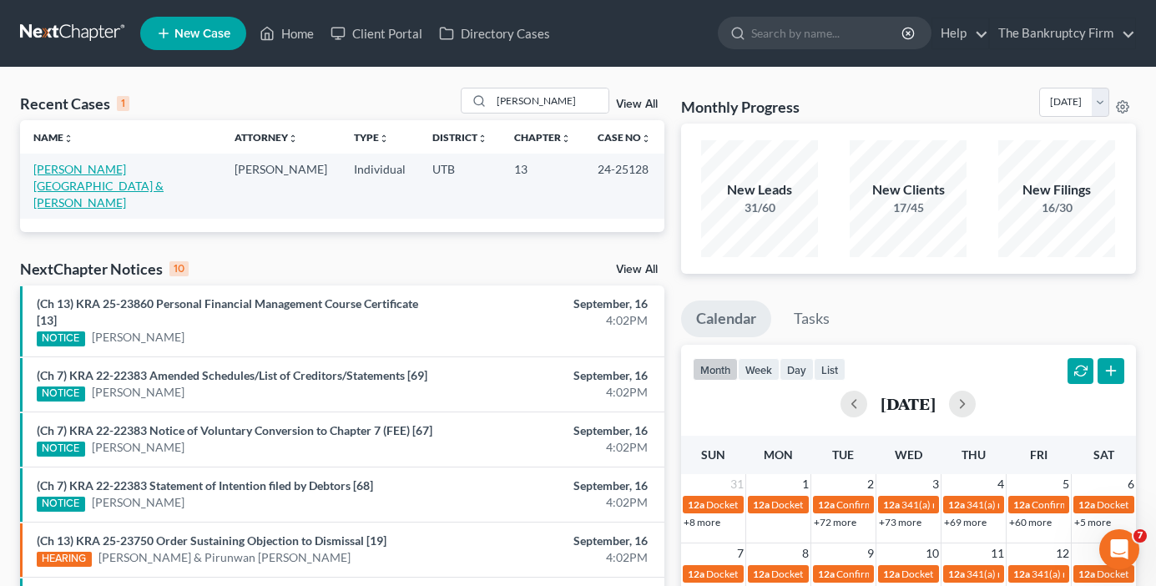
click at [139, 172] on link "Esquibel-Ortiz, Kenia & Esquibel, Miriam" at bounding box center [98, 186] width 130 height 48
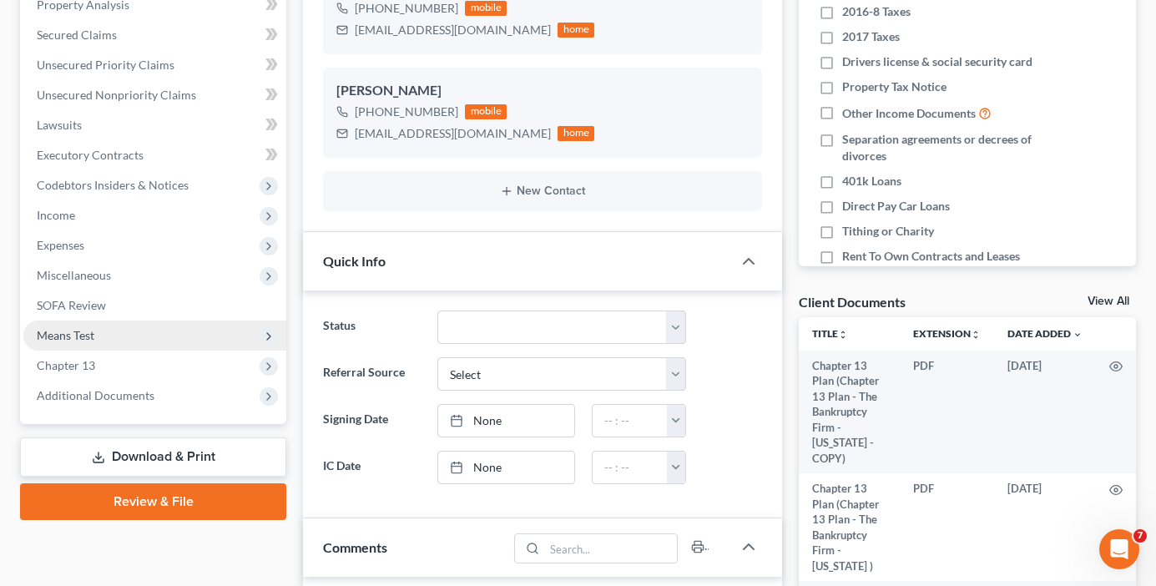
scroll to position [148, 0]
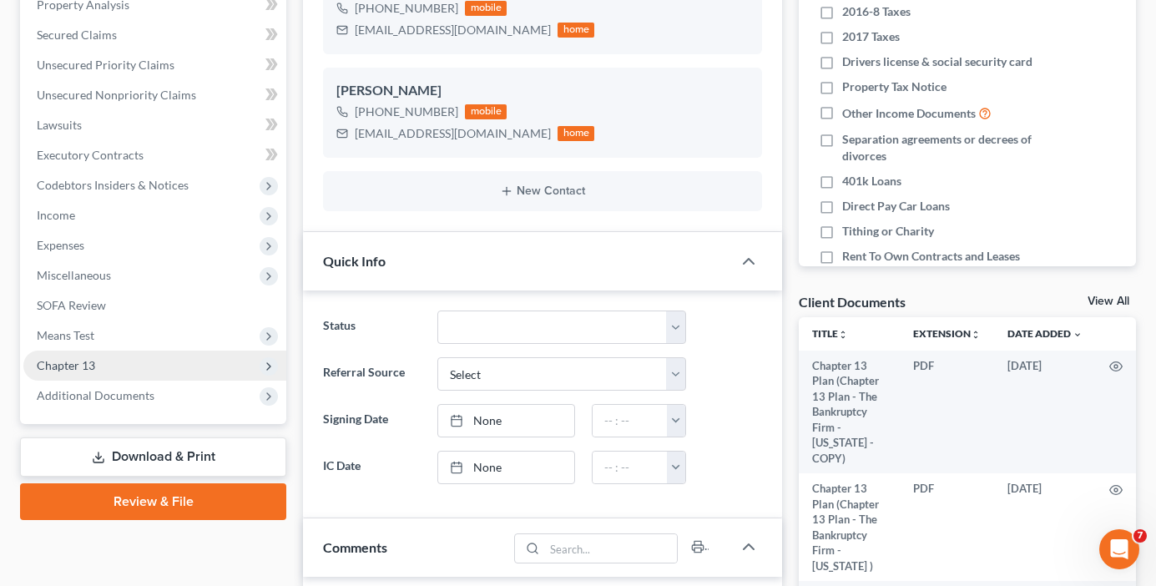
click at [58, 358] on span "Chapter 13" at bounding box center [66, 365] width 58 height 14
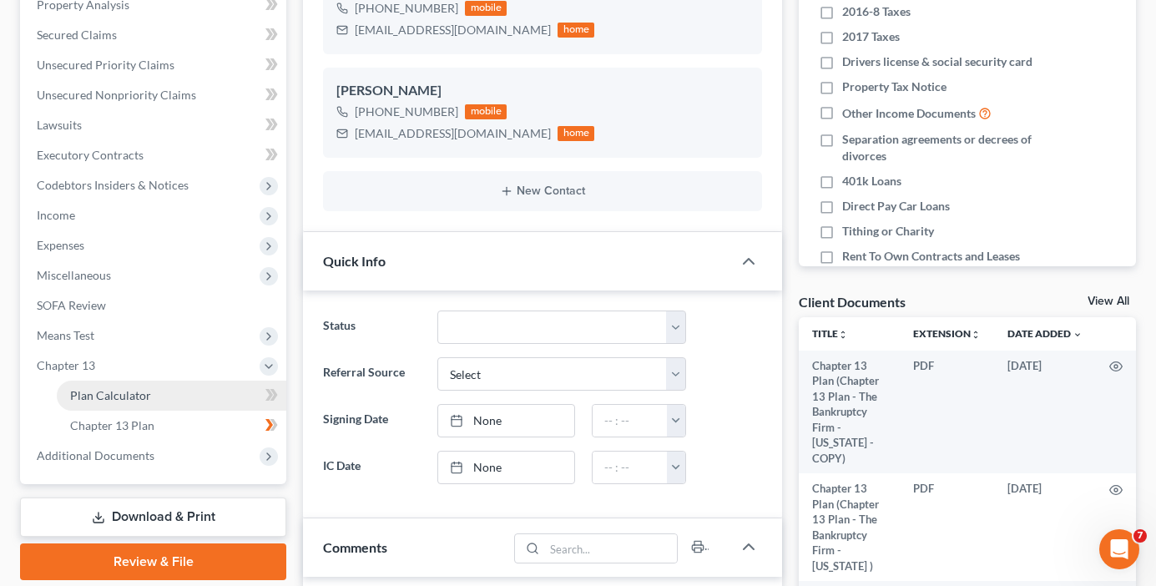
click at [157, 386] on link "Plan Calculator" at bounding box center [171, 396] width 229 height 30
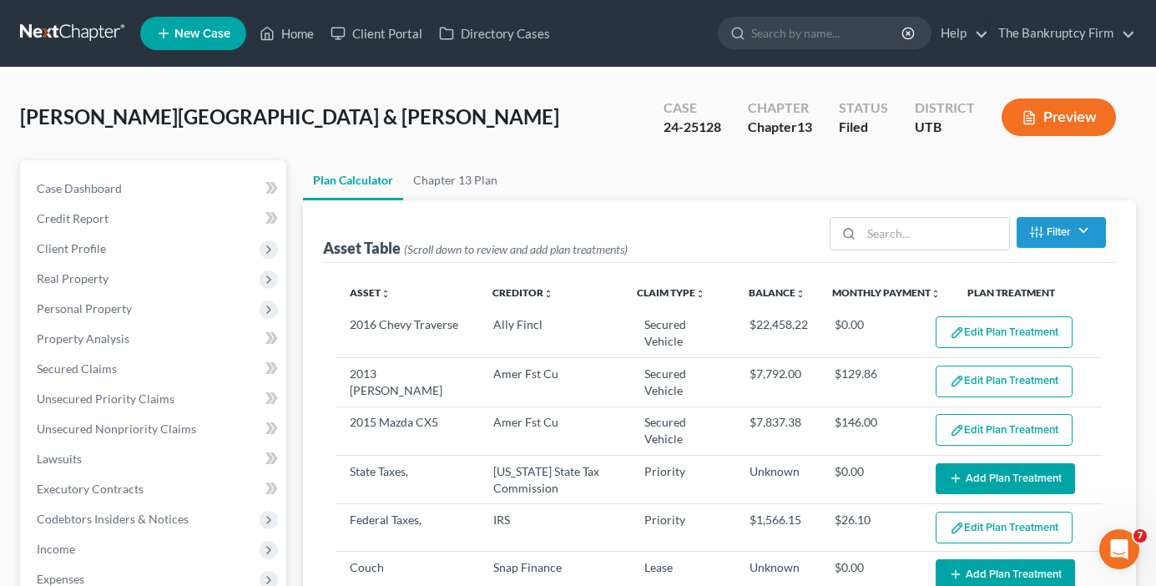
select select "59"
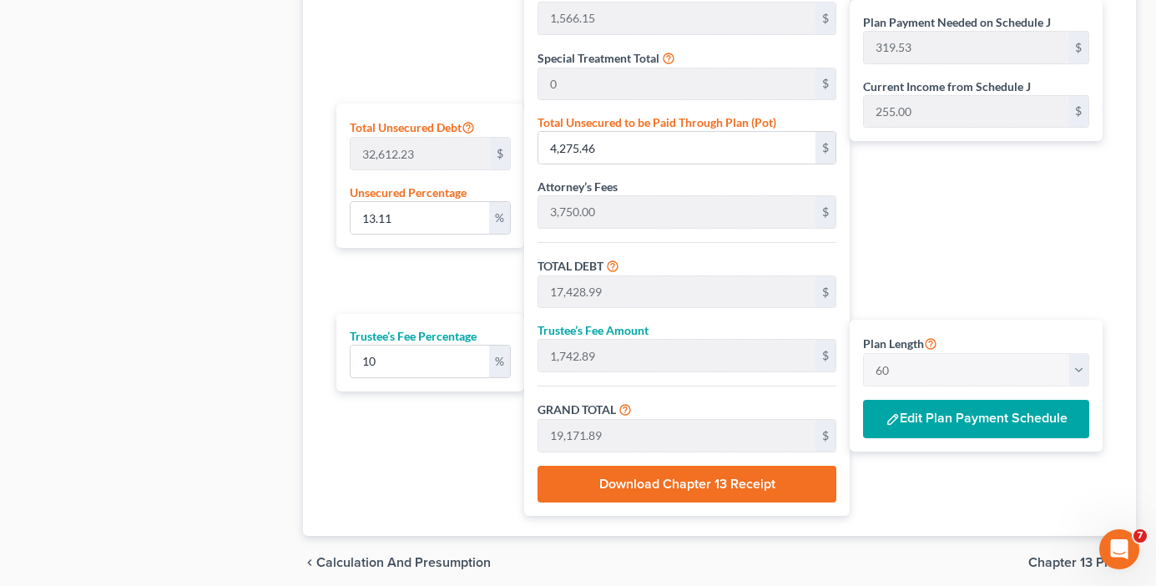
scroll to position [1001, 0]
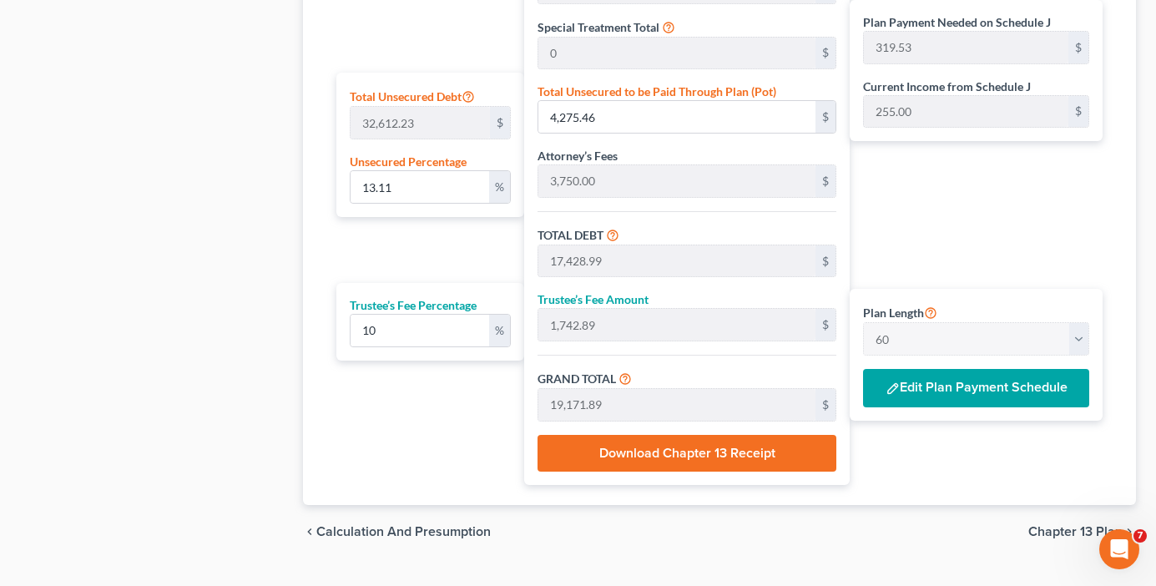
click at [966, 399] on button "Edit Plan Payment Schedule" at bounding box center [976, 388] width 226 height 38
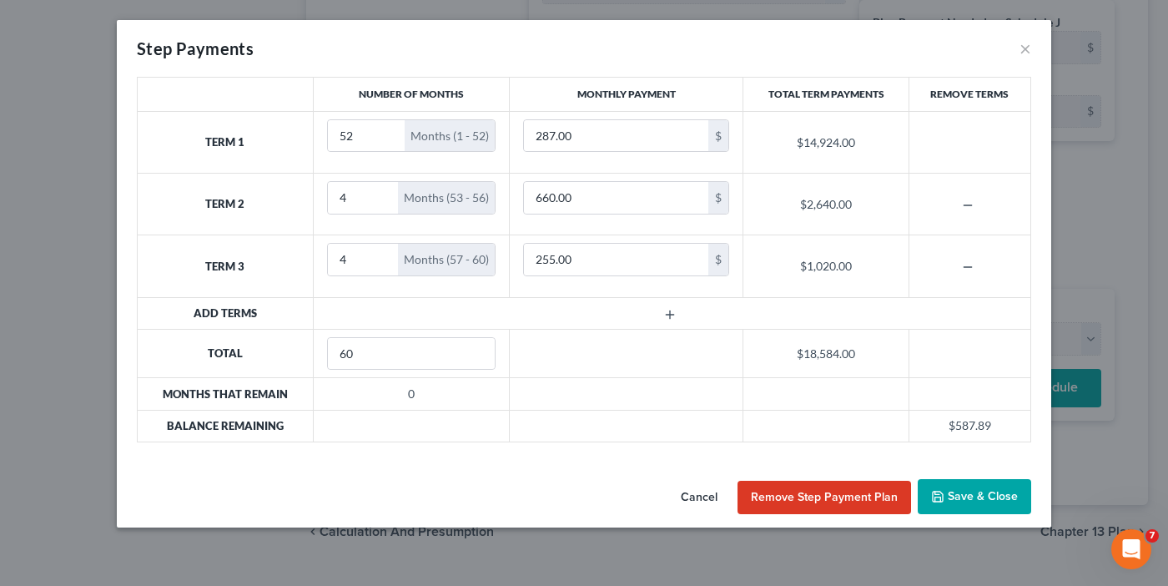
click at [966, 492] on button "Save & Close" at bounding box center [974, 496] width 113 height 35
click at [966, 497] on button "Save & Close" at bounding box center [974, 496] width 113 height 35
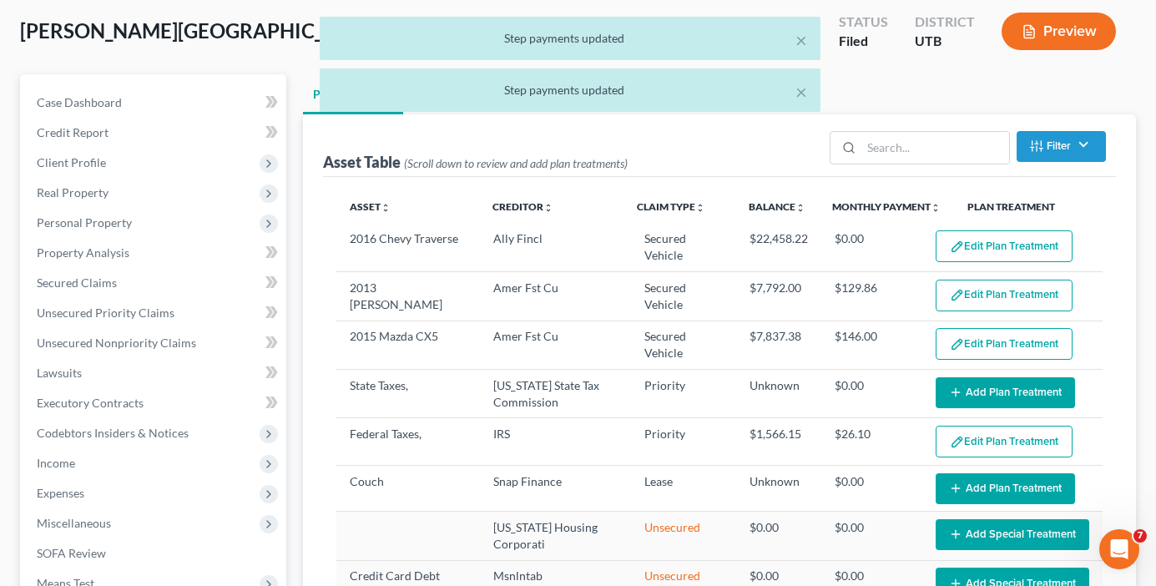
scroll to position [0, 0]
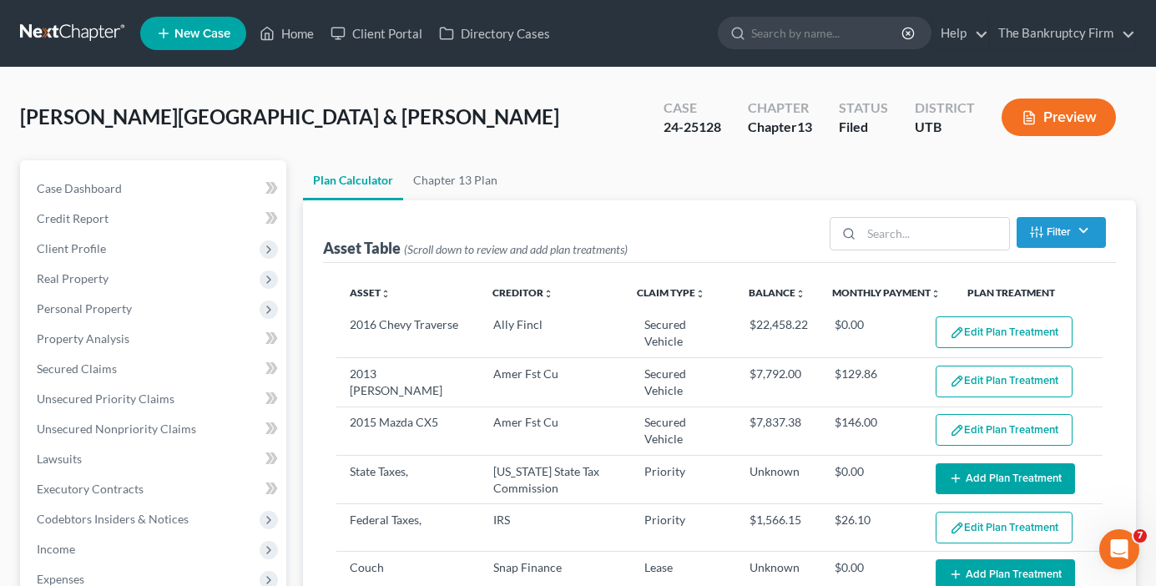
click at [200, 117] on span "Esquibel-Ortiz, Kenia & Esquibel, Miriam" at bounding box center [289, 116] width 539 height 24
click at [285, 41] on link "Home" at bounding box center [286, 33] width 71 height 30
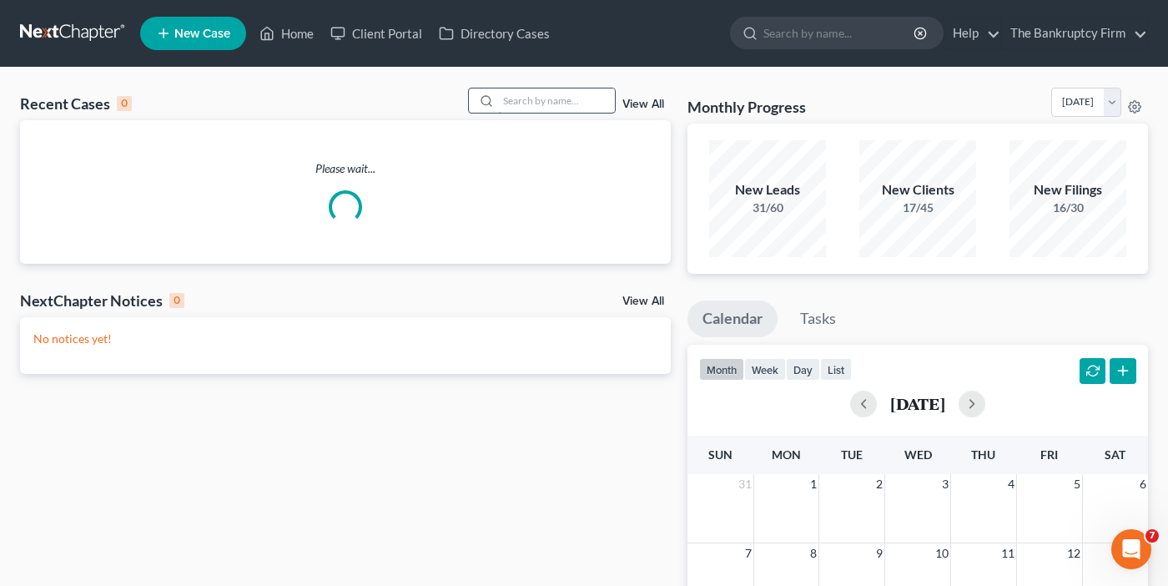
click at [516, 106] on input "search" at bounding box center [556, 100] width 117 height 24
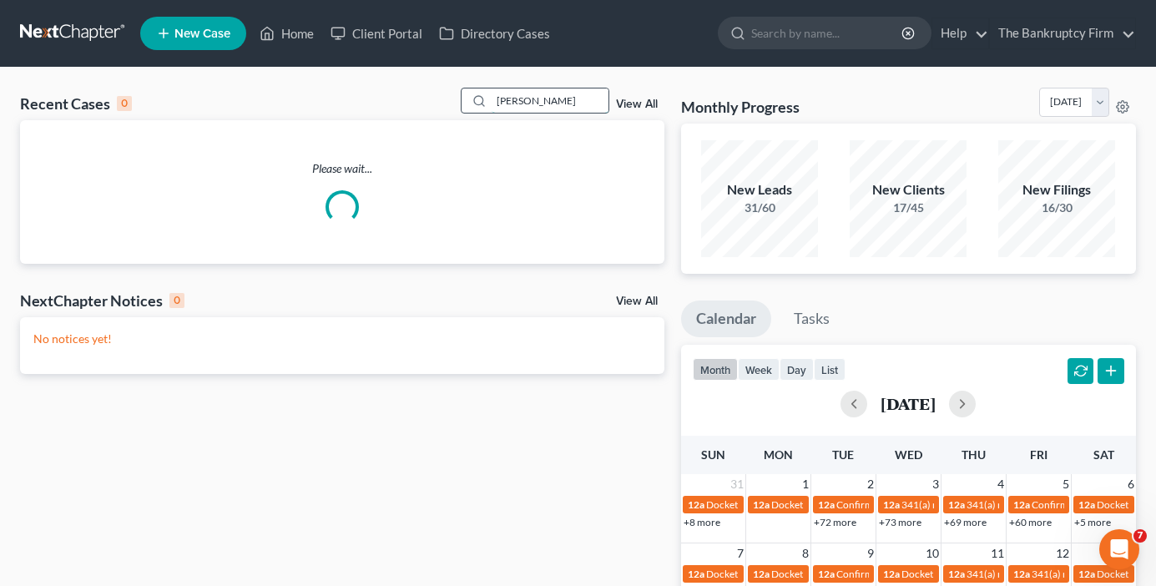
type input "edvin"
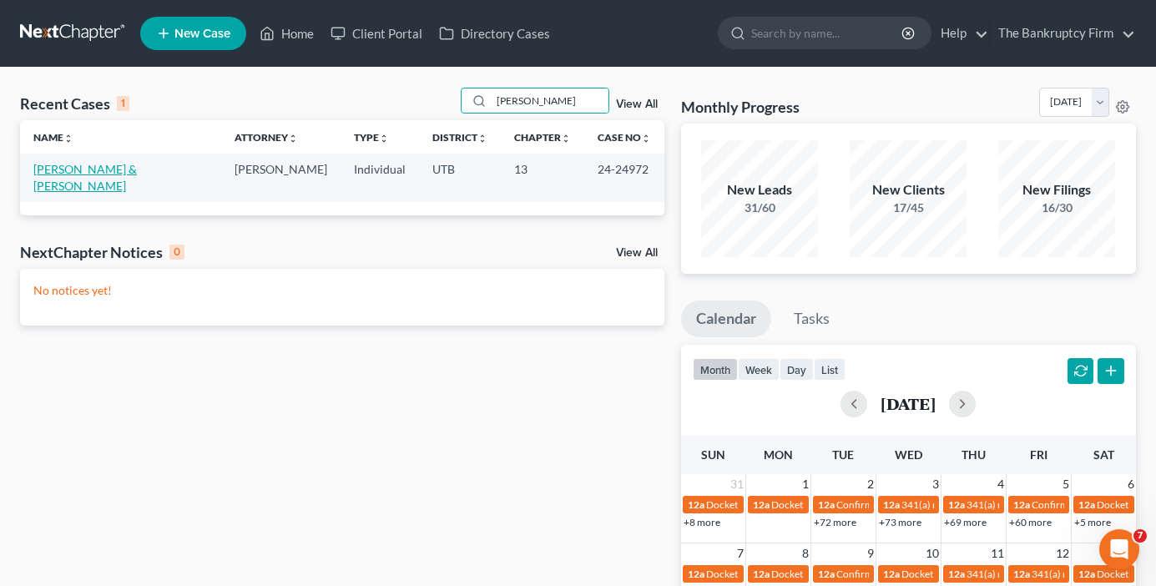
click at [108, 174] on link "Martinez, Edvin & Cline, Tara" at bounding box center [84, 177] width 103 height 31
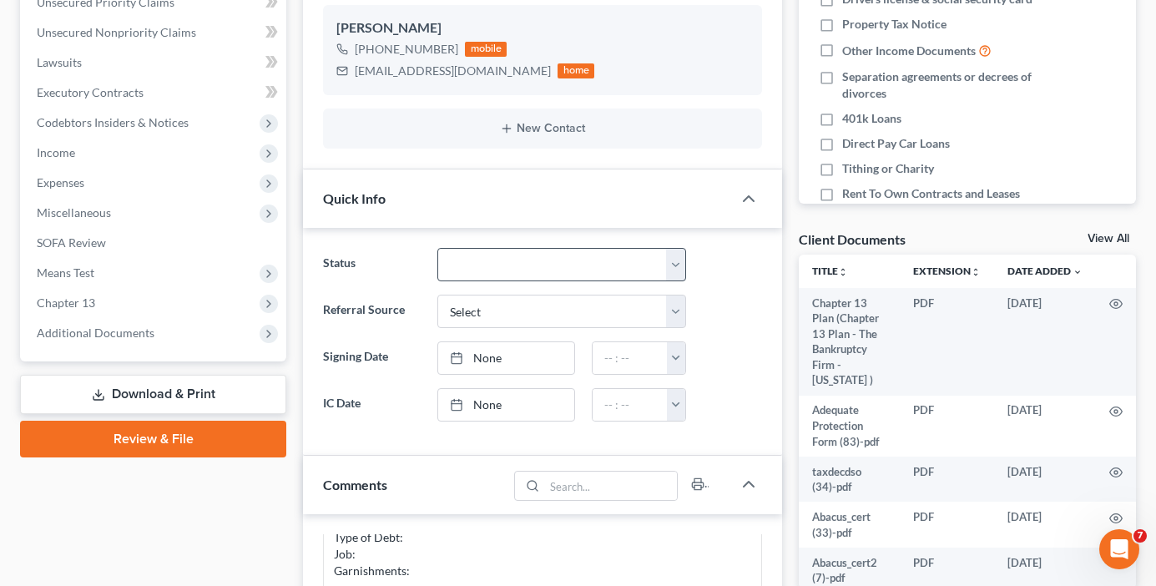
scroll to position [417, 0]
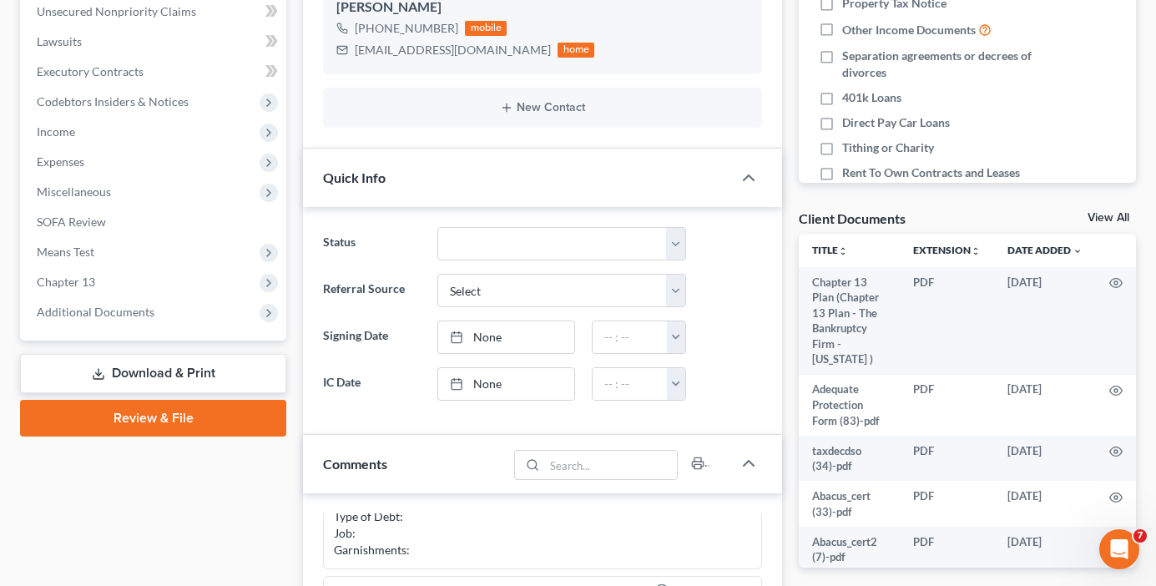
click at [1117, 219] on link "View All" at bounding box center [1108, 218] width 42 height 12
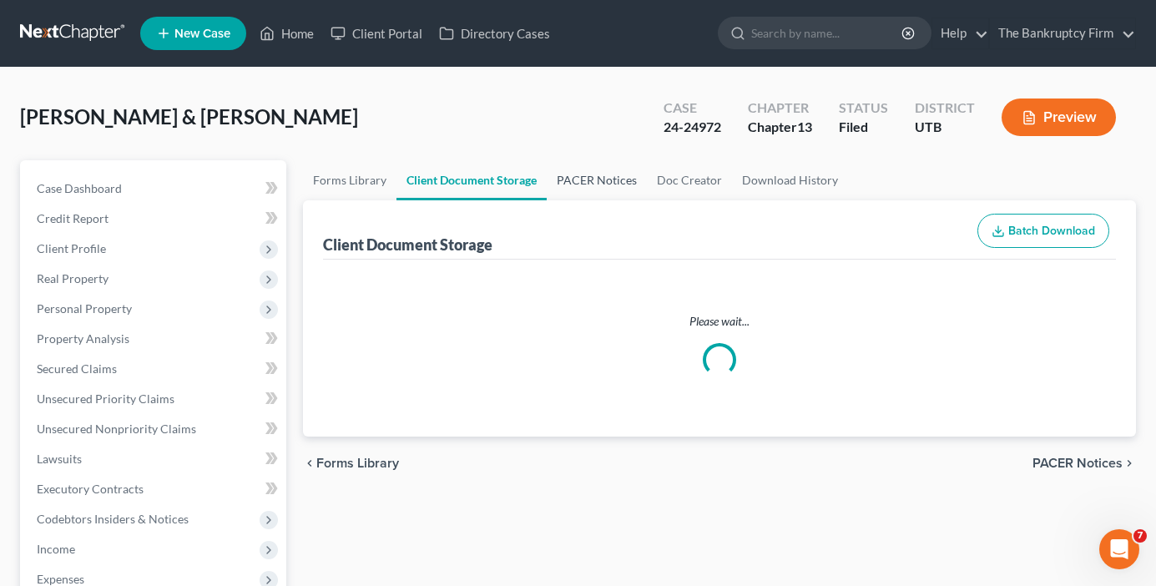
select select "30"
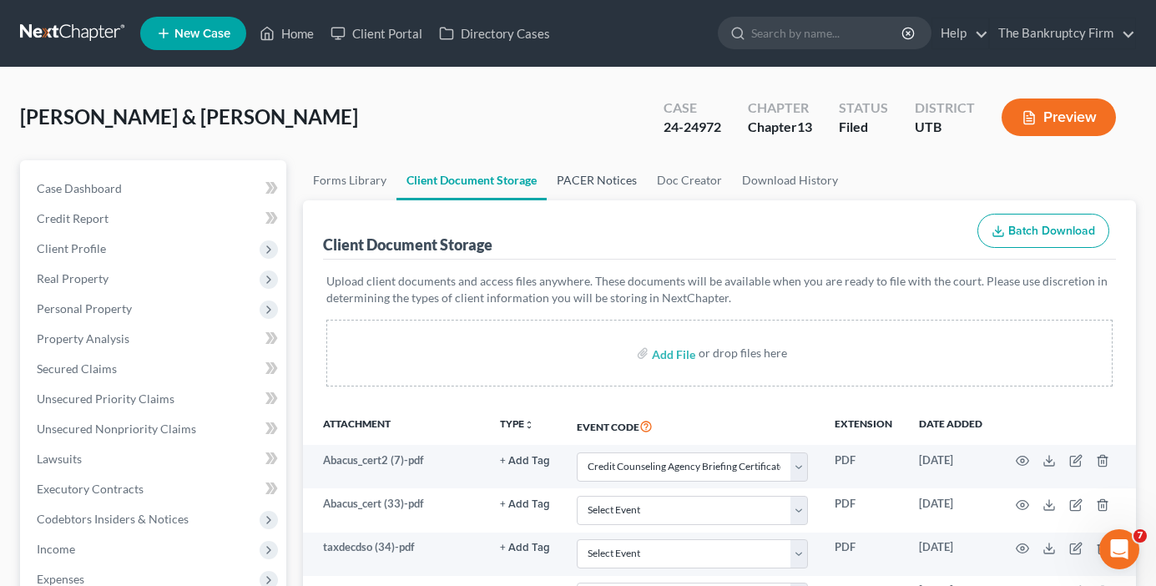
click at [600, 174] on link "PACER Notices" at bounding box center [597, 180] width 100 height 40
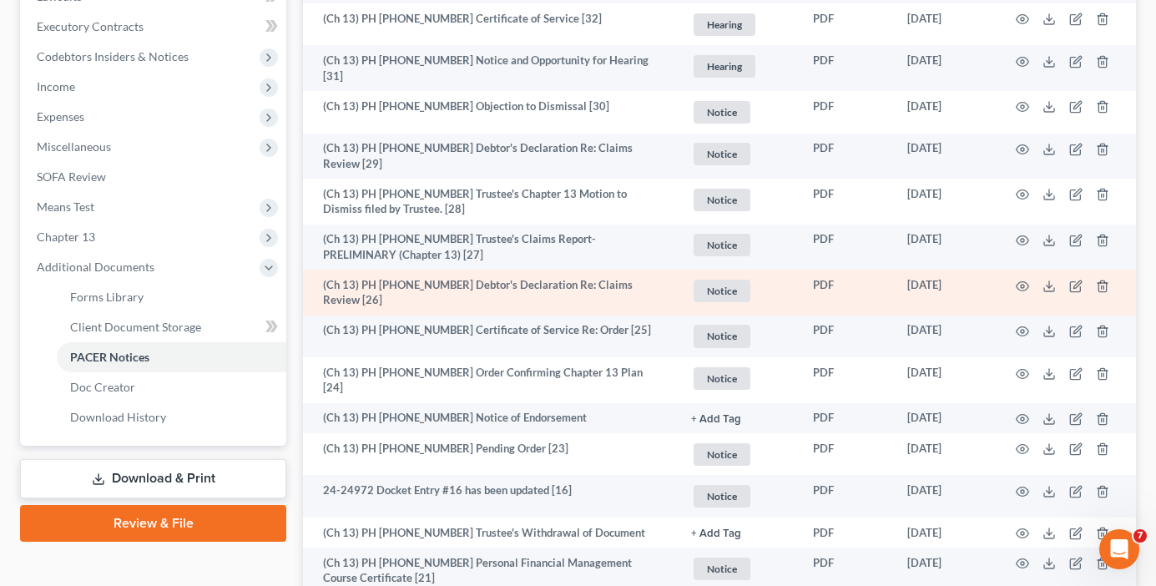
scroll to position [501, 0]
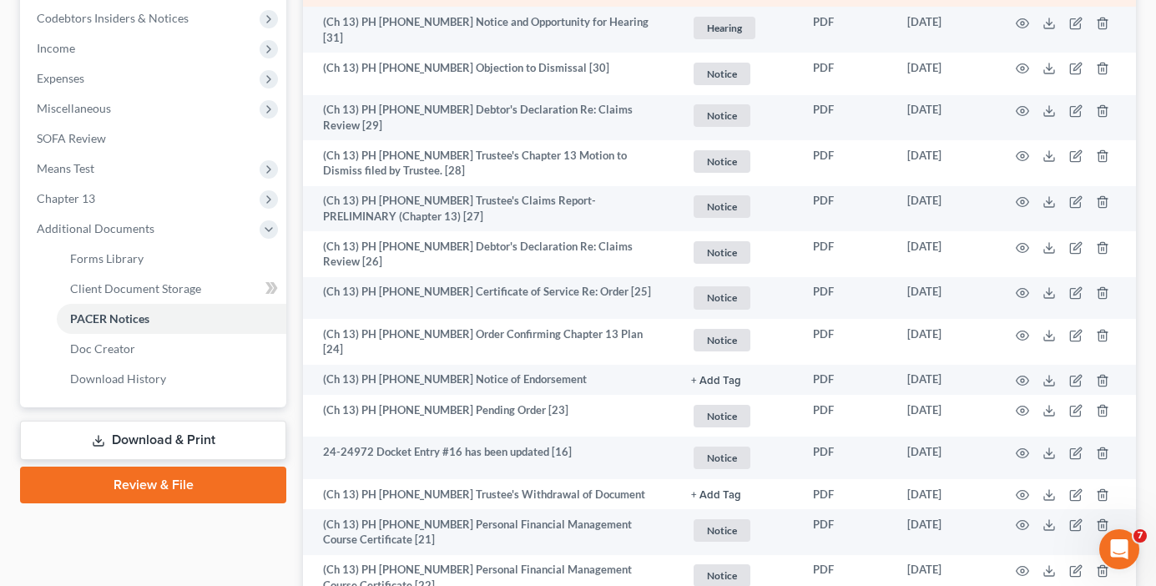
drag, startPoint x: 58, startPoint y: 534, endPoint x: 556, endPoint y: 2, distance: 729.2
